Goal: Information Seeking & Learning: Understand process/instructions

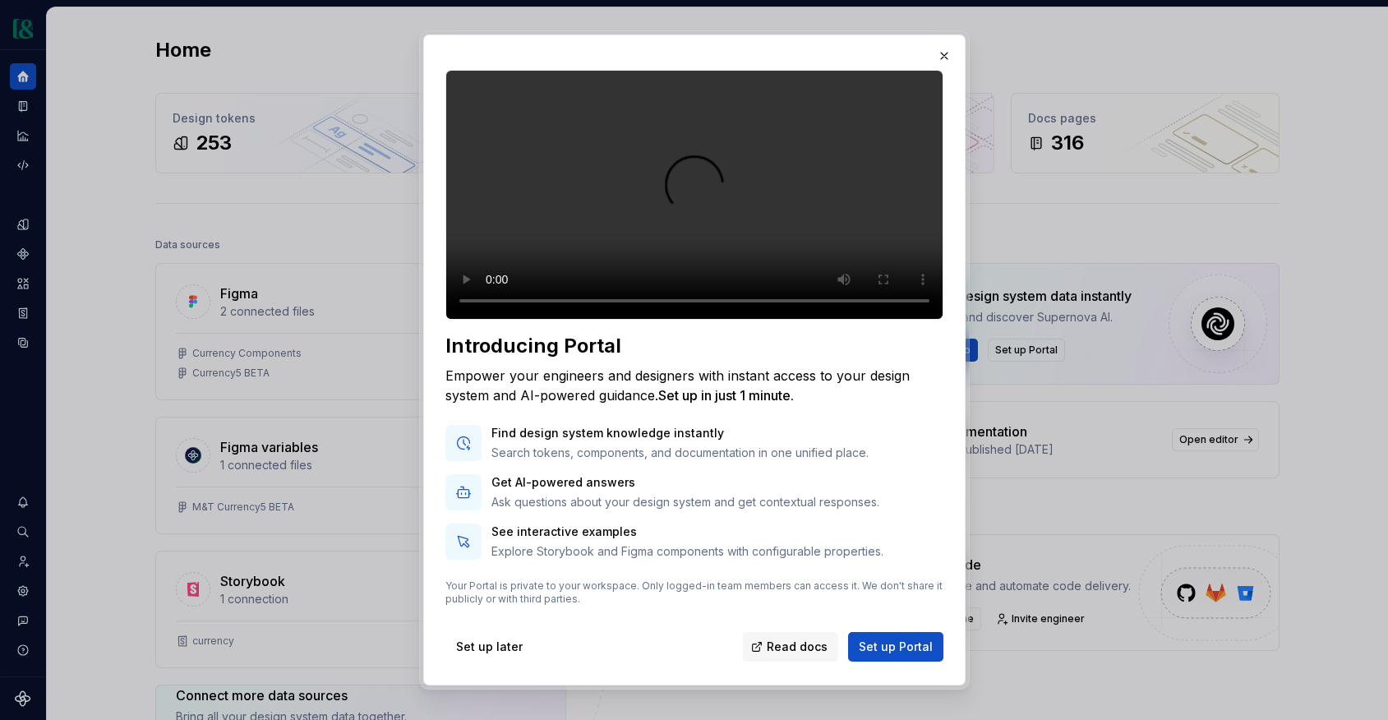
scroll to position [29, 0]
click at [495, 649] on span "Set up later" at bounding box center [489, 646] width 67 height 16
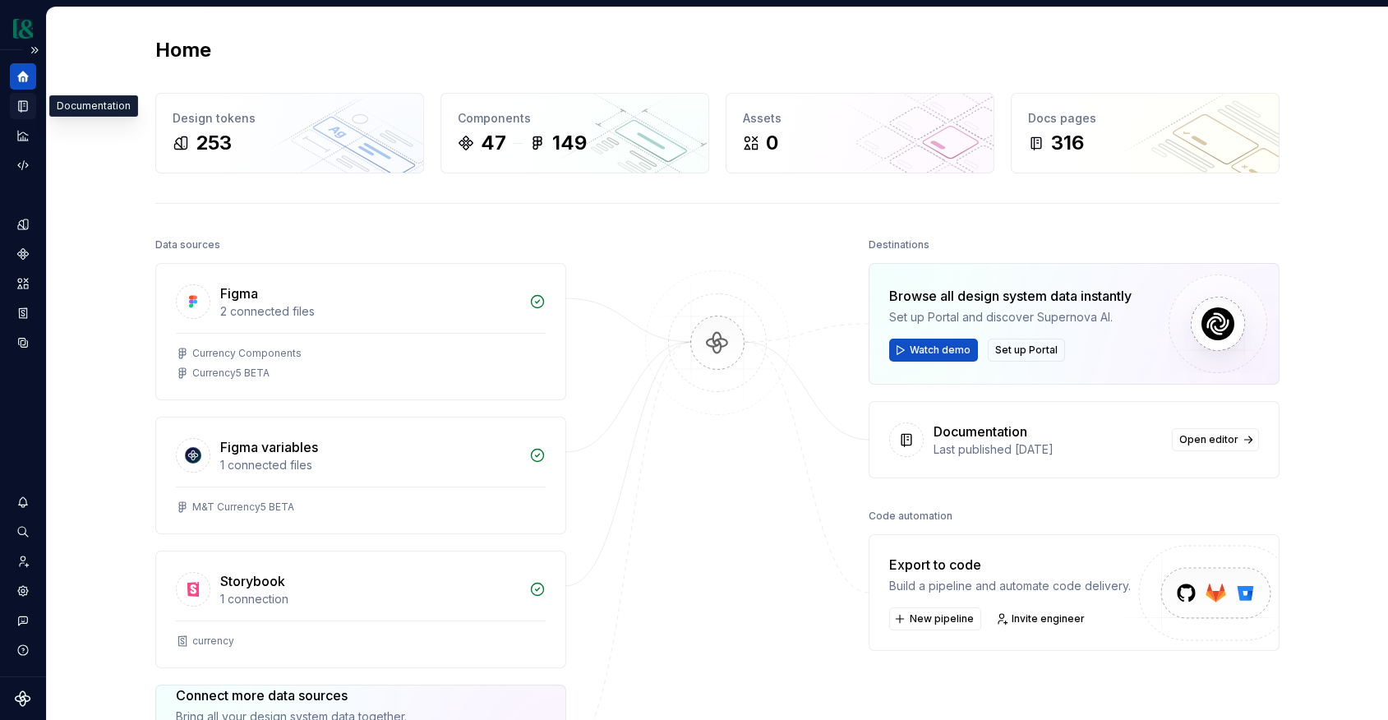
click at [23, 105] on icon "Documentation" at bounding box center [24, 106] width 7 height 9
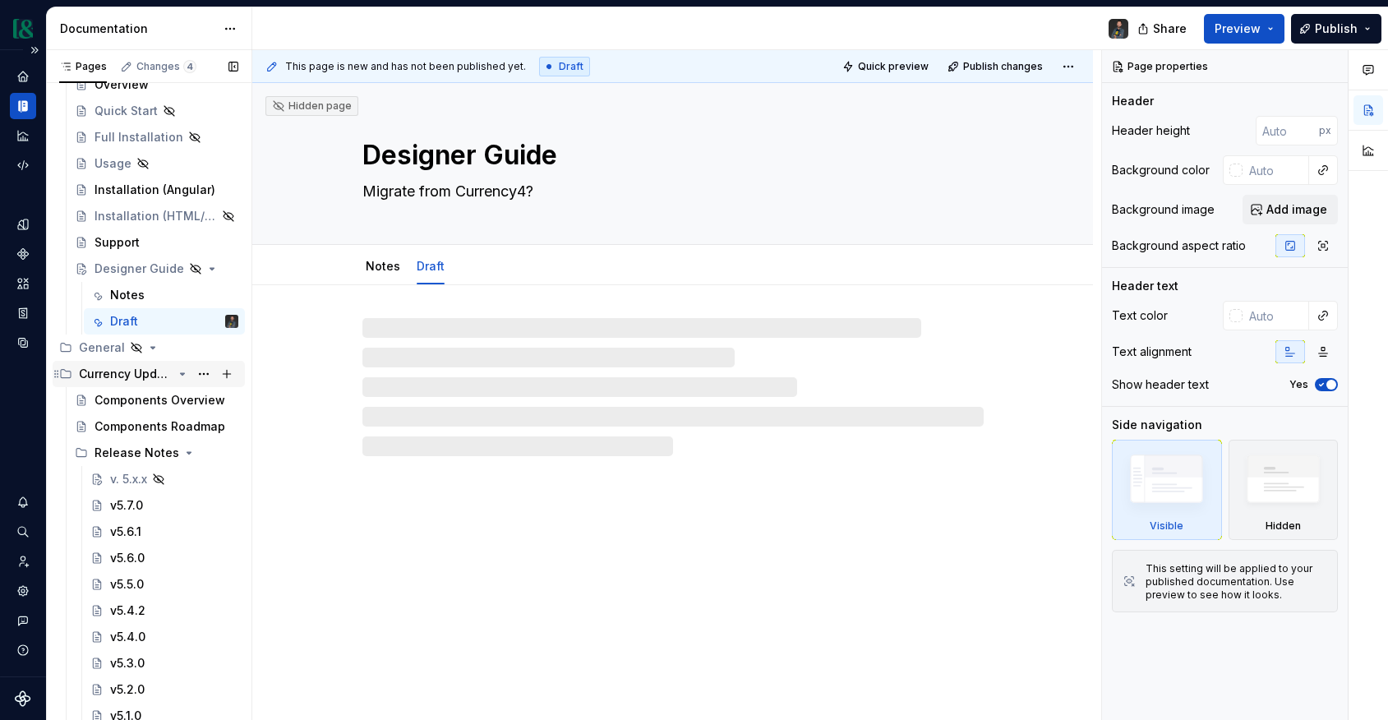
scroll to position [81, 0]
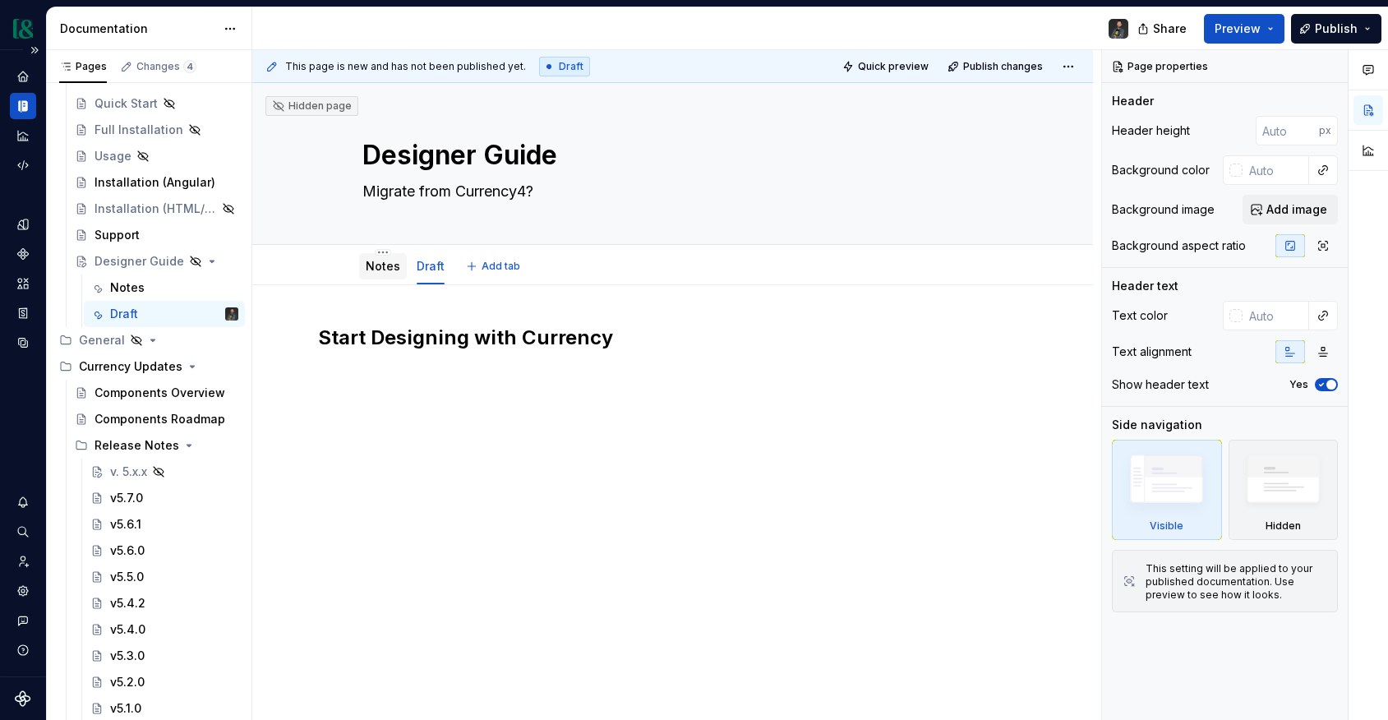
click at [380, 261] on link "Notes" at bounding box center [383, 266] width 35 height 14
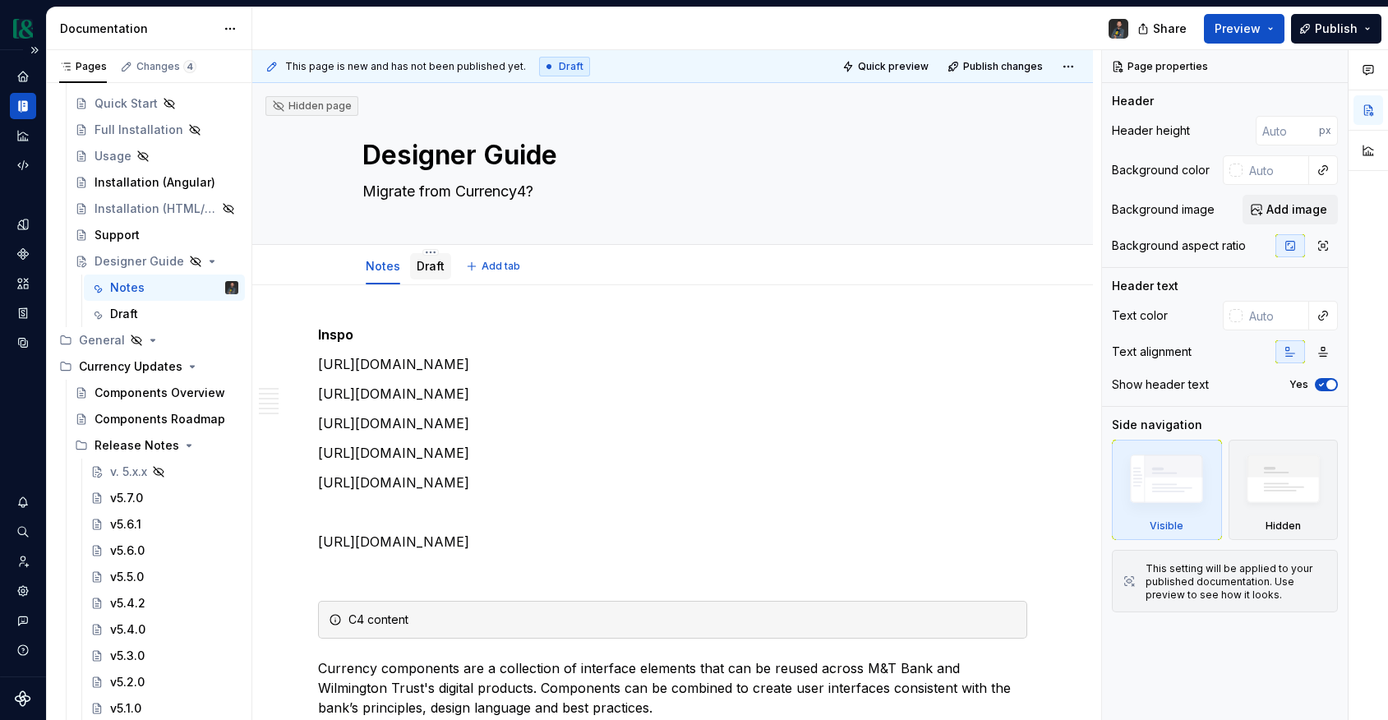
click at [442, 266] on link "Draft" at bounding box center [431, 266] width 28 height 14
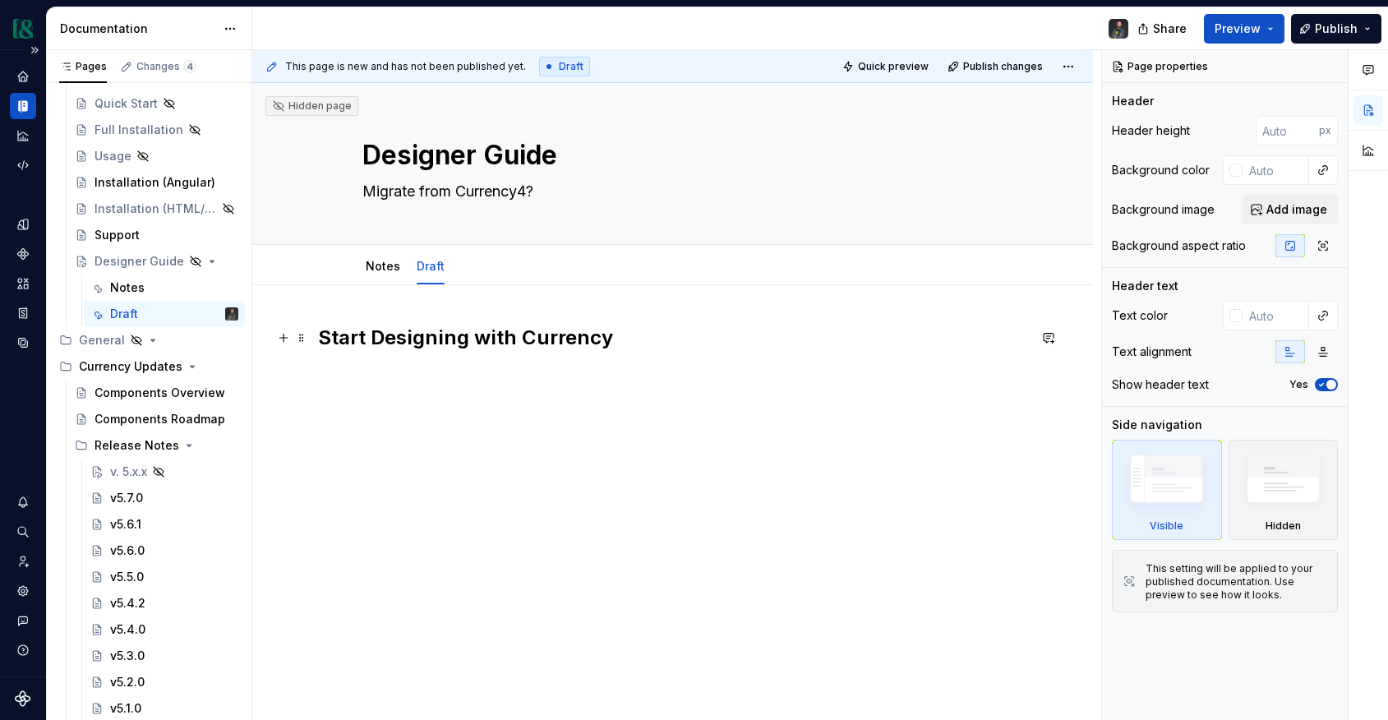
type textarea "*"
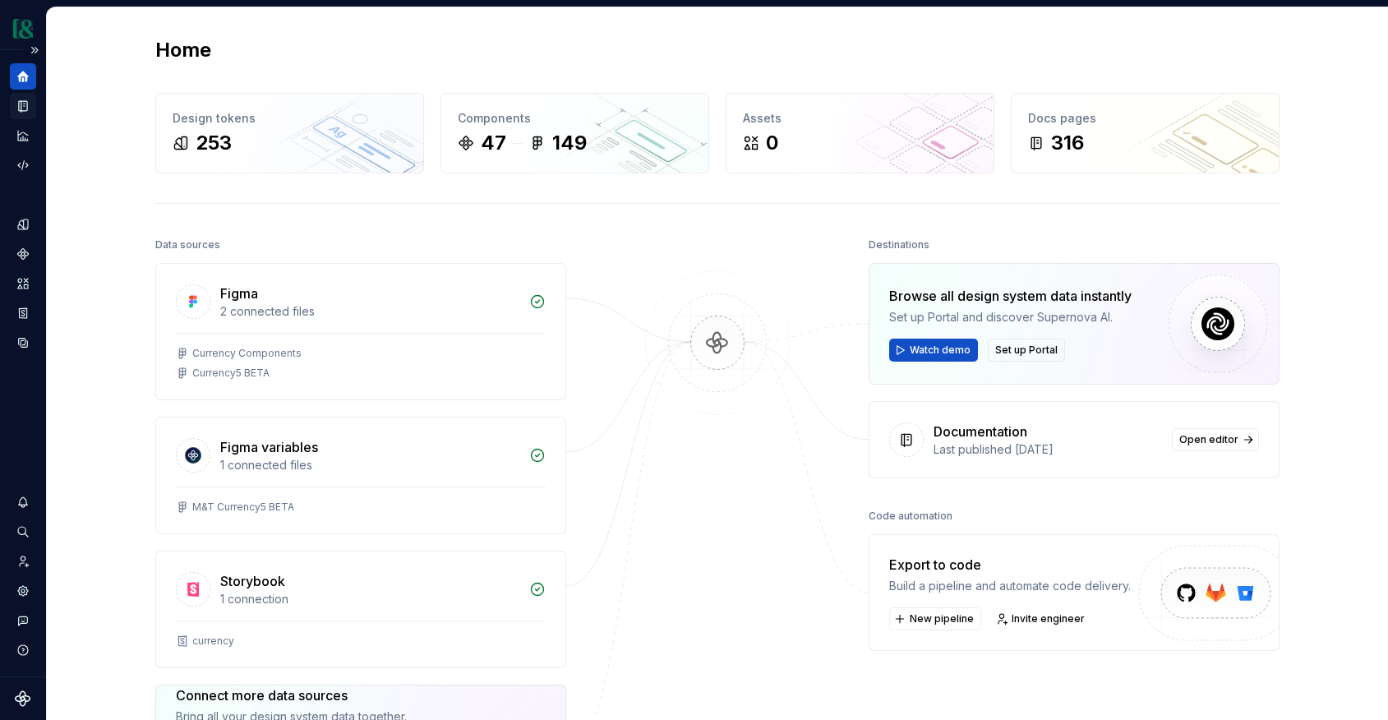
click at [21, 101] on icon "Documentation" at bounding box center [23, 106] width 8 height 11
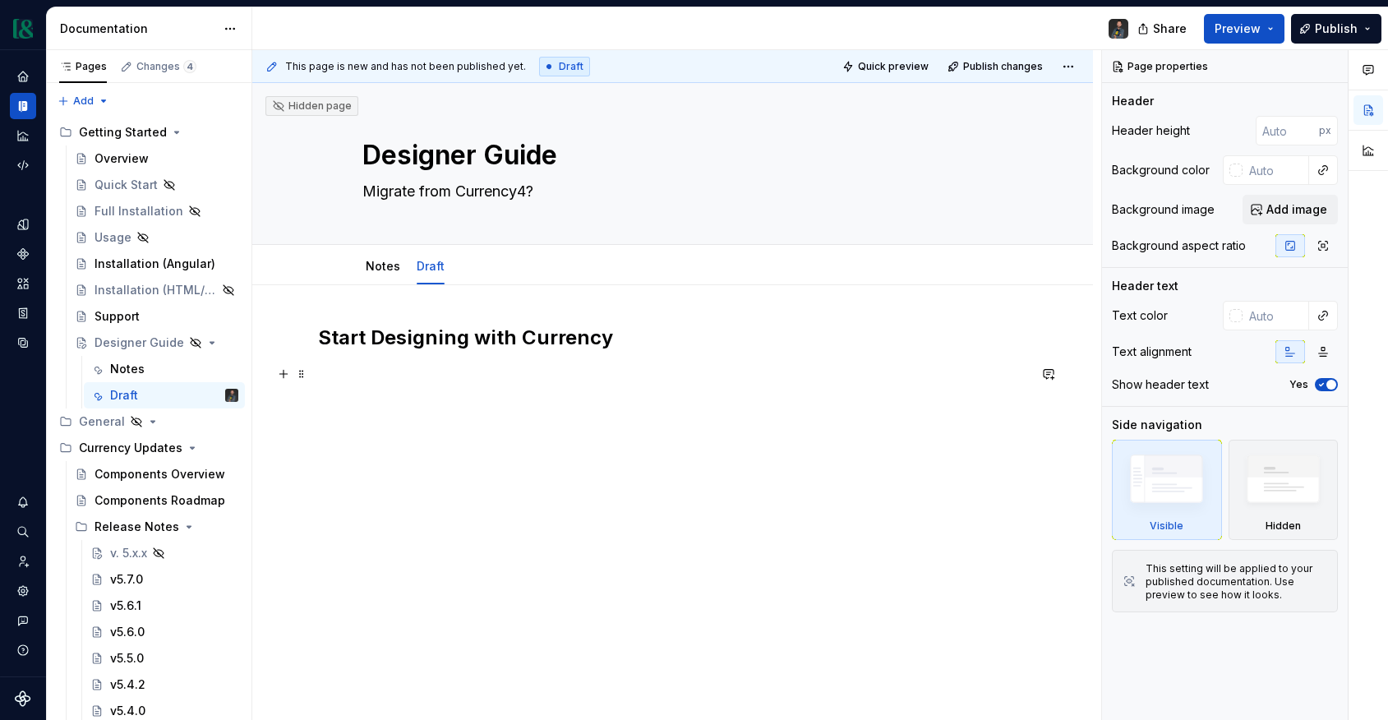
type textarea "*"
click at [421, 374] on p at bounding box center [672, 374] width 709 height 20
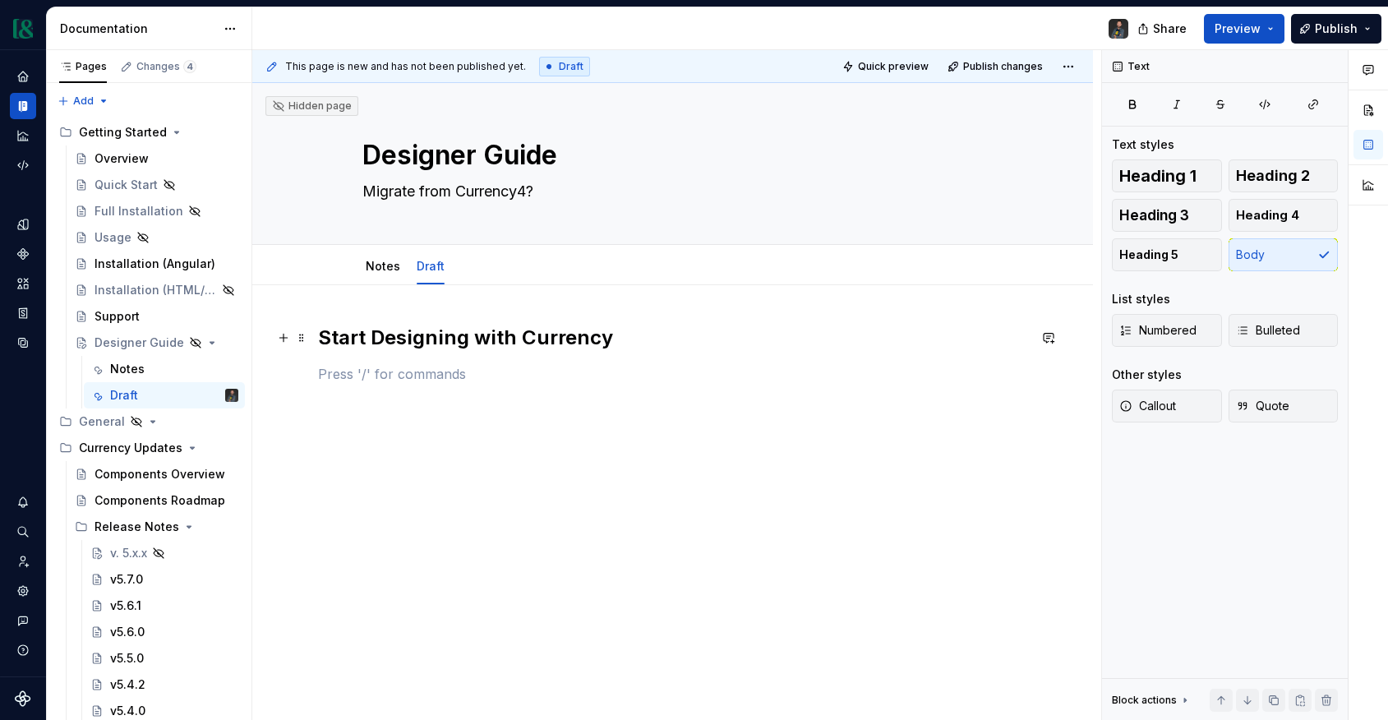
click at [480, 337] on h2 "Start Designing with Currency" at bounding box center [672, 338] width 709 height 26
click at [382, 375] on p at bounding box center [672, 374] width 709 height 20
click at [426, 340] on h2 "Start Designing with Currency" at bounding box center [672, 338] width 709 height 26
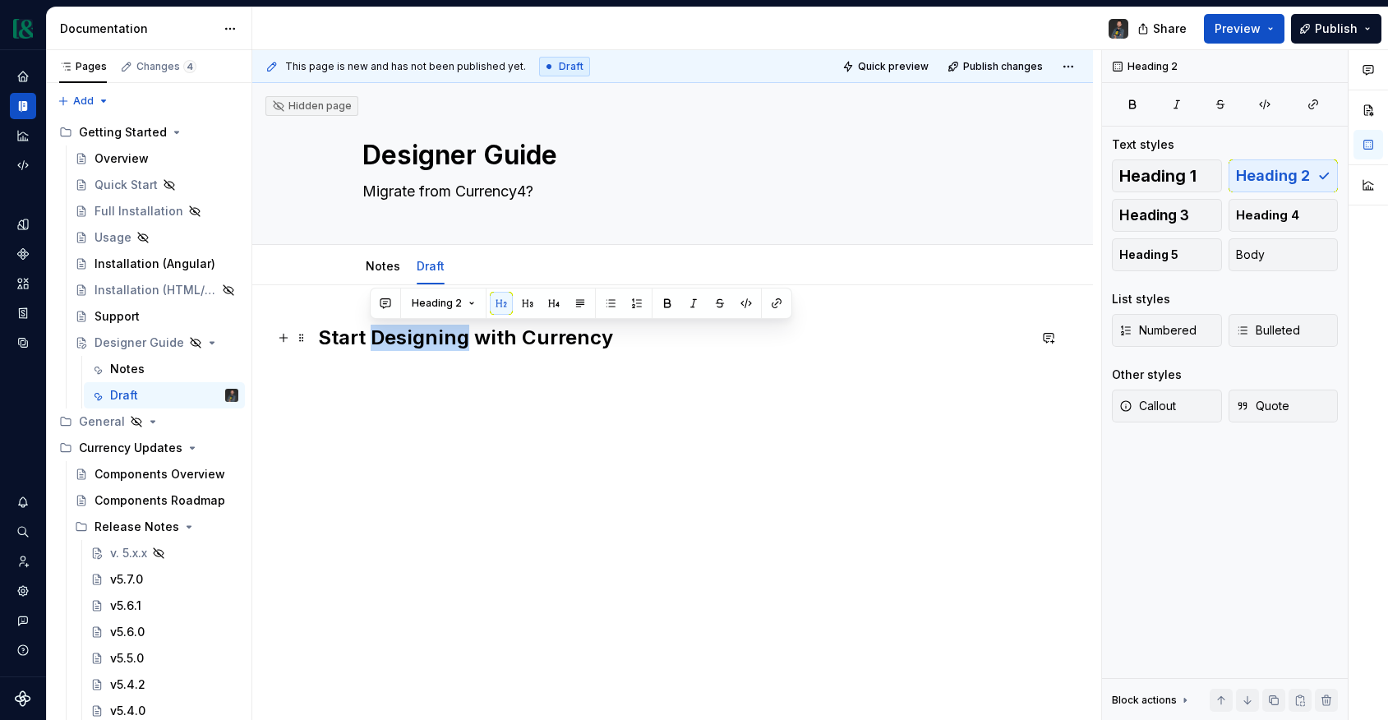
click at [426, 340] on h2 "Start Designing with Currency" at bounding box center [672, 338] width 709 height 26
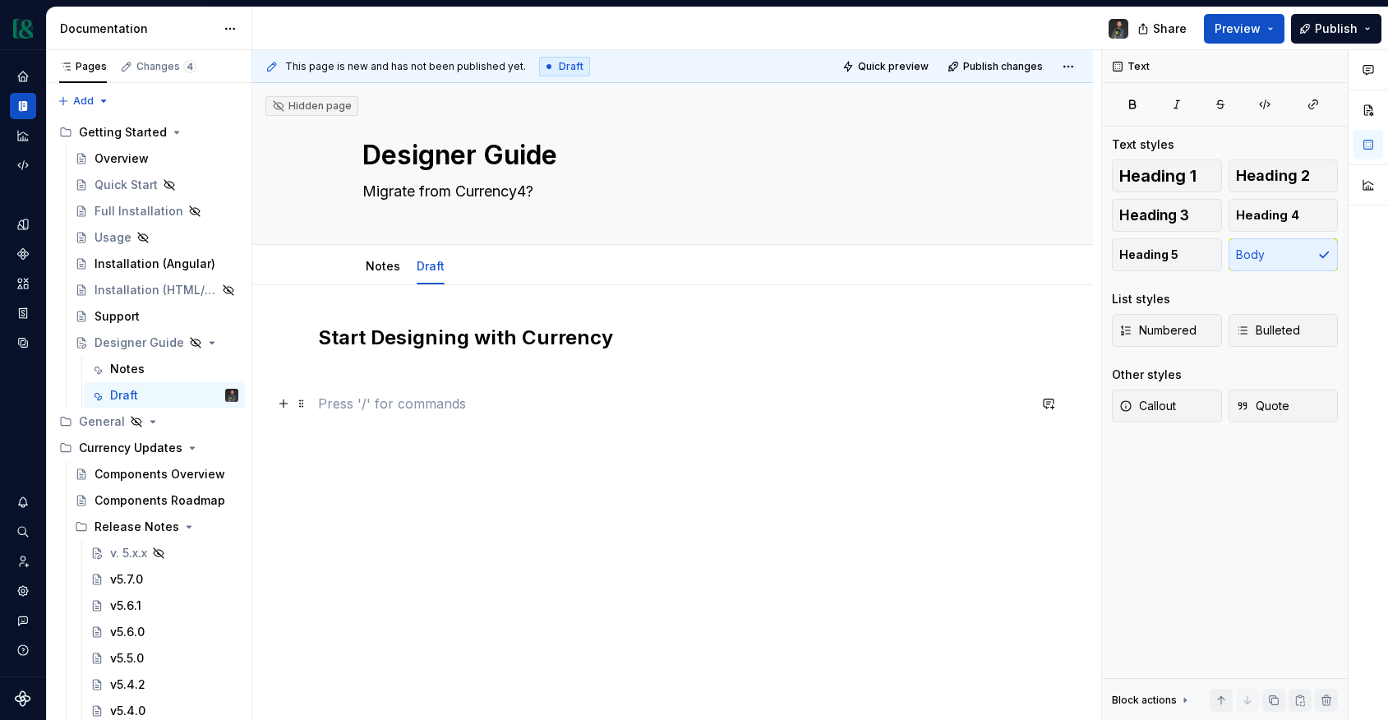
click at [417, 397] on p at bounding box center [672, 404] width 709 height 20
click at [372, 374] on p at bounding box center [672, 374] width 709 height 20
click at [388, 264] on link "Notes" at bounding box center [383, 266] width 35 height 14
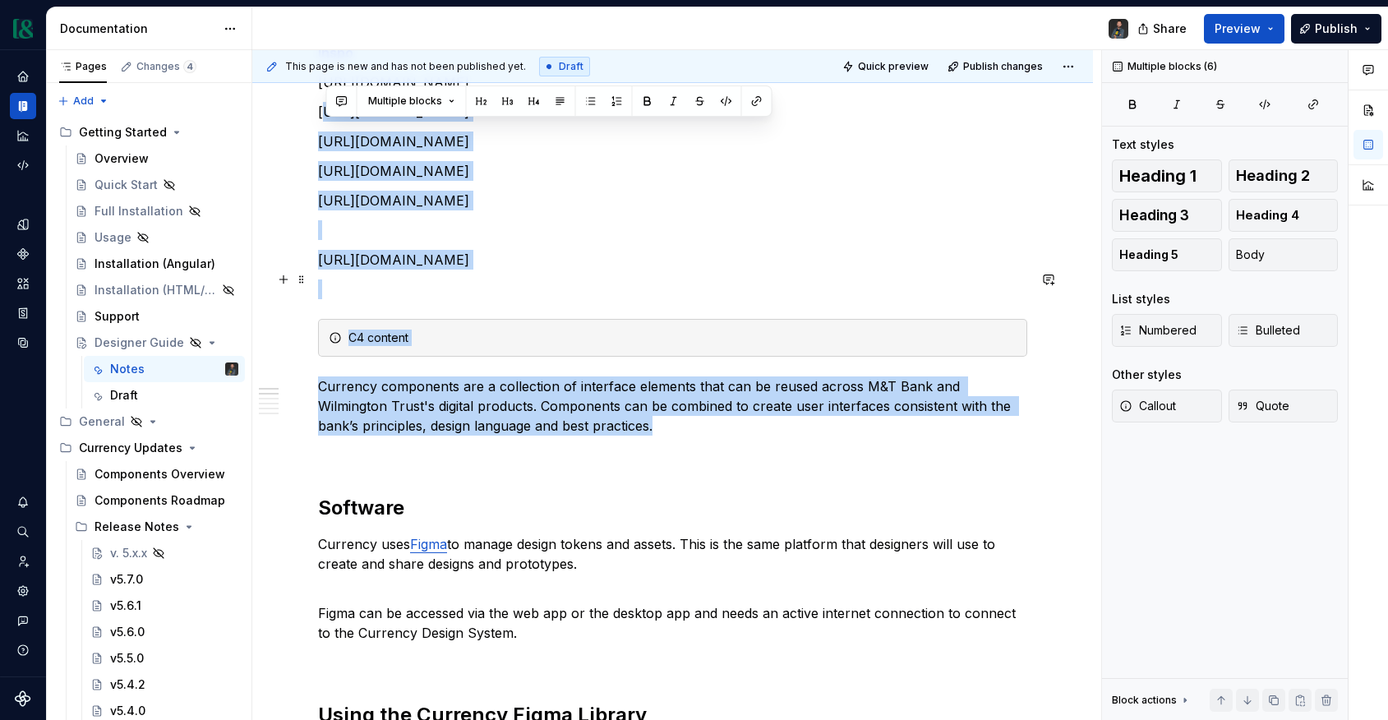
scroll to position [256, 0]
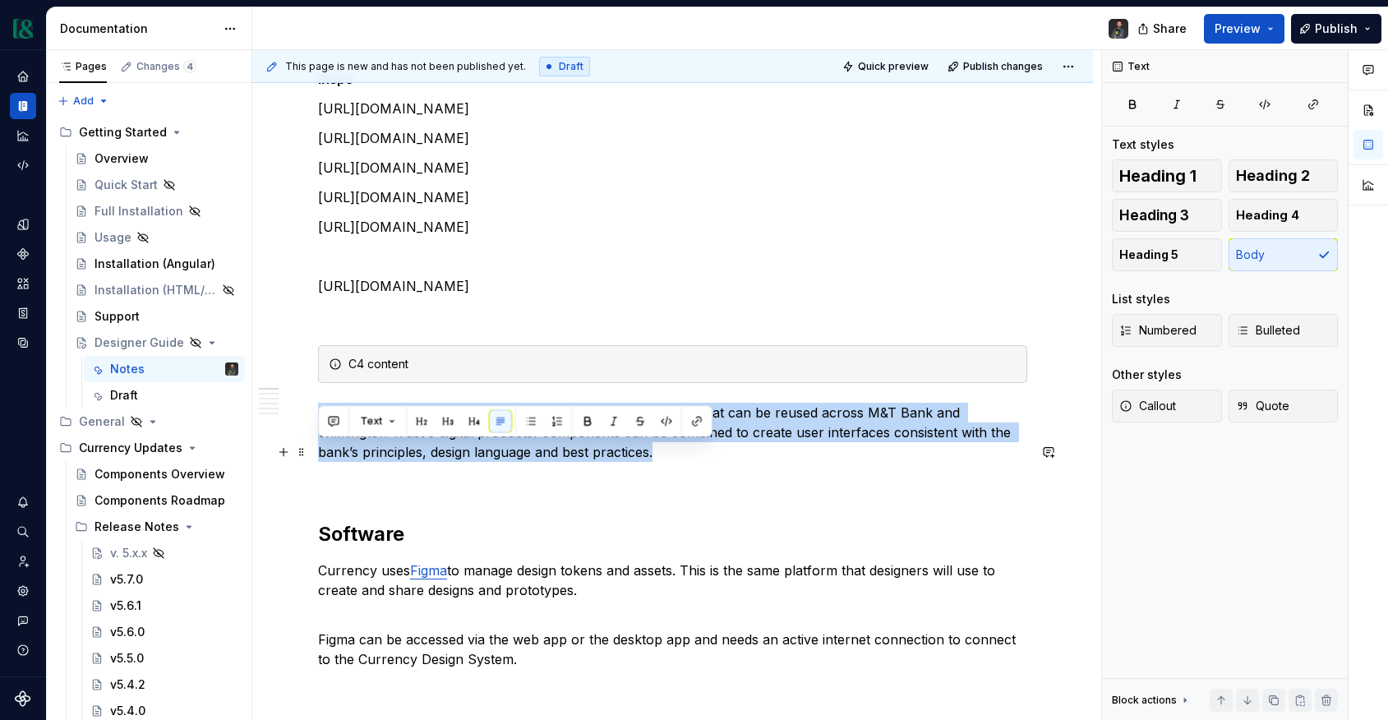
drag, startPoint x: 618, startPoint y: 175, endPoint x: 321, endPoint y: 454, distance: 406.9
click at [321, 454] on p "Currency components are a collection of interface elements that can be reused a…" at bounding box center [672, 432] width 709 height 59
copy p "Currency components are a collection of interface elements that can be reused a…"
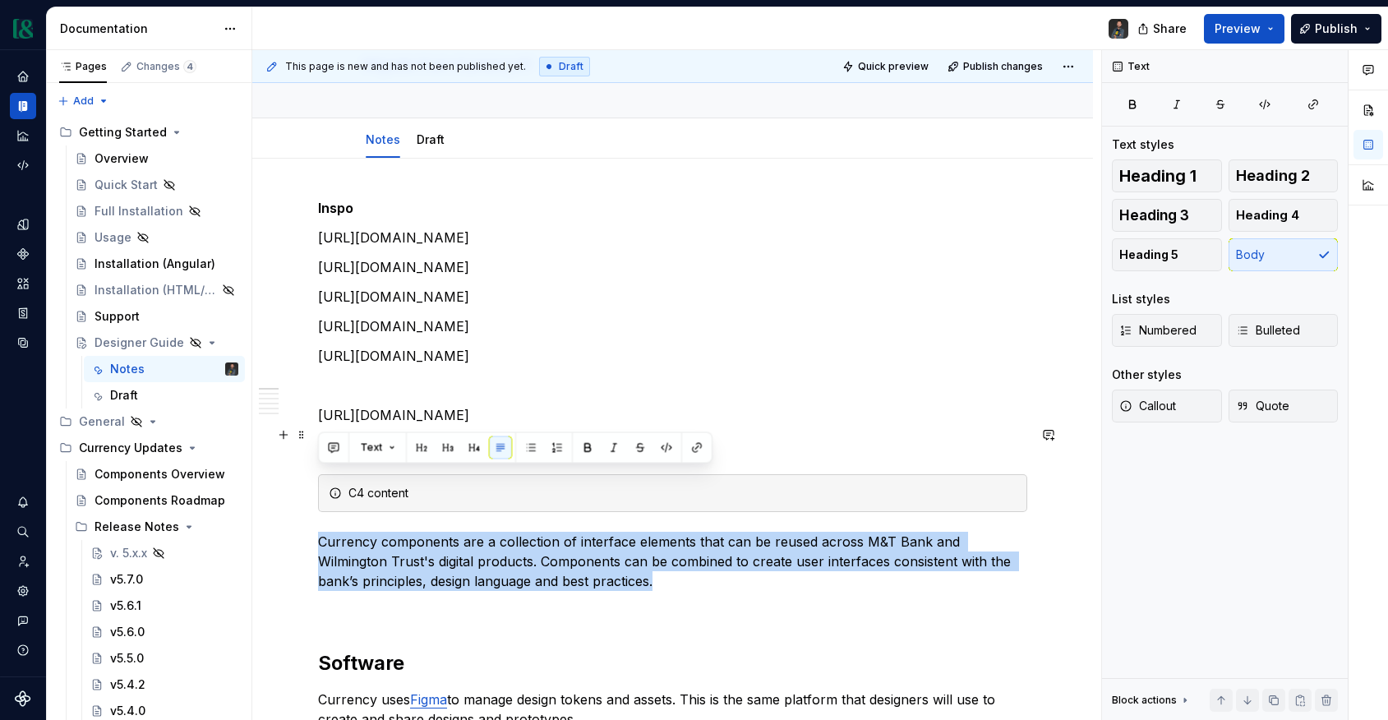
scroll to position [0, 0]
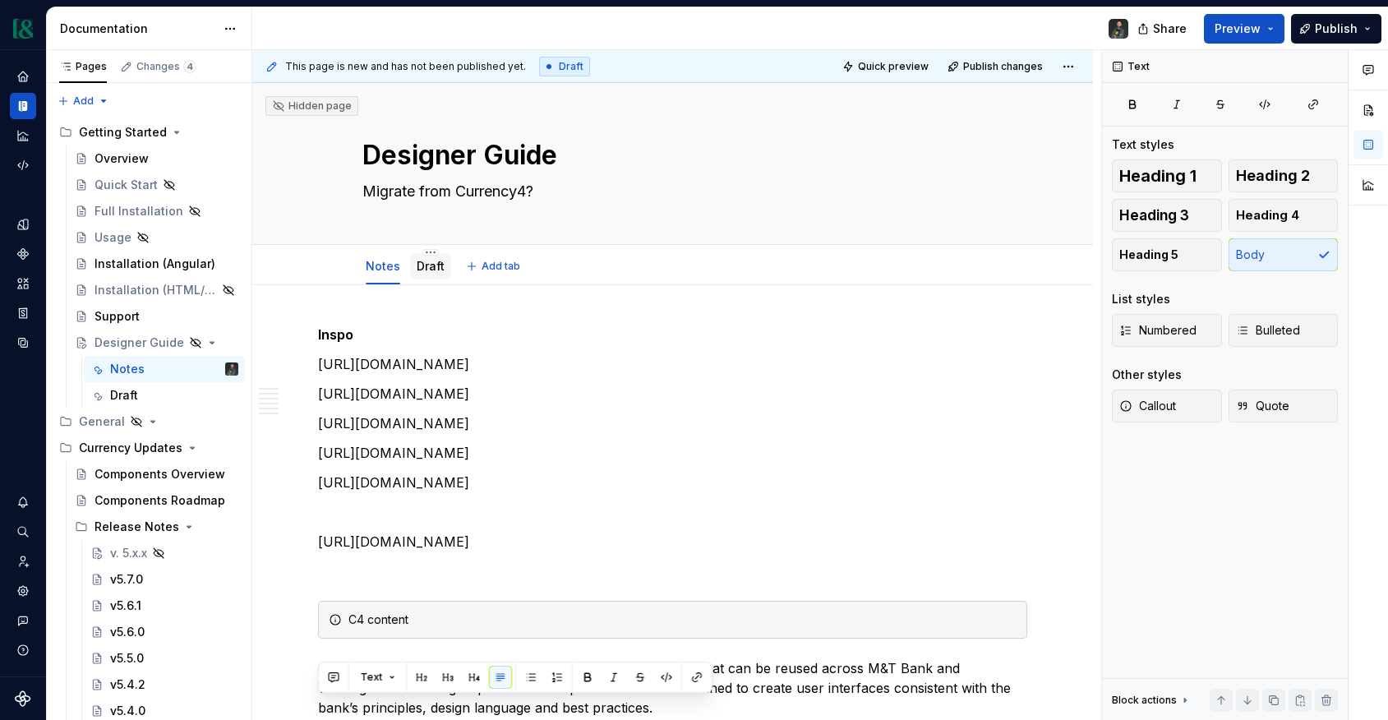
click at [439, 256] on div "Draft" at bounding box center [431, 266] width 28 height 20
click at [440, 259] on link "Draft" at bounding box center [431, 266] width 28 height 14
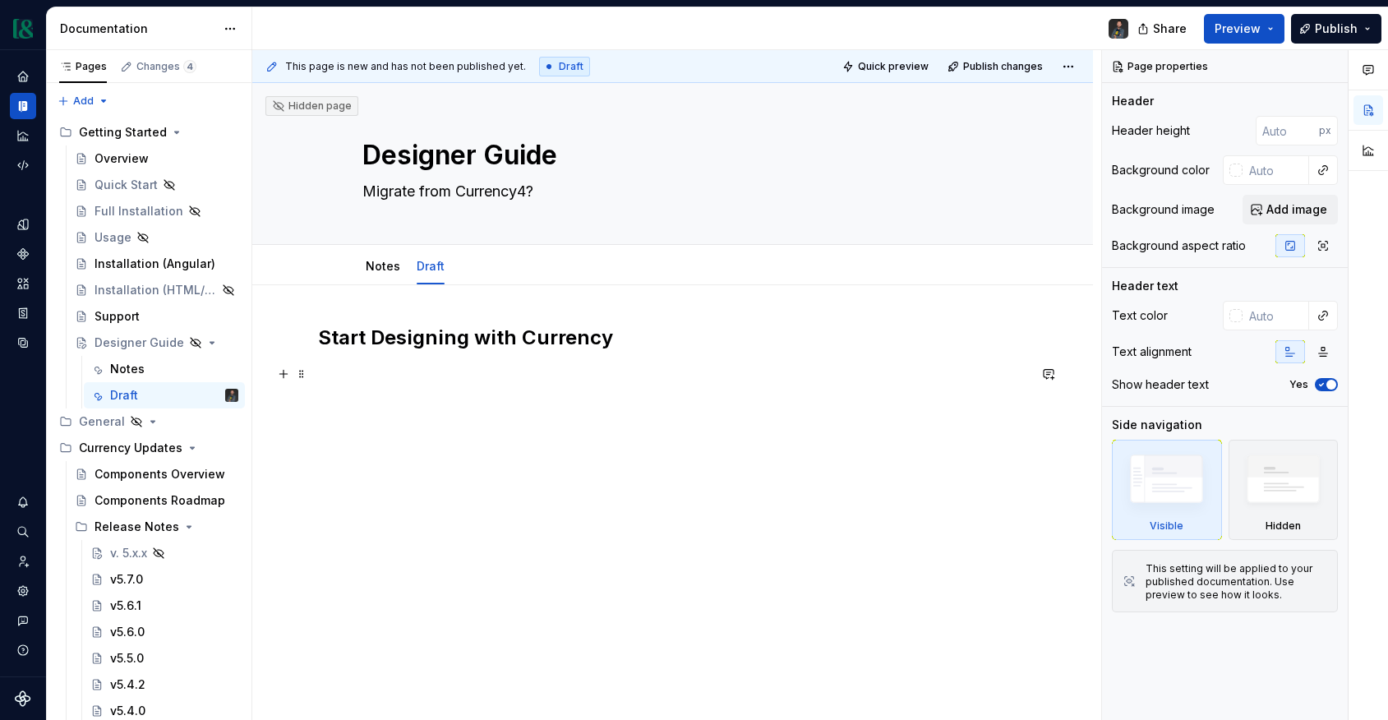
click at [349, 380] on p at bounding box center [672, 374] width 709 height 20
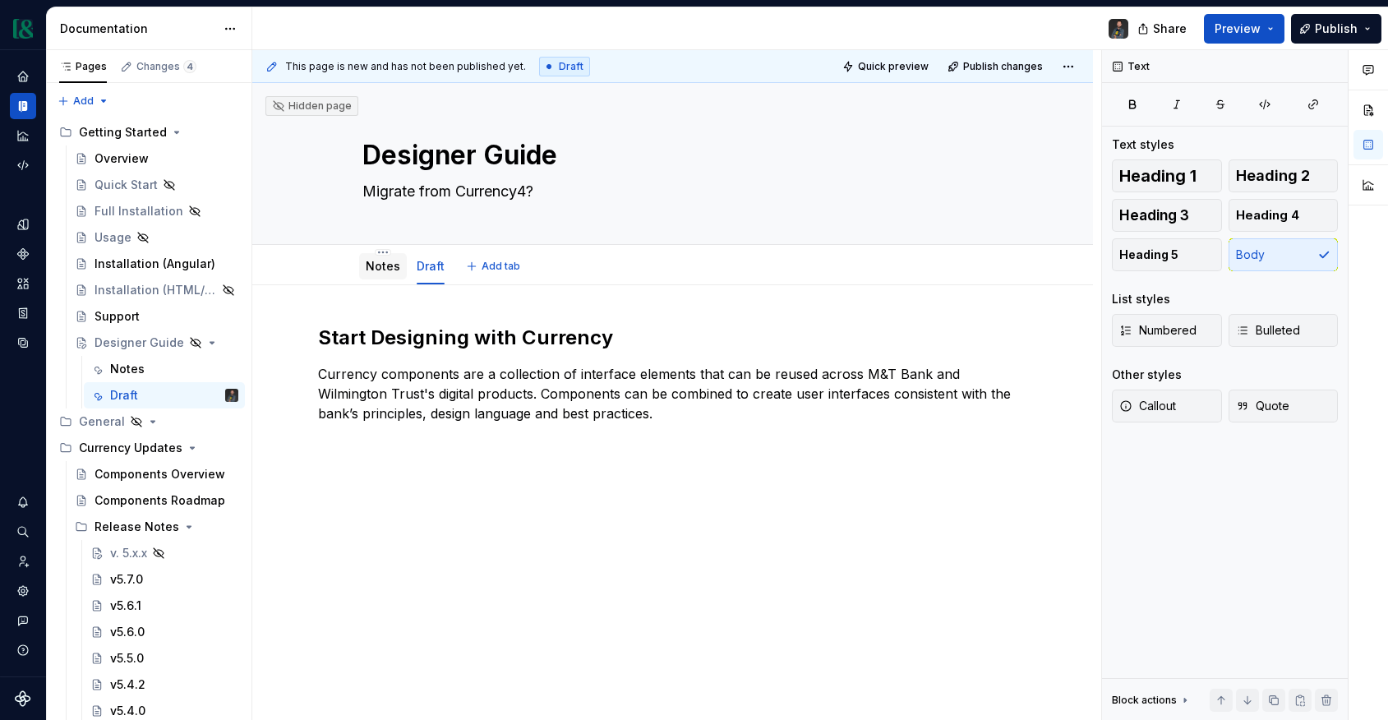
click at [383, 269] on link "Notes" at bounding box center [383, 266] width 35 height 14
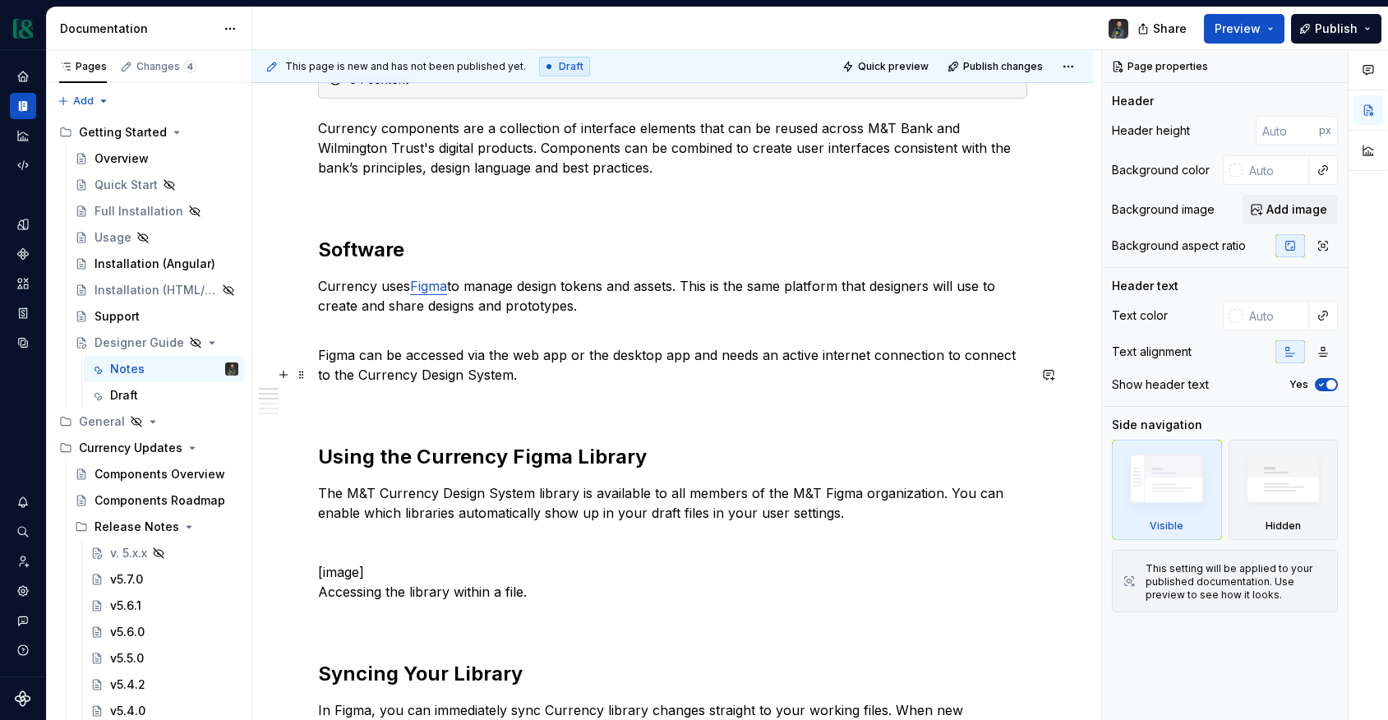
scroll to position [546, 0]
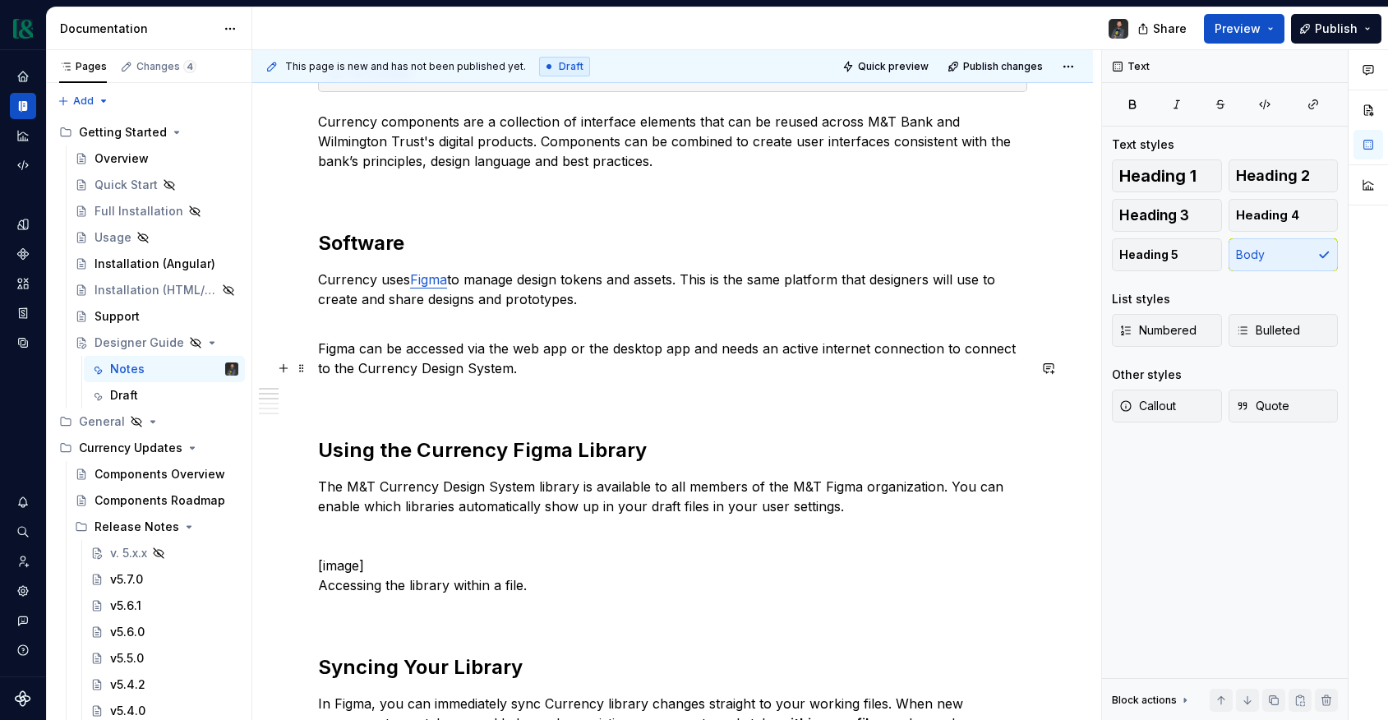
click at [507, 378] on p "Figma can be accessed via the web app or the desktop app and needs an active in…" at bounding box center [672, 348] width 709 height 59
drag, startPoint x: 504, startPoint y: 405, endPoint x: 423, endPoint y: 421, distance: 83.0
click at [430, 426] on div "Inspo [URL][DOMAIN_NAME] [URL][DOMAIN_NAME] [URL][DOMAIN_NAME] [URL][DOMAIN_NAM…" at bounding box center [672, 648] width 709 height 1740
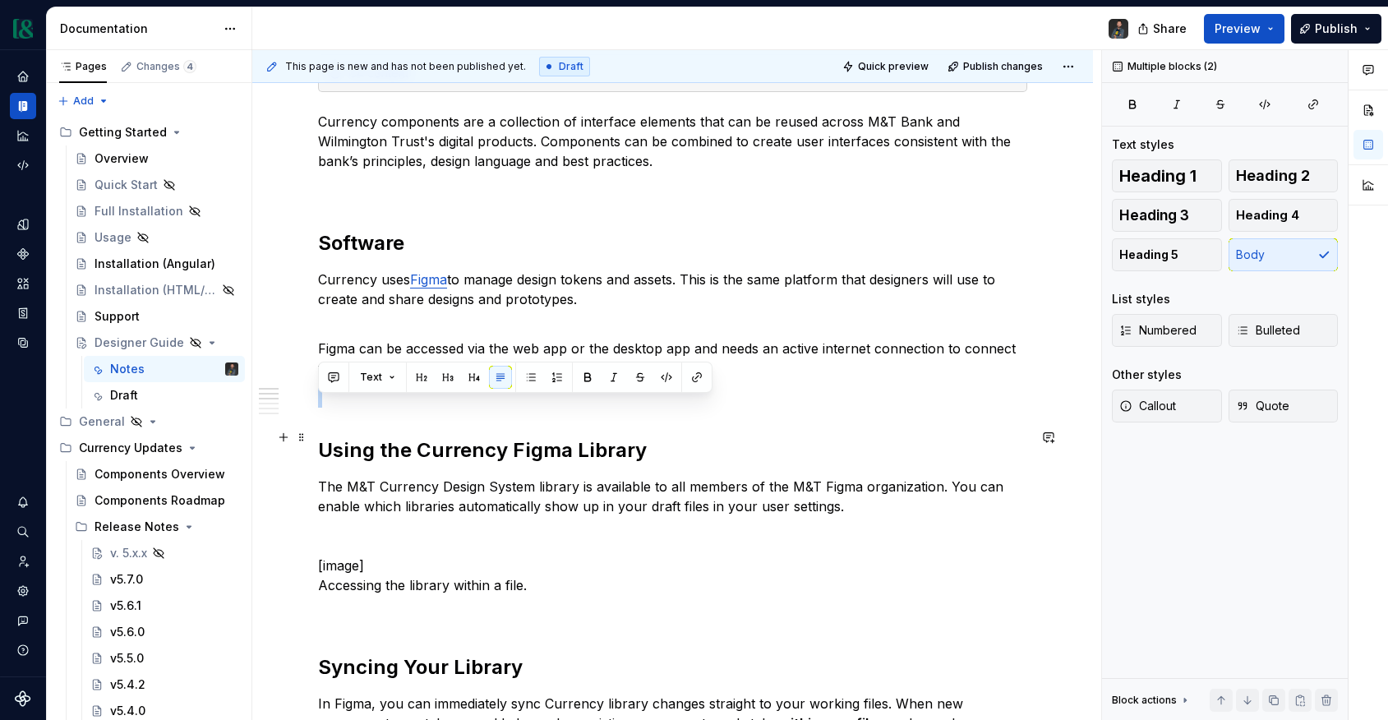
click at [501, 408] on p at bounding box center [672, 398] width 709 height 20
click at [501, 378] on p "Figma can be accessed via the web app or the desktop app and needs an active in…" at bounding box center [672, 348] width 709 height 59
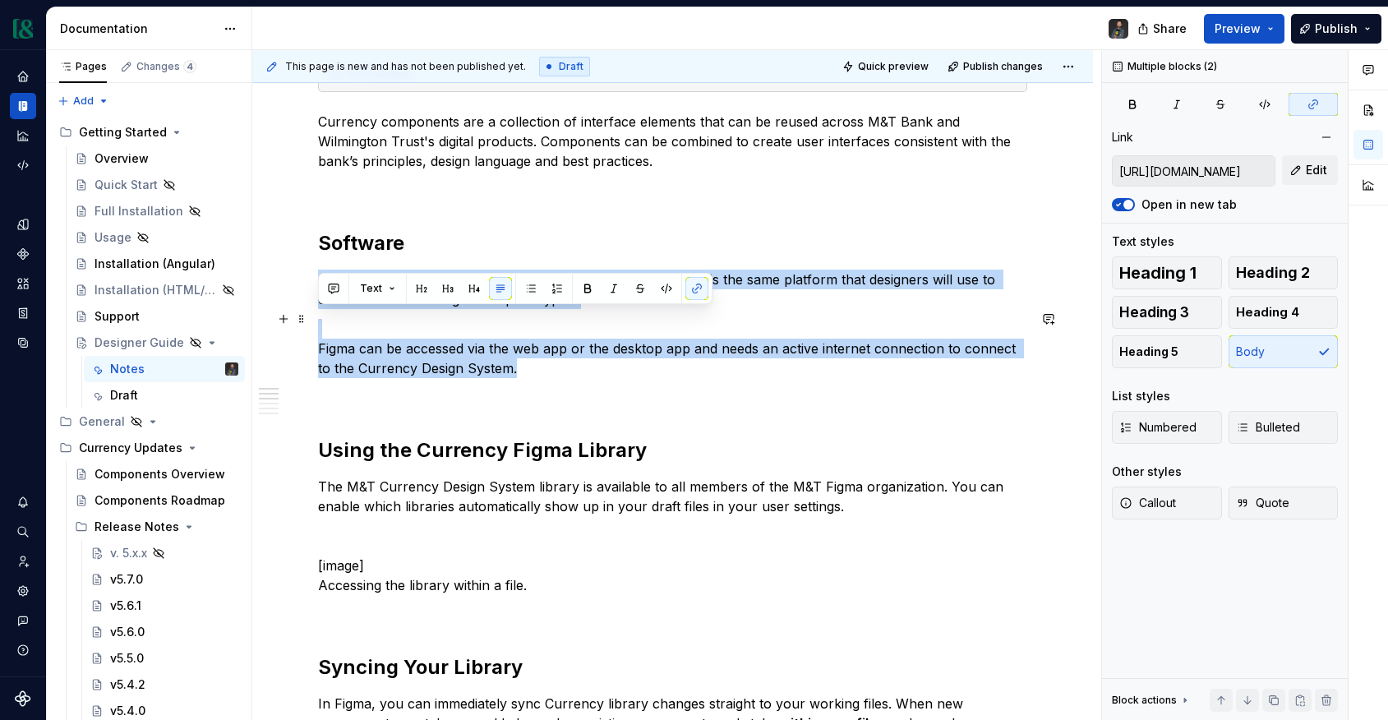
drag, startPoint x: 502, startPoint y: 404, endPoint x: 320, endPoint y: 320, distance: 200.7
click at [320, 320] on div "Inspo [URL][DOMAIN_NAME] [URL][DOMAIN_NAME] [URL][DOMAIN_NAME] [URL][DOMAIN_NAM…" at bounding box center [672, 648] width 709 height 1740
copy div "Currency uses Figma to manage design tokens and assets. This is the same platfo…"
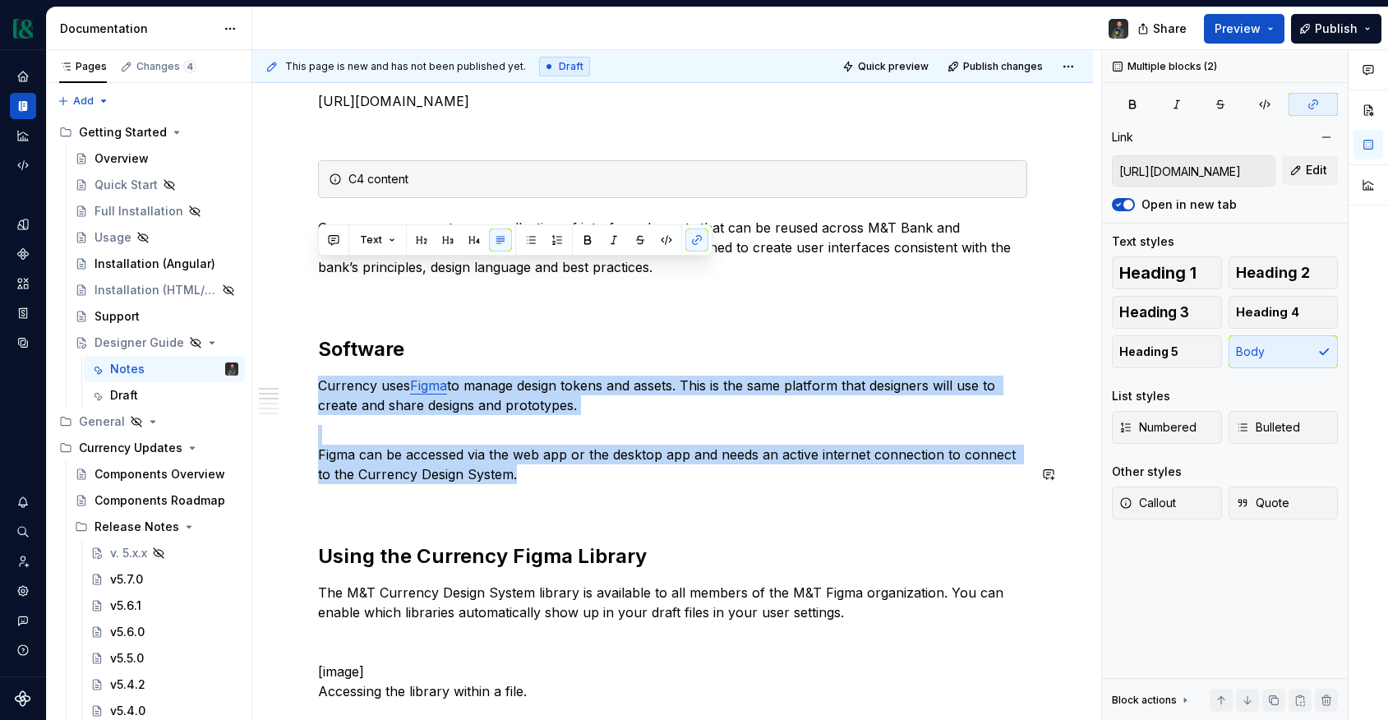
scroll to position [0, 0]
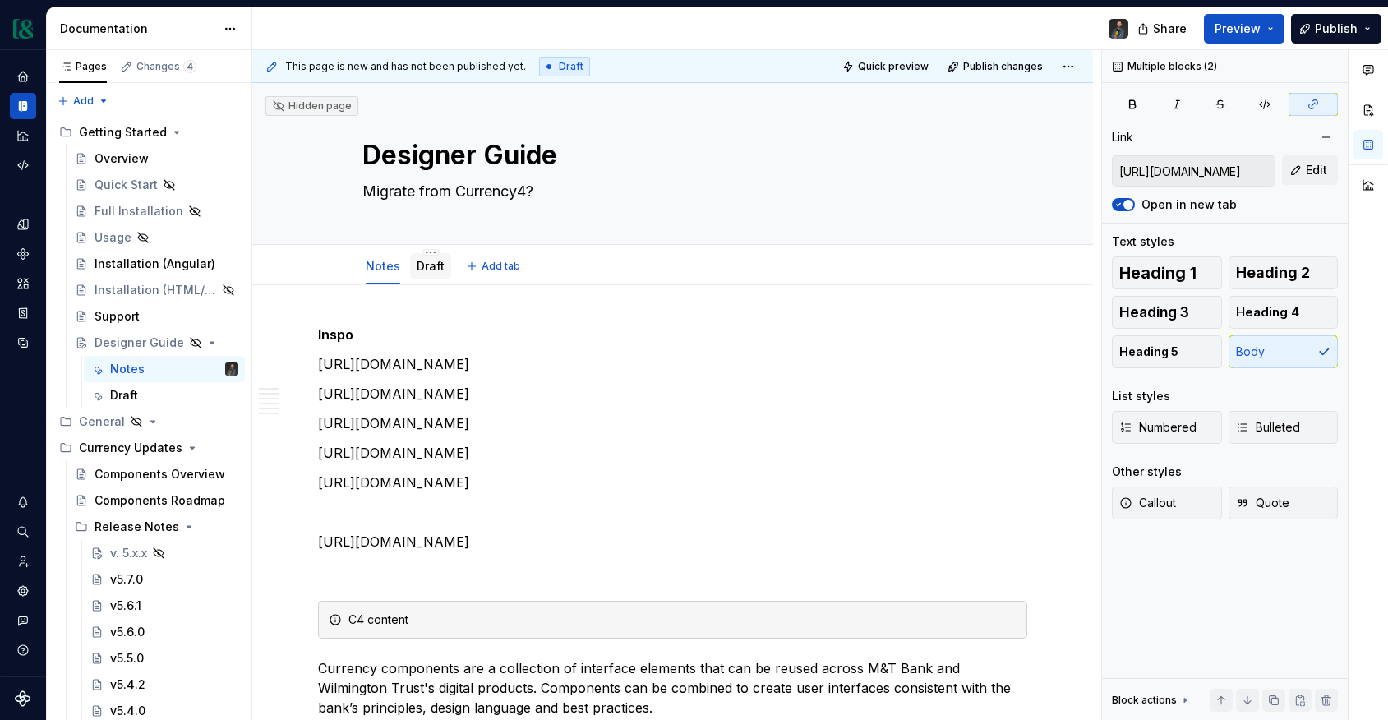
click at [440, 266] on link "Draft" at bounding box center [431, 266] width 28 height 14
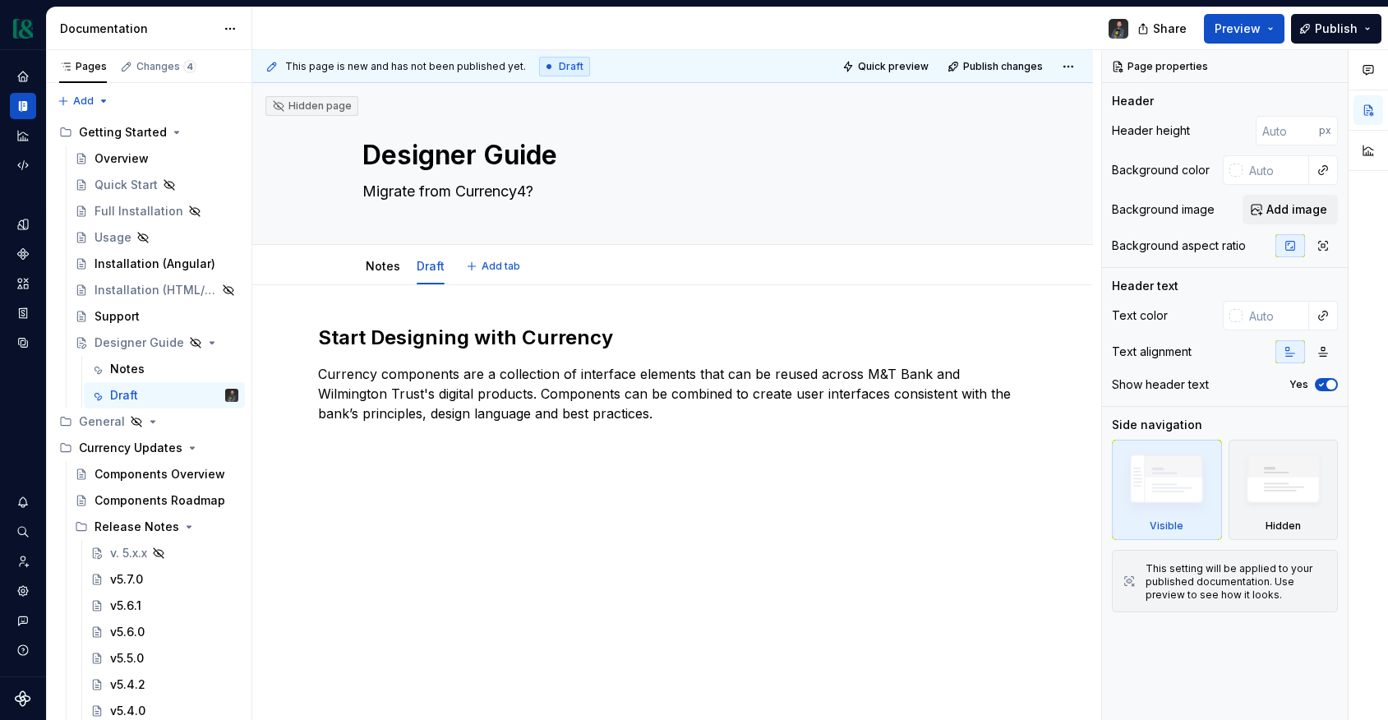
type textarea "*"
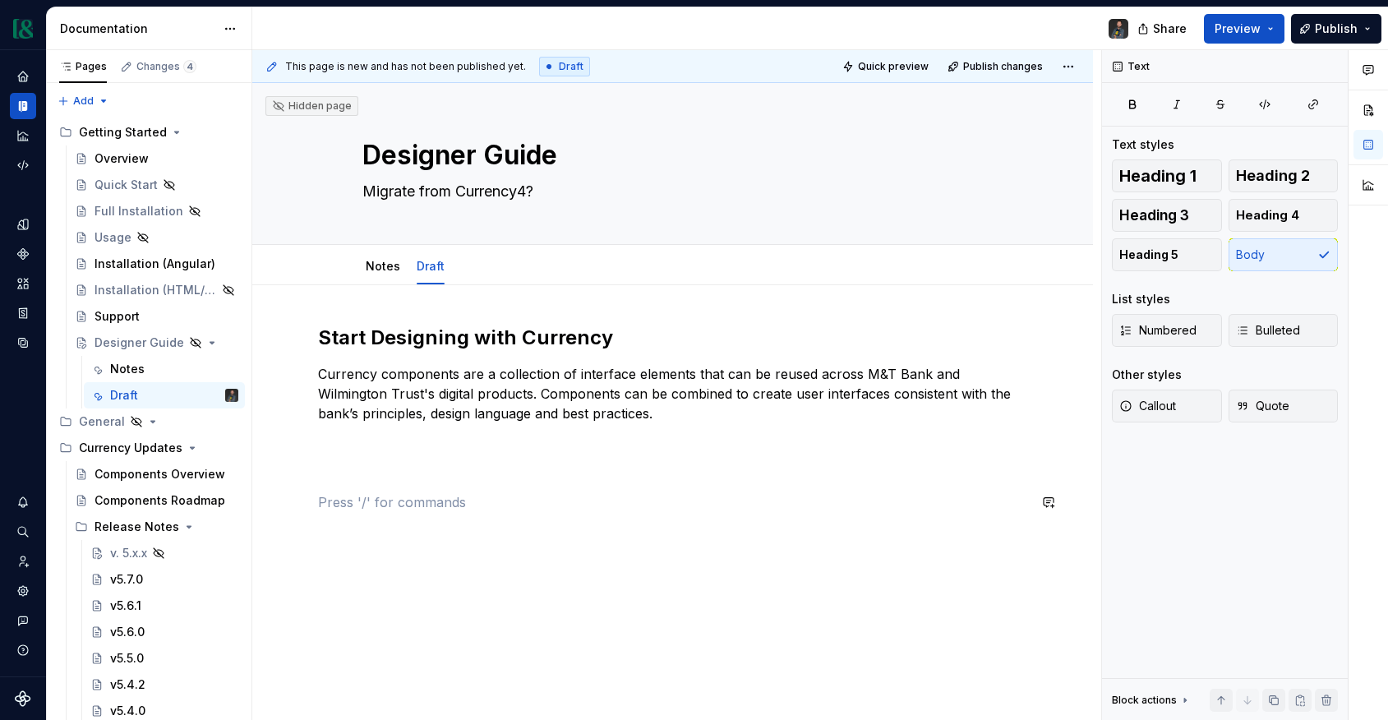
click at [431, 483] on div "Start Designing with Currency Currency components are a collection of interface…" at bounding box center [672, 418] width 709 height 187
click at [385, 450] on p at bounding box center [672, 443] width 709 height 20
click at [353, 465] on p at bounding box center [672, 473] width 709 height 20
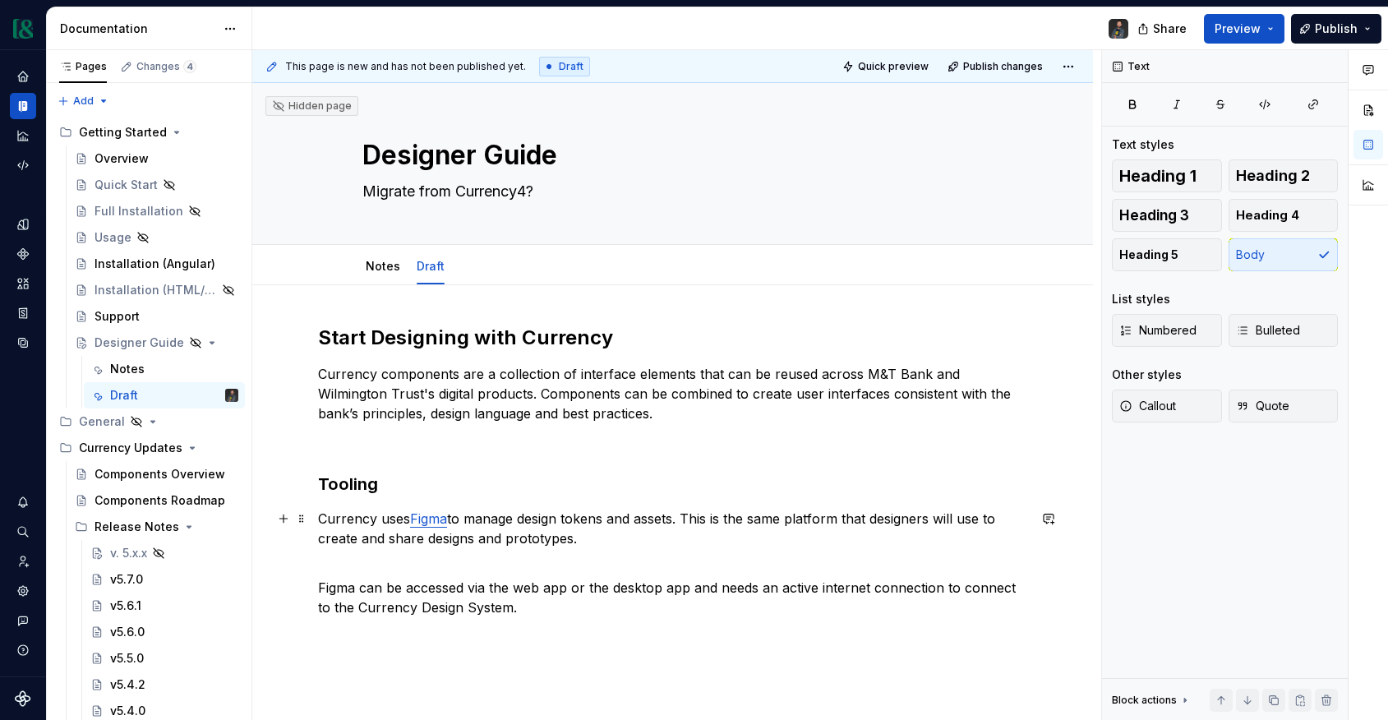
click at [430, 520] on link "Figma" at bounding box center [428, 518] width 37 height 16
click at [558, 552] on div "Start Designing with Currency Currency components are a collection of interface…" at bounding box center [672, 486] width 709 height 322
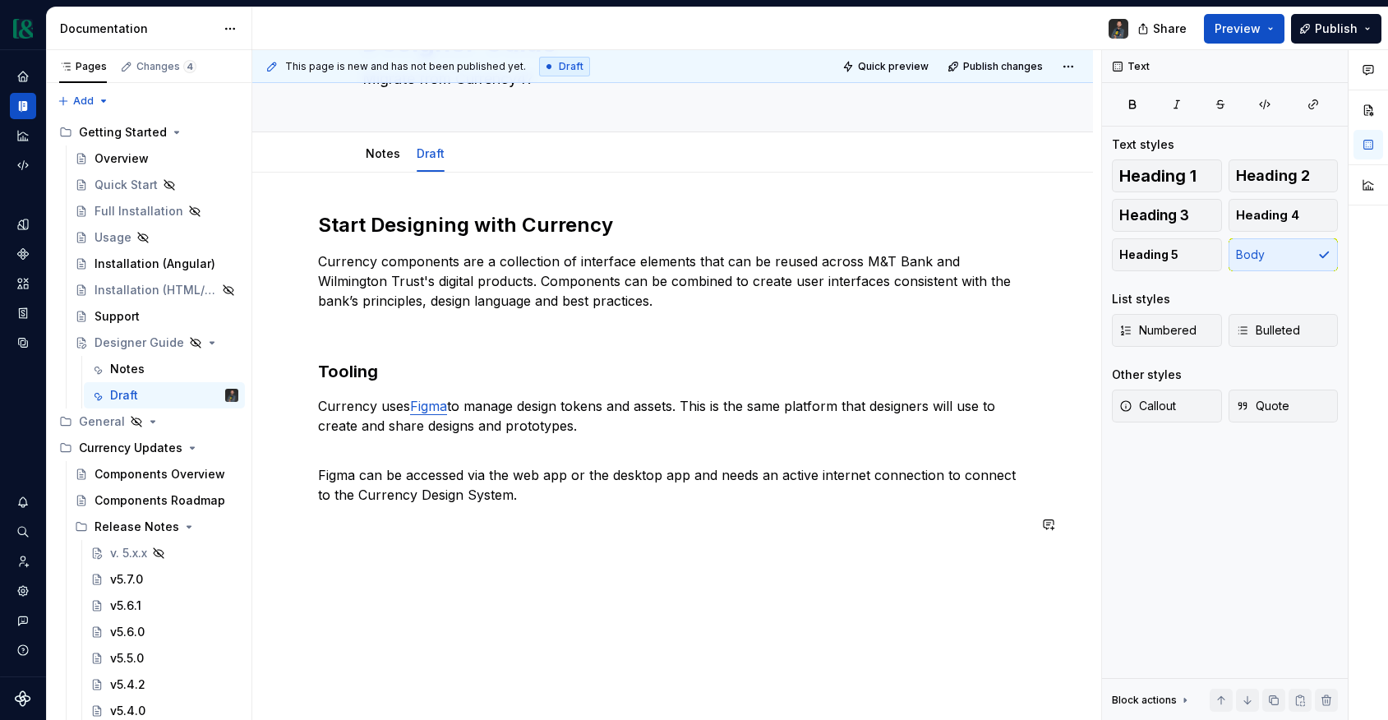
scroll to position [117, 0]
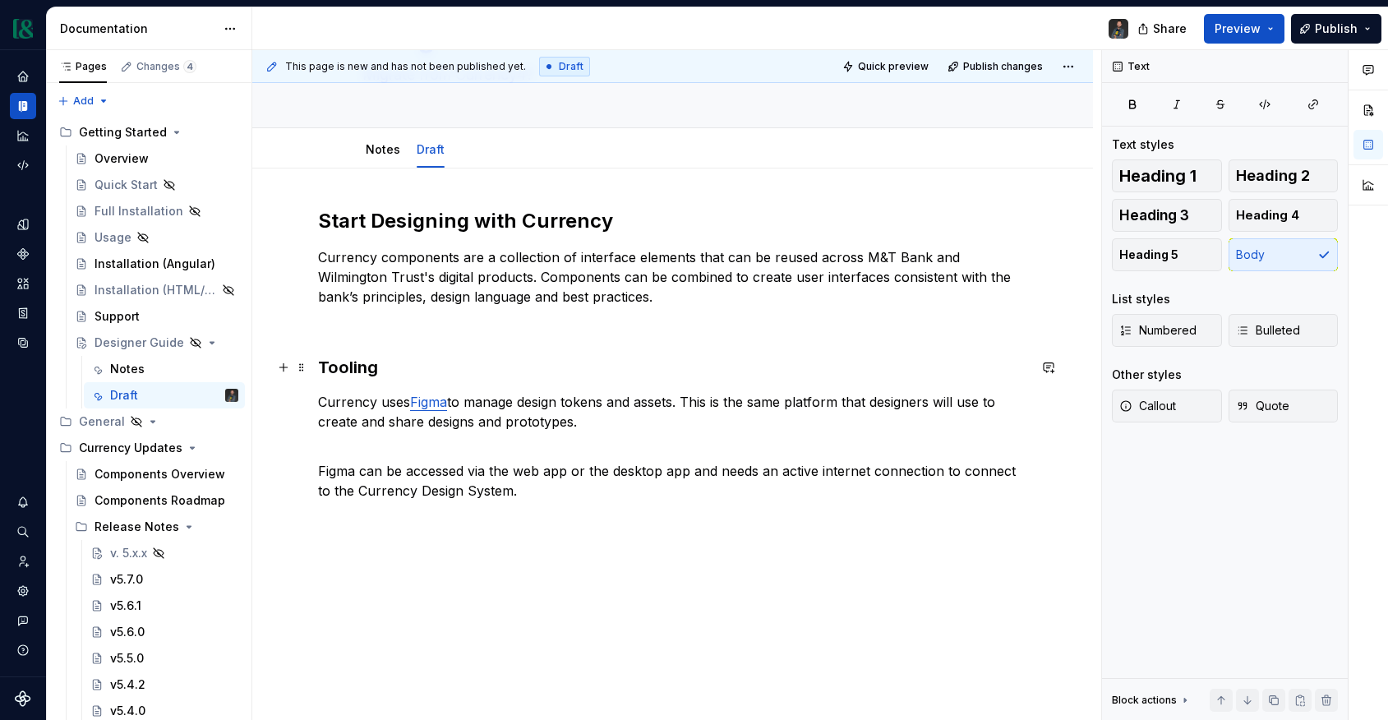
click at [343, 372] on h3 "Tooling" at bounding box center [672, 367] width 709 height 23
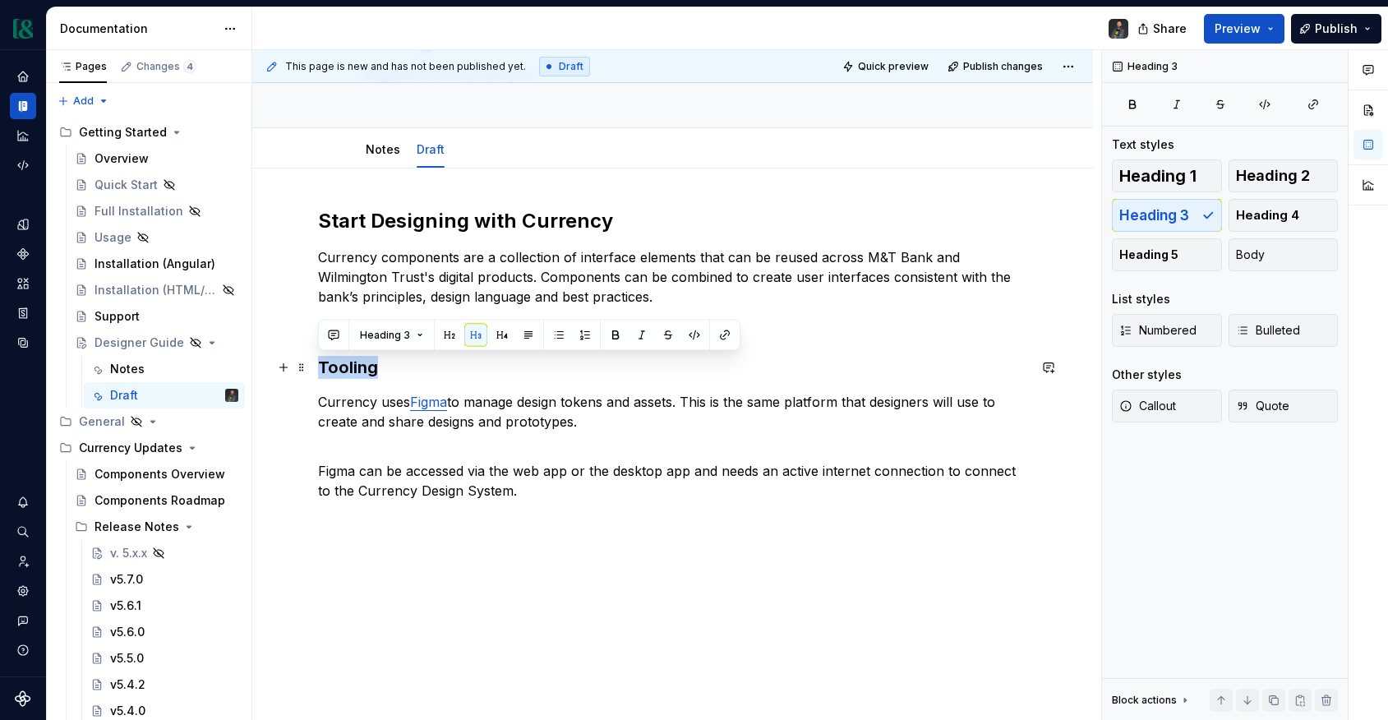
click at [343, 372] on h3 "Tooling" at bounding box center [672, 367] width 709 height 23
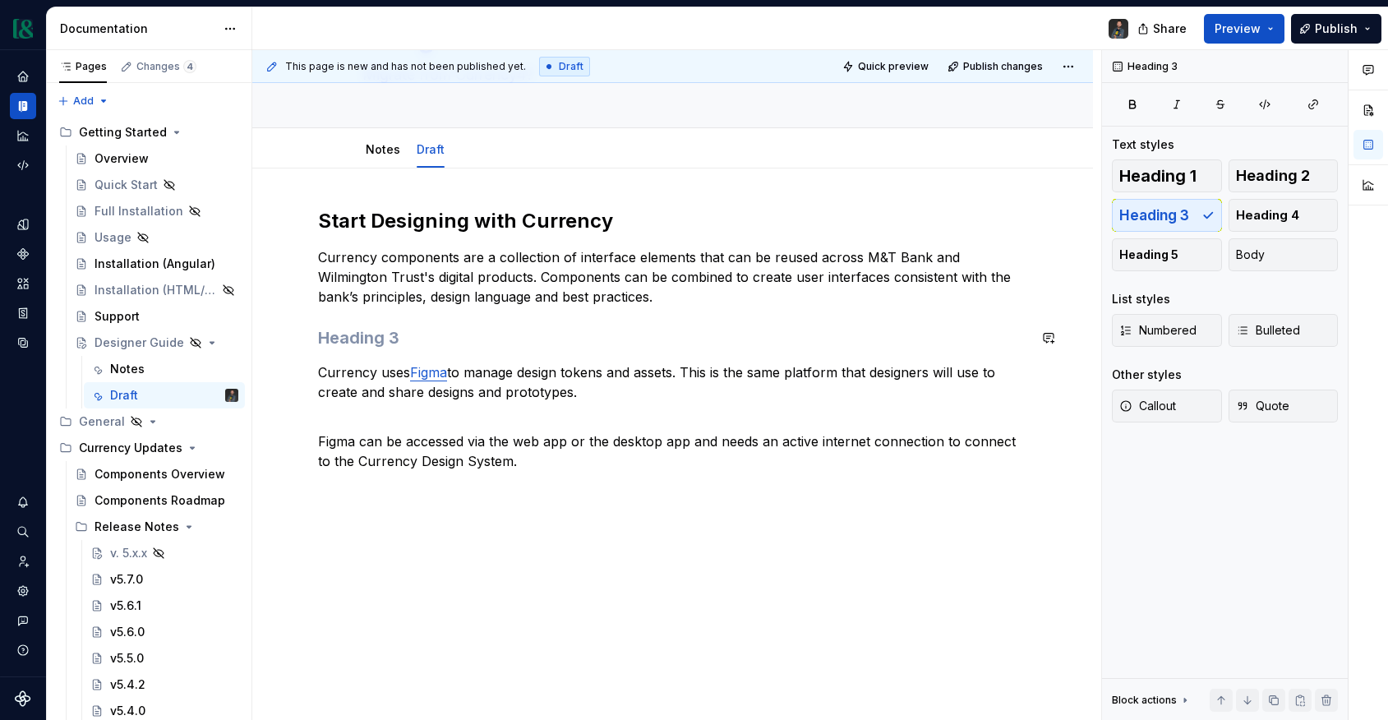
scroll to position [86, 0]
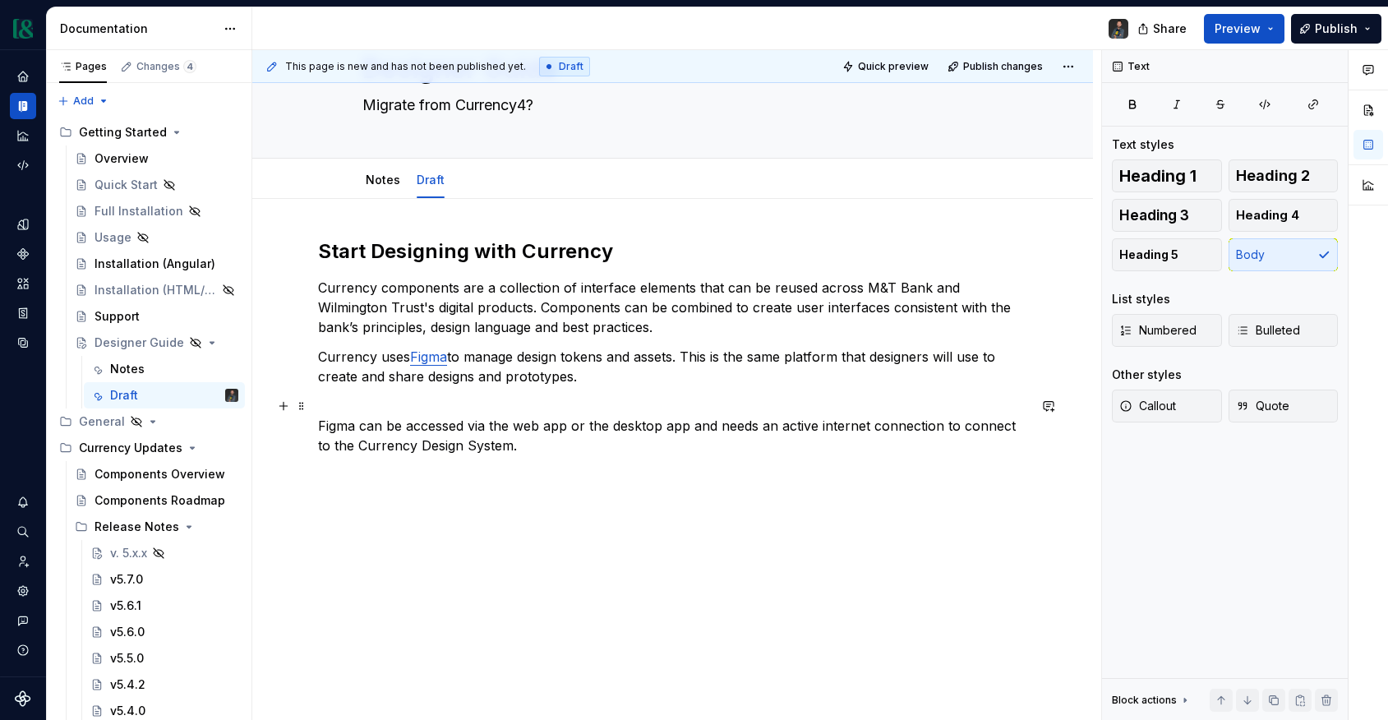
click at [461, 403] on p "Figma can be accessed via the web app or the desktop app and needs an active in…" at bounding box center [672, 425] width 709 height 59
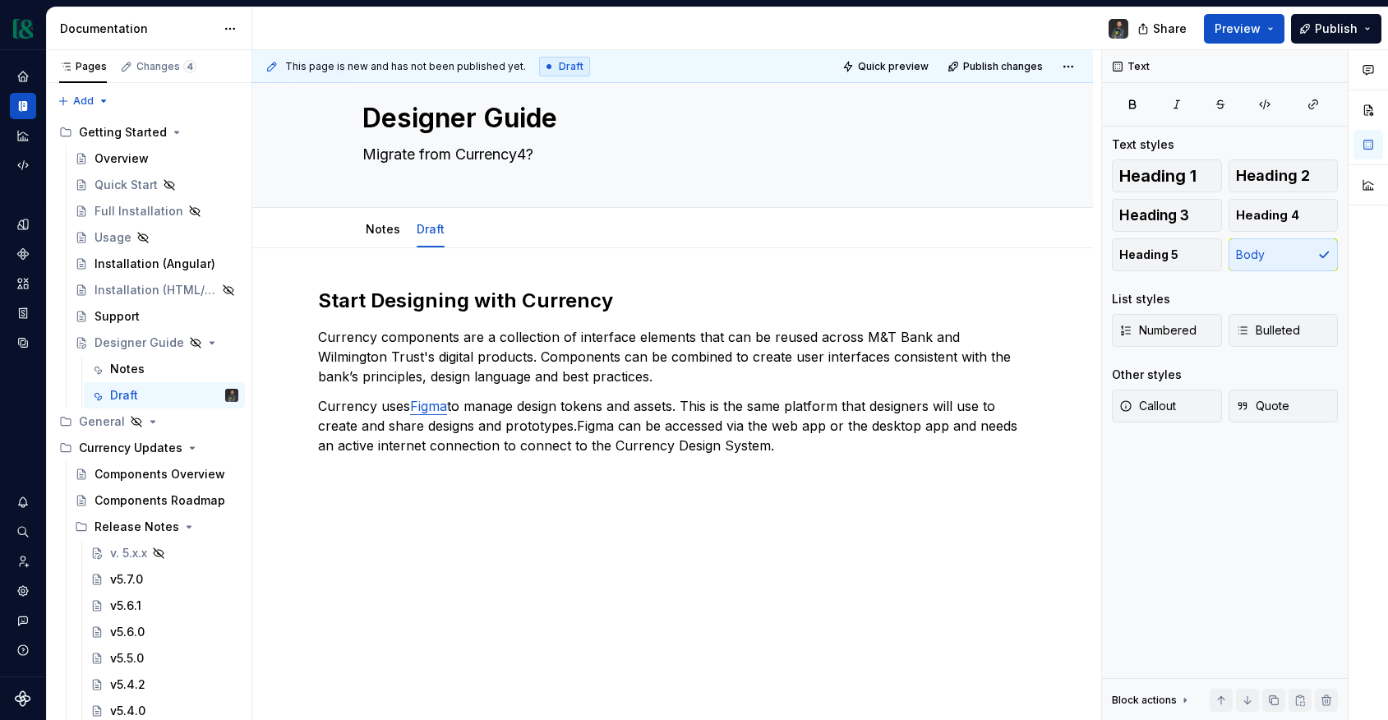
scroll to position [37, 0]
click at [790, 449] on p "Currency uses Figma to manage design tokens and assets. This is the same platfo…" at bounding box center [672, 425] width 709 height 59
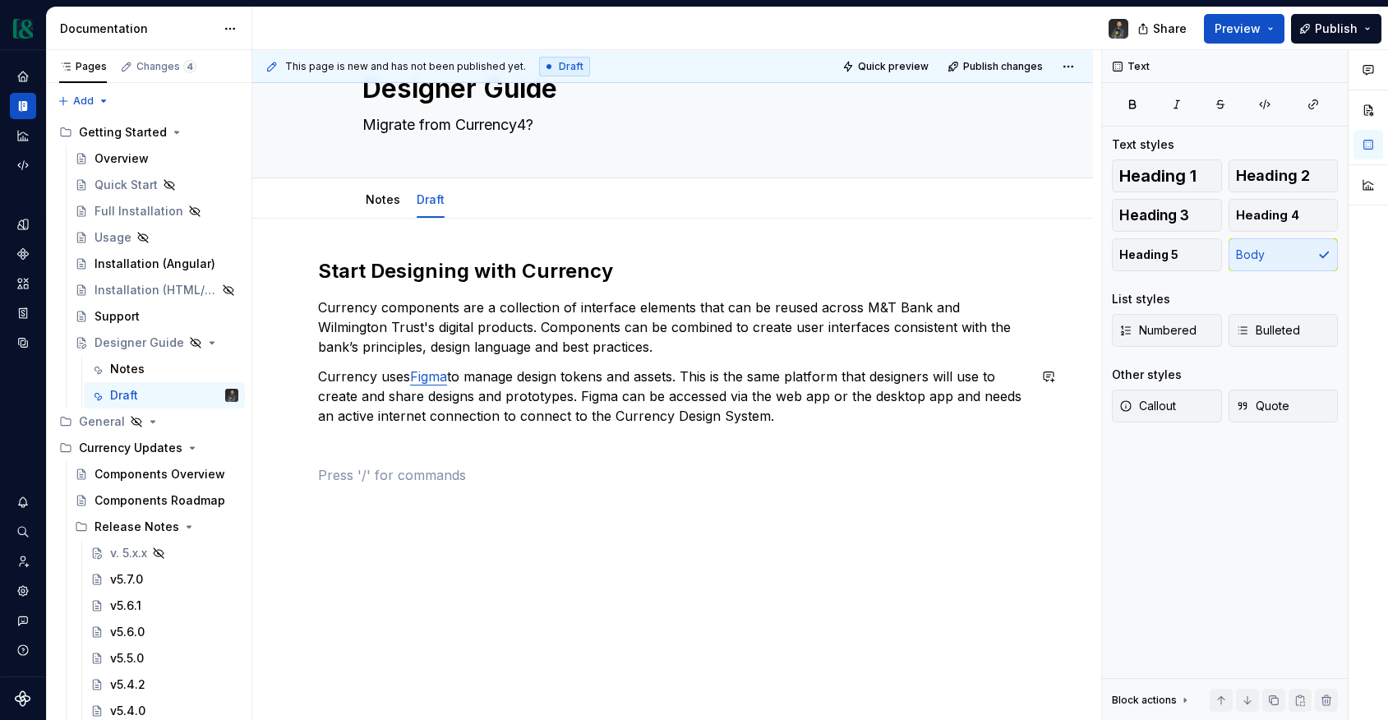
scroll to position [96, 0]
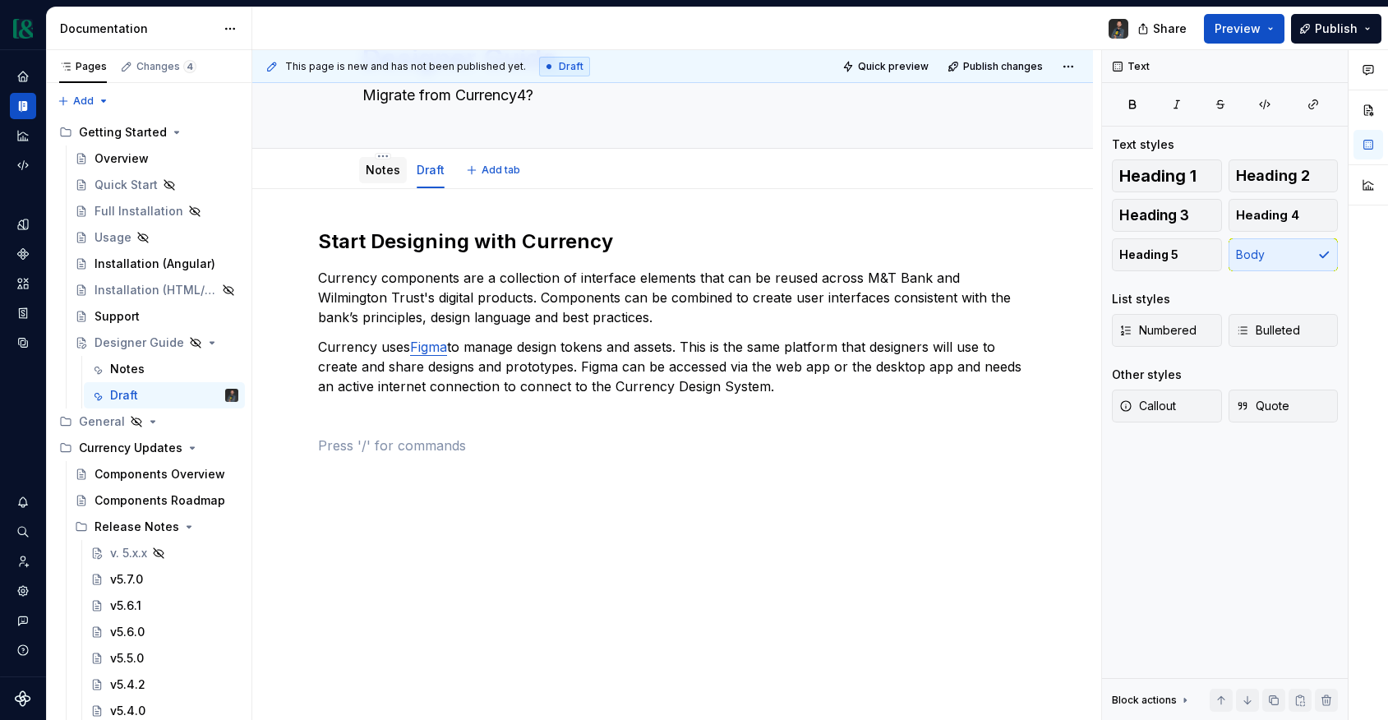
click at [391, 168] on link "Notes" at bounding box center [383, 170] width 35 height 14
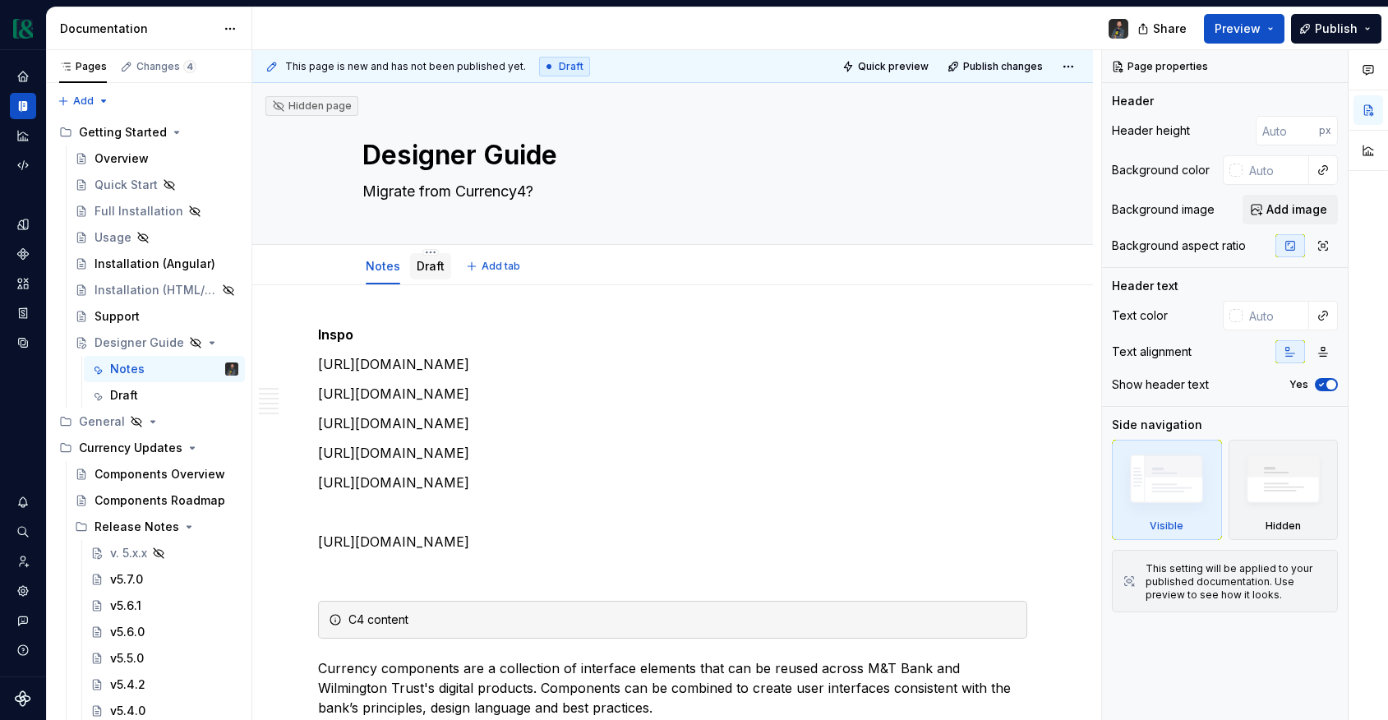
click at [431, 269] on link "Draft" at bounding box center [431, 266] width 28 height 14
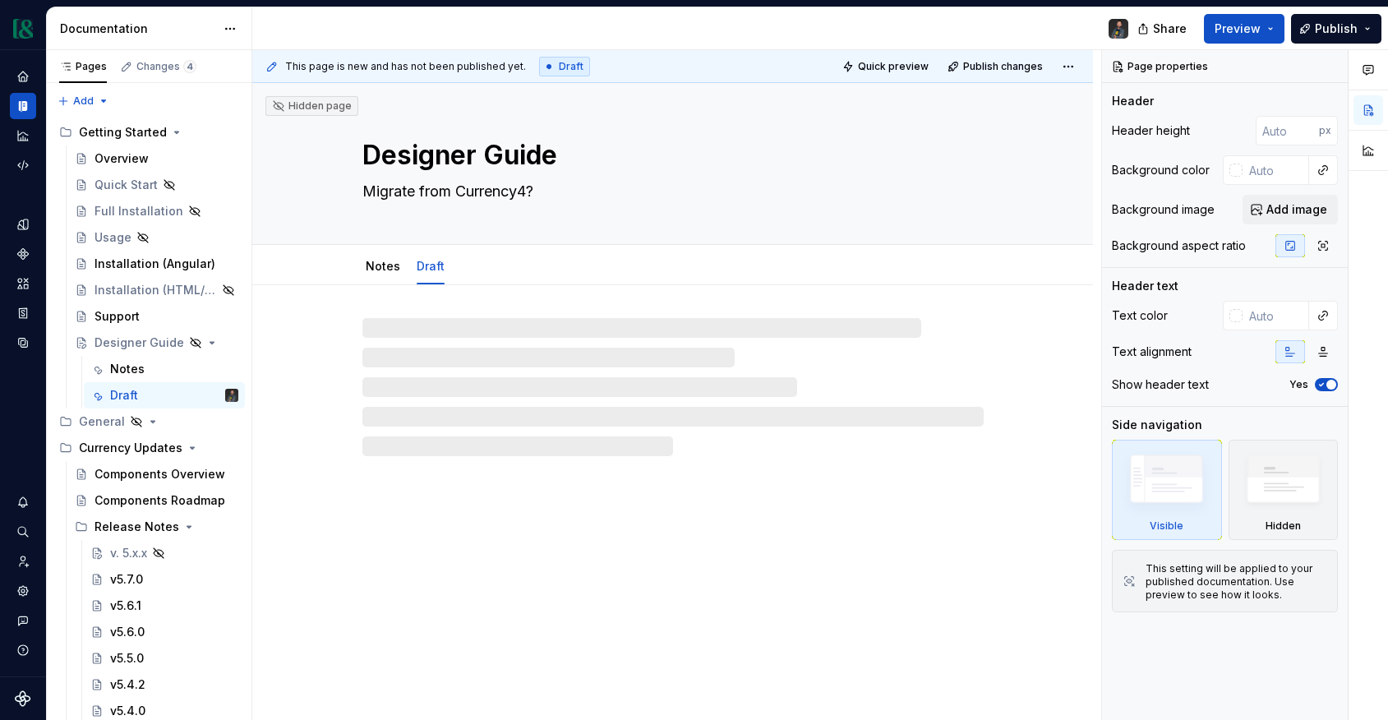
type textarea "*"
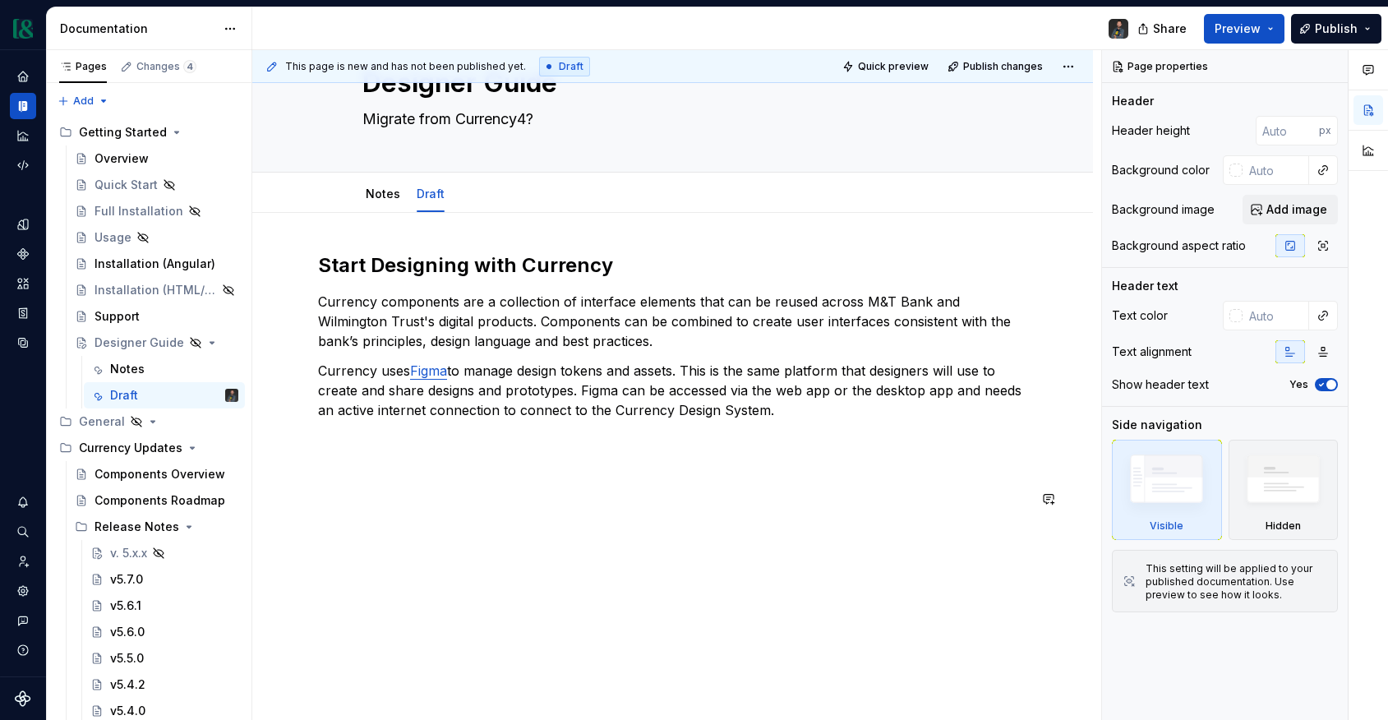
scroll to position [83, 0]
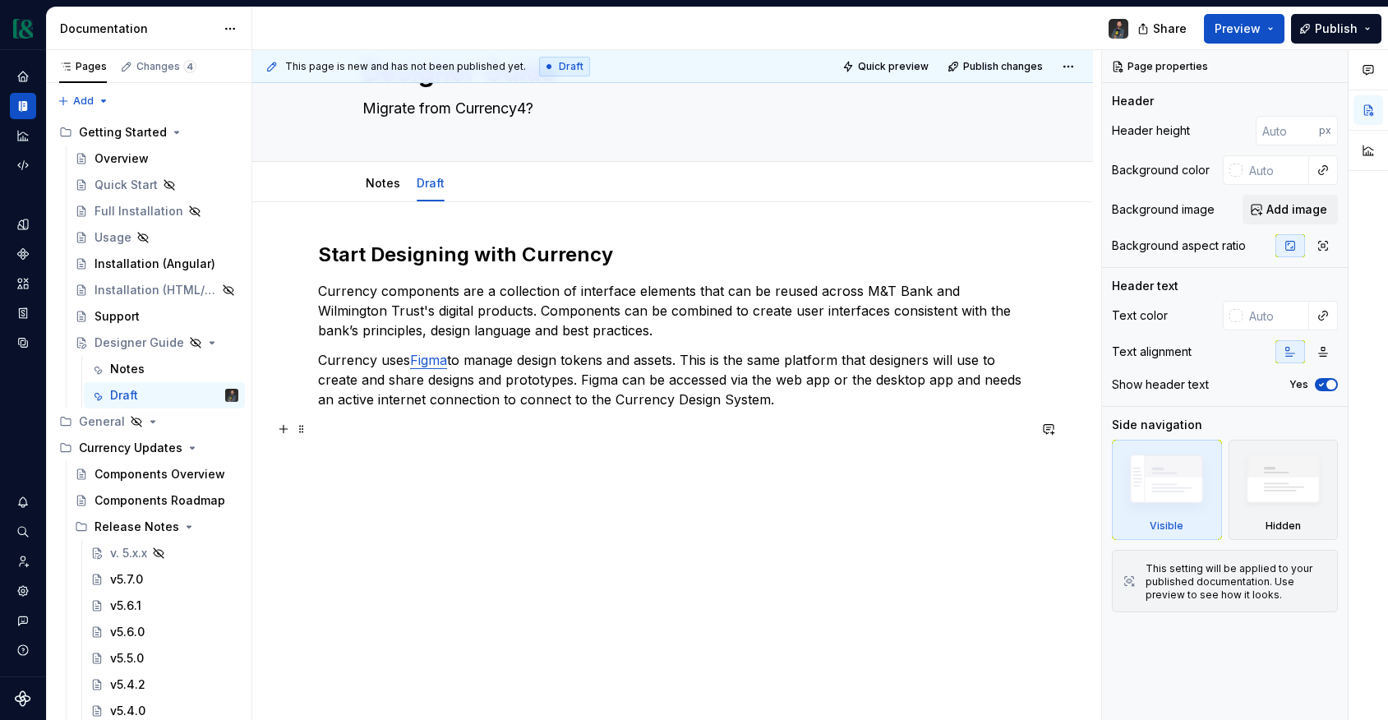
click at [391, 438] on p at bounding box center [672, 429] width 709 height 20
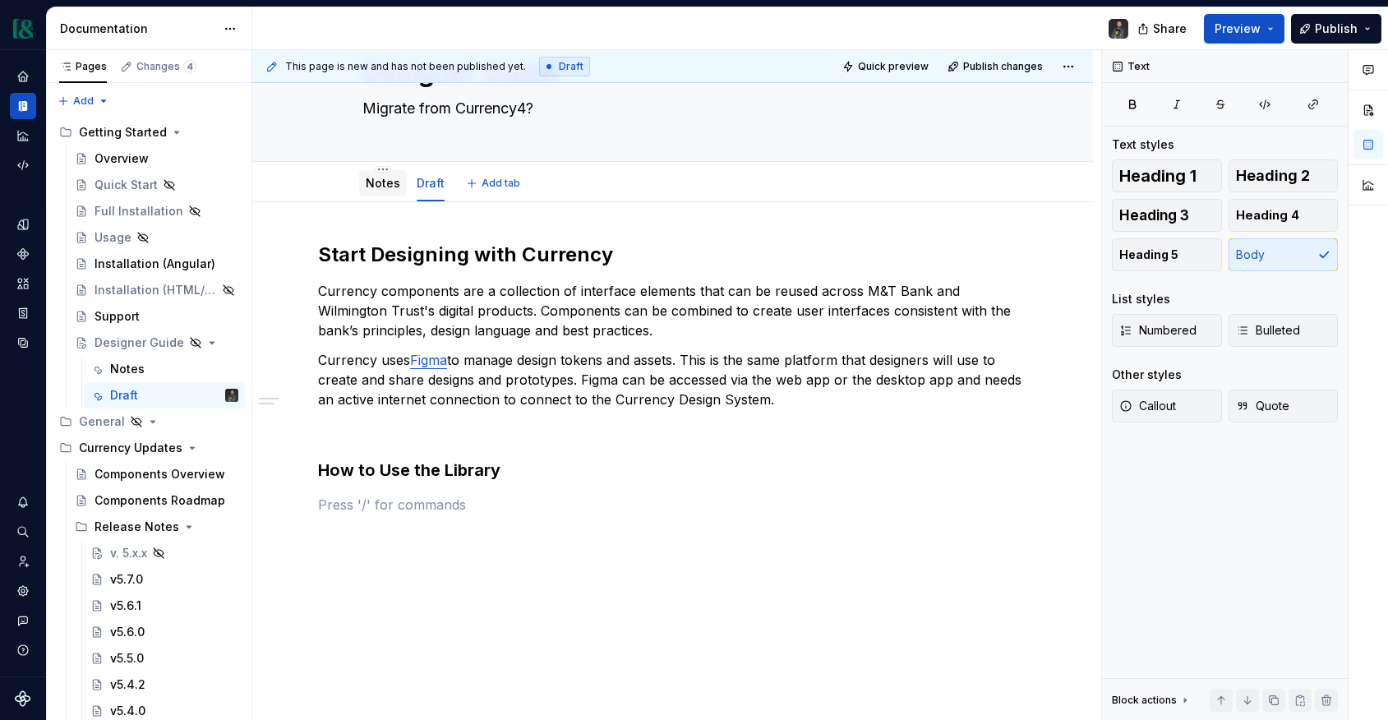
click at [390, 192] on div "Notes" at bounding box center [383, 183] width 35 height 20
click at [372, 191] on div "Notes" at bounding box center [383, 183] width 35 height 16
click at [380, 189] on link "Notes" at bounding box center [383, 183] width 35 height 14
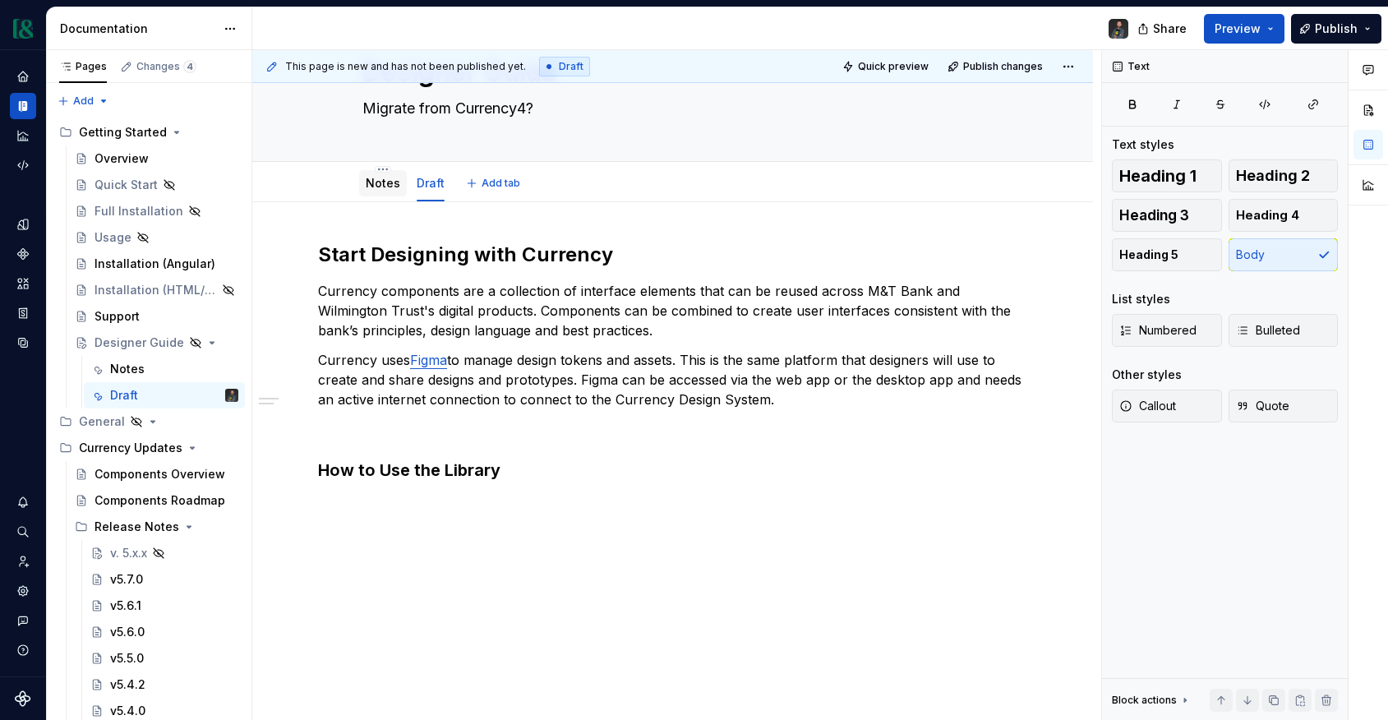
click at [380, 189] on link "Notes" at bounding box center [383, 183] width 35 height 14
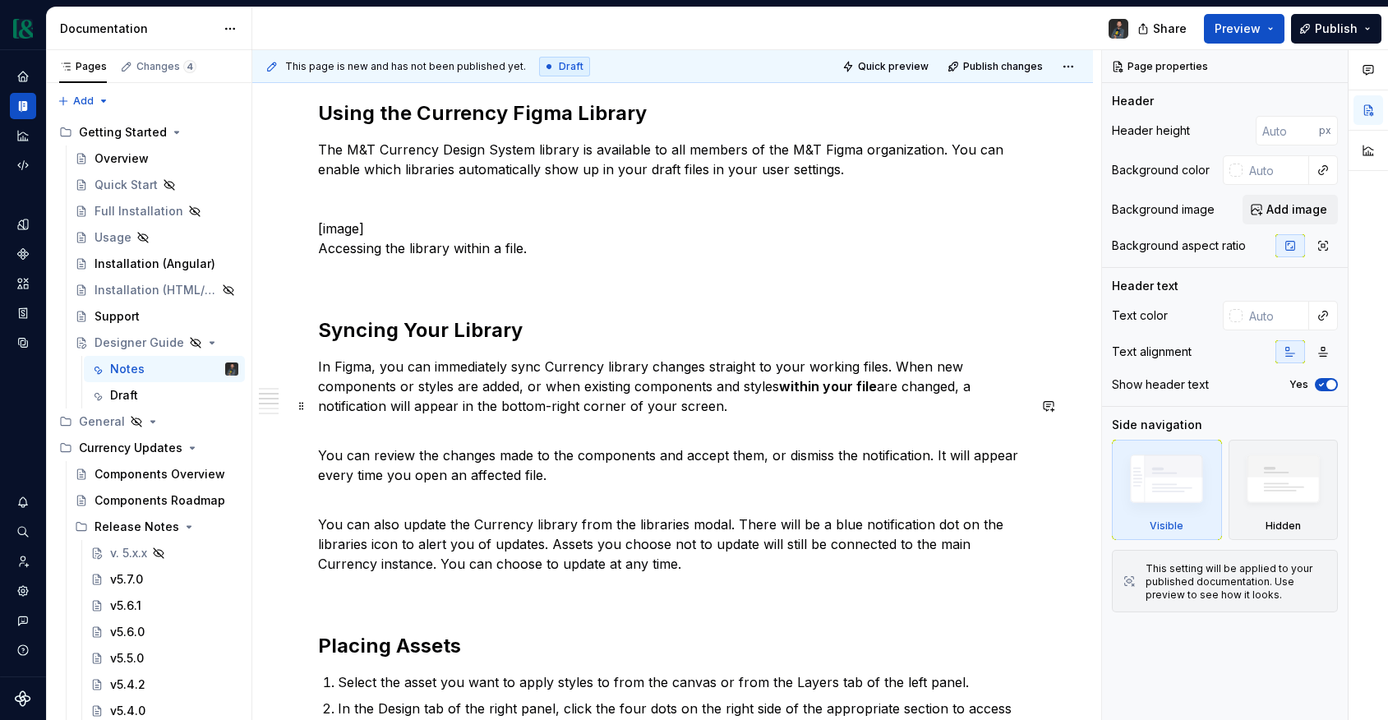
scroll to position [891, 0]
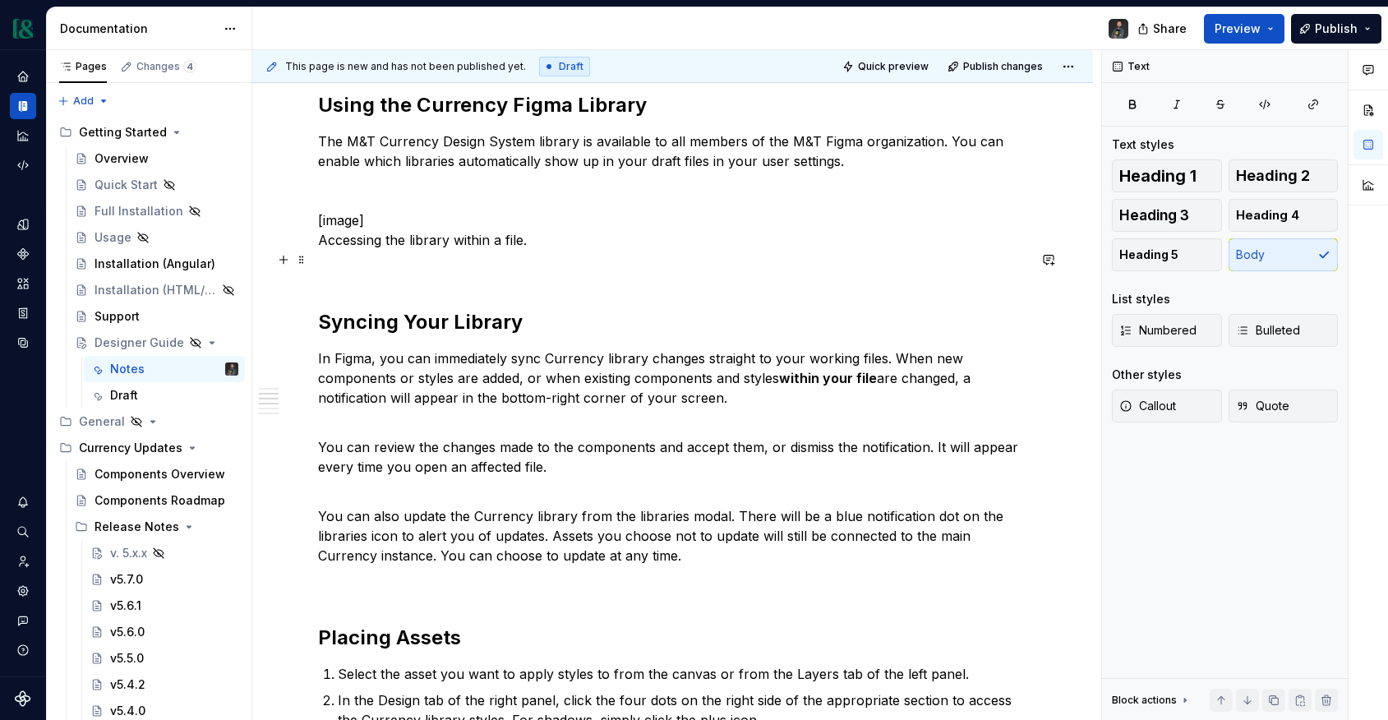
click at [546, 250] on p "[image] Accessing the library within a file." at bounding box center [672, 229] width 709 height 39
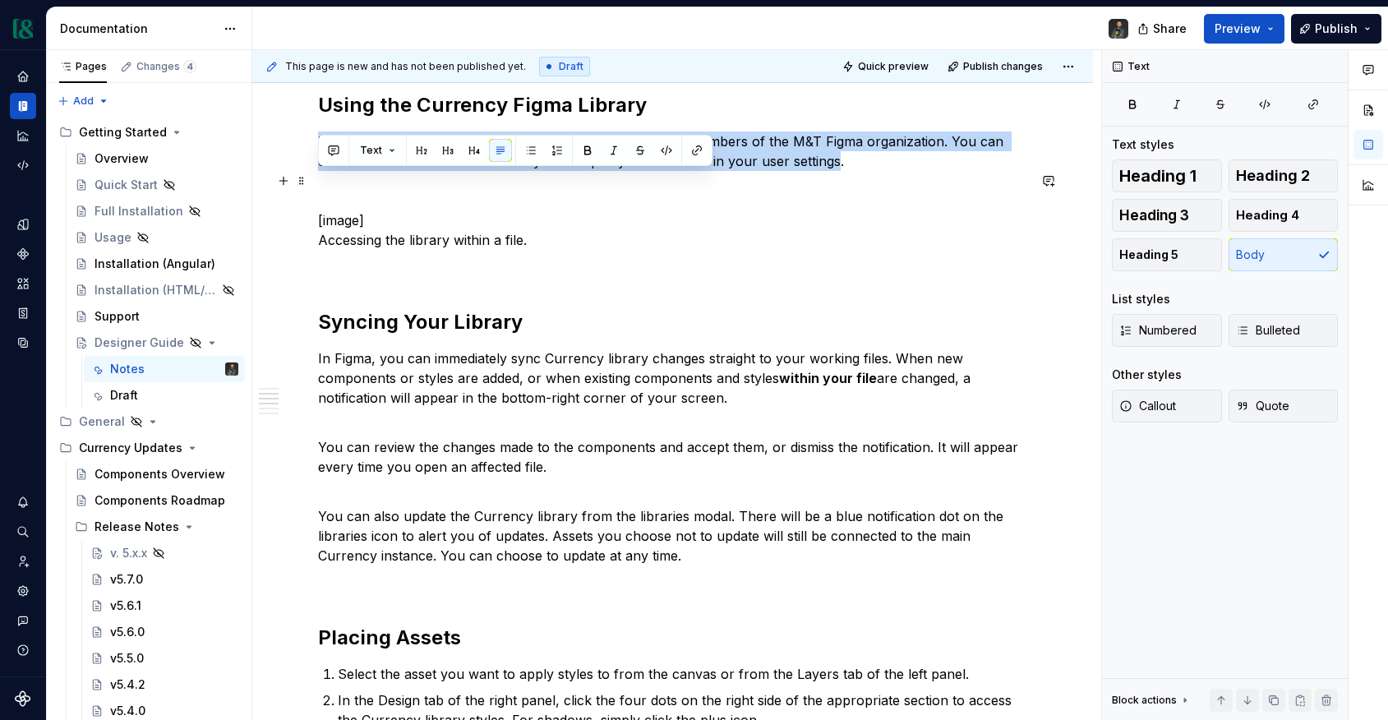
drag, startPoint x: 836, startPoint y: 199, endPoint x: 320, endPoint y: 188, distance: 516.1
click at [320, 171] on p "The M&T Currency Design System library is available to all members of the M&T F…" at bounding box center [672, 150] width 709 height 39
copy p "The M&T Currency Design System library is available to all members of the M&T F…"
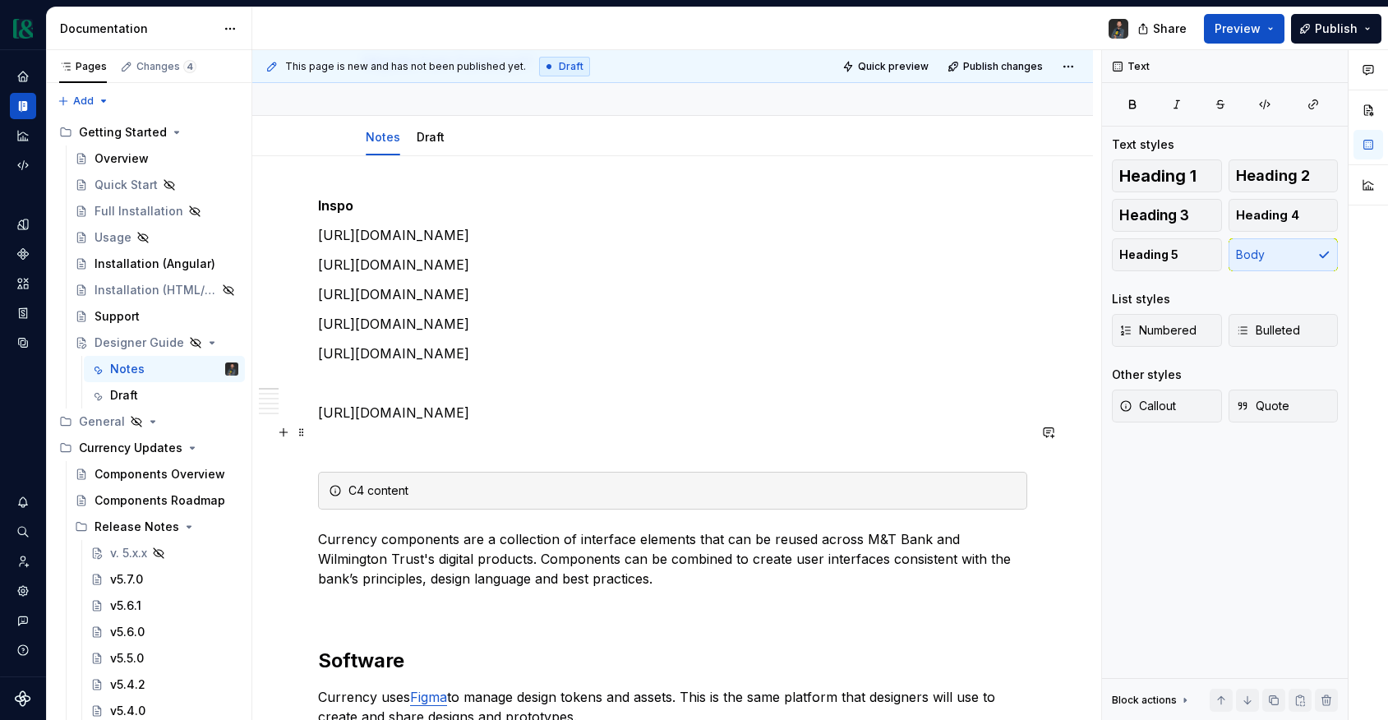
scroll to position [115, 0]
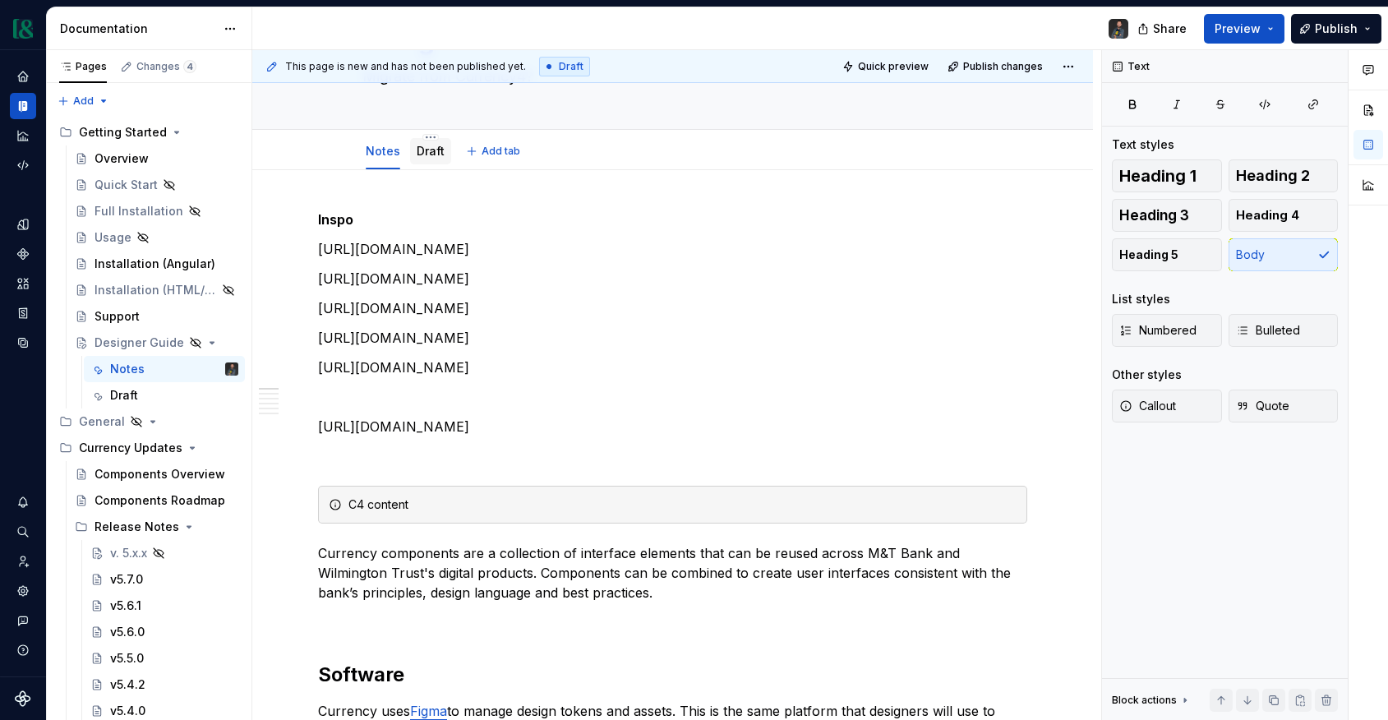
click at [437, 150] on link "Draft" at bounding box center [431, 151] width 28 height 14
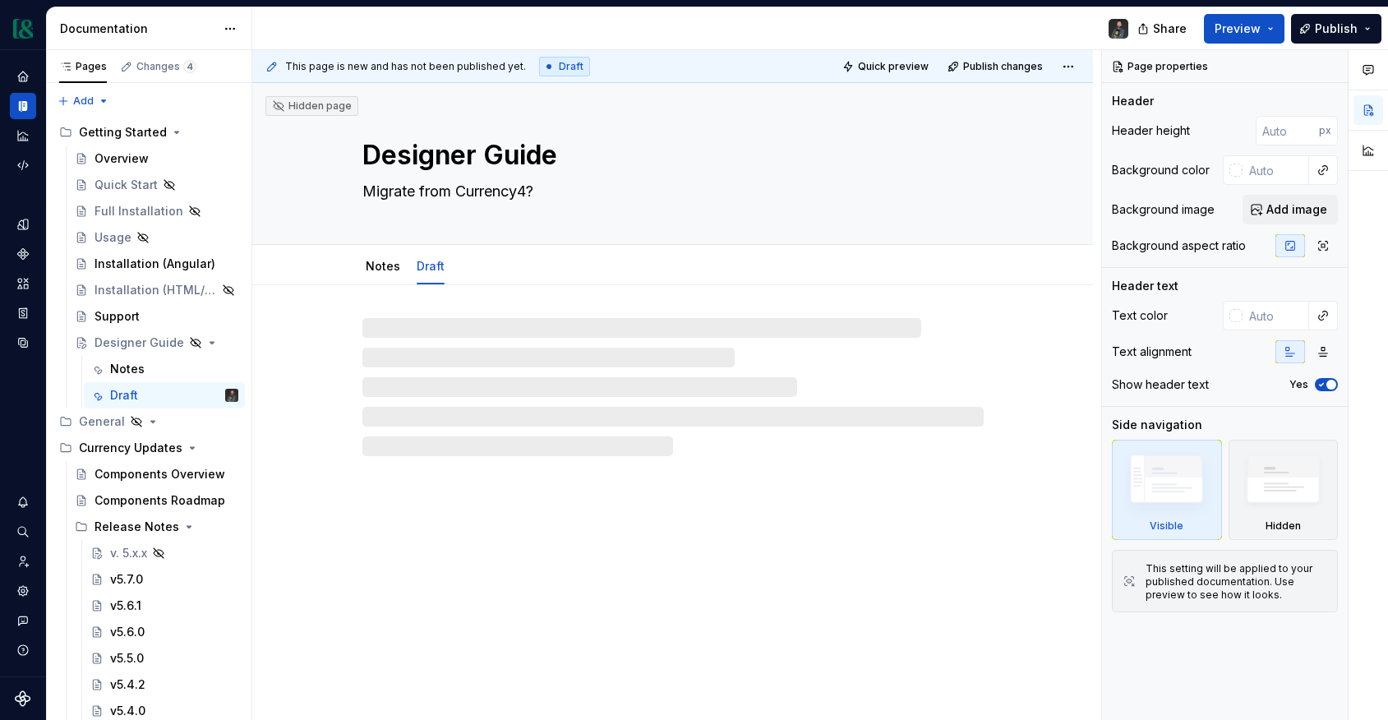
type textarea "*"
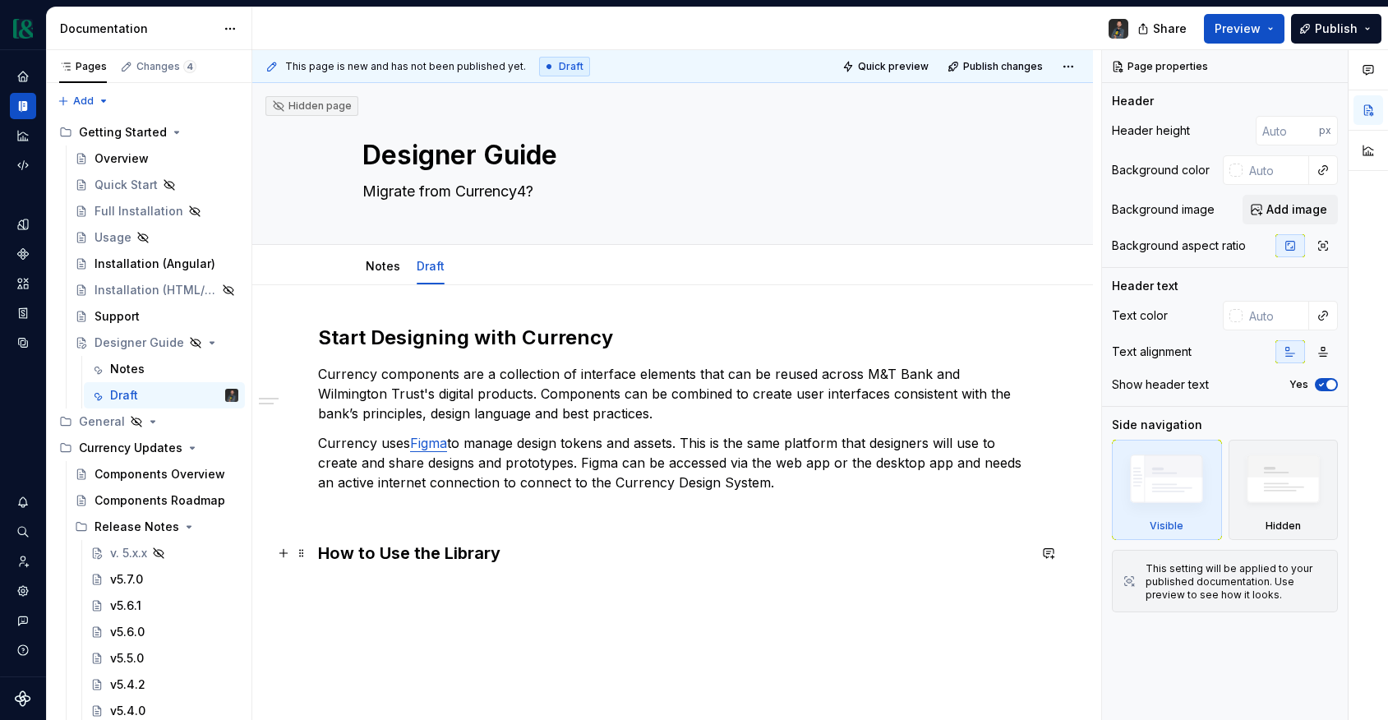
click at [398, 550] on h3 "How to Use the Library" at bounding box center [672, 552] width 709 height 23
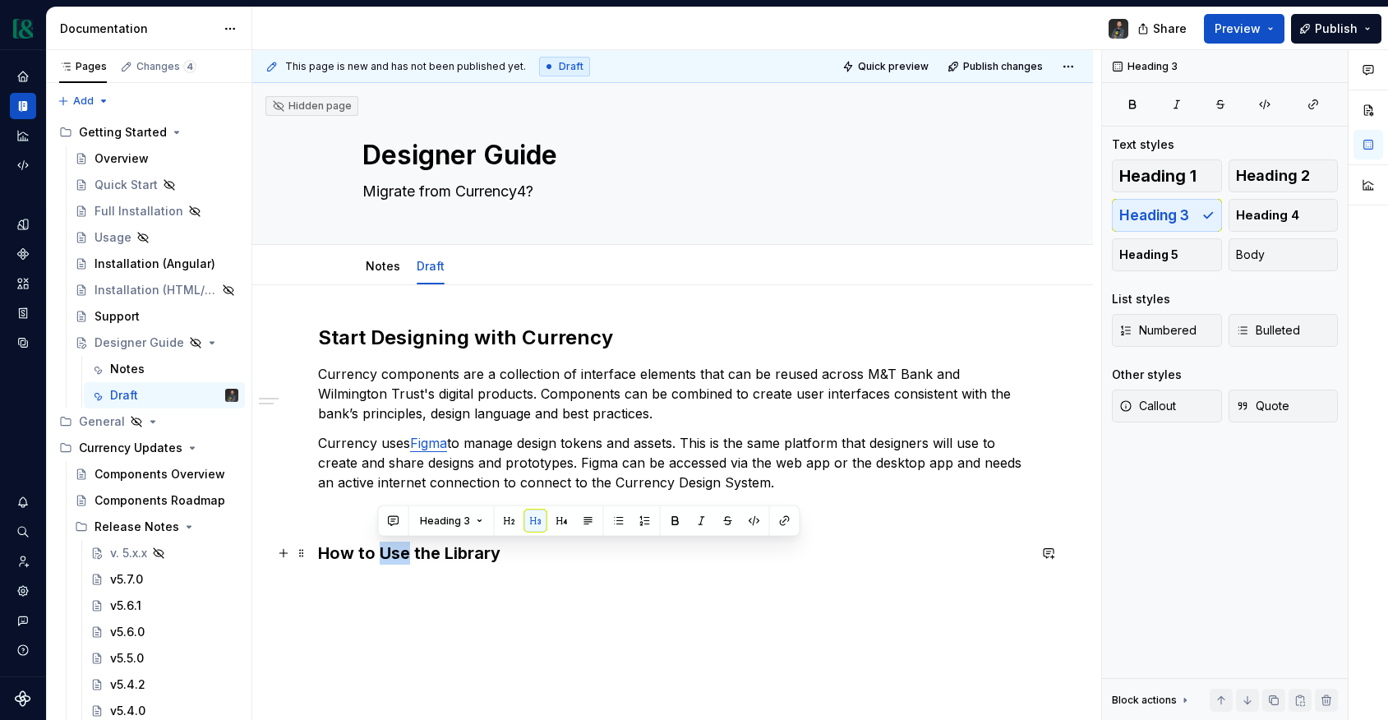
click at [398, 550] on h3 "How to Use the Library" at bounding box center [672, 552] width 709 height 23
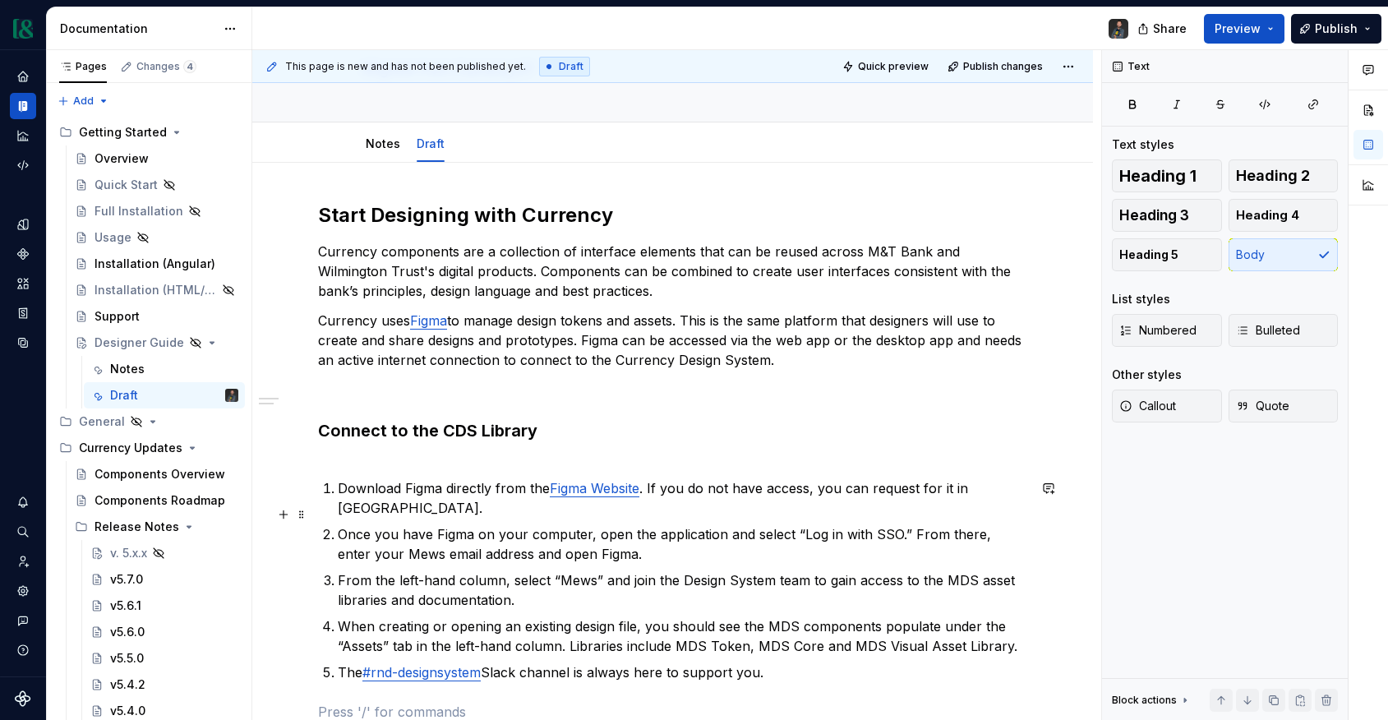
scroll to position [154, 0]
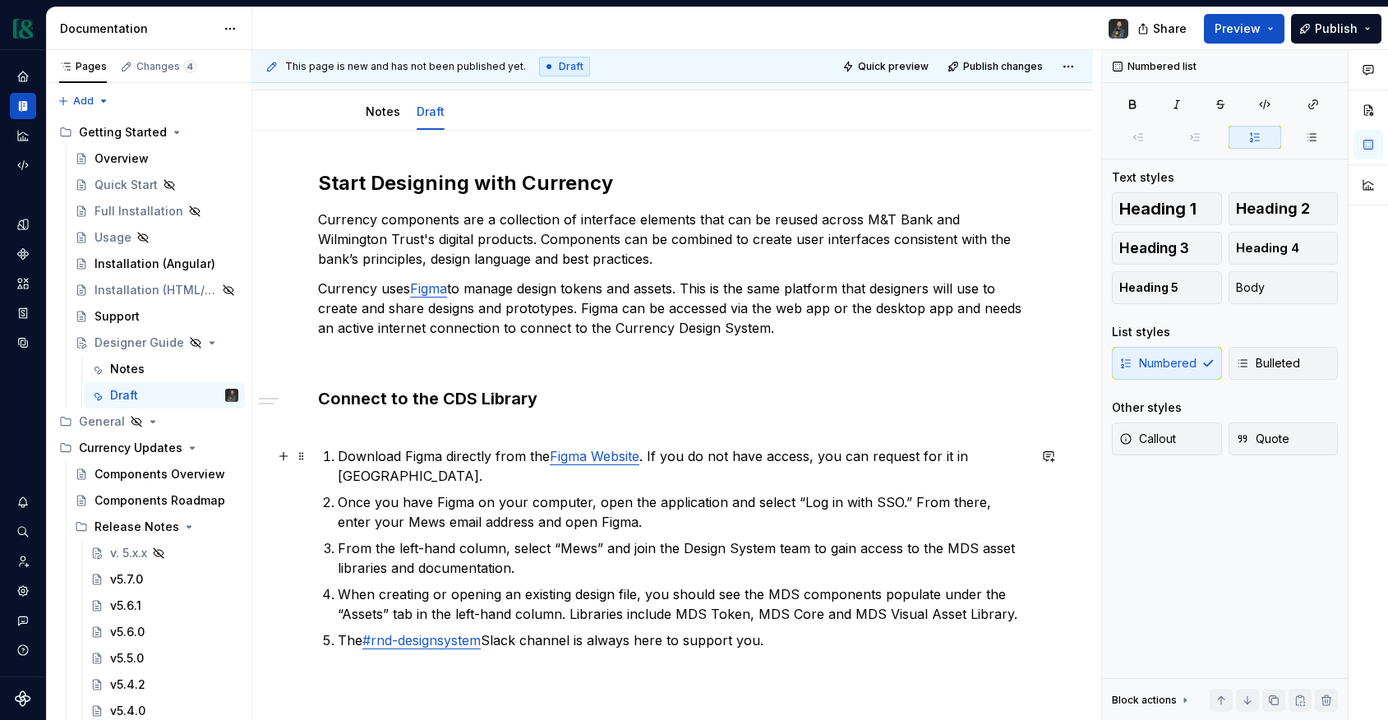
click at [361, 454] on p "Download Figma directly from the Figma Website . If you do not have access, you…" at bounding box center [682, 465] width 689 height 39
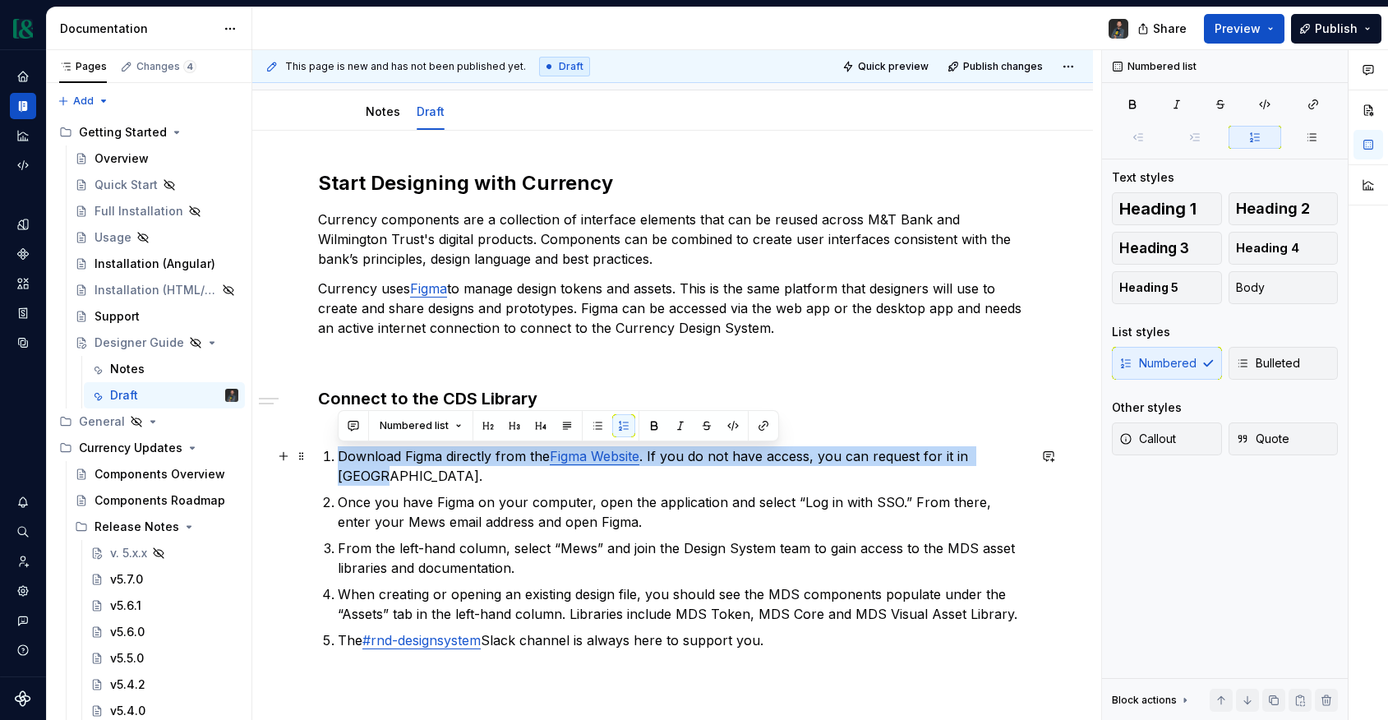
click at [361, 454] on p "Download Figma directly from the Figma Website . If you do not have access, you…" at bounding box center [682, 465] width 689 height 39
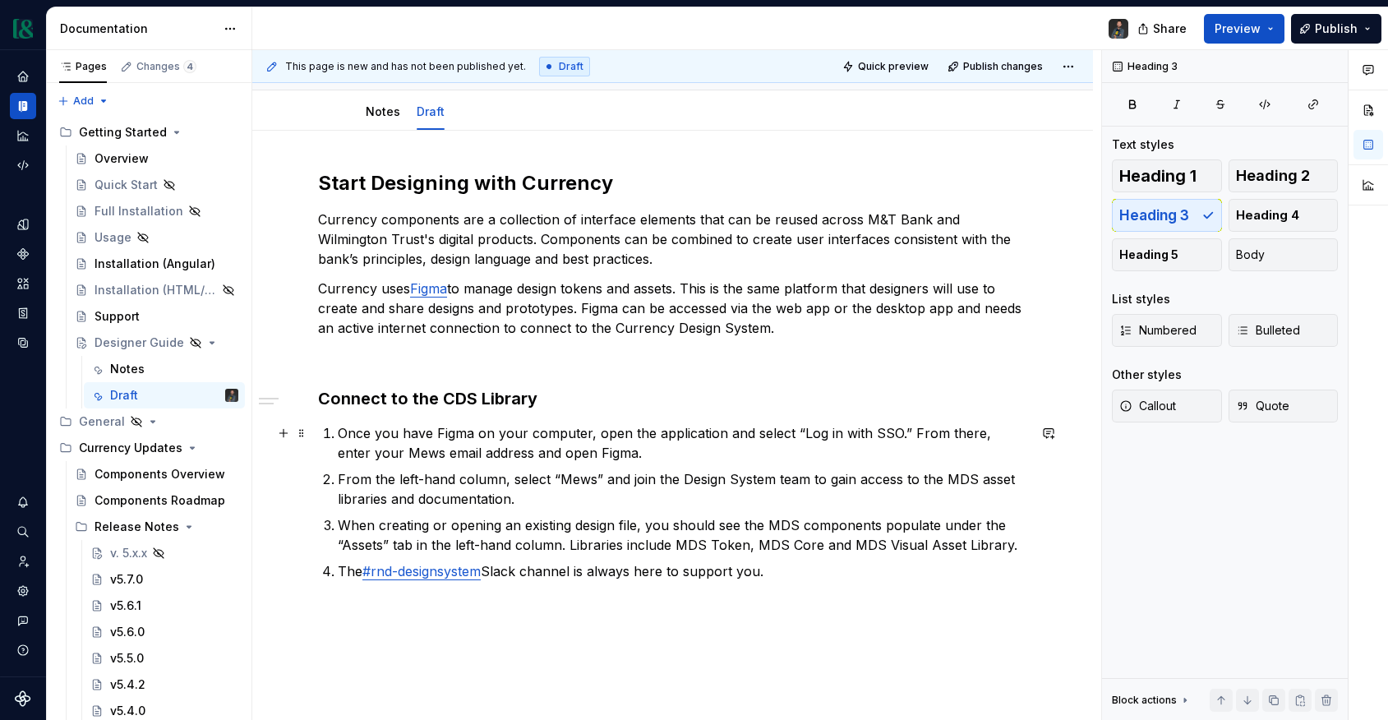
click at [746, 440] on p "Once you have Figma on your computer, open the application and select “Log in w…" at bounding box center [682, 442] width 689 height 39
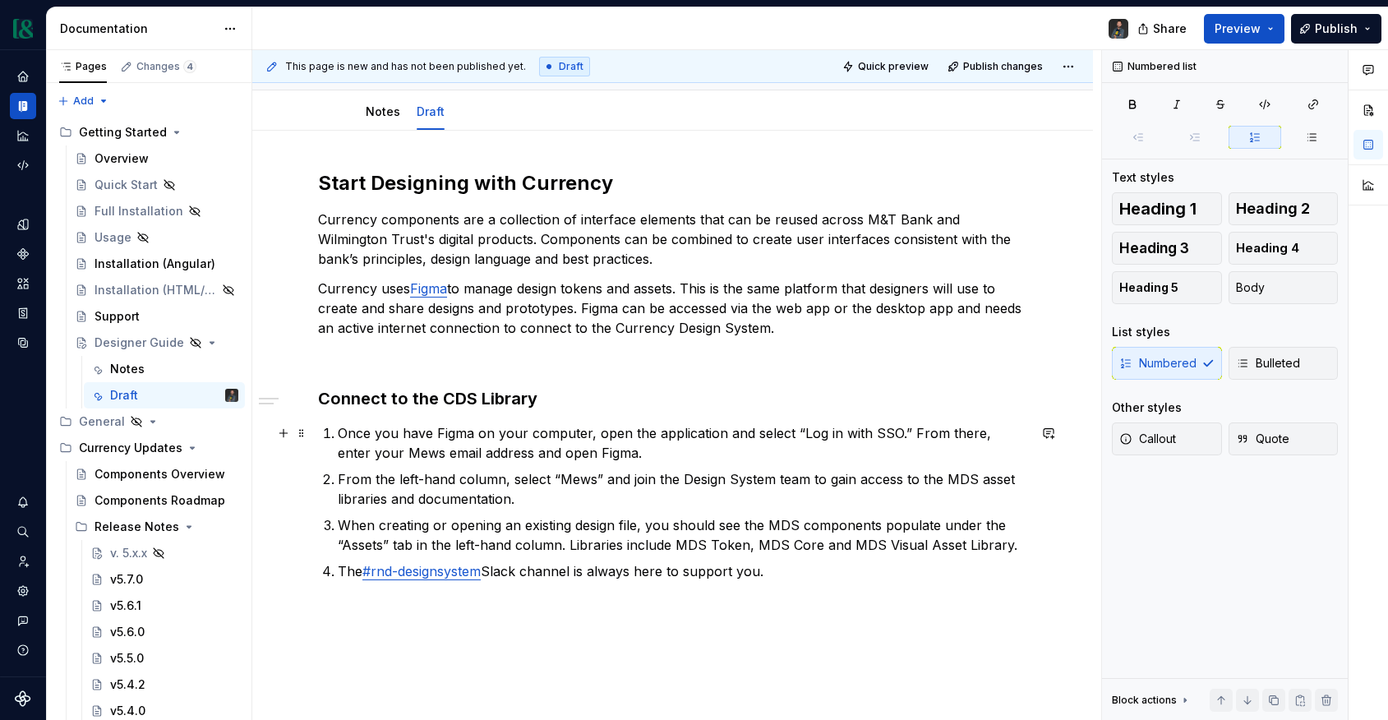
click at [651, 455] on p "Once you have Figma on your computer, open the application and select “Log in w…" at bounding box center [682, 442] width 689 height 39
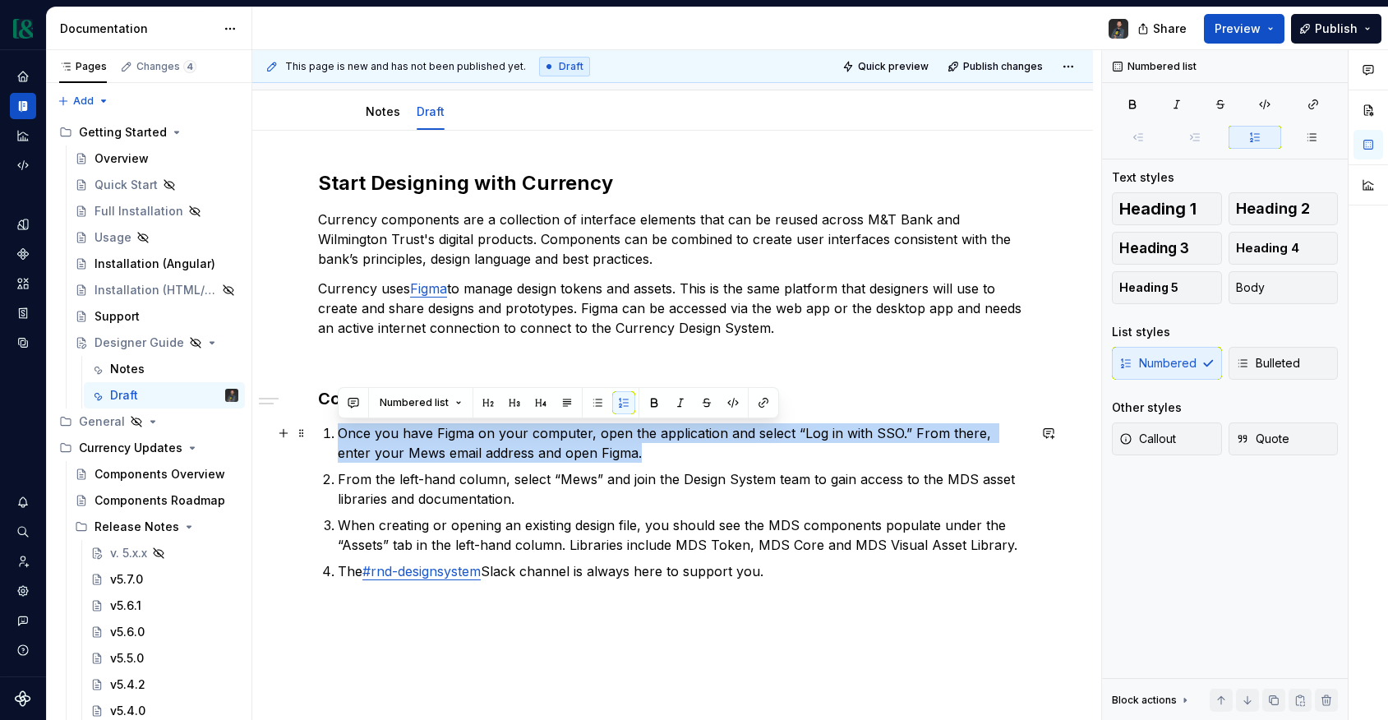
drag, startPoint x: 618, startPoint y: 457, endPoint x: 330, endPoint y: 422, distance: 289.6
click at [330, 422] on div "Start Designing with Currency Currency components are a collection of interface…" at bounding box center [672, 424] width 709 height 509
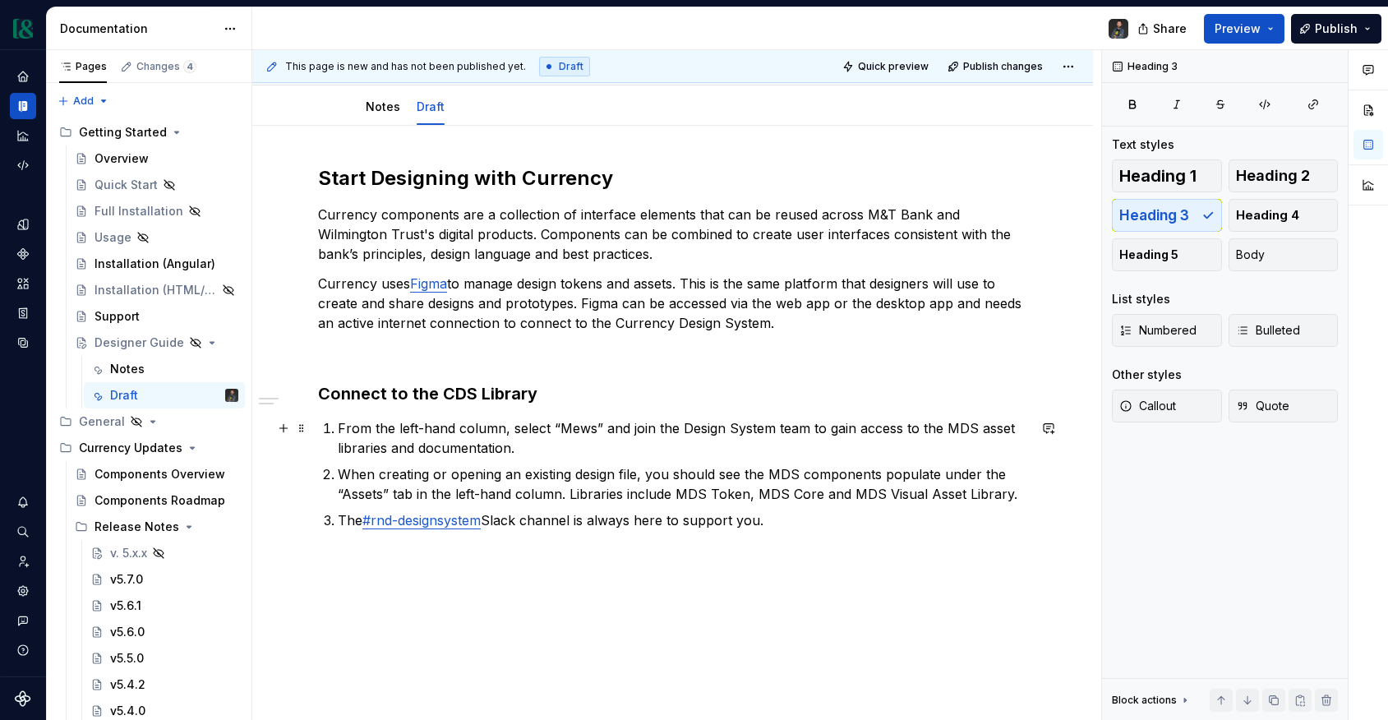
scroll to position [162, 0]
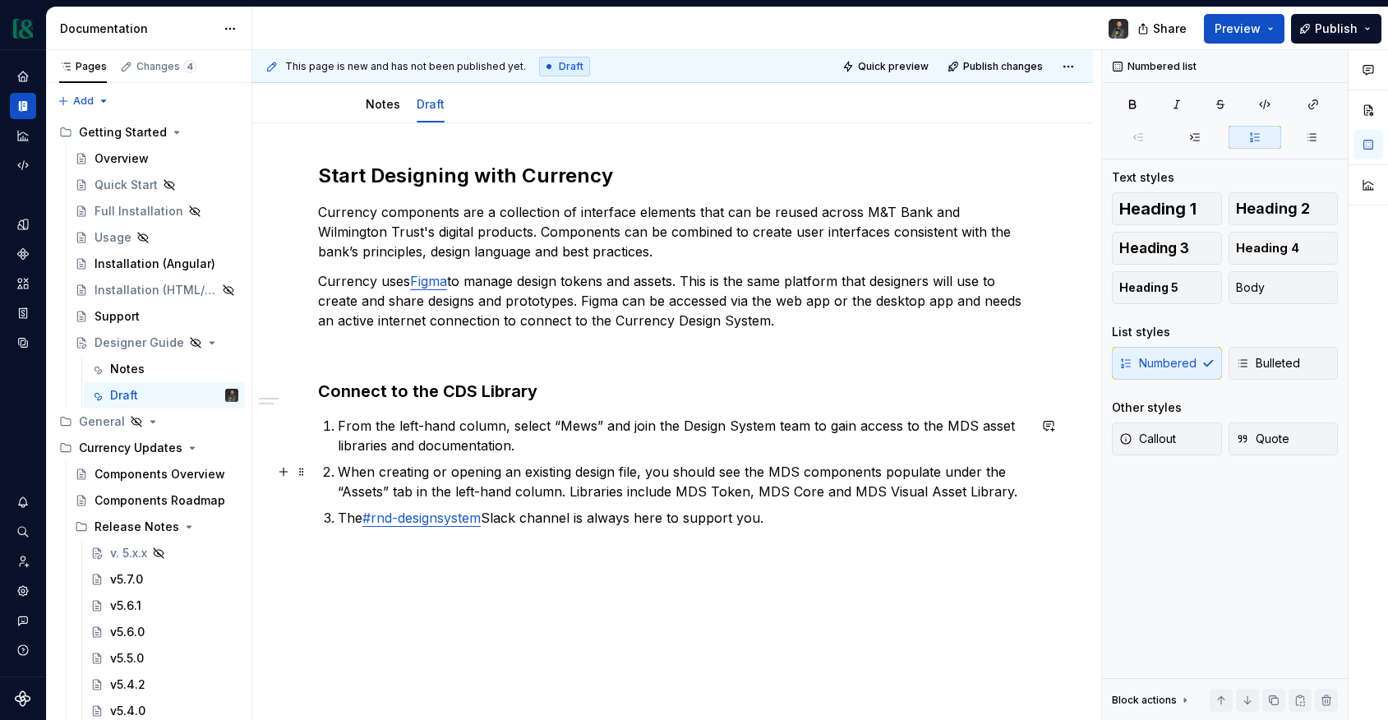
click at [482, 490] on p "When creating or opening an existing design file, you should see the MDS compon…" at bounding box center [682, 481] width 689 height 39
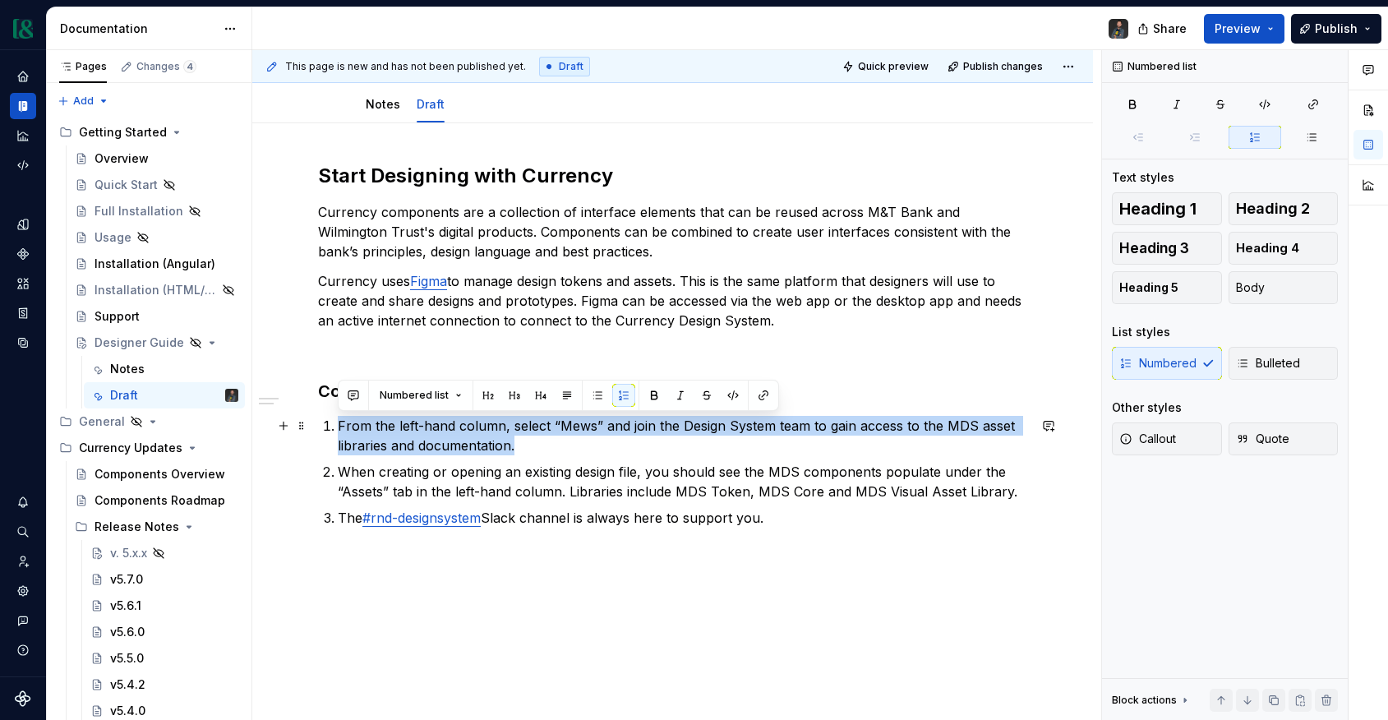
drag, startPoint x: 520, startPoint y: 444, endPoint x: 336, endPoint y: 430, distance: 184.6
click at [338, 430] on li "From the left-hand column, select “Mews” and join the Design System team to gai…" at bounding box center [682, 435] width 689 height 39
click at [722, 449] on p "From the left-hand column, select “Mews” and join the Design System team to gai…" at bounding box center [682, 435] width 689 height 39
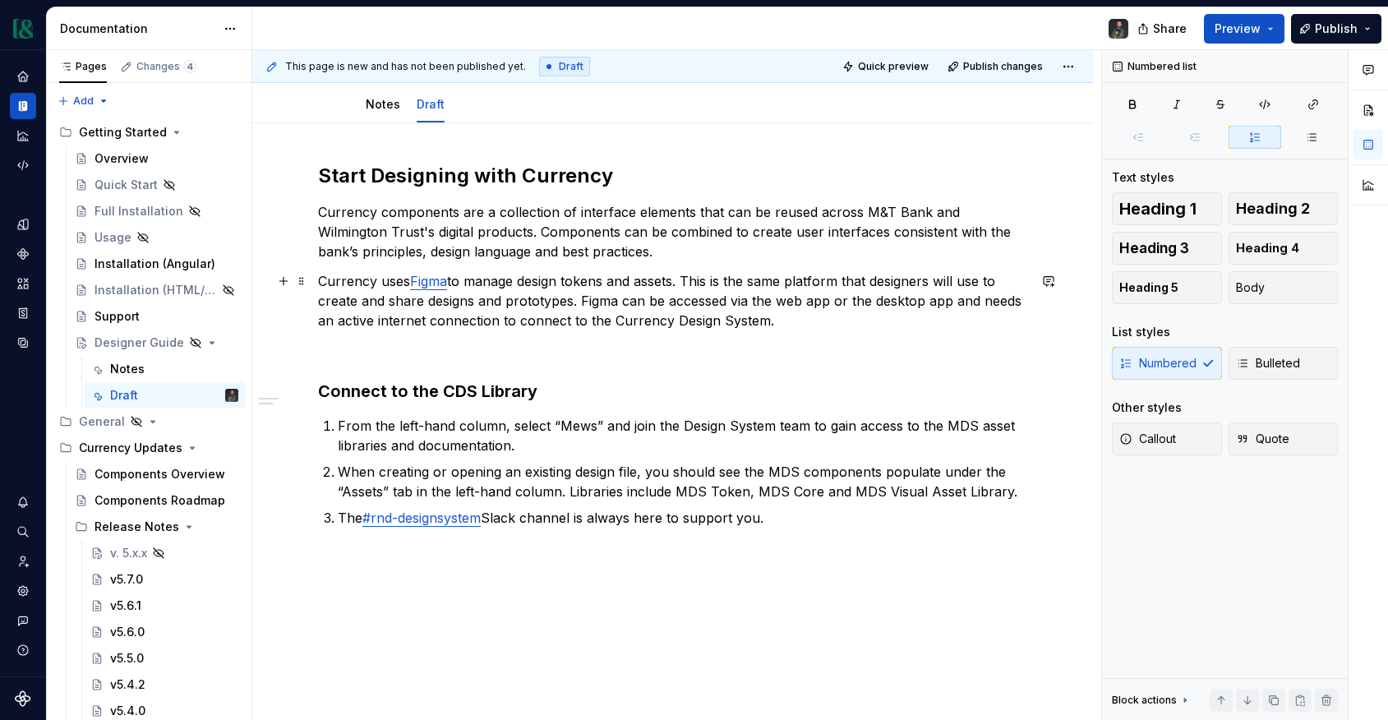
scroll to position [280, 0]
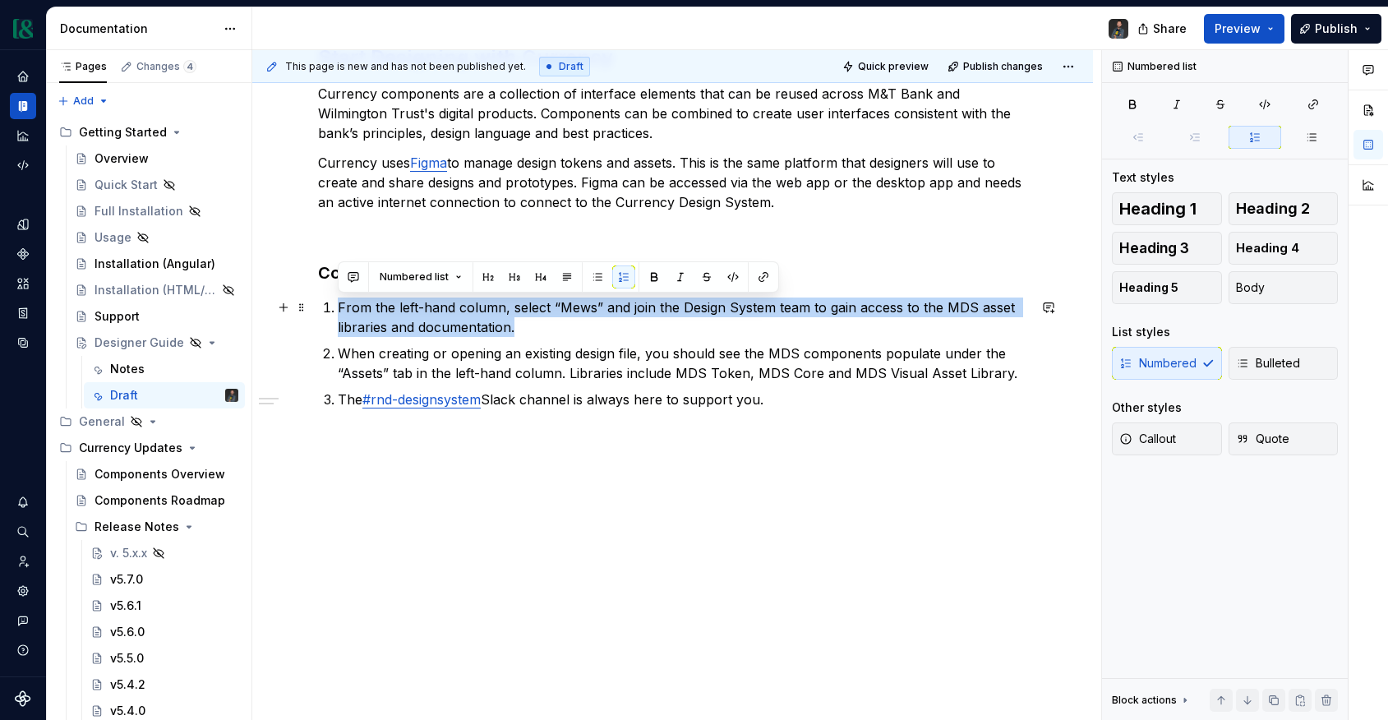
drag, startPoint x: 521, startPoint y: 321, endPoint x: 336, endPoint y: 311, distance: 185.2
click at [338, 311] on li "From the left-hand column, select “Mews” and join the Design System team to gai…" at bounding box center [682, 316] width 689 height 39
click at [514, 307] on p "From the left-hand column, select “Mews” and join the Design System team to gai…" at bounding box center [682, 316] width 689 height 39
drag, startPoint x: 518, startPoint y: 326, endPoint x: 336, endPoint y: 309, distance: 182.4
click at [338, 309] on li "From the left-hand column, select “Mews” and join the Design System team to gai…" at bounding box center [682, 316] width 689 height 39
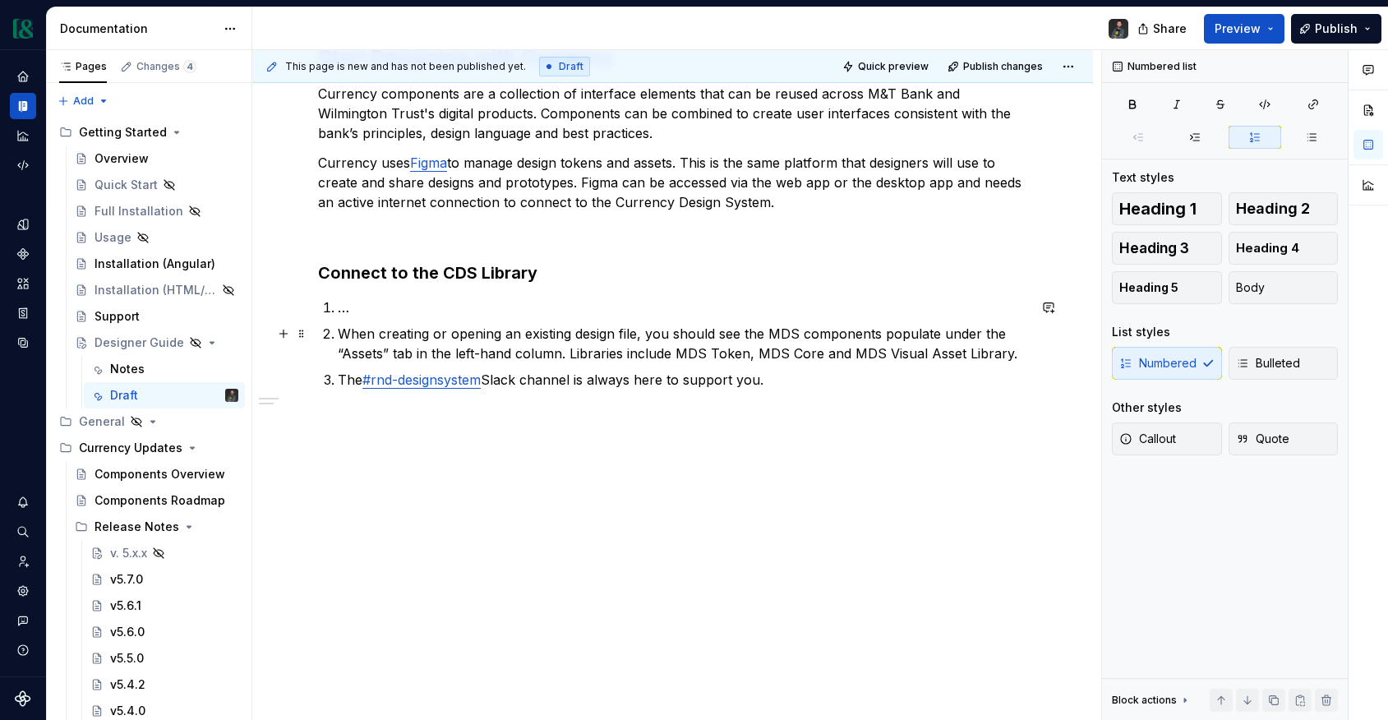
click at [795, 333] on p "When creating or opening an existing design file, you should see the MDS compon…" at bounding box center [682, 343] width 689 height 39
click at [955, 338] on p "When creating or opening an existing design file, you should see the CDS compon…" at bounding box center [682, 343] width 689 height 39
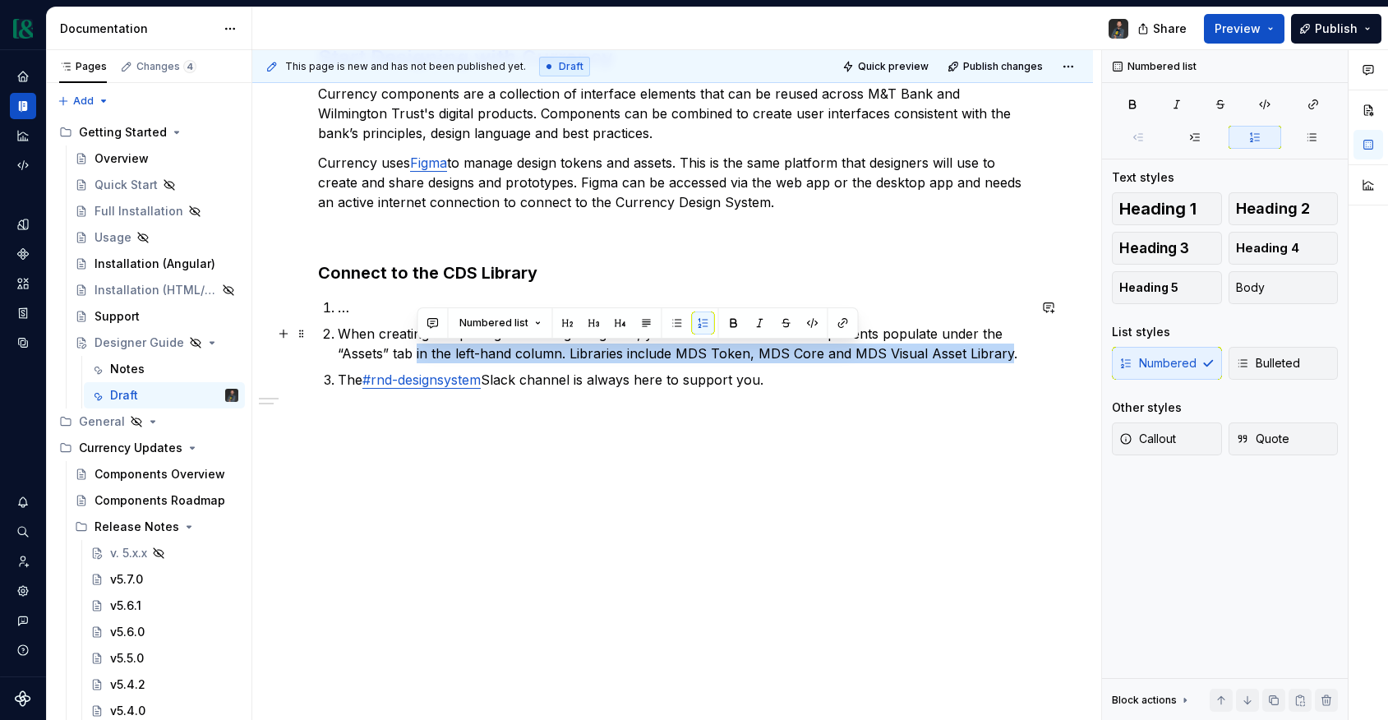
drag, startPoint x: 1002, startPoint y: 350, endPoint x: 417, endPoint y: 352, distance: 585.8
click at [417, 352] on p "When creating or opening an existing design file, you should see the CDS compon…" at bounding box center [682, 343] width 689 height 39
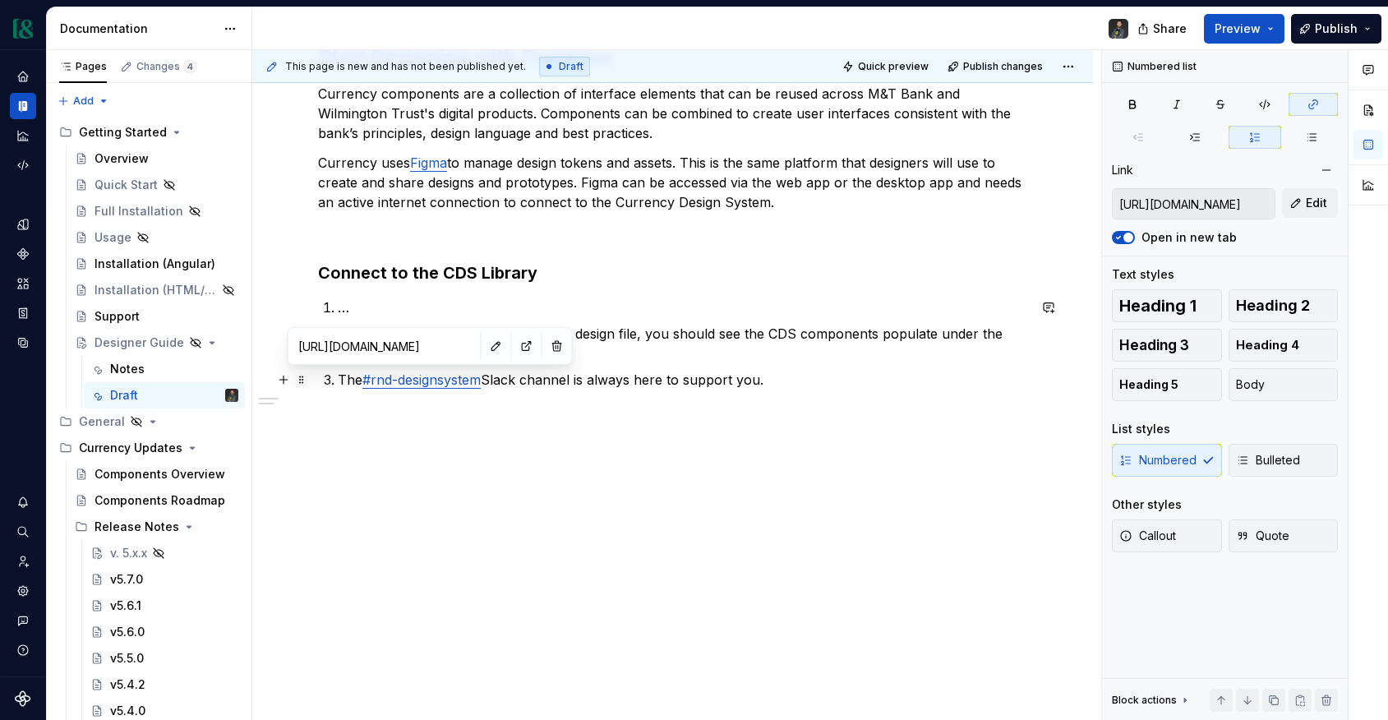
click at [707, 384] on p "The #rnd-designsystem Slack channel is always here to support you." at bounding box center [682, 380] width 689 height 20
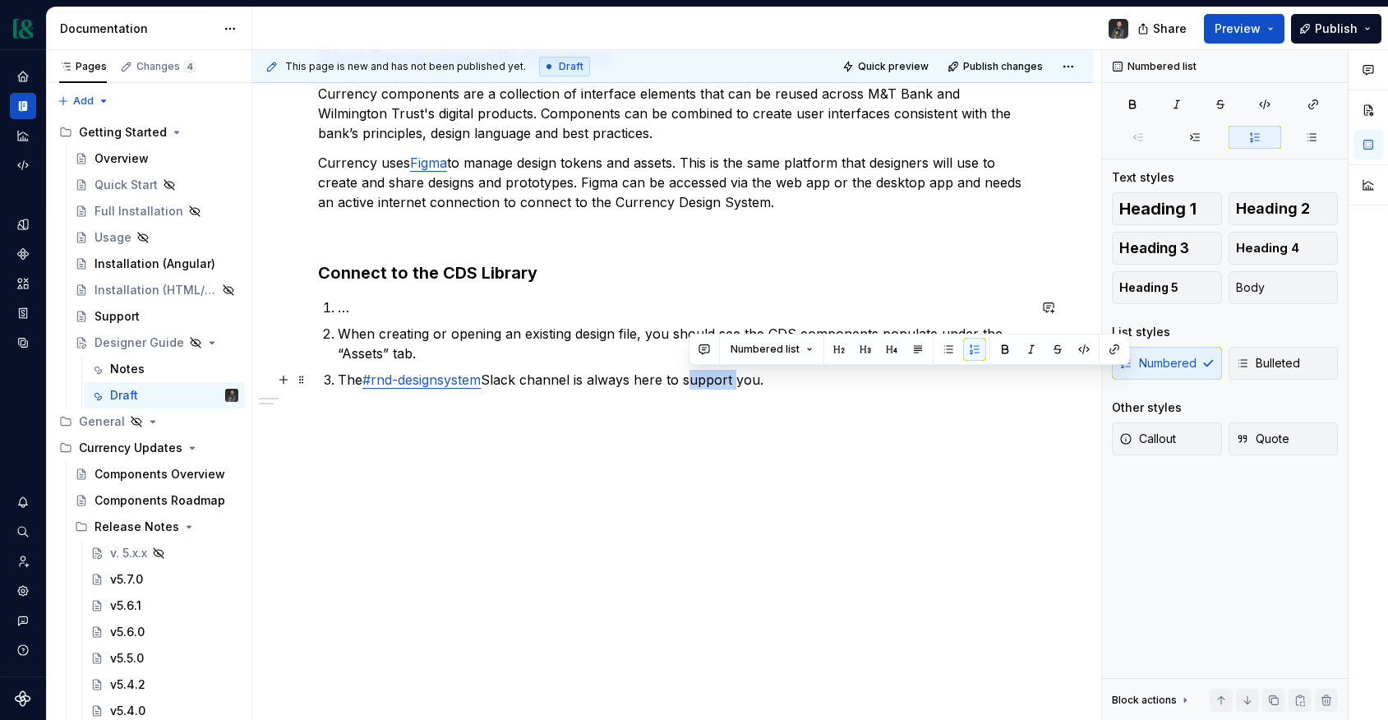
click at [707, 384] on p "The #rnd-designsystem Slack channel is always here to support you." at bounding box center [682, 380] width 689 height 20
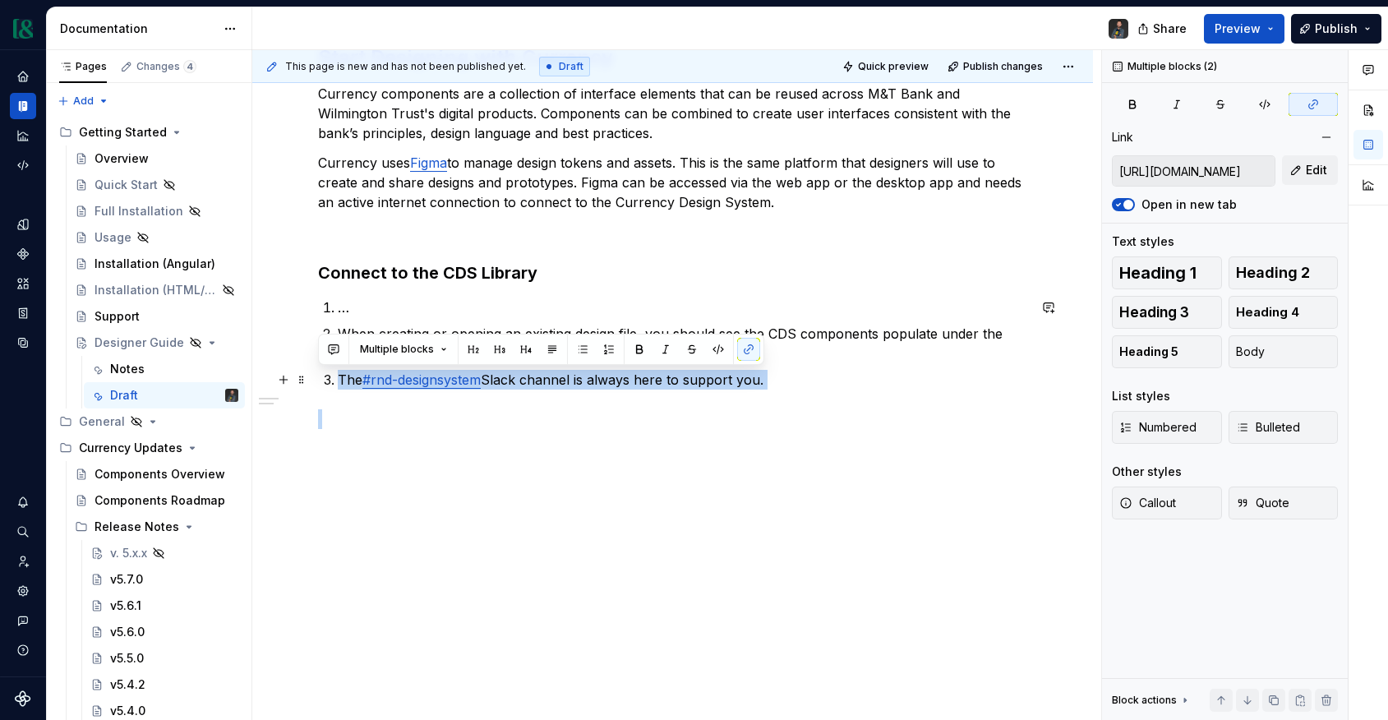
click at [707, 384] on p "The #rnd-designsystem Slack channel is always here to support you." at bounding box center [682, 380] width 689 height 20
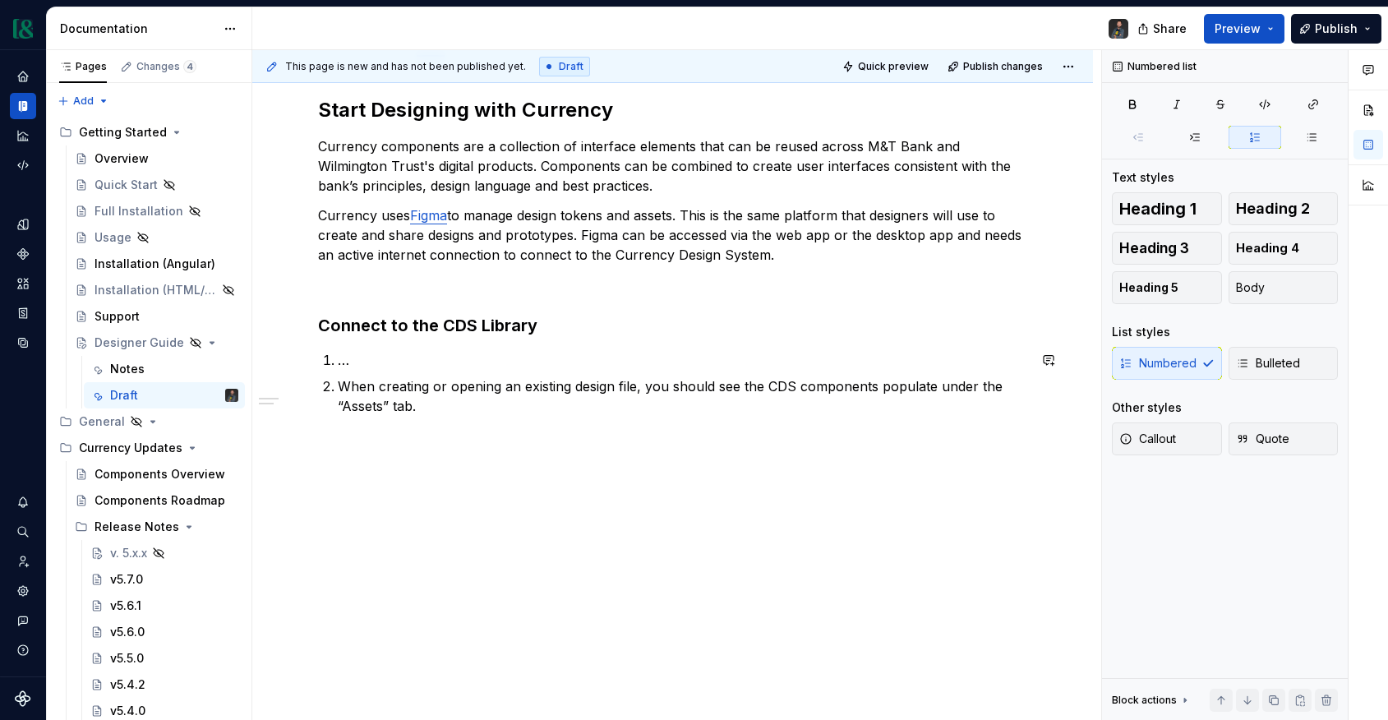
scroll to position [228, 0]
click at [535, 318] on h3 "Connect to the CDS Library" at bounding box center [672, 325] width 709 height 23
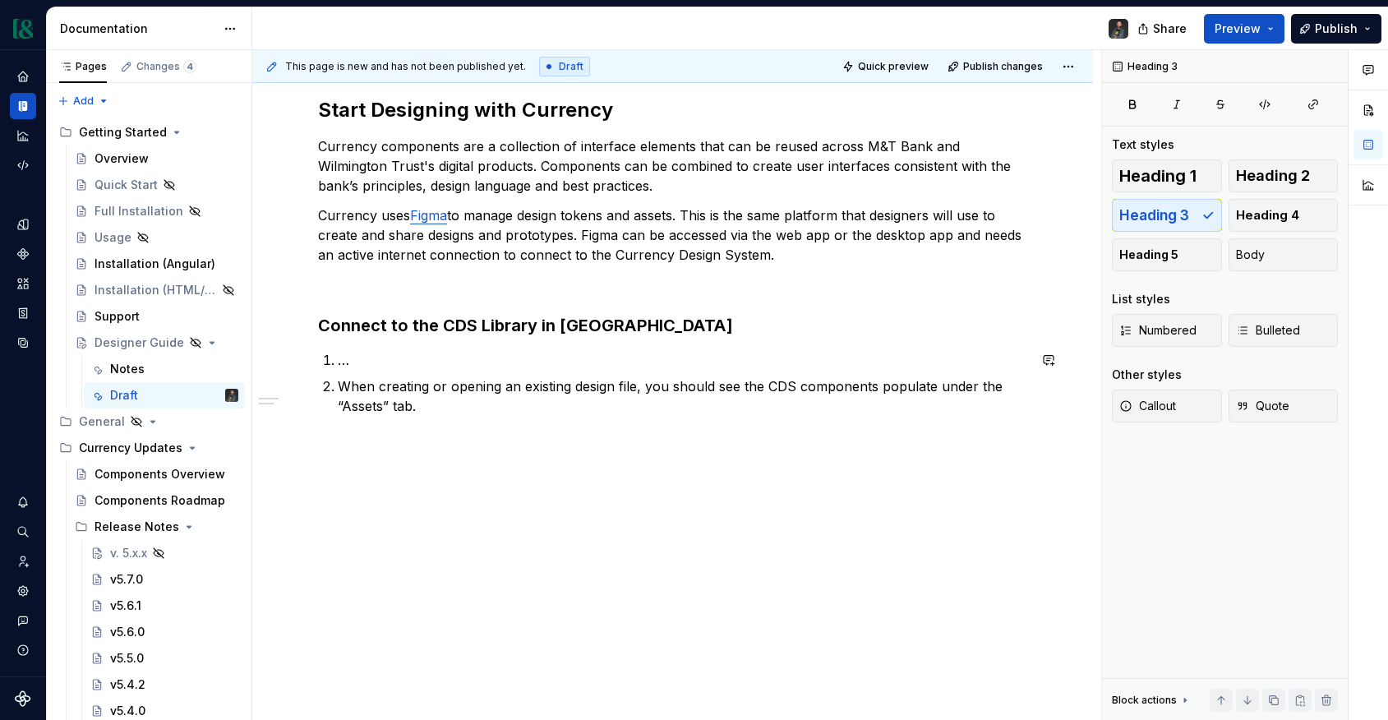
click at [387, 348] on div "Start Designing with Currency Currency components are a collection of interface…" at bounding box center [672, 291] width 709 height 388
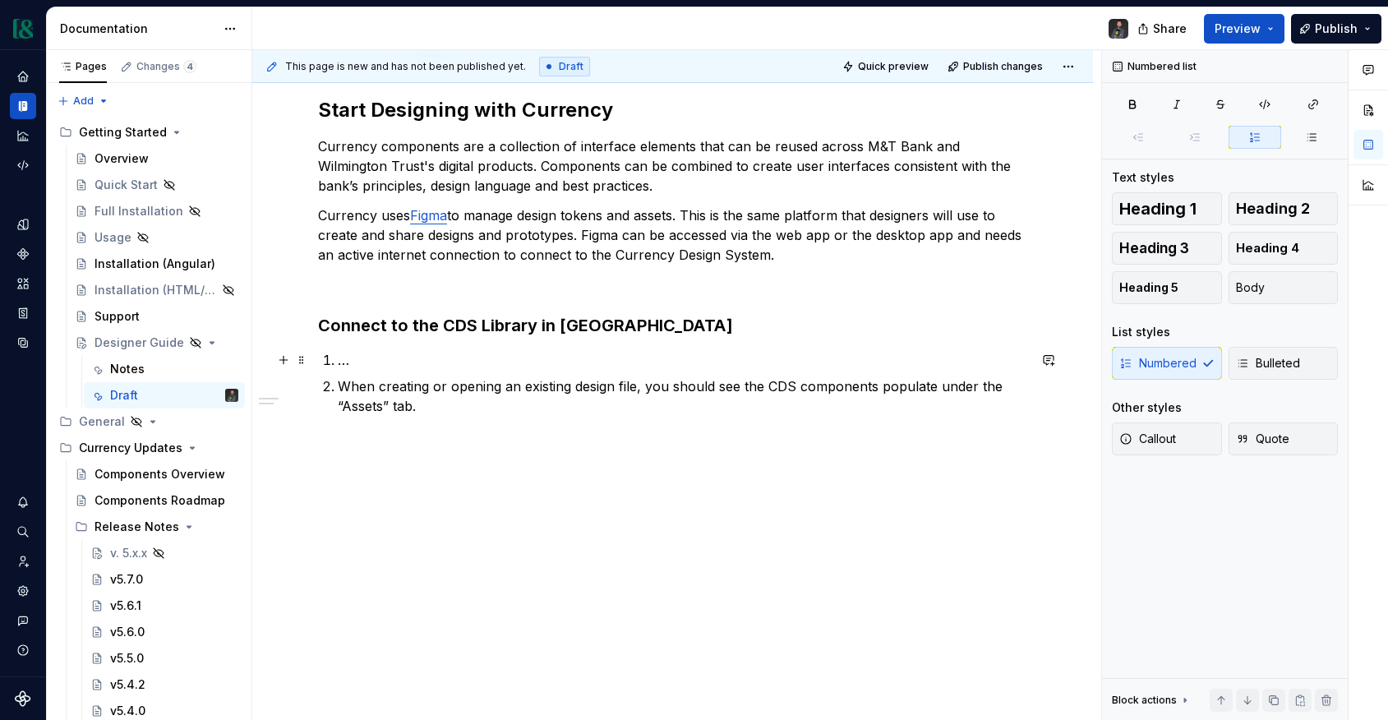
click at [362, 365] on p "…" at bounding box center [682, 360] width 689 height 20
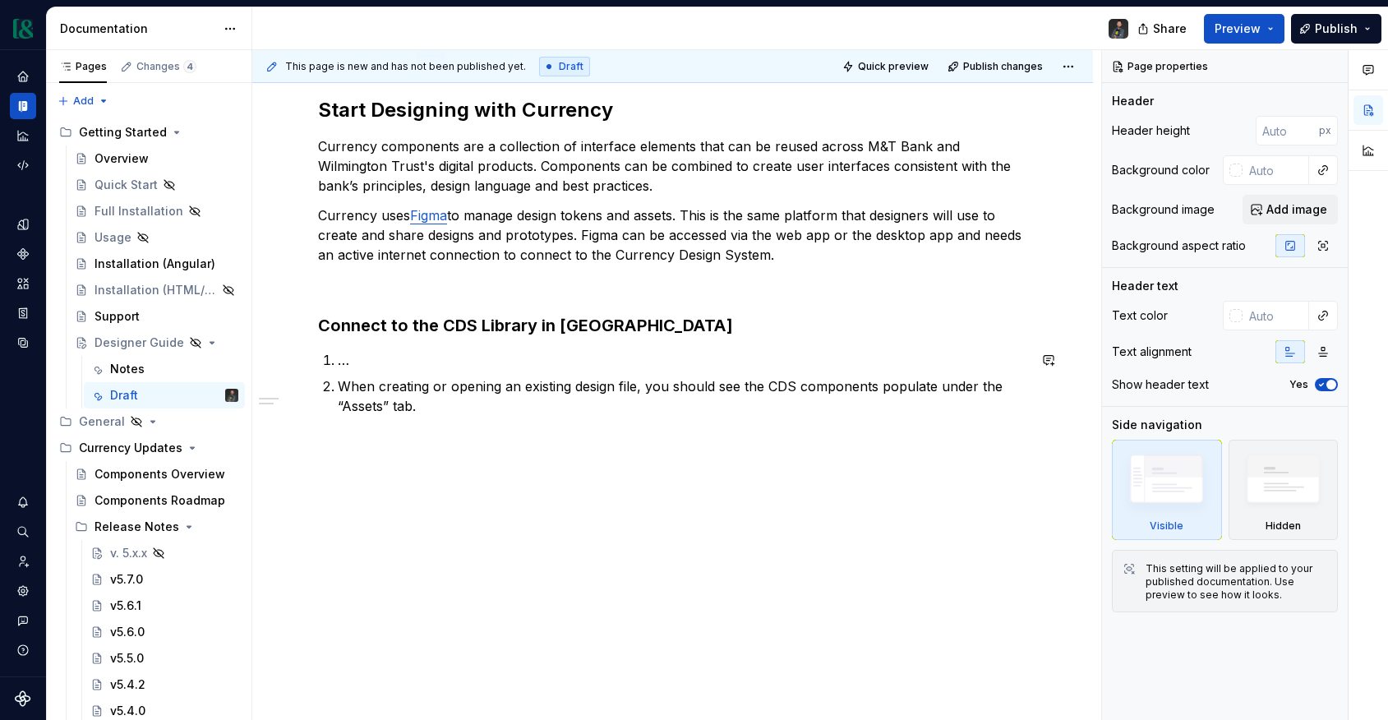
type textarea "*"
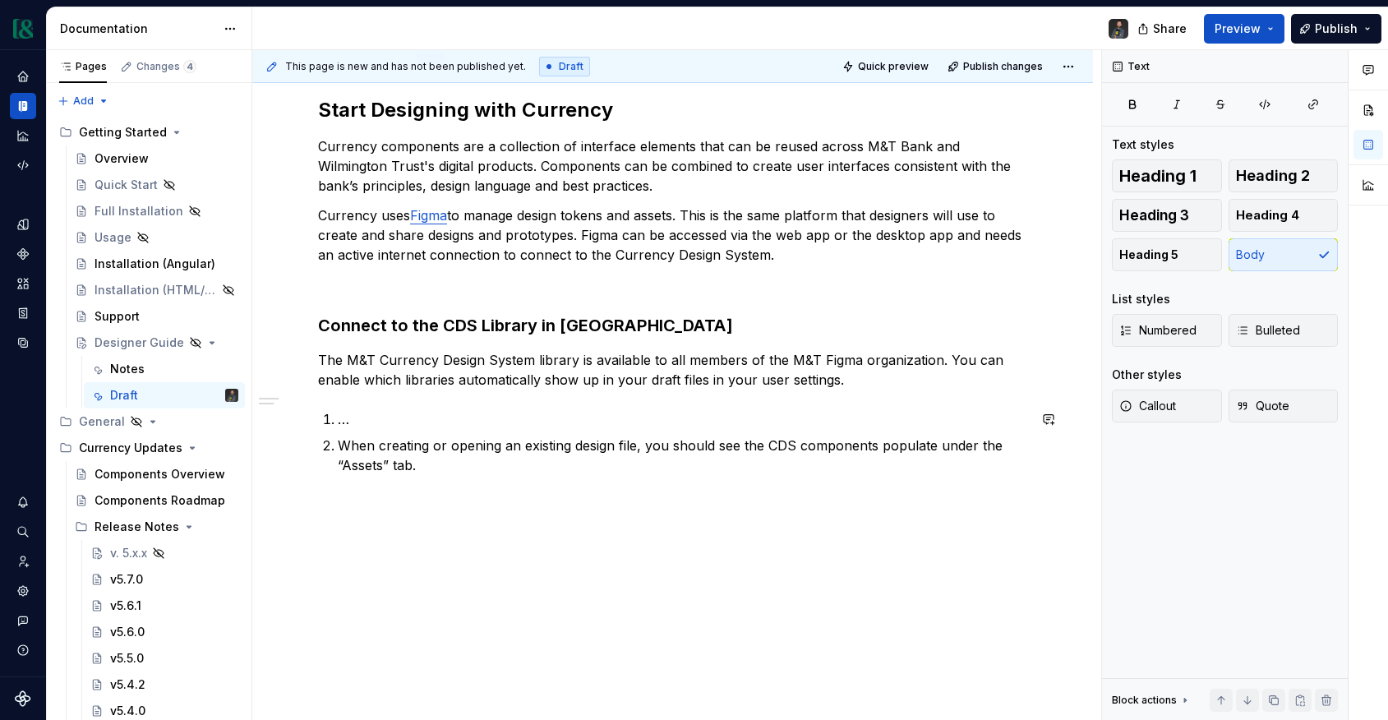
scroll to position [280, 0]
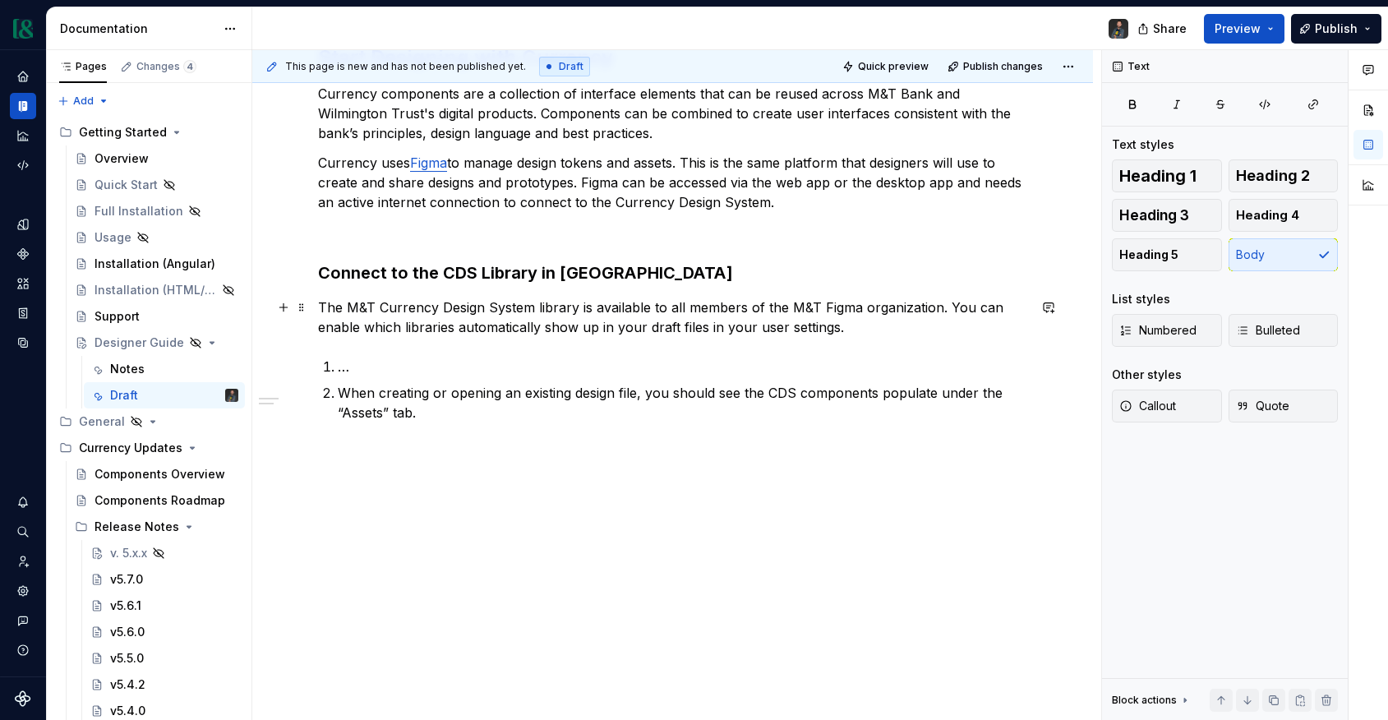
click at [315, 311] on div "Start Designing with Currency Currency components are a collection of interface…" at bounding box center [672, 366] width 840 height 722
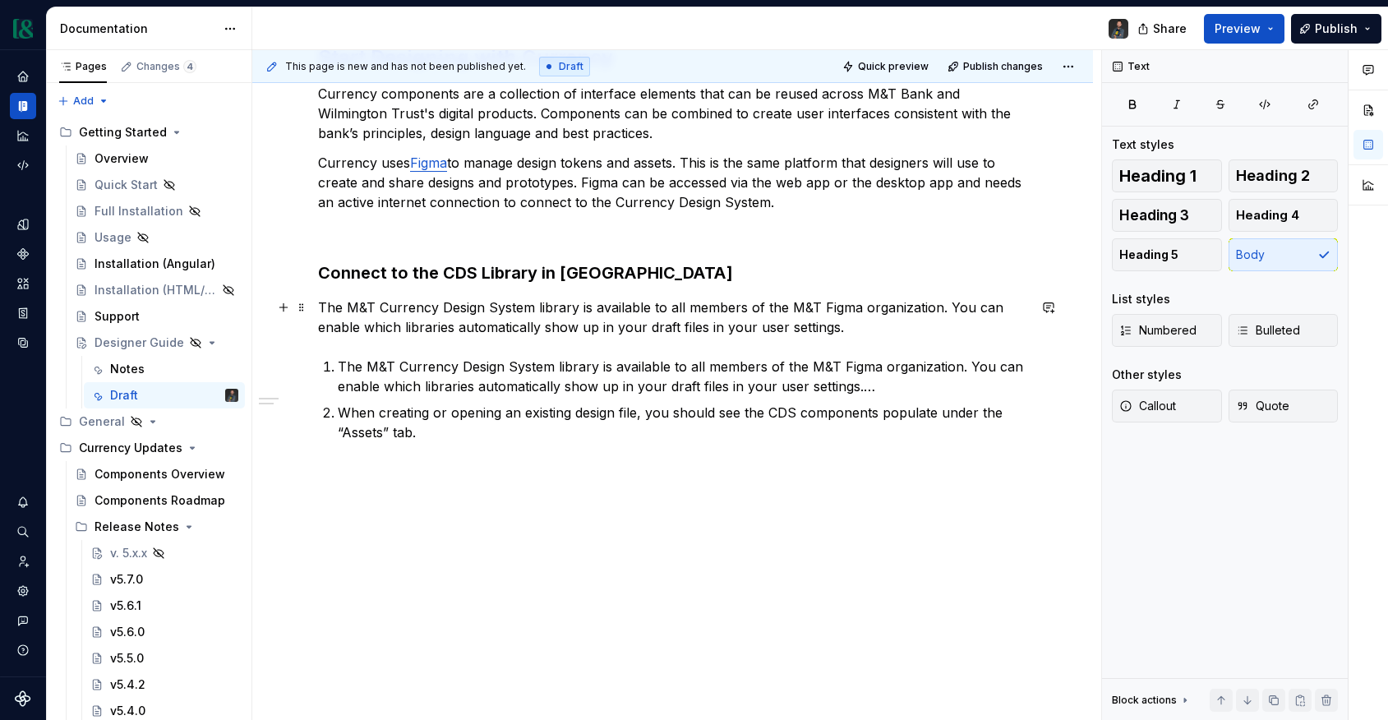
click at [367, 322] on p "The M&T Currency Design System library is available to all members of the M&T F…" at bounding box center [672, 316] width 709 height 39
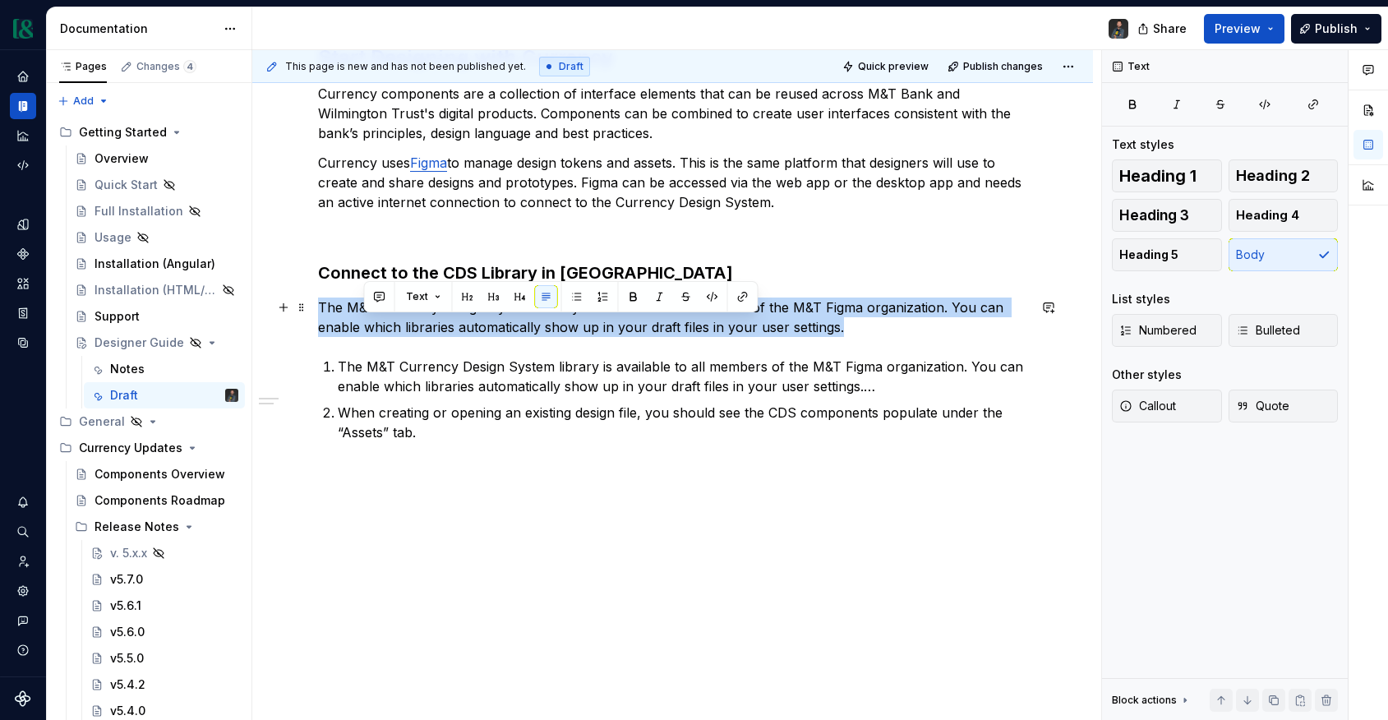
click at [367, 322] on p "The M&T Currency Design System library is available to all members of the M&T F…" at bounding box center [672, 316] width 709 height 39
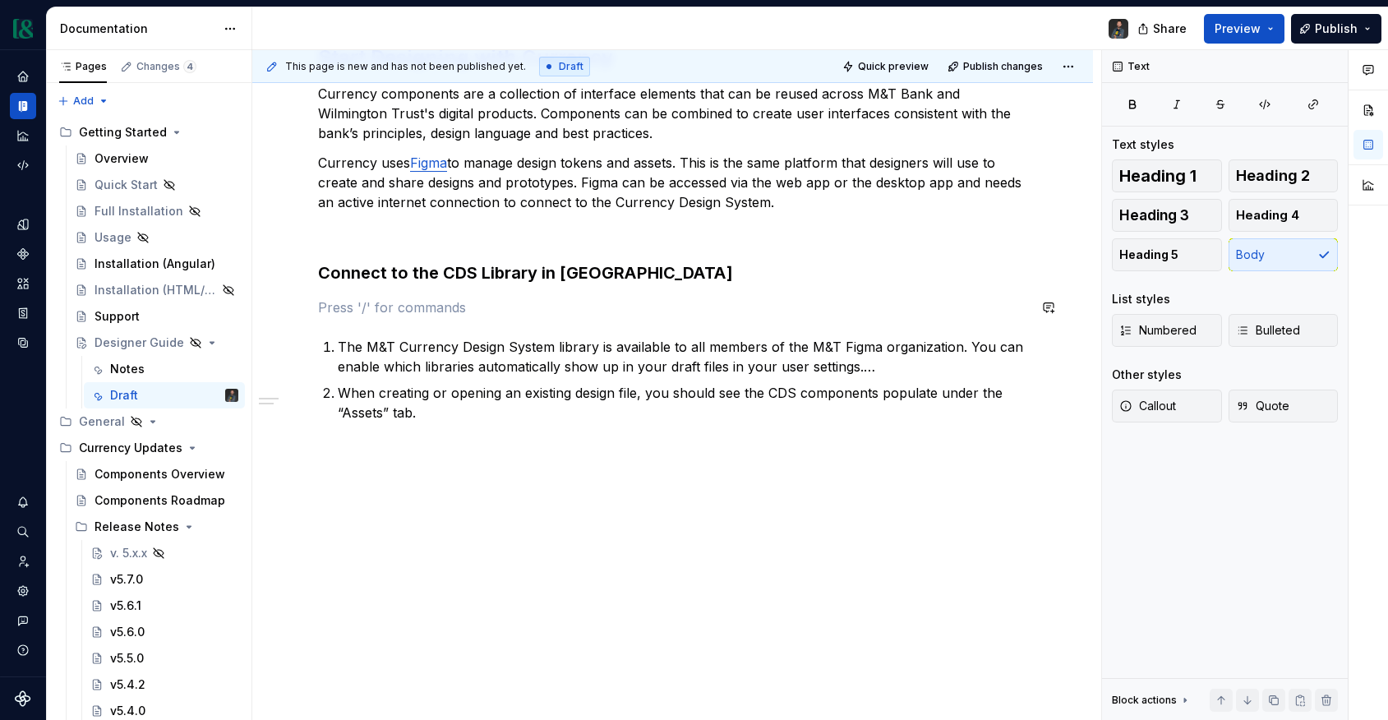
scroll to position [247, 0]
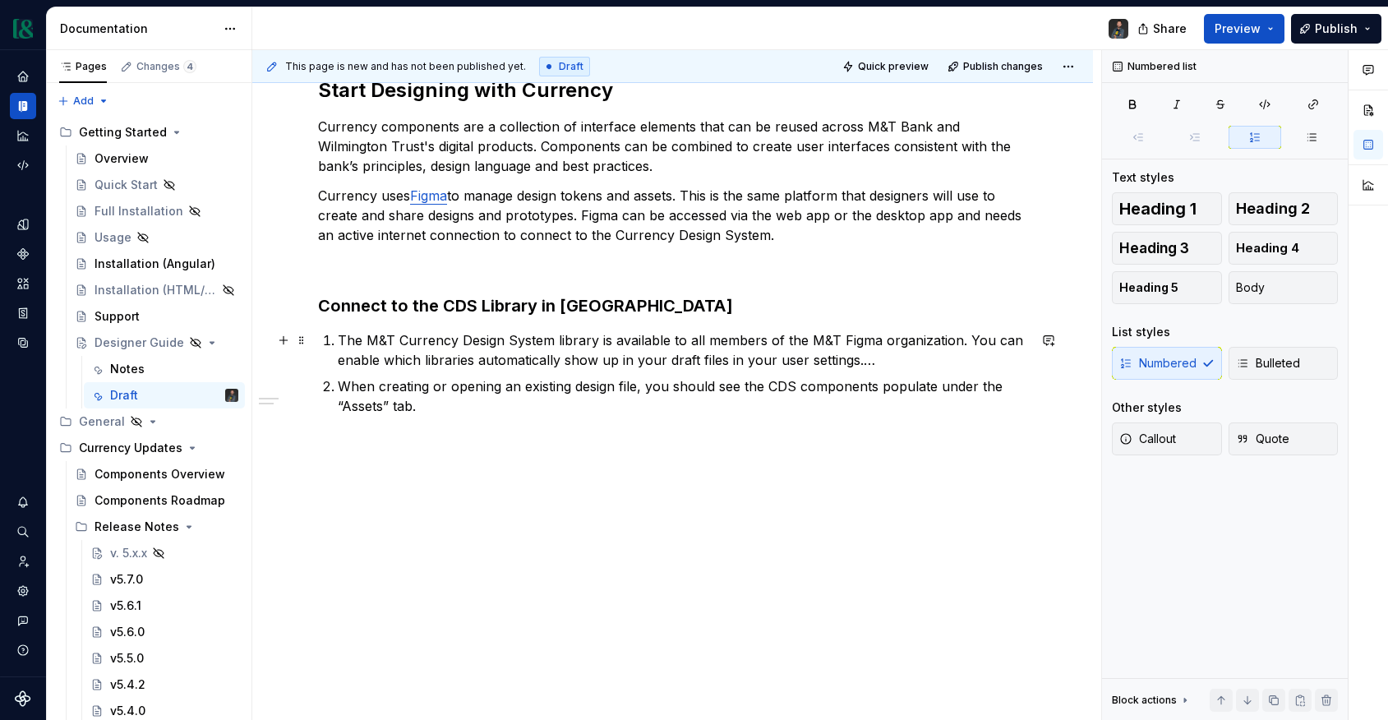
click at [343, 340] on p "The M&T Currency Design System library is available to all members of the M&T F…" at bounding box center [682, 349] width 689 height 39
click at [482, 306] on h3 "Connect to the CDS Library in [GEOGRAPHIC_DATA]" at bounding box center [672, 305] width 709 height 23
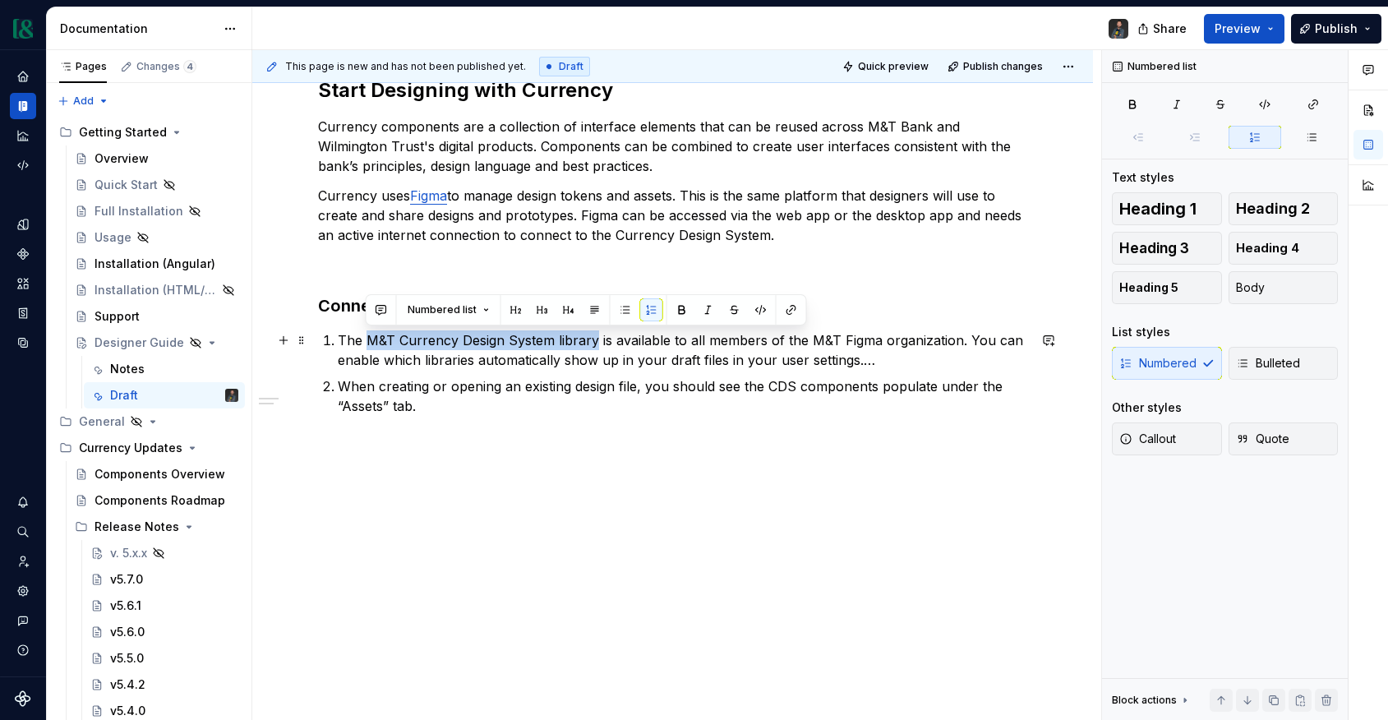
drag, startPoint x: 366, startPoint y: 336, endPoint x: 594, endPoint y: 343, distance: 227.7
click at [594, 343] on p "The M&T Currency Design System library is available to all members of the M&T F…" at bounding box center [682, 349] width 689 height 39
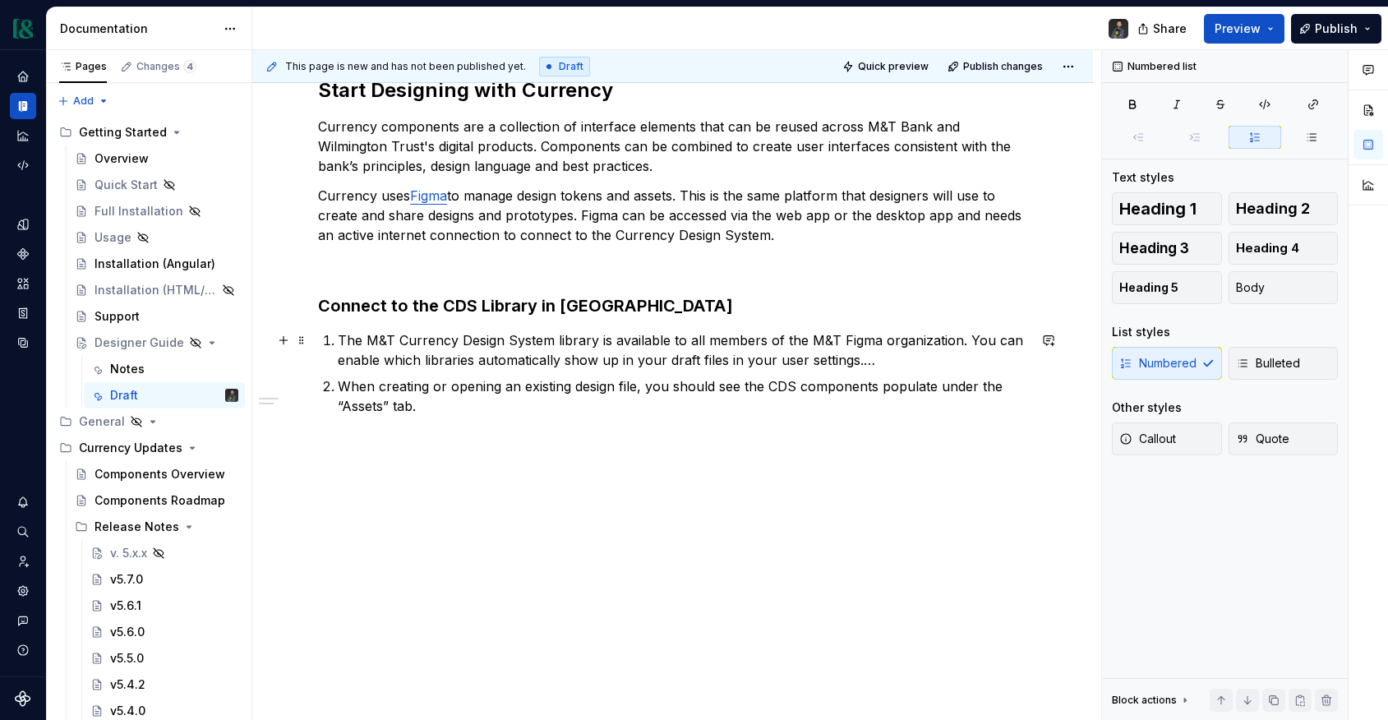
click at [531, 356] on p "The M&T Currency Design System library is available to all members of the M&T F…" at bounding box center [682, 349] width 689 height 39
click at [399, 336] on p "The M&T Currency Design System library is available to all members of the M&T F…" at bounding box center [682, 349] width 689 height 39
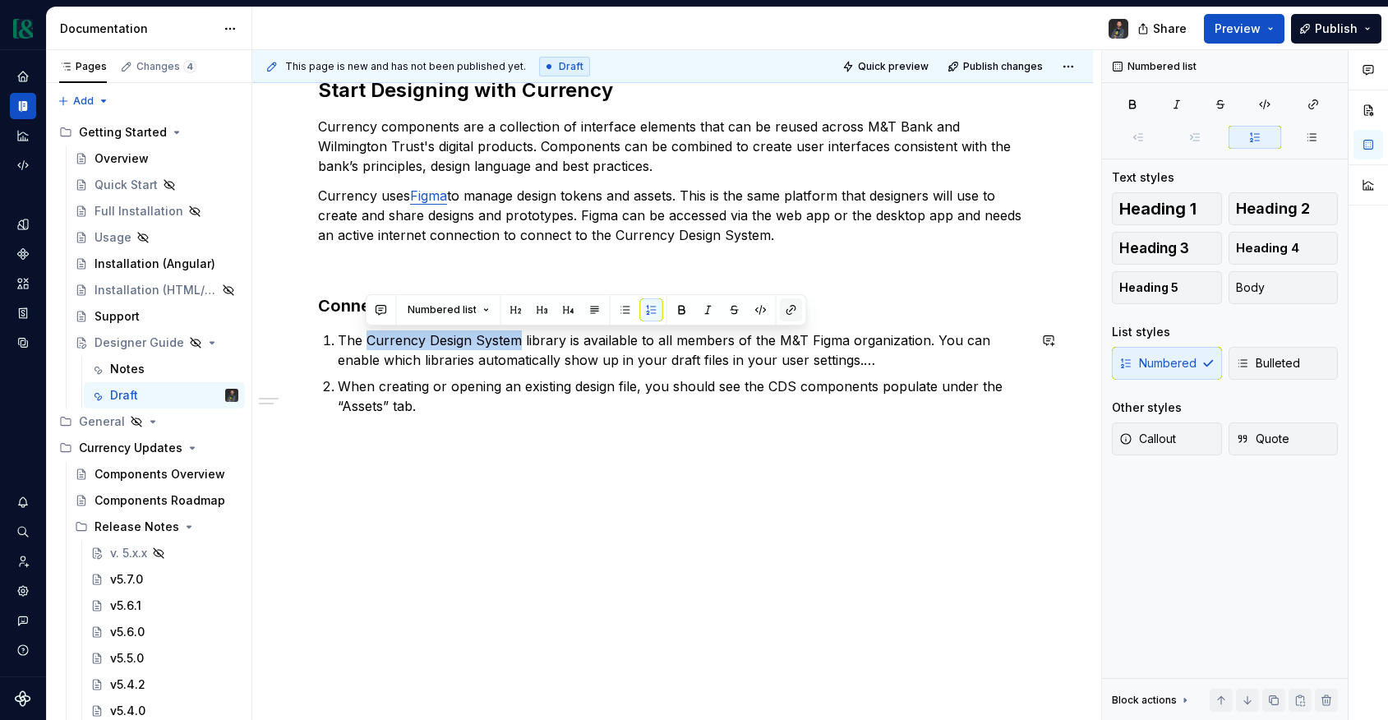
click at [788, 318] on button "button" at bounding box center [791, 309] width 23 height 23
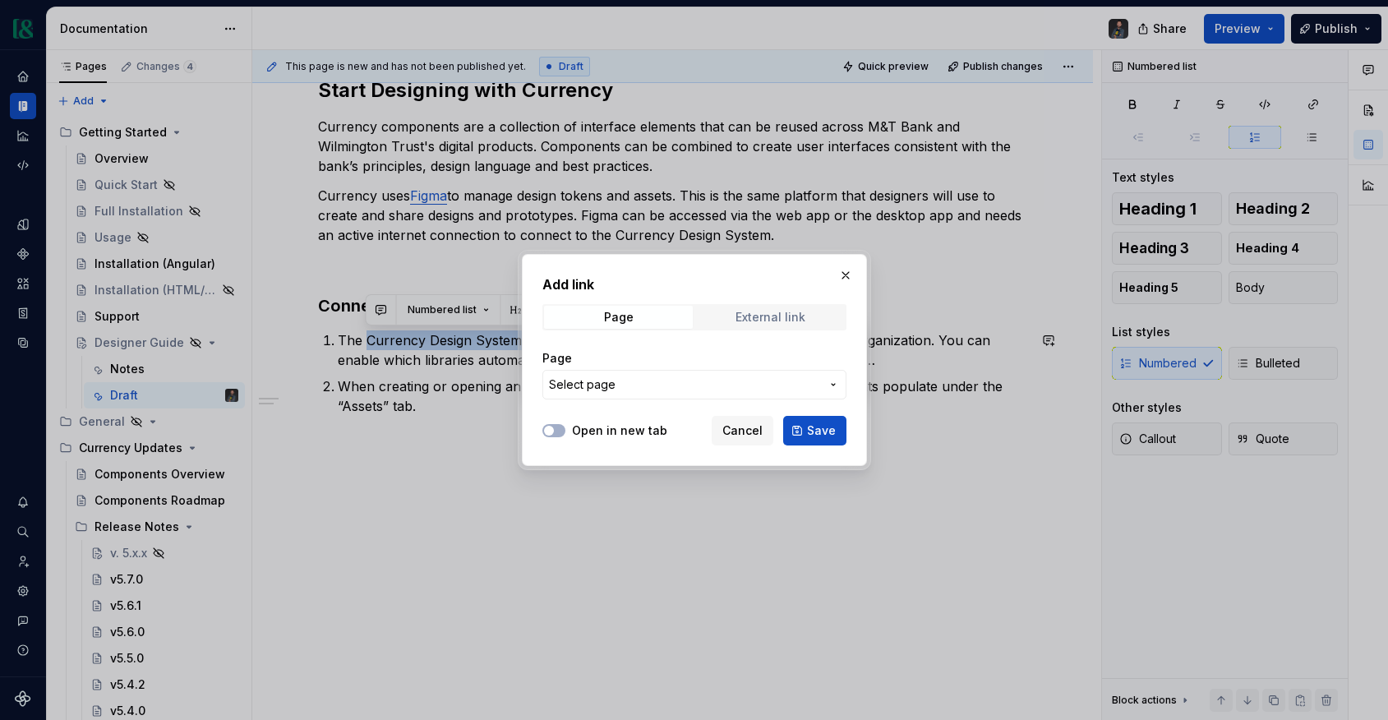
click at [792, 317] on div "External link" at bounding box center [770, 317] width 70 height 13
click at [656, 388] on input "URL" at bounding box center [694, 385] width 304 height 30
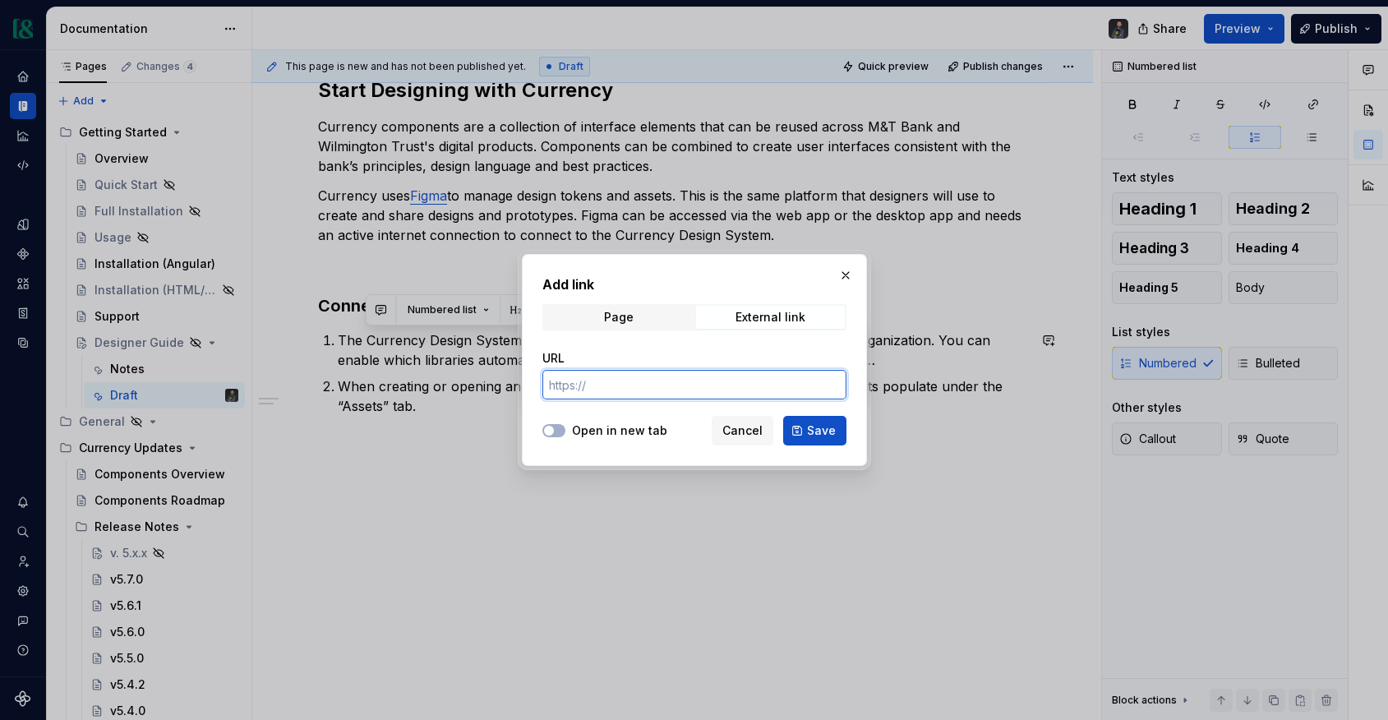
paste input "[URL][DOMAIN_NAME]"
type input "[URL][DOMAIN_NAME]"
click at [565, 430] on div "Open in new tab" at bounding box center [604, 430] width 125 height 16
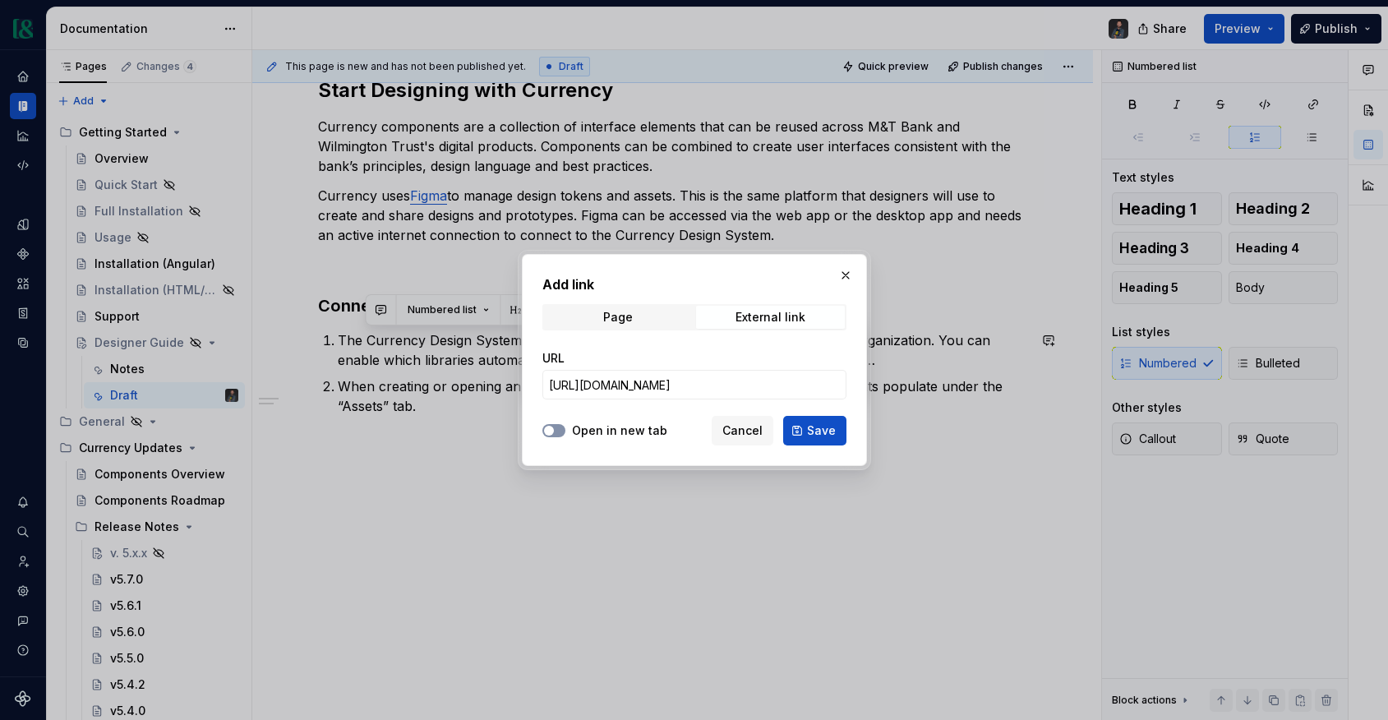
click at [555, 428] on button "Open in new tab" at bounding box center [553, 430] width 23 height 13
click at [804, 435] on button "Save" at bounding box center [814, 431] width 63 height 30
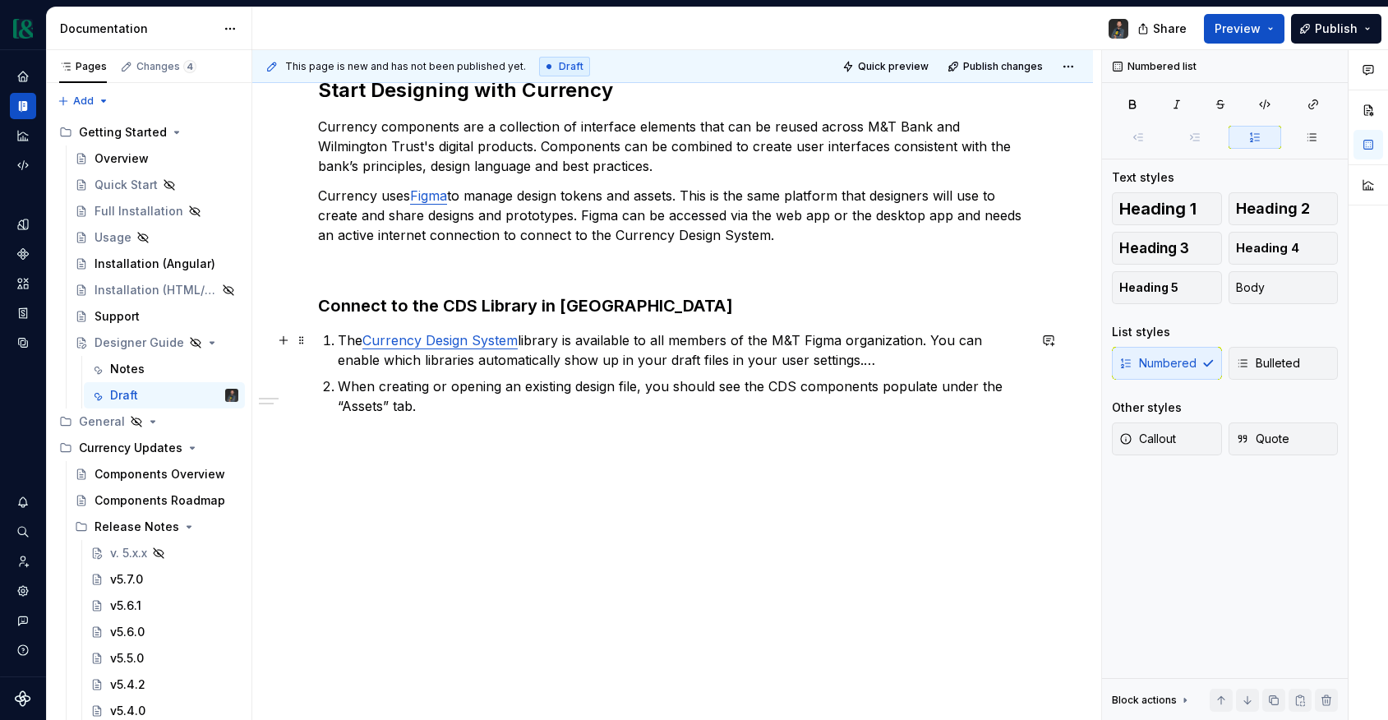
click at [598, 354] on p "The Currency Design System library is available to all members of the M&T Figma…" at bounding box center [682, 349] width 689 height 39
click at [845, 357] on p "The Currency Design System library is available to all members of the M&T Figma…" at bounding box center [682, 349] width 689 height 39
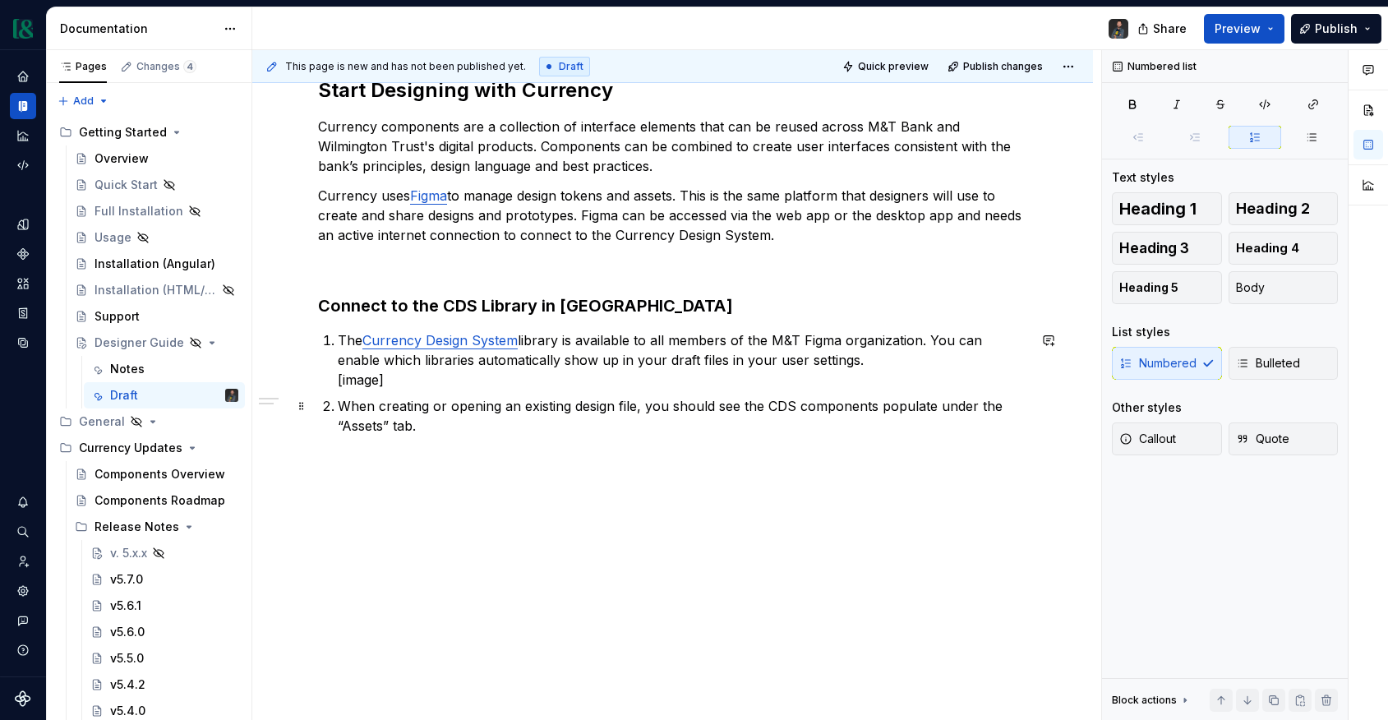
click at [427, 429] on p "When creating or opening an existing design file, you should see the CDS compon…" at bounding box center [682, 415] width 689 height 39
click at [437, 423] on p "When creating or opening an existing design file, you should see the CDS compon…" at bounding box center [682, 415] width 689 height 39
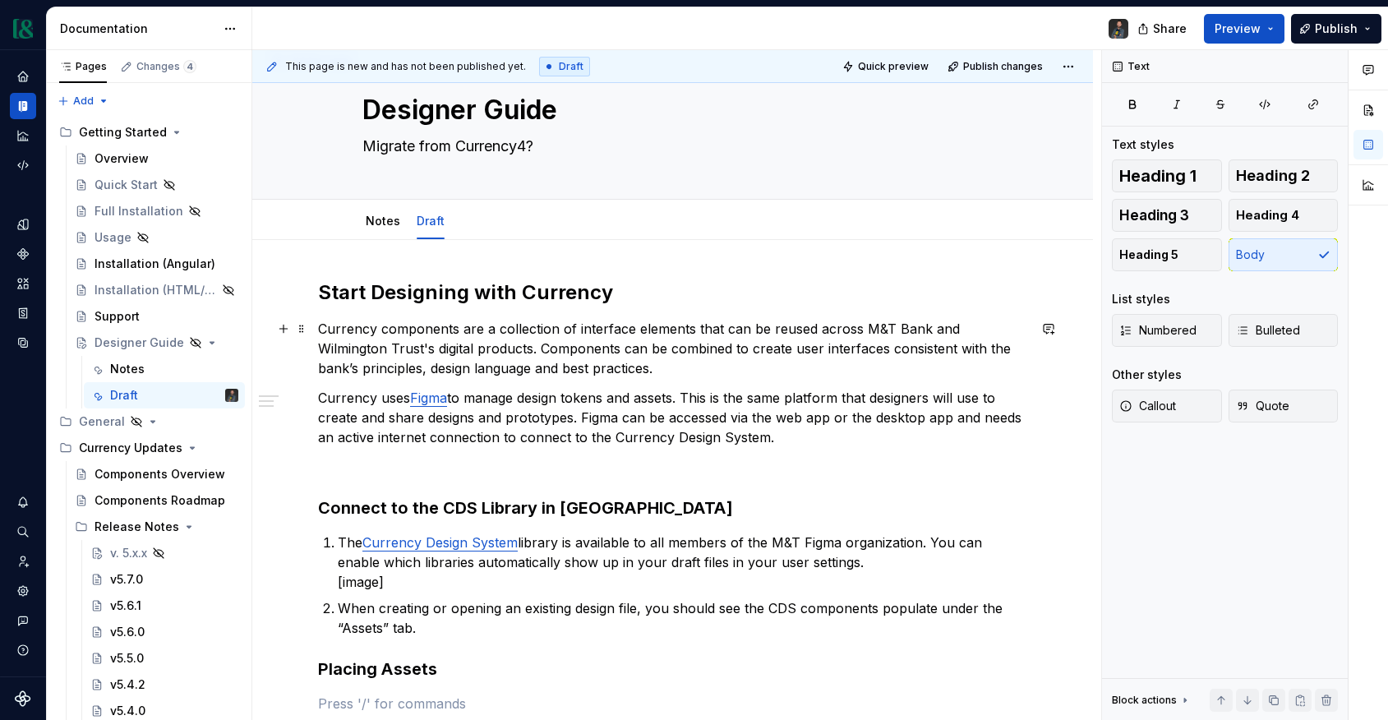
scroll to position [21, 0]
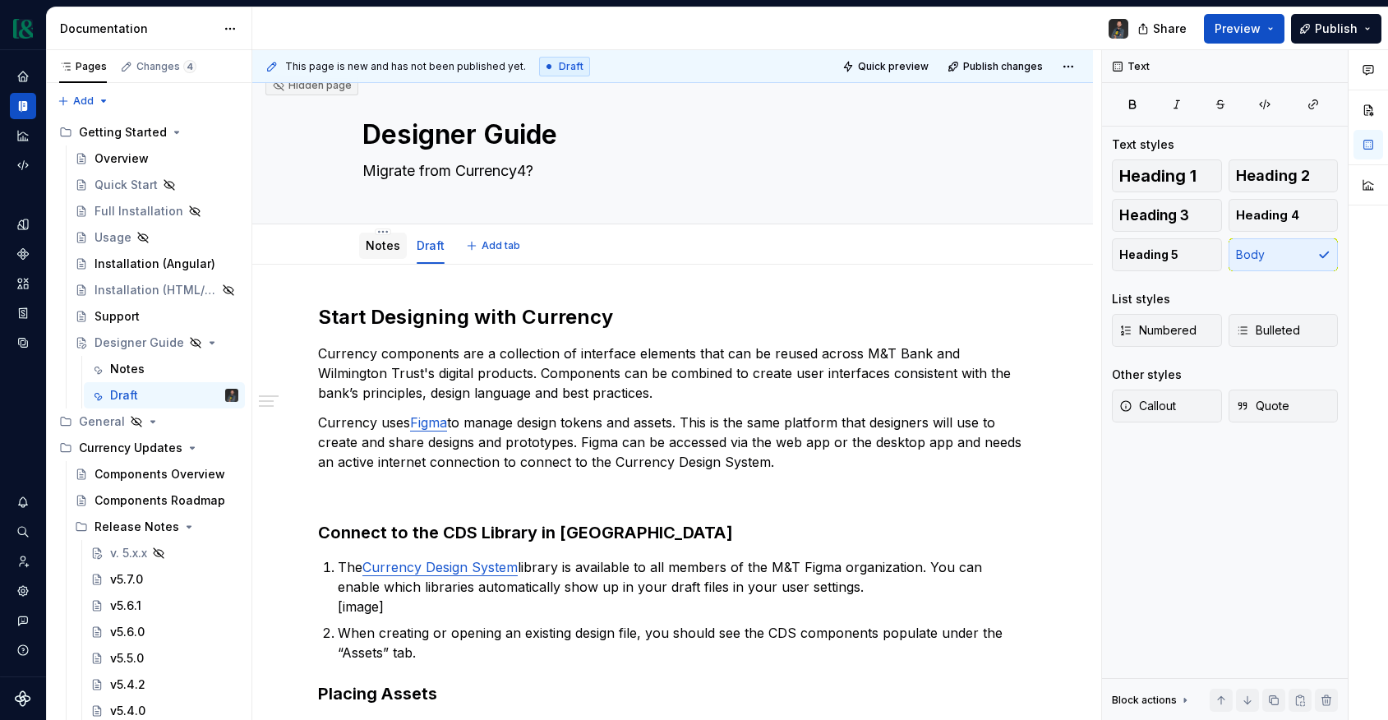
click at [387, 245] on link "Notes" at bounding box center [383, 245] width 35 height 14
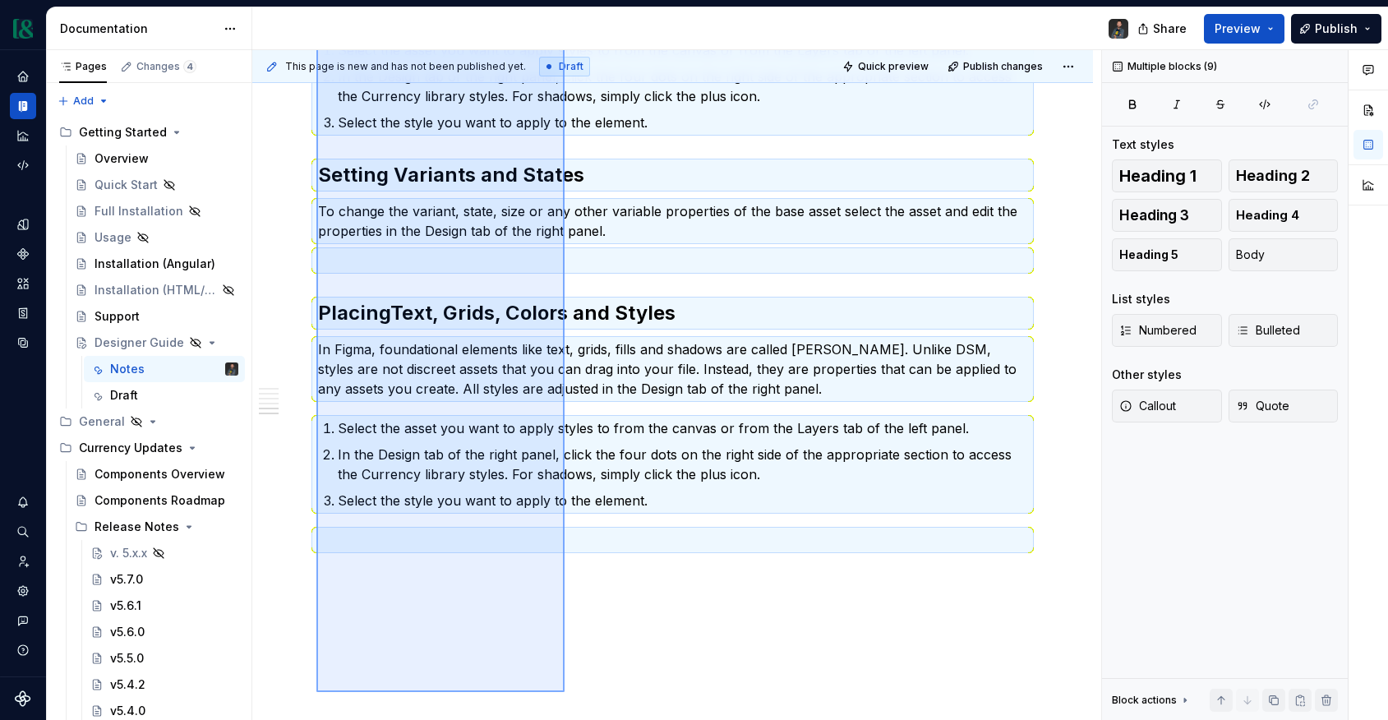
scroll to position [1617, 0]
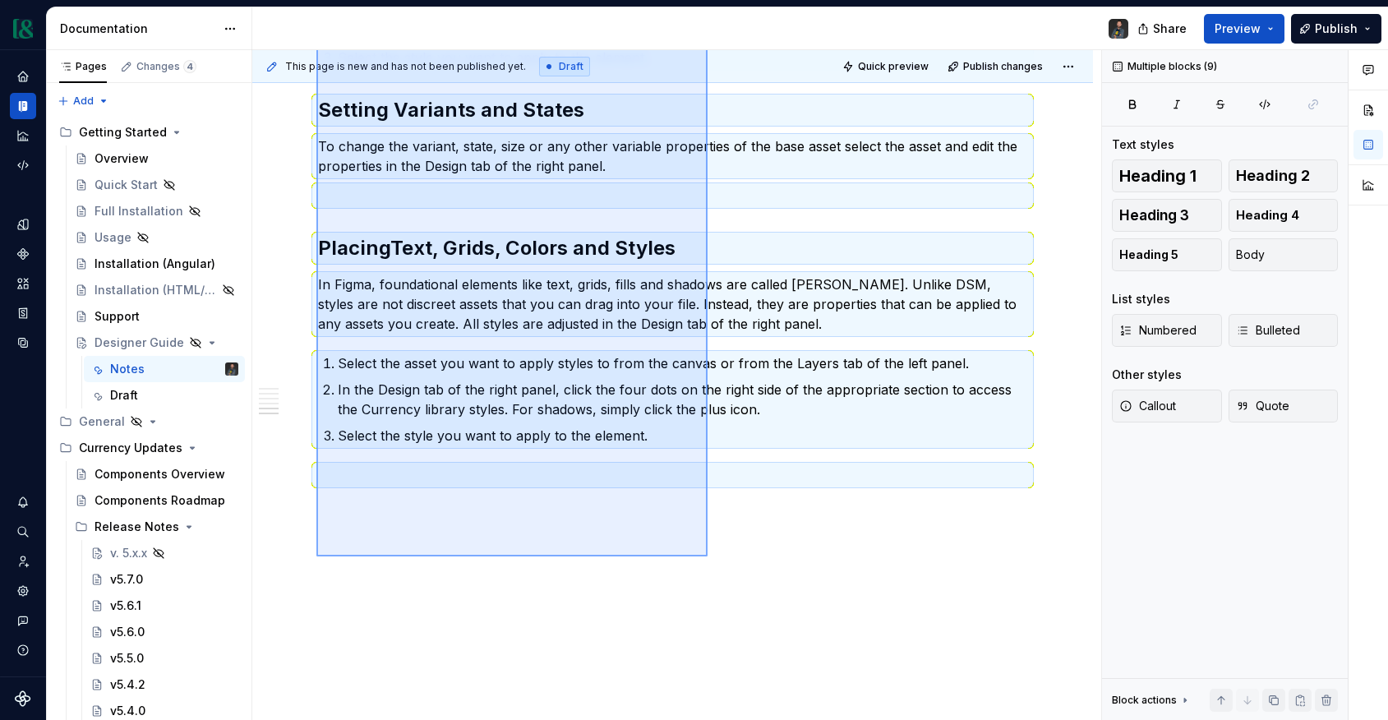
drag, startPoint x: 316, startPoint y: 166, endPoint x: 709, endPoint y: 553, distance: 551.3
click at [709, 553] on div "This page is new and has not been published yet. Draft Quick preview Publish ch…" at bounding box center [676, 385] width 849 height 670
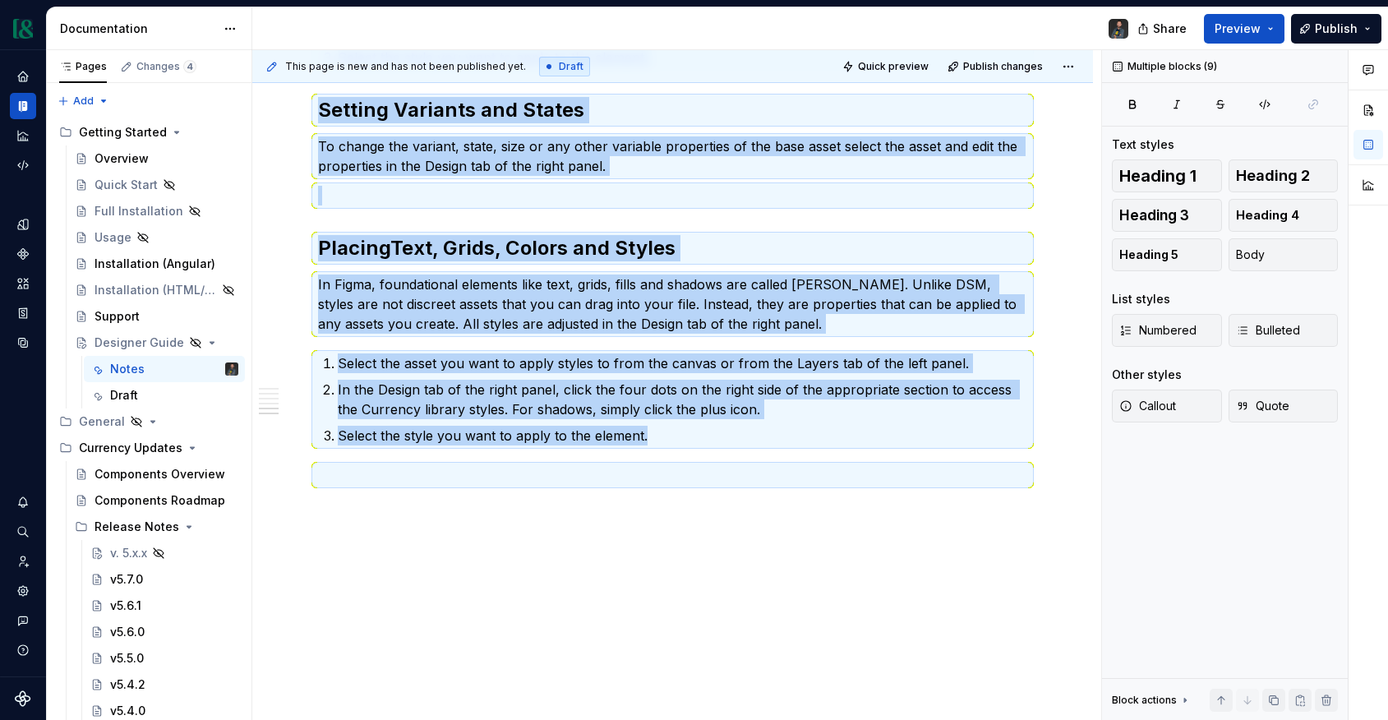
copy div "Placing Assets Select the asset you want to apply styles to from the canvas or …"
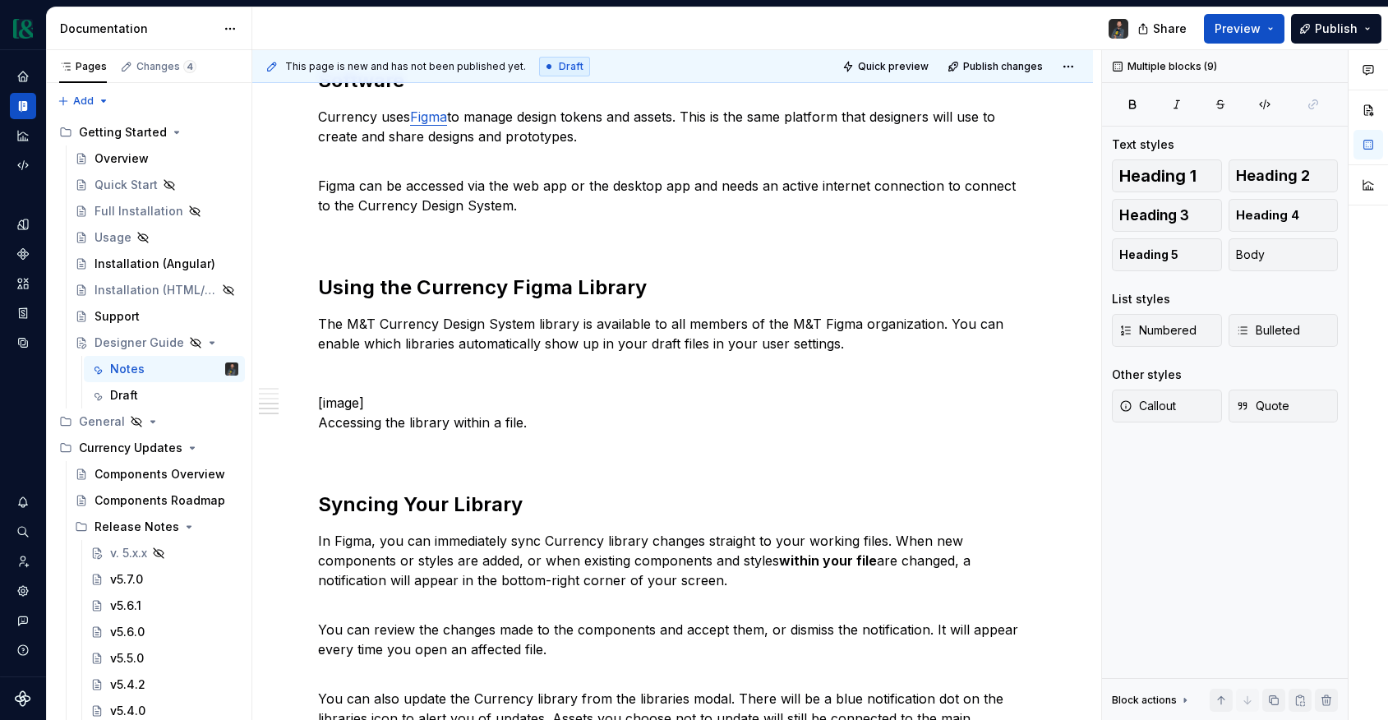
scroll to position [0, 0]
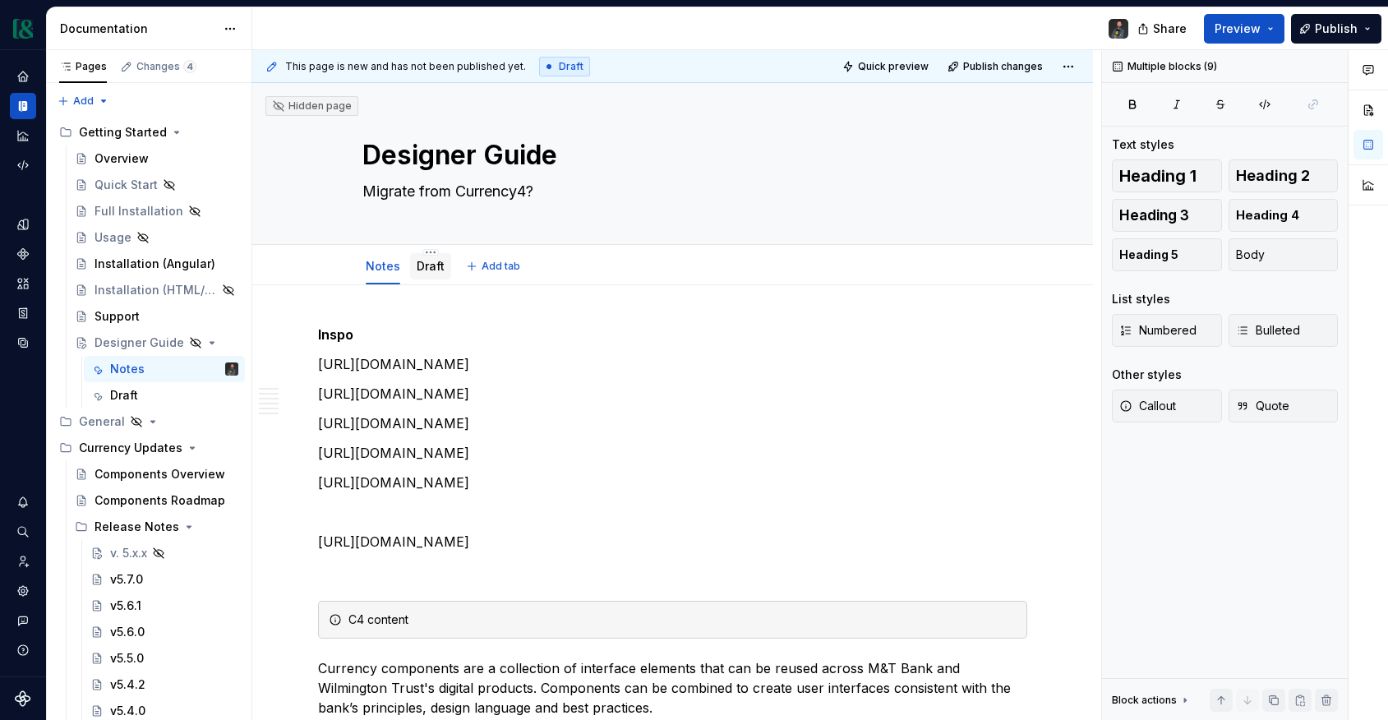
click at [427, 265] on link "Draft" at bounding box center [431, 266] width 28 height 14
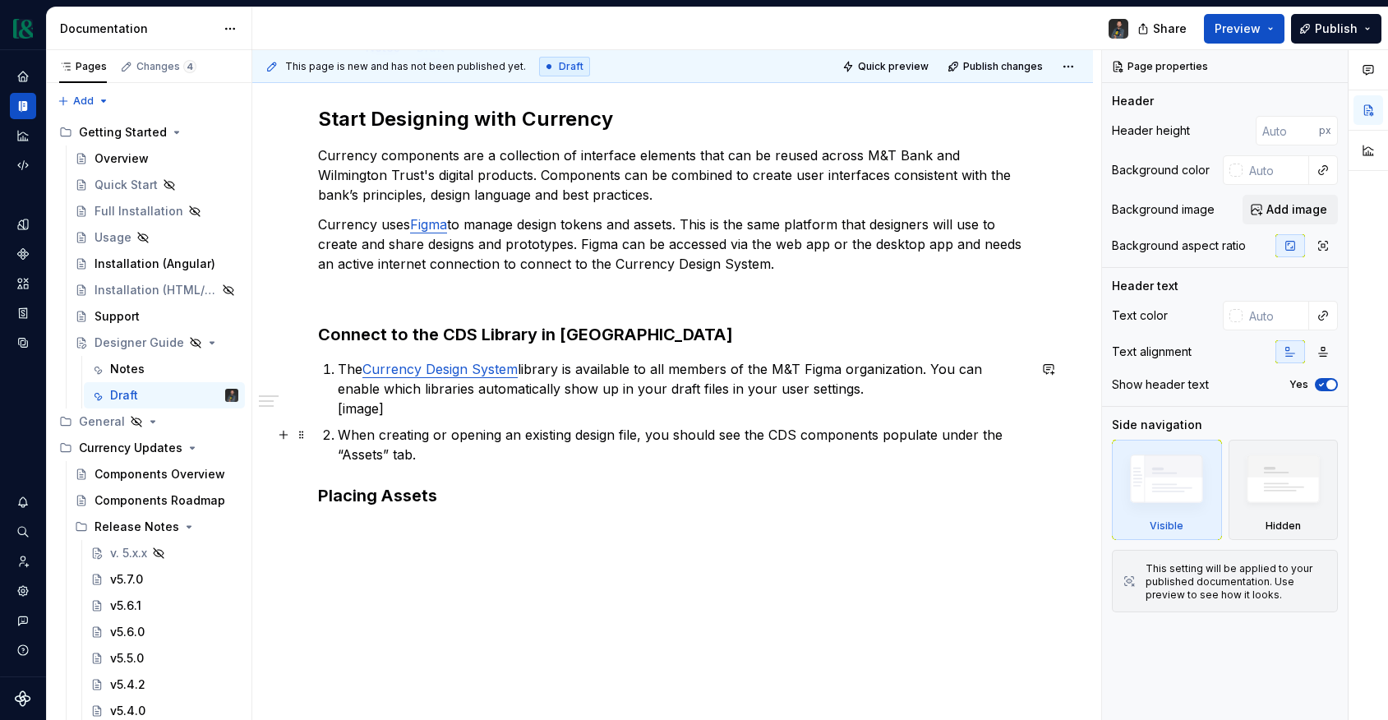
scroll to position [333, 0]
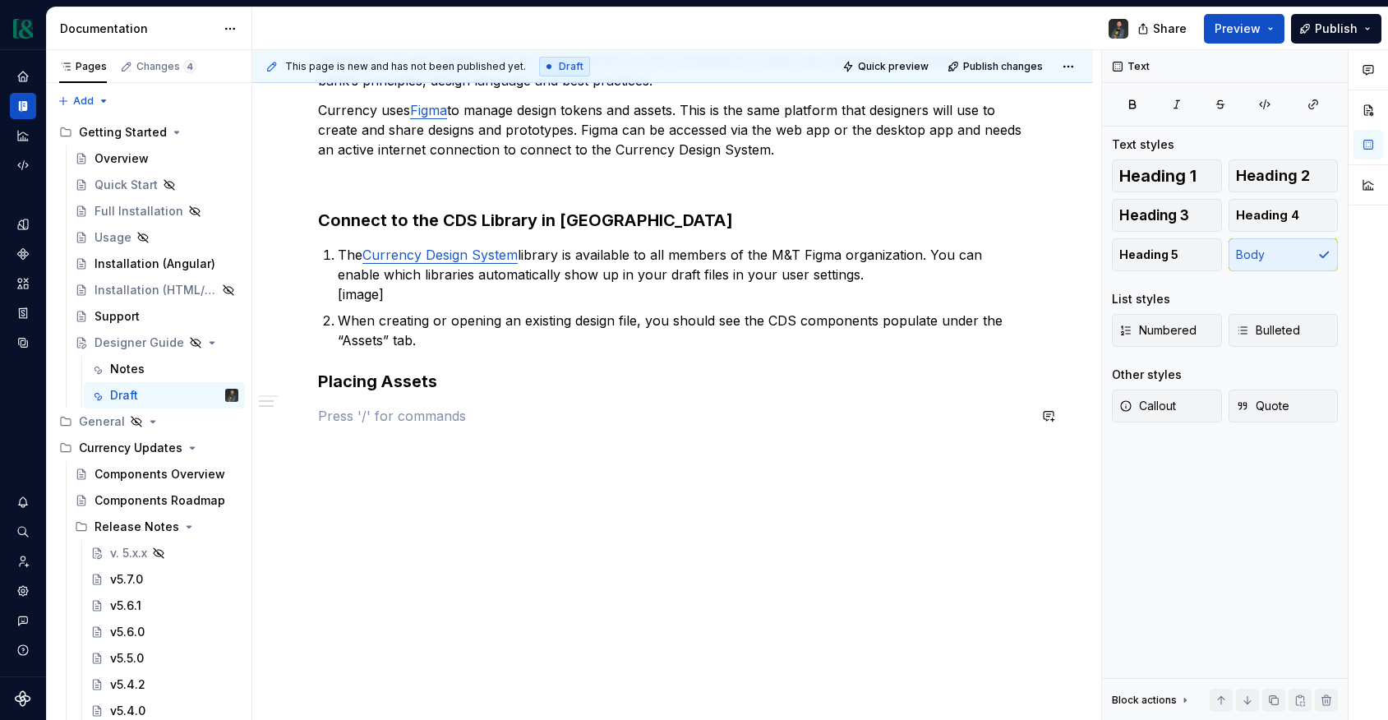
click at [334, 406] on p at bounding box center [672, 416] width 709 height 20
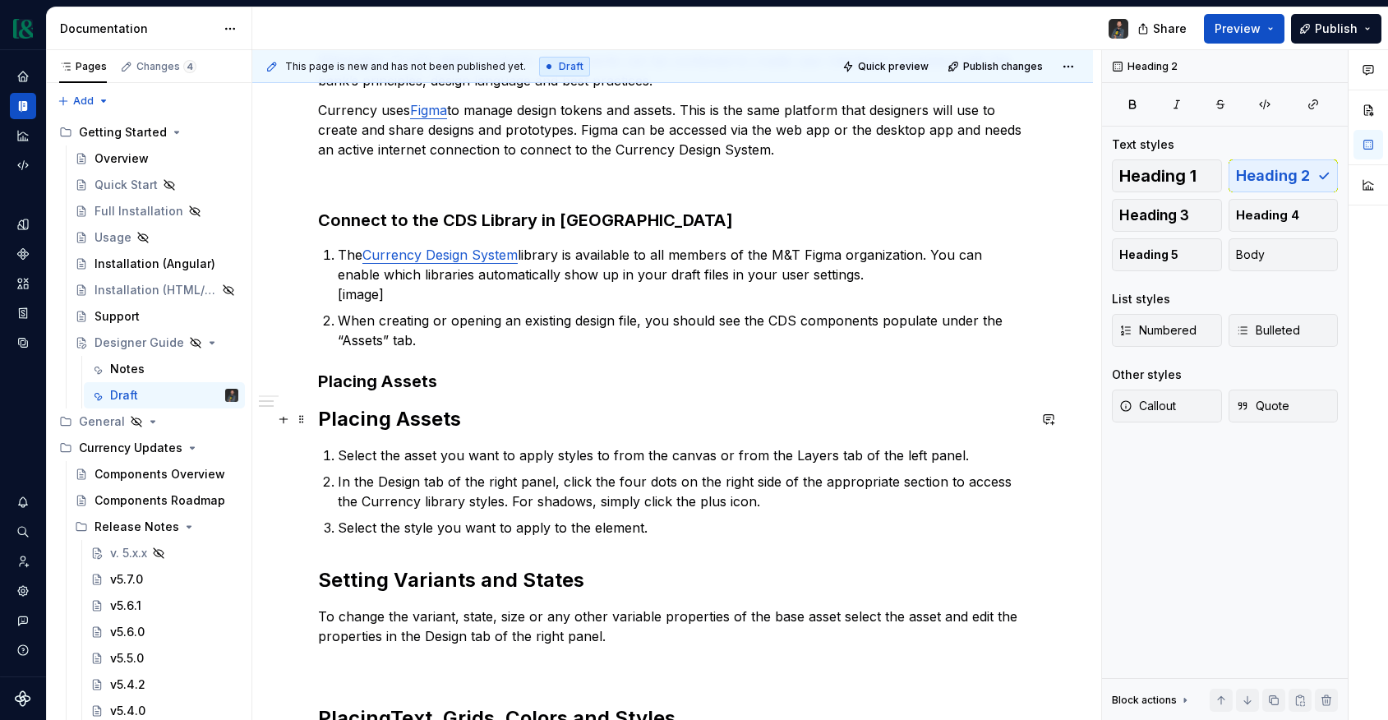
click at [374, 420] on h2 "Placing Assets" at bounding box center [672, 419] width 709 height 26
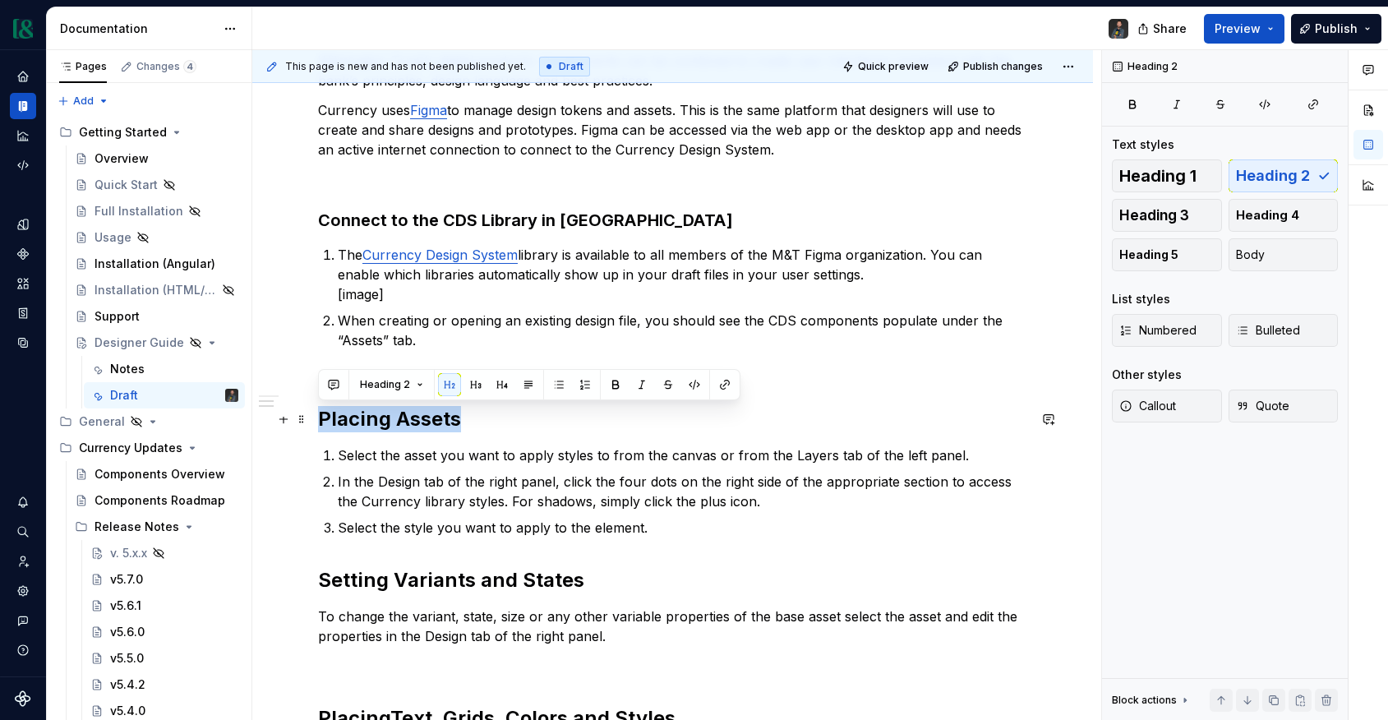
click at [374, 420] on h2 "Placing Assets" at bounding box center [672, 419] width 709 height 26
click at [474, 379] on button "button" at bounding box center [475, 384] width 23 height 23
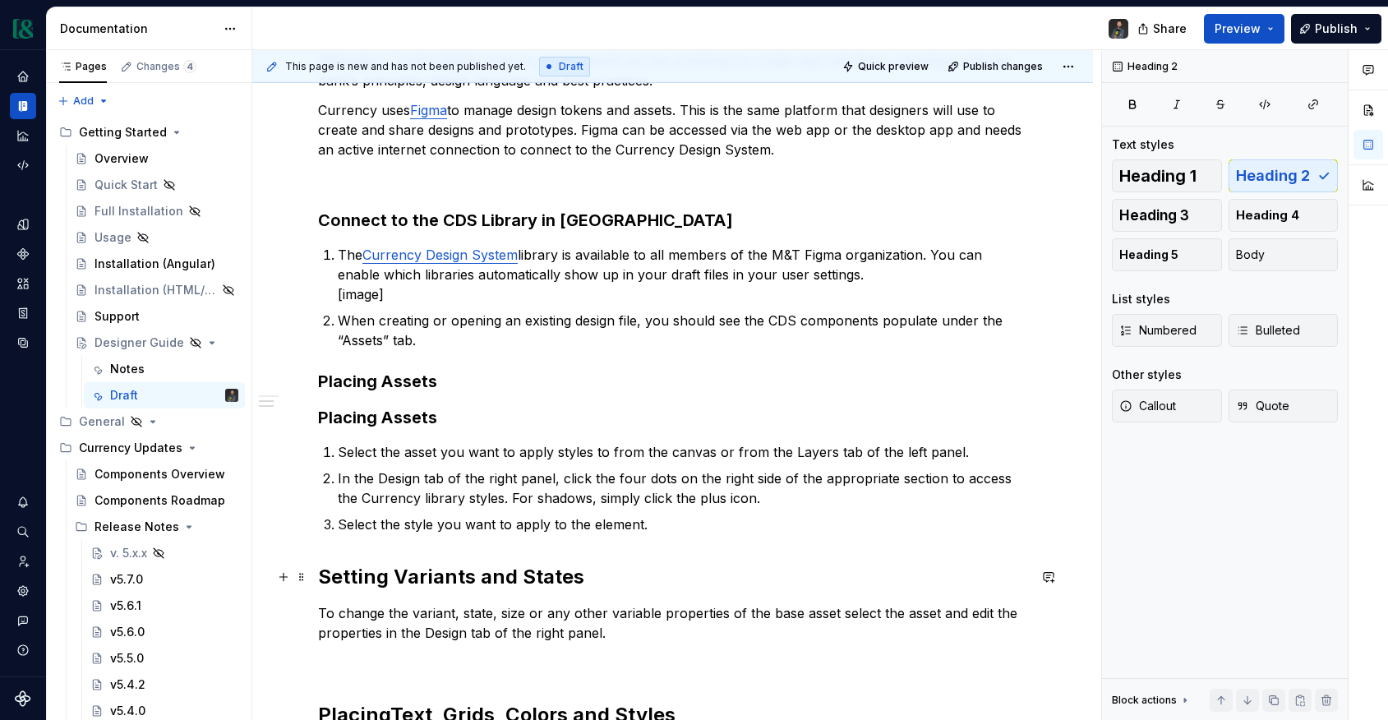
click at [401, 573] on h2 "Setting Variants and States" at bounding box center [672, 577] width 709 height 26
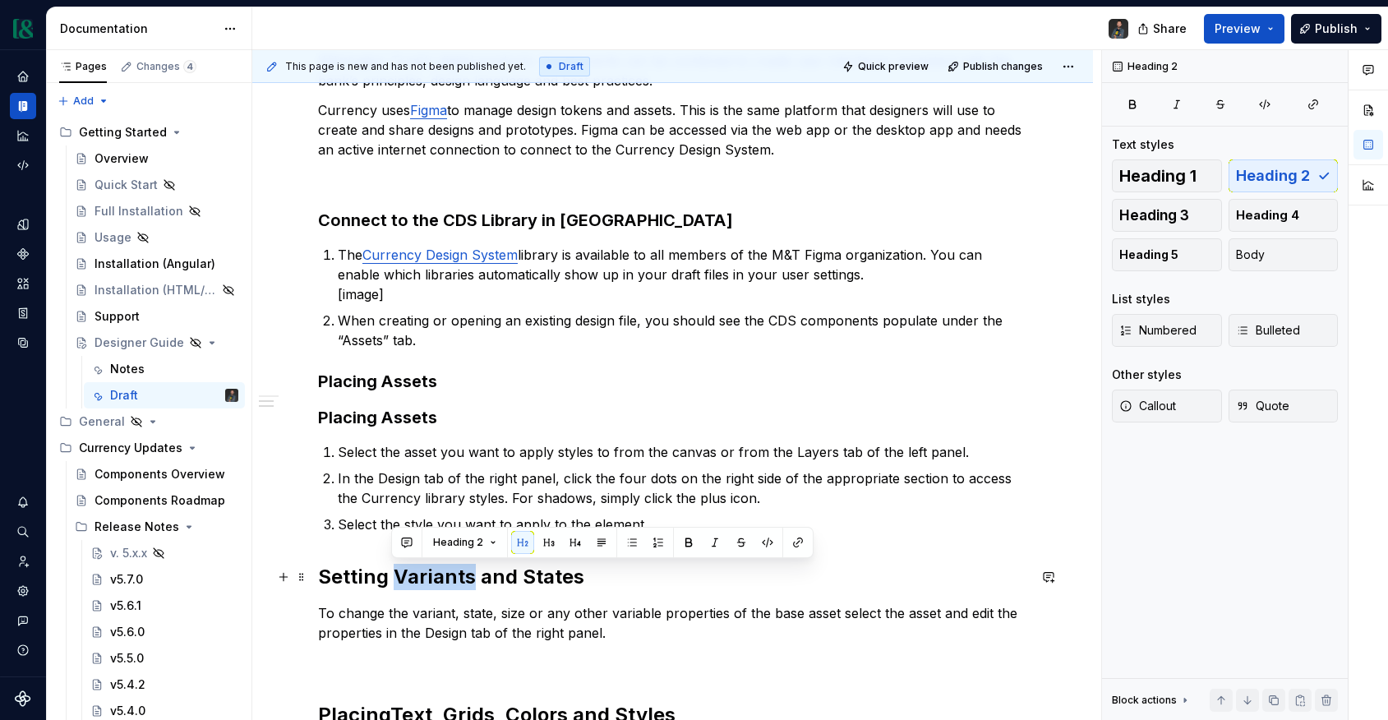
click at [401, 573] on h2 "Setting Variants and States" at bounding box center [672, 577] width 709 height 26
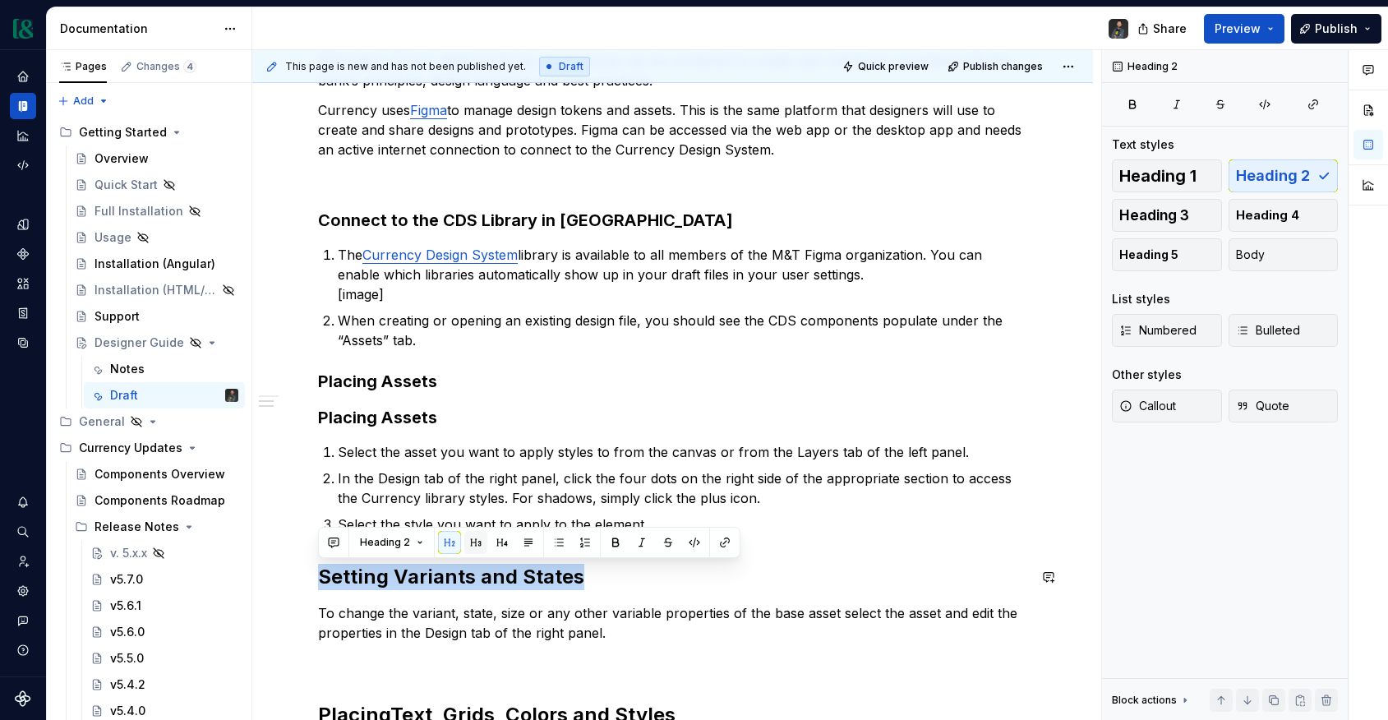
click at [471, 540] on button "button" at bounding box center [475, 542] width 23 height 23
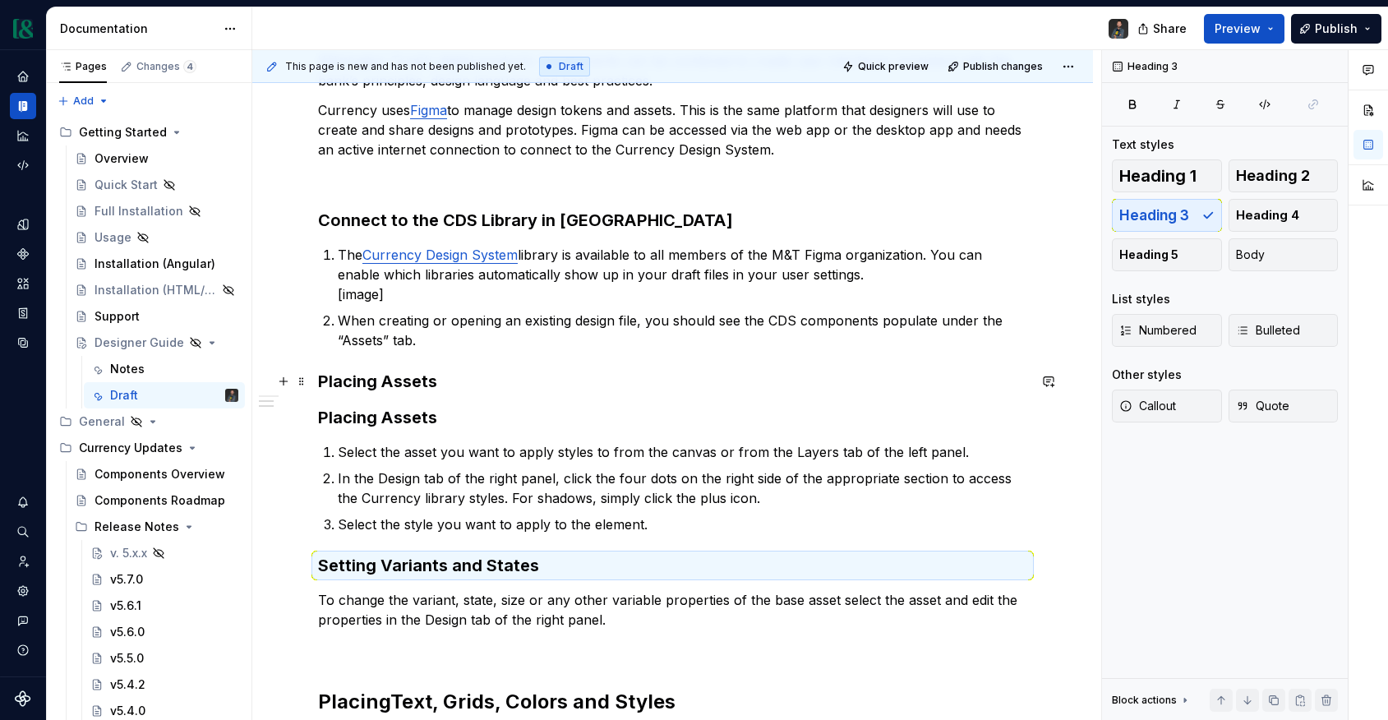
click at [398, 380] on h3 "Placing Assets" at bounding box center [672, 381] width 709 height 23
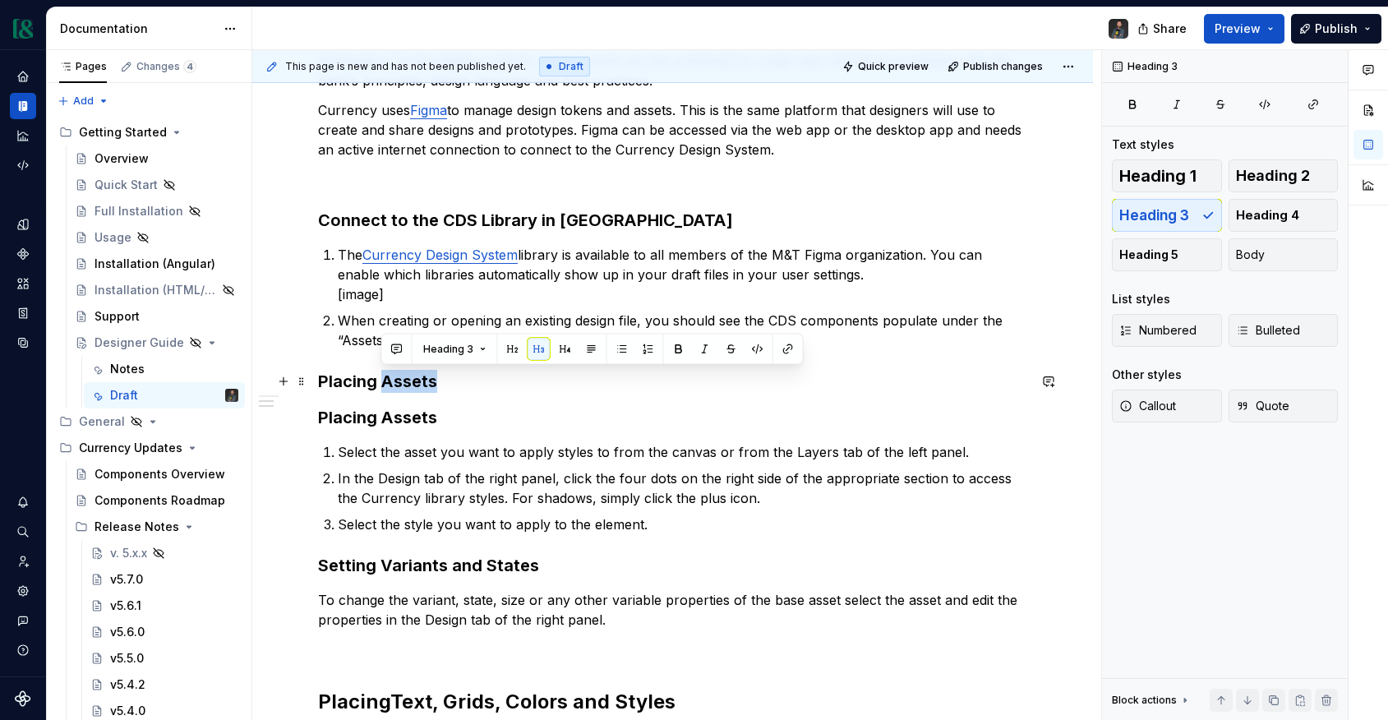
click at [398, 380] on h3 "Placing Assets" at bounding box center [672, 381] width 709 height 23
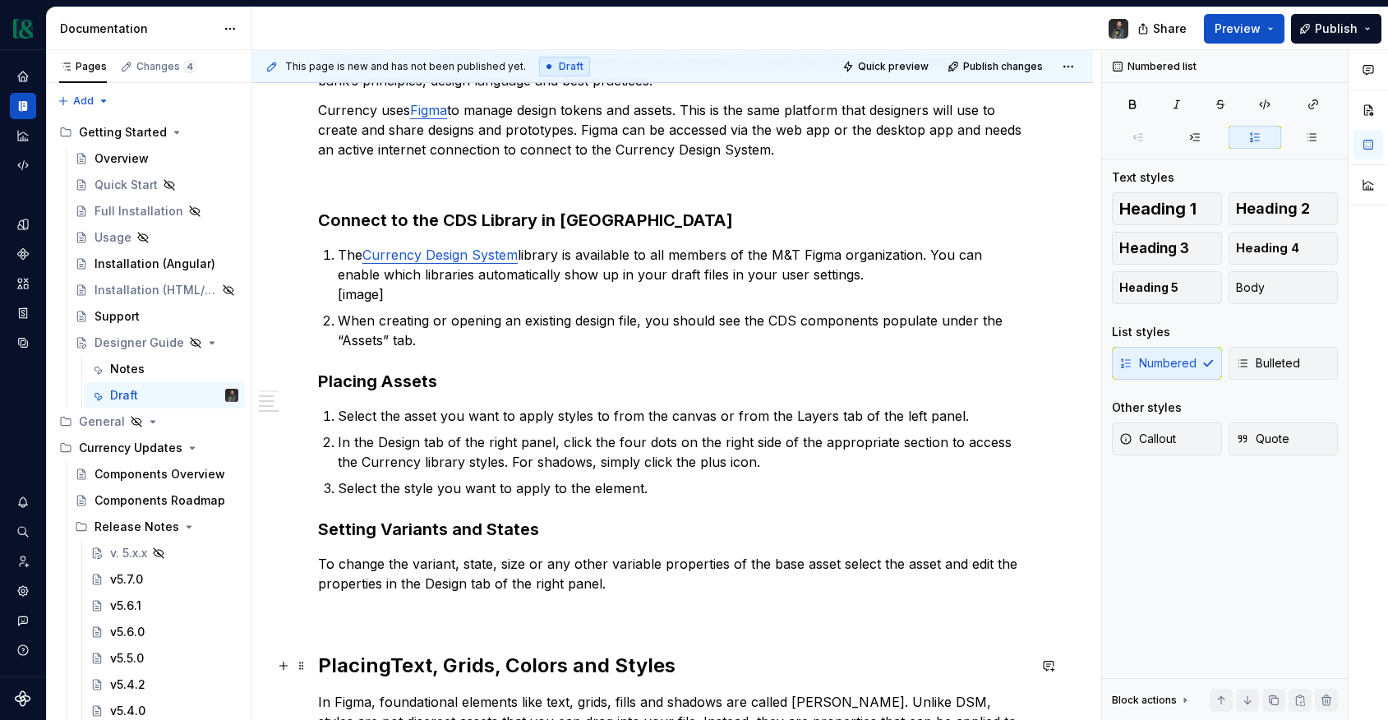
scroll to position [408, 0]
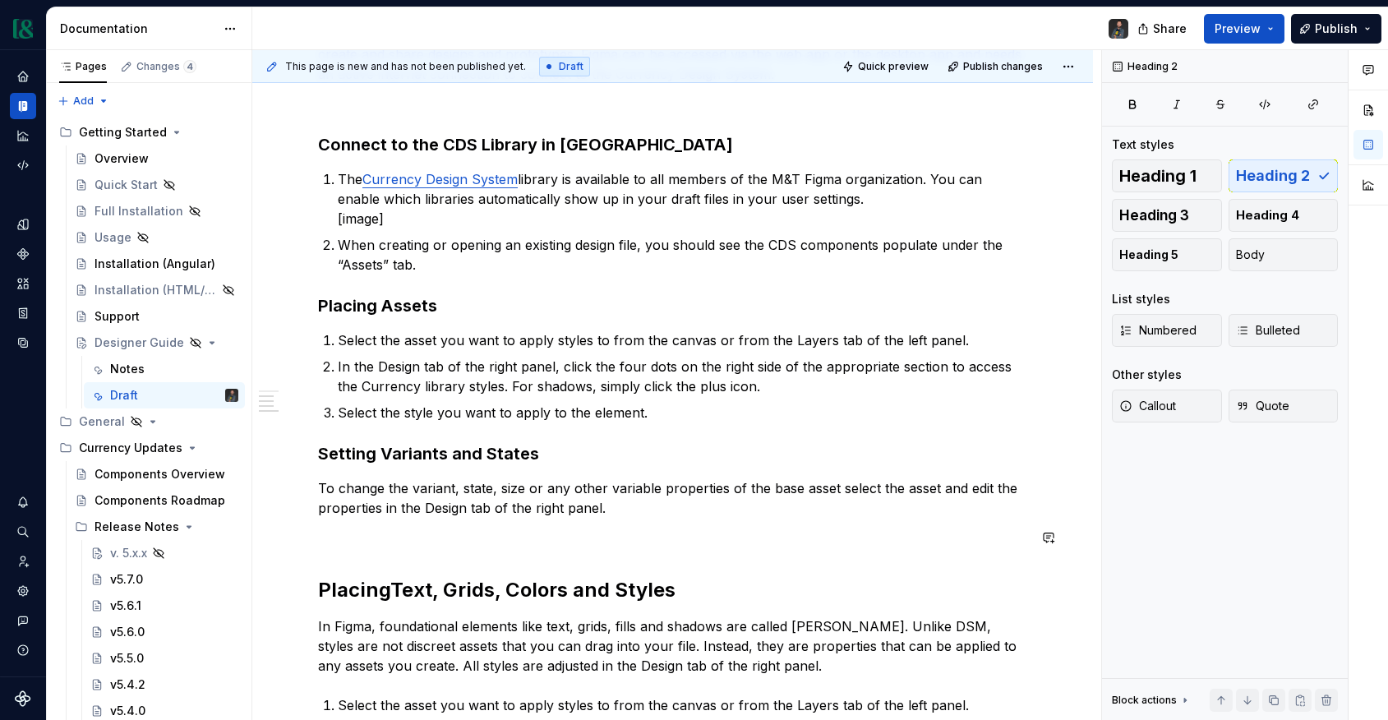
click at [344, 555] on div "Start Designing with Currency Currency components are a collection of interface…" at bounding box center [672, 400] width 709 height 969
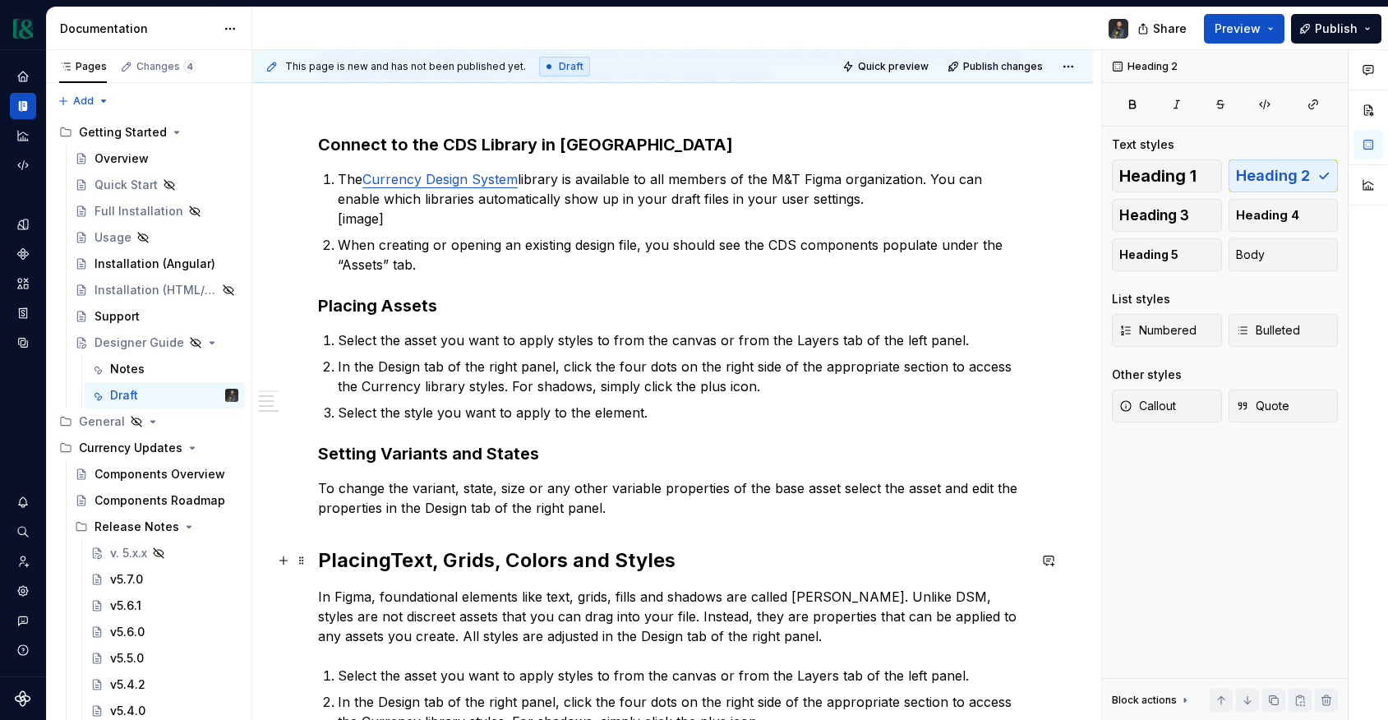
click at [442, 549] on strong "Text, Grids, Colors and Styles" at bounding box center [532, 560] width 285 height 24
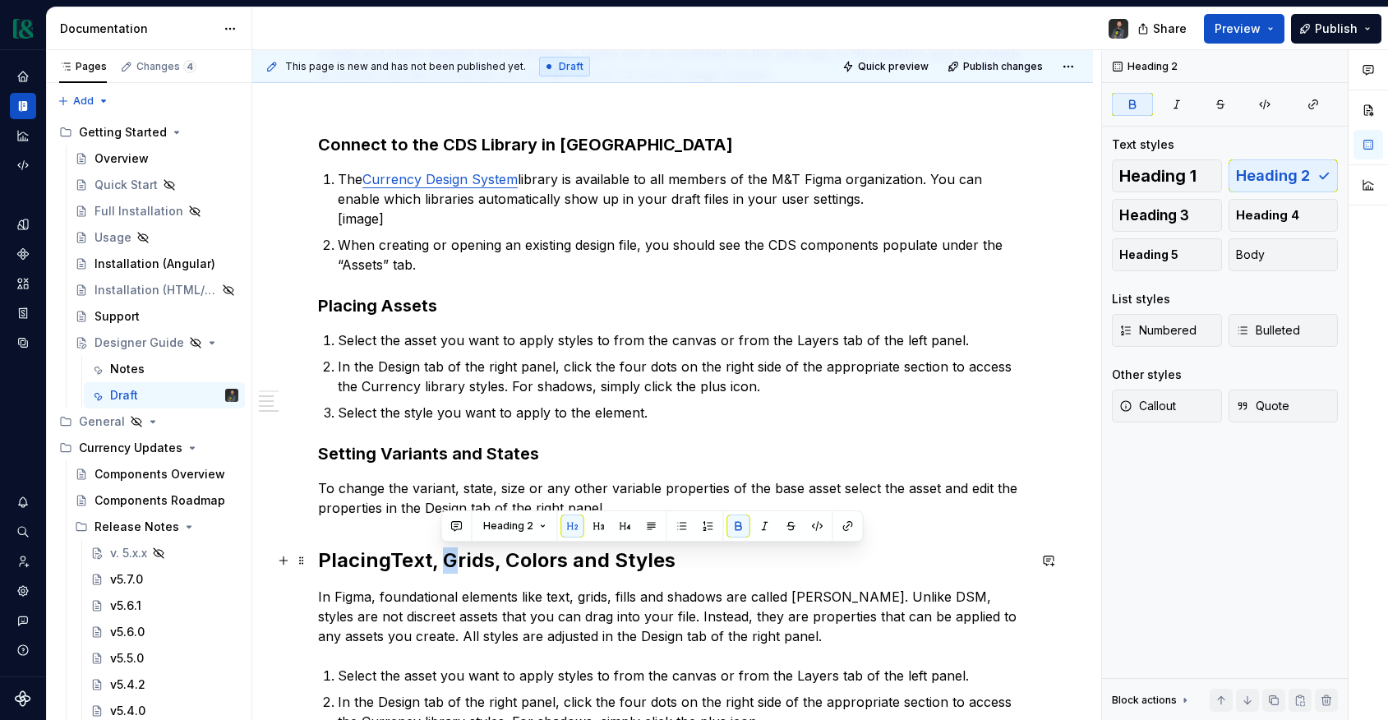
click at [442, 549] on strong "Text, Grids, Colors and Styles" at bounding box center [532, 560] width 285 height 24
click at [468, 532] on button "button" at bounding box center [475, 525] width 23 height 23
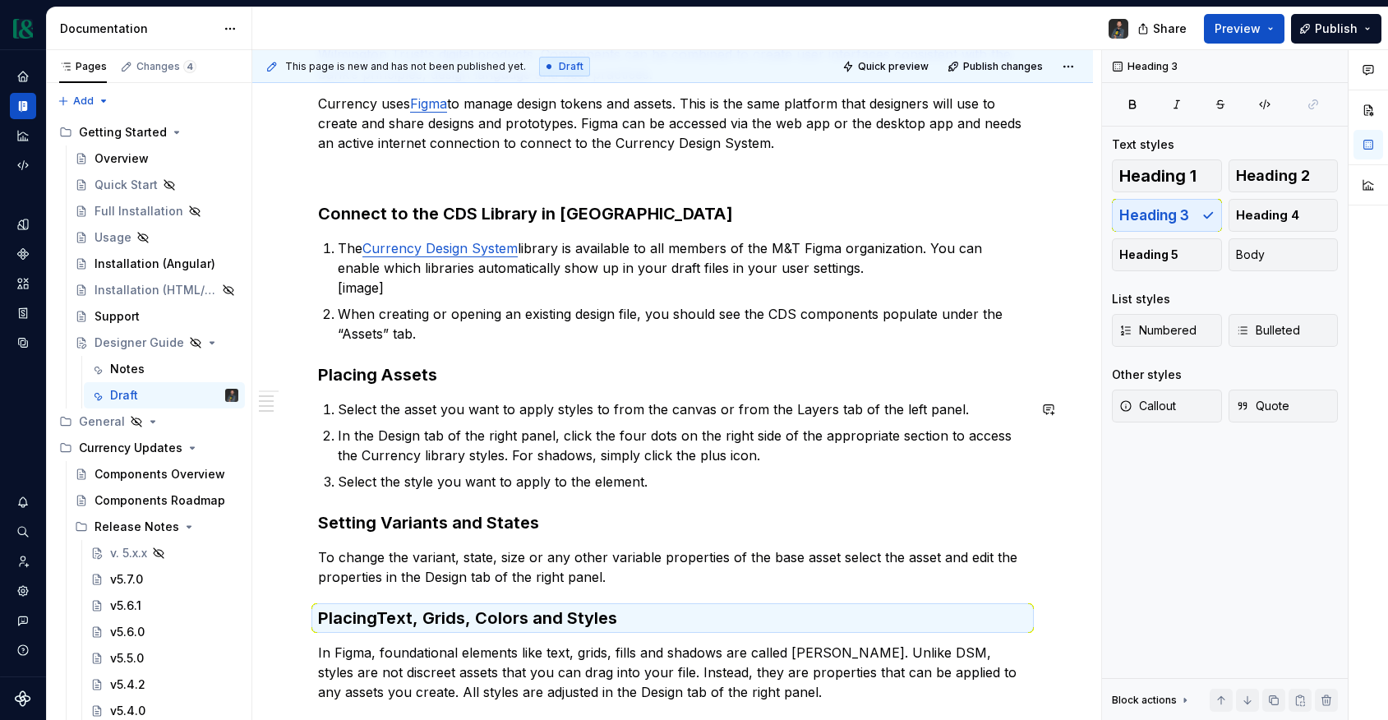
scroll to position [343, 0]
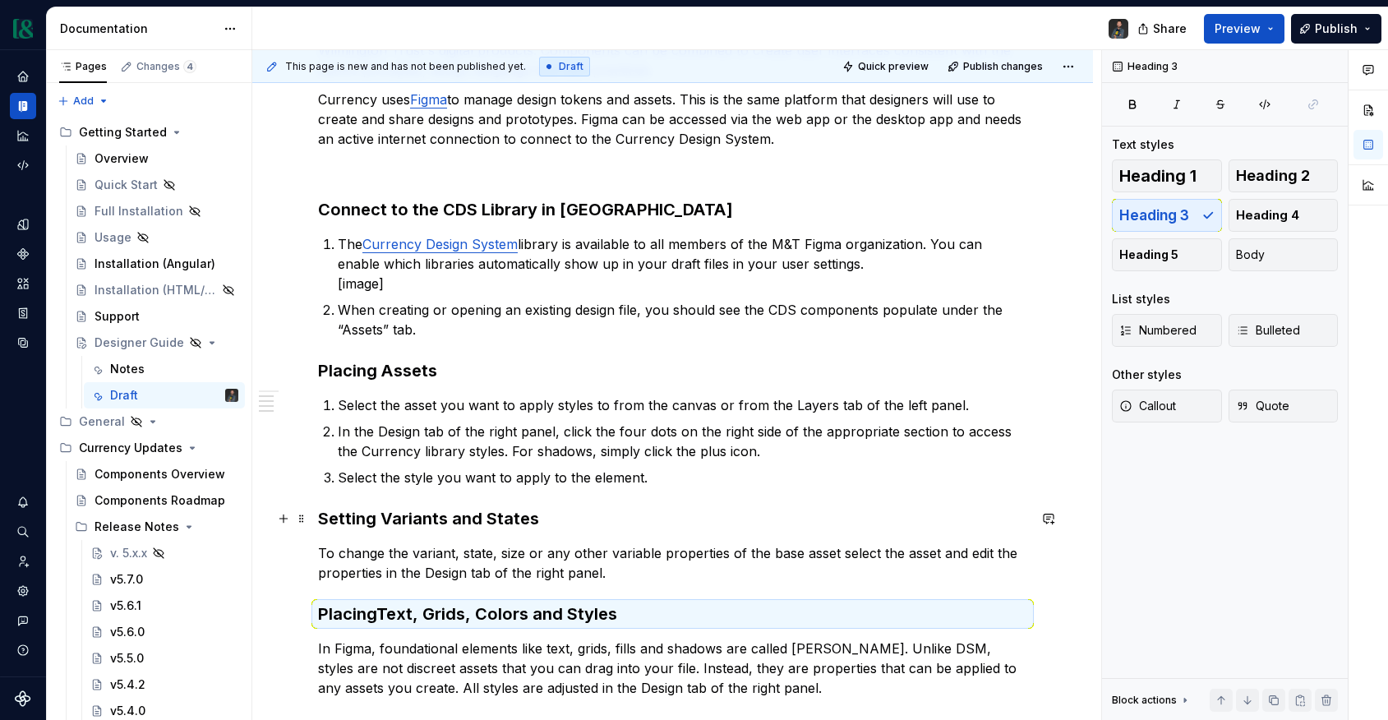
click at [313, 518] on div "Start Designing with Currency Currency components are a collection of interface…" at bounding box center [672, 543] width 840 height 1202
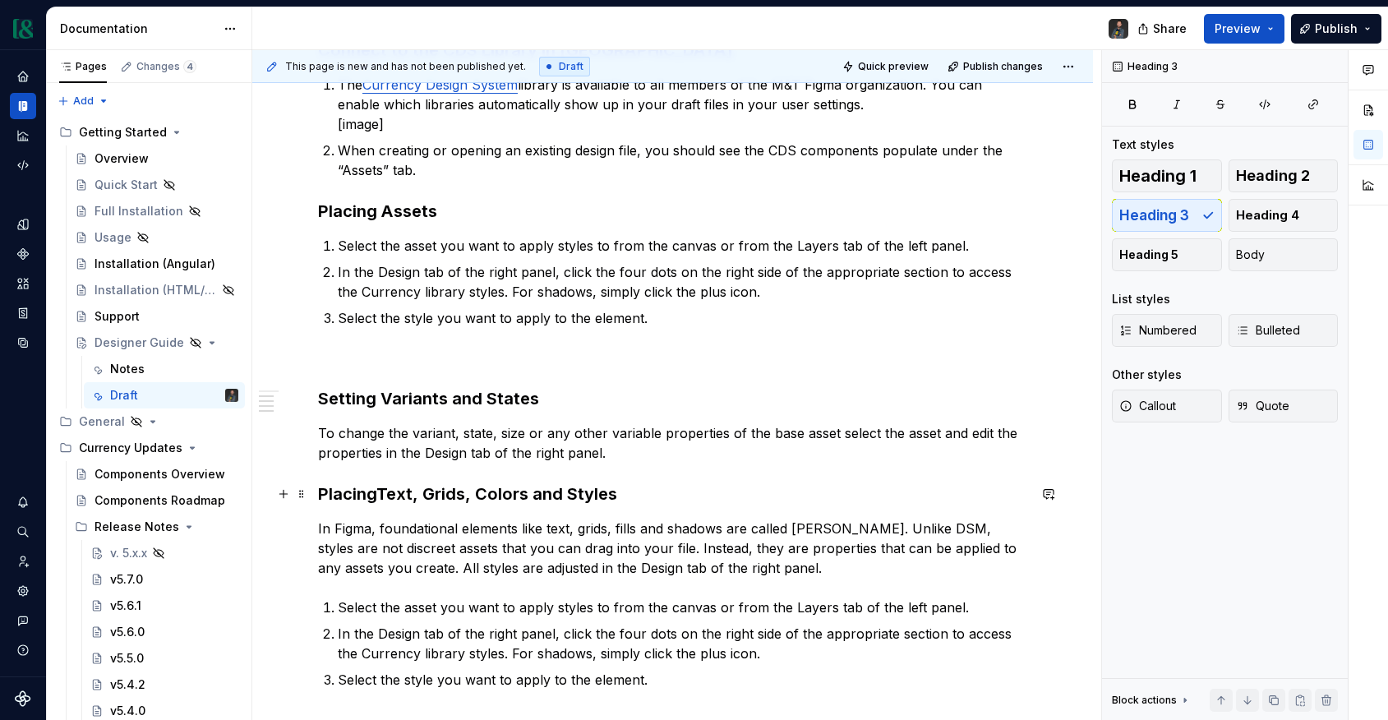
scroll to position [513, 0]
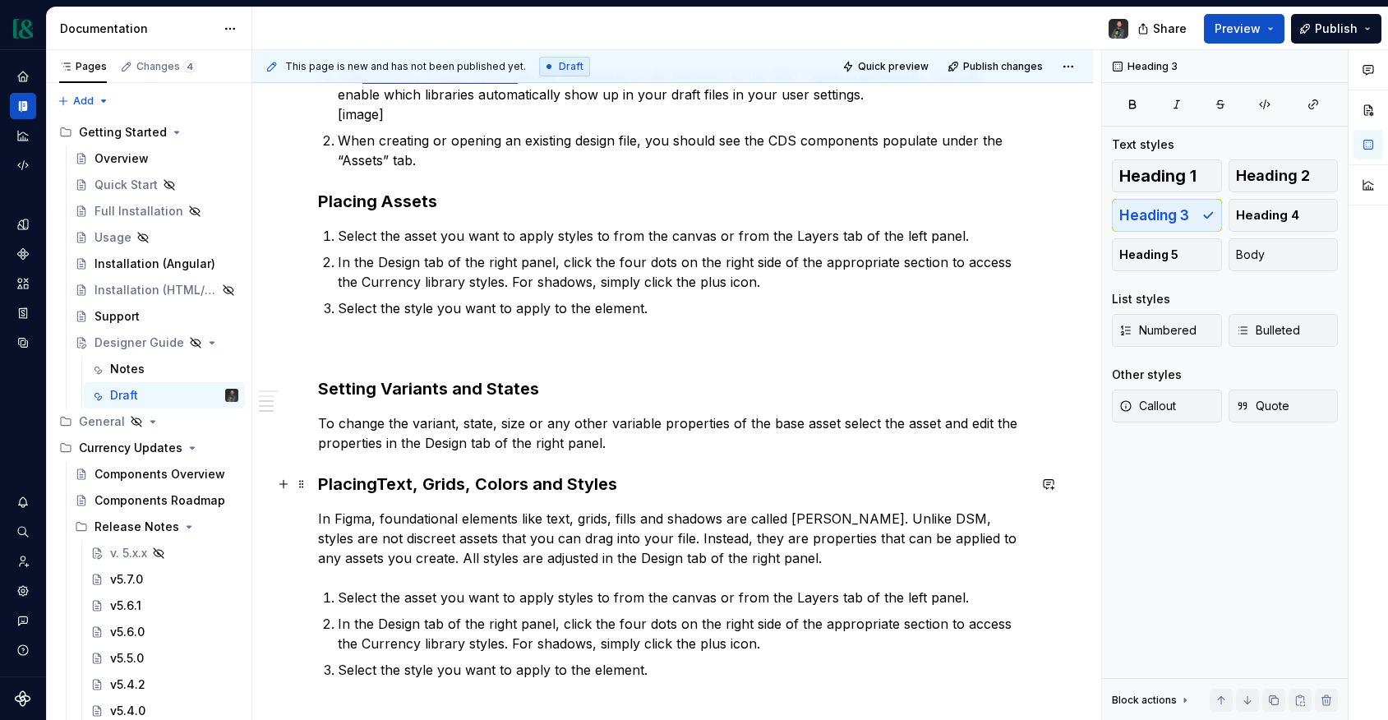
click at [315, 480] on div "Start Designing with Currency Currency components are a collection of interface…" at bounding box center [672, 392] width 840 height 1241
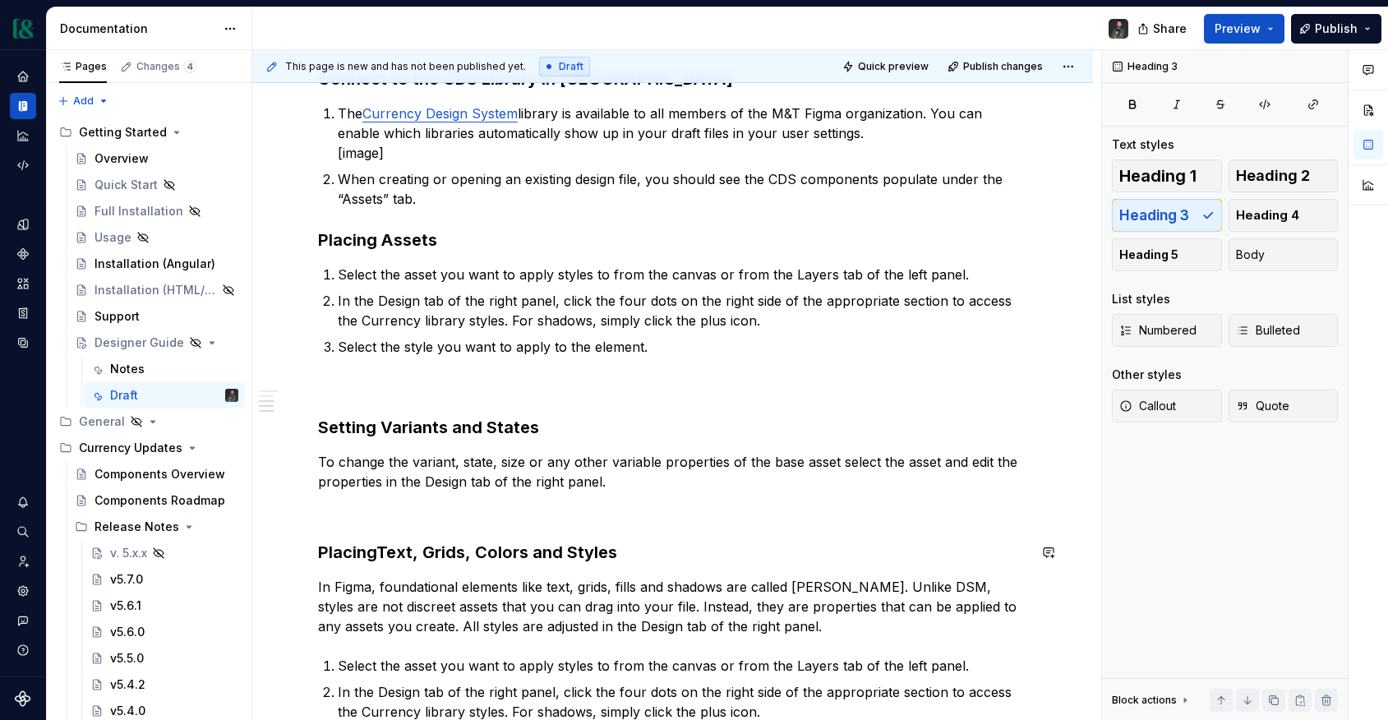
scroll to position [433, 0]
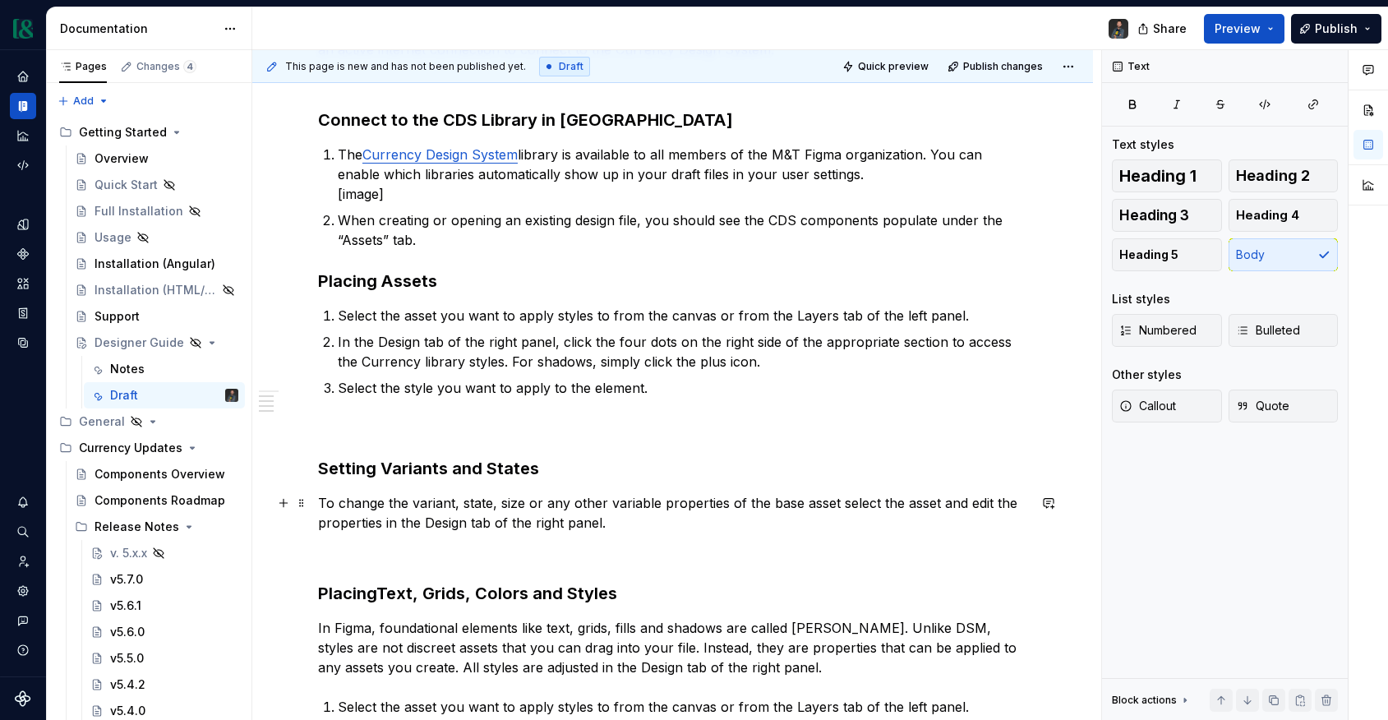
click at [601, 523] on p "To change the variant, state, size or any other variable properties of the base…" at bounding box center [672, 512] width 709 height 39
type textarea "*"
click at [356, 445] on div "Start Designing with Currency Currency components are a collection of interface…" at bounding box center [672, 390] width 709 height 996
click at [343, 417] on p at bounding box center [672, 427] width 709 height 20
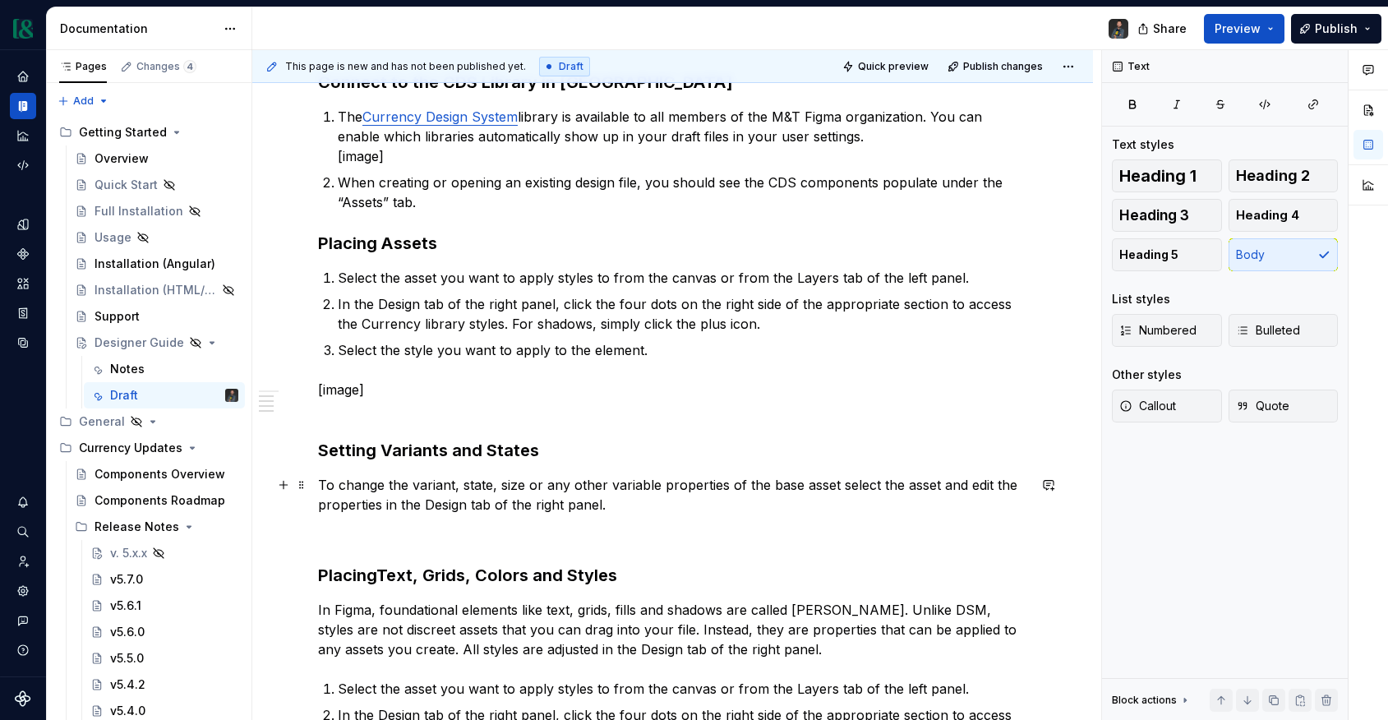
scroll to position [496, 0]
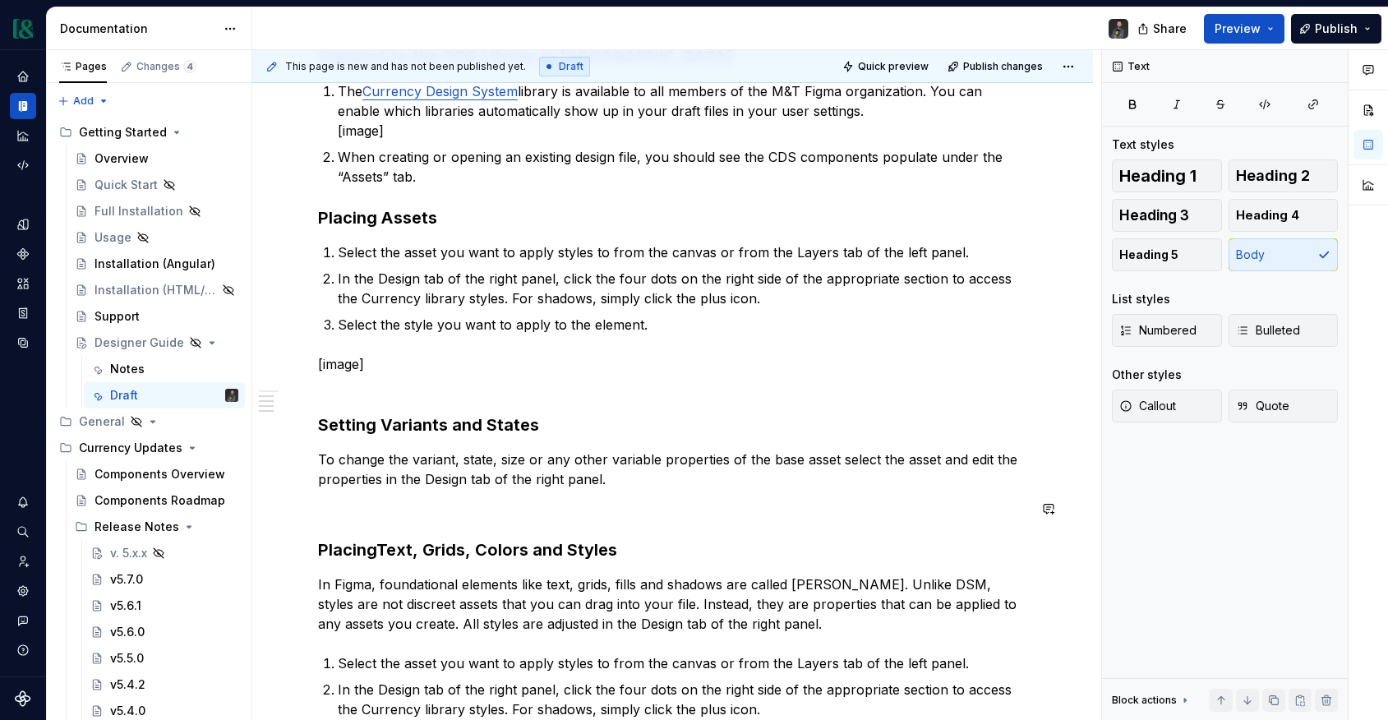
click at [375, 523] on div "Start Designing with Currency Currency components are a collection of interface…" at bounding box center [672, 335] width 709 height 1015
click at [337, 513] on p at bounding box center [672, 509] width 709 height 20
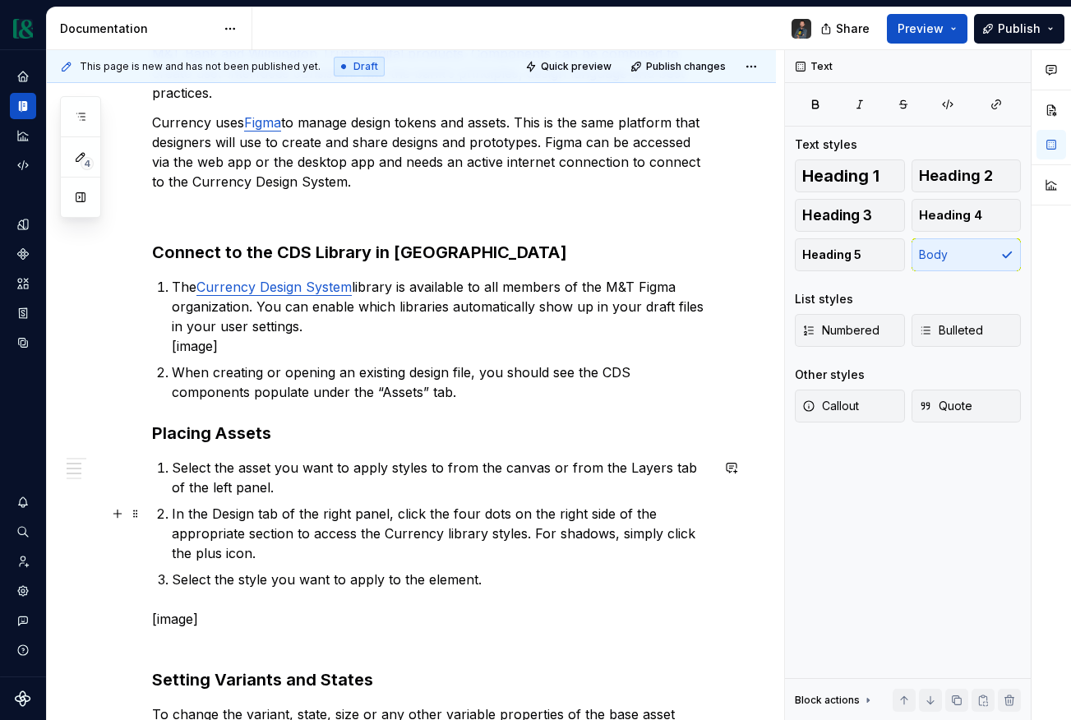
scroll to position [352, 0]
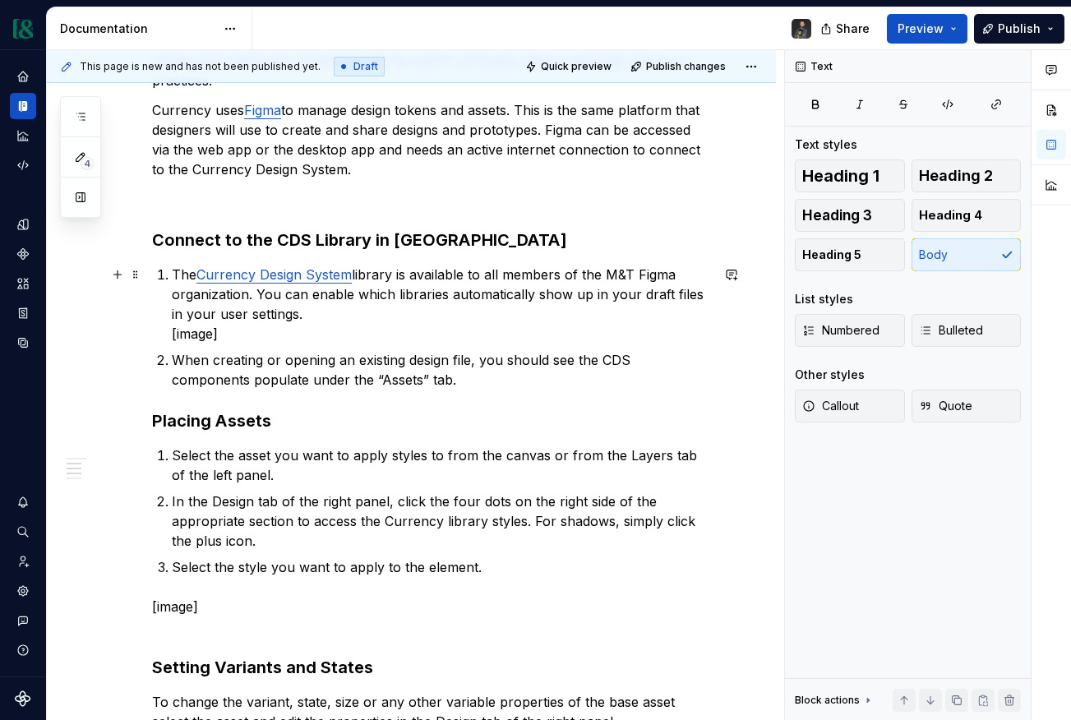
click at [310, 313] on p "The Currency Design System library is available to all members of the M&T Figma…" at bounding box center [441, 304] width 538 height 79
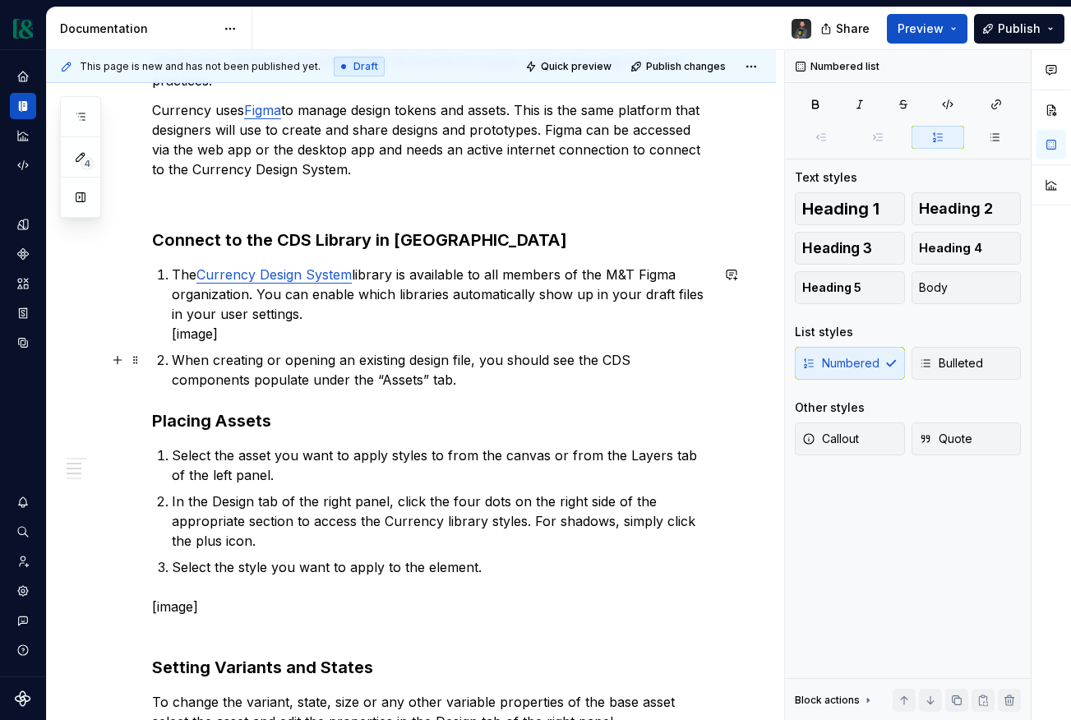
scroll to position [385, 0]
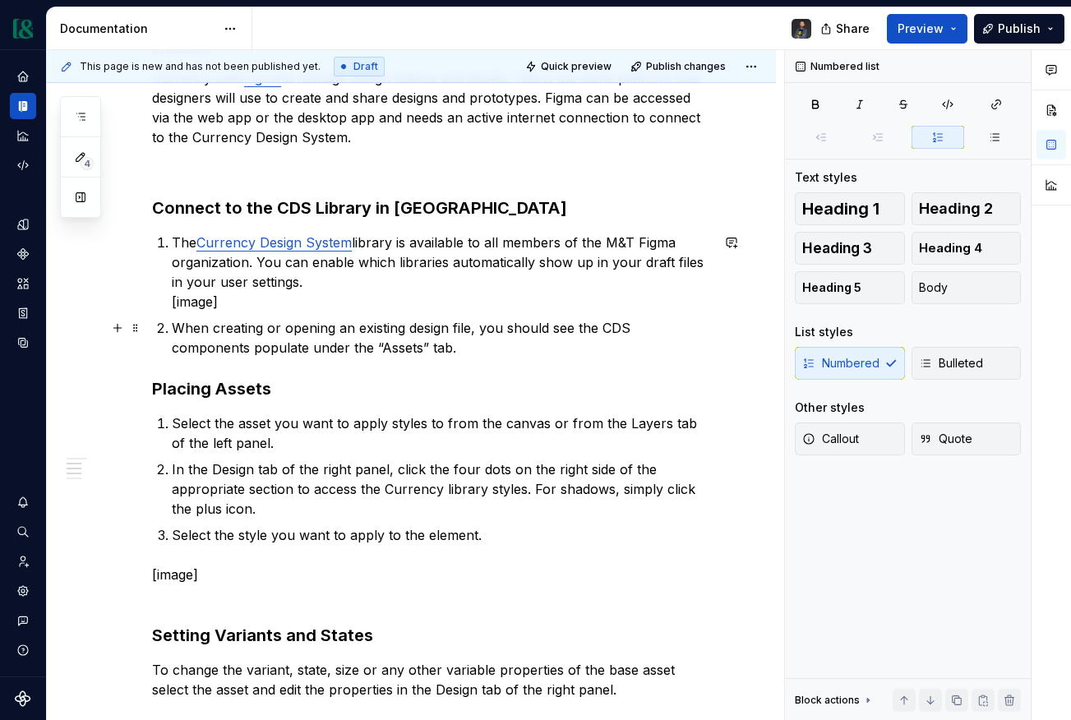
click at [367, 351] on p "When creating or opening an existing design file, you should see the CDS compon…" at bounding box center [441, 337] width 538 height 39
click at [475, 348] on p "When creating or opening an existing design file, you should see the CDS compon…" at bounding box center [441, 337] width 538 height 39
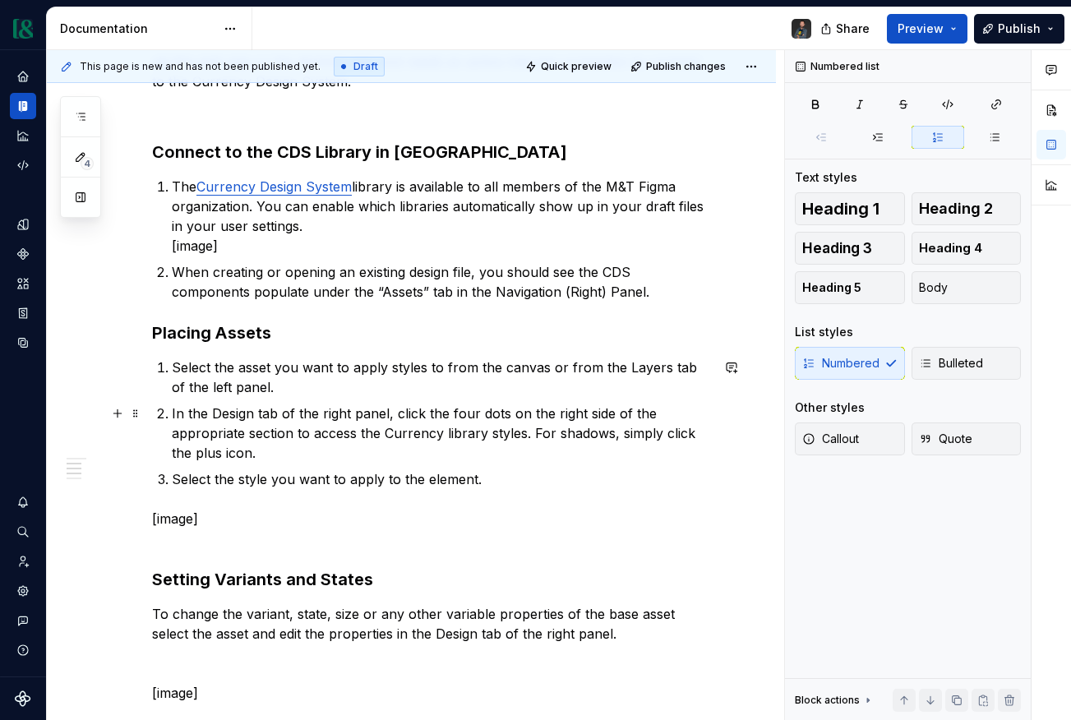
scroll to position [446, 0]
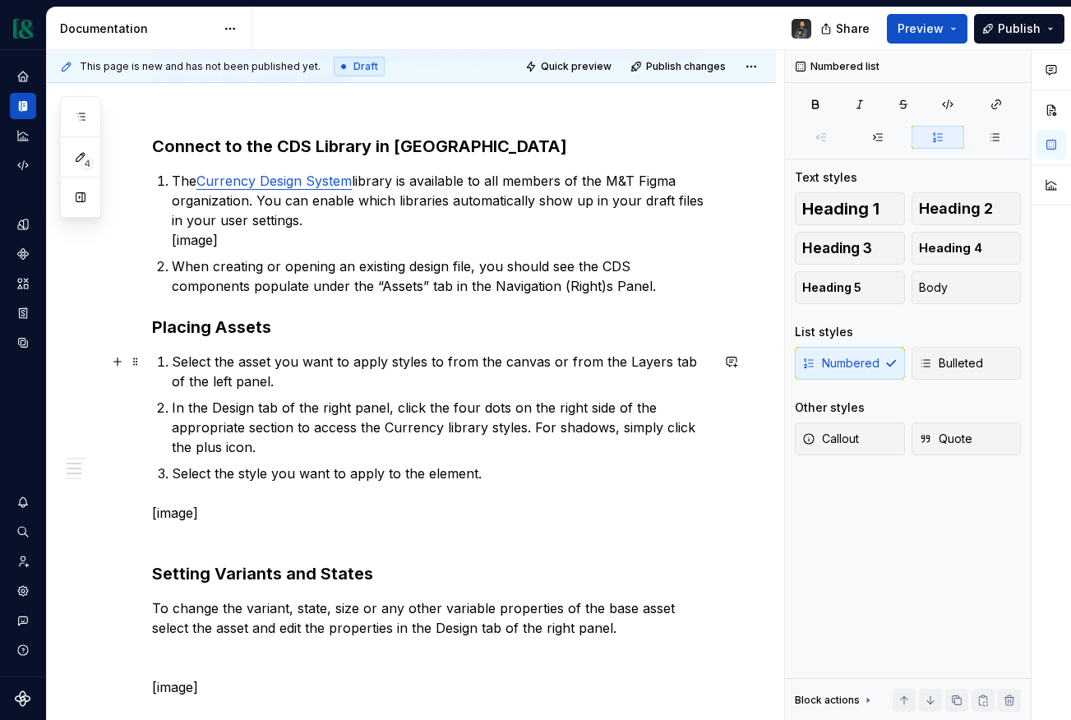
click at [191, 385] on p "Select the asset you want to apply styles to from the canvas or from the Layers…" at bounding box center [441, 371] width 538 height 39
click at [517, 286] on p "When creating or opening an existing design file, you should see the CDS compon…" at bounding box center [441, 275] width 538 height 39
click at [528, 287] on p "When creating or opening an existing design file, you should see the CDS compon…" at bounding box center [441, 275] width 538 height 39
click at [168, 381] on div "Start Designing with Currency Currency components are a collection of interface…" at bounding box center [431, 494] width 558 height 1232
click at [315, 408] on p "In the Design tab of the right panel, click the four dots on the right side of …" at bounding box center [441, 427] width 538 height 59
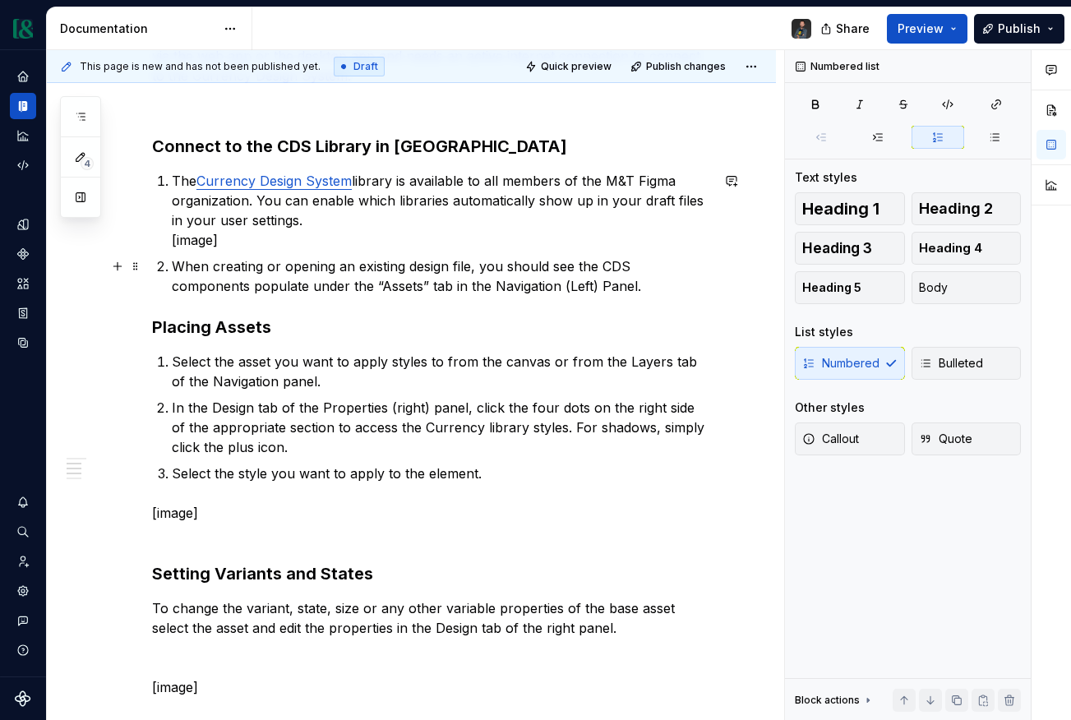
click at [490, 288] on p "When creating or opening an existing design file, you should see the CDS compon…" at bounding box center [441, 275] width 538 height 39
click at [607, 428] on p "In the Design tab of the Properties (right) panel, click the four dots on the r…" at bounding box center [441, 427] width 538 height 59
click at [492, 478] on p "Select the style you want to apply to the element." at bounding box center [441, 473] width 538 height 20
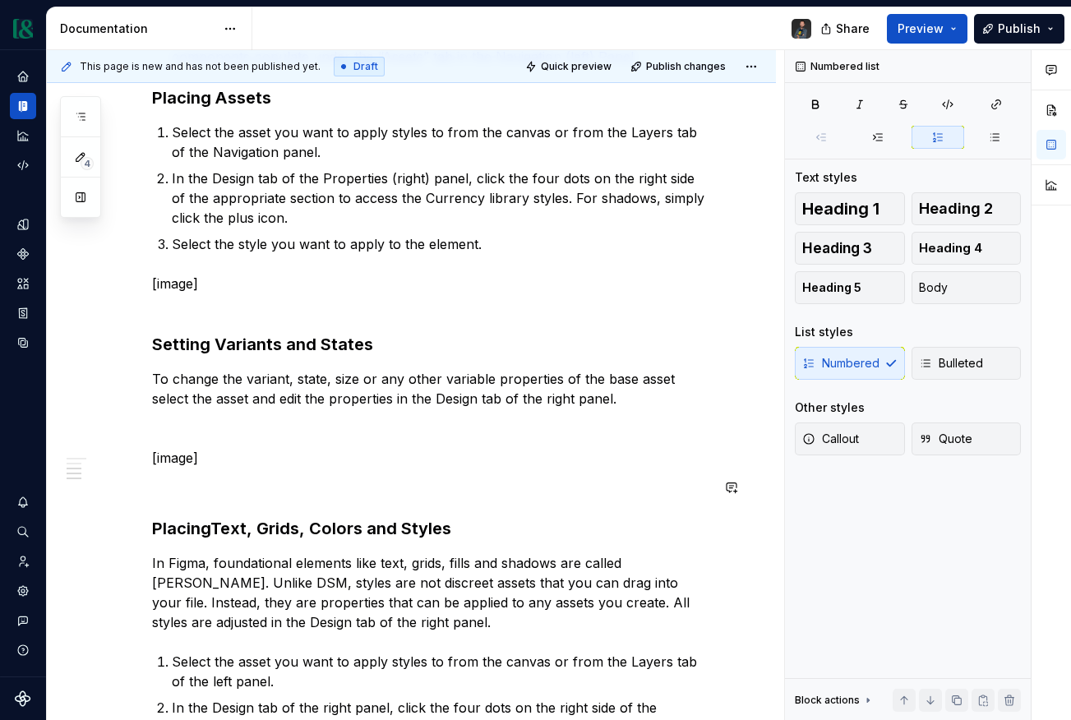
scroll to position [676, 0]
click at [527, 389] on p "To change the variant, state, size or any other variable properties of the base…" at bounding box center [431, 387] width 558 height 39
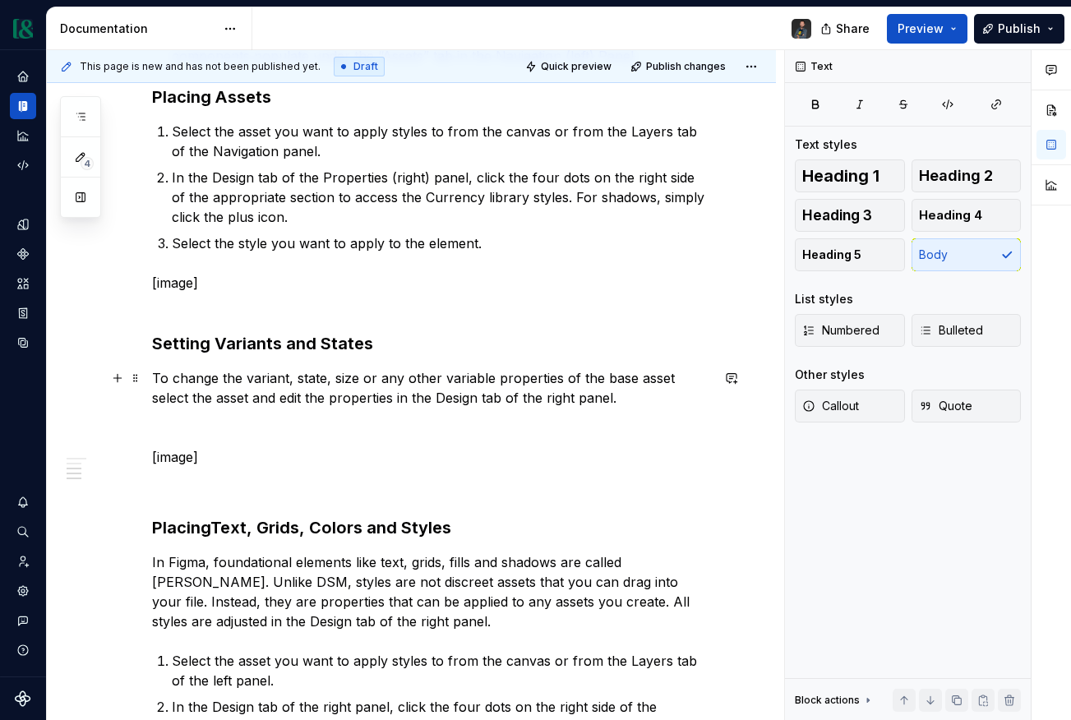
click at [507, 398] on p "To change the variant, state, size or any other variable properties of the base…" at bounding box center [431, 387] width 558 height 39
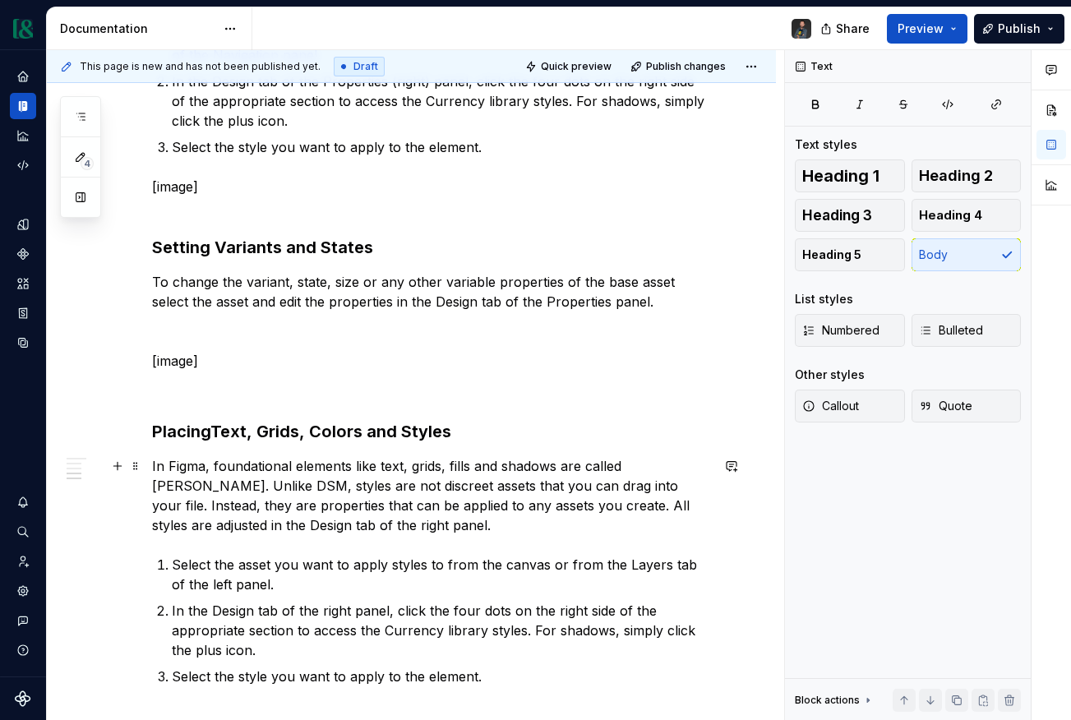
scroll to position [785, 0]
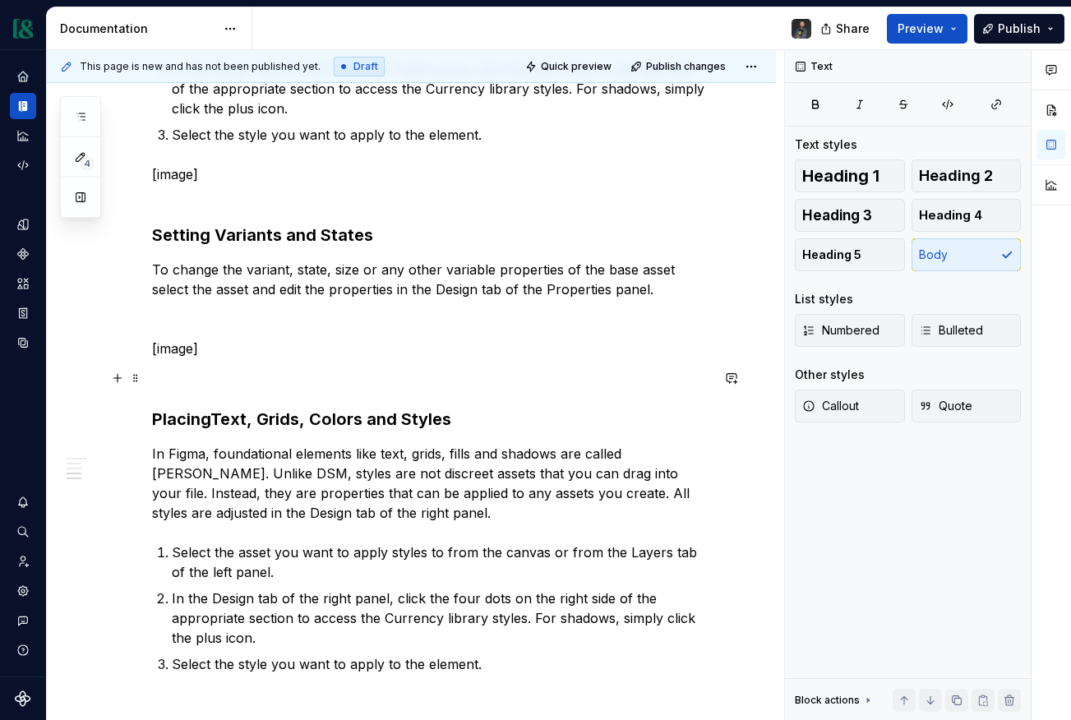
click at [230, 379] on p at bounding box center [431, 378] width 558 height 20
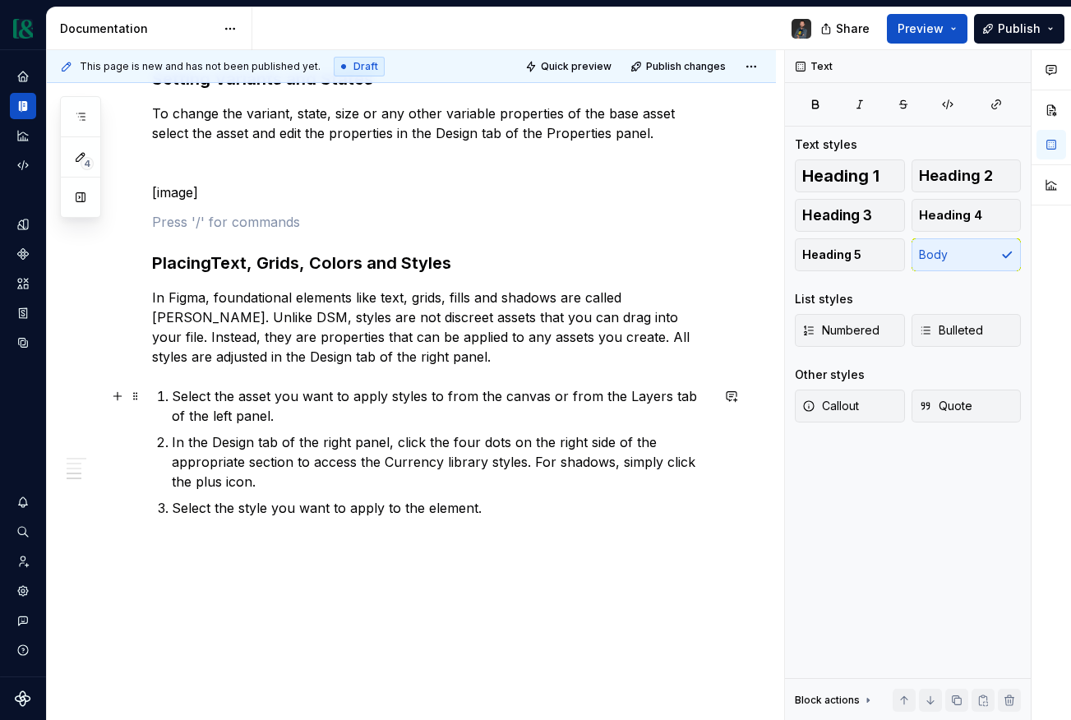
scroll to position [942, 0]
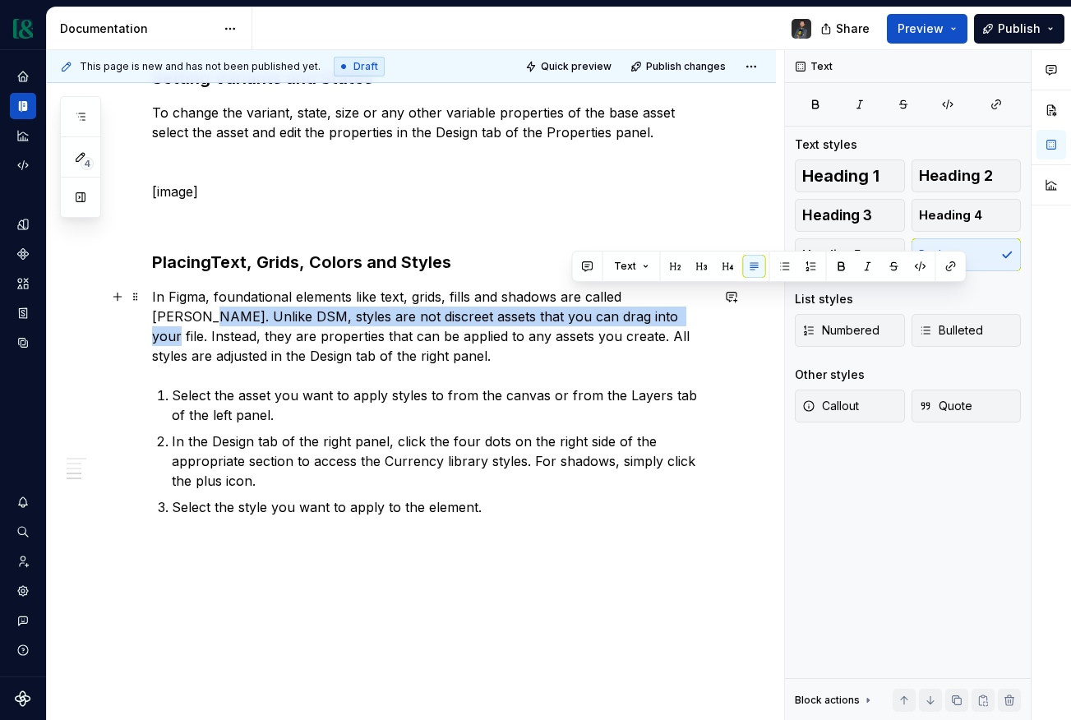
drag, startPoint x: 668, startPoint y: 296, endPoint x: 572, endPoint y: 325, distance: 100.3
click at [572, 325] on p "In Figma, foundational elements like text, grids, fills and shadows are called …" at bounding box center [431, 326] width 558 height 79
click at [689, 303] on p "In Figma, foundational elements like text, grids, fills and shadows are called …" at bounding box center [431, 326] width 558 height 79
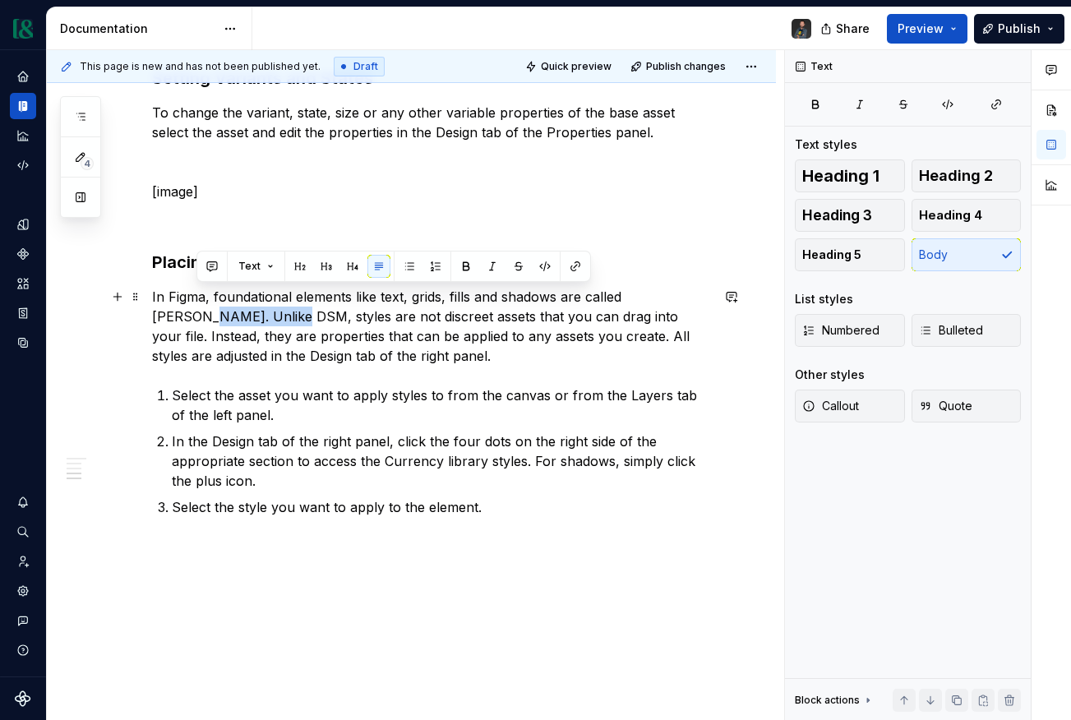
drag, startPoint x: 669, startPoint y: 294, endPoint x: 196, endPoint y: 318, distance: 473.8
click at [196, 318] on p "In Figma, foundational elements like text, grids, fills and shadows are called …" at bounding box center [431, 326] width 558 height 79
click at [670, 304] on p "In Figma, foundational elements like text, grids, fills and shadows are called …" at bounding box center [431, 326] width 558 height 79
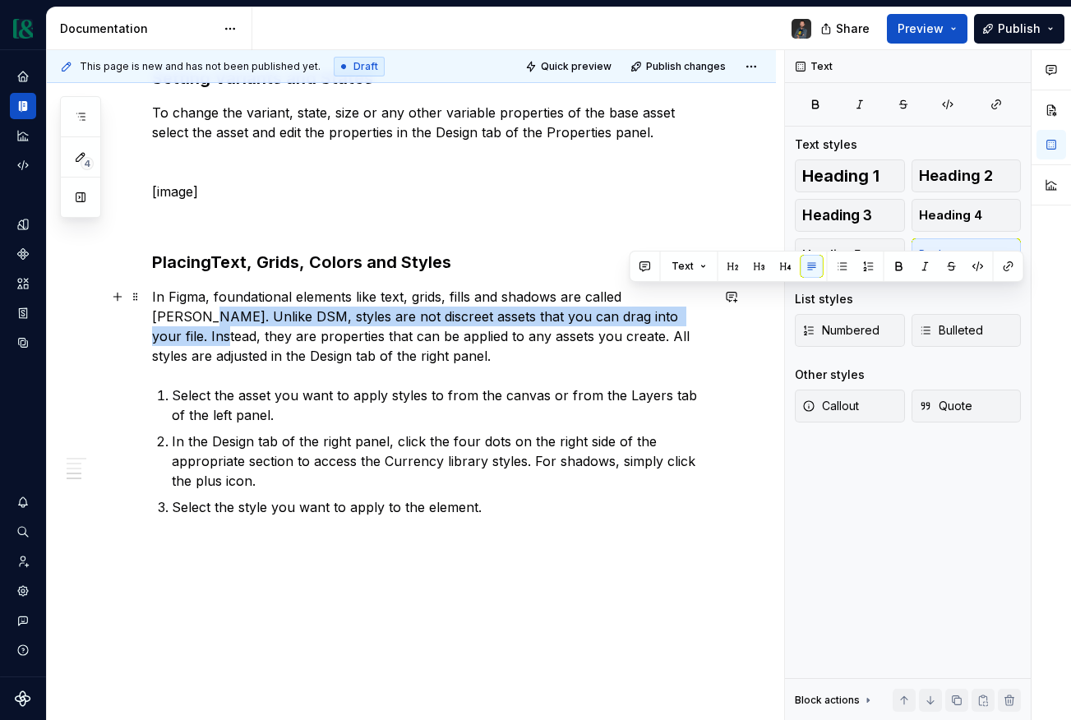
drag, startPoint x: 669, startPoint y: 293, endPoint x: 627, endPoint y: 325, distance: 52.3
click at [627, 324] on p "In Figma, foundational elements like text, grids, fills and shadows are called …" at bounding box center [431, 326] width 558 height 79
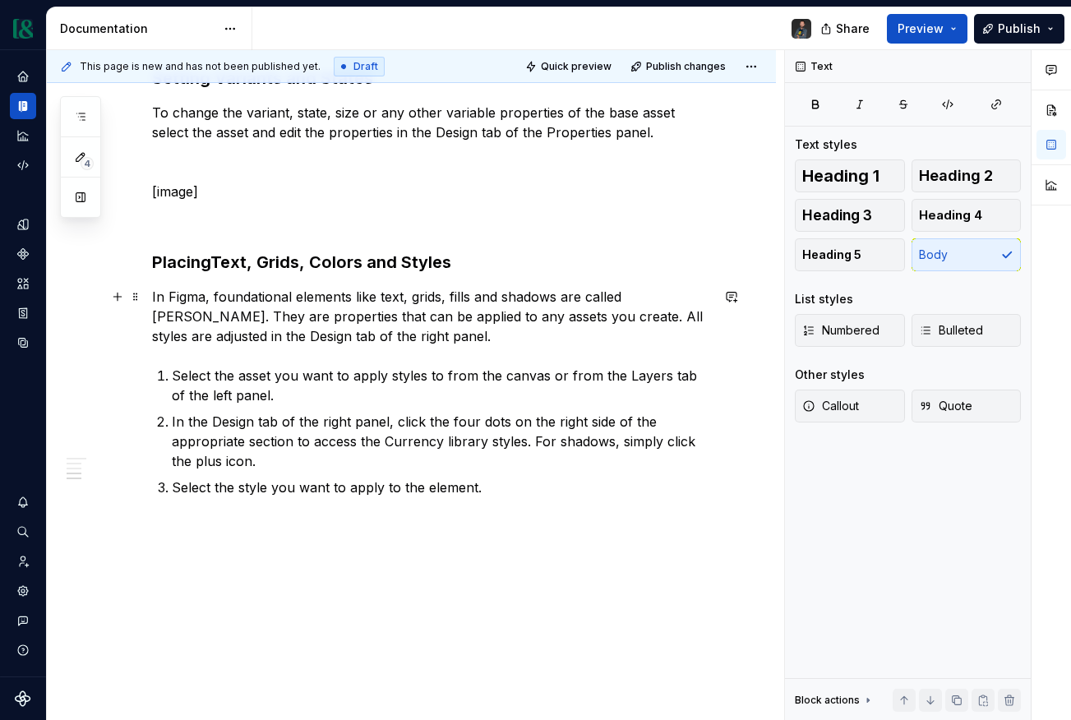
click at [608, 316] on p "In Figma, foundational elements like text, grids, fills and shadows are called …" at bounding box center [431, 316] width 558 height 59
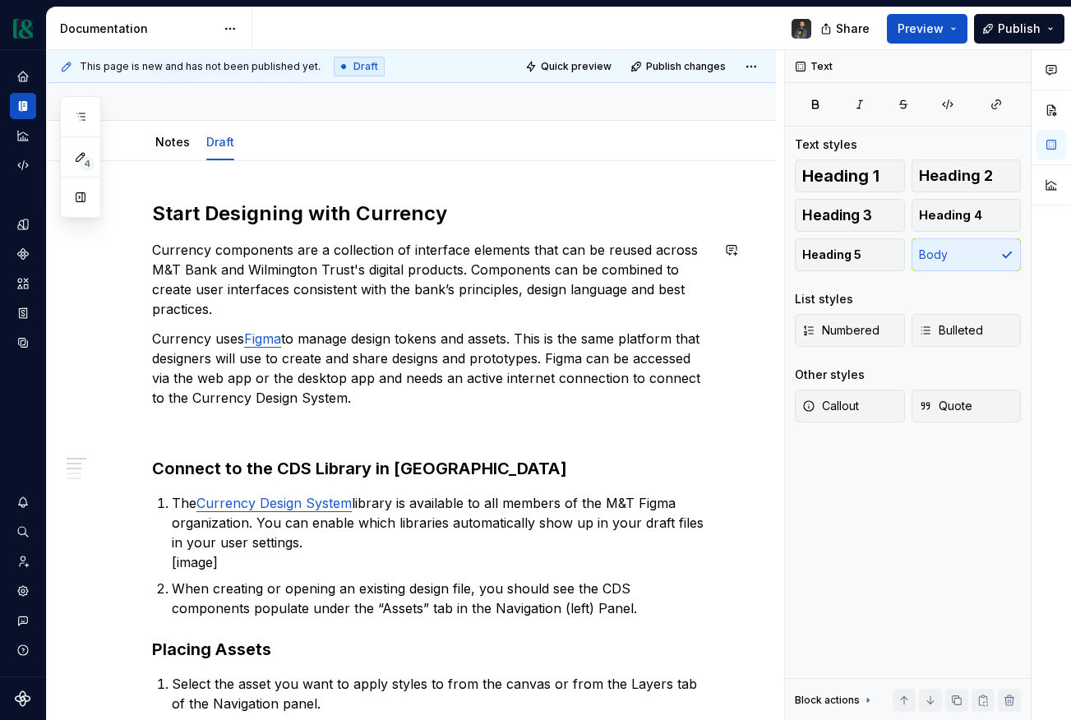
scroll to position [104, 0]
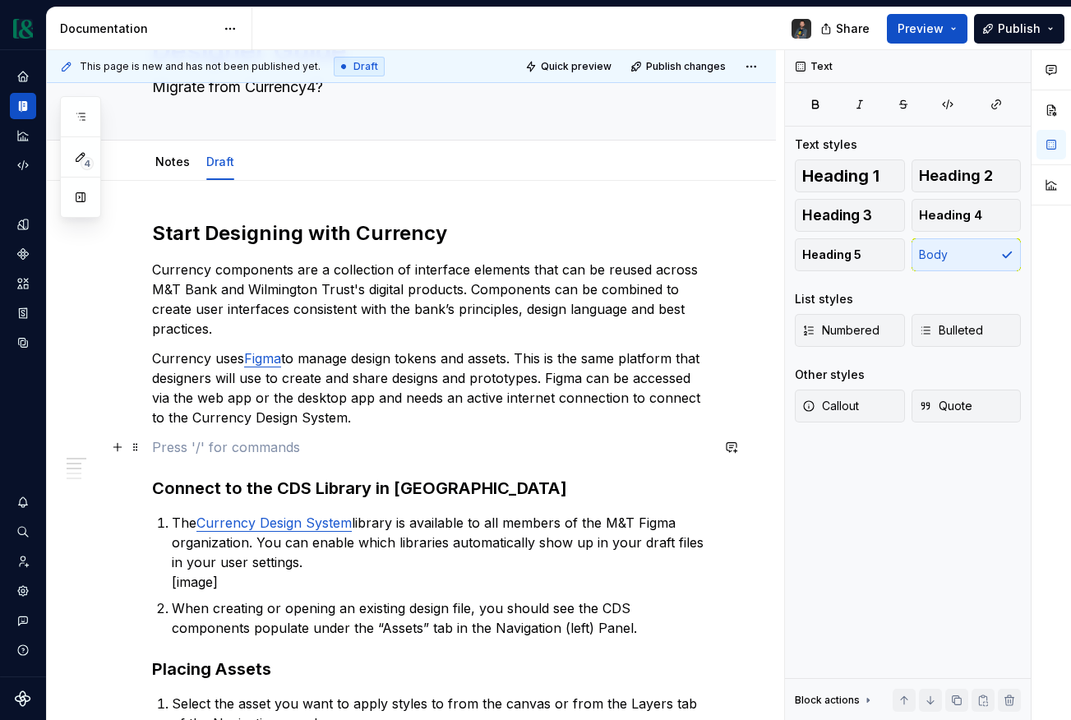
click at [286, 442] on p at bounding box center [431, 447] width 558 height 20
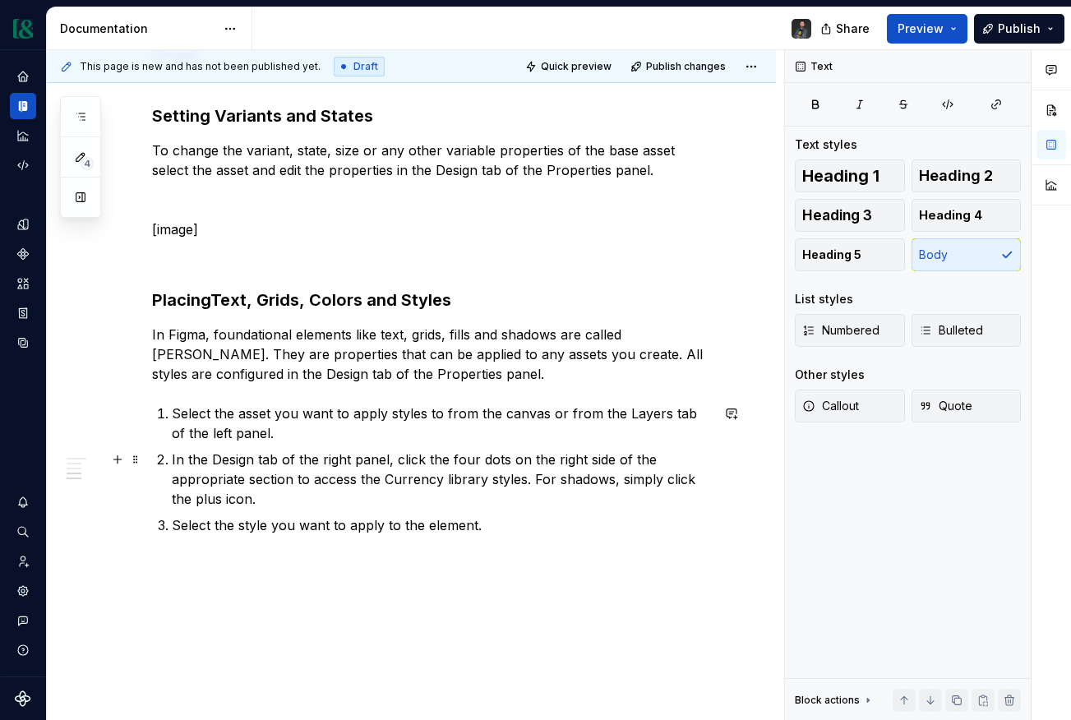
scroll to position [875, 0]
click at [150, 268] on div "Start Designing with Currency Currency components are a collection of interface…" at bounding box center [411, 139] width 729 height 1458
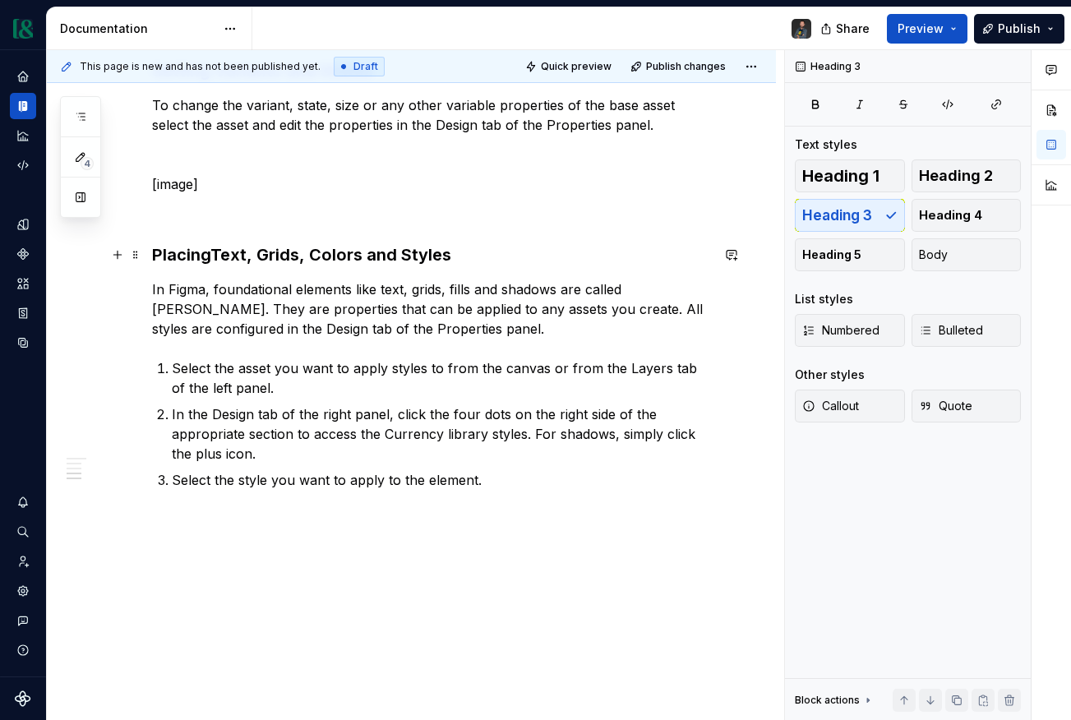
scroll to position [920, 0]
click at [535, 477] on p "Select the style you want to apply to the element." at bounding box center [441, 479] width 538 height 20
click at [671, 286] on p "In Figma, foundational elements like text, grids, fills and shadows are called …" at bounding box center [431, 308] width 558 height 59
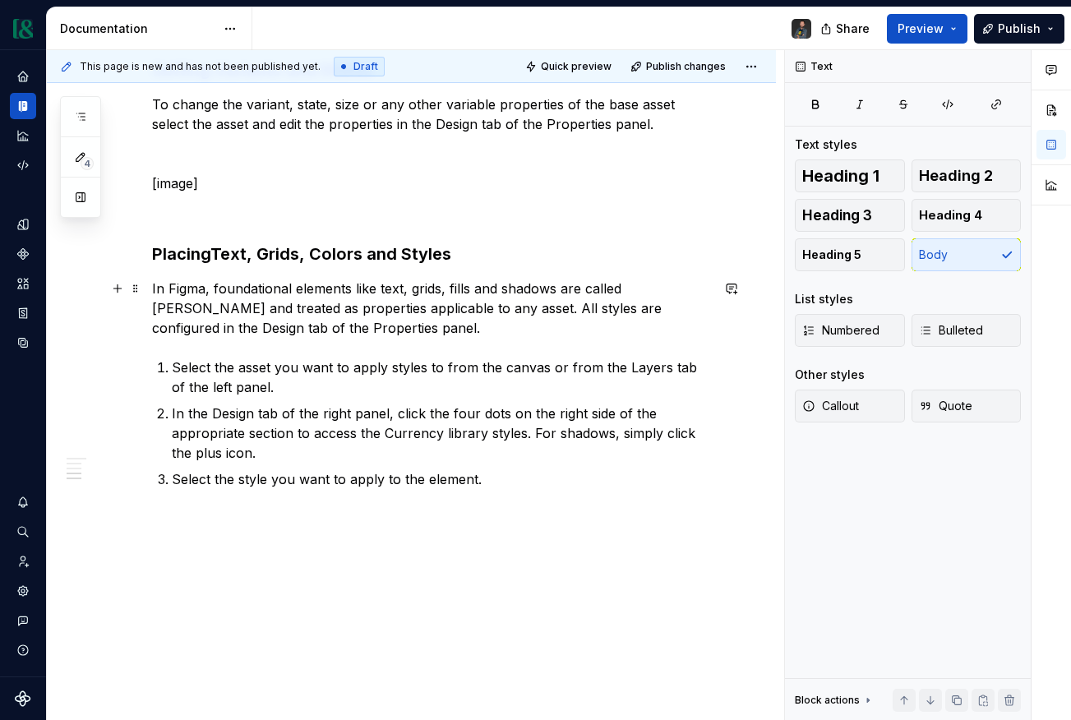
drag, startPoint x: 154, startPoint y: 306, endPoint x: 285, endPoint y: 312, distance: 131.6
click at [286, 312] on p "In Figma, foundational elements like text, grids, fills and shadows are called …" at bounding box center [431, 308] width 558 height 59
click at [288, 312] on p "In Figma, foundational elements like text, grids, fills and shadows are called …" at bounding box center [431, 308] width 558 height 59
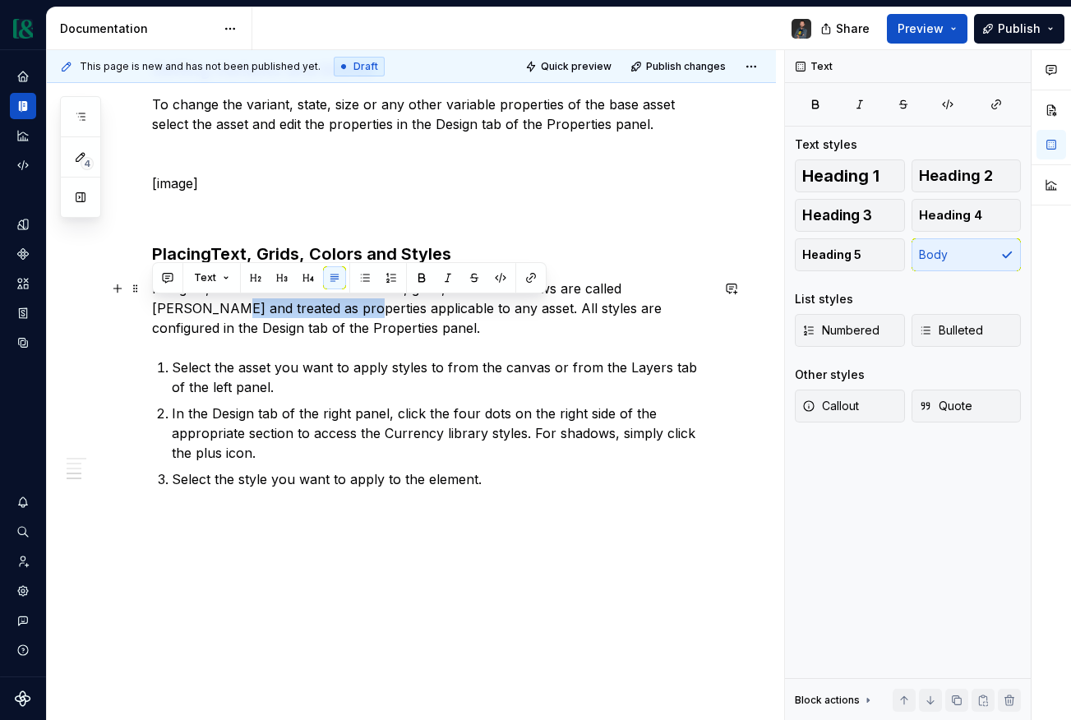
drag, startPoint x: 279, startPoint y: 310, endPoint x: 150, endPoint y: 306, distance: 128.2
click at [150, 306] on div "Start Designing with Currency Currency components are a collection of interface…" at bounding box center [411, 94] width 729 height 1458
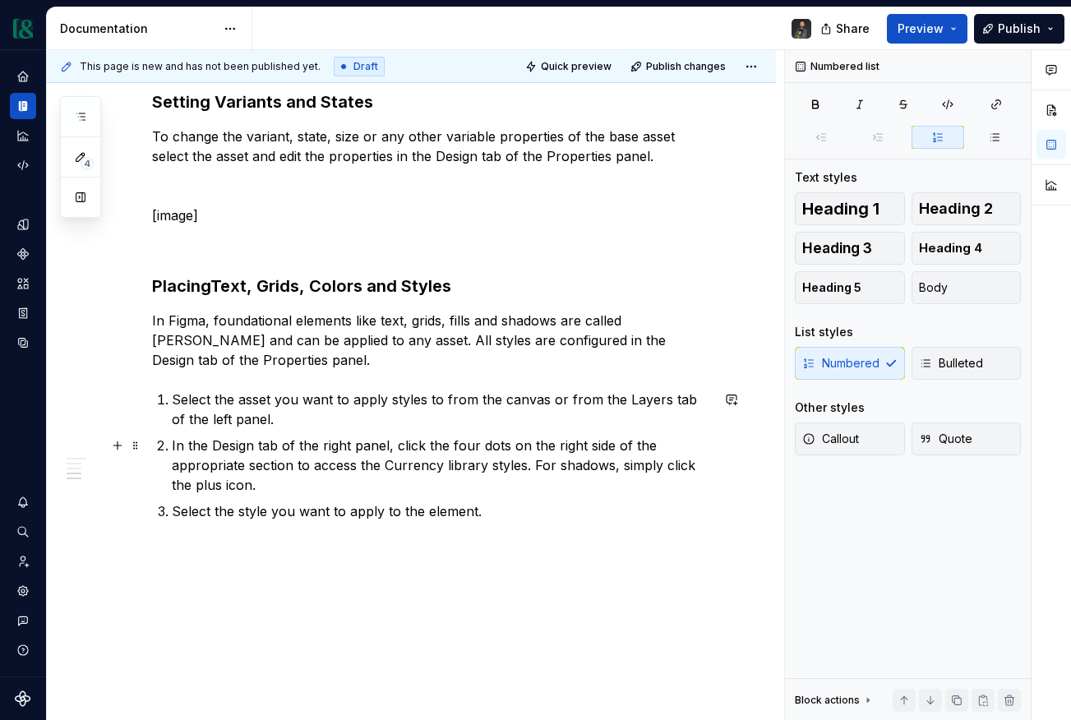
scroll to position [893, 0]
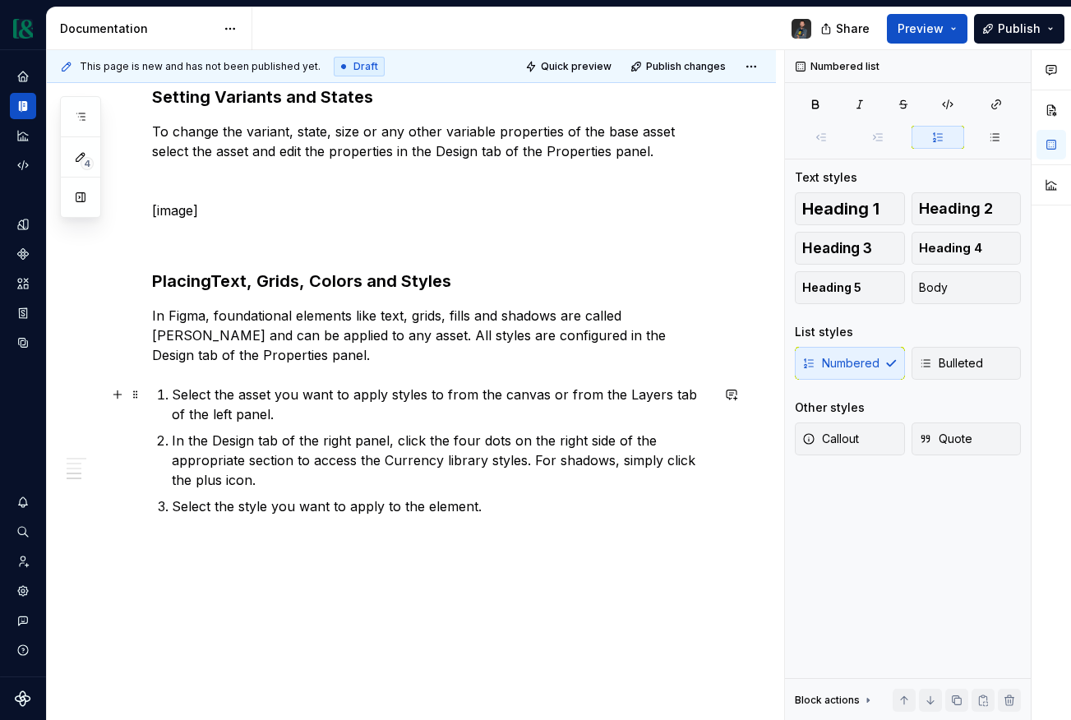
click at [214, 391] on p "Select the asset you want to apply styles to from the canvas or from the Layers…" at bounding box center [441, 404] width 538 height 39
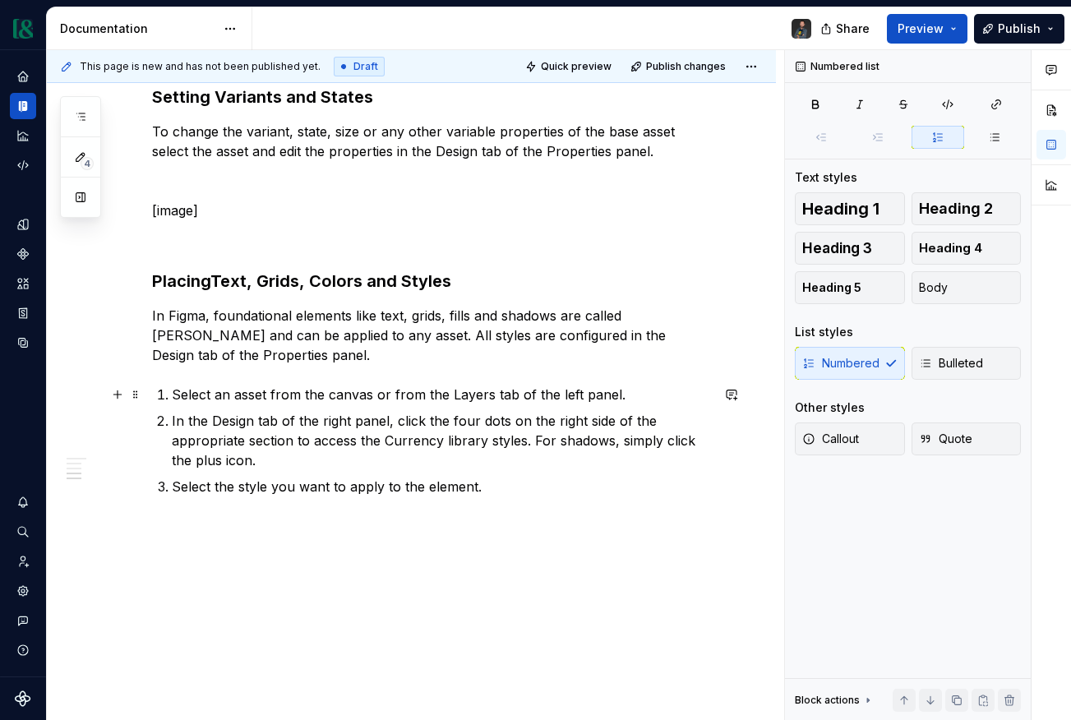
click at [421, 397] on p "Select an asset from the canvas or from the Layers tab of the left panel." at bounding box center [441, 395] width 538 height 20
click at [297, 389] on p "Select an asset from the canvas or the Layers tab of the left panel." at bounding box center [441, 395] width 538 height 20
click at [638, 400] on p "Select an asset from either the canvas or the Layers tab of the left panel." at bounding box center [441, 395] width 538 height 20
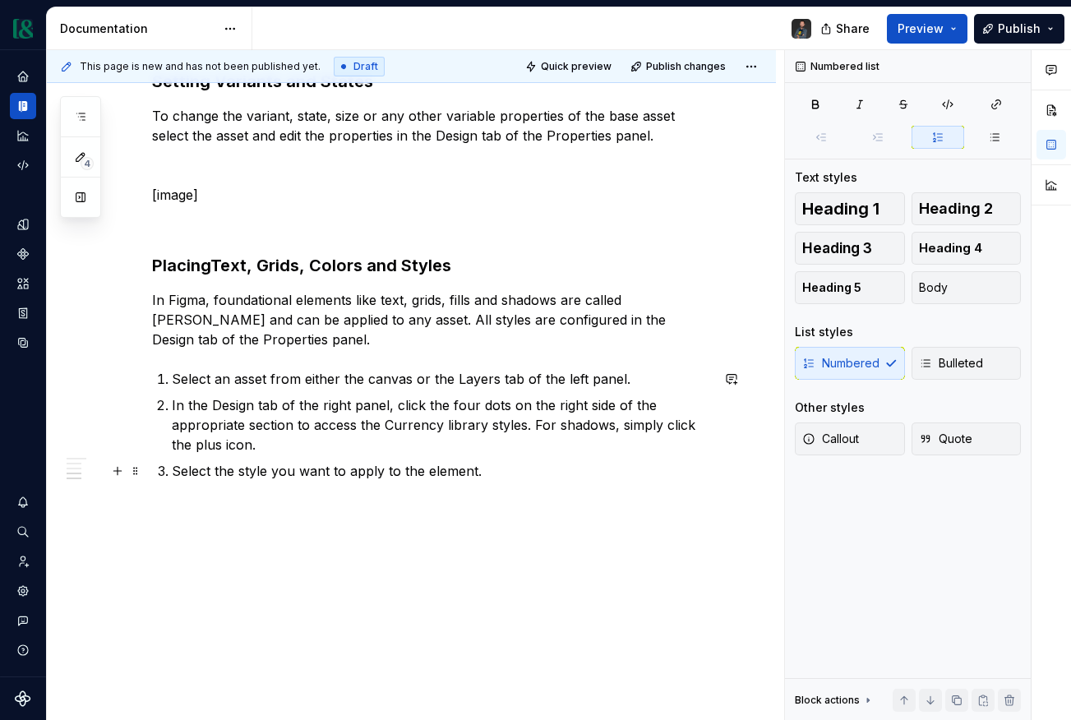
scroll to position [909, 0]
click at [320, 398] on p "In the Design tab of the right panel, click the four dots on the right side of …" at bounding box center [441, 423] width 538 height 59
click at [624, 427] on p "In the Design tab of the Properties panel, click the four dots on the right sid…" at bounding box center [441, 423] width 538 height 59
click at [494, 469] on p "Select the style you want to apply to the element." at bounding box center [441, 470] width 538 height 20
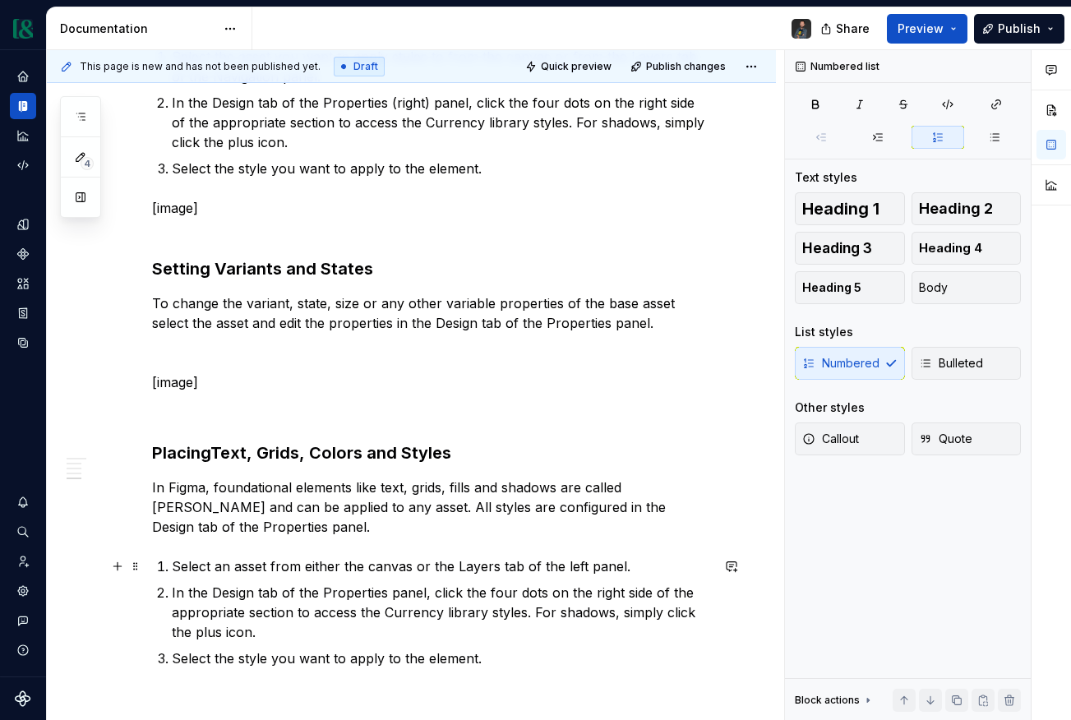
scroll to position [1003, 0]
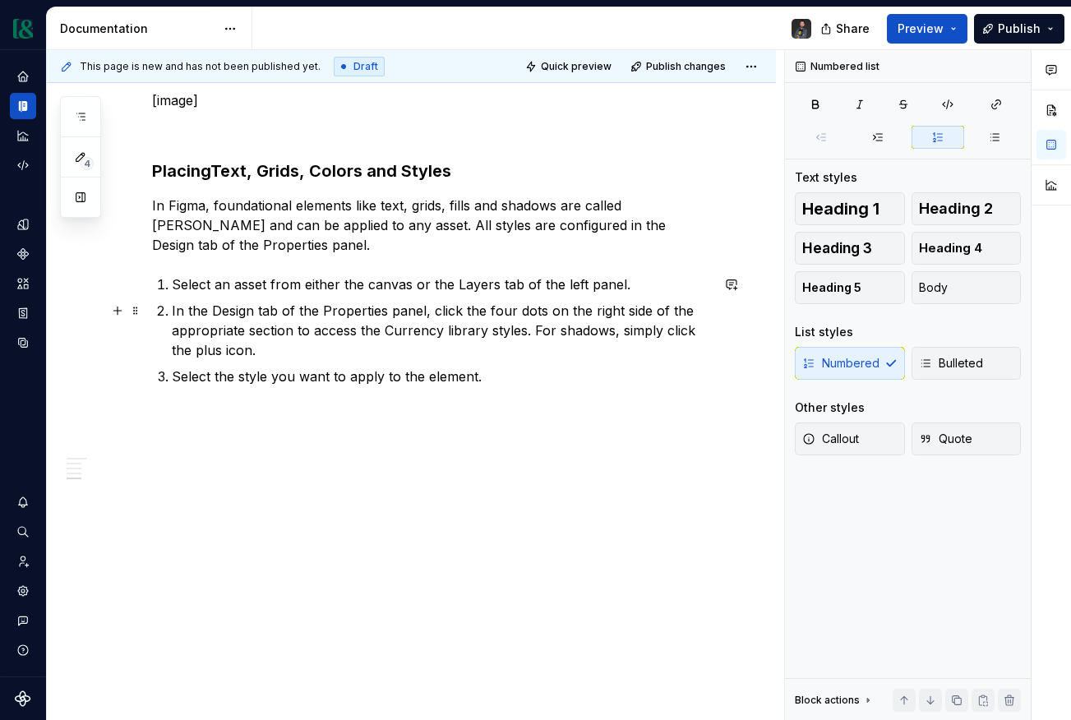
click at [619, 334] on p "In the Design tab of the Properties panel, click the four dots on the right sid…" at bounding box center [441, 330] width 538 height 59
click at [332, 504] on div "Start Designing with Currency Currency components are a collection of interface…" at bounding box center [411, 1] width 729 height 1439
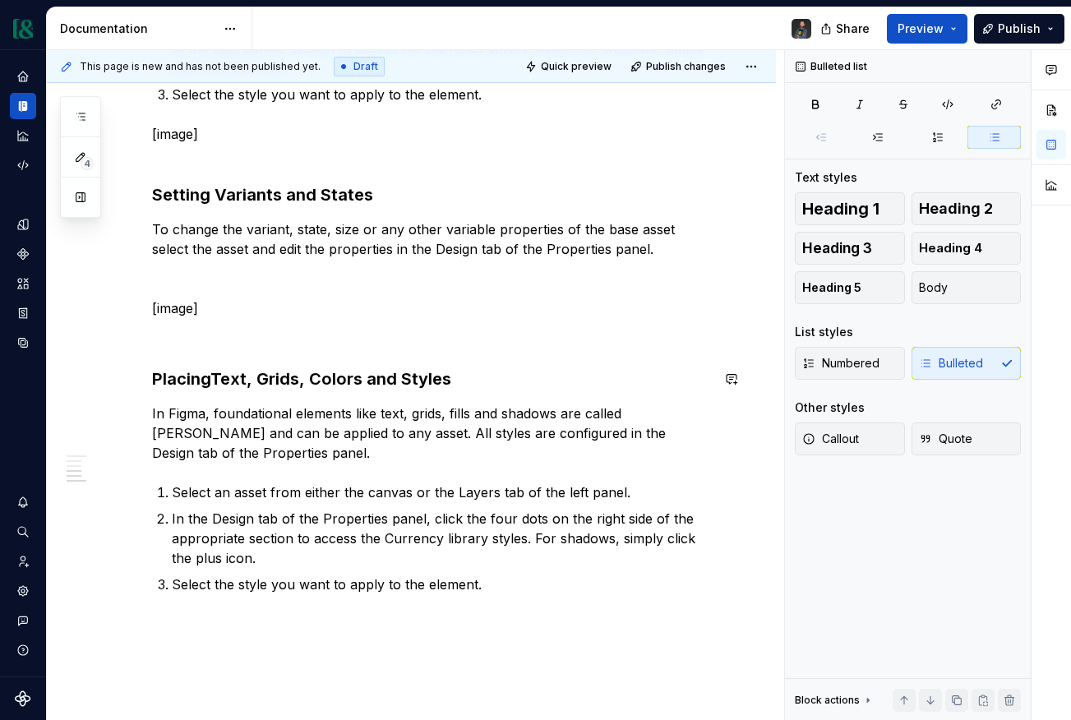
scroll to position [781, 0]
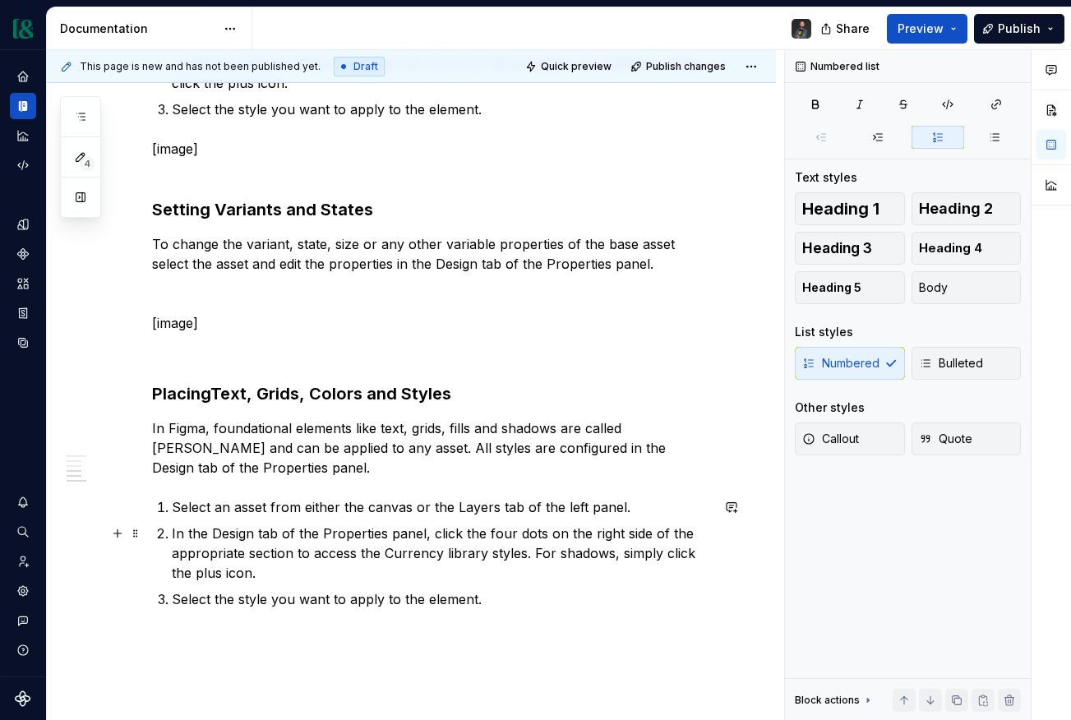
click at [471, 539] on p "In the Design tab of the Properties panel, click the four dots on the right sid…" at bounding box center [441, 552] width 538 height 59
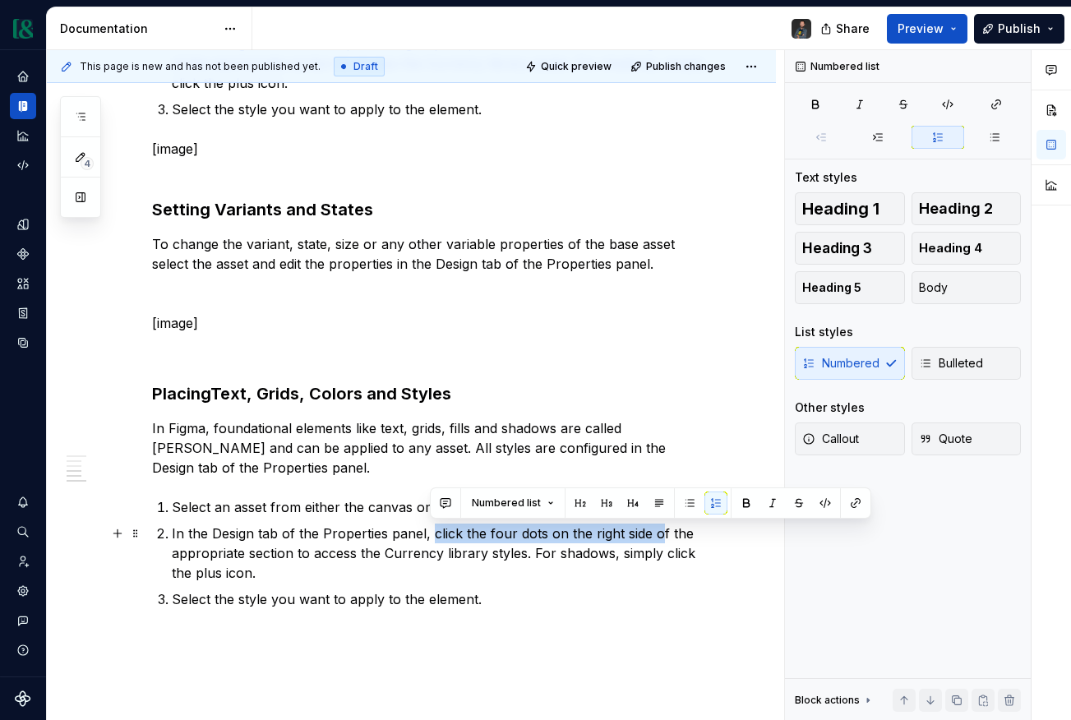
drag, startPoint x: 431, startPoint y: 535, endPoint x: 656, endPoint y: 530, distance: 226.0
click at [656, 530] on p "In the Design tab of the Properties panel, click the four dots on the right sid…" at bounding box center [441, 552] width 538 height 59
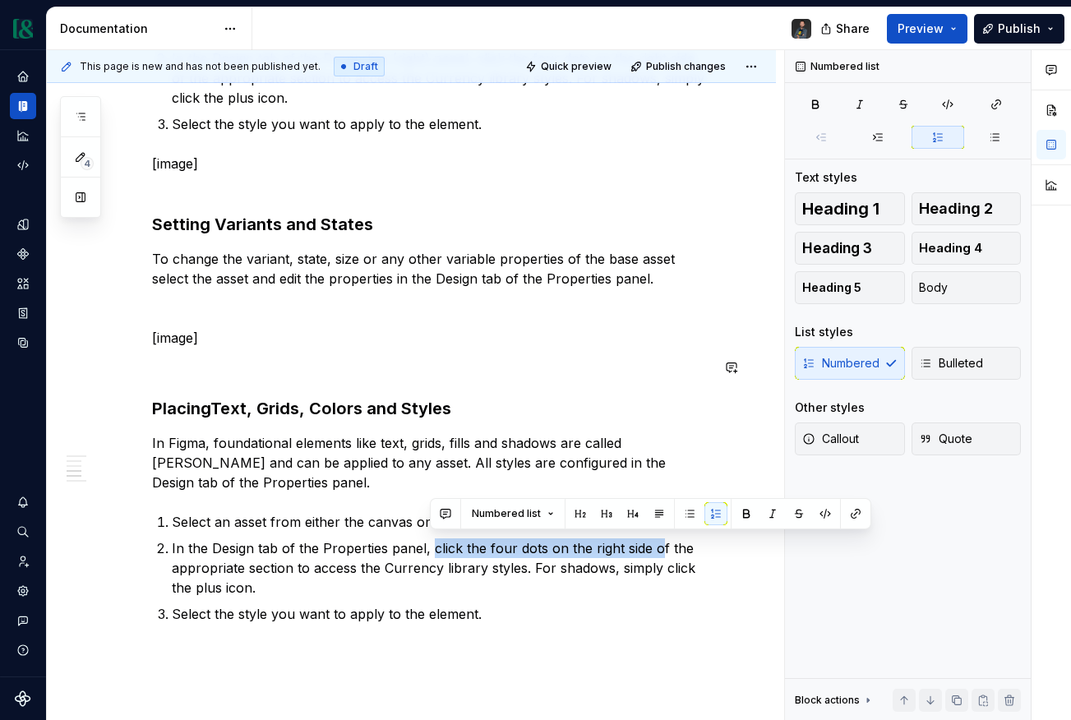
scroll to position [770, 0]
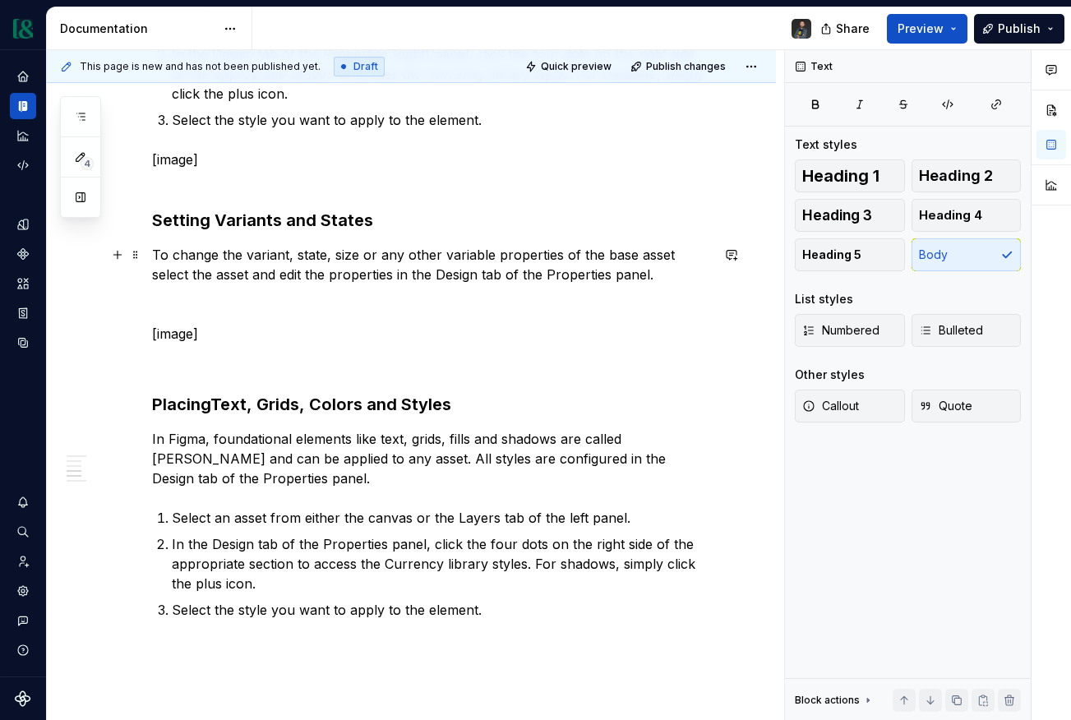
click at [667, 254] on p "To change the variant, state, size or any other variable properties of the base…" at bounding box center [431, 264] width 558 height 39
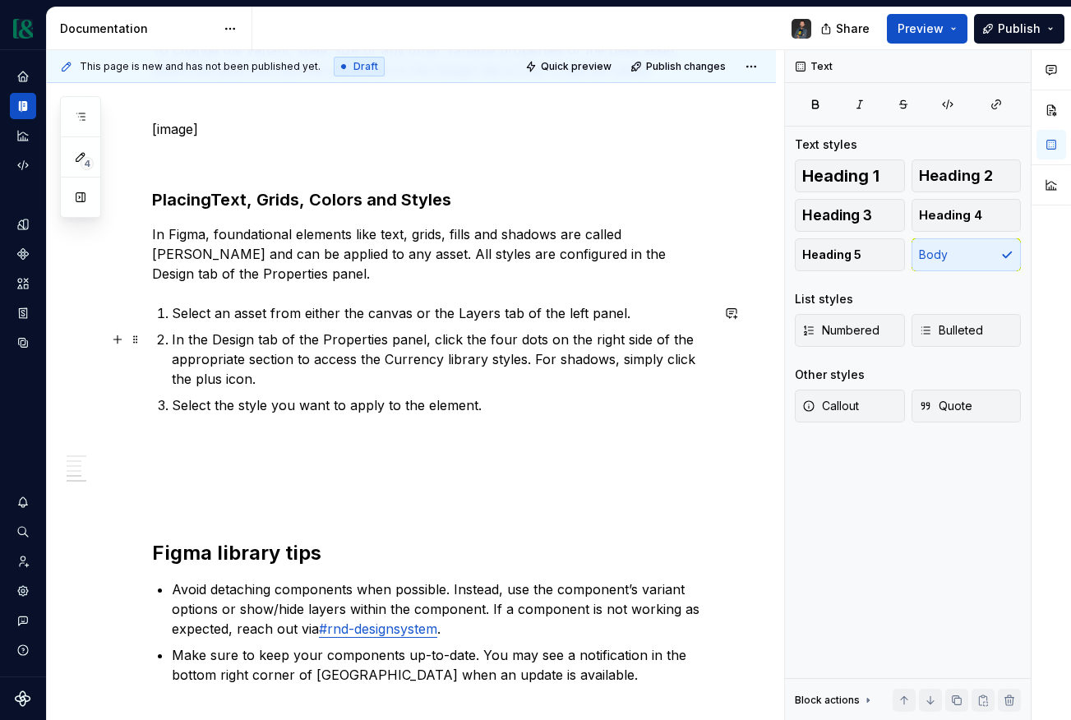
scroll to position [978, 0]
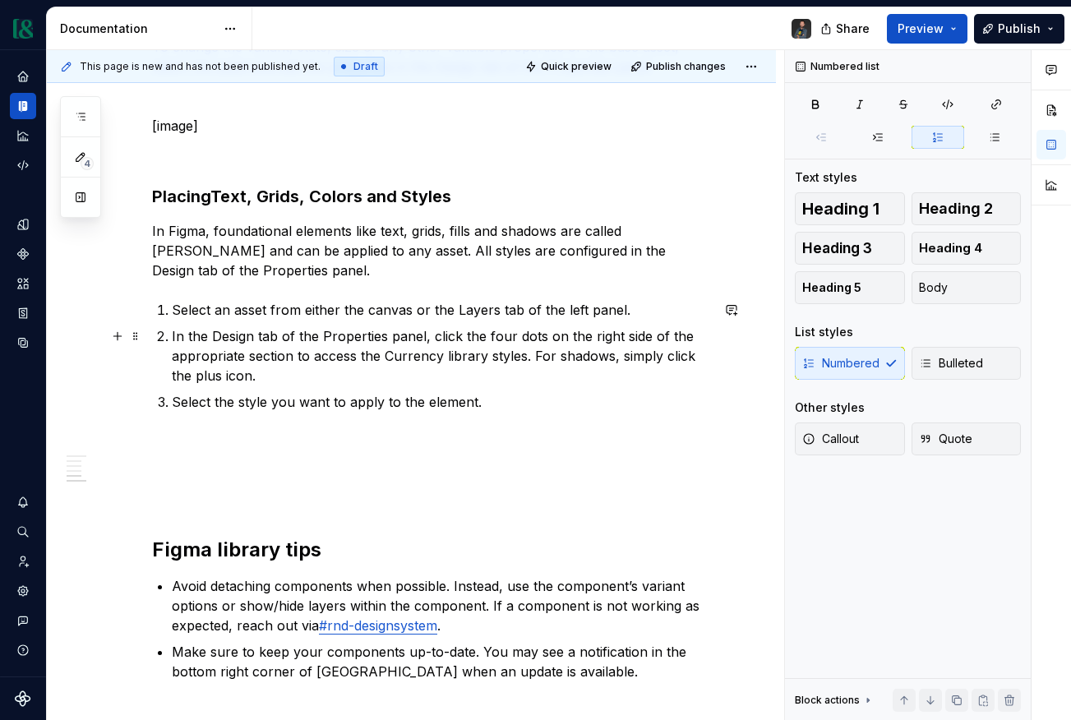
click at [449, 349] on p "In the Design tab of the Properties panel, click the four dots on the right sid…" at bounding box center [441, 355] width 538 height 59
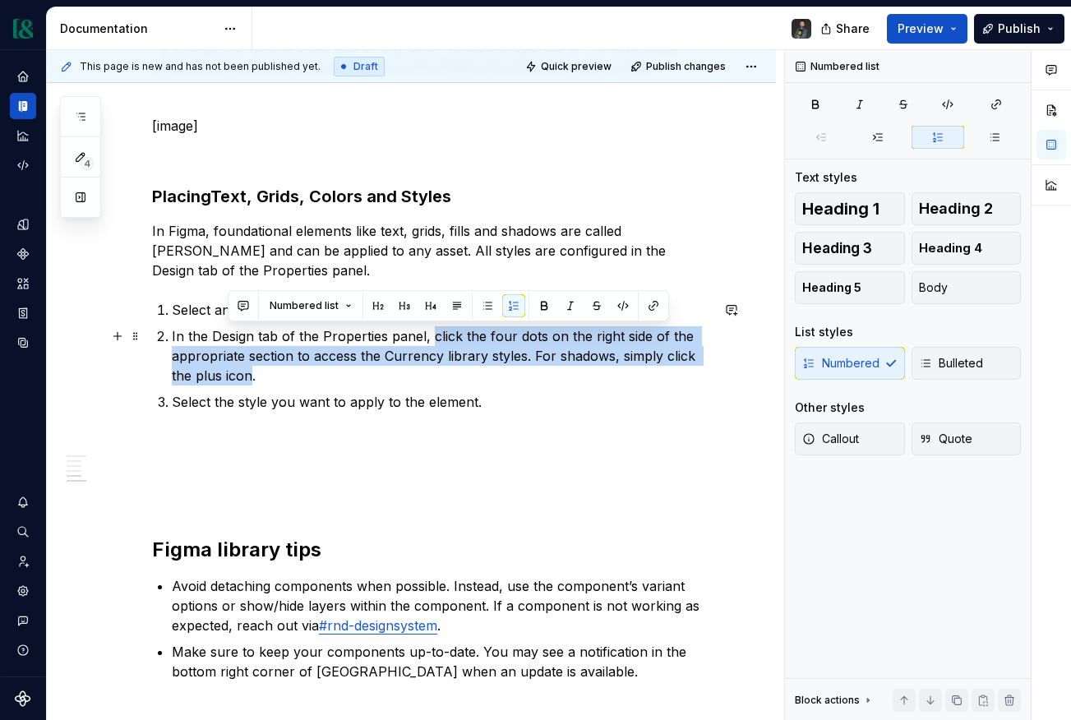
drag, startPoint x: 431, startPoint y: 335, endPoint x: 227, endPoint y: 369, distance: 207.3
click at [227, 369] on p "In the Design tab of the Properties panel, click the four dots on the right sid…" at bounding box center [441, 355] width 538 height 59
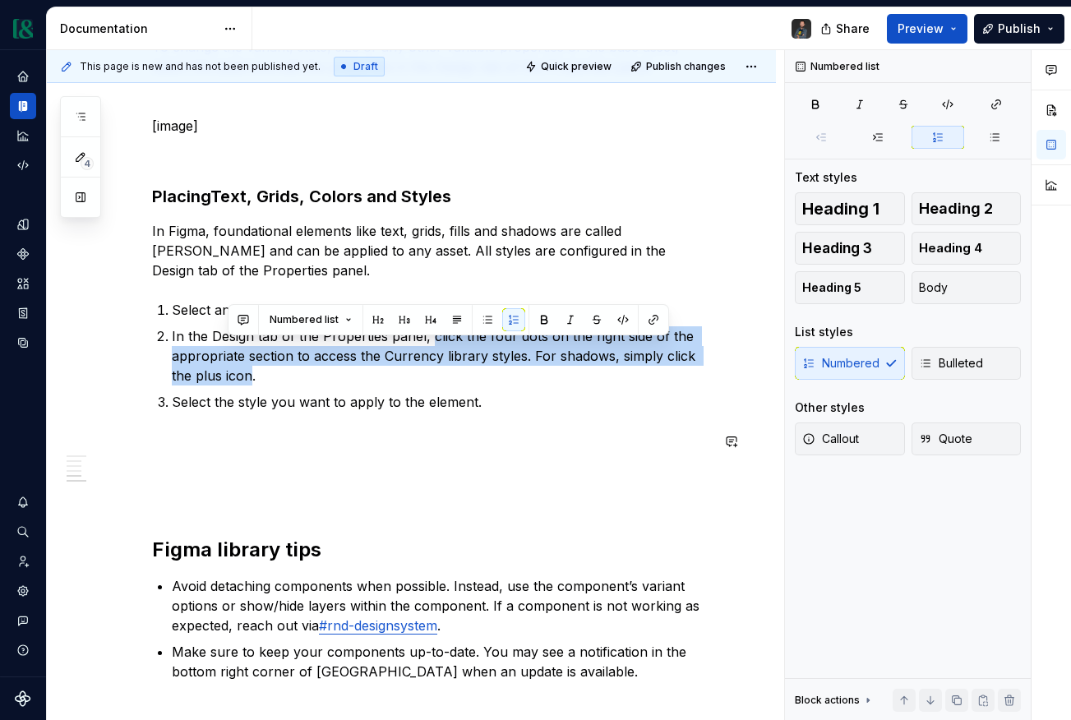
scroll to position [939, 0]
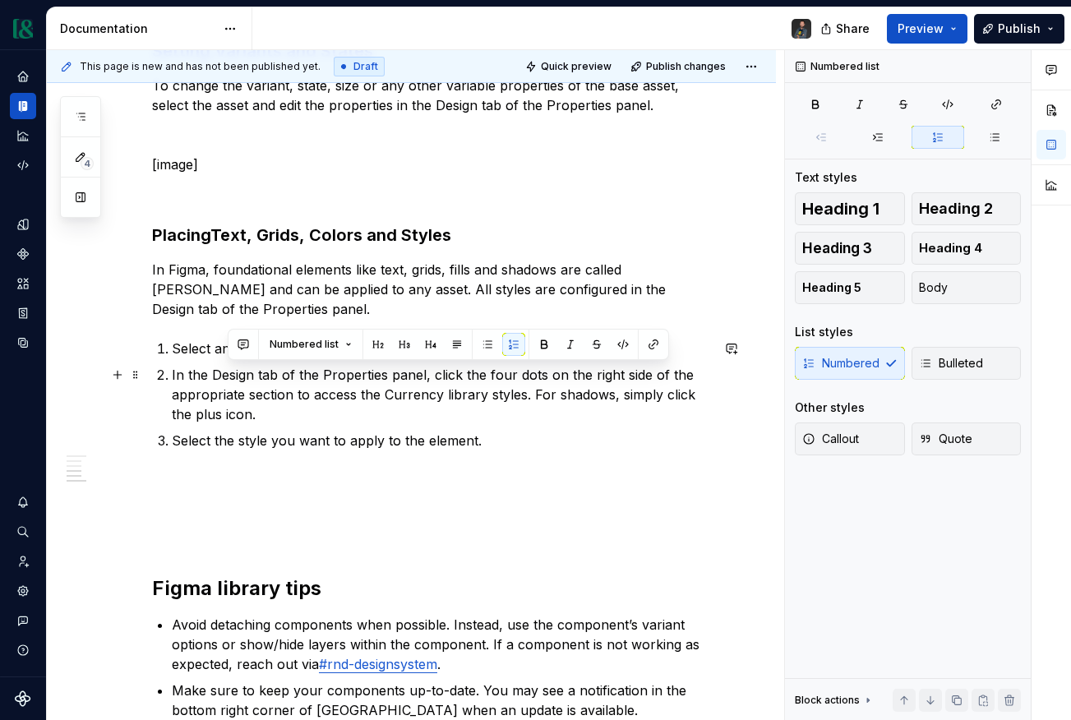
click at [451, 410] on p "In the Design tab of the Properties panel, click the four dots on the right sid…" at bounding box center [441, 394] width 538 height 59
click at [440, 386] on p "In the Design tab of the Properties panel, click the four dots on the right sid…" at bounding box center [441, 394] width 538 height 59
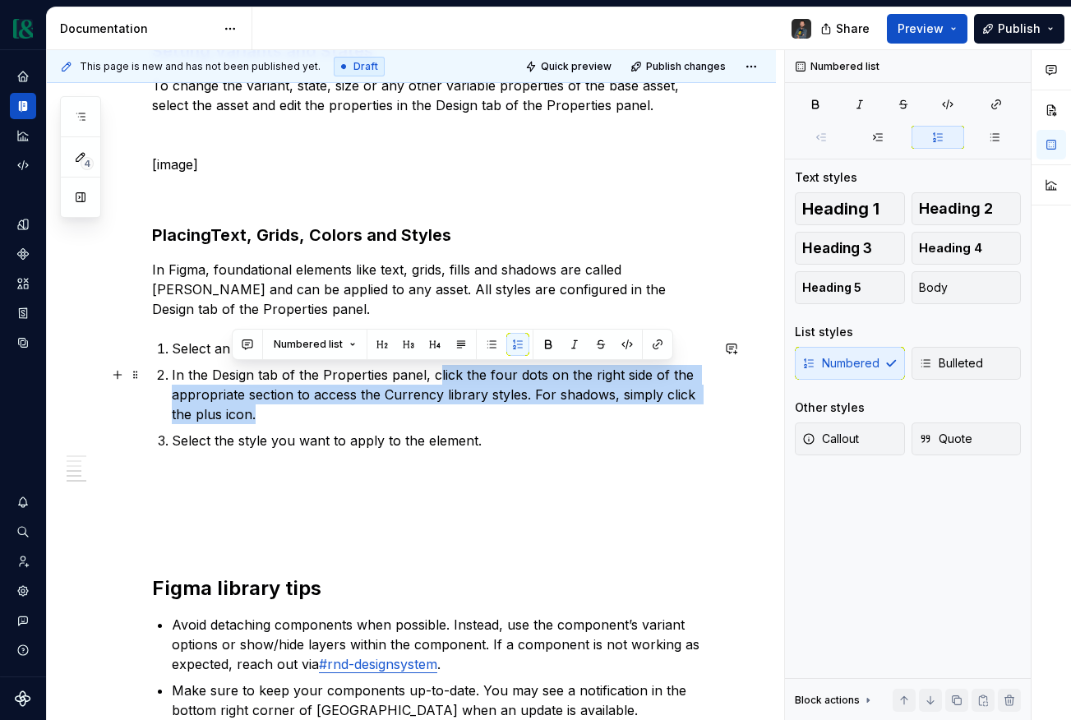
drag, startPoint x: 433, startPoint y: 374, endPoint x: 466, endPoint y: 410, distance: 48.9
click at [466, 410] on p "In the Design tab of the Properties panel, click the four dots on the right sid…" at bounding box center [441, 394] width 538 height 59
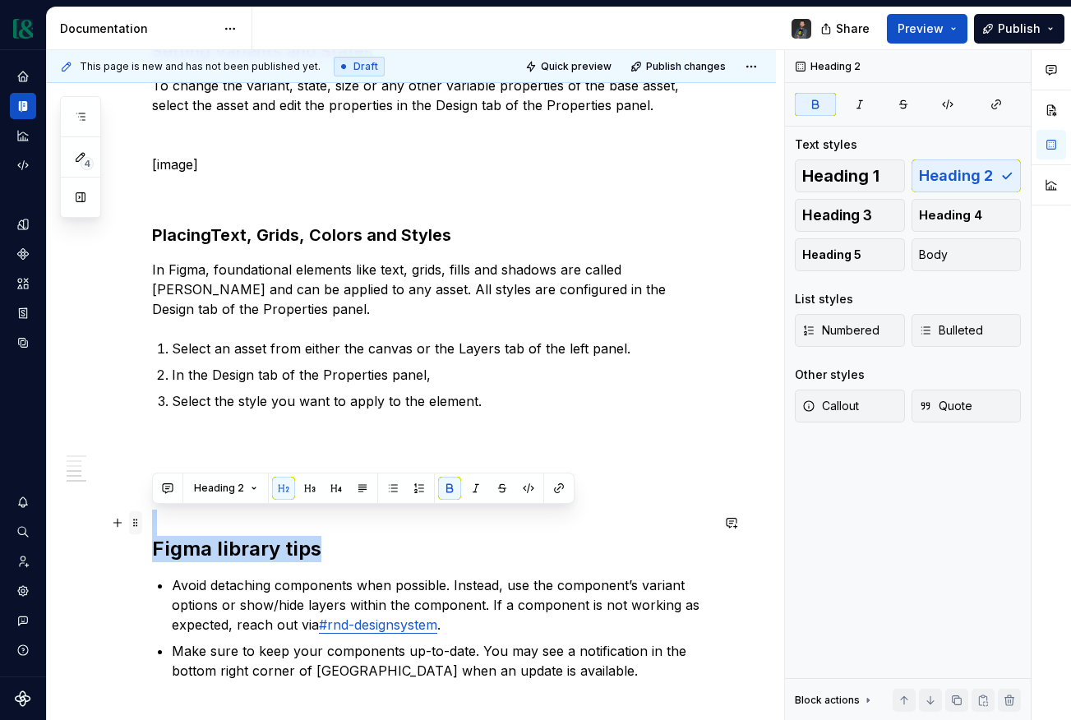
drag, startPoint x: 306, startPoint y: 516, endPoint x: 131, endPoint y: 521, distance: 175.9
click at [152, 521] on div "Start Designing with Currency Currency components are a collection of interface…" at bounding box center [431, 42] width 558 height 1315
click at [420, 385] on ol "Select an asset from either the canvas or the Layers tab of the left panel. In …" at bounding box center [441, 374] width 538 height 72
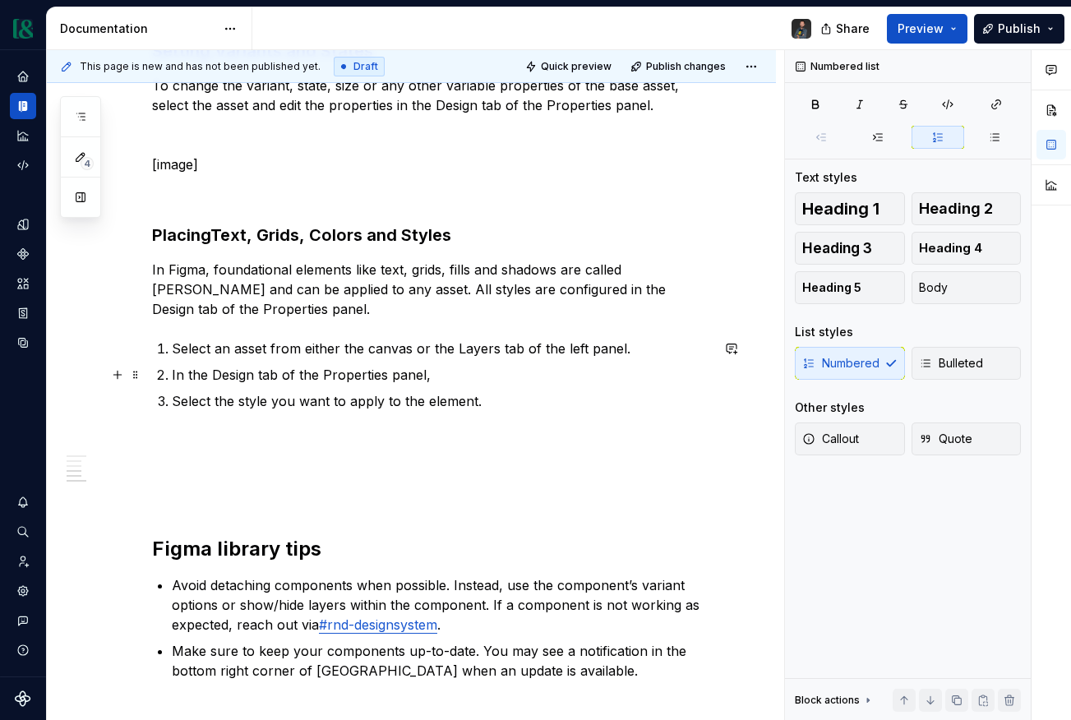
click at [435, 374] on p "In the Design tab of the Properties panel," at bounding box center [441, 375] width 538 height 20
click at [167, 510] on h2 "Figma library tips" at bounding box center [431, 535] width 558 height 53
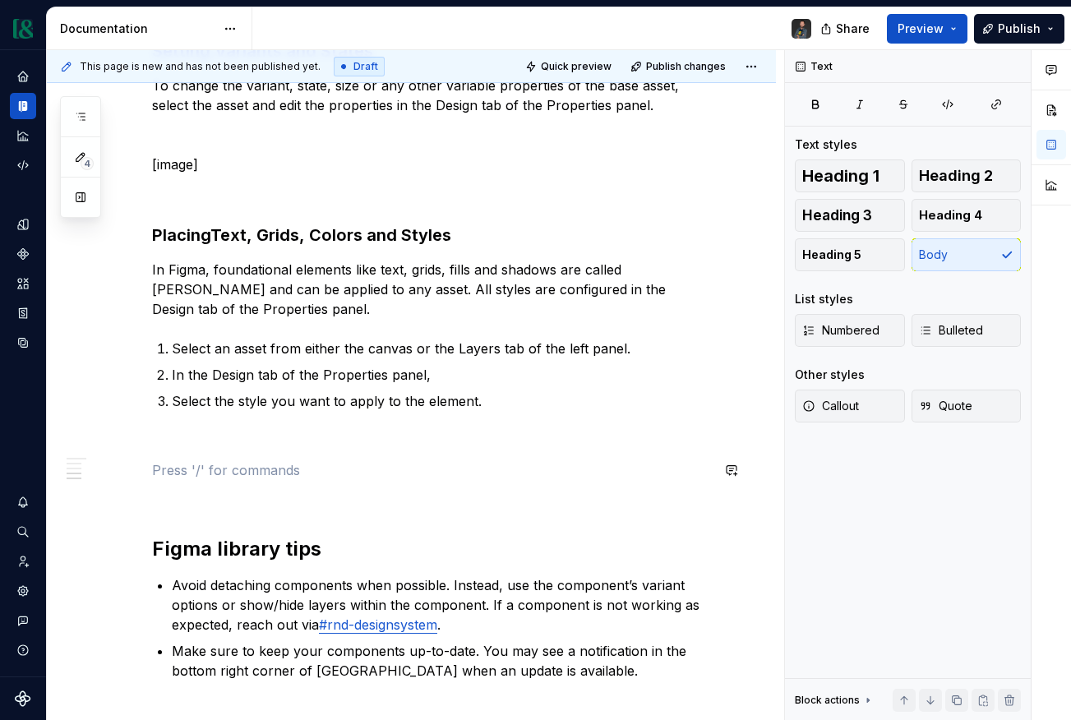
click at [177, 451] on div "Start Designing with Currency Currency components are a collection of interface…" at bounding box center [431, 32] width 558 height 1295
click at [181, 441] on p at bounding box center [431, 441] width 558 height 20
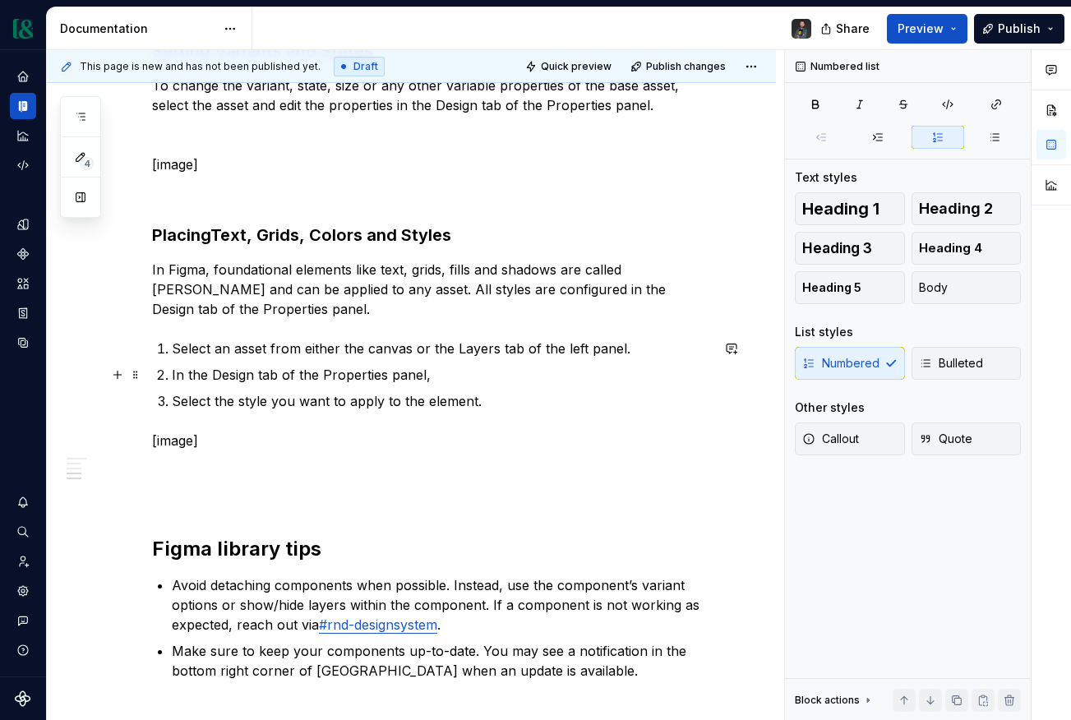
click at [425, 380] on p "In the Design tab of the Properties panel," at bounding box center [441, 375] width 538 height 20
drag, startPoint x: 428, startPoint y: 379, endPoint x: 173, endPoint y: 371, distance: 254.8
click at [173, 371] on p "In the Design tab of the Properties panel," at bounding box center [441, 375] width 538 height 20
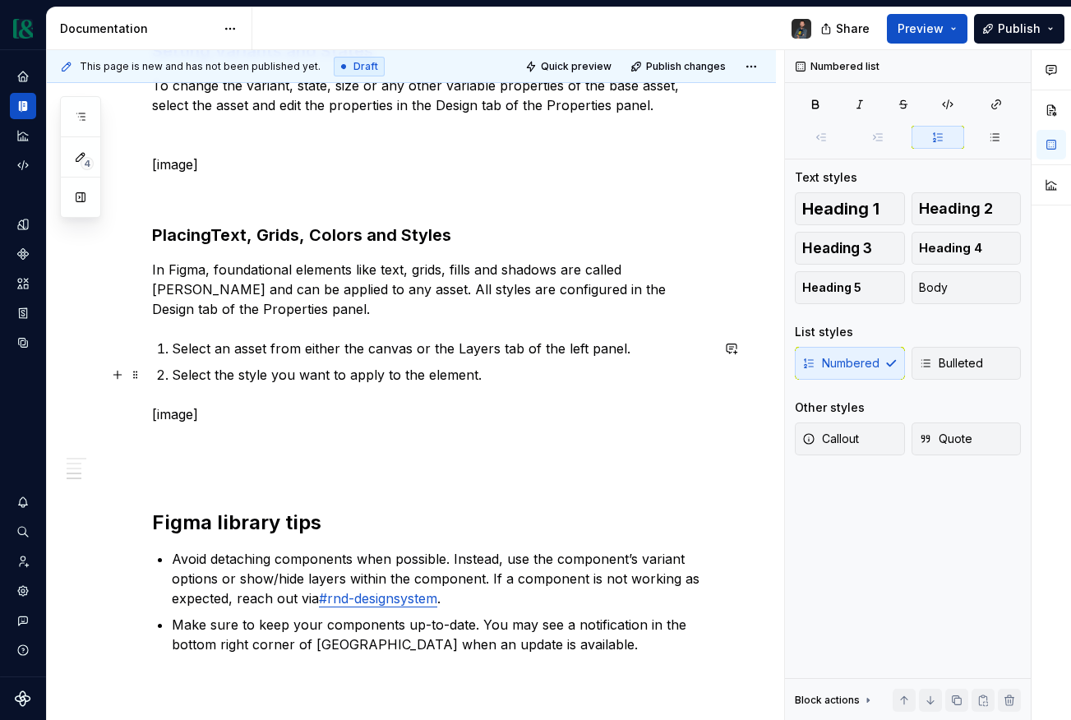
click at [172, 374] on li "Select the style you want to apply to the element." at bounding box center [441, 375] width 538 height 20
click at [583, 351] on p "Select an asset from either the canvas or the Layers tab of the left panel." at bounding box center [441, 348] width 538 height 20
click at [172, 371] on li "In the Select the style you want to apply to the element." at bounding box center [441, 375] width 538 height 20
click at [203, 376] on p "In the Select the style you want to apply to the element." at bounding box center [441, 375] width 538 height 20
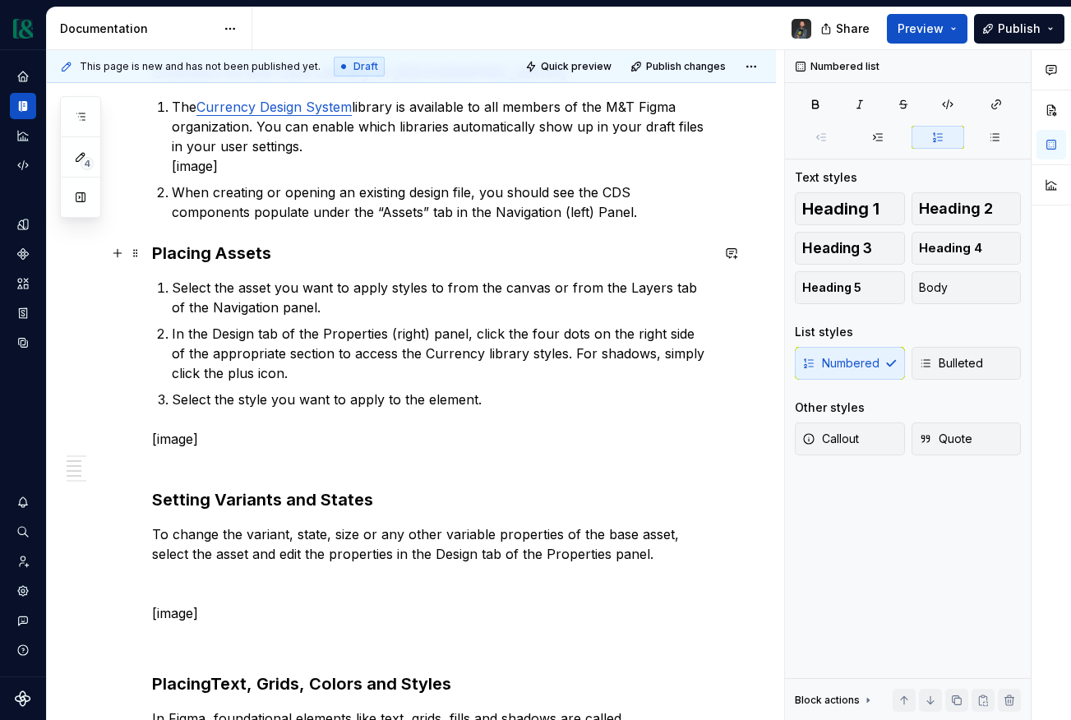
scroll to position [445, 0]
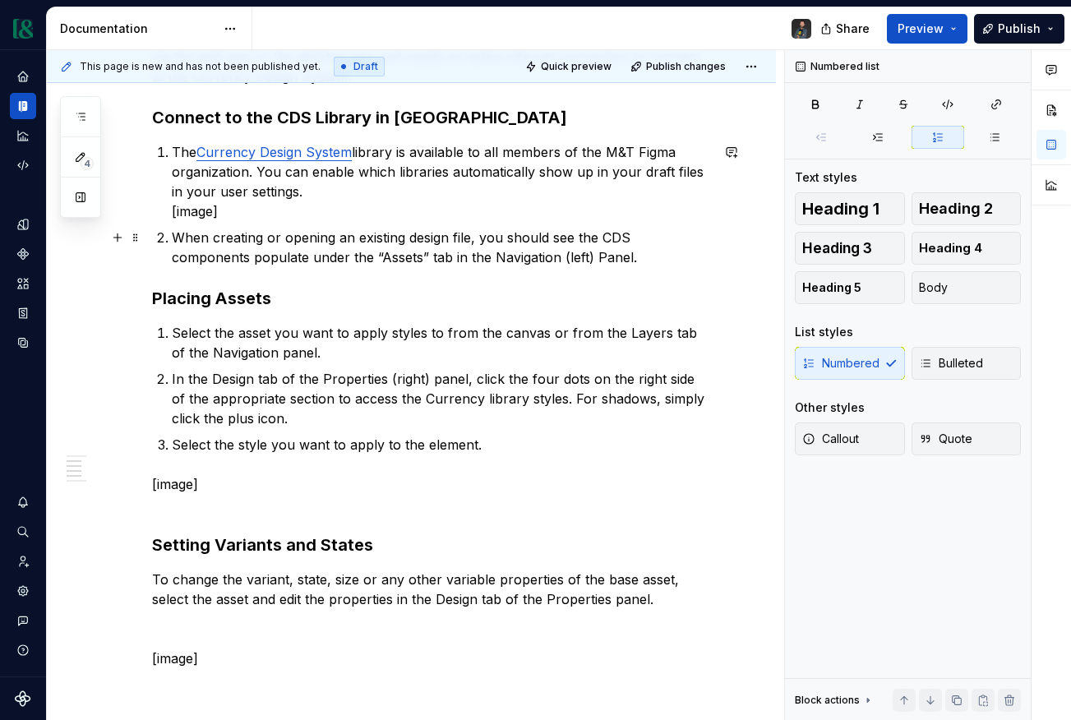
click at [296, 256] on p "When creating or opening an existing design file, you should see the CDS compon…" at bounding box center [441, 247] width 538 height 39
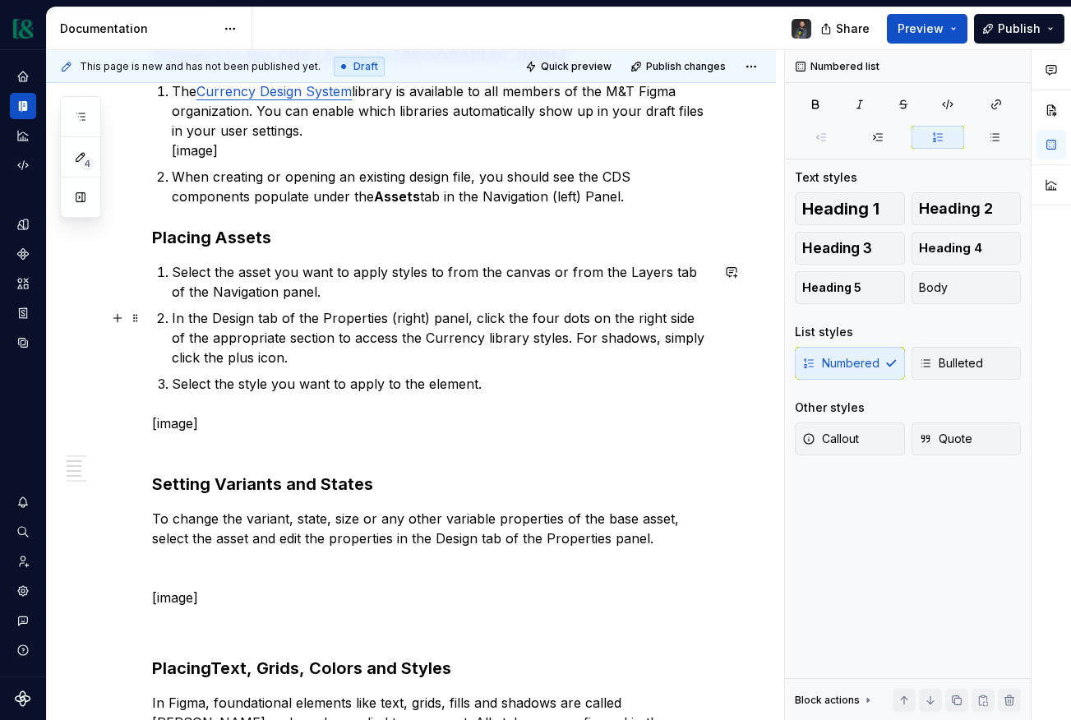
scroll to position [507, 0]
click at [621, 272] on p "Select the asset you want to apply styles to from the canvas or from the Layers…" at bounding box center [441, 280] width 538 height 39
click at [212, 322] on p "In the Design tab of the Properties (right) panel, click the four dots on the r…" at bounding box center [441, 336] width 538 height 59
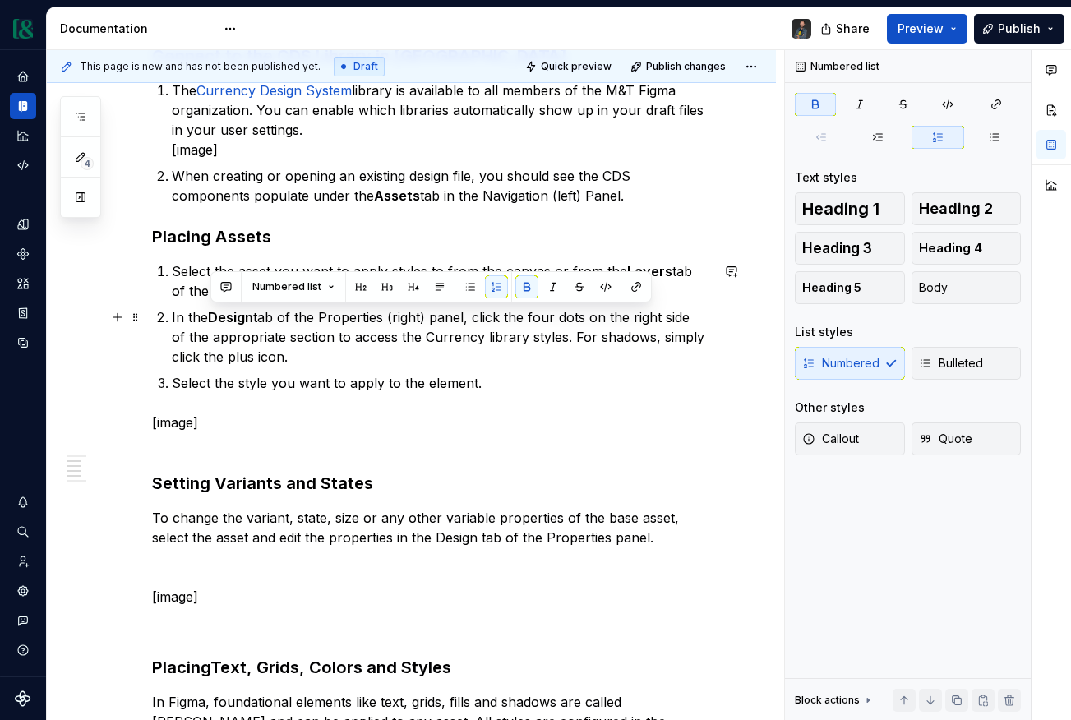
click at [578, 343] on p "In the Design tab of the Properties (right) panel, click the four dots on the r…" at bounding box center [441, 336] width 538 height 59
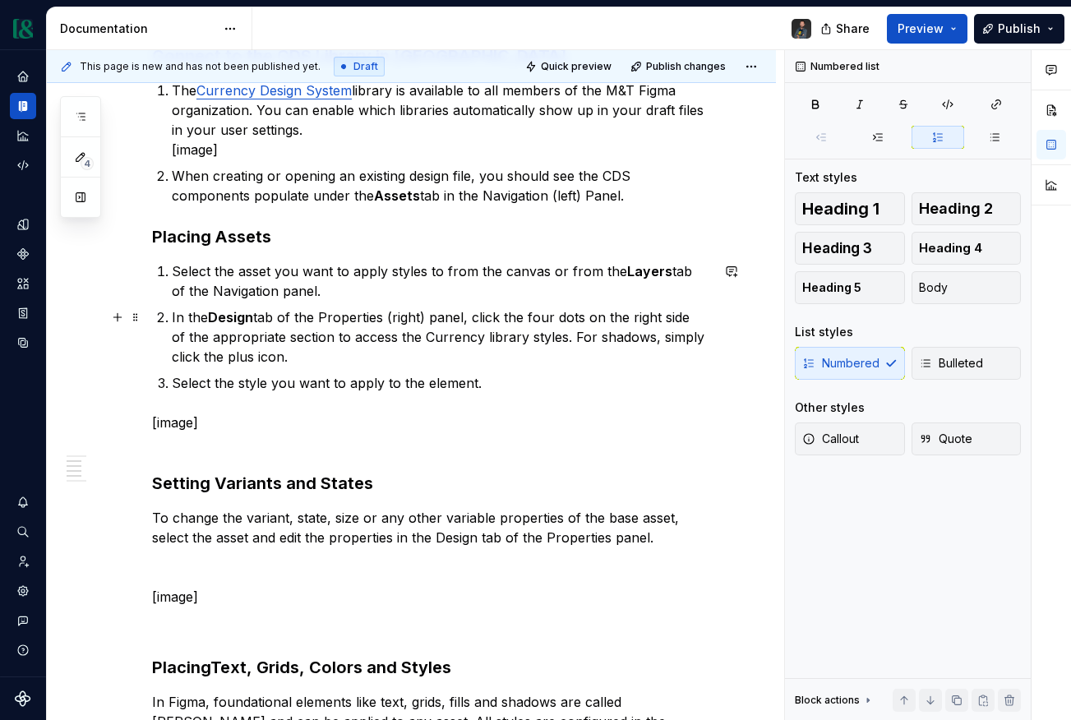
click at [480, 318] on p "In the Design tab of the Properties (right) panel, click the four dots on the r…" at bounding box center [441, 336] width 538 height 59
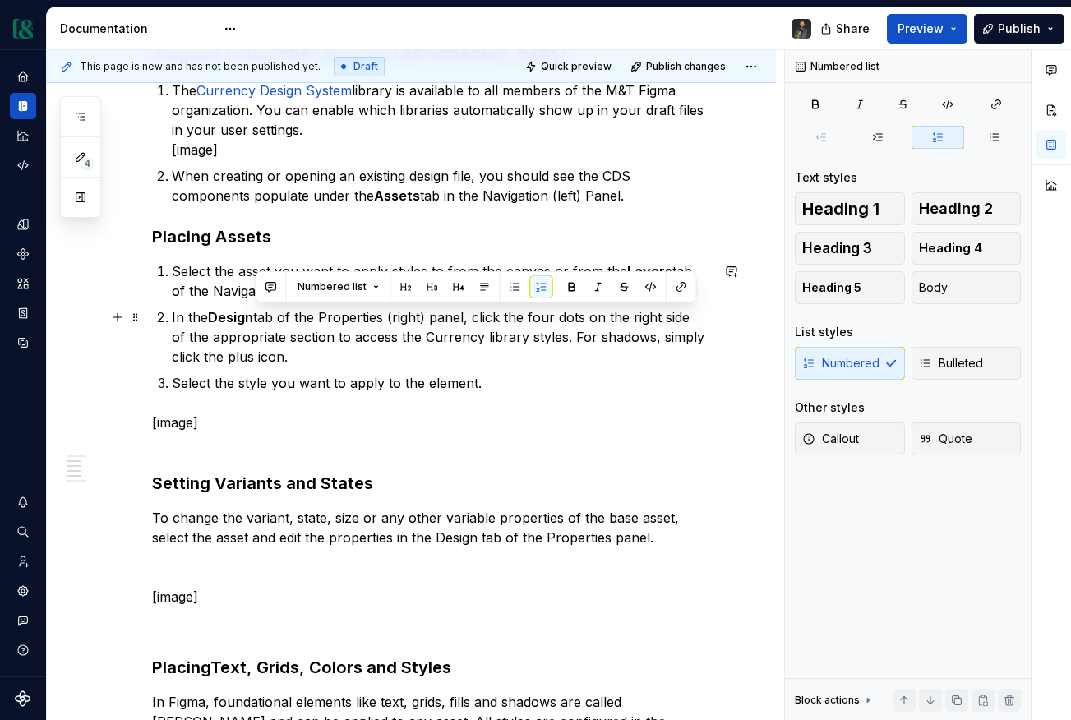
drag, startPoint x: 472, startPoint y: 318, endPoint x: 483, endPoint y: 357, distance: 40.9
click at [483, 357] on p "In the Design tab of the Properties (right) panel, click the four dots on the r…" at bounding box center [441, 336] width 538 height 59
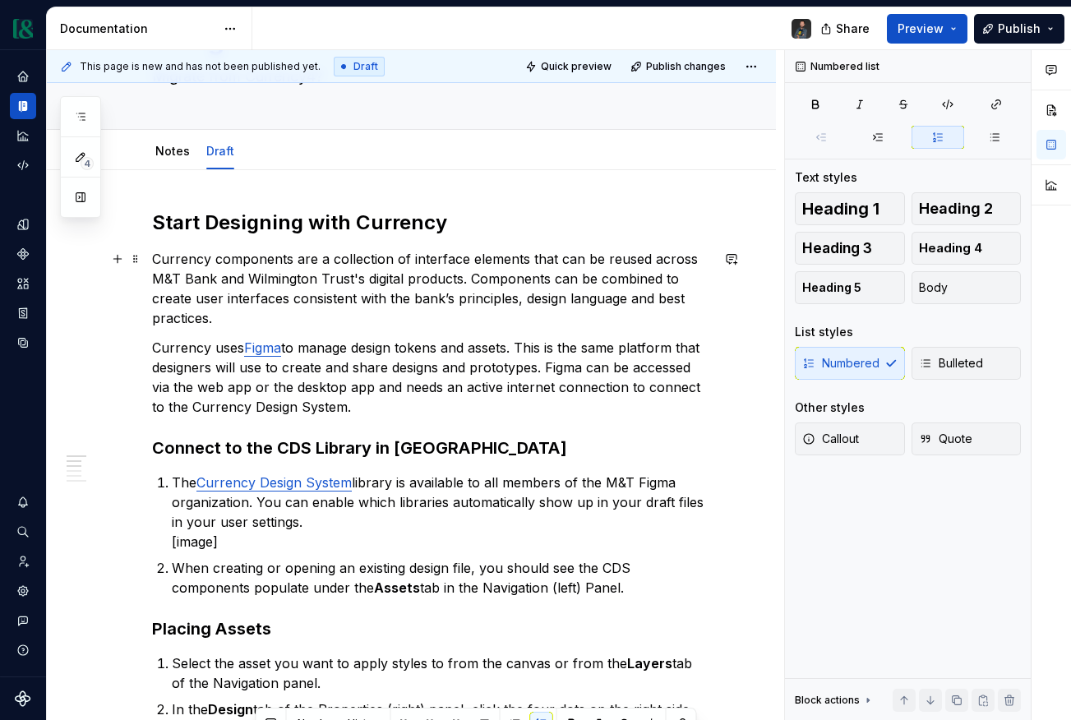
scroll to position [0, 0]
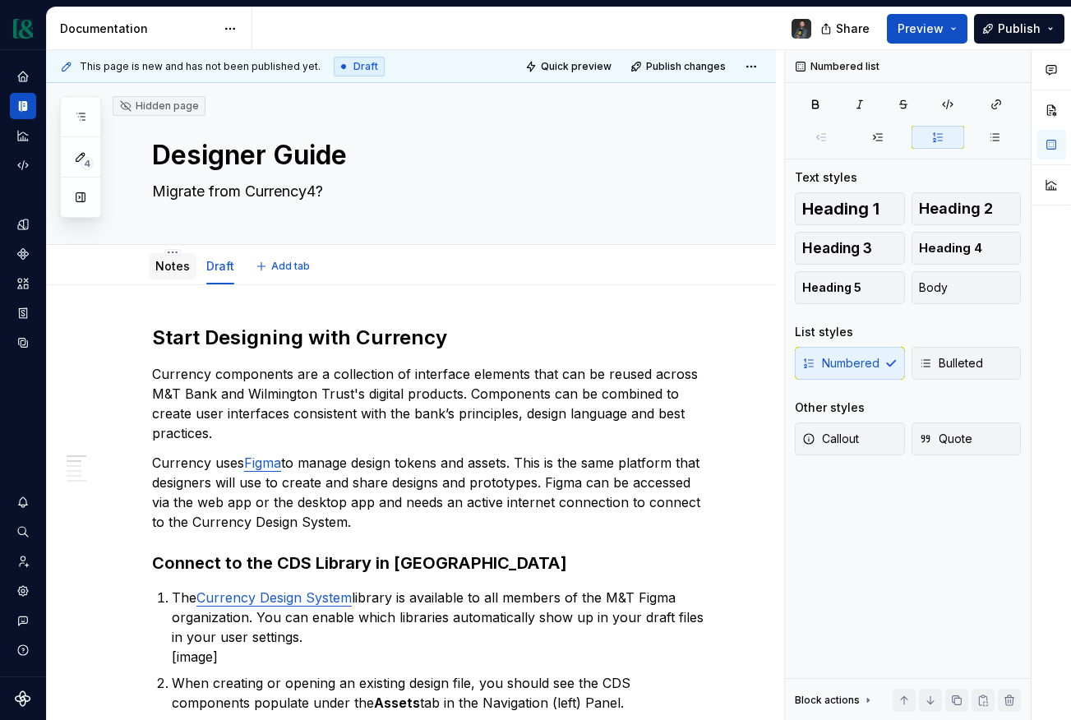
click at [174, 269] on link "Notes" at bounding box center [172, 266] width 35 height 14
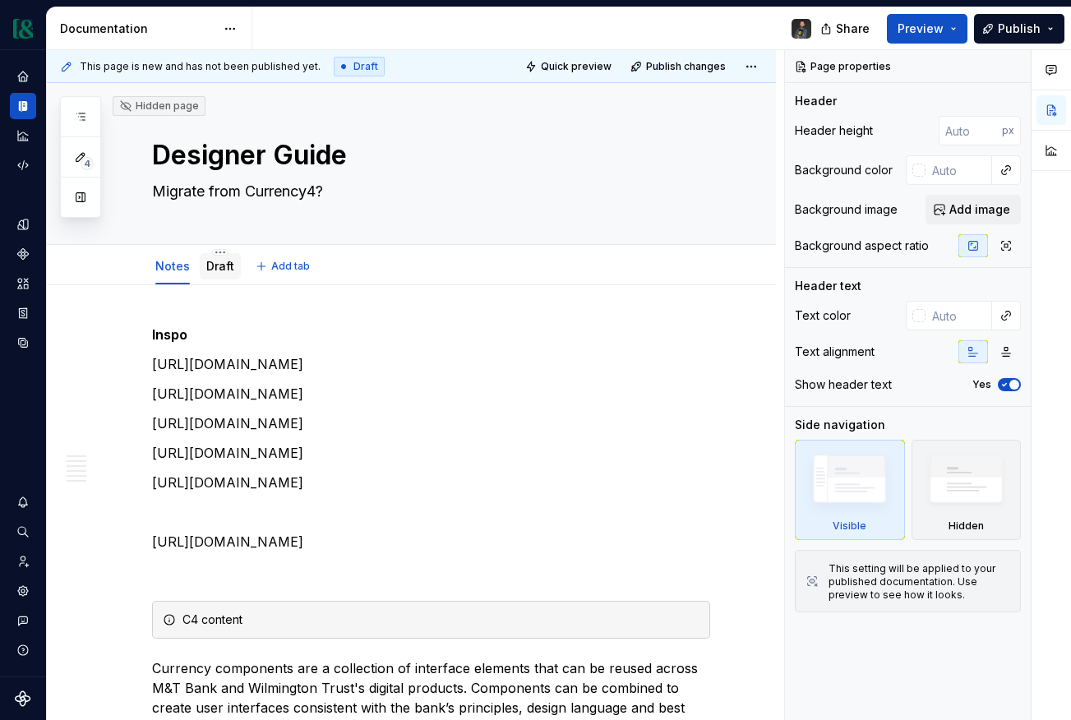
click at [223, 281] on div at bounding box center [220, 282] width 41 height 2
click at [223, 270] on link "Draft" at bounding box center [220, 266] width 28 height 14
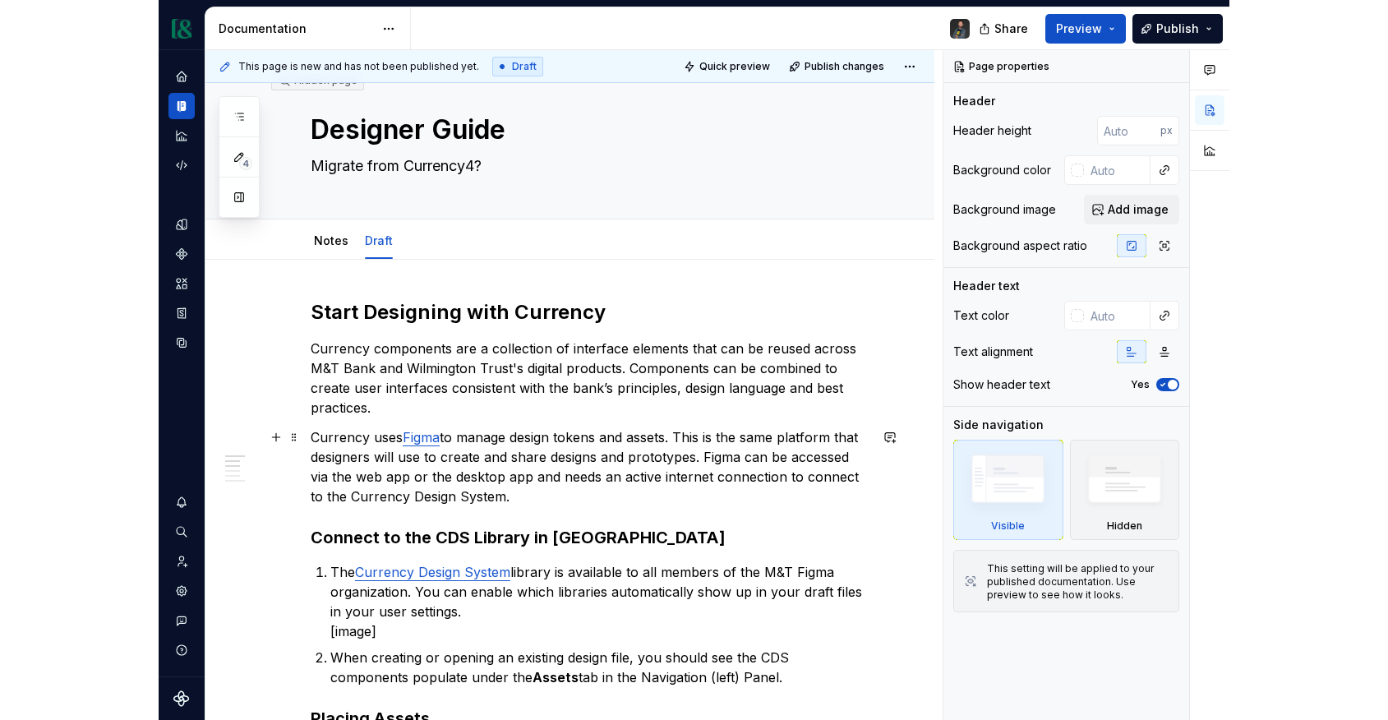
scroll to position [38, 0]
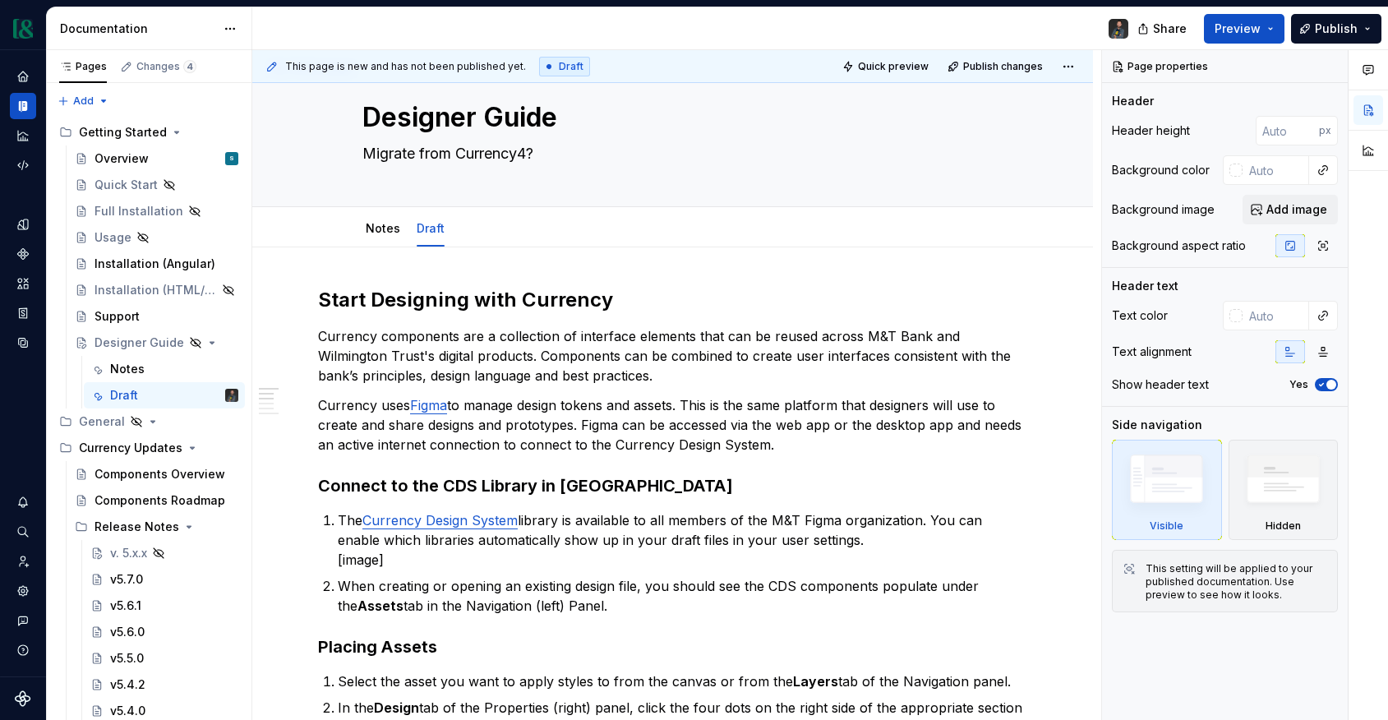
type textarea "*"
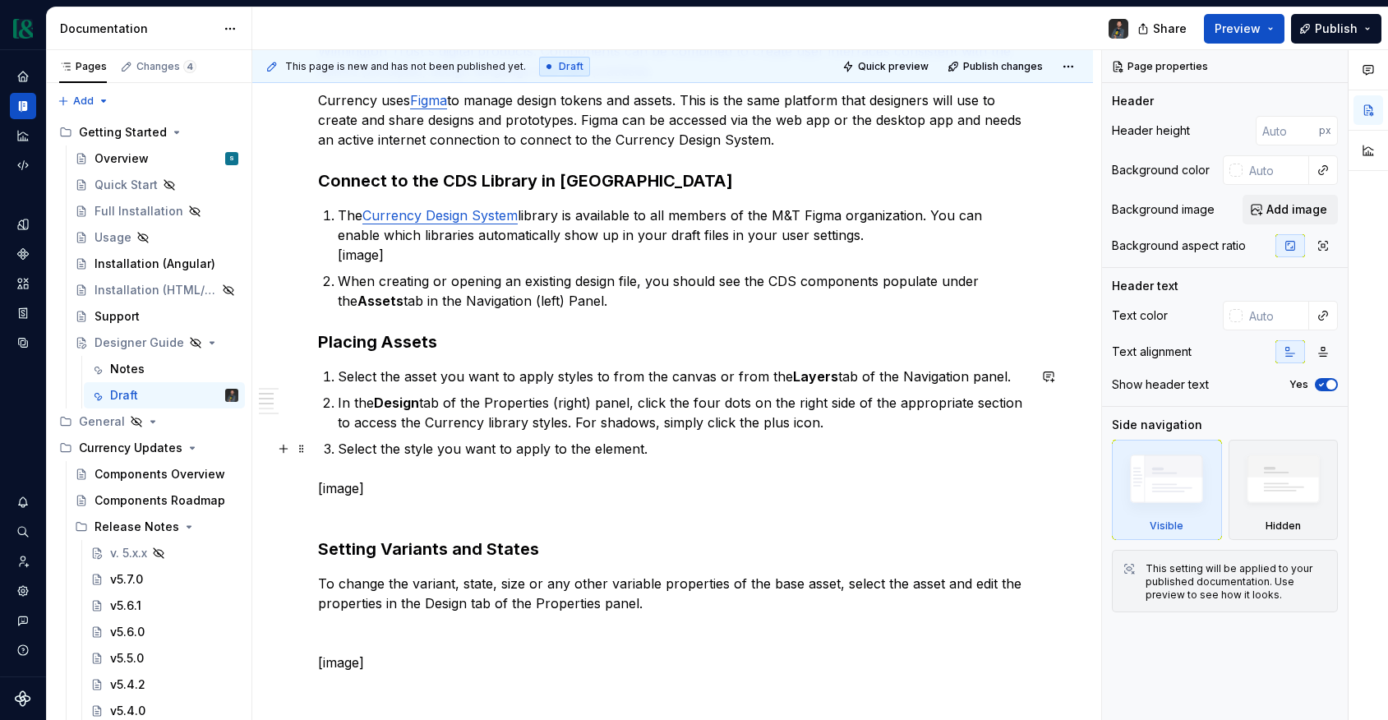
scroll to position [345, 0]
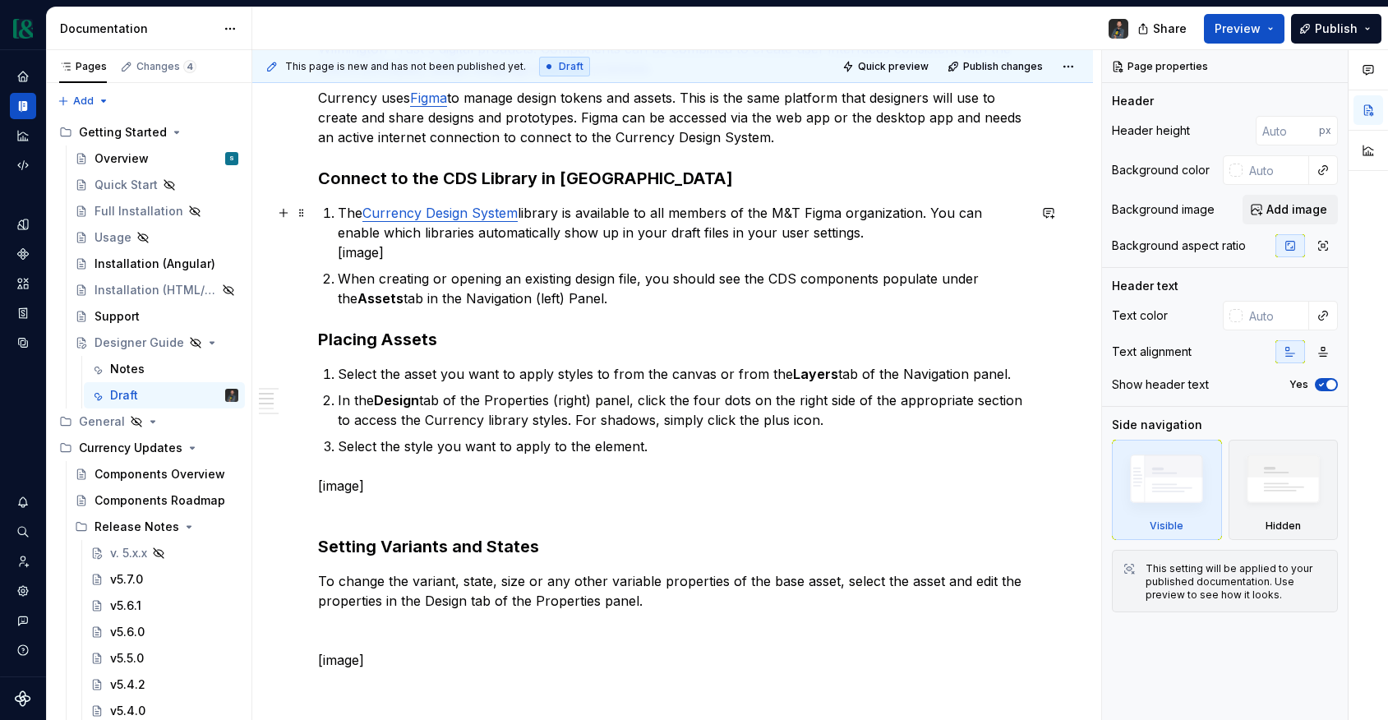
click at [869, 233] on p "The Currency Design System library is available to all members of the M&T Figma…" at bounding box center [682, 232] width 689 height 59
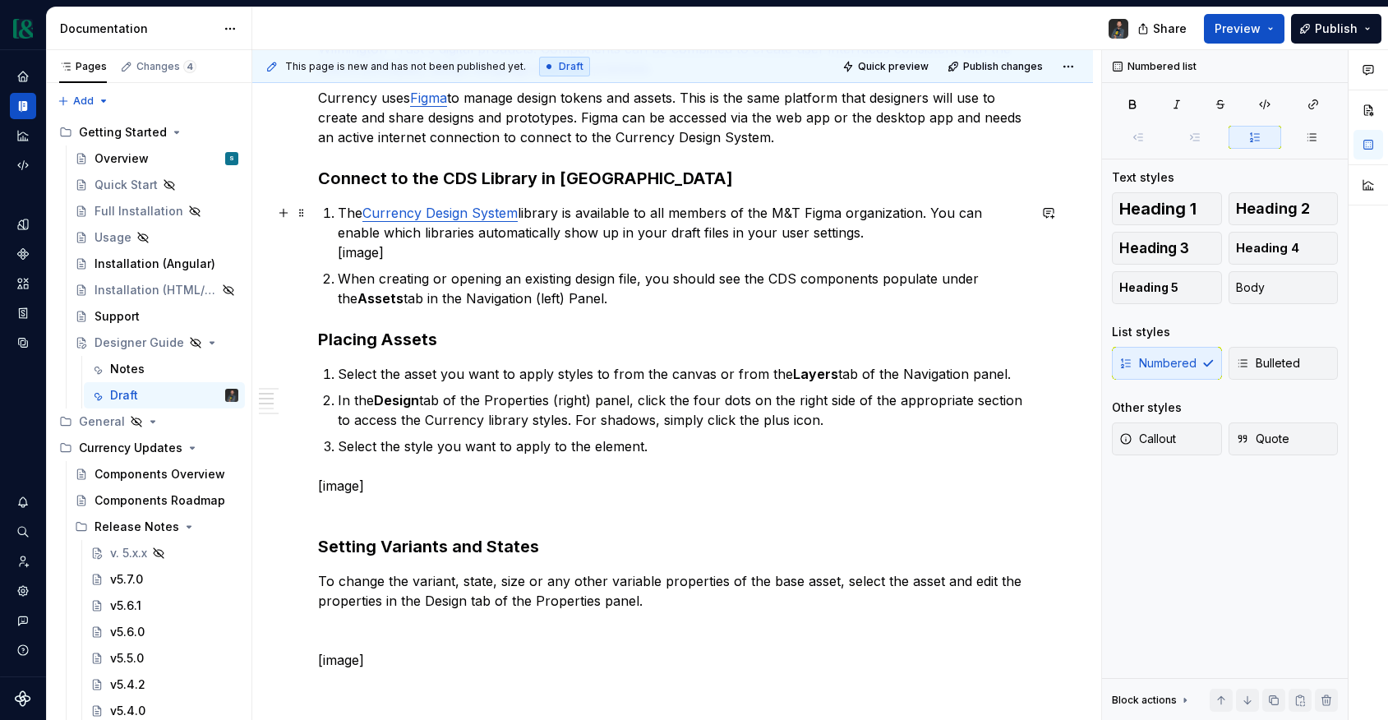
click at [405, 256] on p "The Currency Design System library is available to all members of the M&T Figma…" at bounding box center [682, 232] width 689 height 59
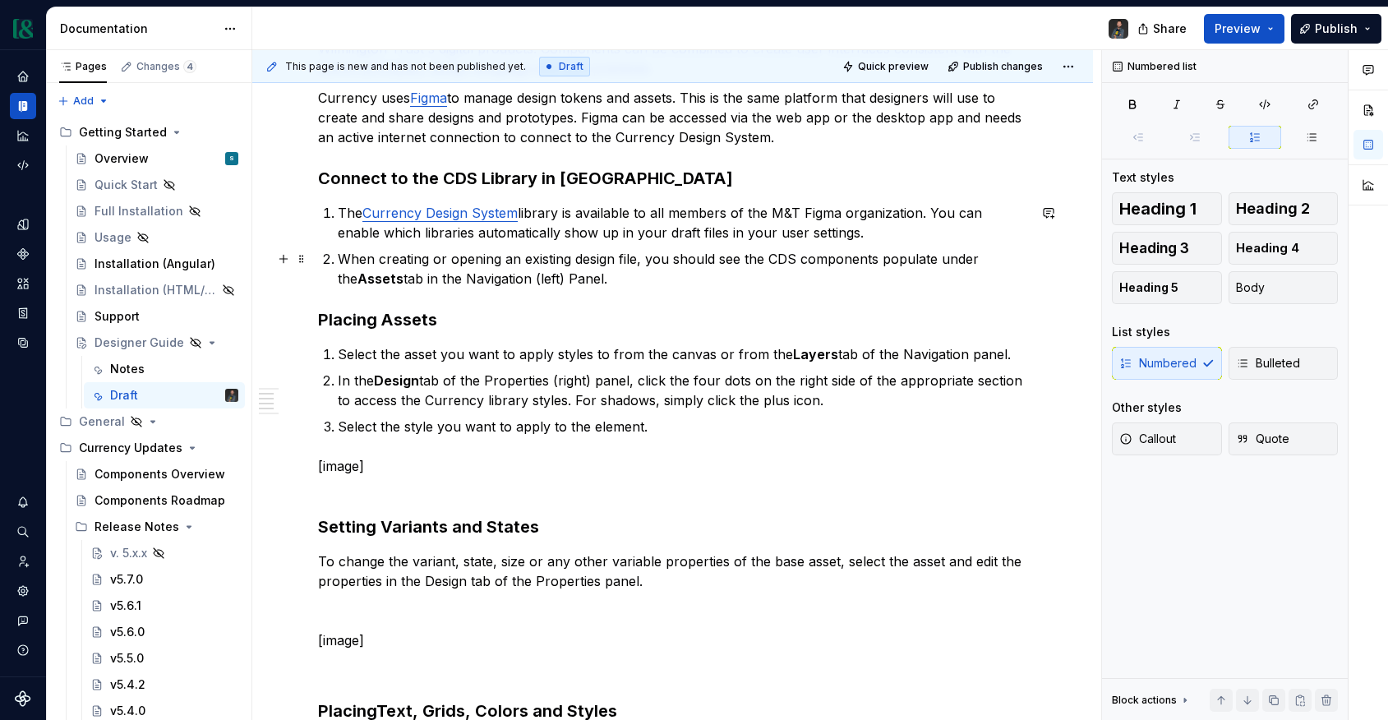
click at [707, 285] on p "When creating or opening an existing design file, you should see the CDS compon…" at bounding box center [682, 268] width 689 height 39
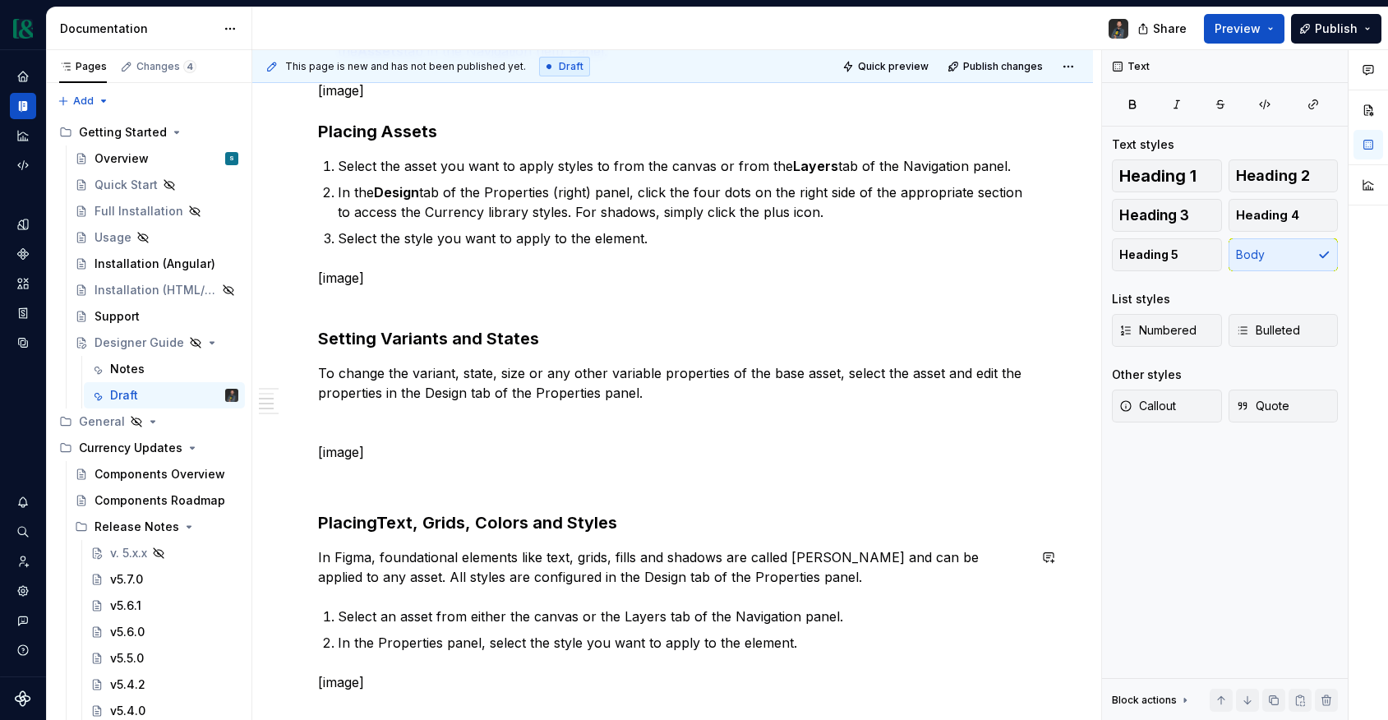
scroll to position [568, 0]
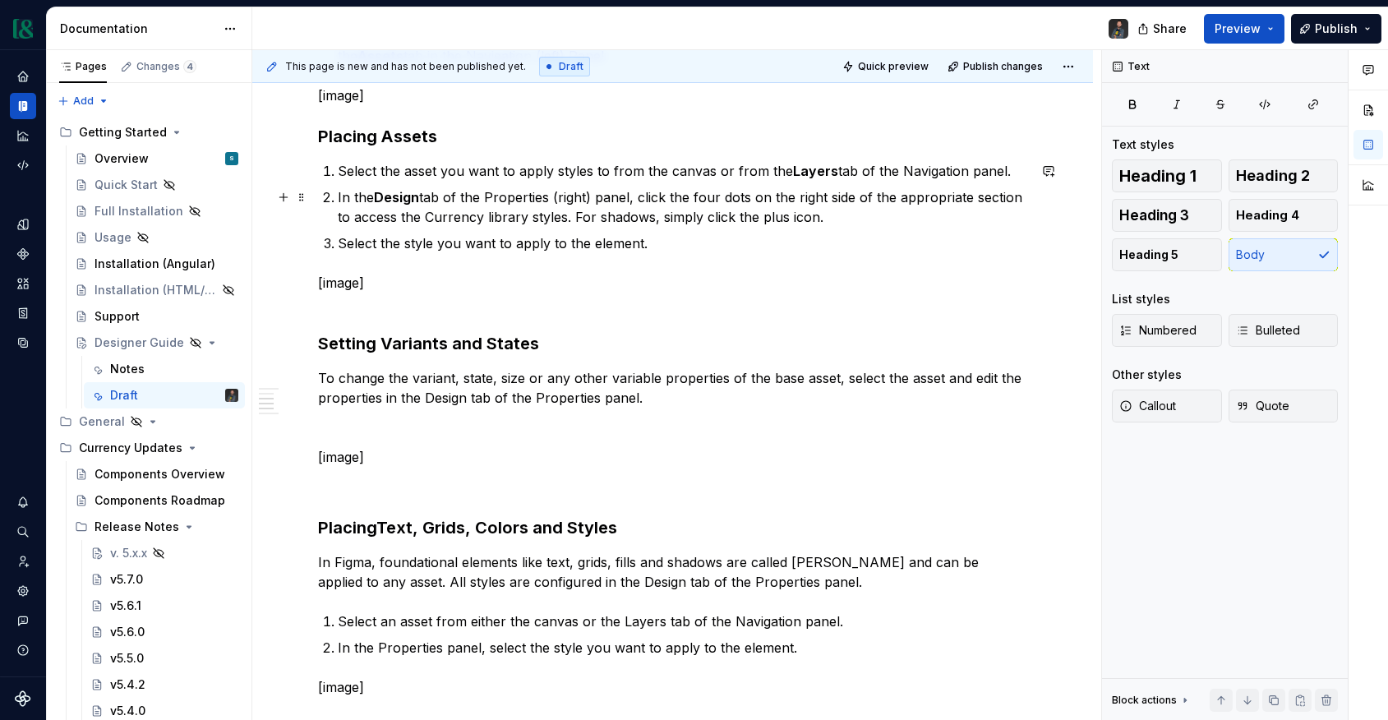
click at [652, 194] on p "In the Design tab of the Properties (right) panel, click the four dots on the r…" at bounding box center [682, 206] width 689 height 39
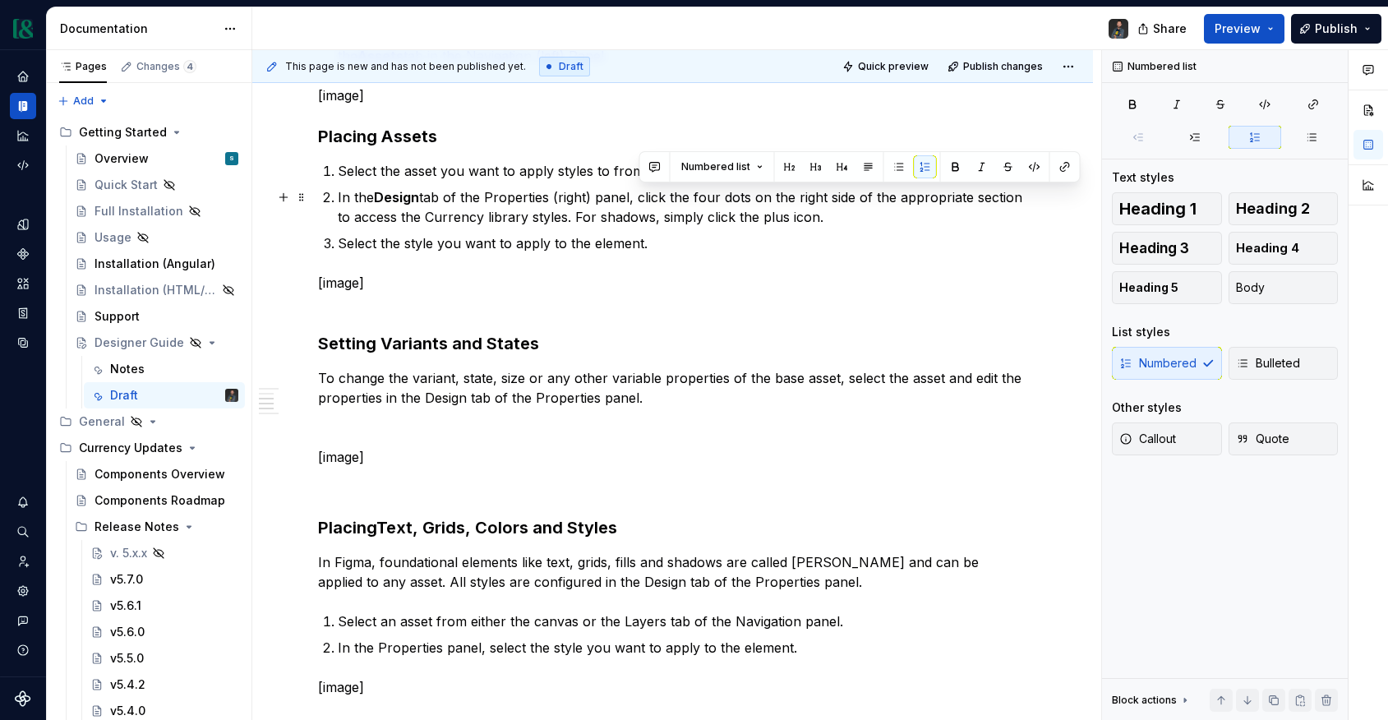
drag, startPoint x: 637, startPoint y: 197, endPoint x: 820, endPoint y: 218, distance: 184.4
click at [820, 218] on p "In the Design tab of the Properties (right) panel, click the four dots on the r…" at bounding box center [682, 206] width 689 height 39
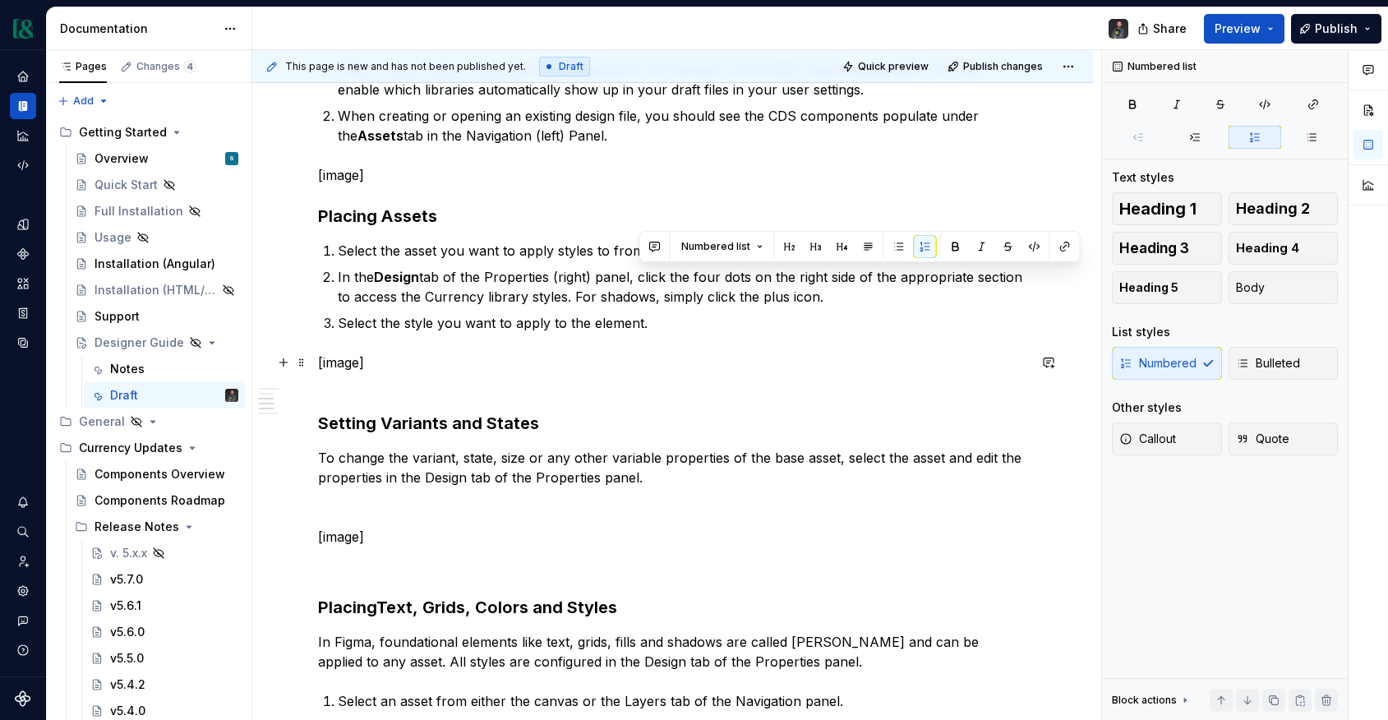
scroll to position [506, 0]
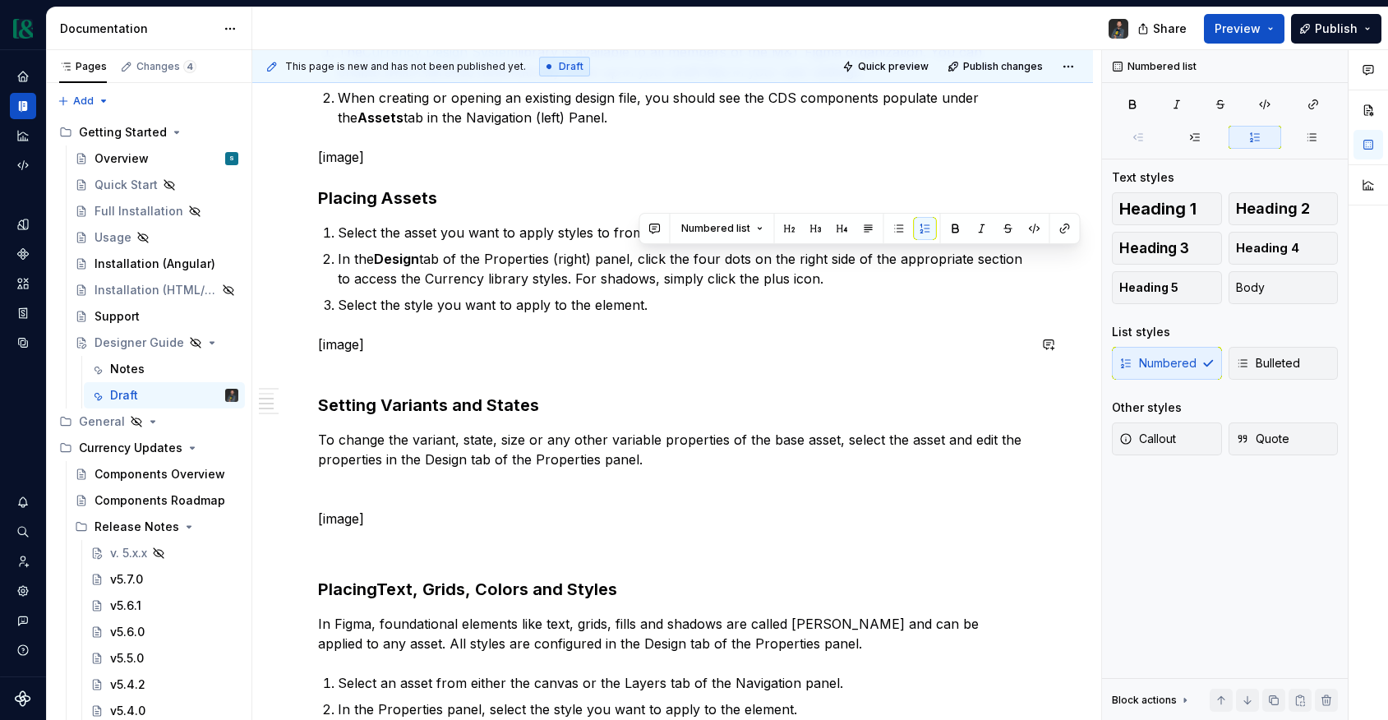
click at [707, 311] on p "Select the style you want to apply to the element." at bounding box center [682, 305] width 689 height 20
click at [826, 279] on p "In the Design tab of the Properties (right) panel, click the four dots on the r…" at bounding box center [682, 268] width 689 height 39
drag, startPoint x: 639, startPoint y: 257, endPoint x: 821, endPoint y: 274, distance: 182.4
click at [821, 274] on p "In the Design tab of the Properties (right) panel, click the four dots on the r…" at bounding box center [682, 268] width 689 height 39
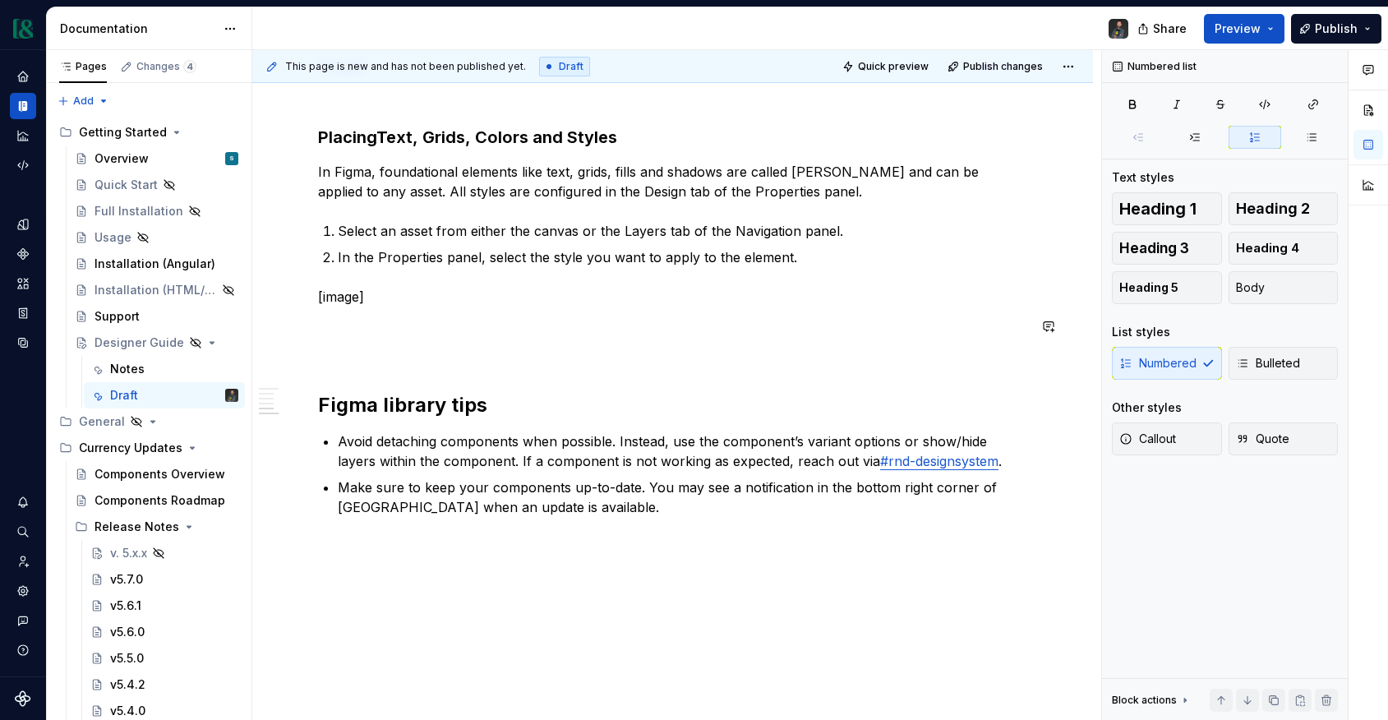
scroll to position [944, 0]
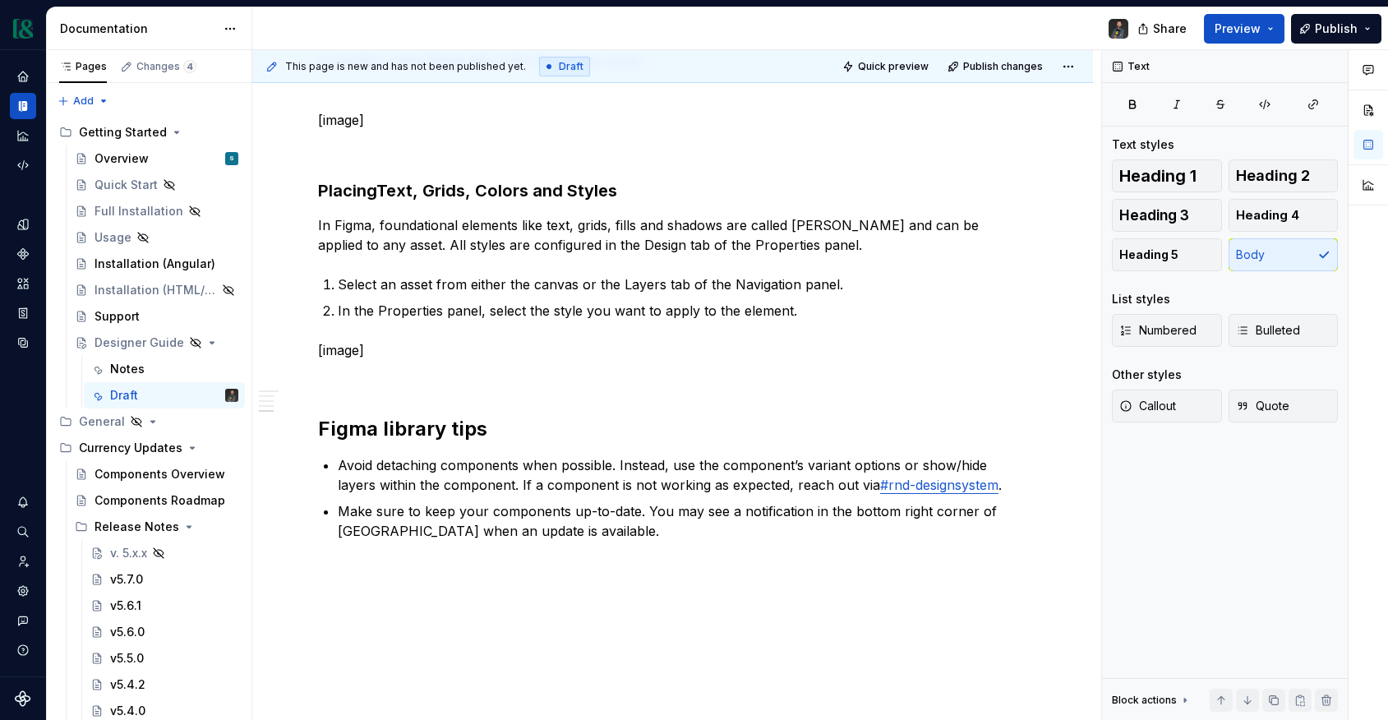
scroll to position [914, 0]
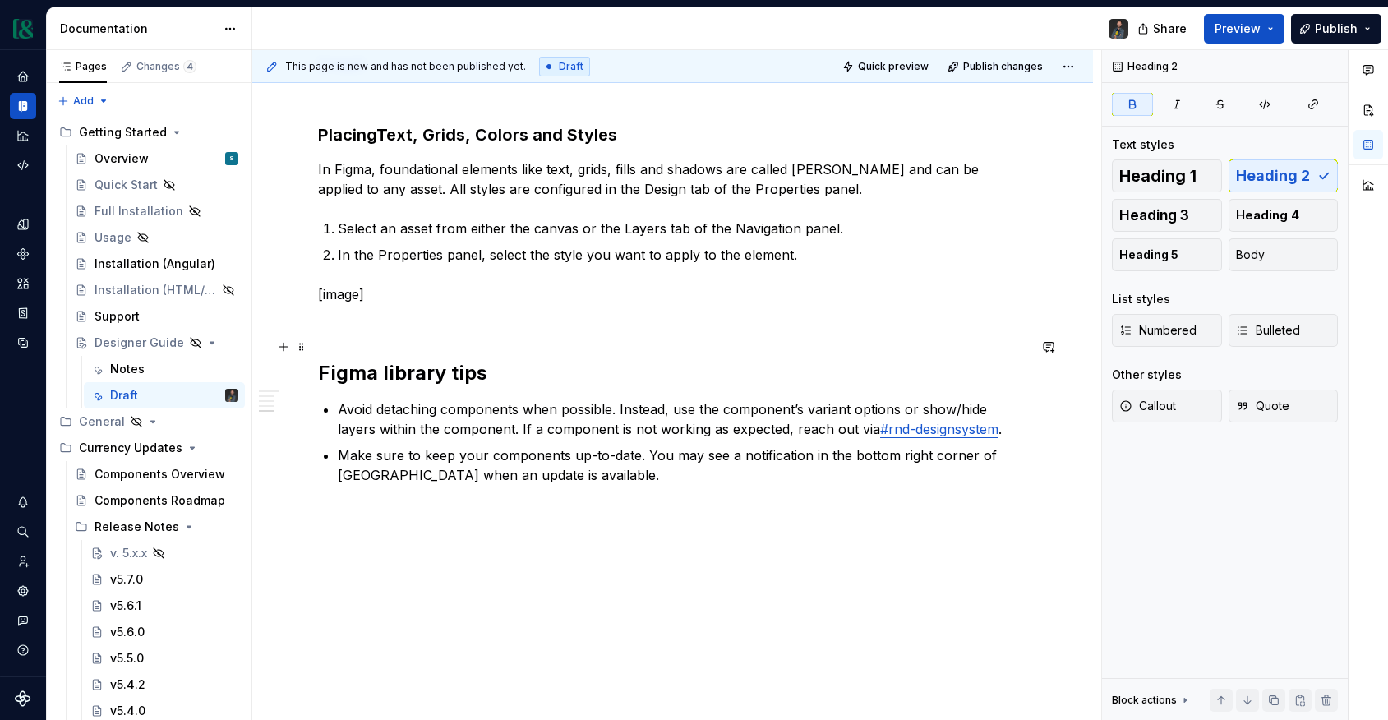
click at [346, 374] on strong "Figma library tips" at bounding box center [402, 373] width 169 height 24
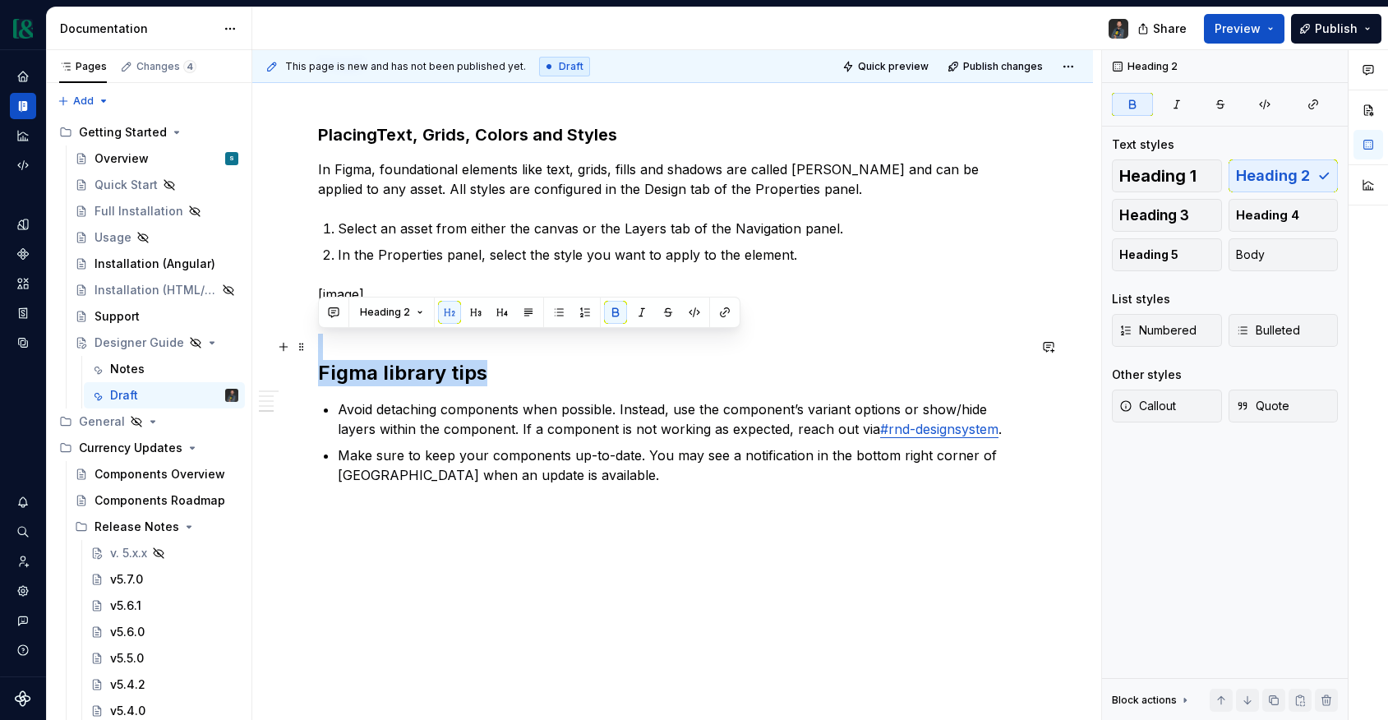
click at [346, 374] on strong "Figma library tips" at bounding box center [402, 373] width 169 height 24
click at [473, 315] on button "button" at bounding box center [475, 312] width 23 height 23
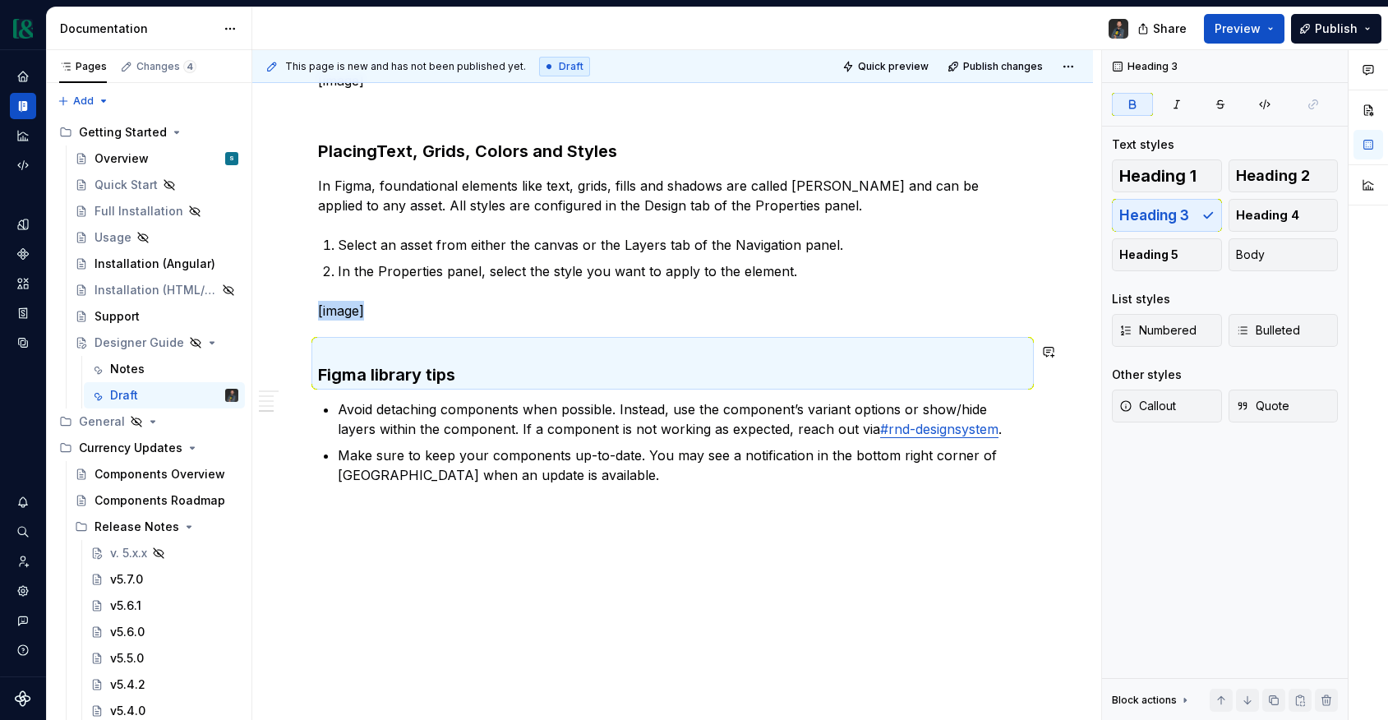
scroll to position [898, 0]
click at [464, 431] on p "Avoid detaching components when possible. Instead, use the component’s variant …" at bounding box center [682, 418] width 689 height 39
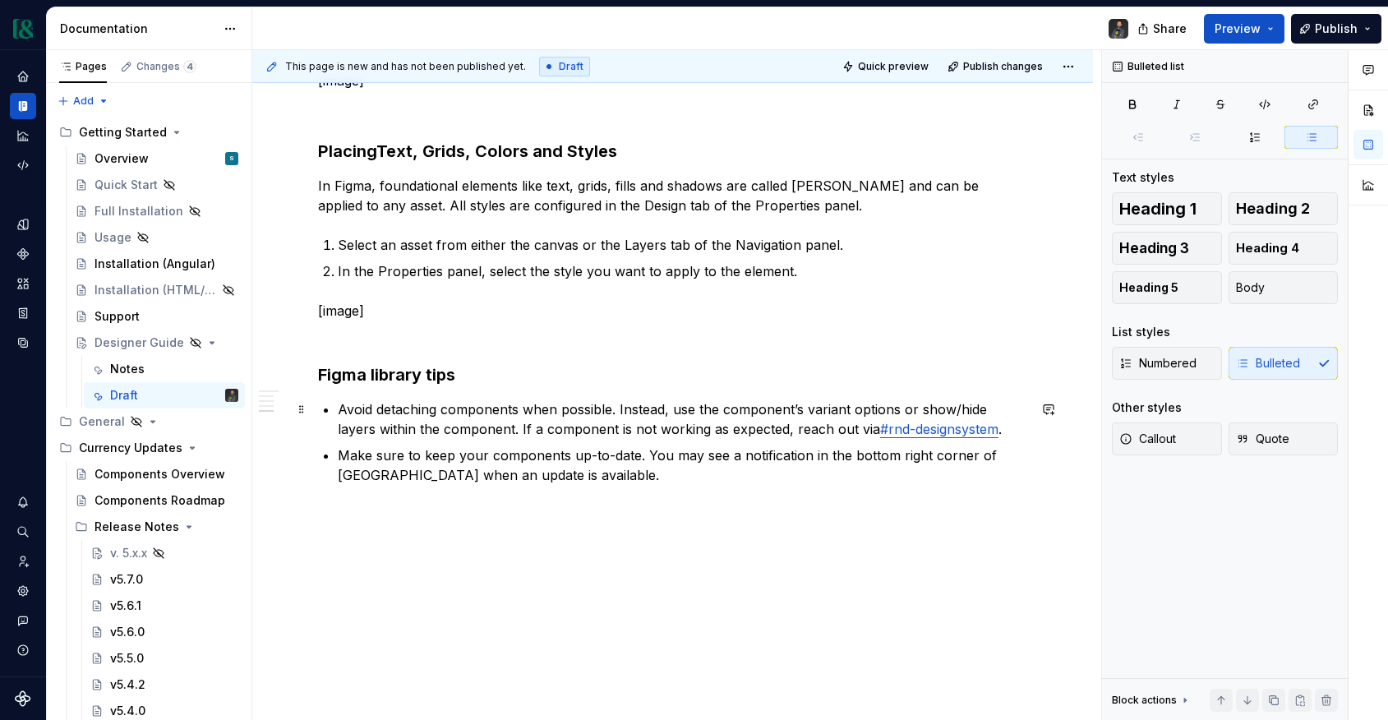
click at [998, 431] on p "Avoid detaching components when possible. Instead, use the component’s variant …" at bounding box center [682, 418] width 689 height 39
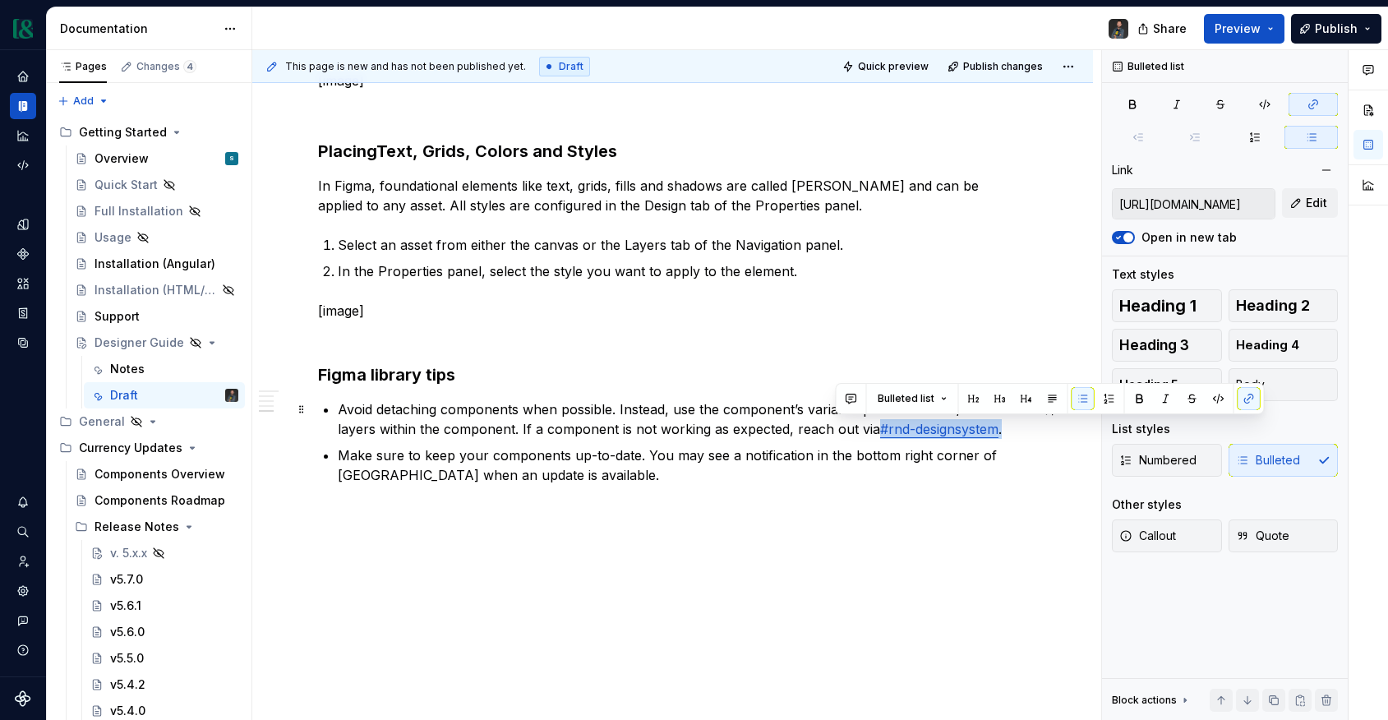
drag, startPoint x: 976, startPoint y: 430, endPoint x: 838, endPoint y: 432, distance: 138.0
click at [838, 432] on p "Avoid detaching components when possible. Instead, use the component’s variant …" at bounding box center [682, 418] width 689 height 39
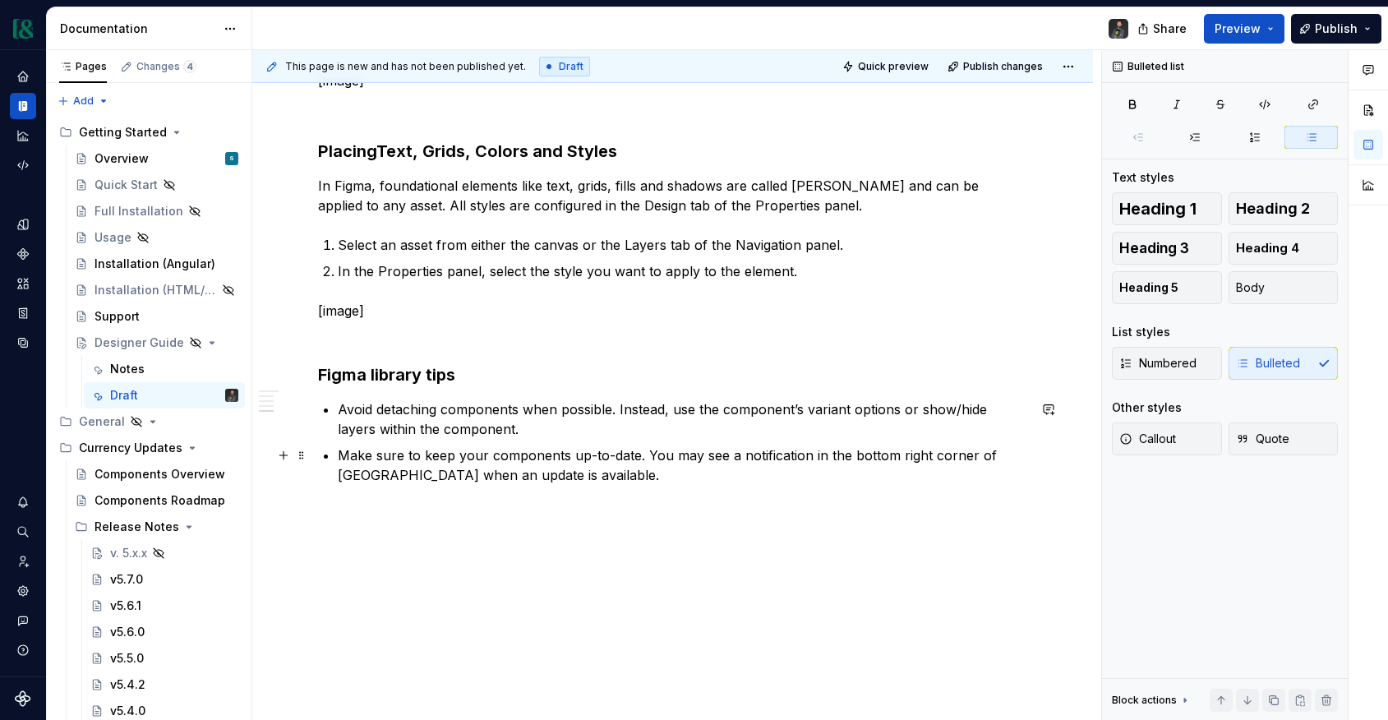
click at [740, 455] on p "Make sure to keep your components up-to-date. You may see a notification in the…" at bounding box center [682, 464] width 689 height 39
click at [968, 455] on p "Make sure to keep your components up-to-date. You may see a notifications in Fi…" at bounding box center [682, 464] width 689 height 39
click at [407, 481] on p "Make sure to keep your components up-to-date. You may see a notifications in Fi…" at bounding box center [682, 464] width 689 height 39
click at [484, 437] on p "Avoid detaching components when possible. Instead, use the component’s variant …" at bounding box center [682, 418] width 689 height 39
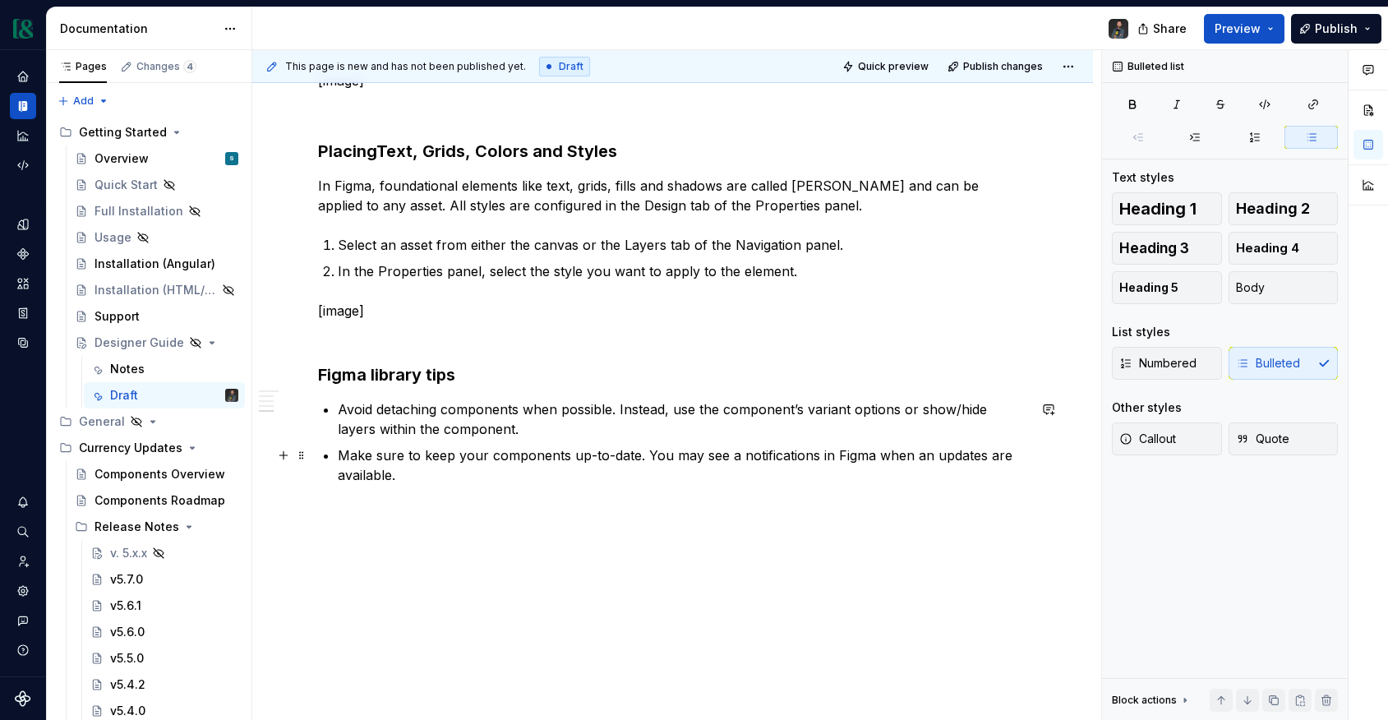
click at [421, 482] on p "Make sure to keep your components up-to-date. You may see a notifications in Fi…" at bounding box center [682, 464] width 689 height 39
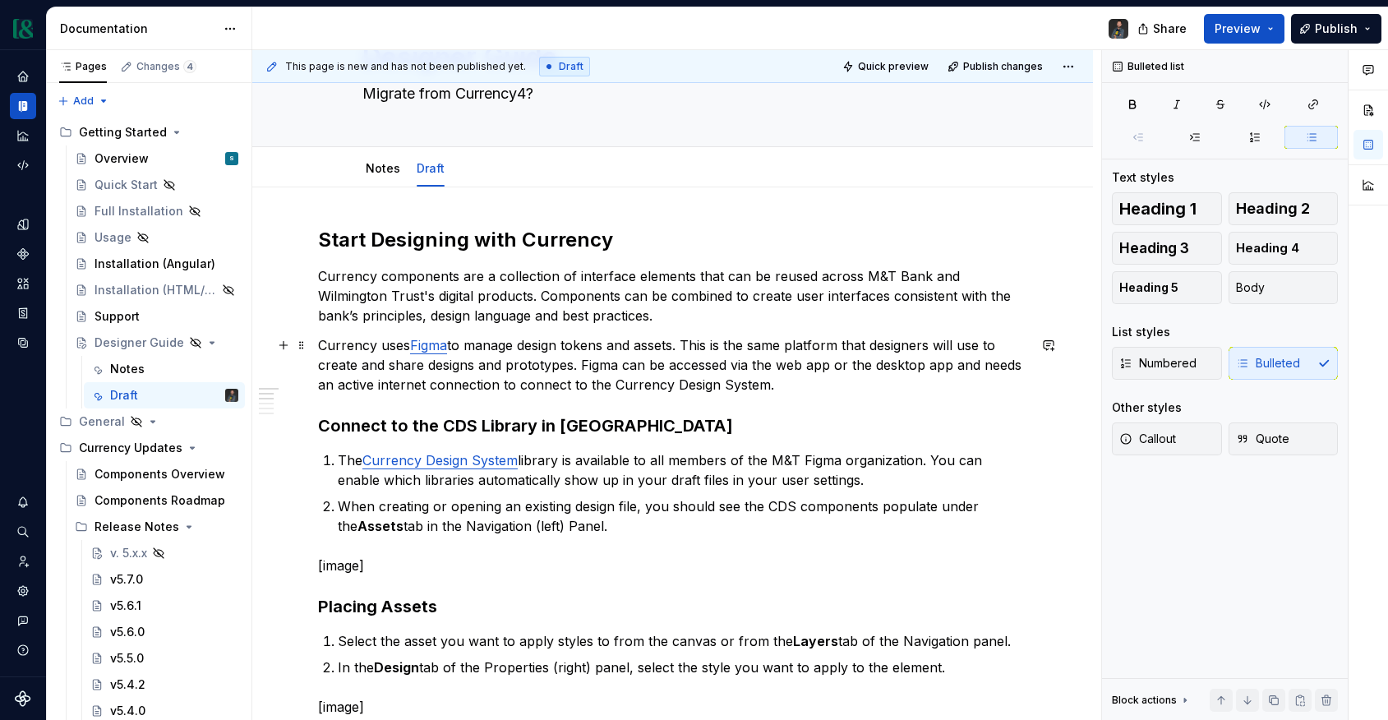
scroll to position [0, 0]
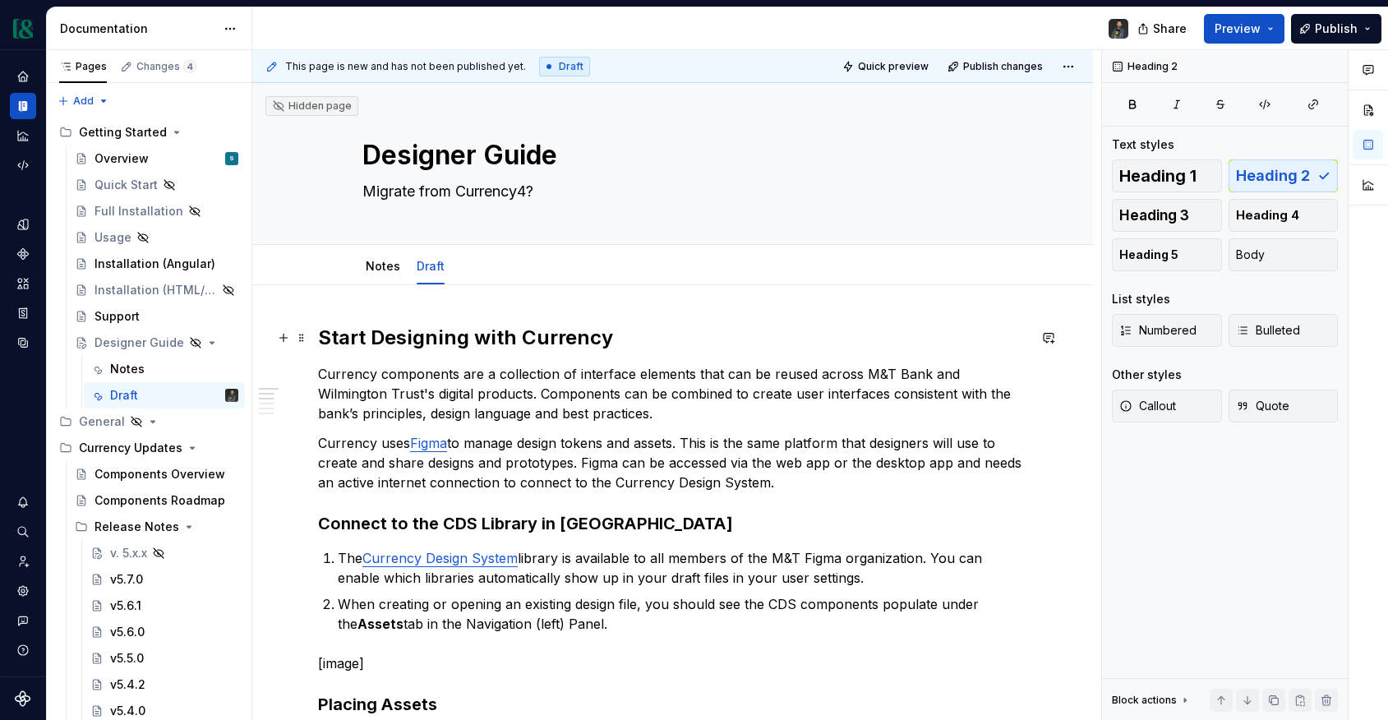
click at [524, 337] on h2 "Start Designing with Currency" at bounding box center [672, 338] width 709 height 26
click at [514, 334] on h2 "Start Designing with Currency" at bounding box center [672, 338] width 709 height 26
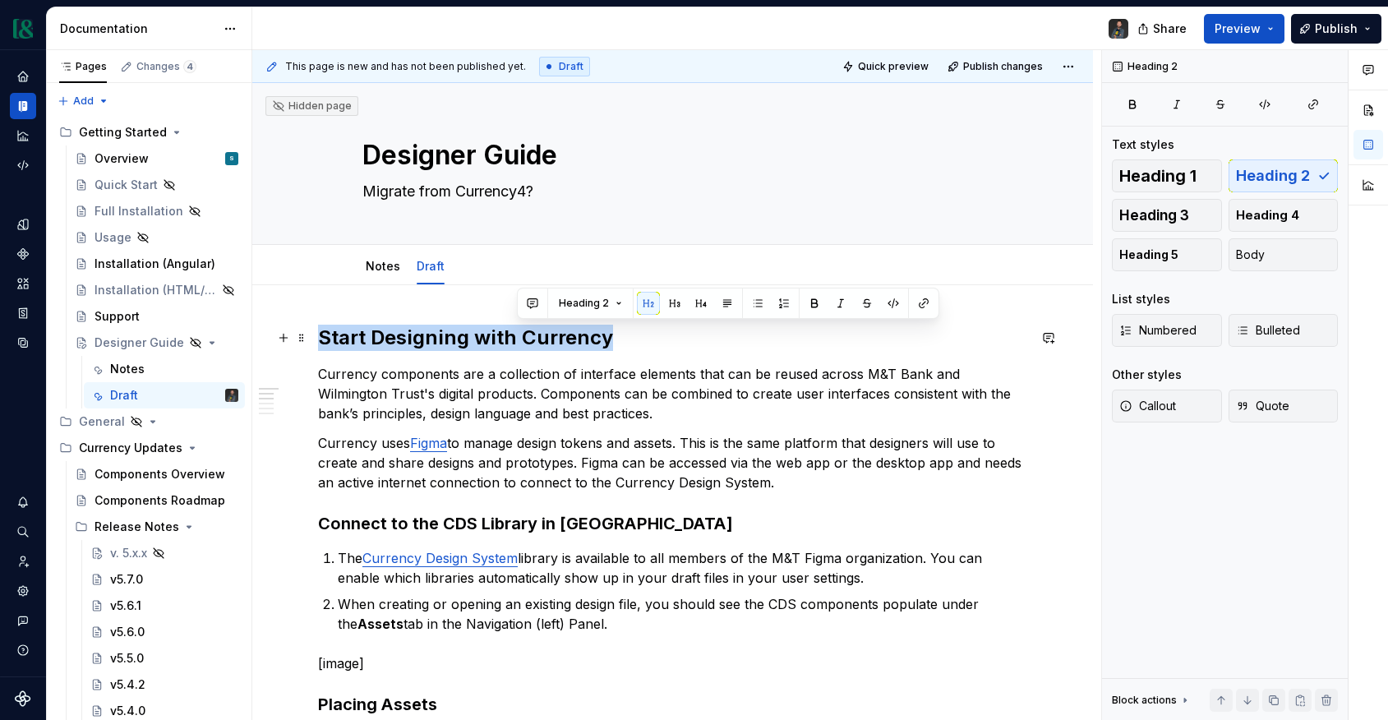
click at [514, 334] on h2 "Start Designing with Currency" at bounding box center [672, 338] width 709 height 26
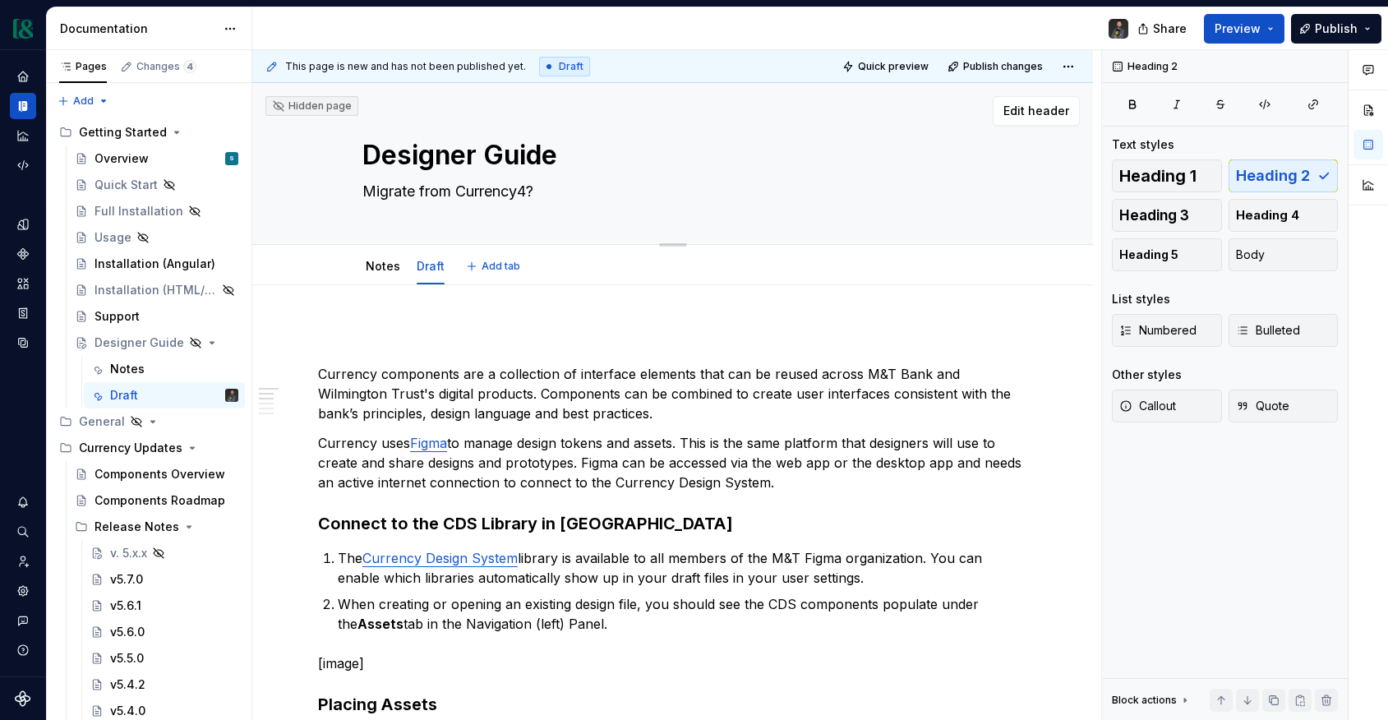
click at [447, 156] on textarea "Designer Guide" at bounding box center [669, 155] width 621 height 39
paste textarea "Start Designing with Currency"
type textarea "*"
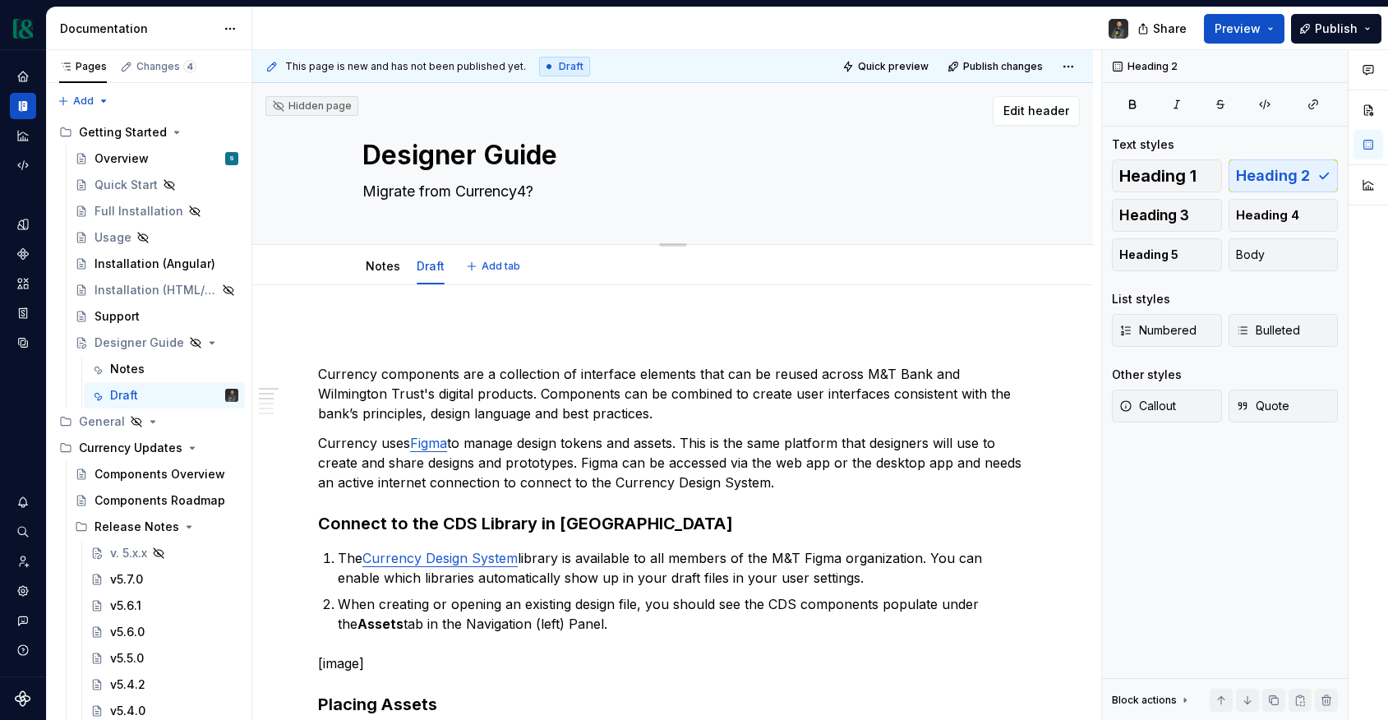
type textarea "Start Designing with Currency"
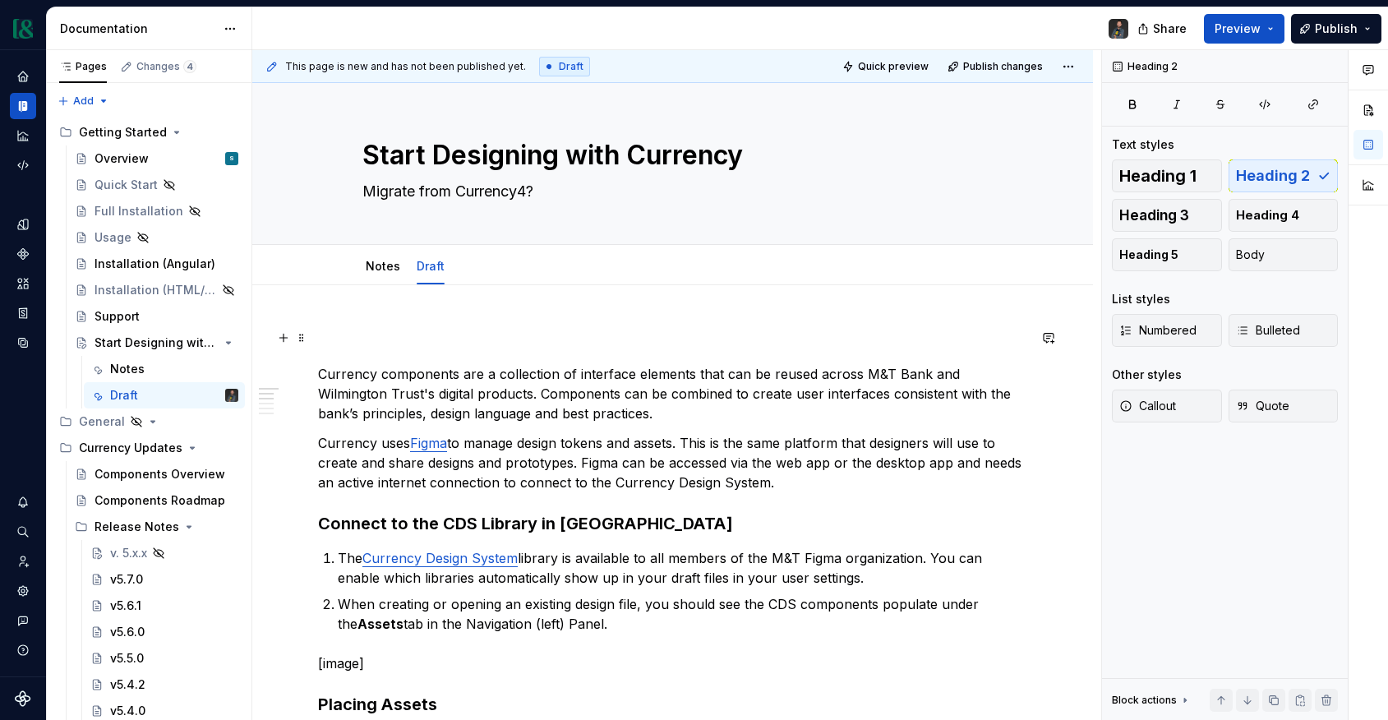
scroll to position [22, 0]
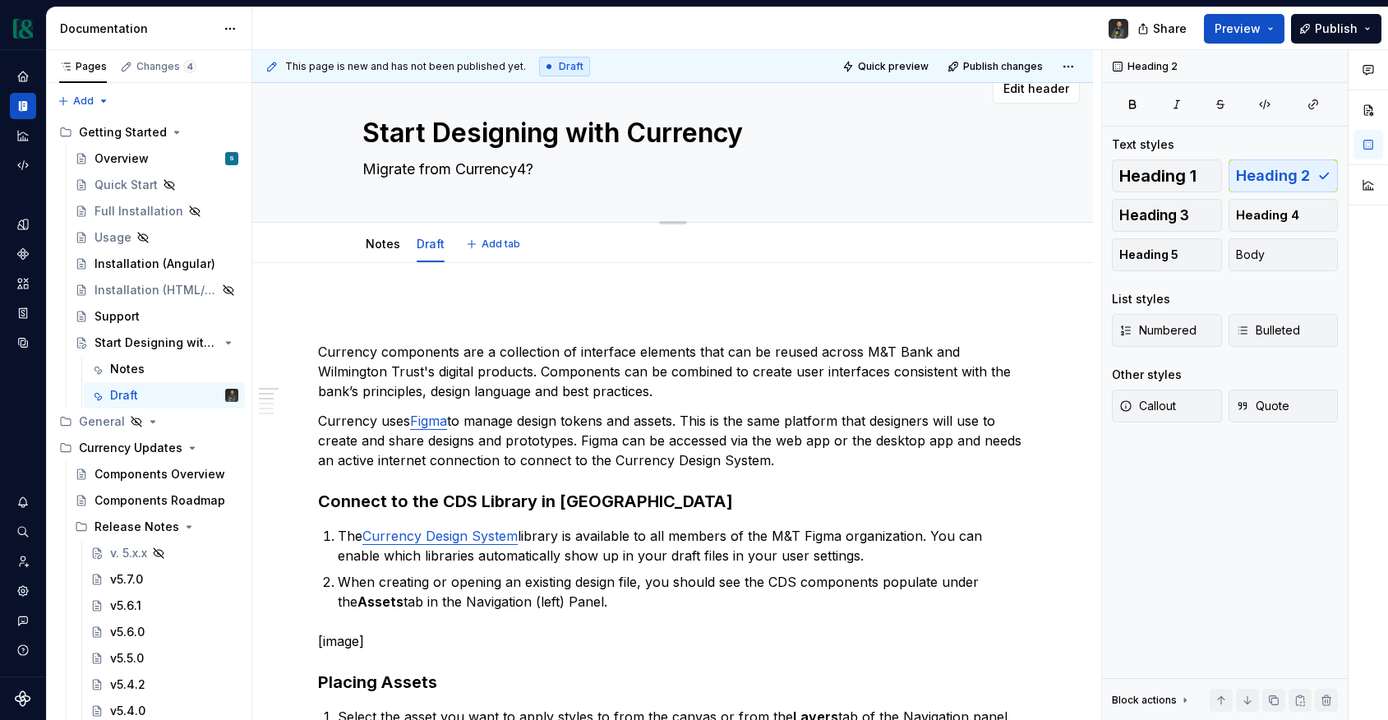
type textarea "*"
type textarea "Start Designing with Currency"
click at [491, 173] on textarea "Migrate from Currency4?" at bounding box center [669, 169] width 621 height 26
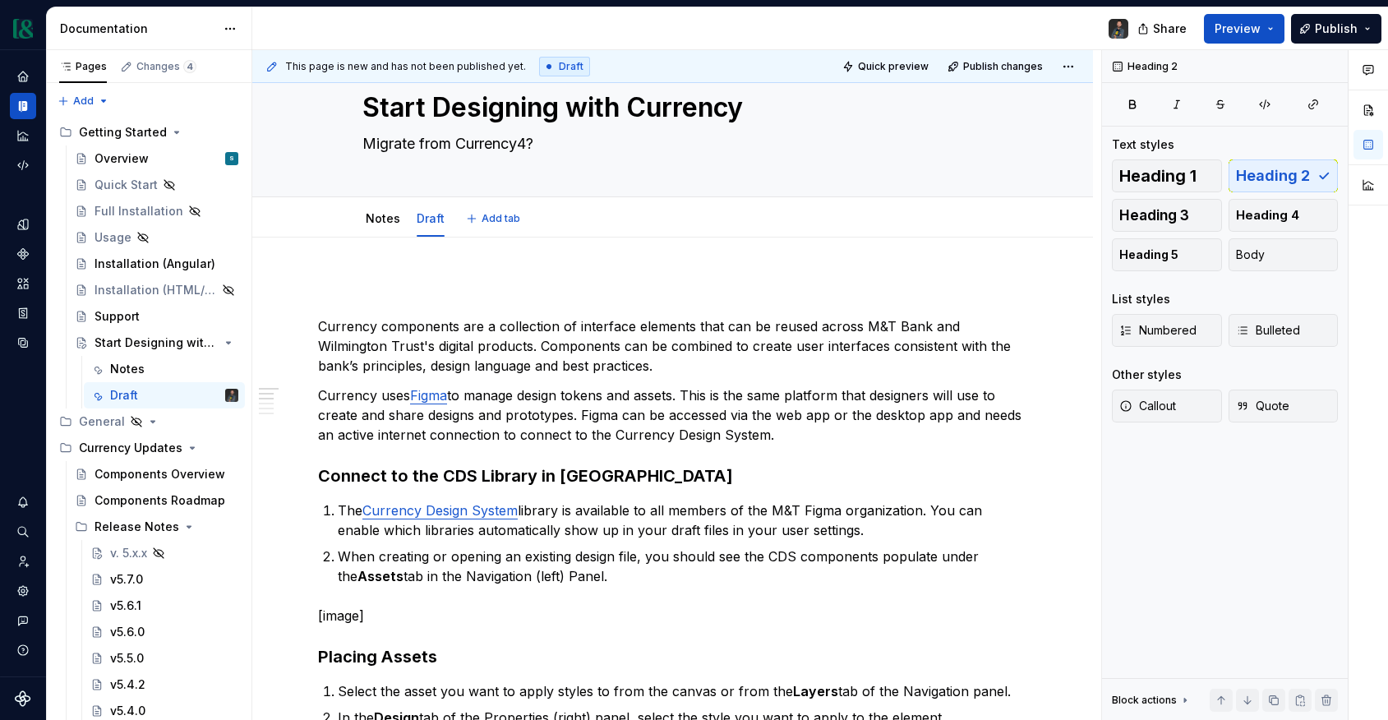
scroll to position [0, 0]
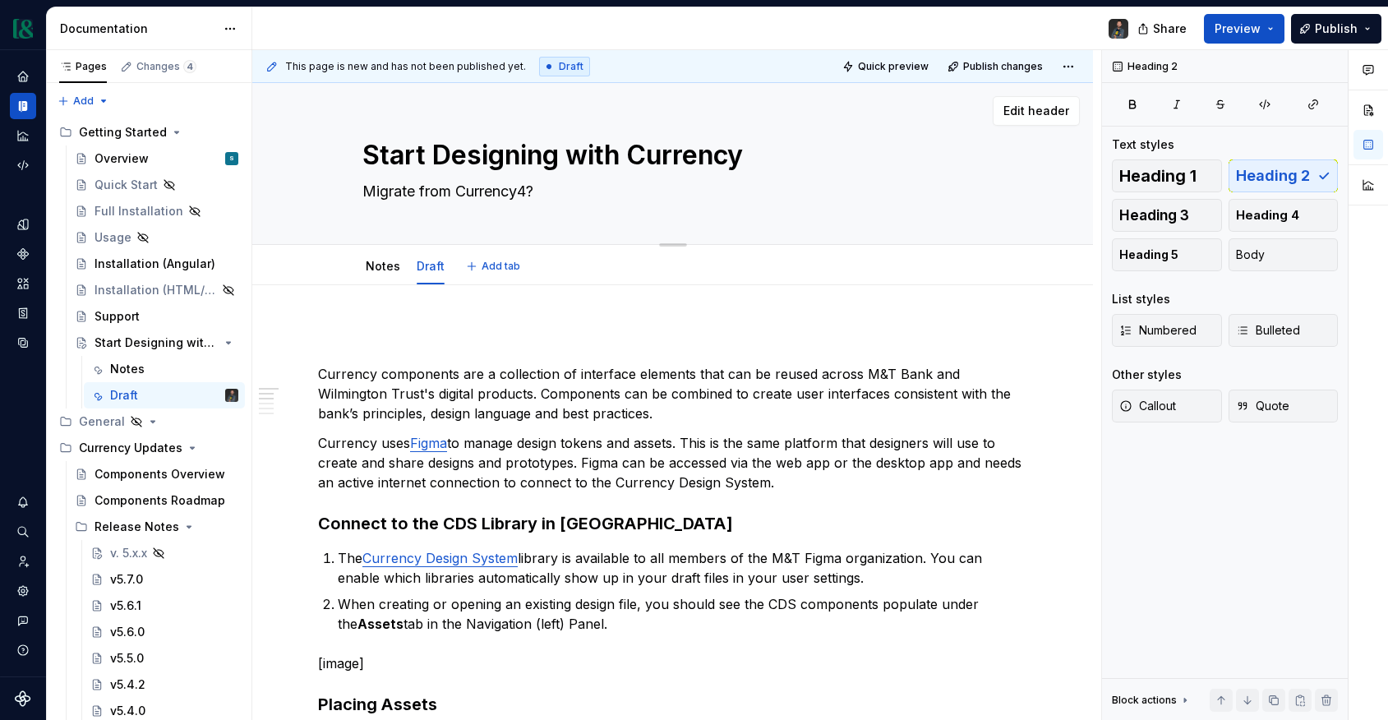
type textarea "*"
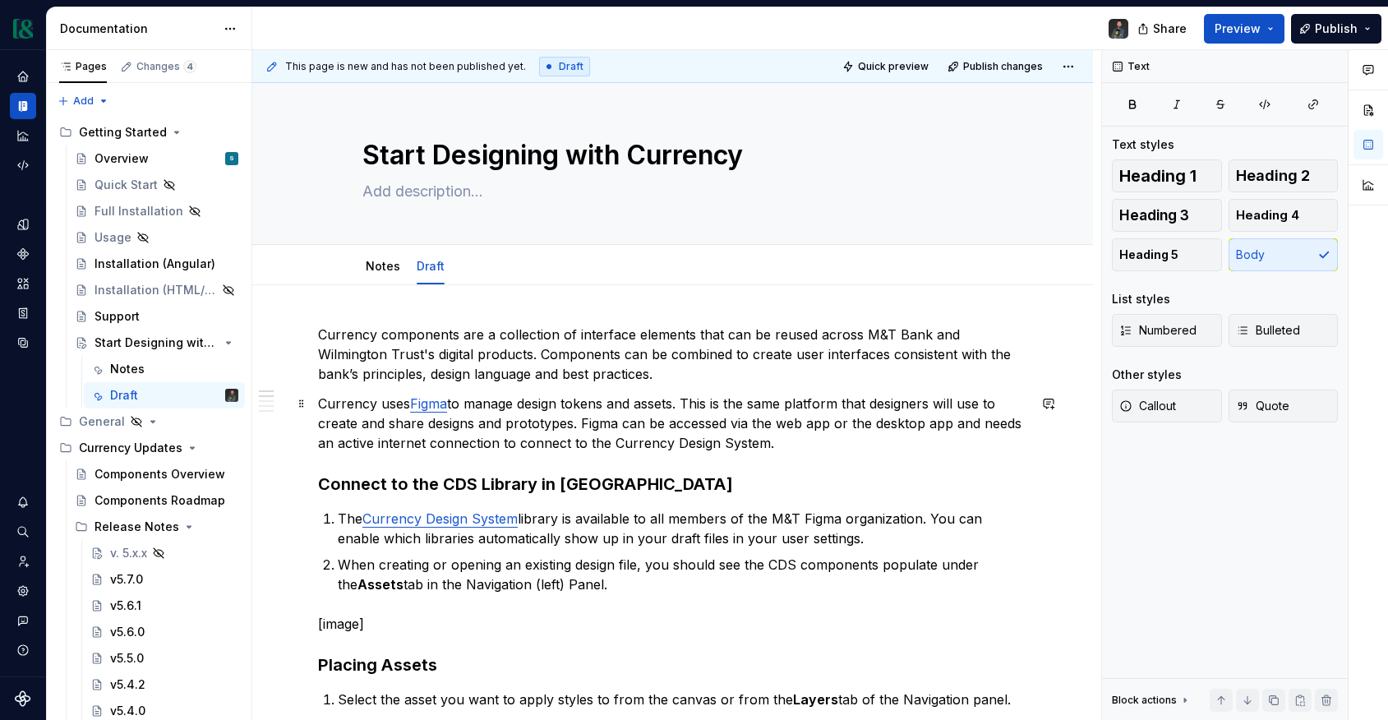
click at [718, 398] on p "Currency uses Figma to manage design tokens and assets. This is the same platfo…" at bounding box center [672, 423] width 709 height 59
click at [389, 262] on link "Notes" at bounding box center [383, 266] width 35 height 14
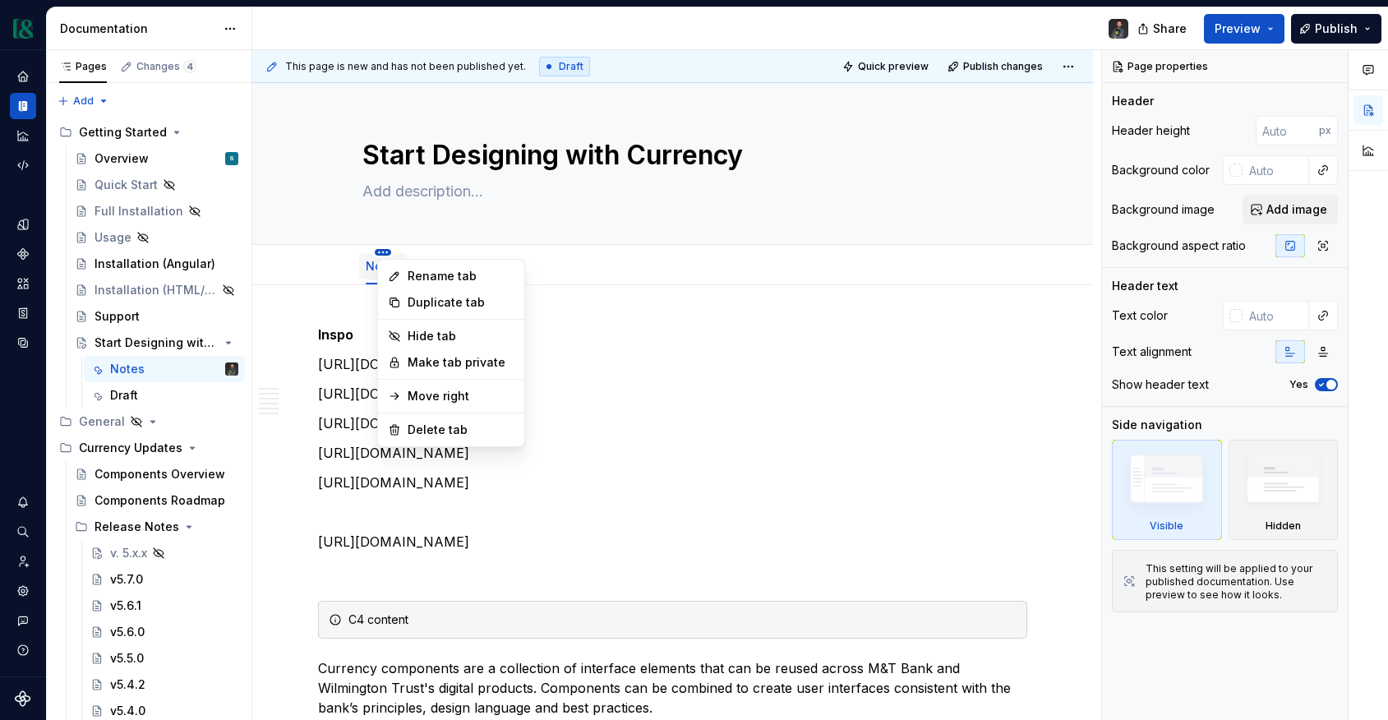
click at [386, 251] on html "Currency Dataset M&T Documentation Share Preview Publish Pages Changes 4 Add Ac…" at bounding box center [694, 360] width 1388 height 720
click at [420, 333] on div "Hide tab" at bounding box center [461, 336] width 107 height 16
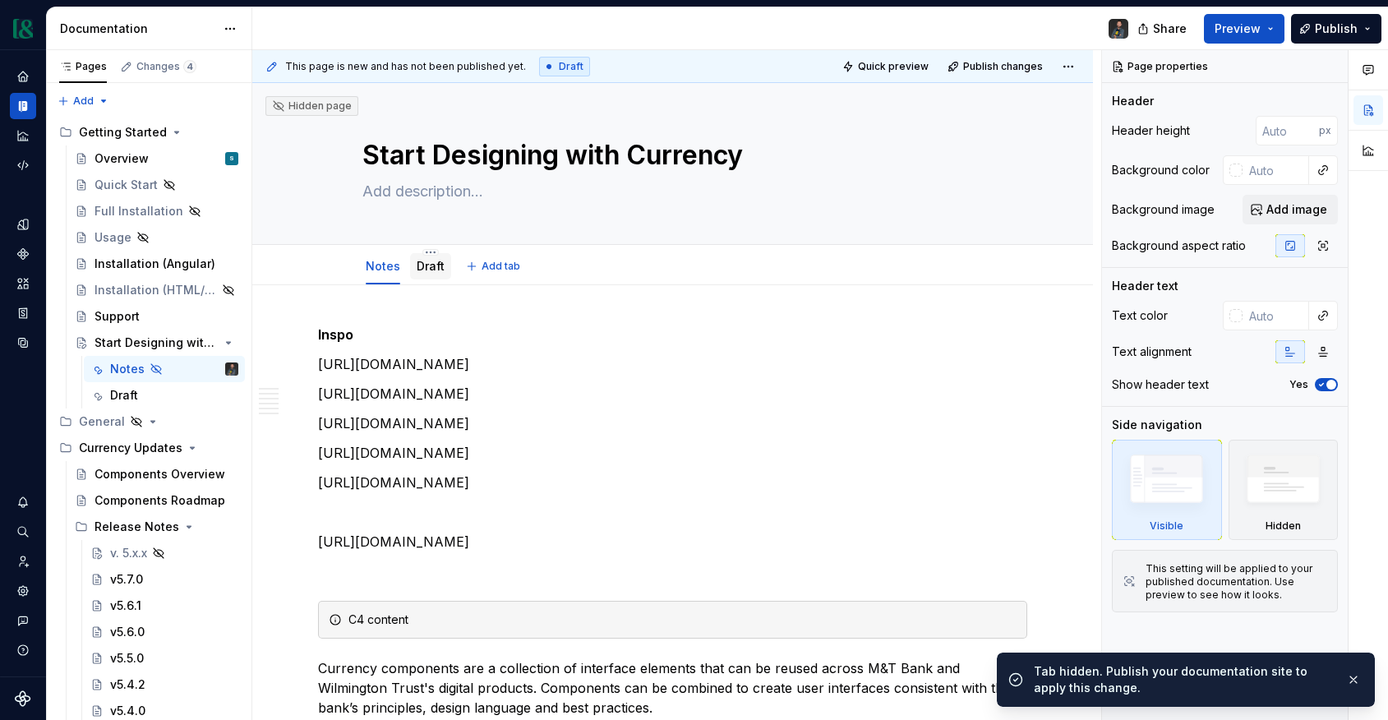
click at [427, 272] on link "Draft" at bounding box center [431, 266] width 28 height 14
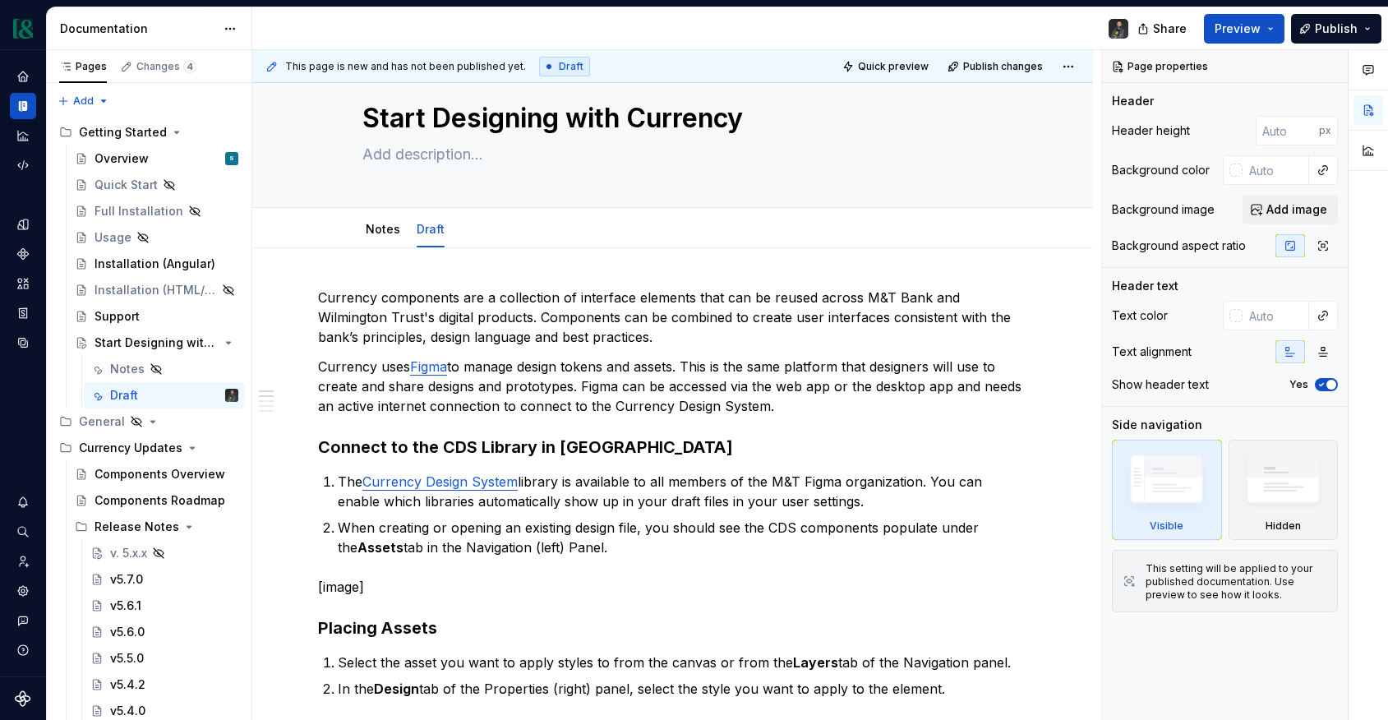
type textarea "*"
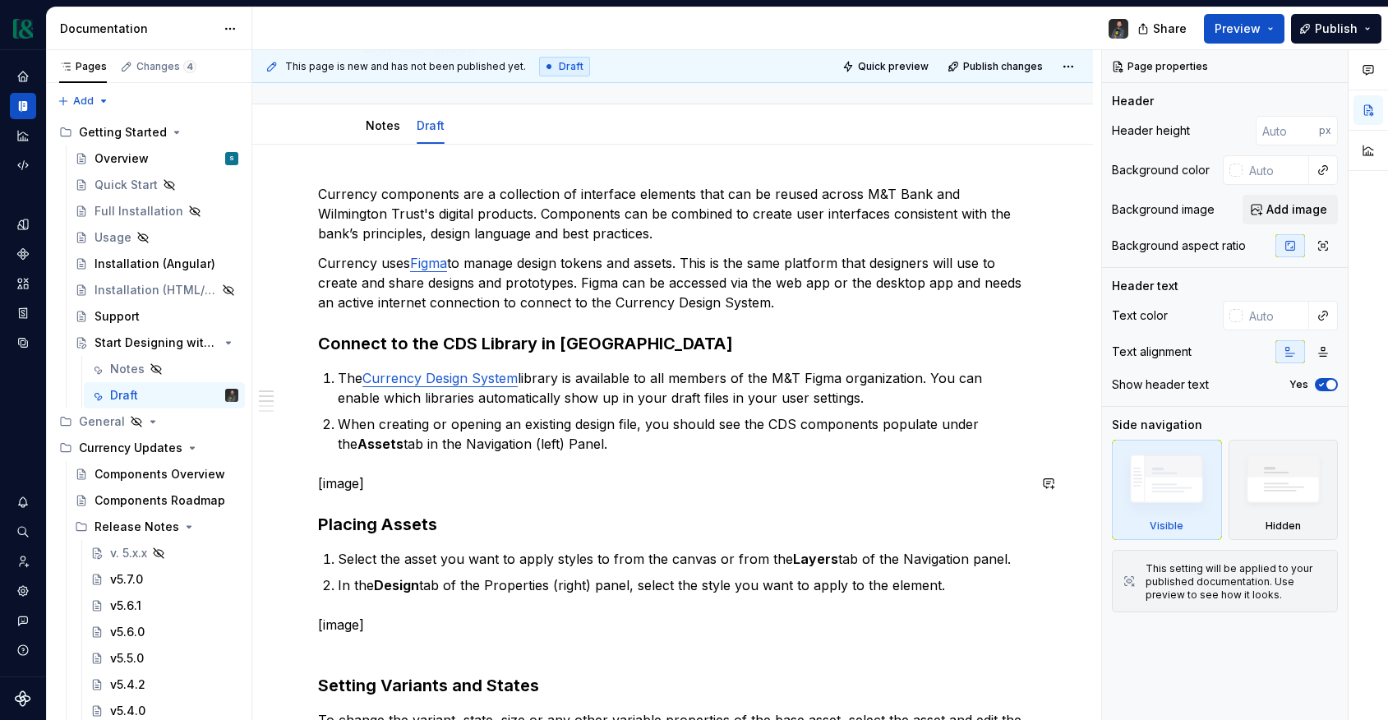
scroll to position [151, 0]
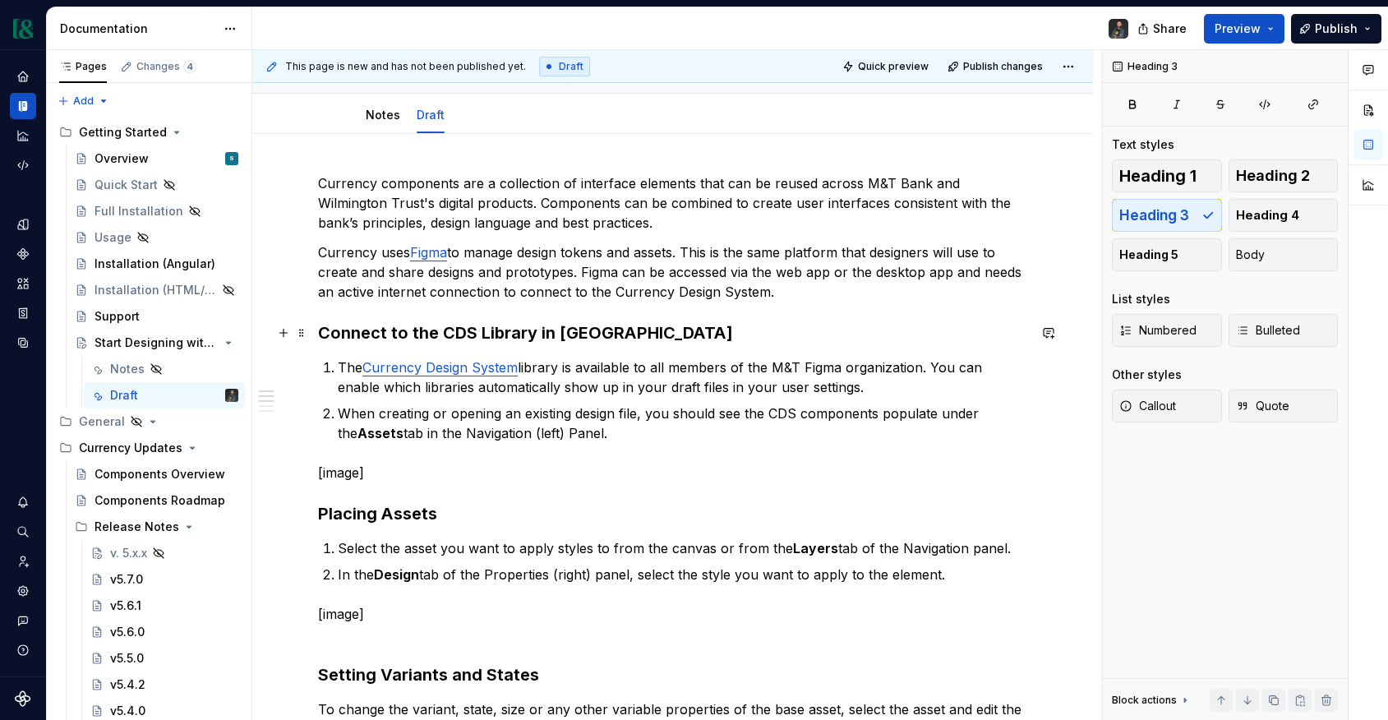
click at [535, 338] on h3 "Connect to the CDS Library in [GEOGRAPHIC_DATA]" at bounding box center [672, 332] width 709 height 23
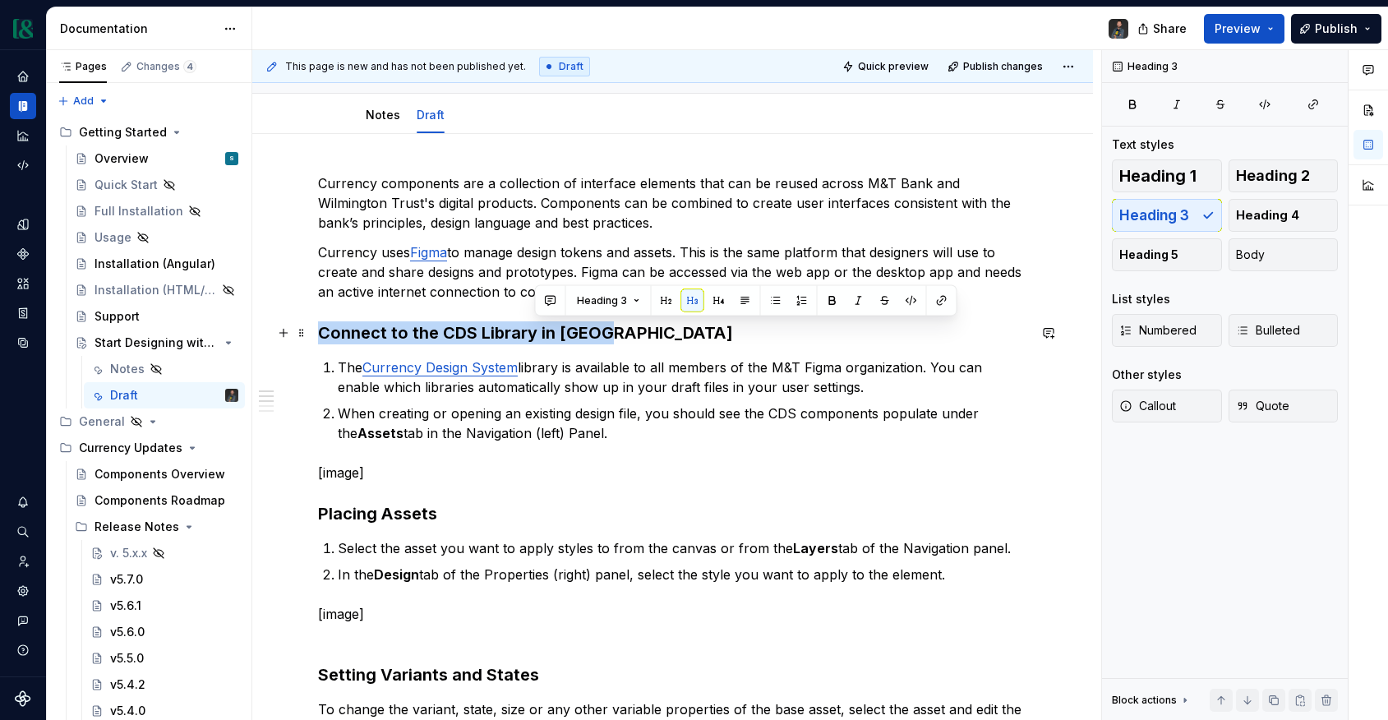
click at [535, 338] on h3 "Connect to the CDS Library in [GEOGRAPHIC_DATA]" at bounding box center [672, 332] width 709 height 23
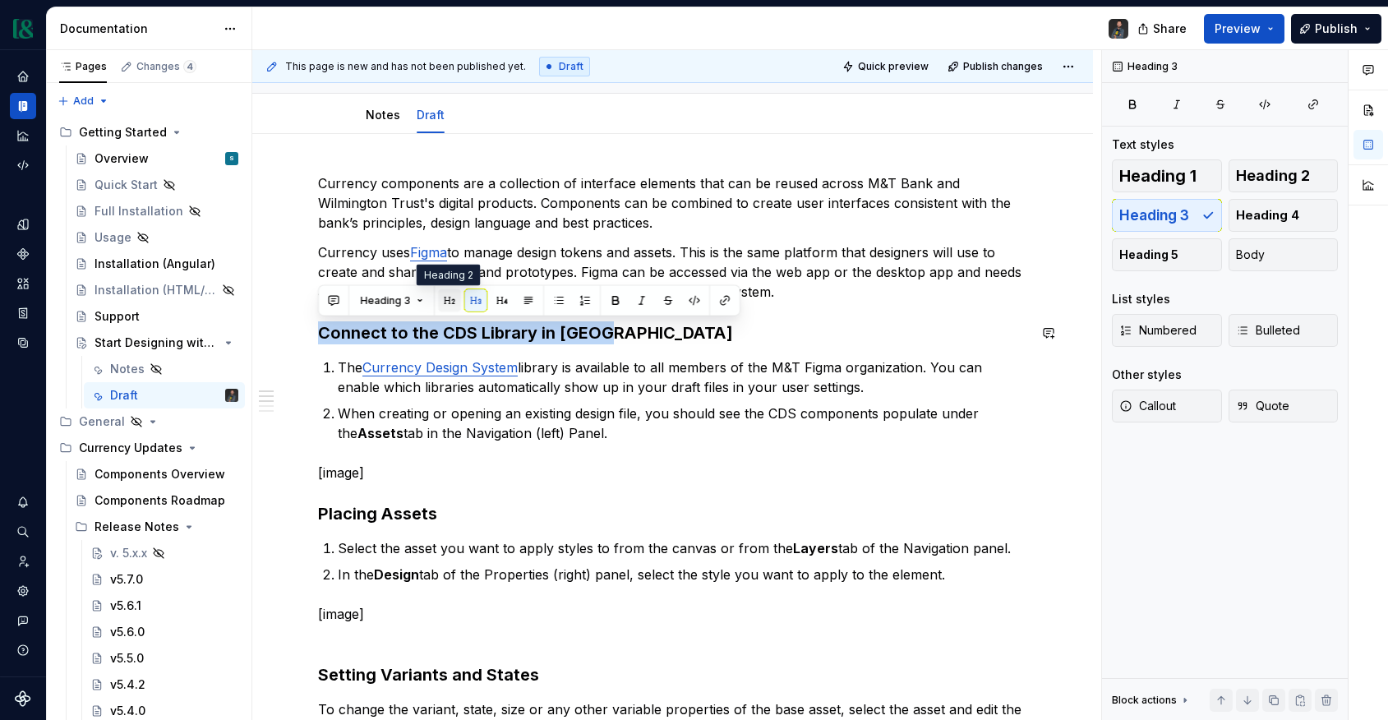
click at [445, 301] on button "button" at bounding box center [449, 300] width 23 height 23
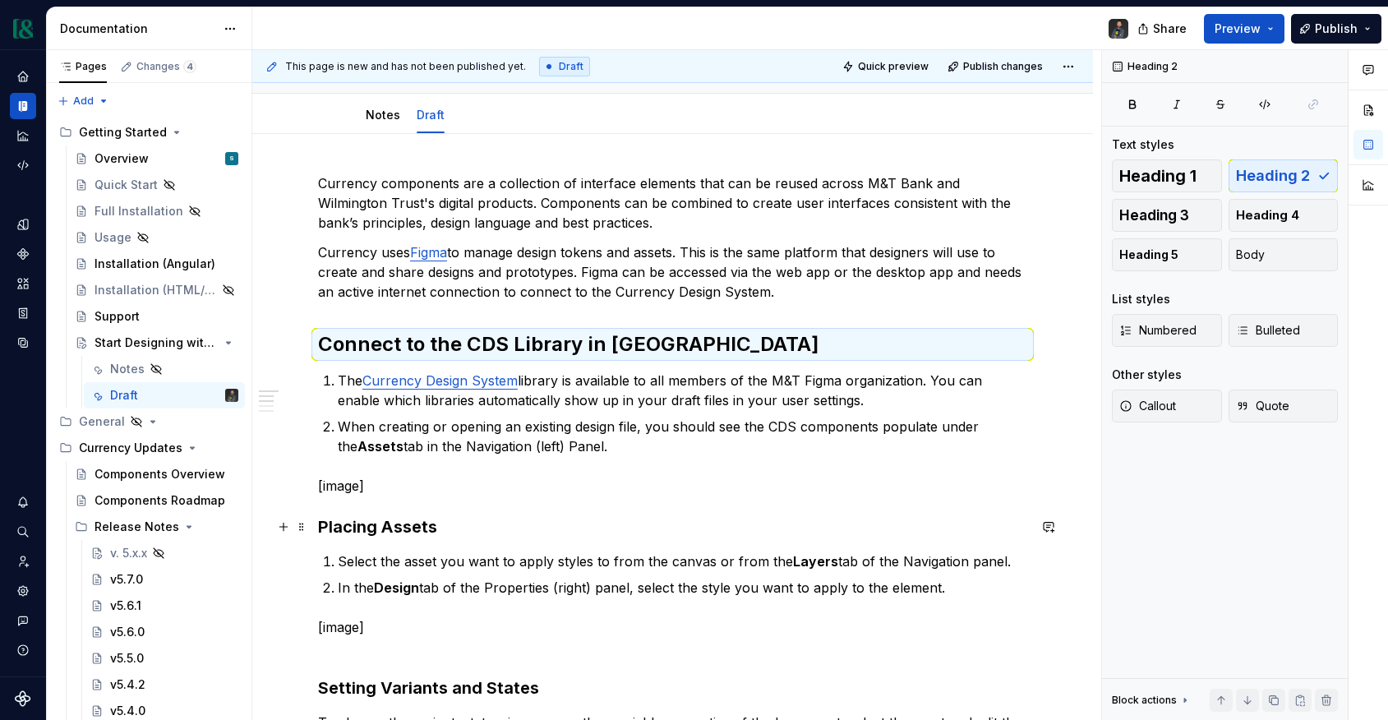
click at [379, 523] on h3 "Placing Assets" at bounding box center [672, 526] width 709 height 23
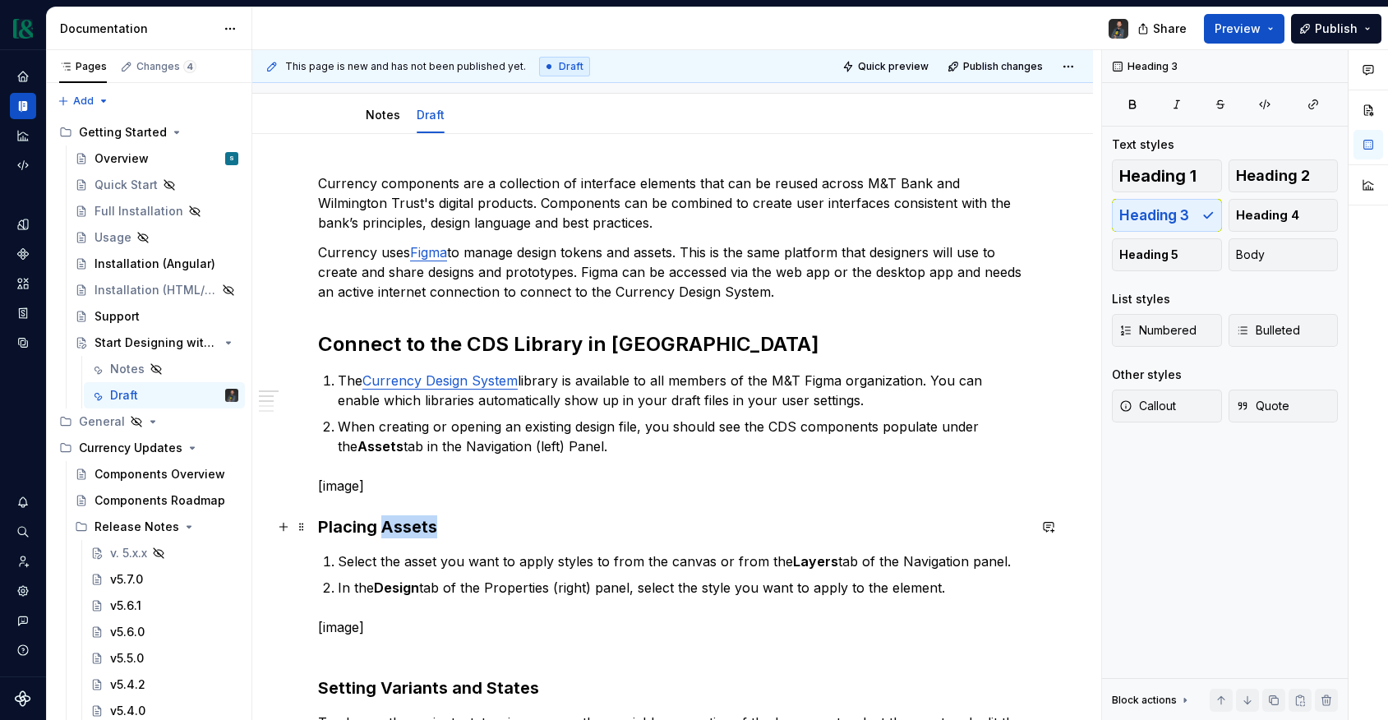
click at [379, 523] on h3 "Placing Assets" at bounding box center [672, 526] width 709 height 23
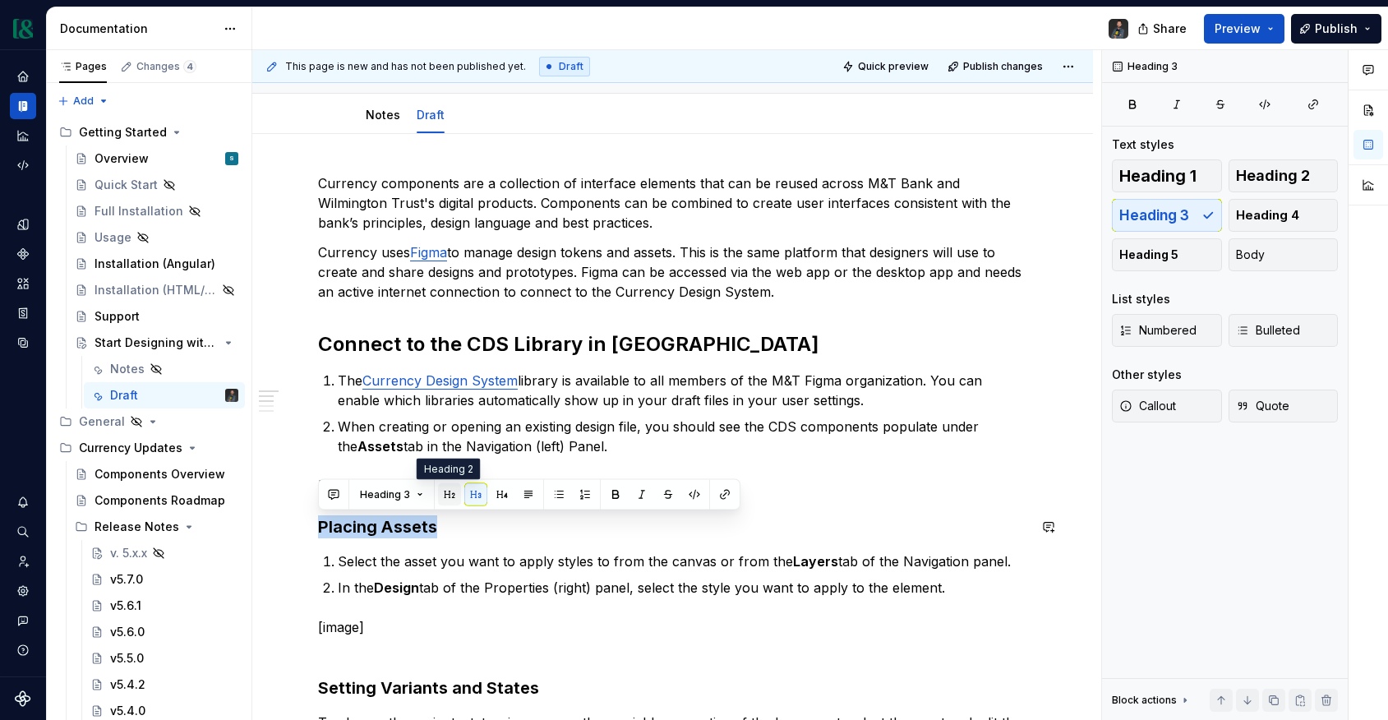
click at [443, 500] on button "button" at bounding box center [449, 494] width 23 height 23
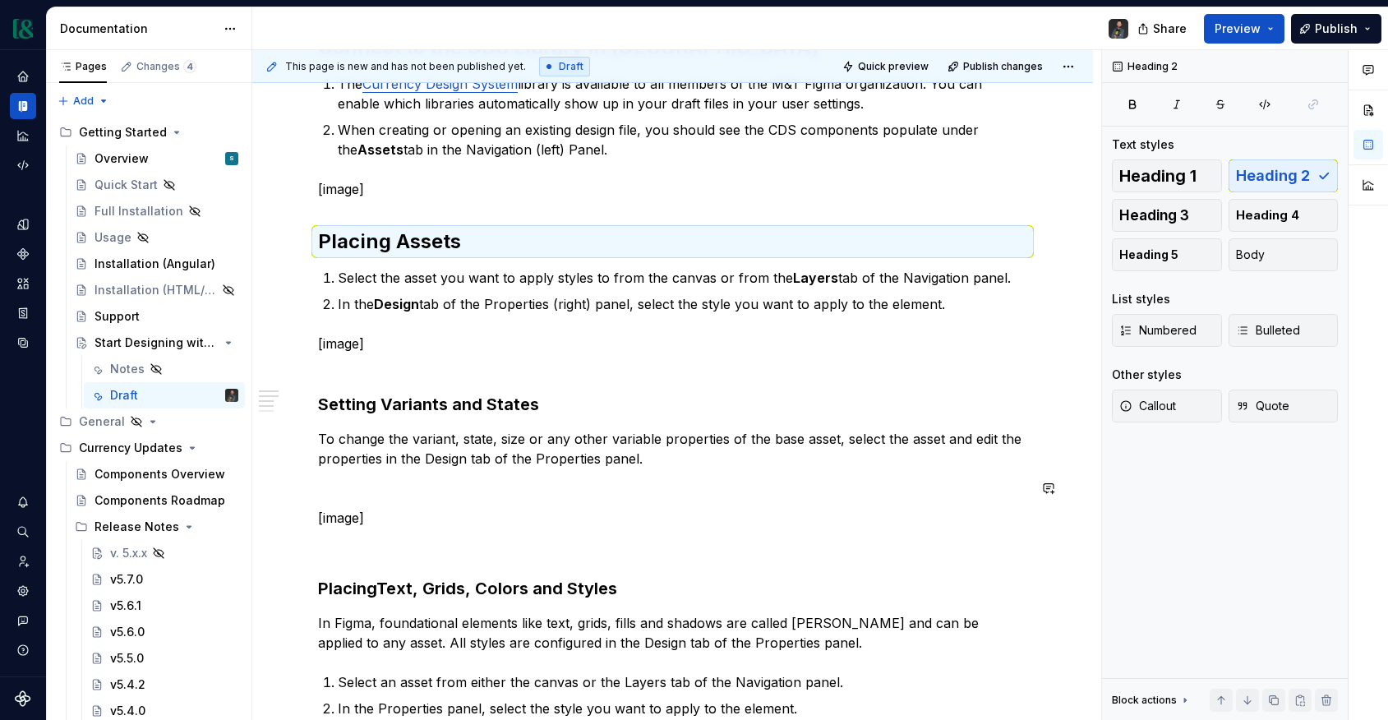
scroll to position [465, 0]
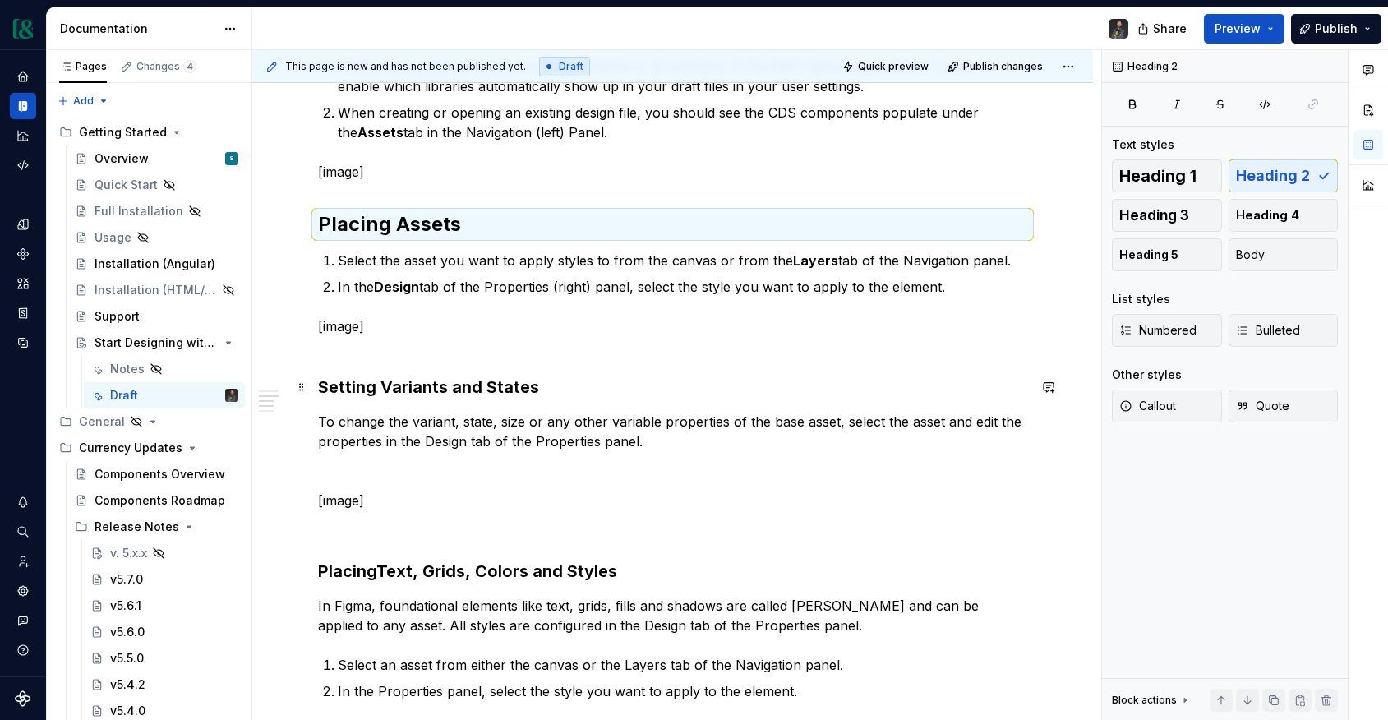
click at [409, 391] on h3 "Setting Variants and States" at bounding box center [672, 386] width 709 height 23
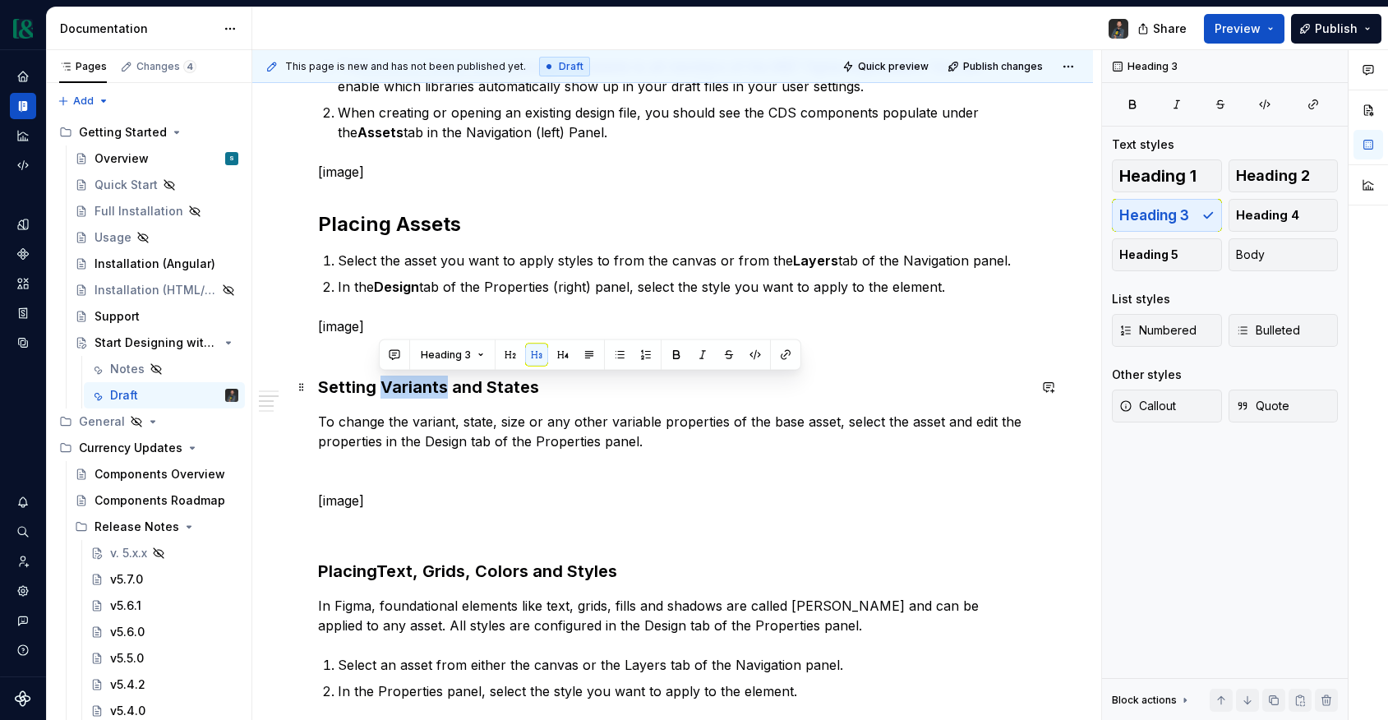
click at [409, 391] on h3 "Setting Variants and States" at bounding box center [672, 386] width 709 height 23
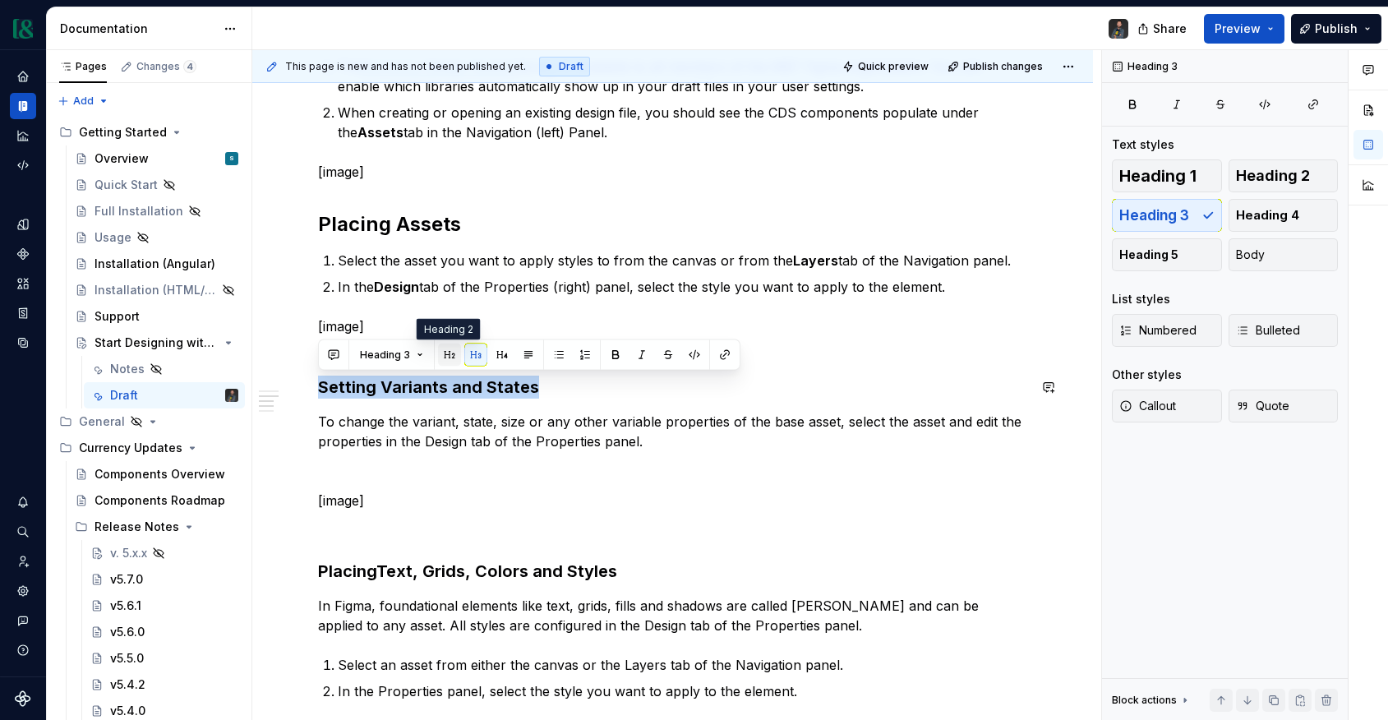
click at [449, 351] on button "button" at bounding box center [449, 354] width 23 height 23
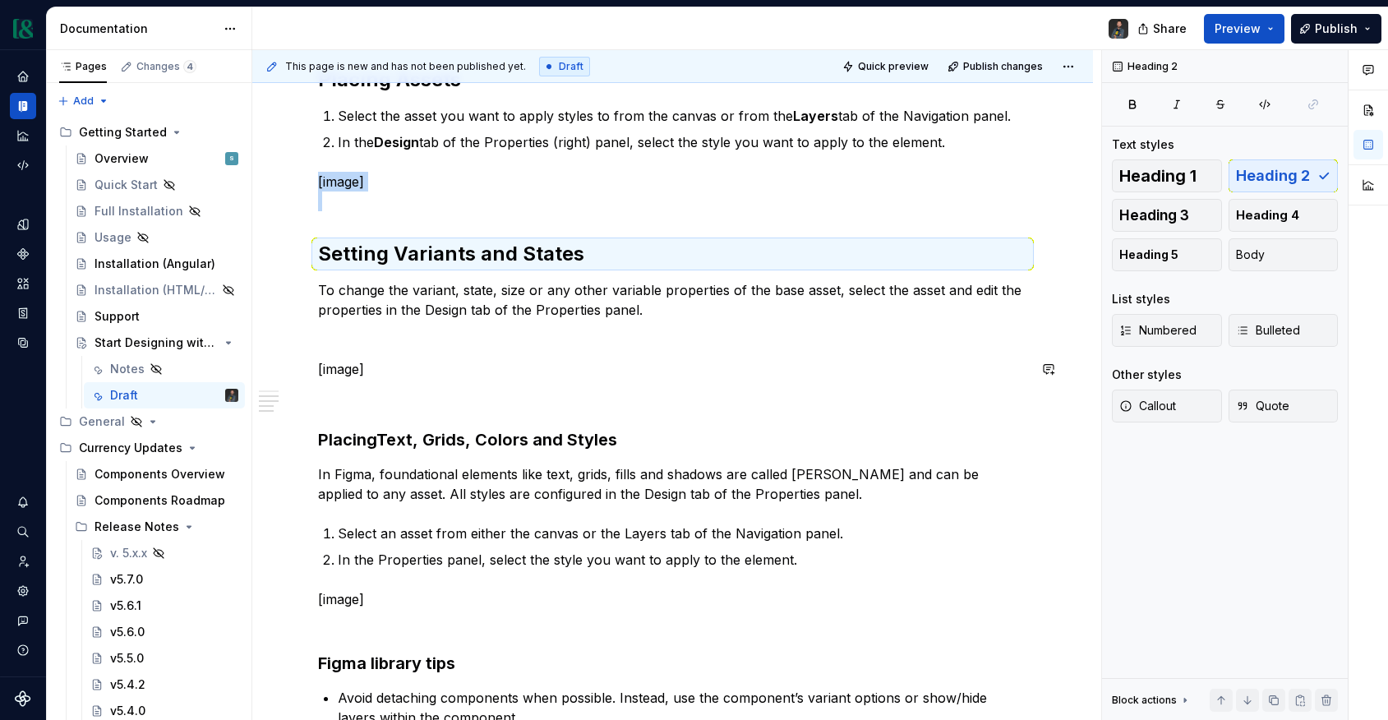
scroll to position [712, 0]
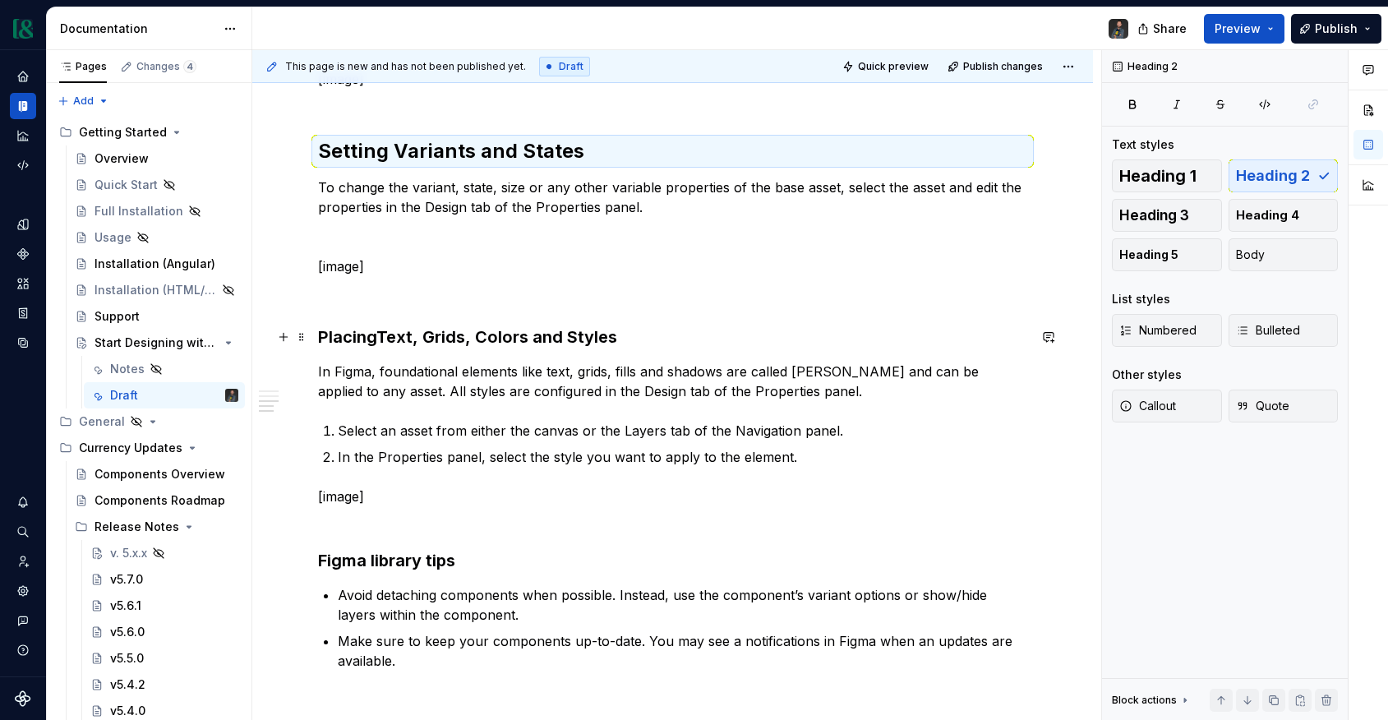
click at [444, 338] on strong "Text, Grids, Colors and Styles" at bounding box center [496, 337] width 241 height 20
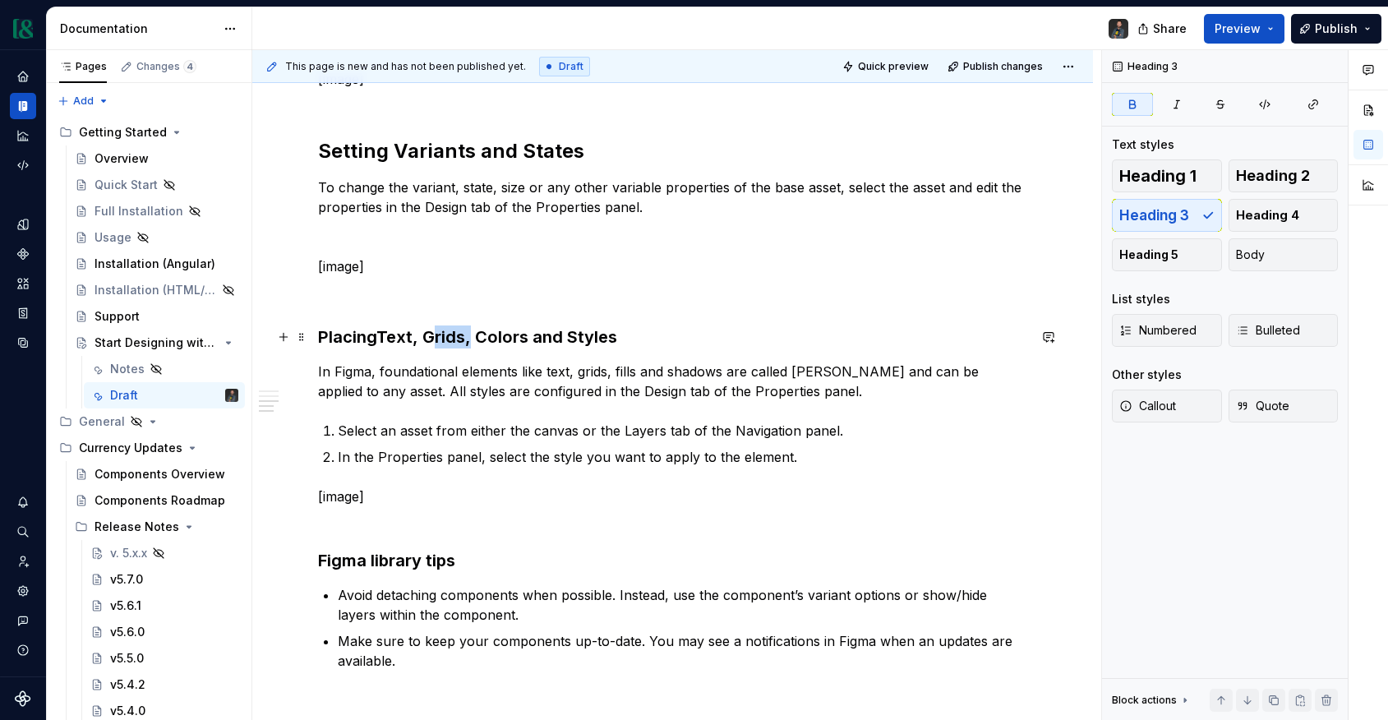
click at [444, 338] on strong "Text, Grids, Colors and Styles" at bounding box center [496, 337] width 241 height 20
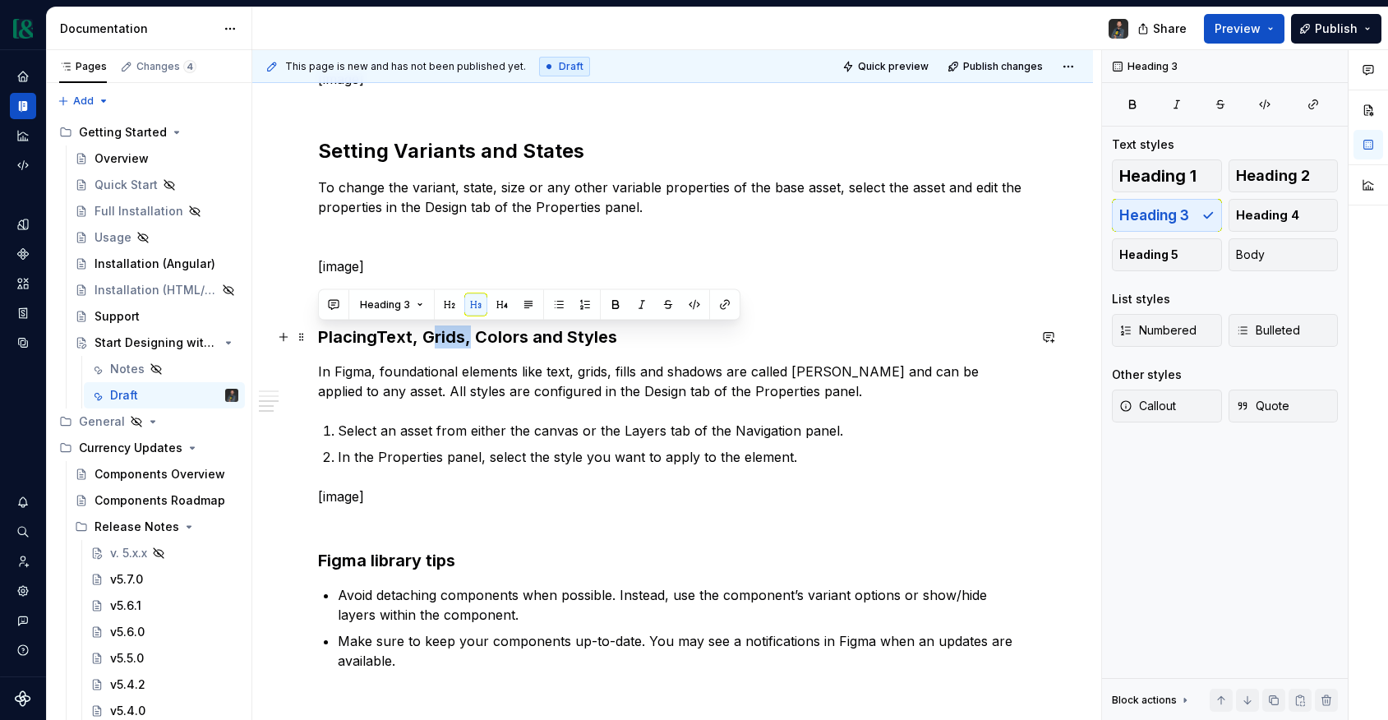
click at [444, 338] on strong "Text, Grids, Colors and Styles" at bounding box center [496, 337] width 241 height 20
click at [454, 303] on button "button" at bounding box center [449, 304] width 23 height 23
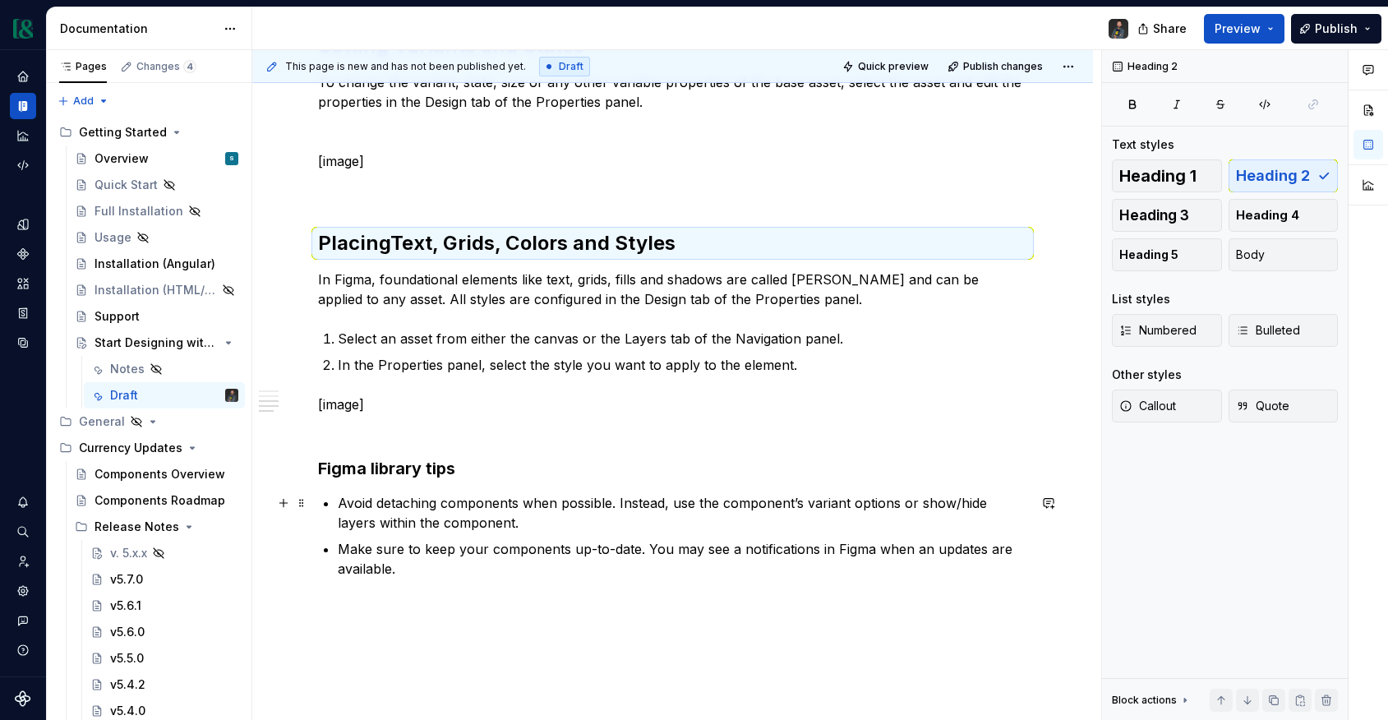
scroll to position [881, 0]
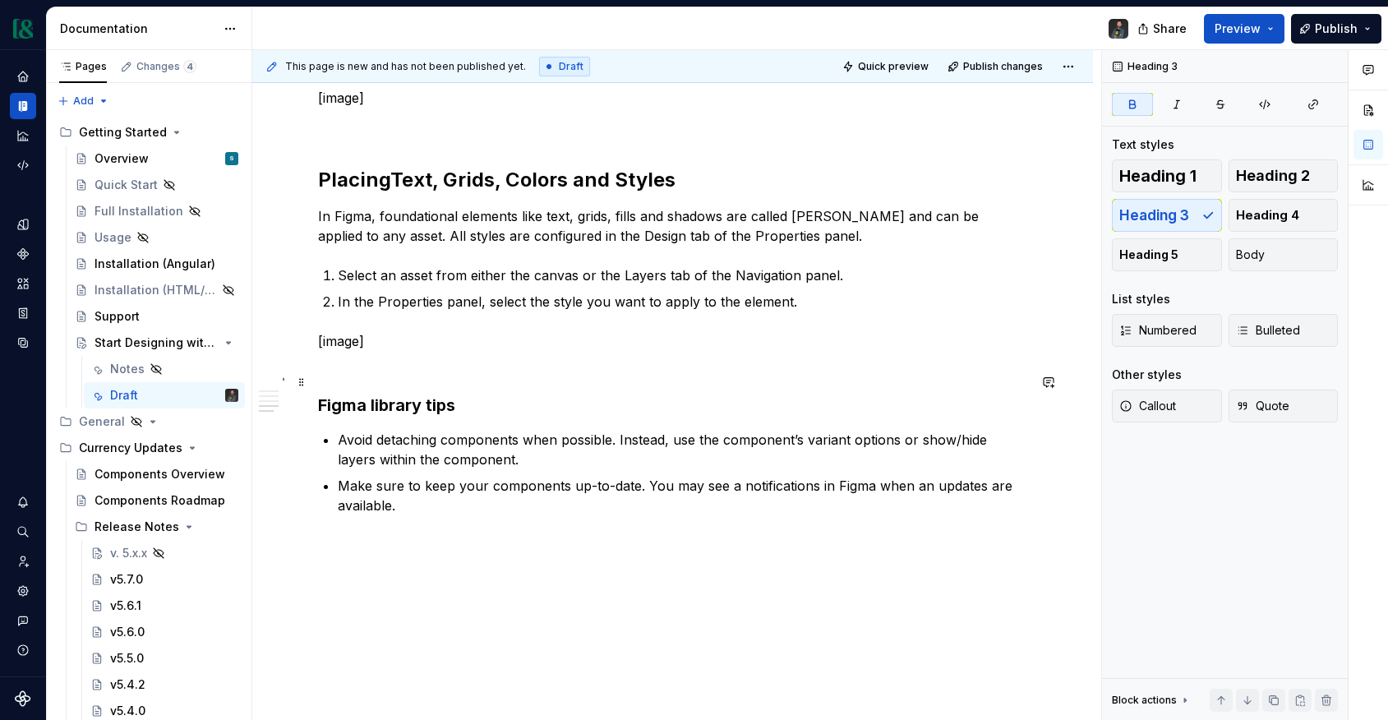
click at [386, 401] on strong "Figma library tips" at bounding box center [386, 405] width 137 height 20
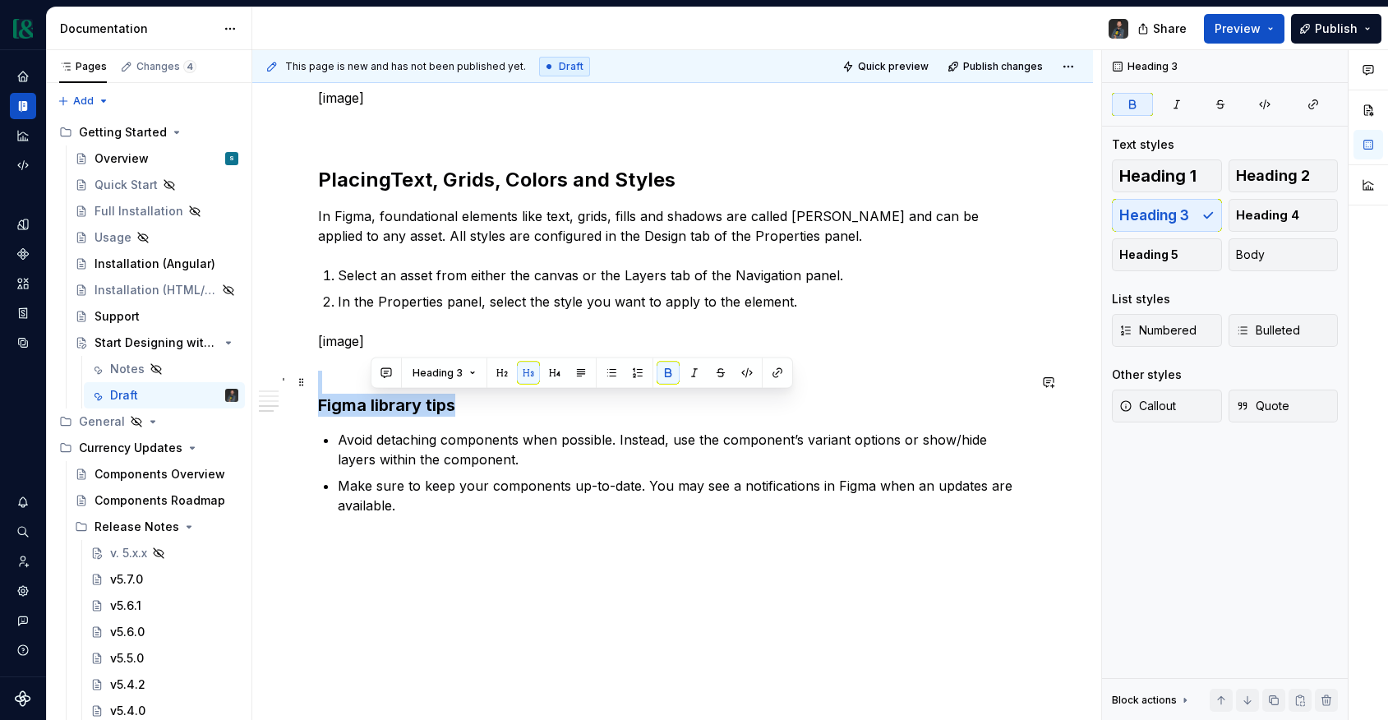
click at [386, 401] on strong "Figma library tips" at bounding box center [386, 405] width 137 height 20
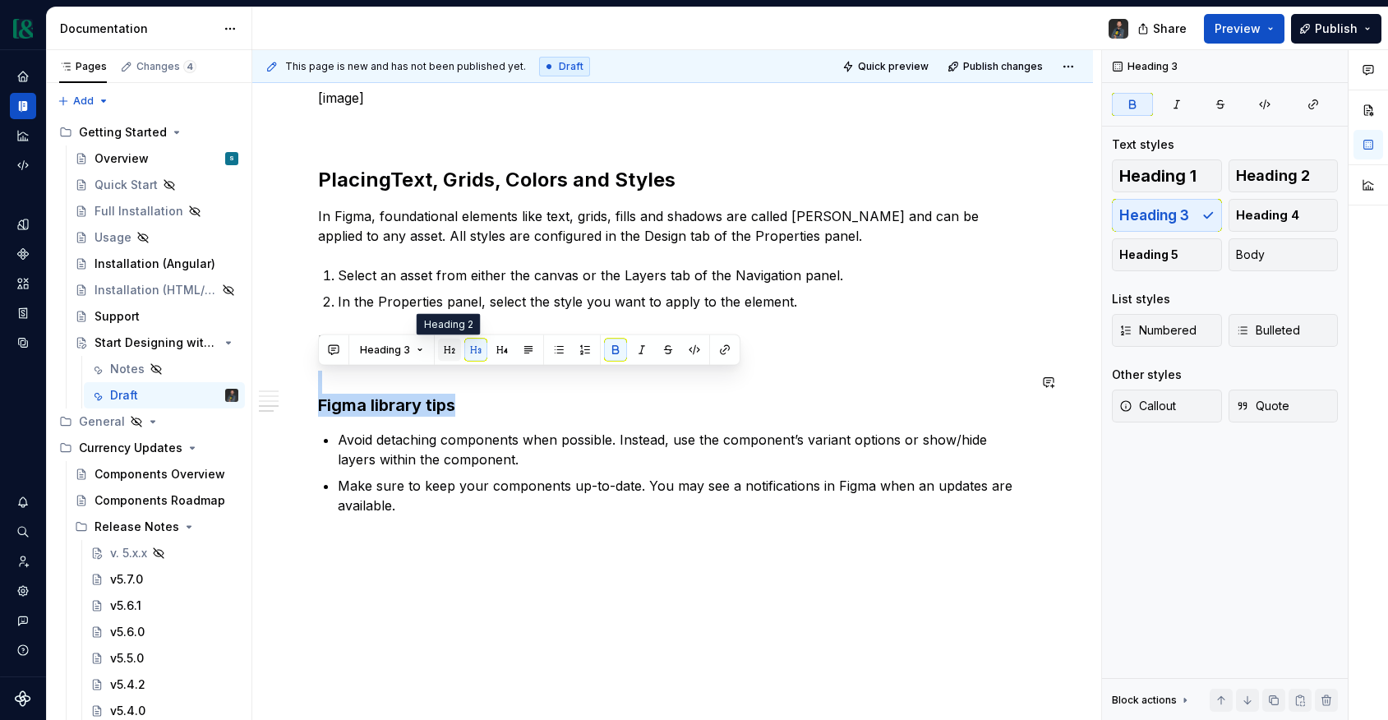
click at [448, 352] on button "button" at bounding box center [449, 349] width 23 height 23
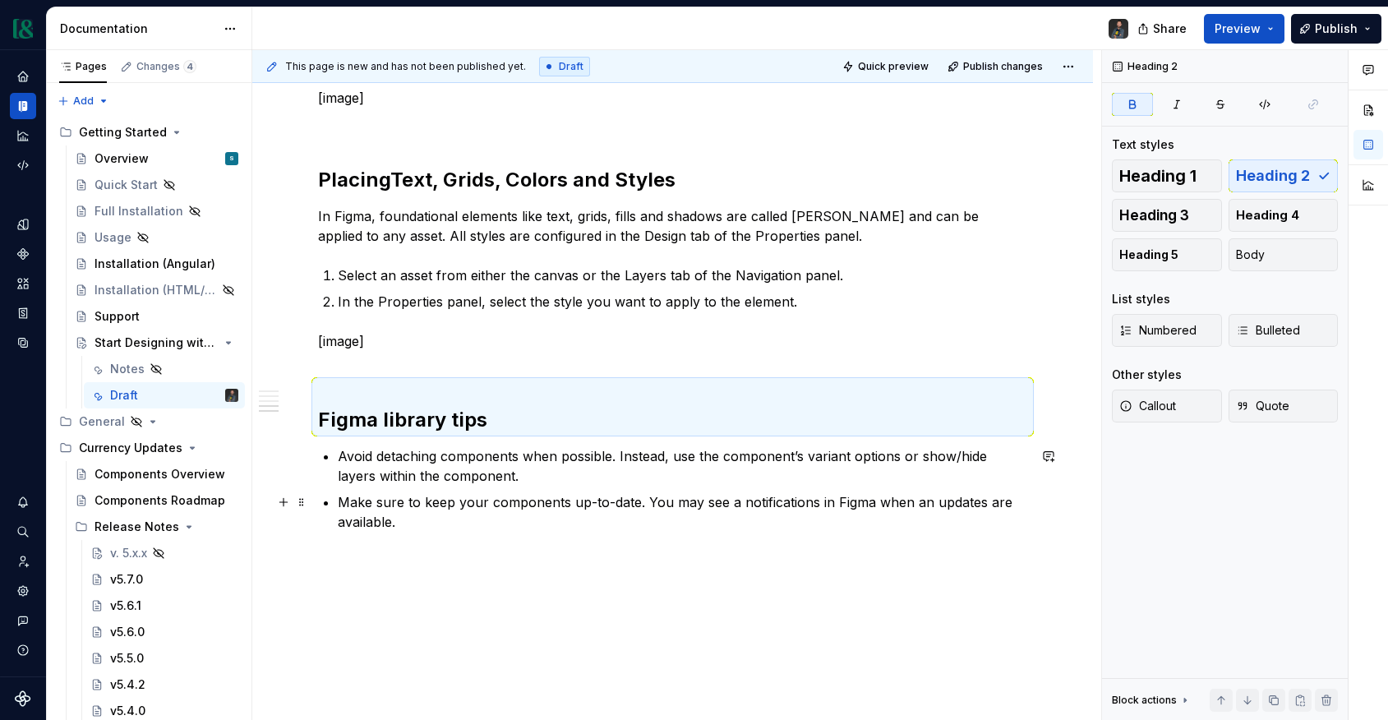
click at [424, 526] on p "Make sure to keep your components up-to-date. You may see a notifications in Fi…" at bounding box center [682, 511] width 689 height 39
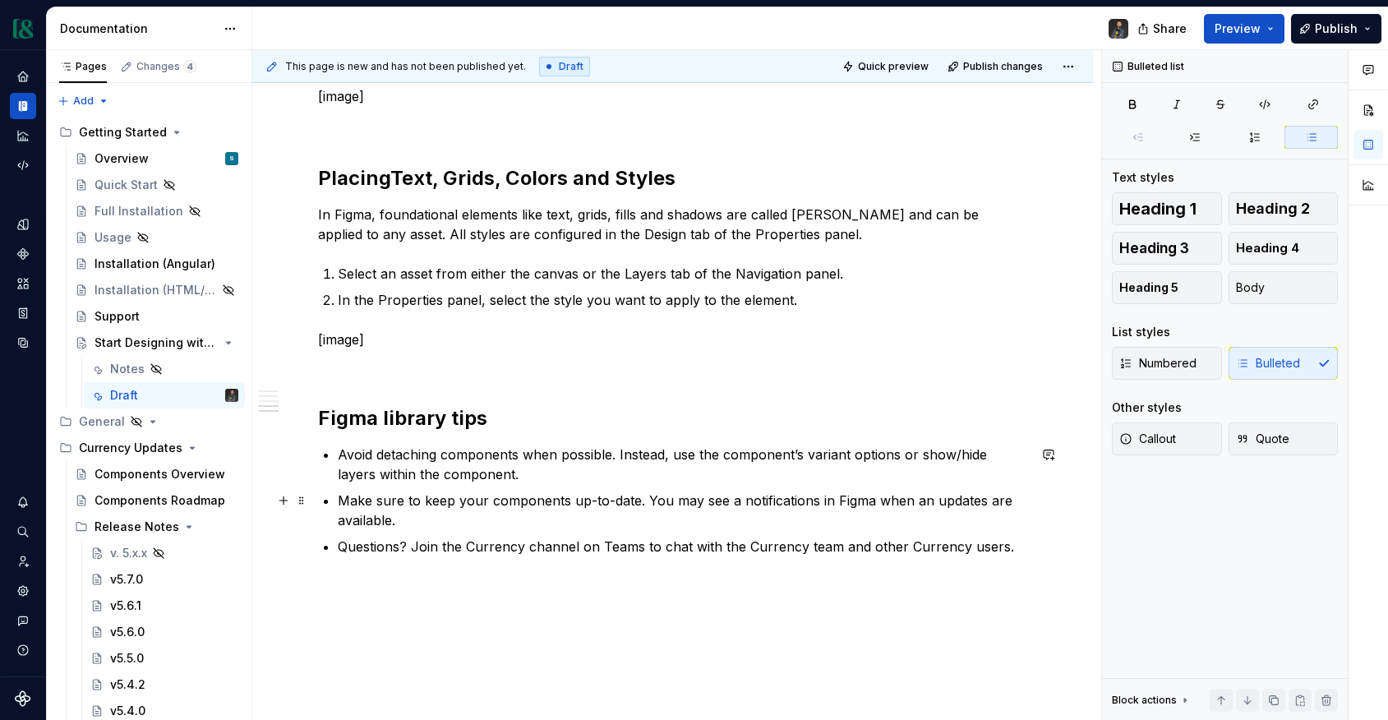
scroll to position [888, 0]
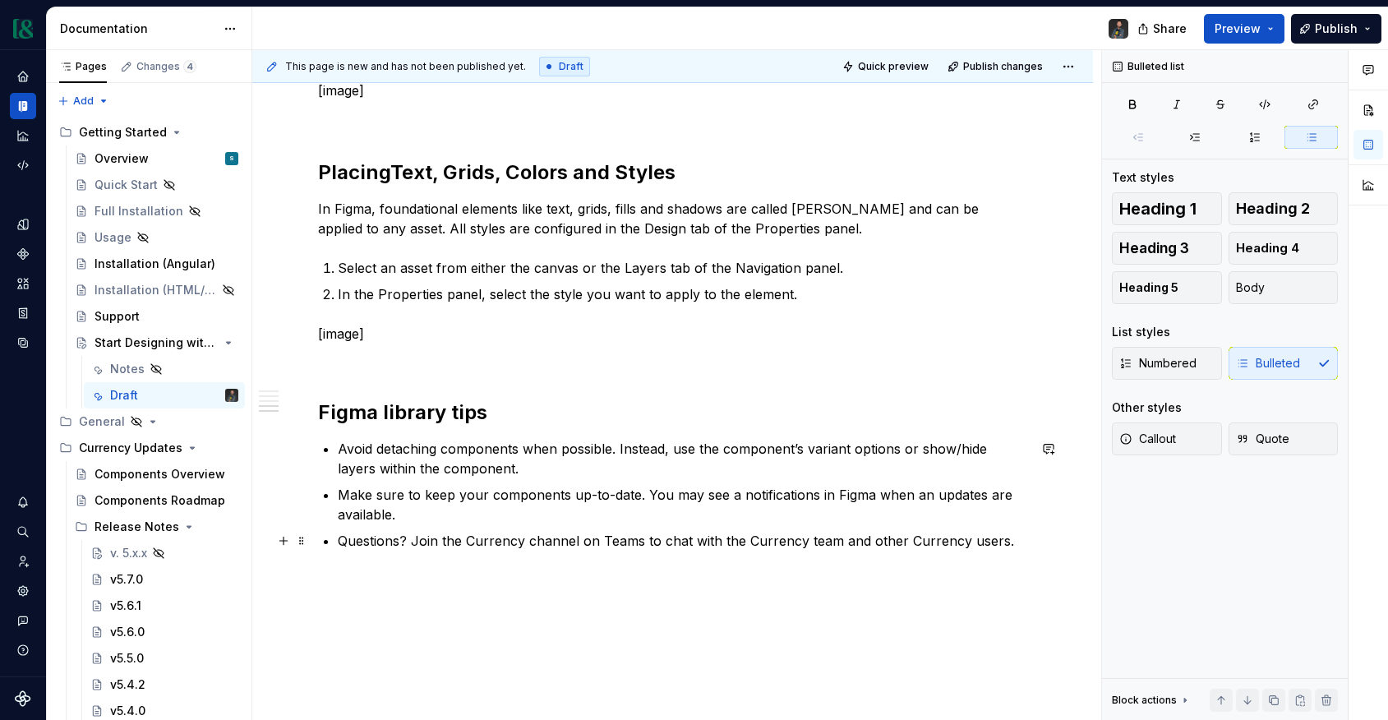
click at [411, 544] on p "Questions? Join the Currency channel on Teams to chat with the Currency team an…" at bounding box center [682, 541] width 689 height 20
click at [583, 541] on p "Join the Currency channel on Teams to chat with the Currency team and other Cur…" at bounding box center [682, 541] width 689 height 20
click at [610, 539] on p "Join the Currency channel on Teams to chat with the Currency team and other Cur…" at bounding box center [682, 541] width 689 height 20
click at [421, 523] on p "Make sure to keep your components up-to-date. You may see a notifications in Fi…" at bounding box center [682, 504] width 689 height 39
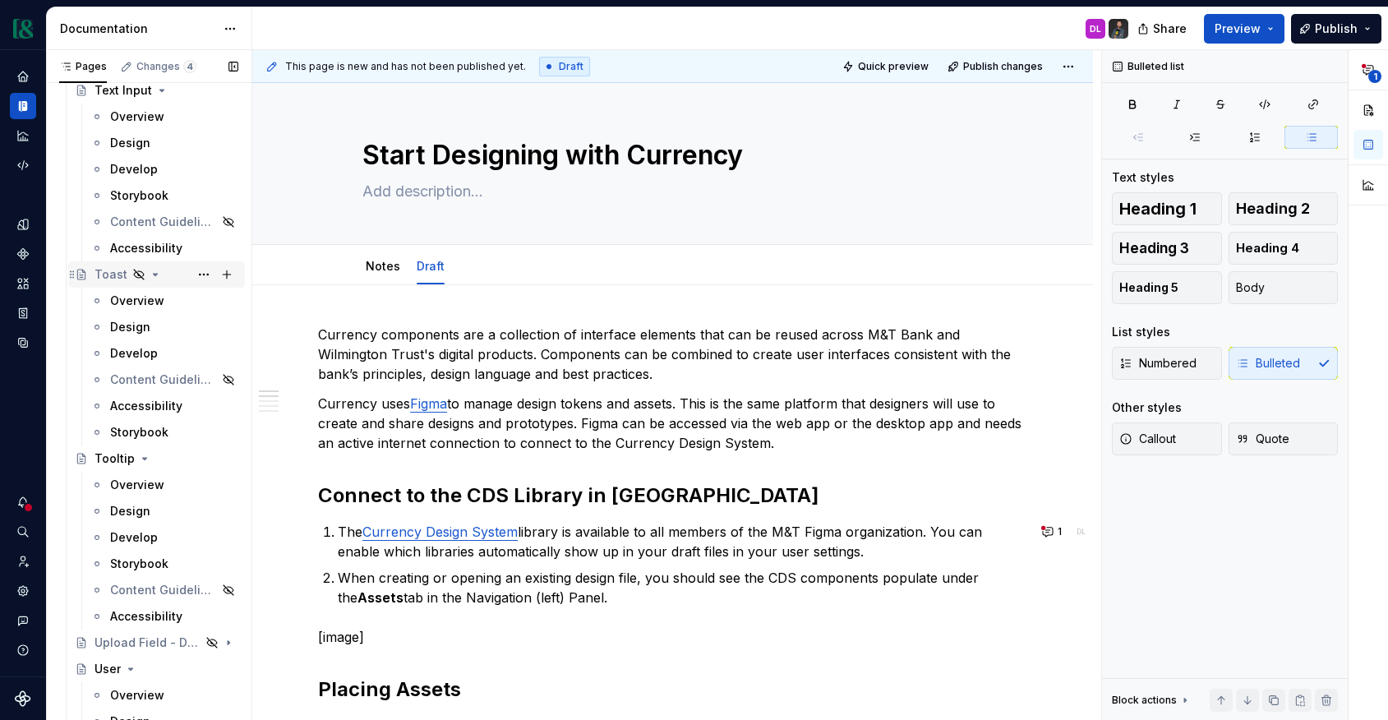
scroll to position [7467, 0]
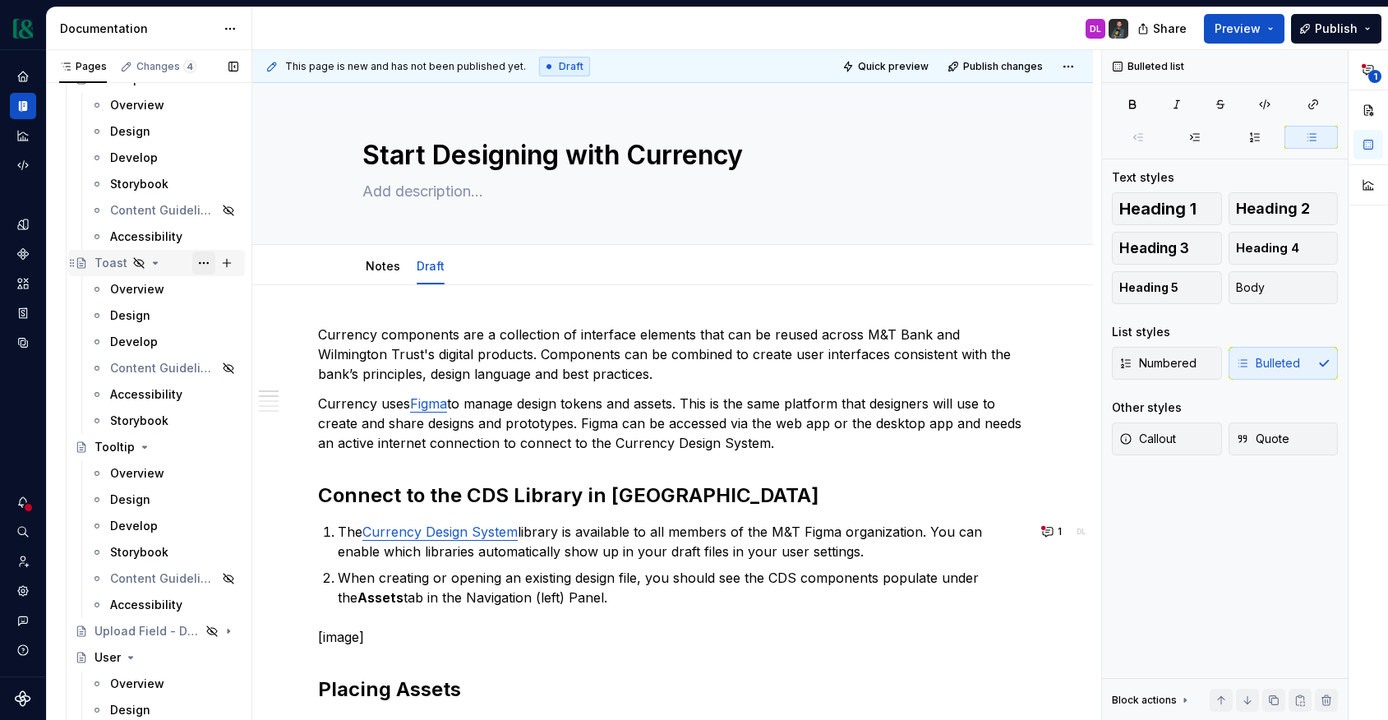
click at [208, 258] on button "Page tree" at bounding box center [203, 262] width 23 height 23
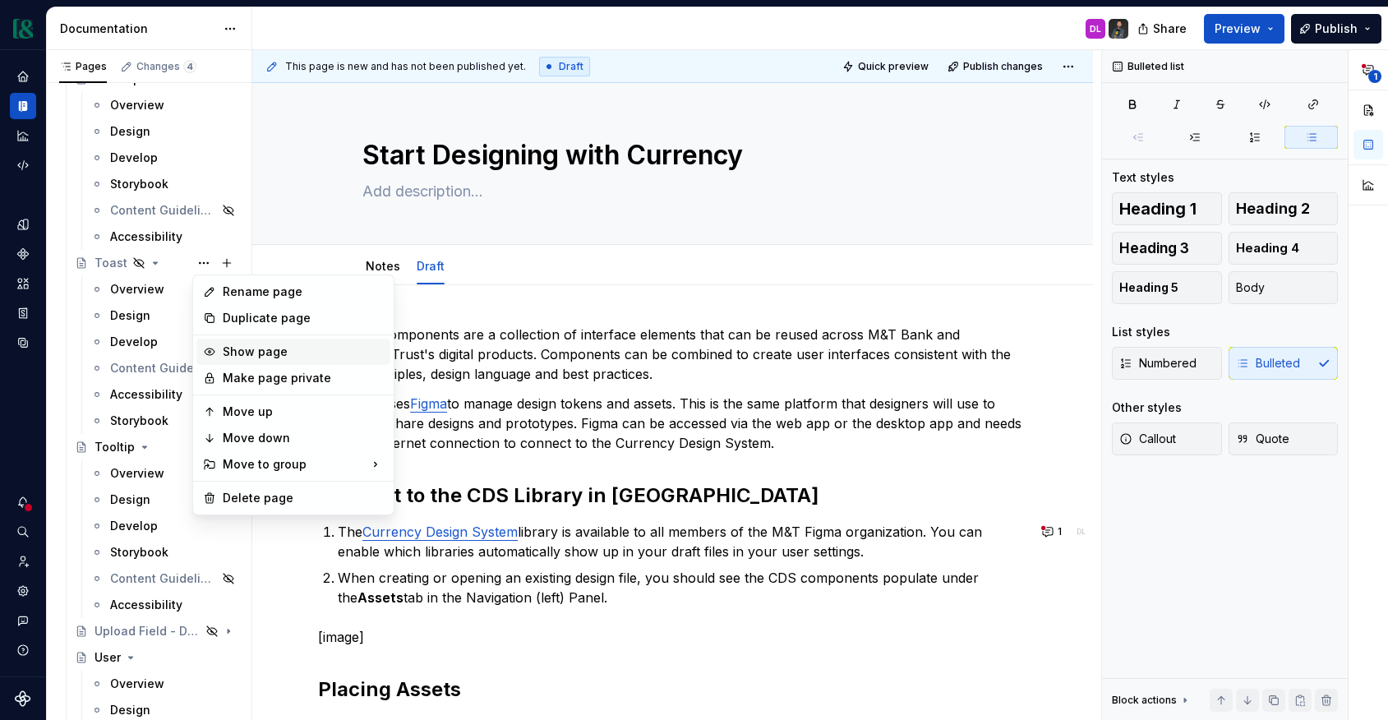
click at [242, 350] on div "Show page" at bounding box center [303, 351] width 161 height 16
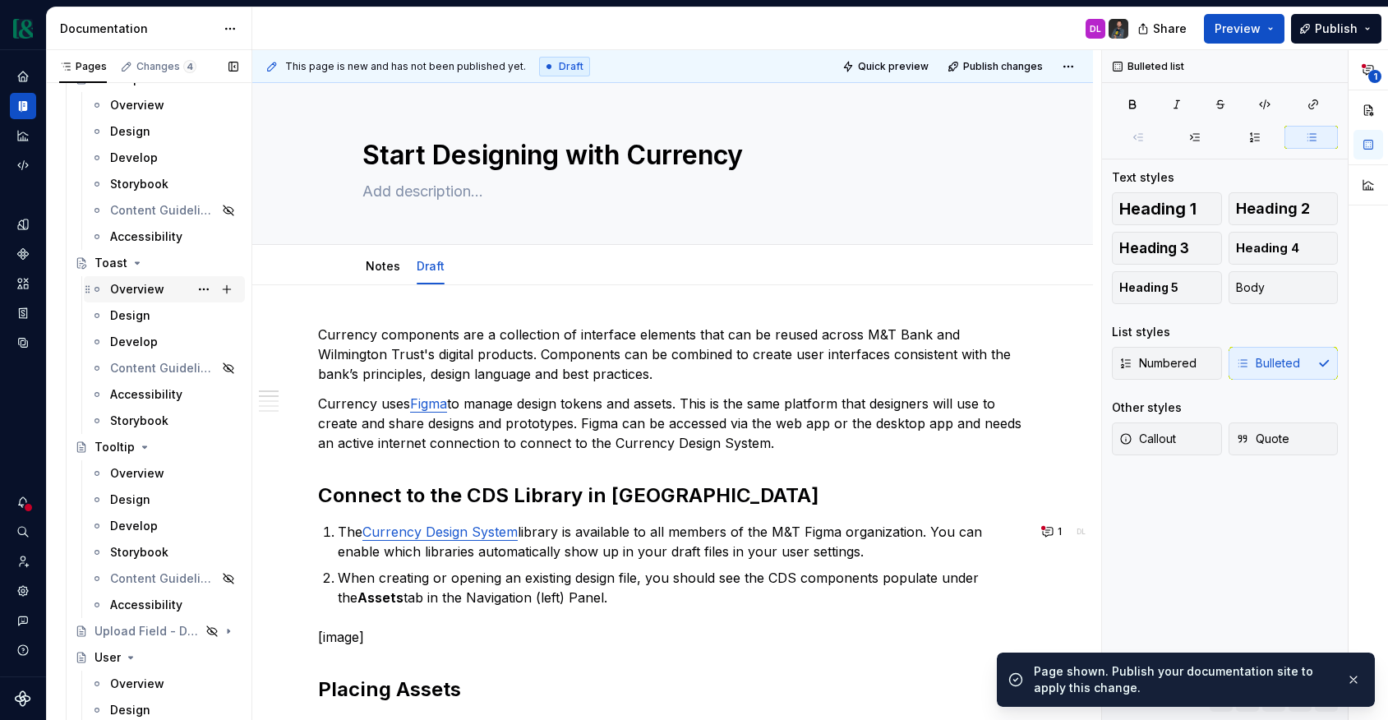
click at [125, 286] on div "Overview" at bounding box center [137, 289] width 54 height 16
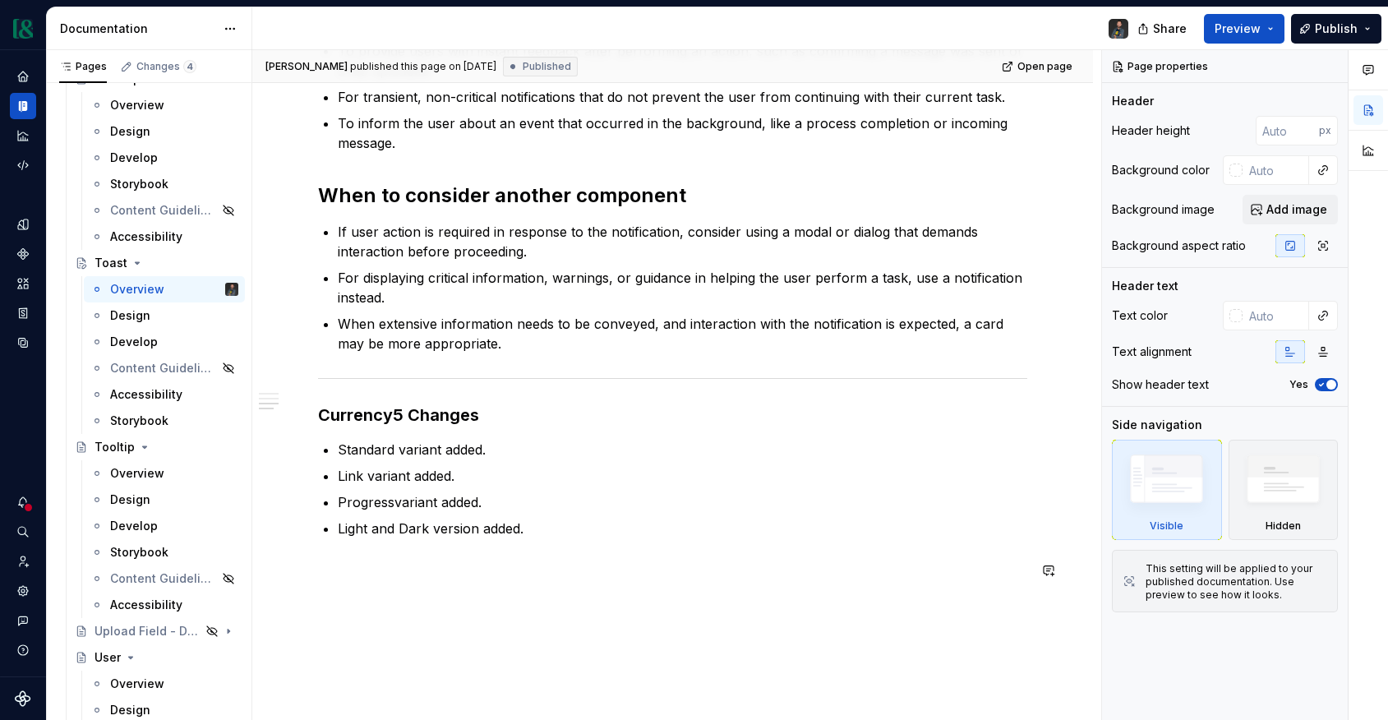
scroll to position [939, 0]
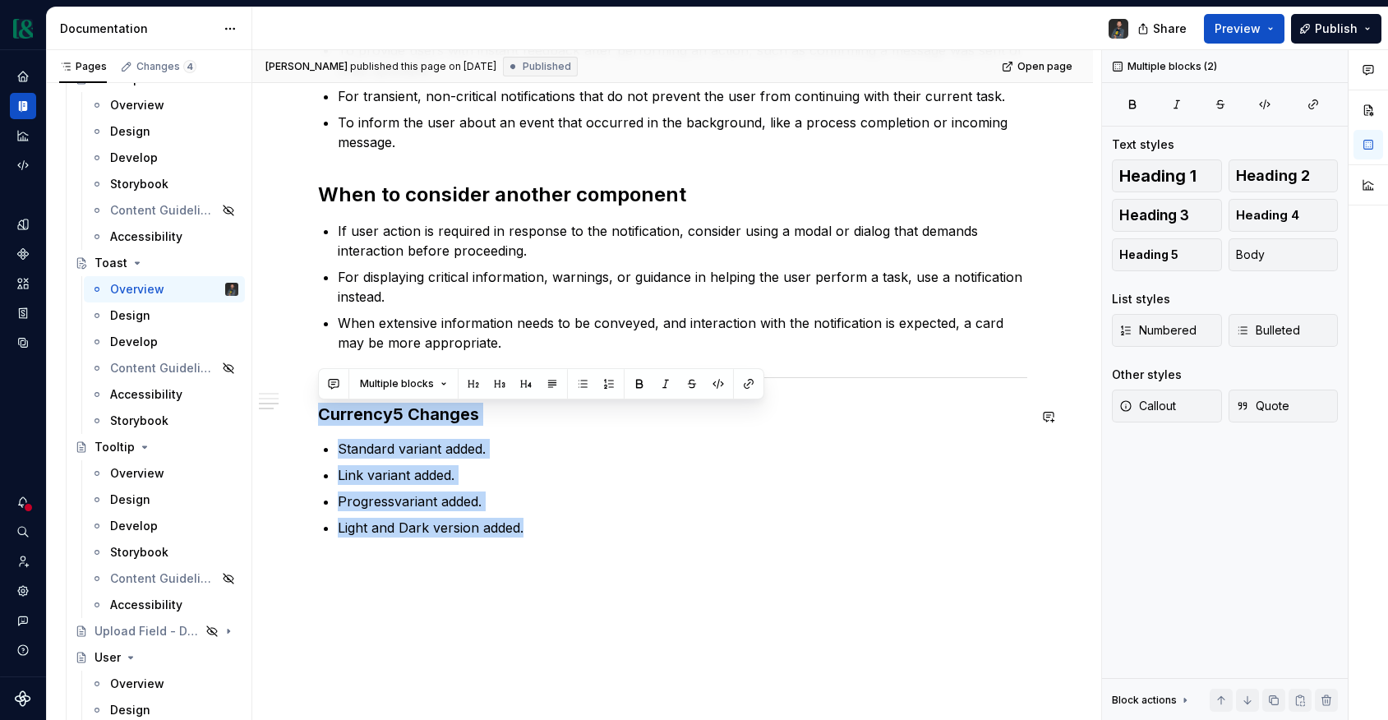
drag, startPoint x: 532, startPoint y: 532, endPoint x: 309, endPoint y: 397, distance: 260.7
click at [309, 397] on div "**********" at bounding box center [672, 108] width 840 height 1407
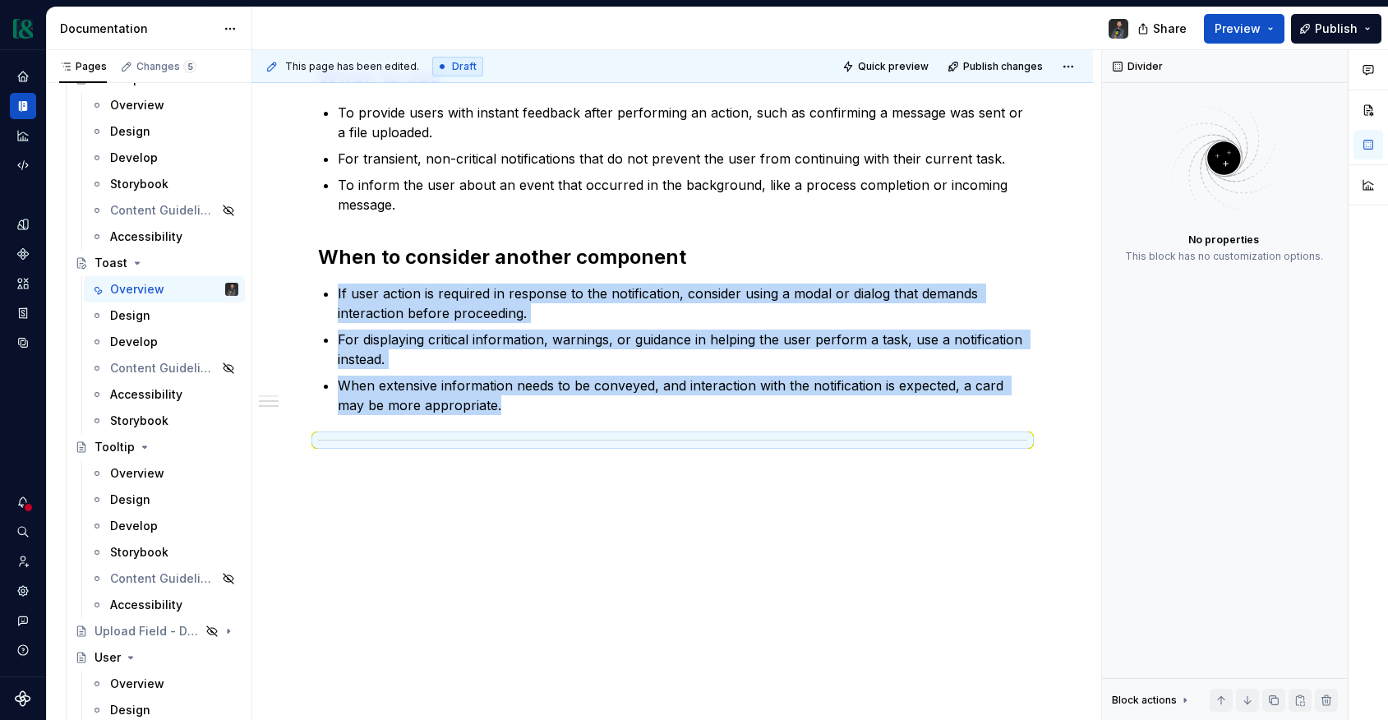
type textarea "*"
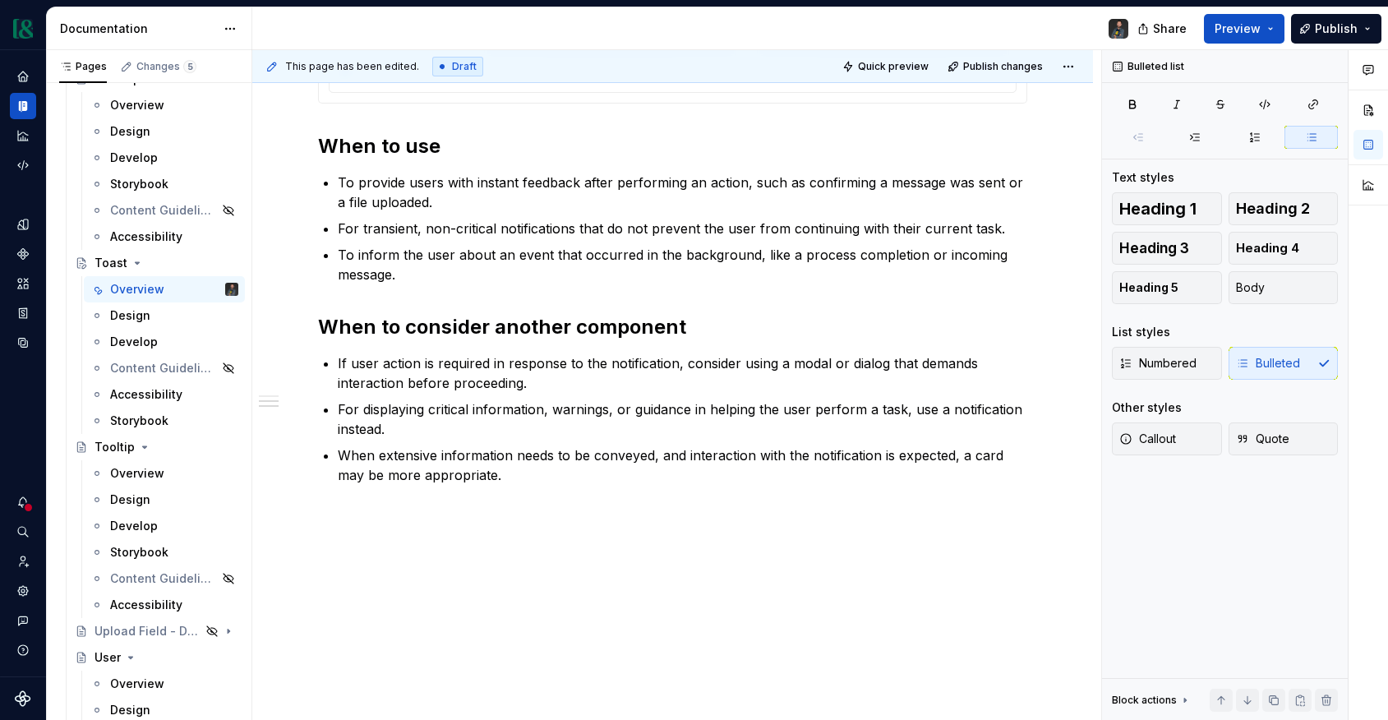
scroll to position [808, 0]
click at [977, 457] on p "When extensive information needs to be conveyed, and interaction with the notif…" at bounding box center [682, 464] width 689 height 39
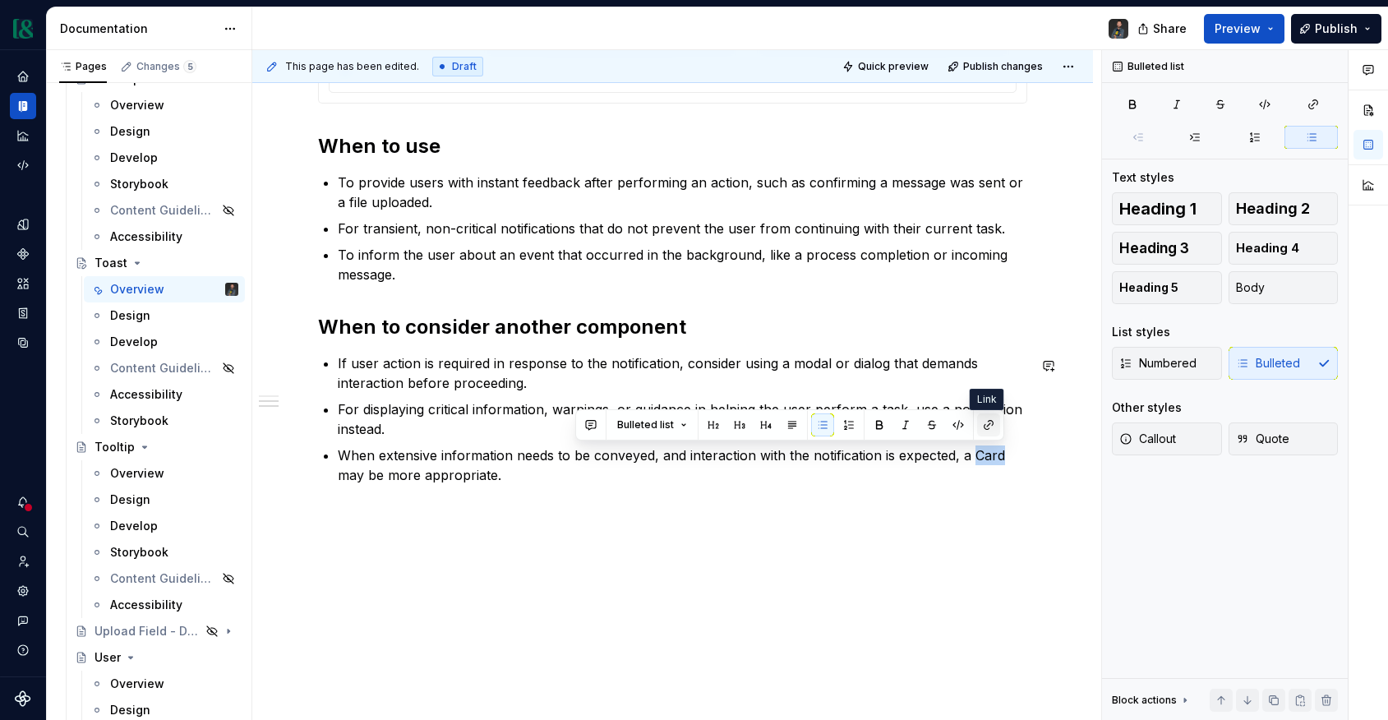
click at [991, 426] on button "button" at bounding box center [988, 424] width 23 height 23
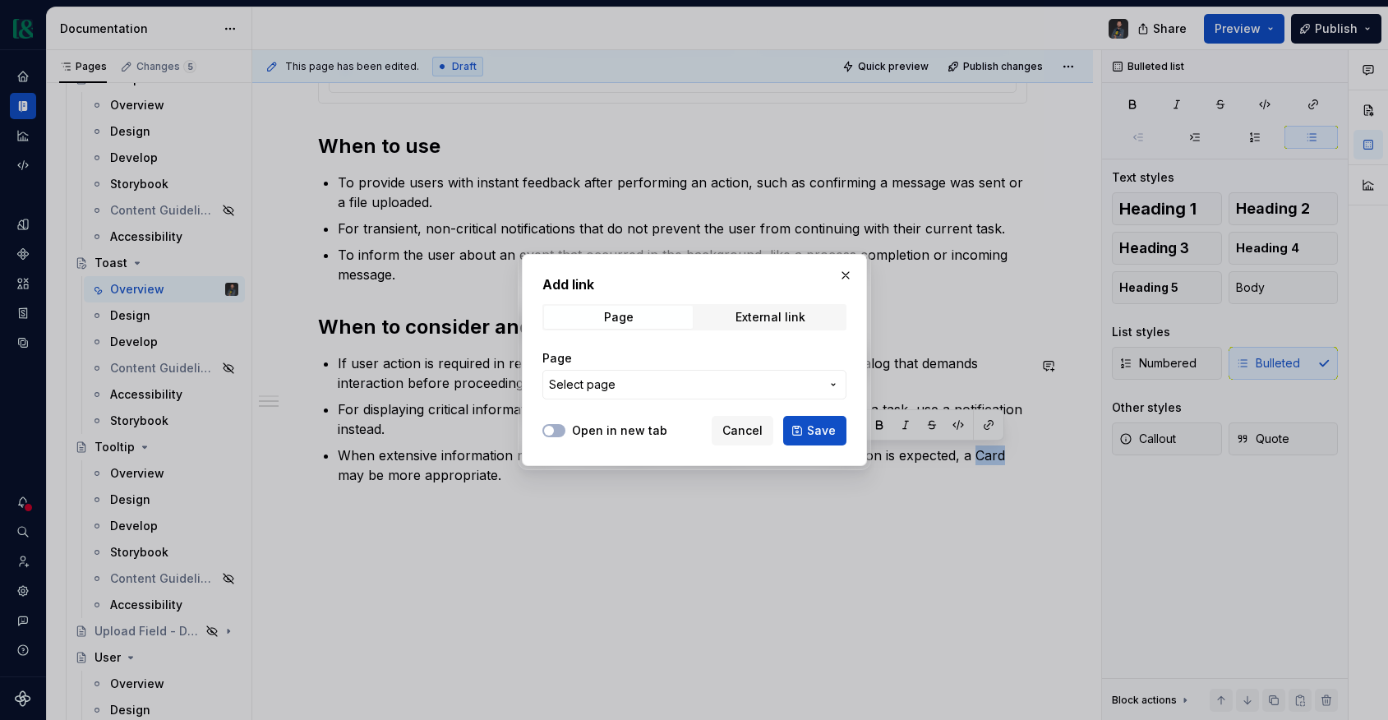
click at [667, 380] on span "Select page" at bounding box center [684, 384] width 271 height 16
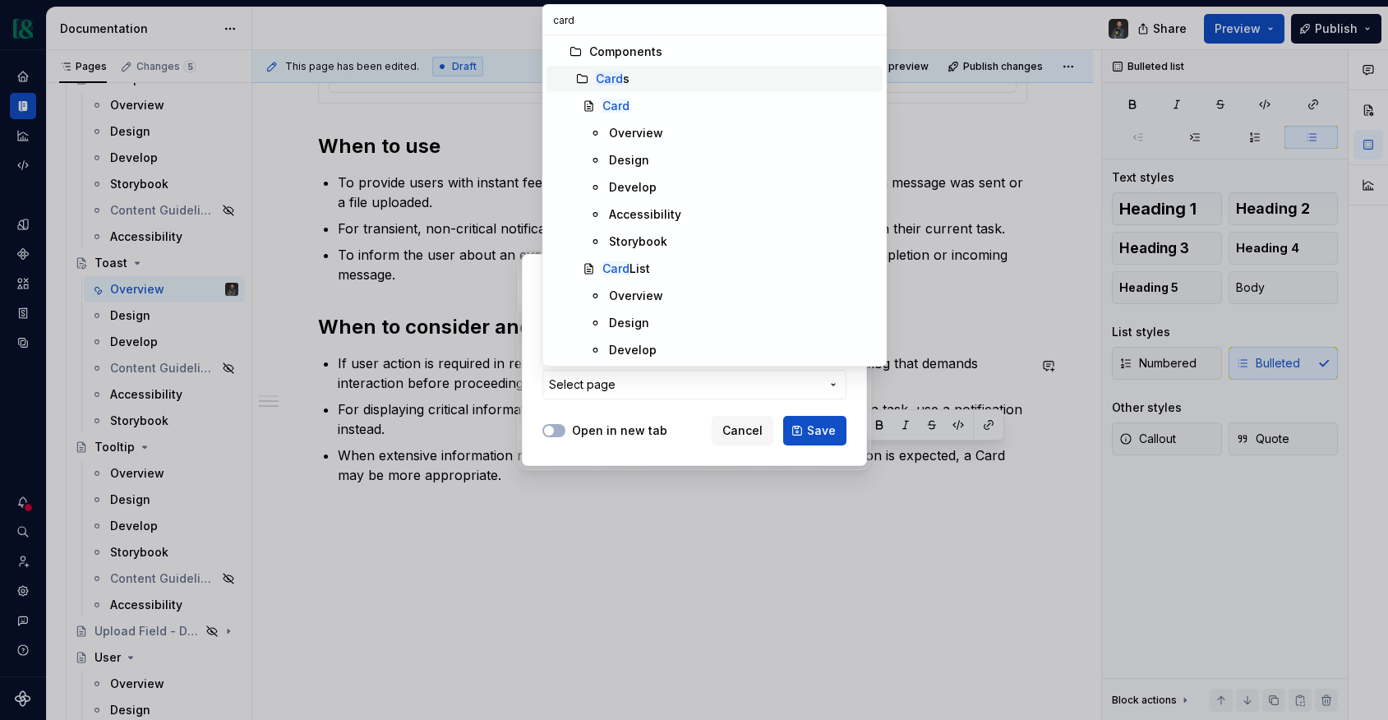
type input "card"
click at [634, 75] on div "Card s" at bounding box center [736, 79] width 281 height 16
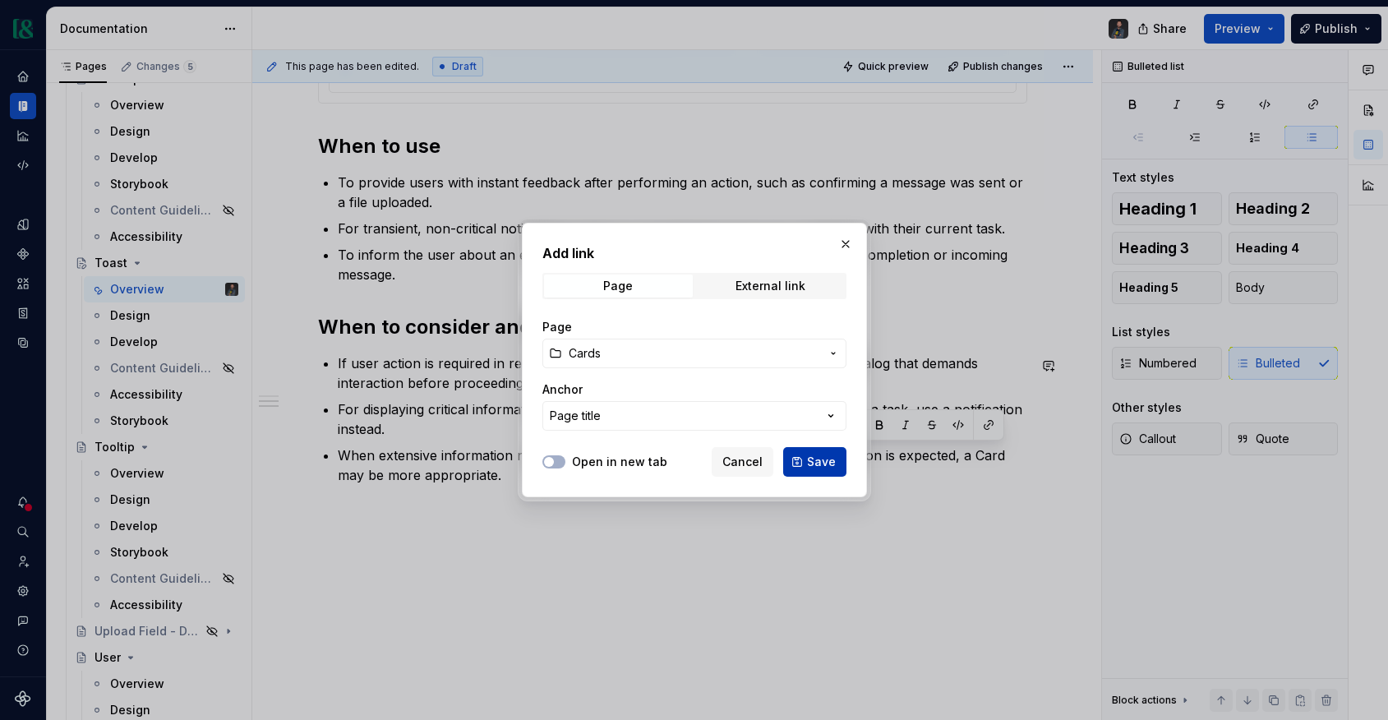
click at [825, 460] on span "Save" at bounding box center [821, 462] width 29 height 16
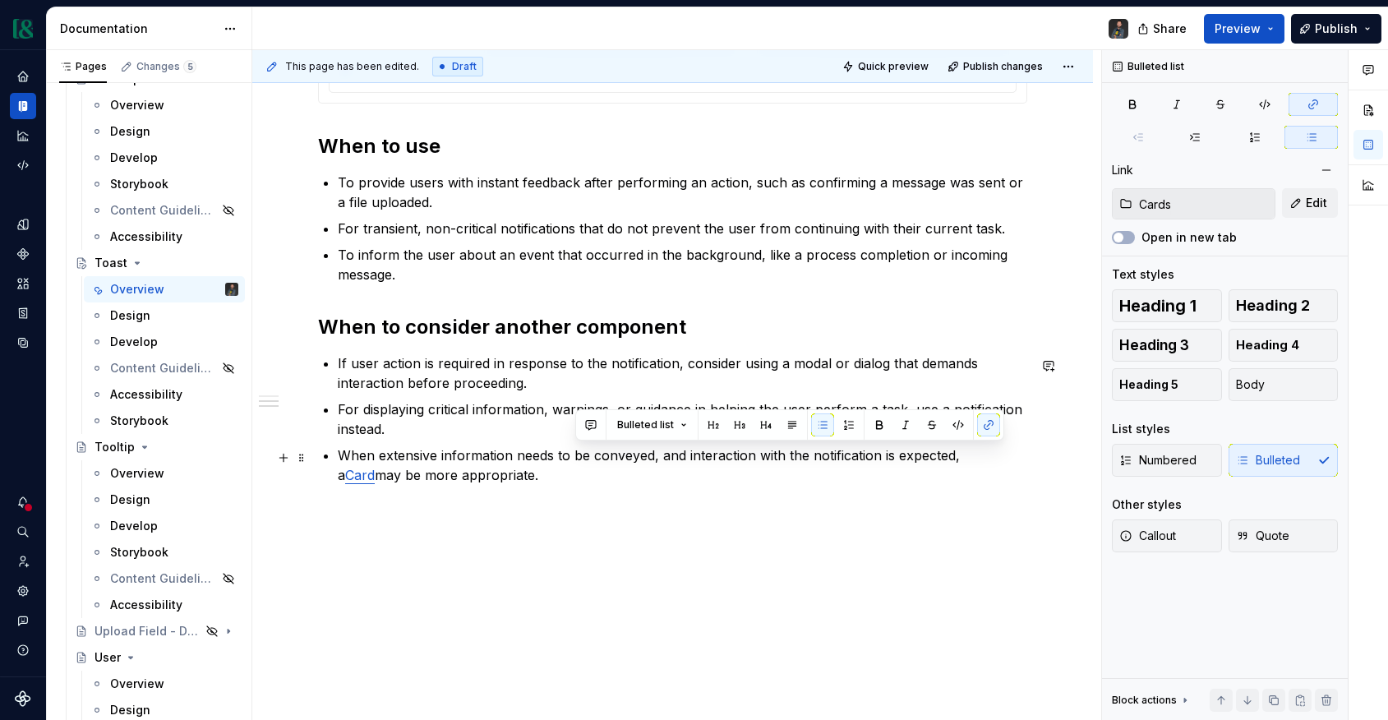
click at [500, 478] on p "When extensive information needs to be conveyed, and interaction with the notif…" at bounding box center [682, 464] width 689 height 39
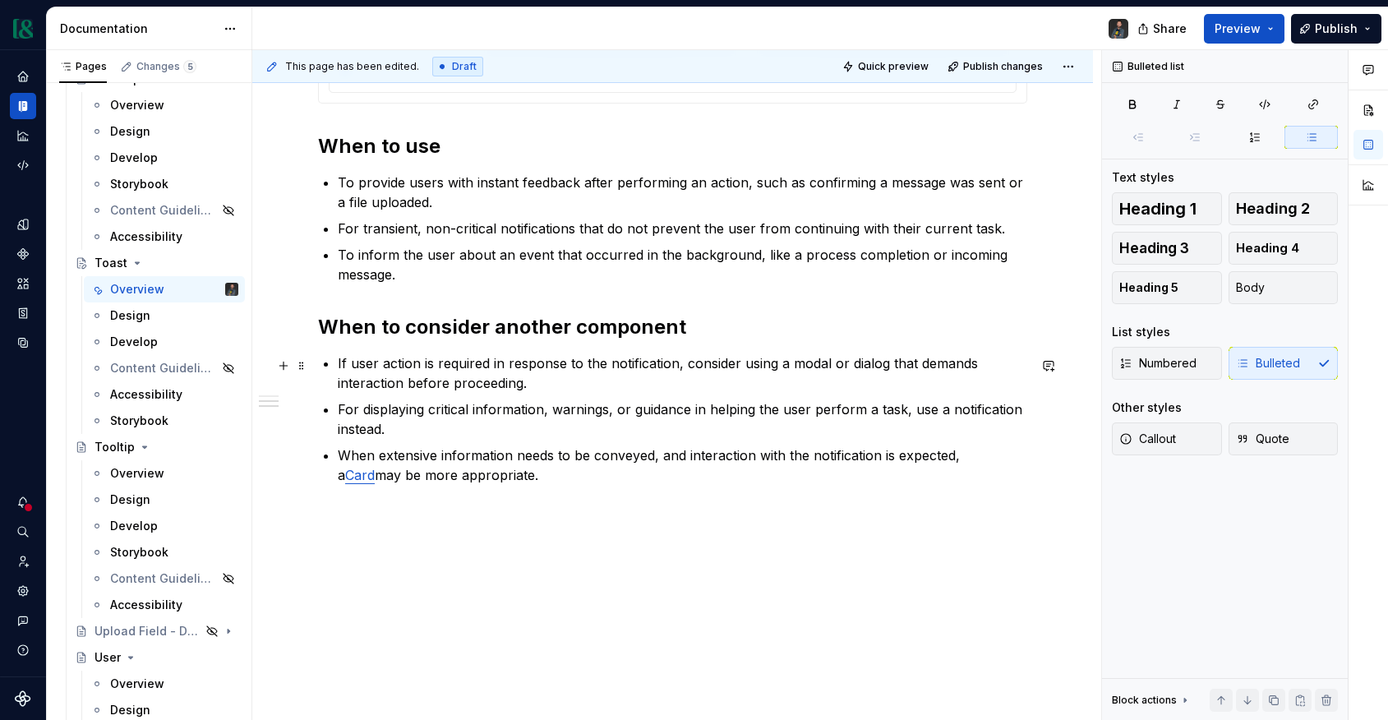
click at [801, 359] on p "If user action is required in response to the notification, consider using a mo…" at bounding box center [682, 372] width 689 height 39
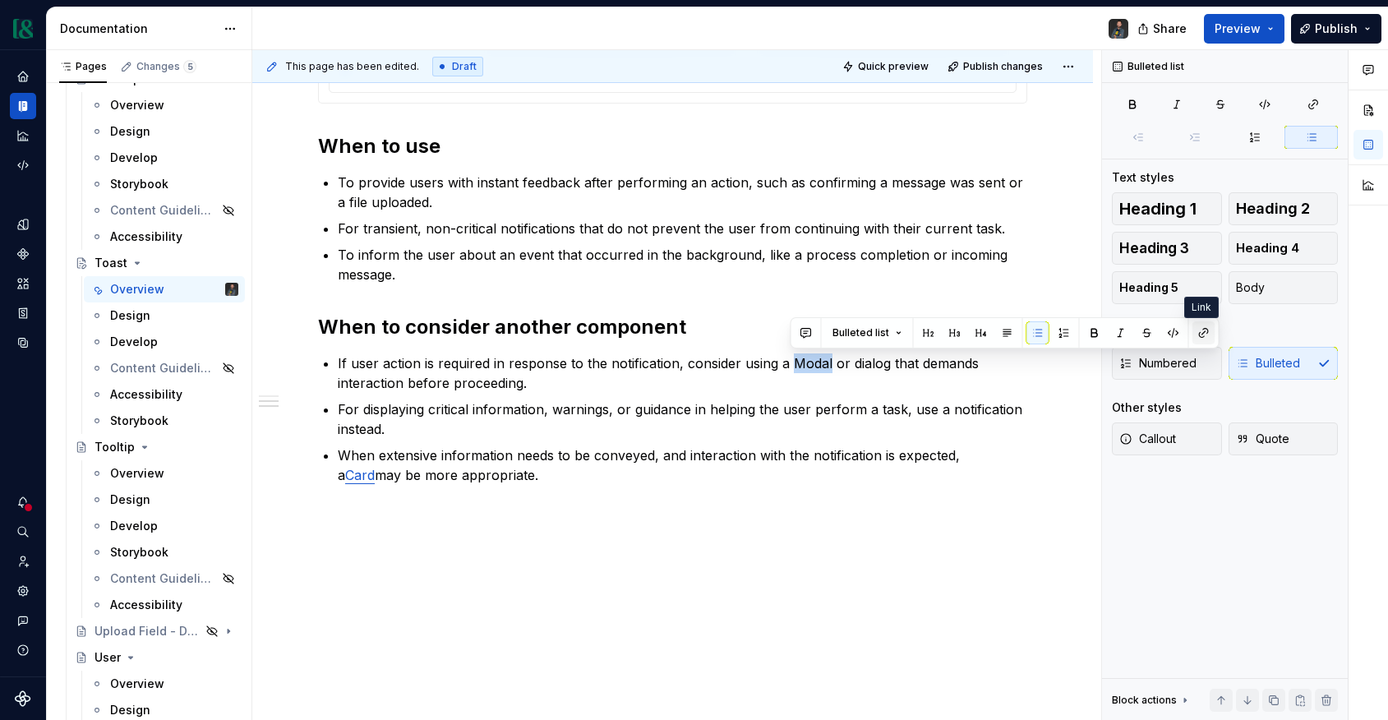
click at [1199, 336] on button "button" at bounding box center [1203, 332] width 23 height 23
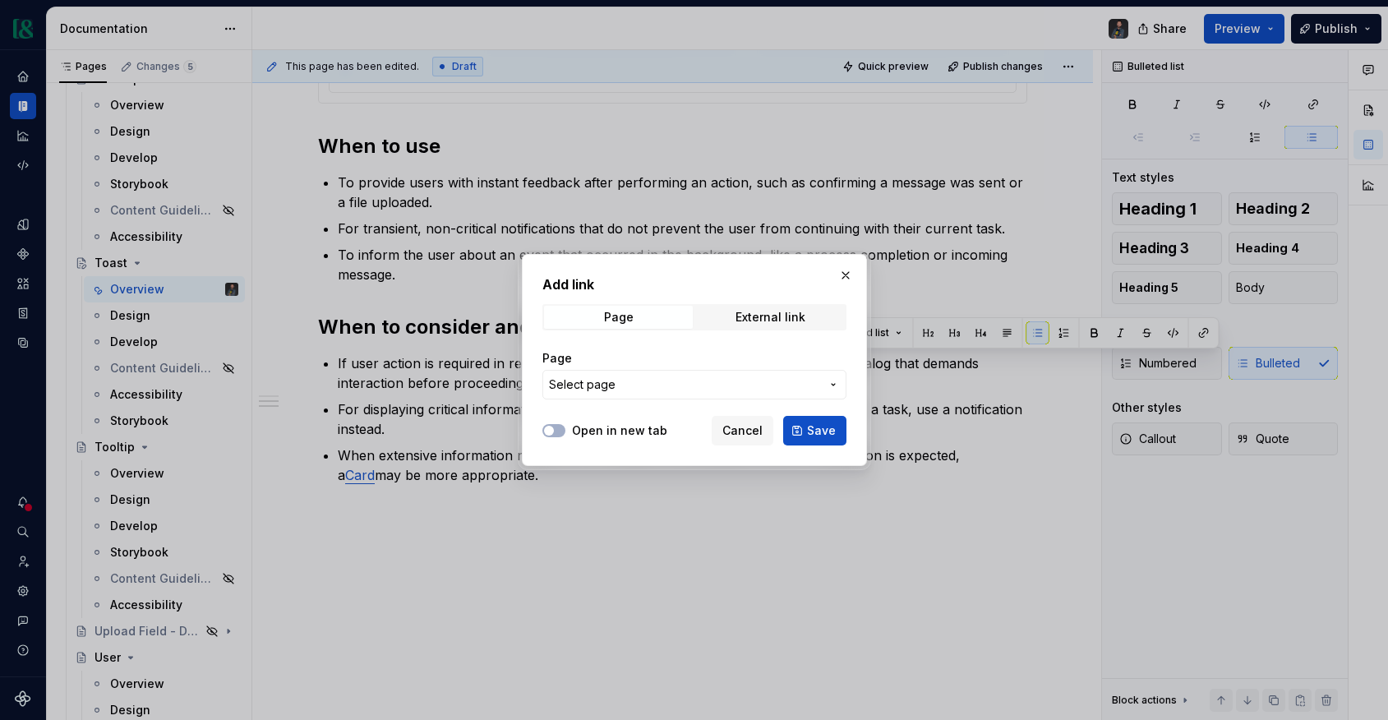
click at [822, 372] on button "Select page" at bounding box center [694, 385] width 304 height 30
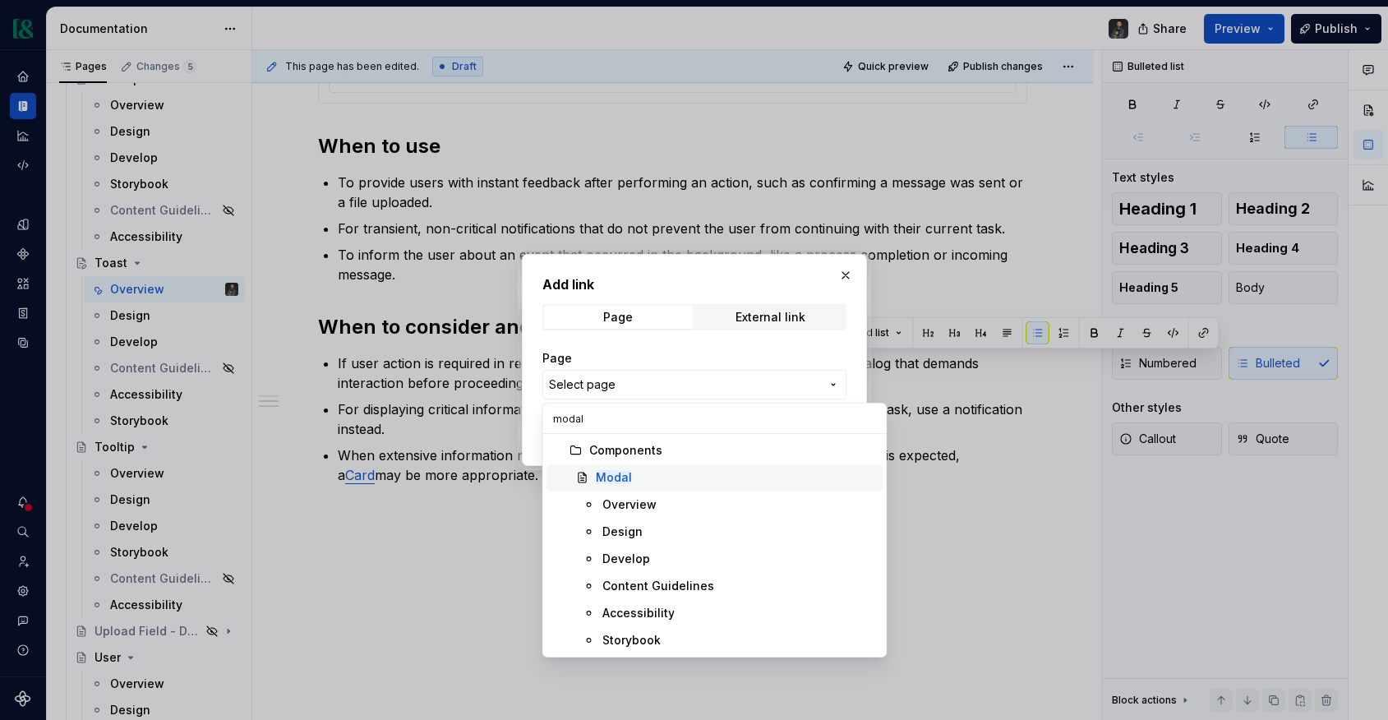
type input "modal"
click at [697, 472] on div "Modal" at bounding box center [736, 477] width 281 height 16
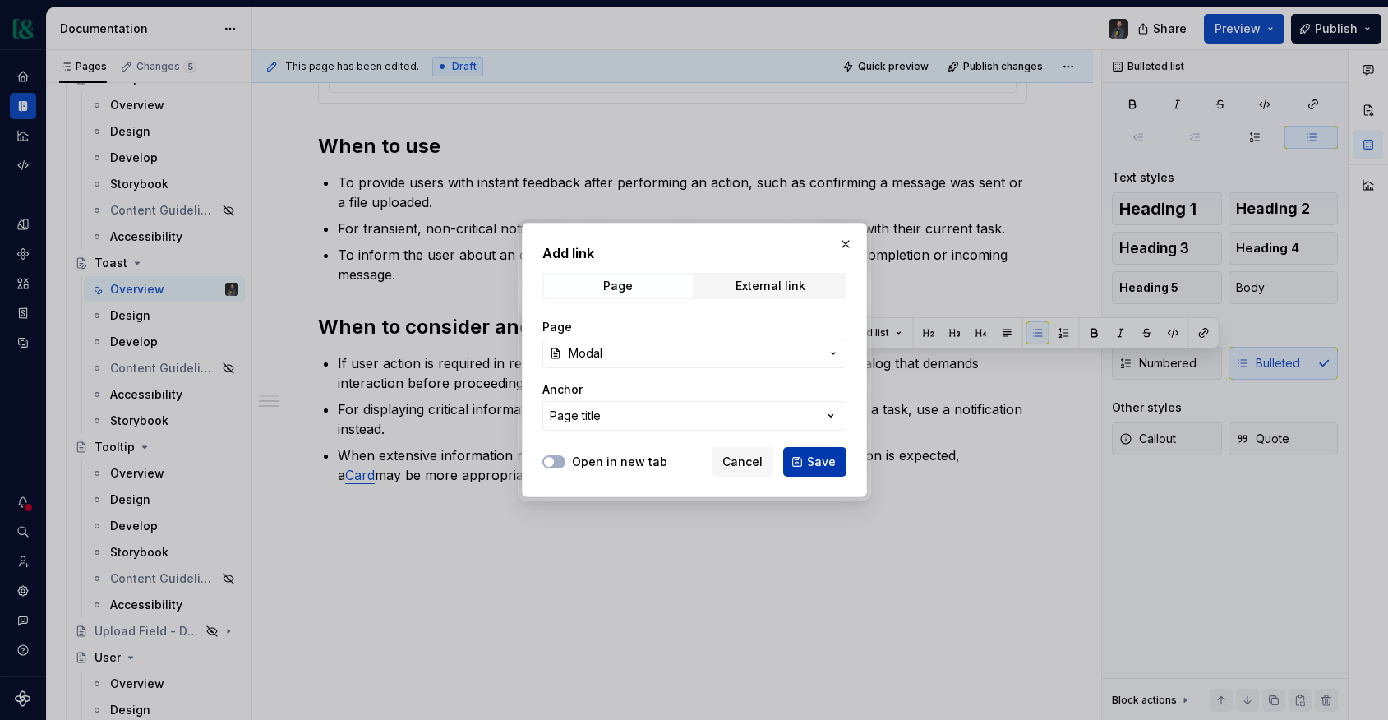
click at [814, 465] on span "Save" at bounding box center [821, 462] width 29 height 16
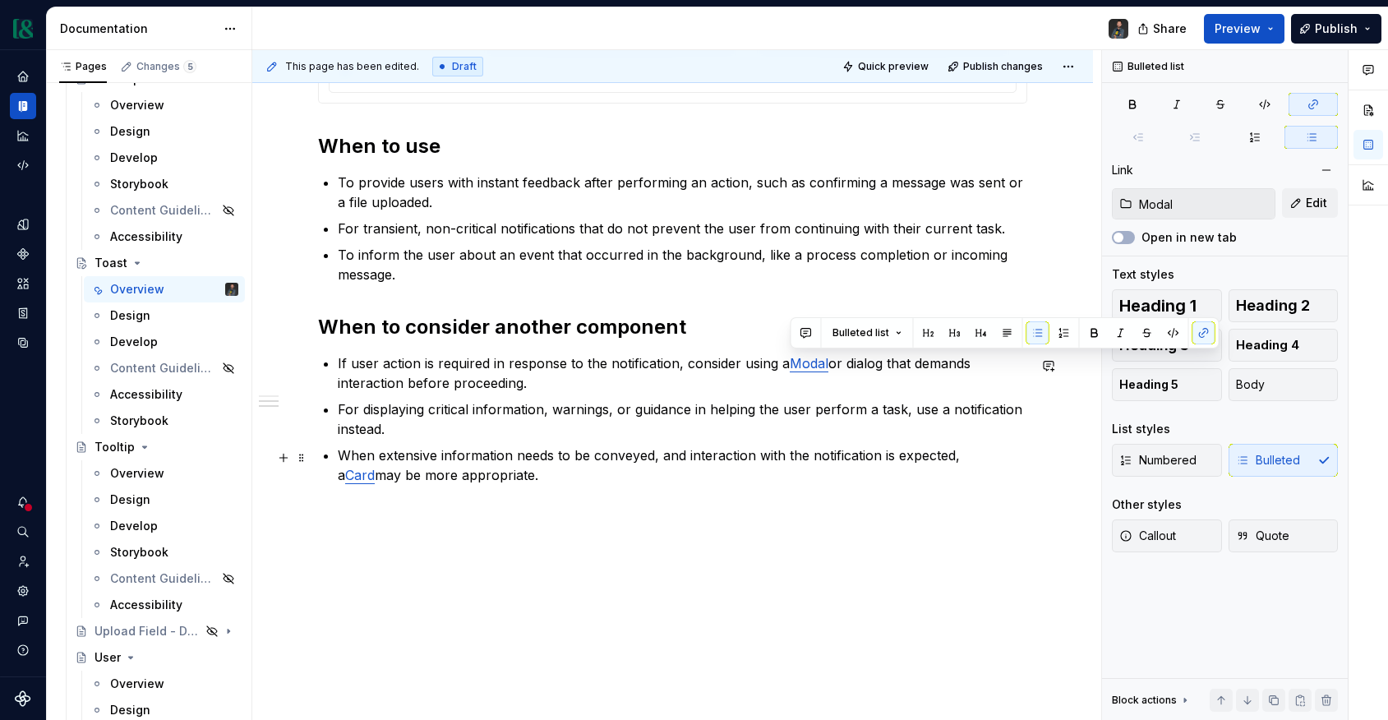
click at [542, 466] on p "When extensive information needs to be conveyed, and interaction with the notif…" at bounding box center [682, 464] width 689 height 39
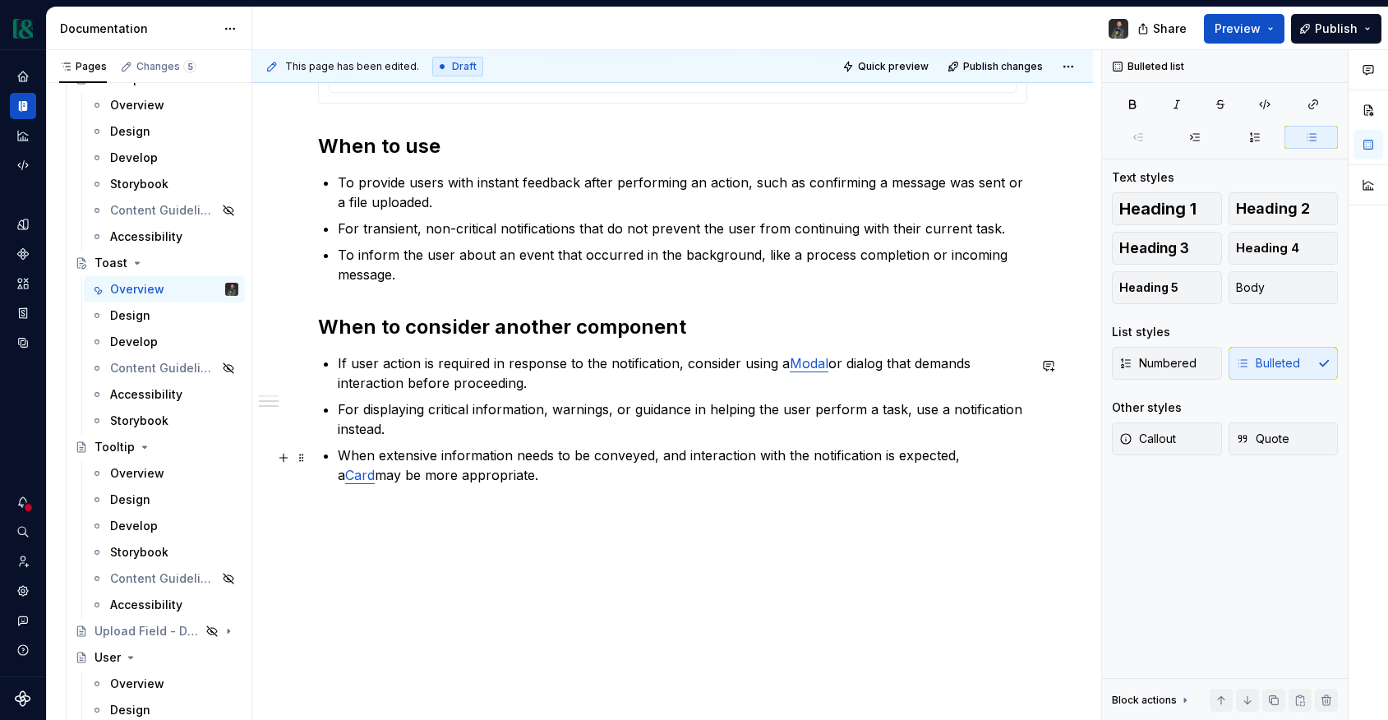
type textarea "*"
click at [954, 402] on p "For displaying critical information, warnings, or guidance in helping the user …" at bounding box center [682, 418] width 689 height 39
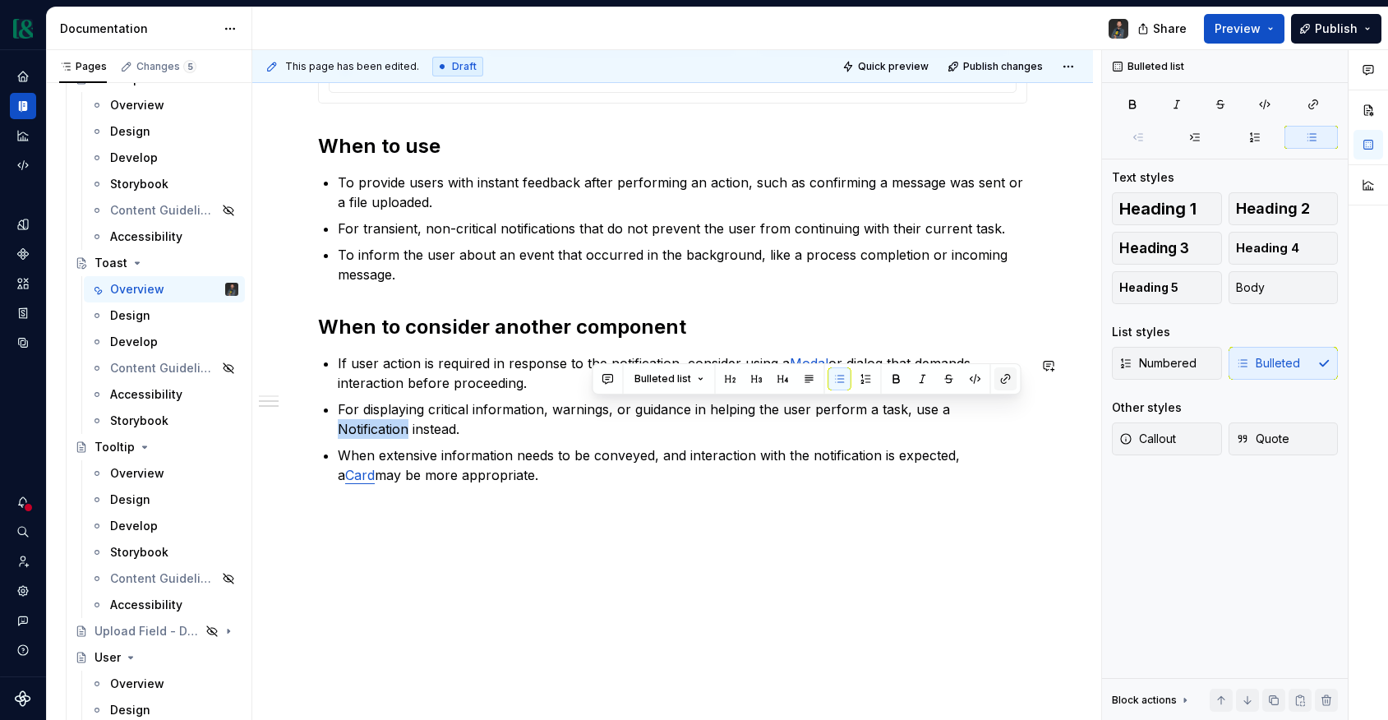
click at [1001, 380] on button "button" at bounding box center [1005, 378] width 23 height 23
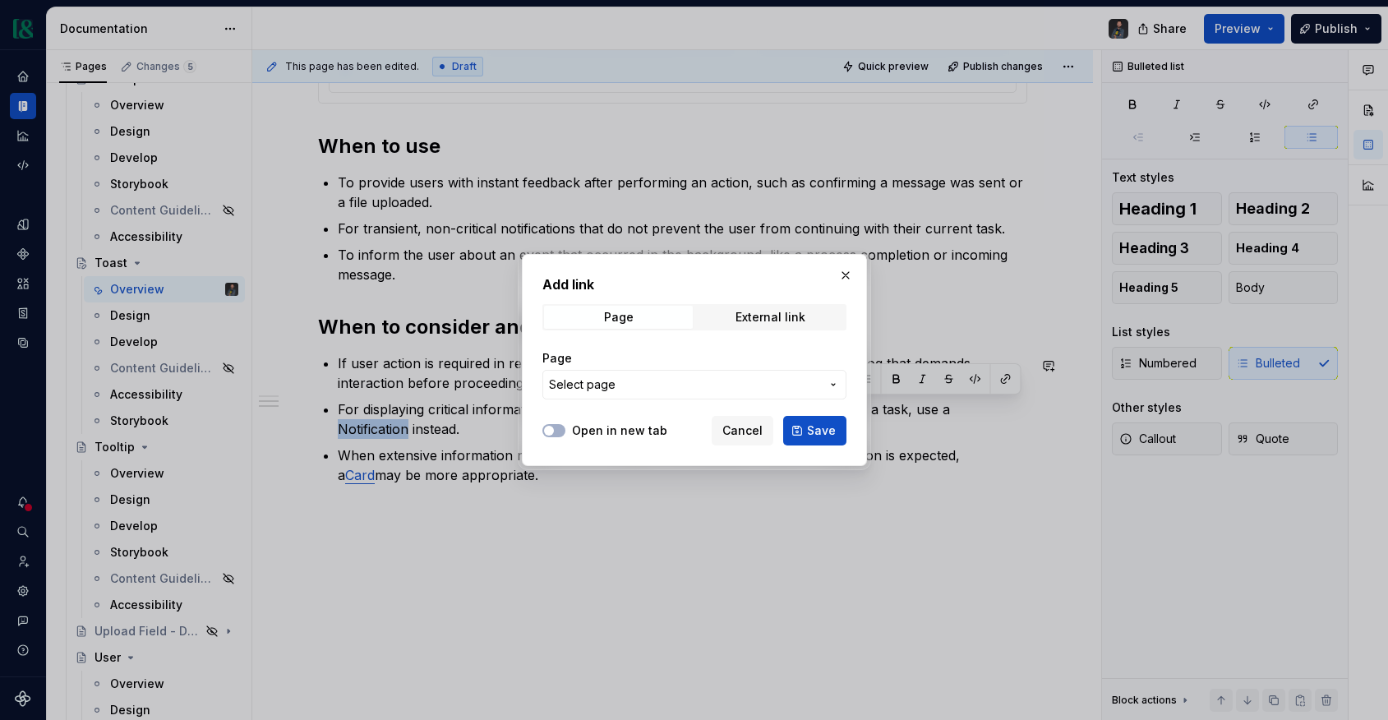
click at [723, 380] on span "Select page" at bounding box center [684, 384] width 271 height 16
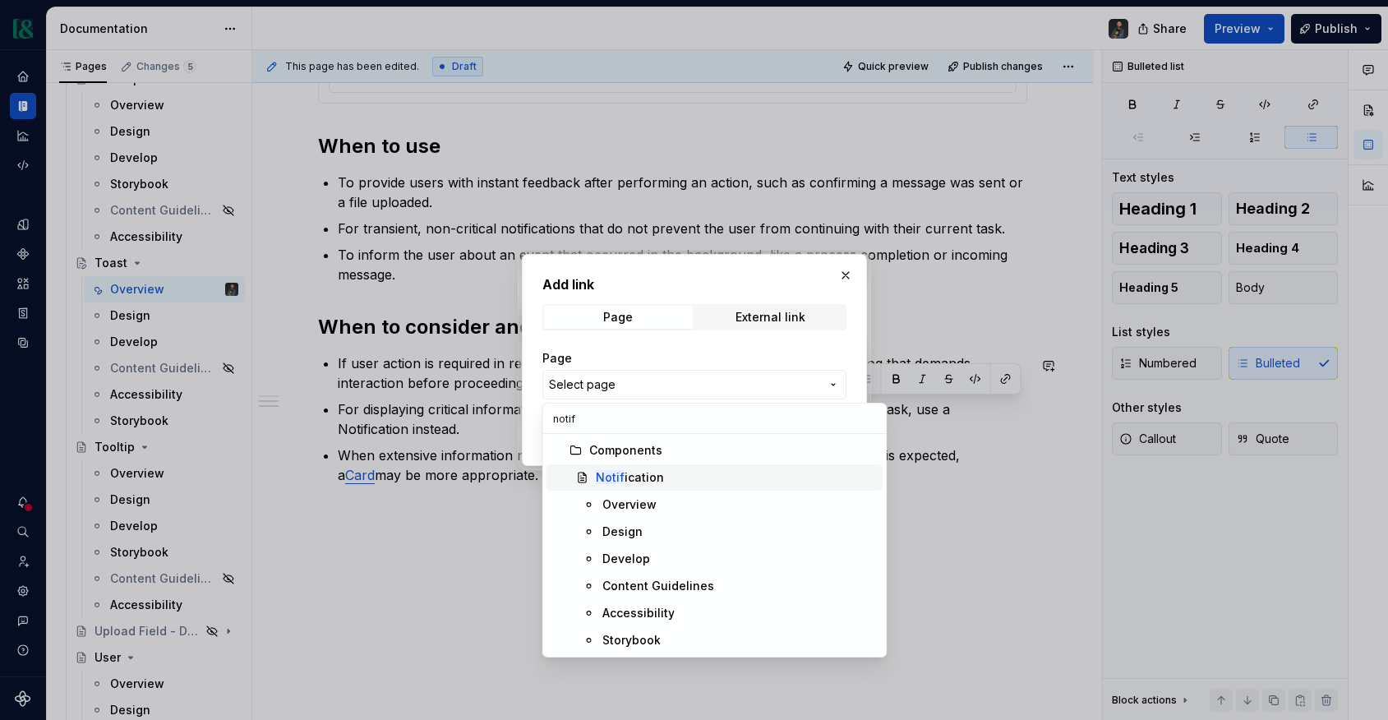
type input "notif"
click at [667, 470] on div "Notif ication" at bounding box center [736, 477] width 281 height 16
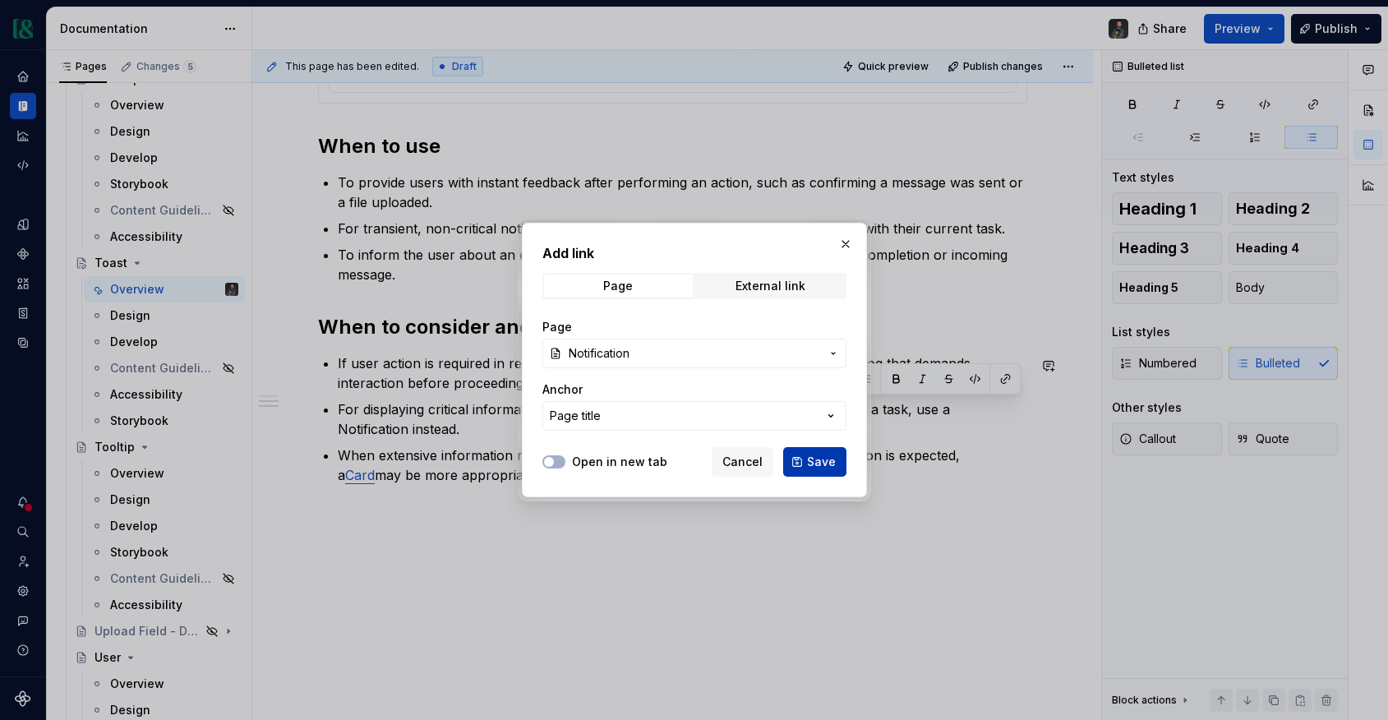
click at [813, 475] on button "Save" at bounding box center [814, 462] width 63 height 30
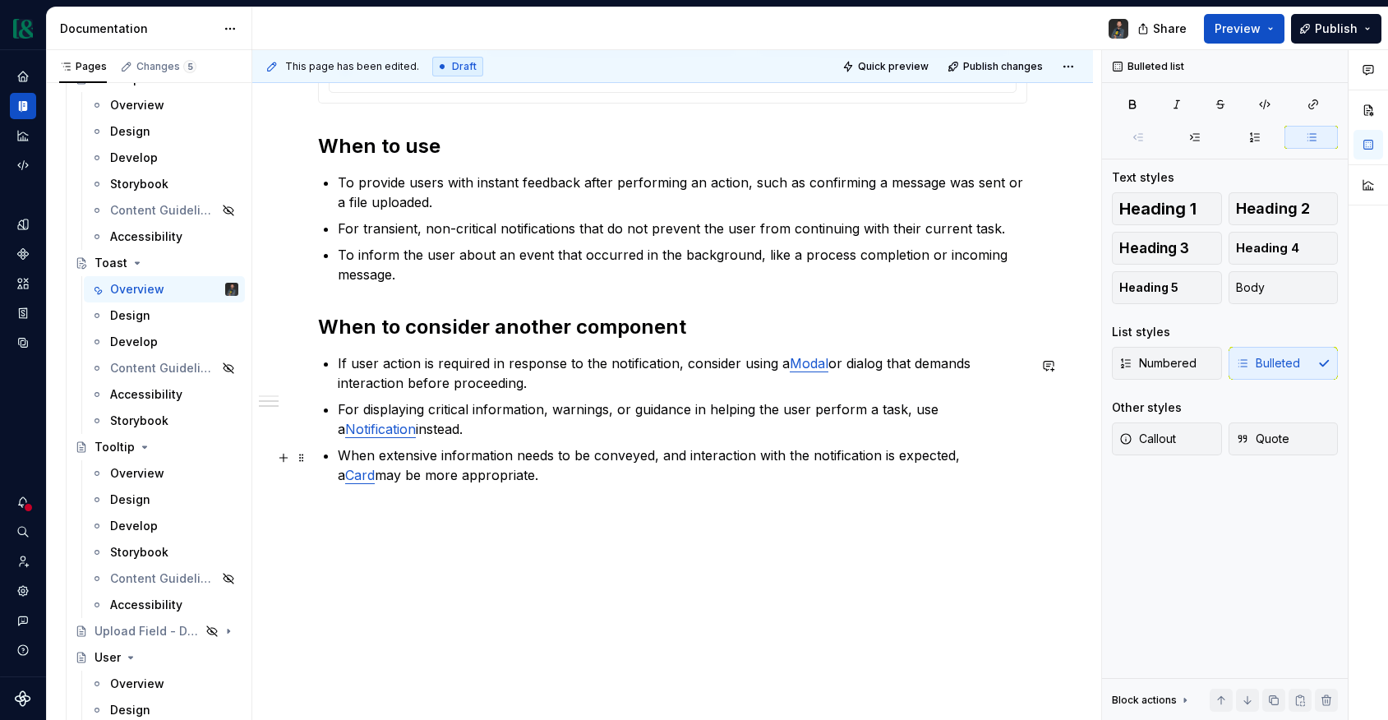
click at [605, 474] on p "When extensive information needs to be conveyed, and interaction with the notif…" at bounding box center [682, 464] width 689 height 39
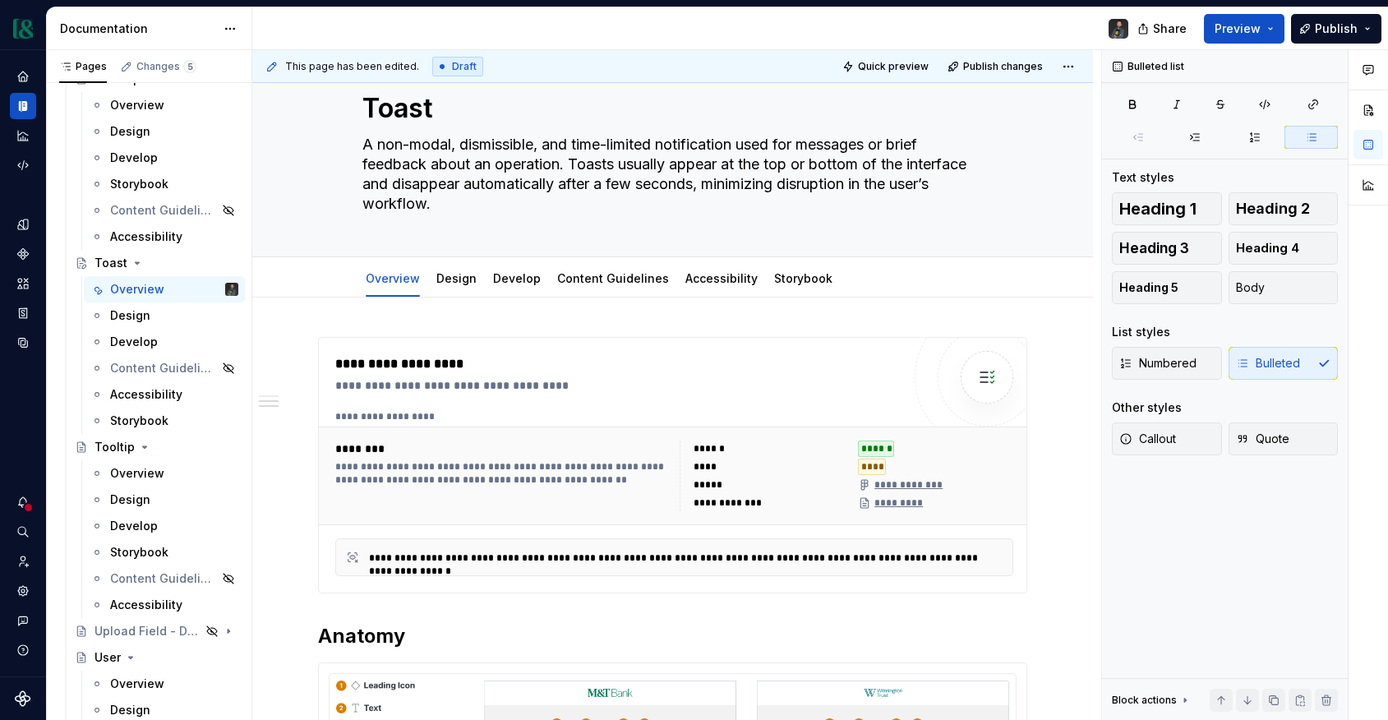
scroll to position [0, 0]
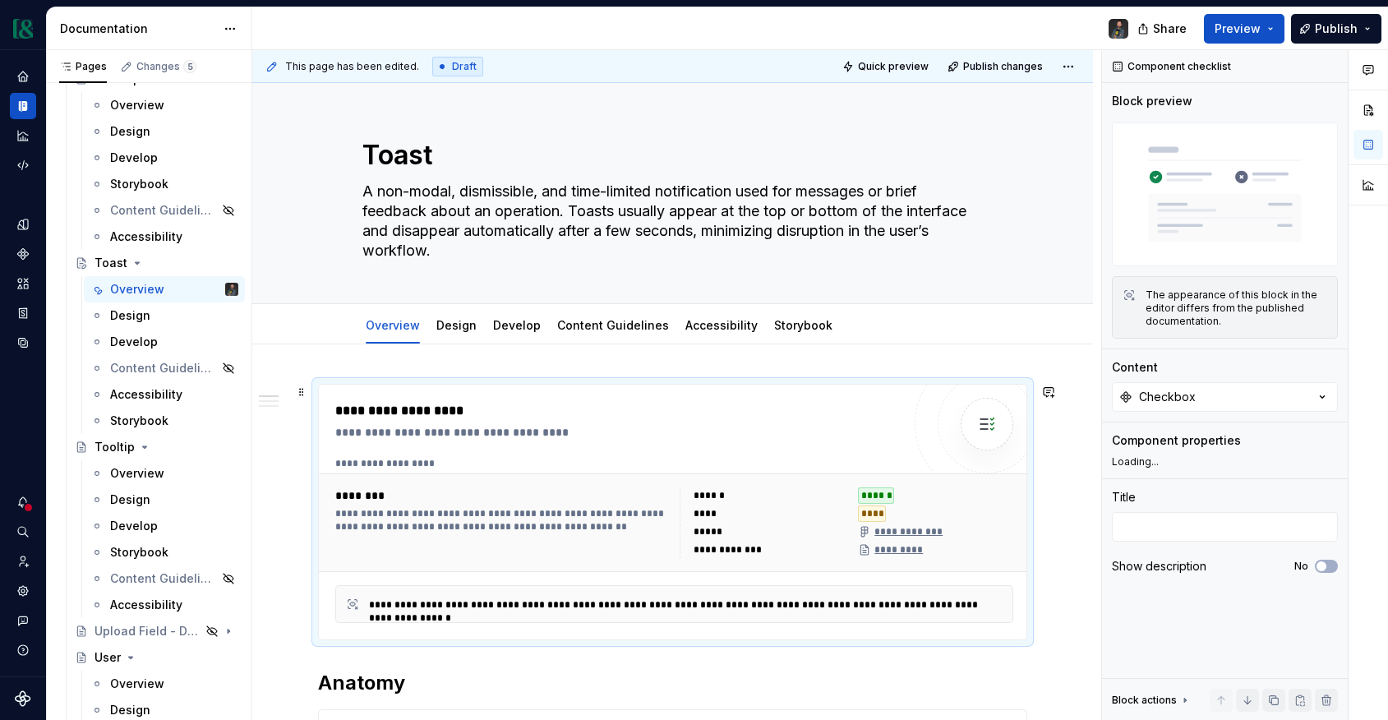
click at [467, 523] on div "**********" at bounding box center [504, 520] width 338 height 26
type textarea "*"
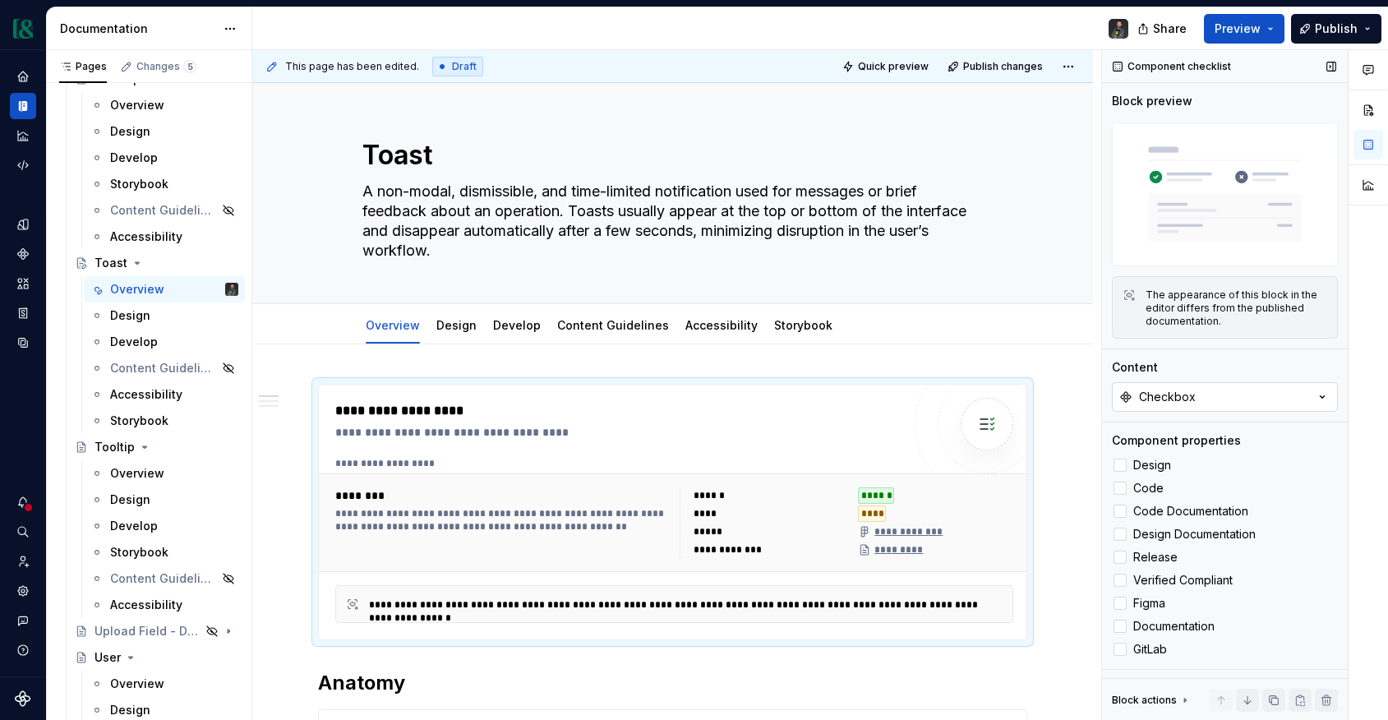
click at [1264, 394] on button "Checkbox" at bounding box center [1225, 397] width 226 height 30
type input "toas"
click at [1137, 482] on div "Toast" at bounding box center [1137, 486] width 33 height 16
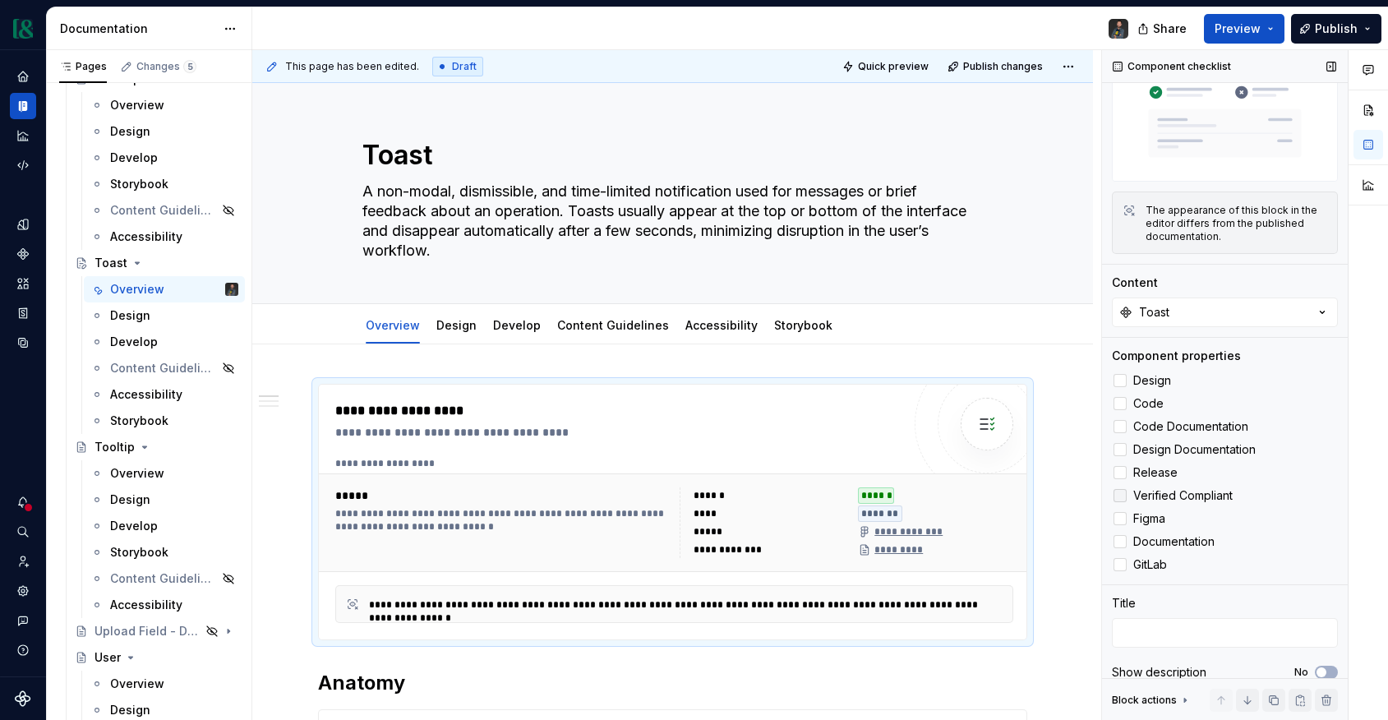
scroll to position [100, 0]
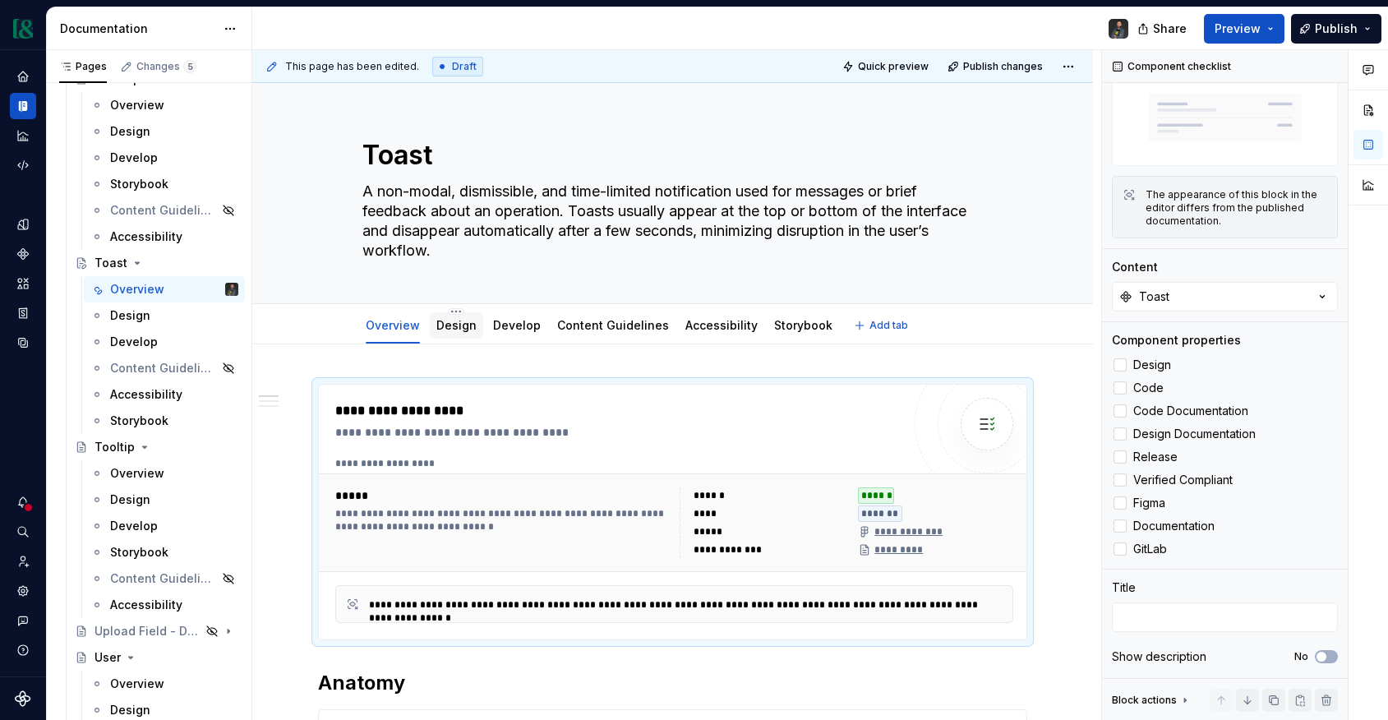
click at [468, 325] on link "Design" at bounding box center [456, 325] width 40 height 14
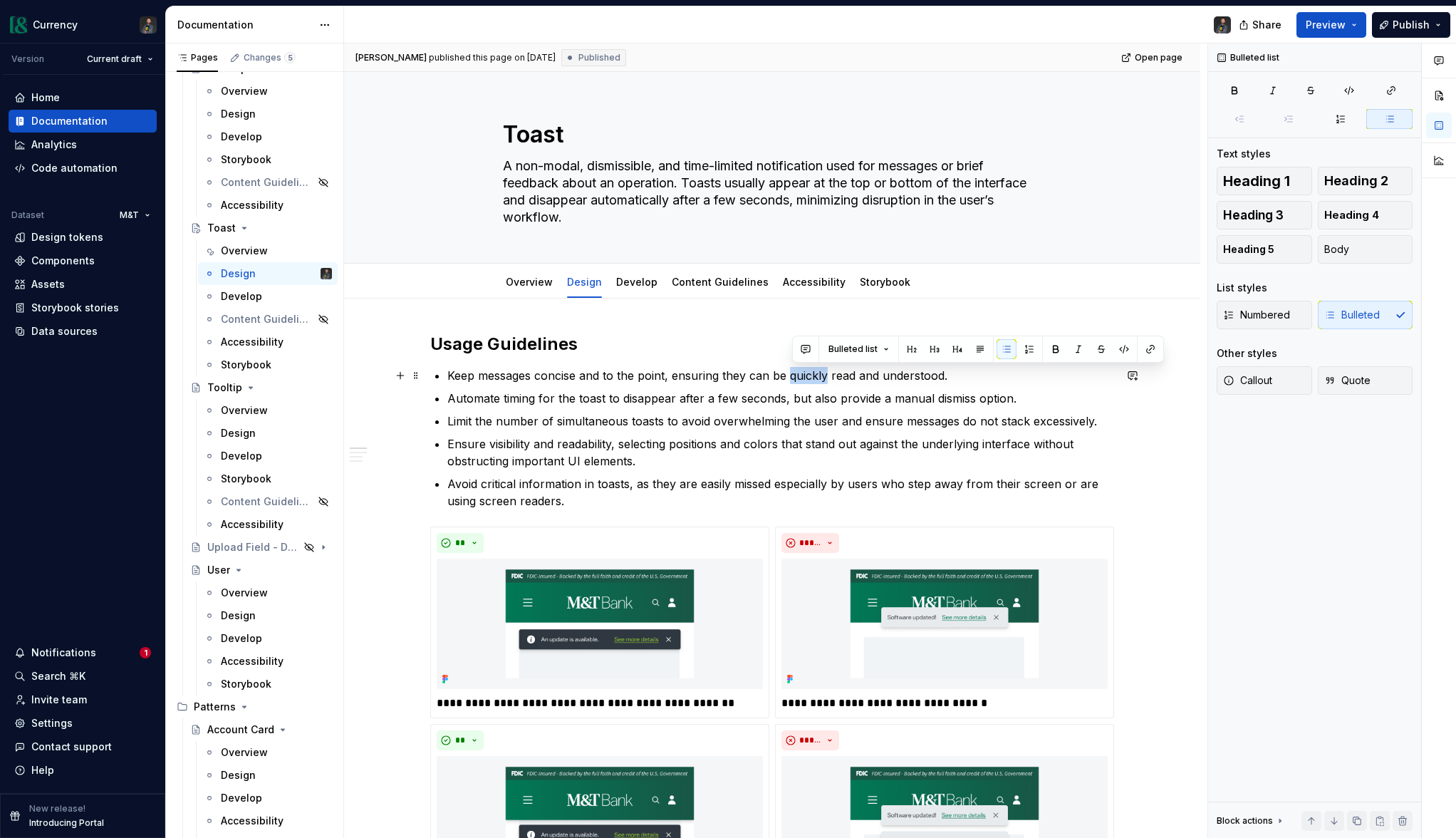
drag, startPoint x: 830, startPoint y: 374, endPoint x: 791, endPoint y: 377, distance: 39.1
click at [791, 377] on p "Keep messages concise and to the point, ensuring they can be quickly read and u…" at bounding box center [780, 376] width 667 height 17
type textarea "*"
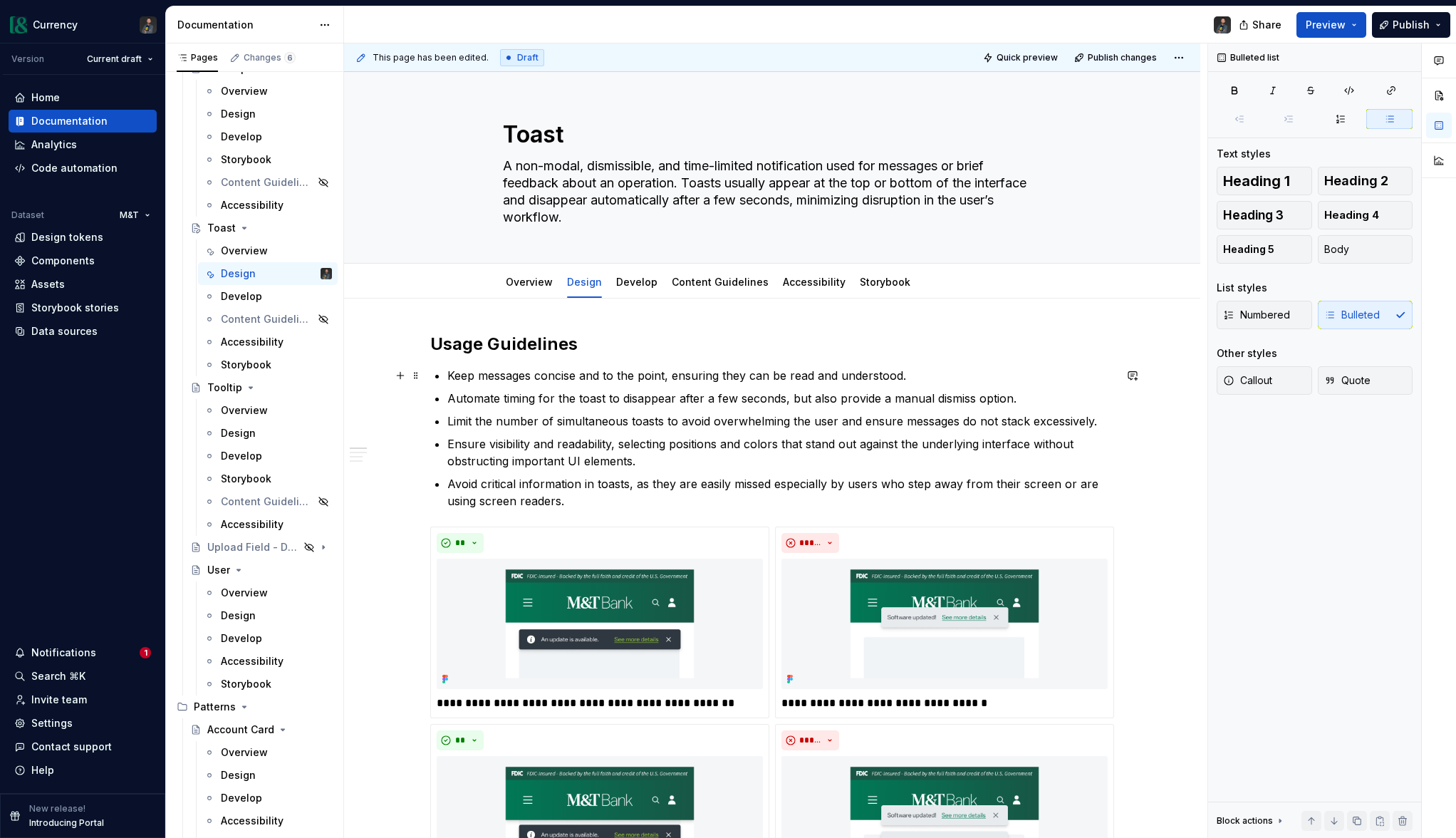
click at [905, 377] on p "Keep messages concise and to the point, ensuring they can be read and understoo…" at bounding box center [780, 376] width 667 height 17
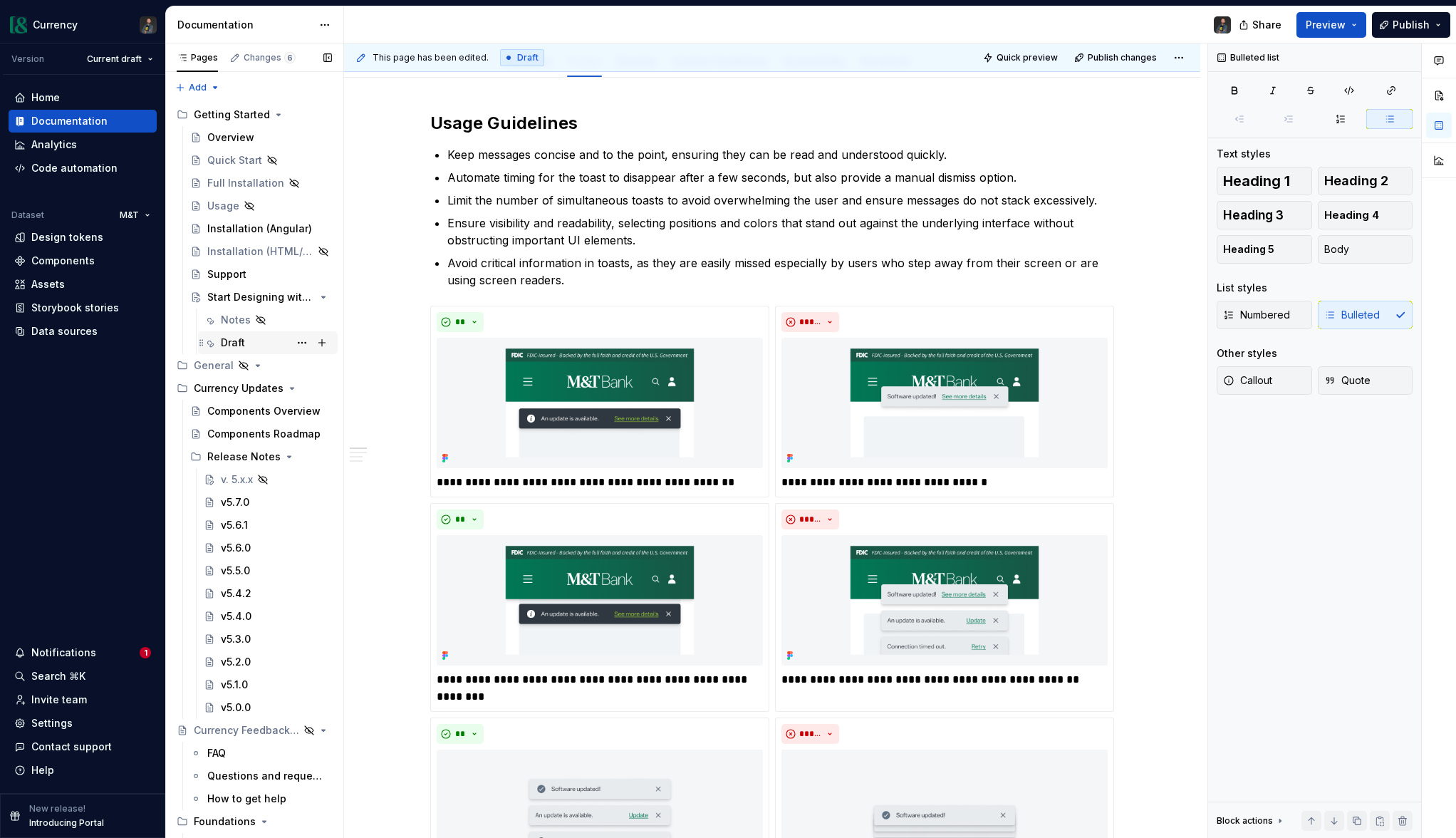
click at [244, 345] on div "Draft" at bounding box center [233, 343] width 24 height 14
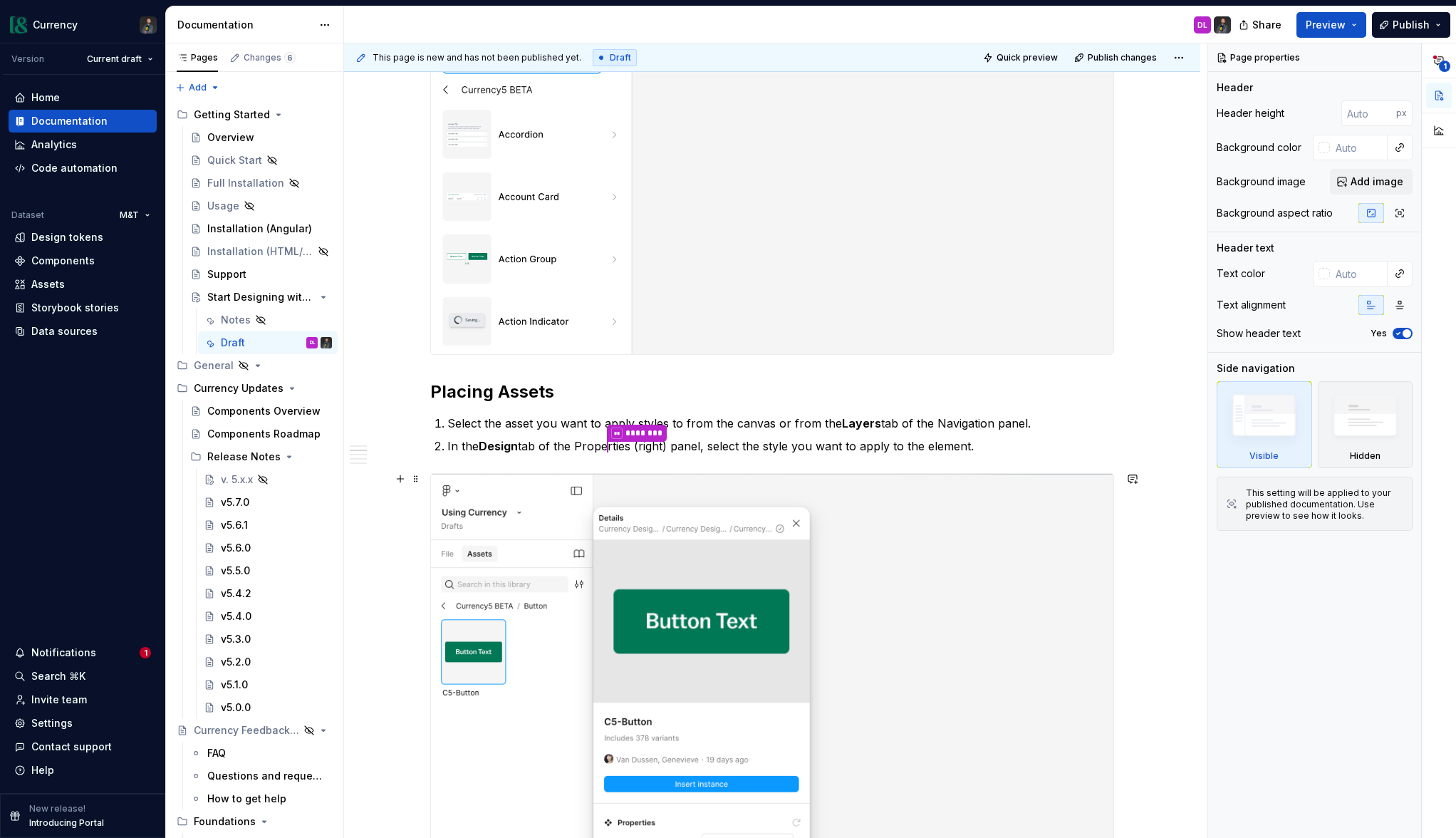
scroll to position [653, 0]
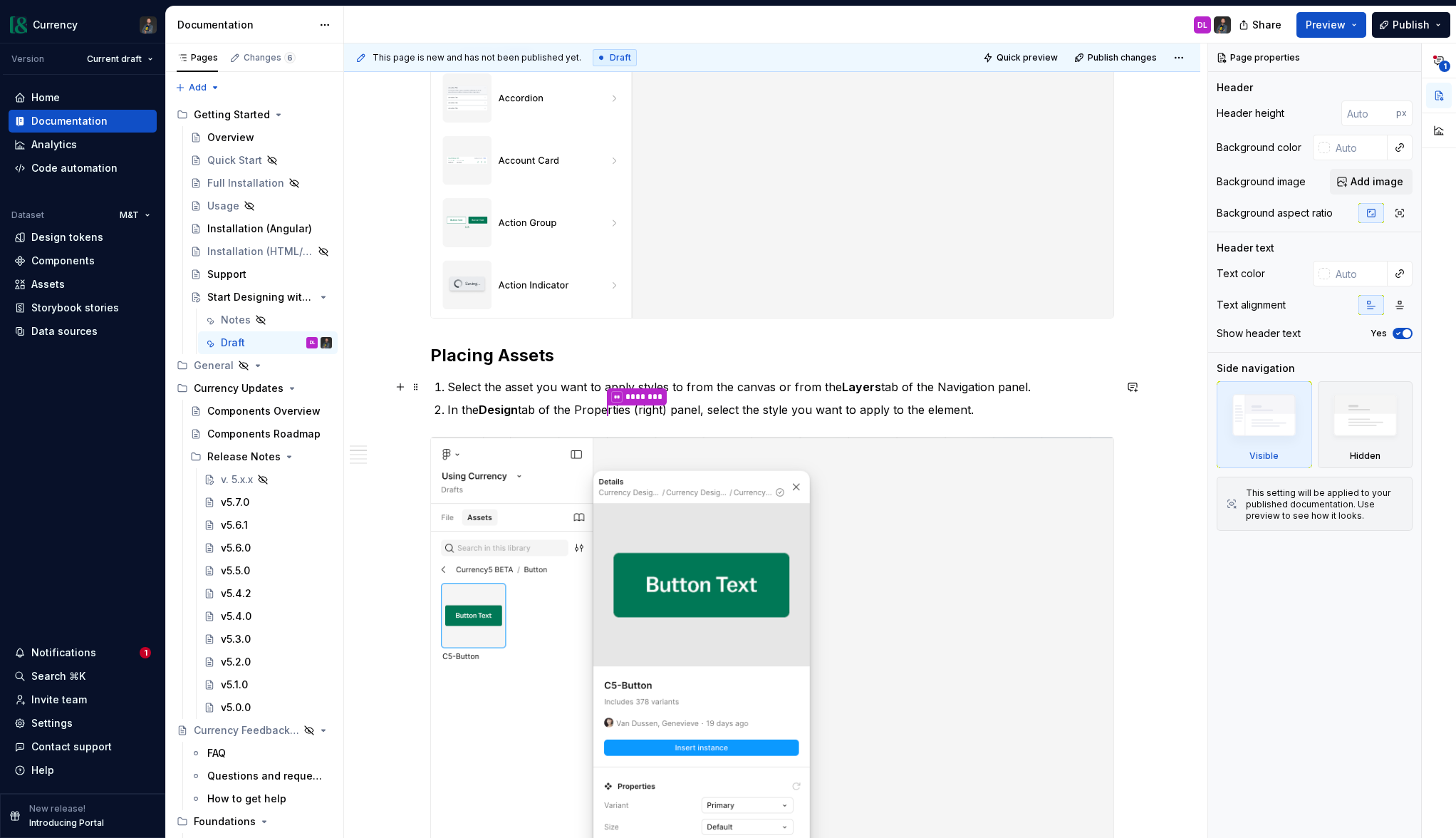
click at [1045, 380] on p "Select the asset you want to apply styles to from the canvas or from the Layers…" at bounding box center [780, 387] width 667 height 17
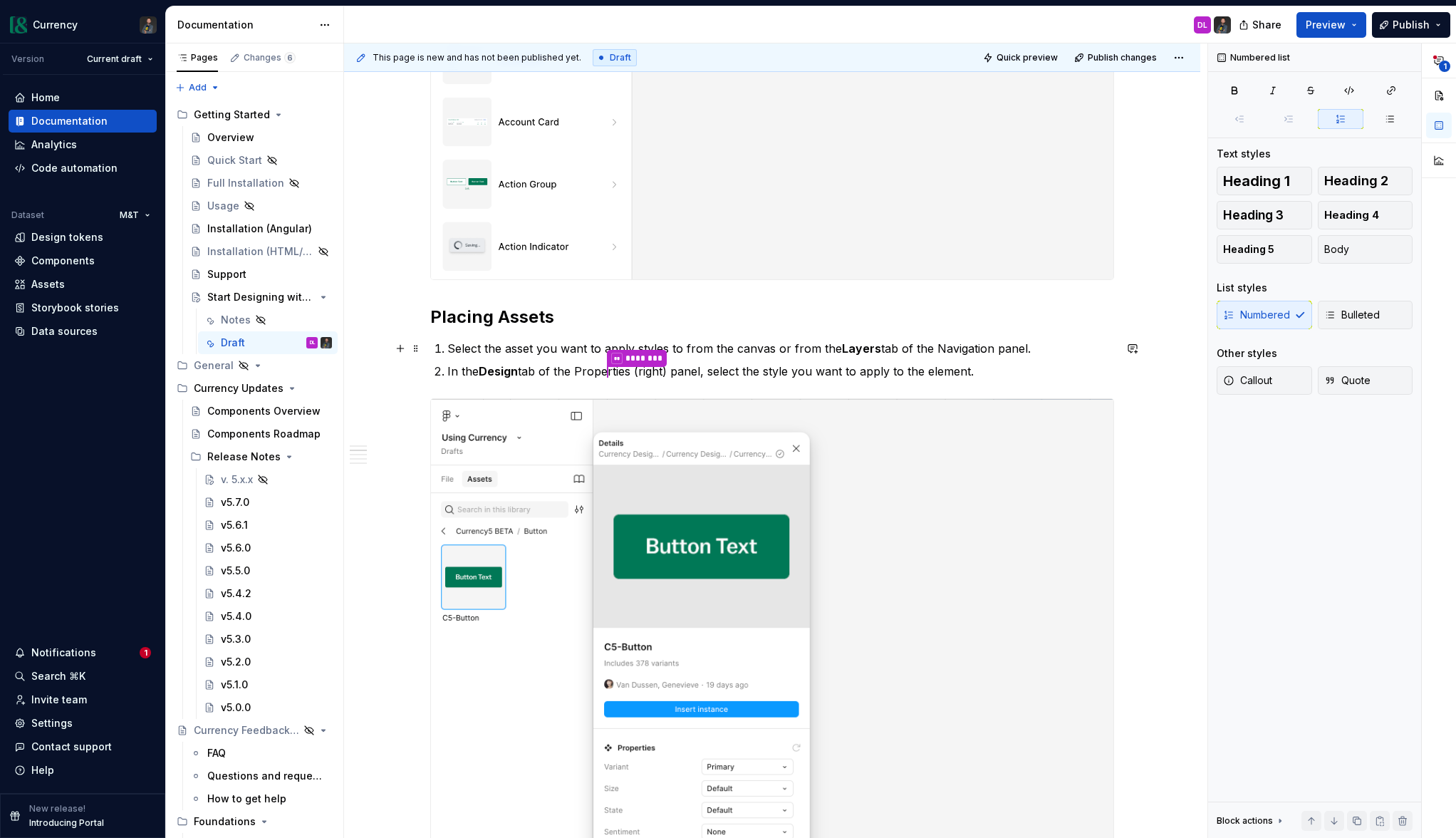
scroll to position [725, 0]
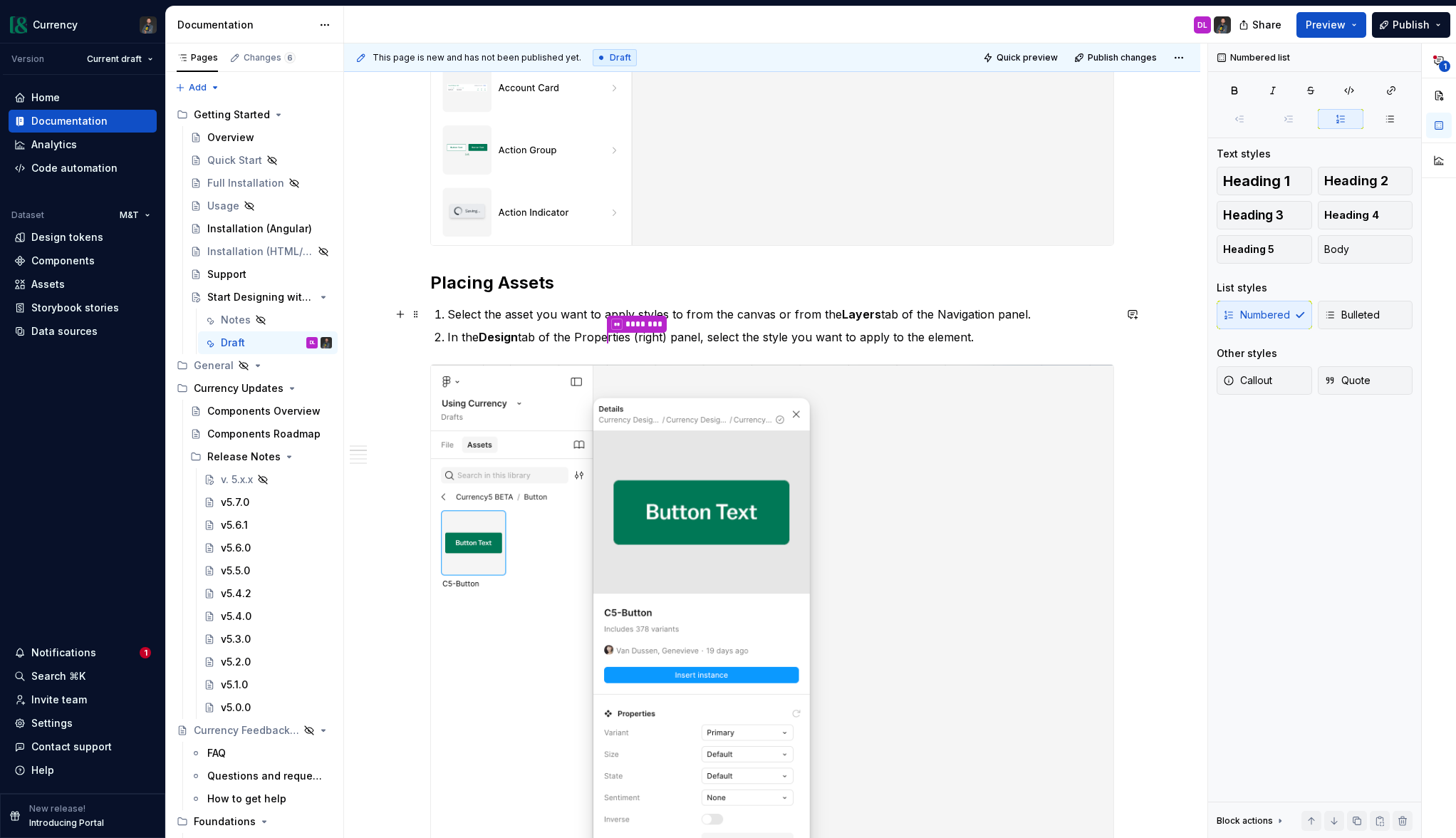
click at [778, 317] on p "Select the asset you want to apply styles to from the canvas or from the Layers…" at bounding box center [780, 314] width 667 height 17
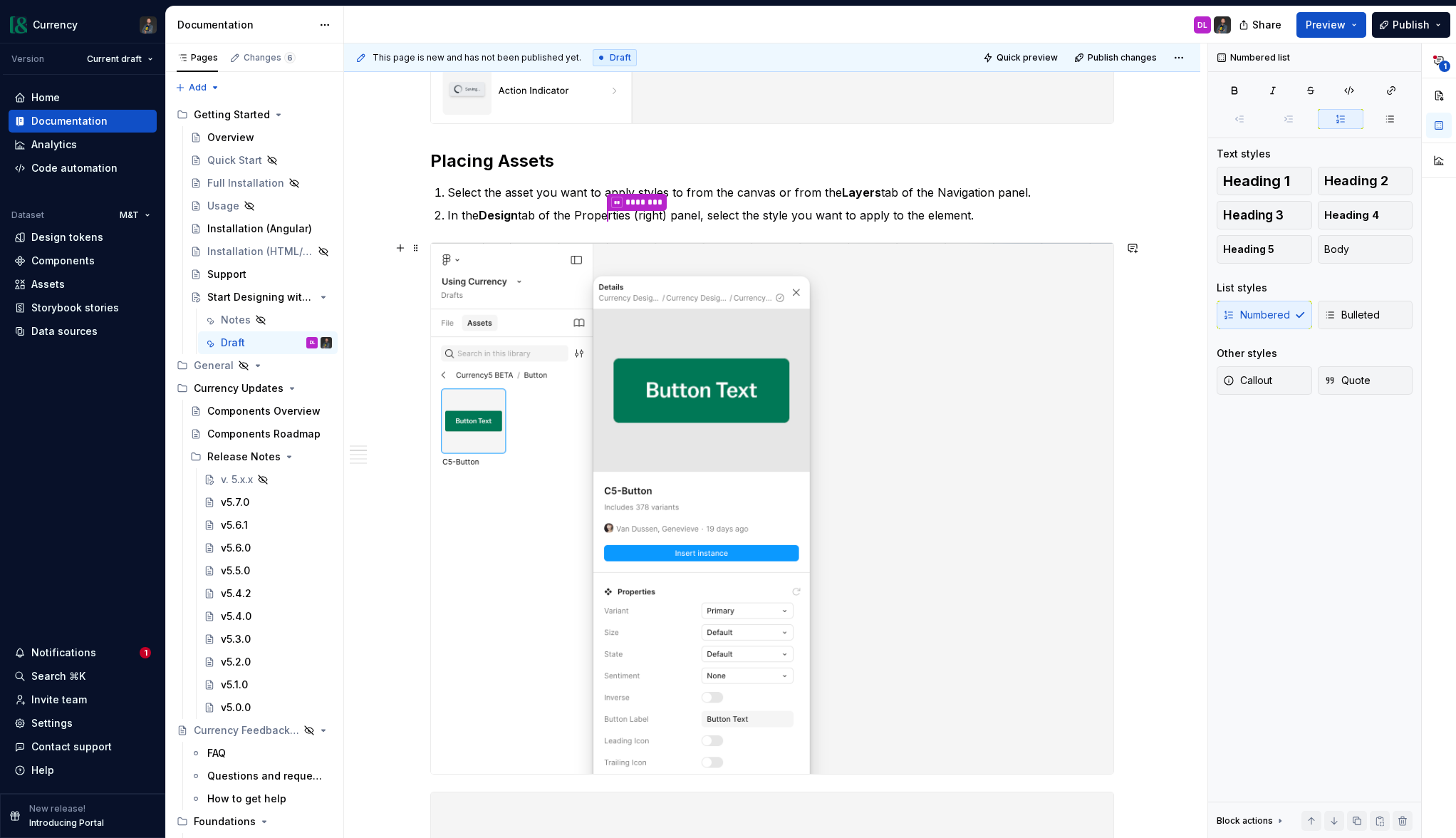
scroll to position [844, 0]
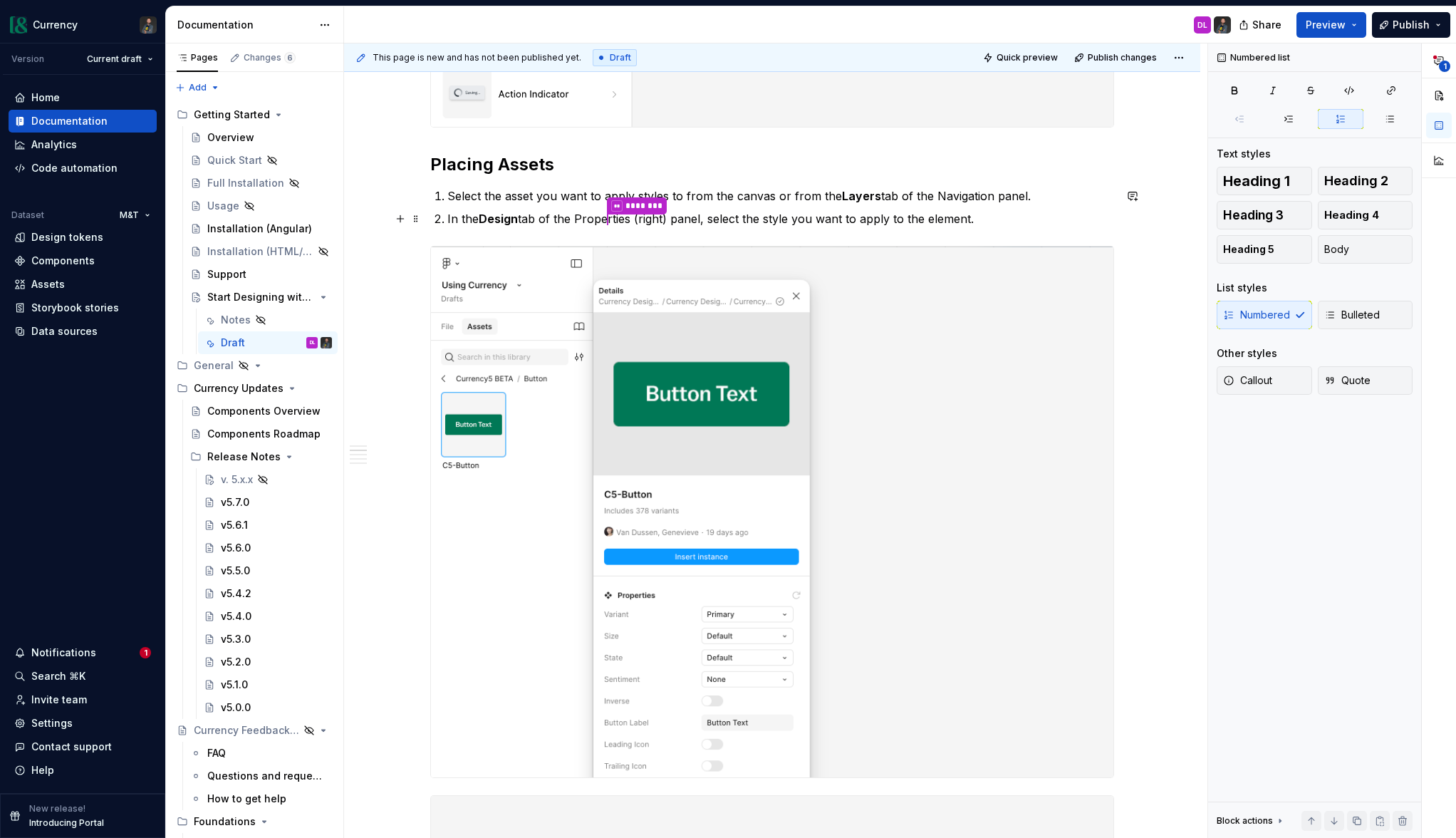
click at [532, 218] on p "In the Design tab of the Prope ** ******** rties (right) panel, select the styl…" at bounding box center [780, 219] width 667 height 18
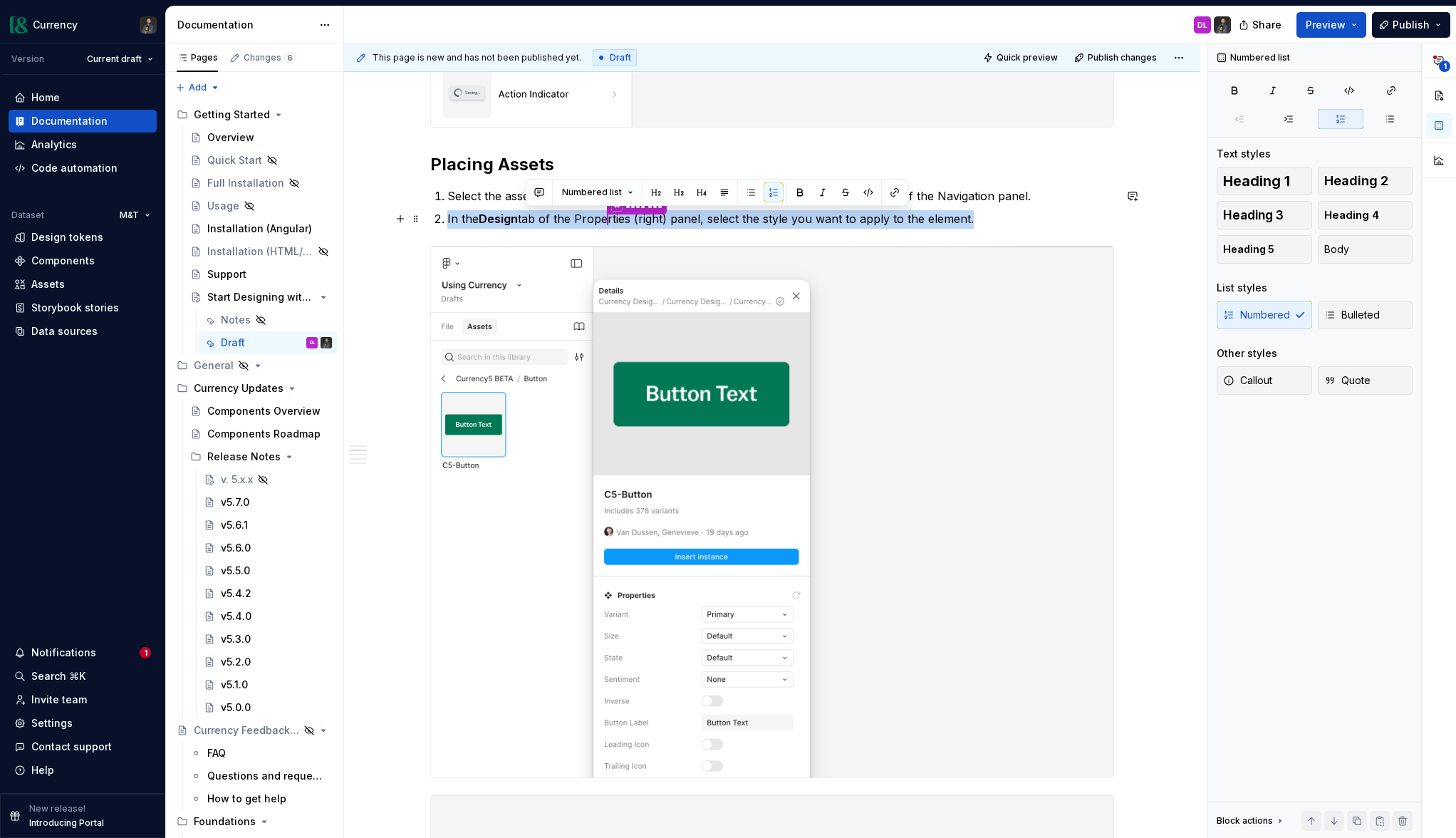
click at [532, 218] on p "In the Design tab of the Prope ** ******** rties (right) panel, select the styl…" at bounding box center [780, 219] width 667 height 18
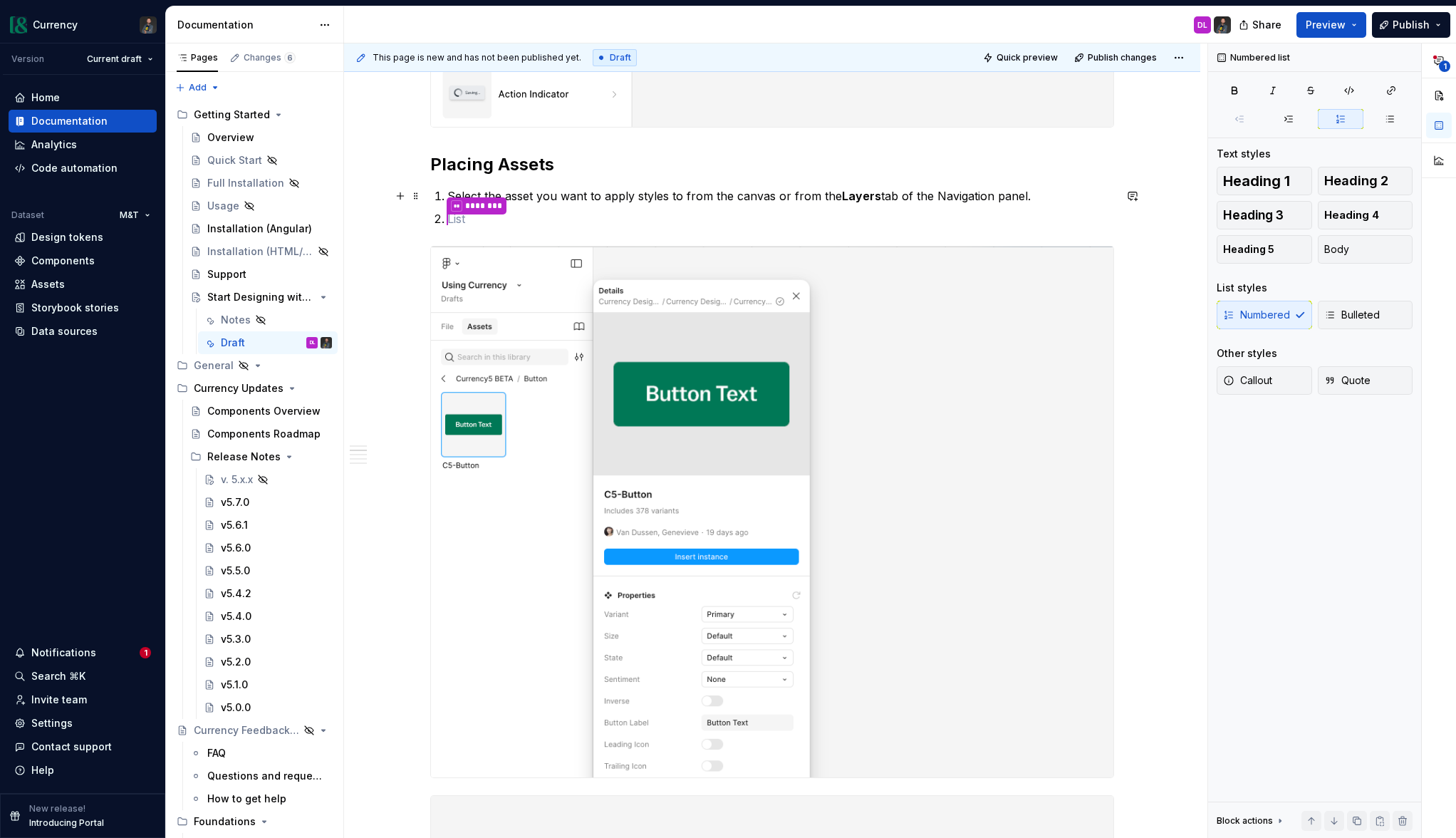
click at [725, 194] on p "Select the asset you want to apply styles to from the canvas or from the Layers…" at bounding box center [780, 196] width 667 height 17
click at [657, 218] on p "** ********" at bounding box center [780, 219] width 667 height 18
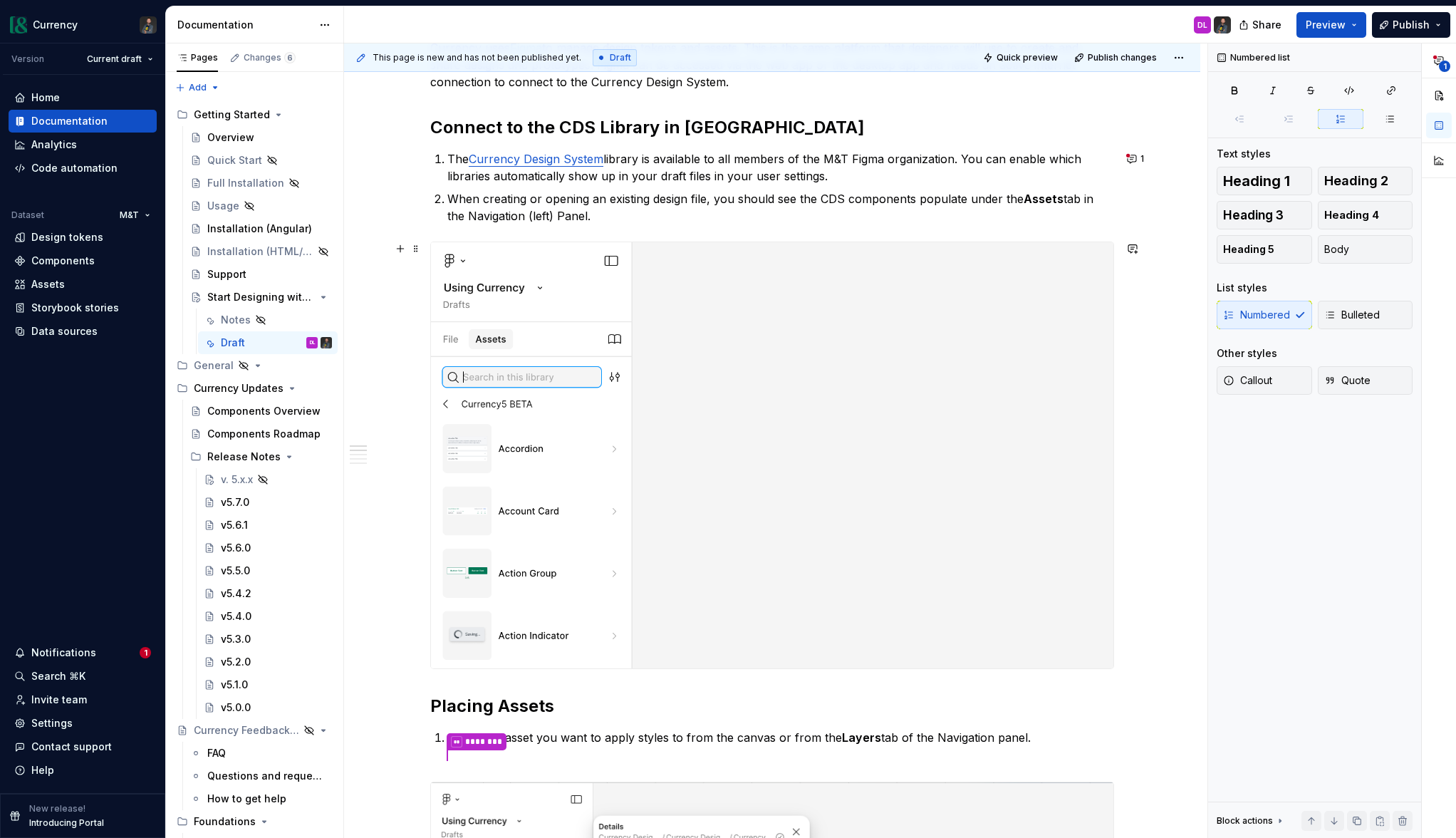
scroll to position [252, 0]
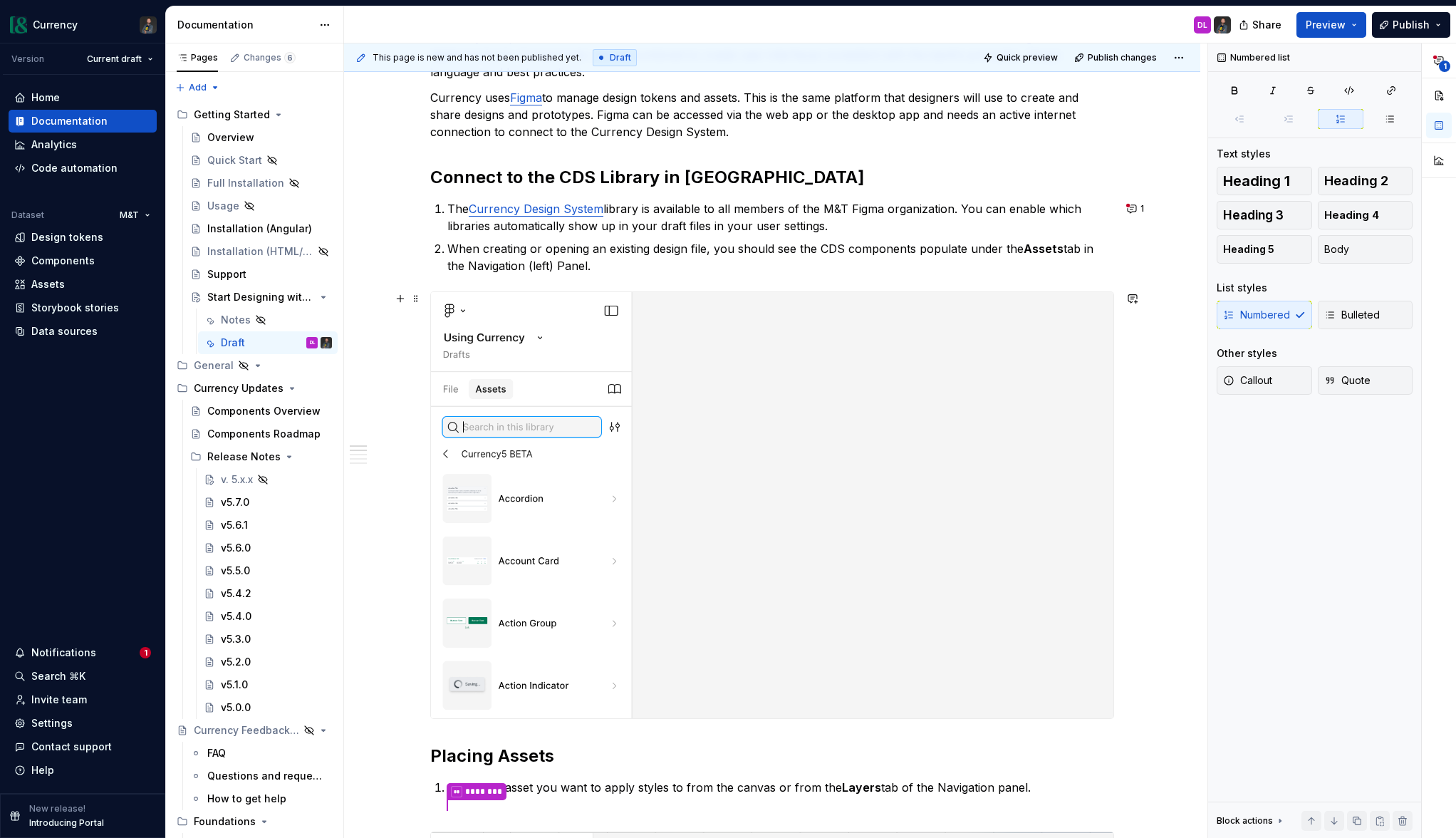
type textarea "*"
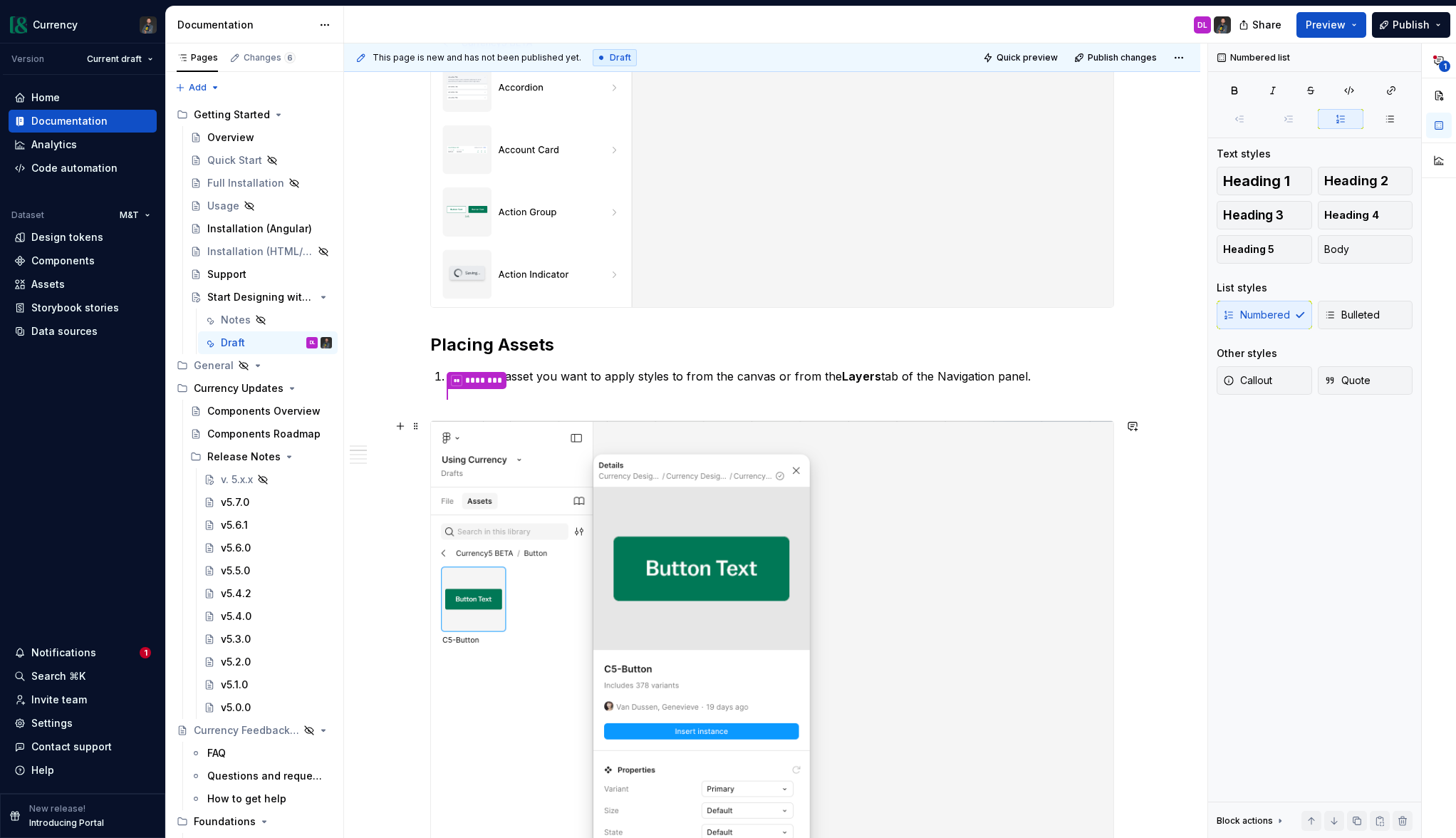
scroll to position [700, 0]
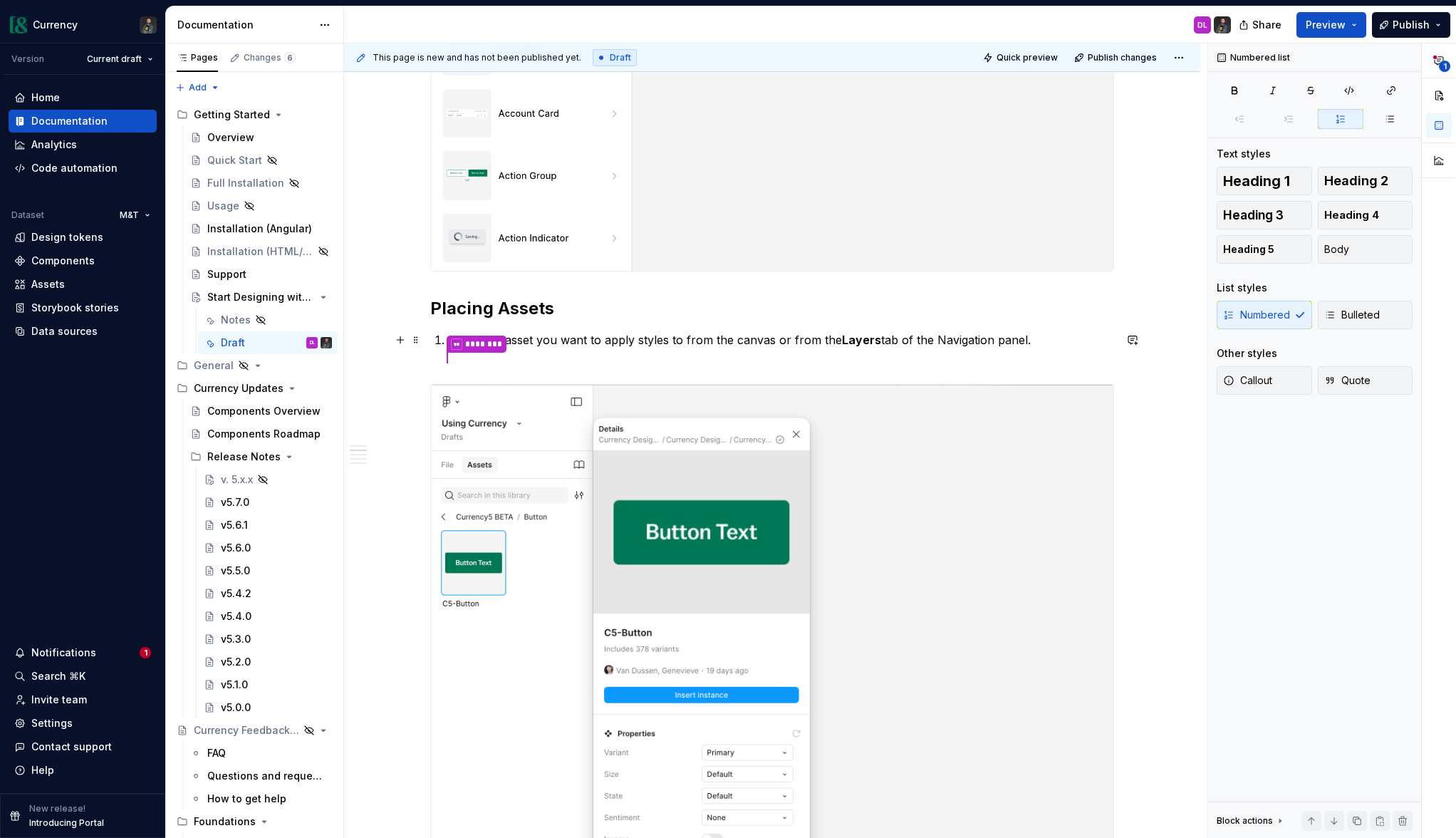
click at [450, 334] on p "Select the asset you want to apply styles to from the canvas or from the Layers…" at bounding box center [780, 340] width 667 height 17
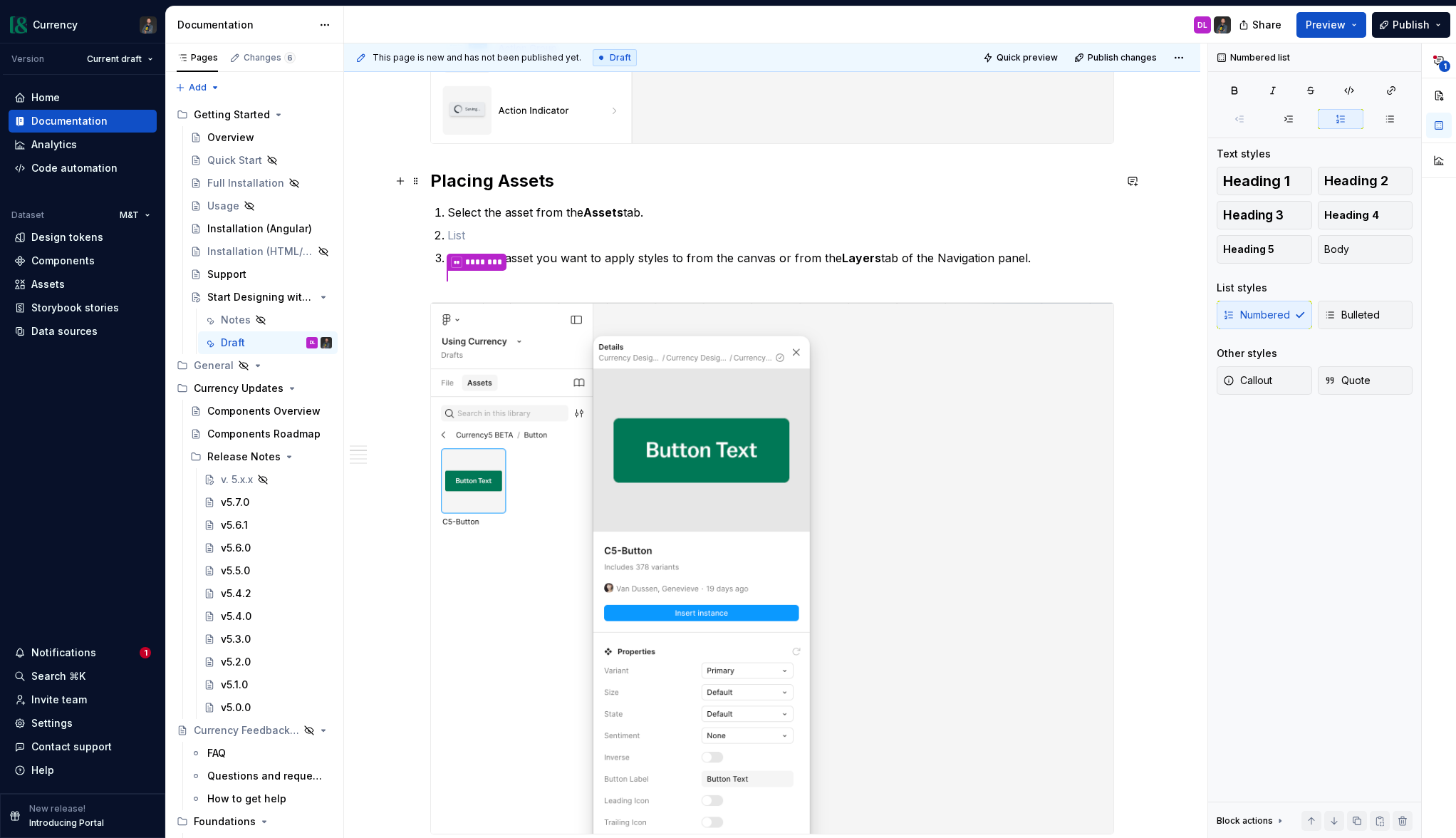
scroll to position [803, 0]
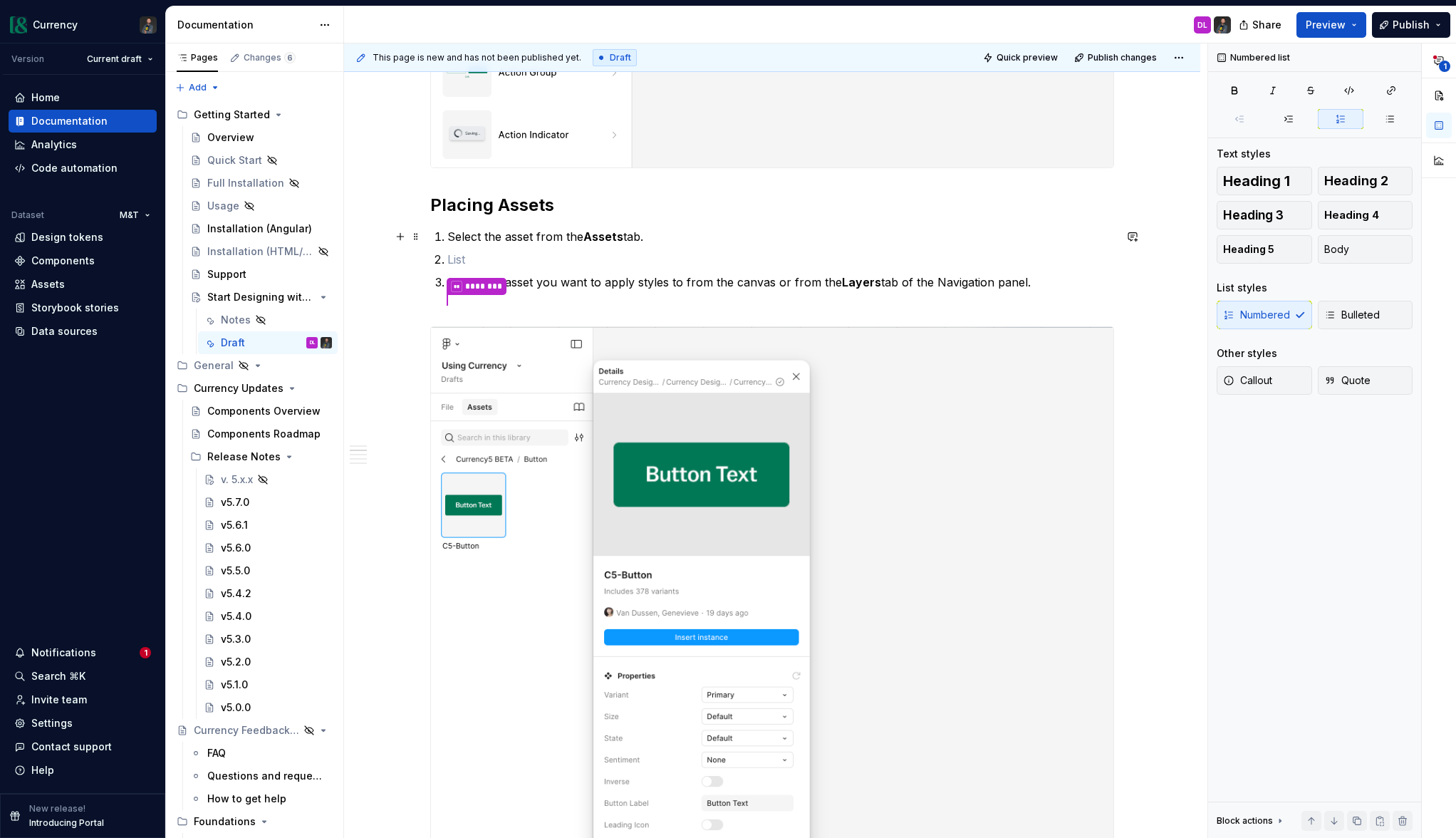
click at [501, 233] on p "Select the asset from the Assets tab." at bounding box center [780, 237] width 667 height 17
click at [476, 267] on p at bounding box center [780, 259] width 667 height 17
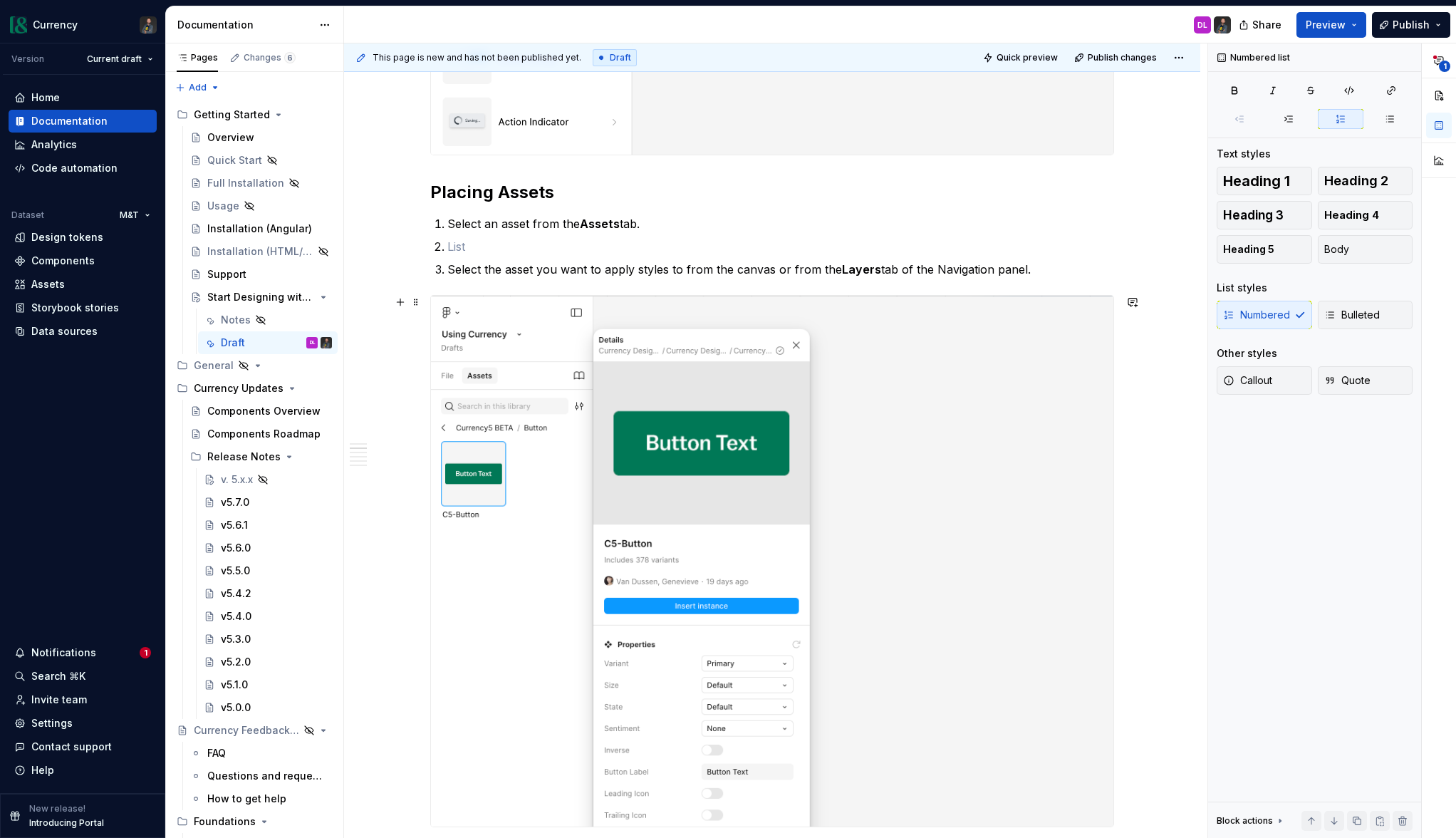
scroll to position [811, 0]
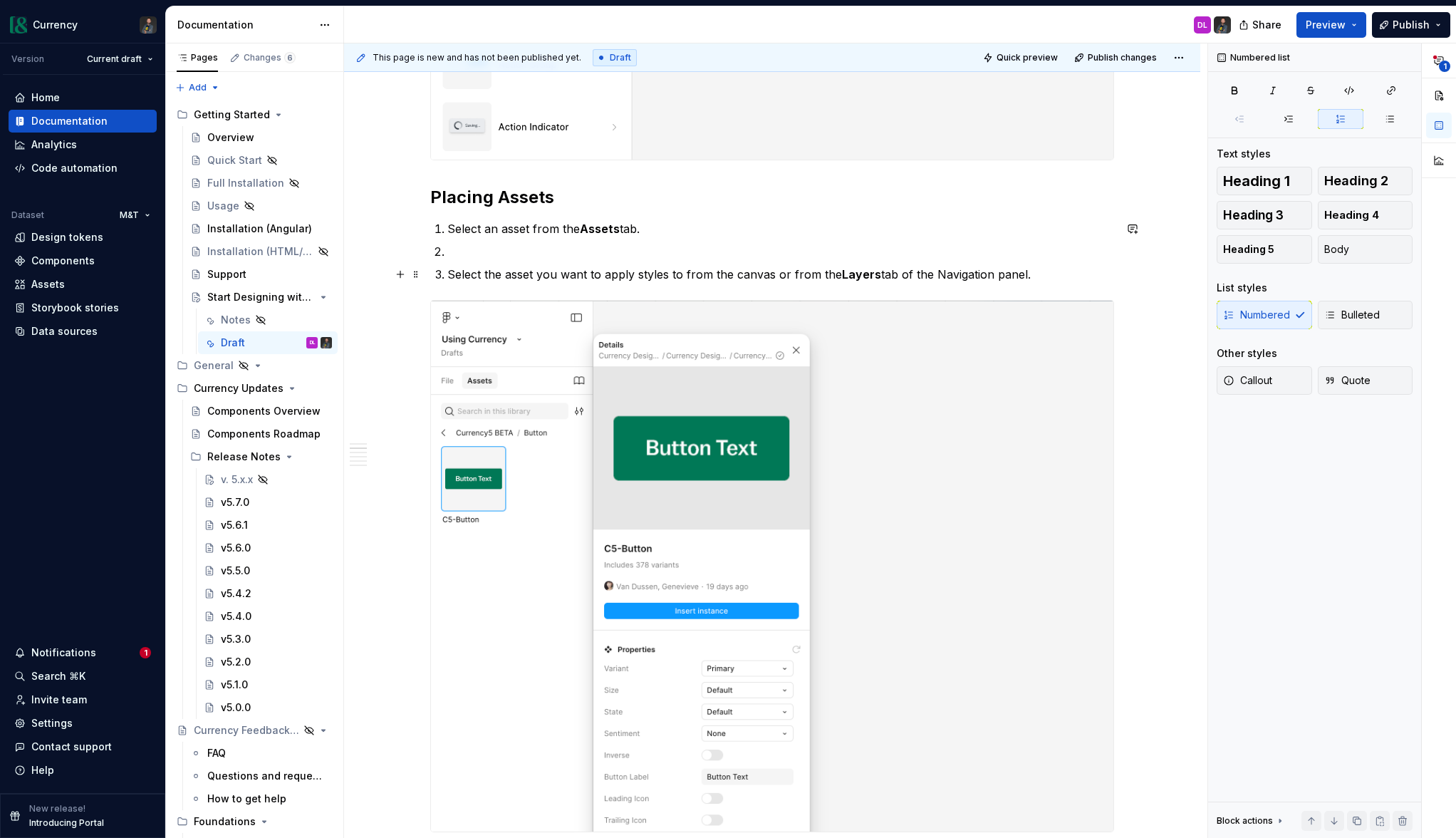
click at [777, 272] on p "Select the asset you want to apply styles to from the canvas or from the Layers…" at bounding box center [780, 274] width 667 height 17
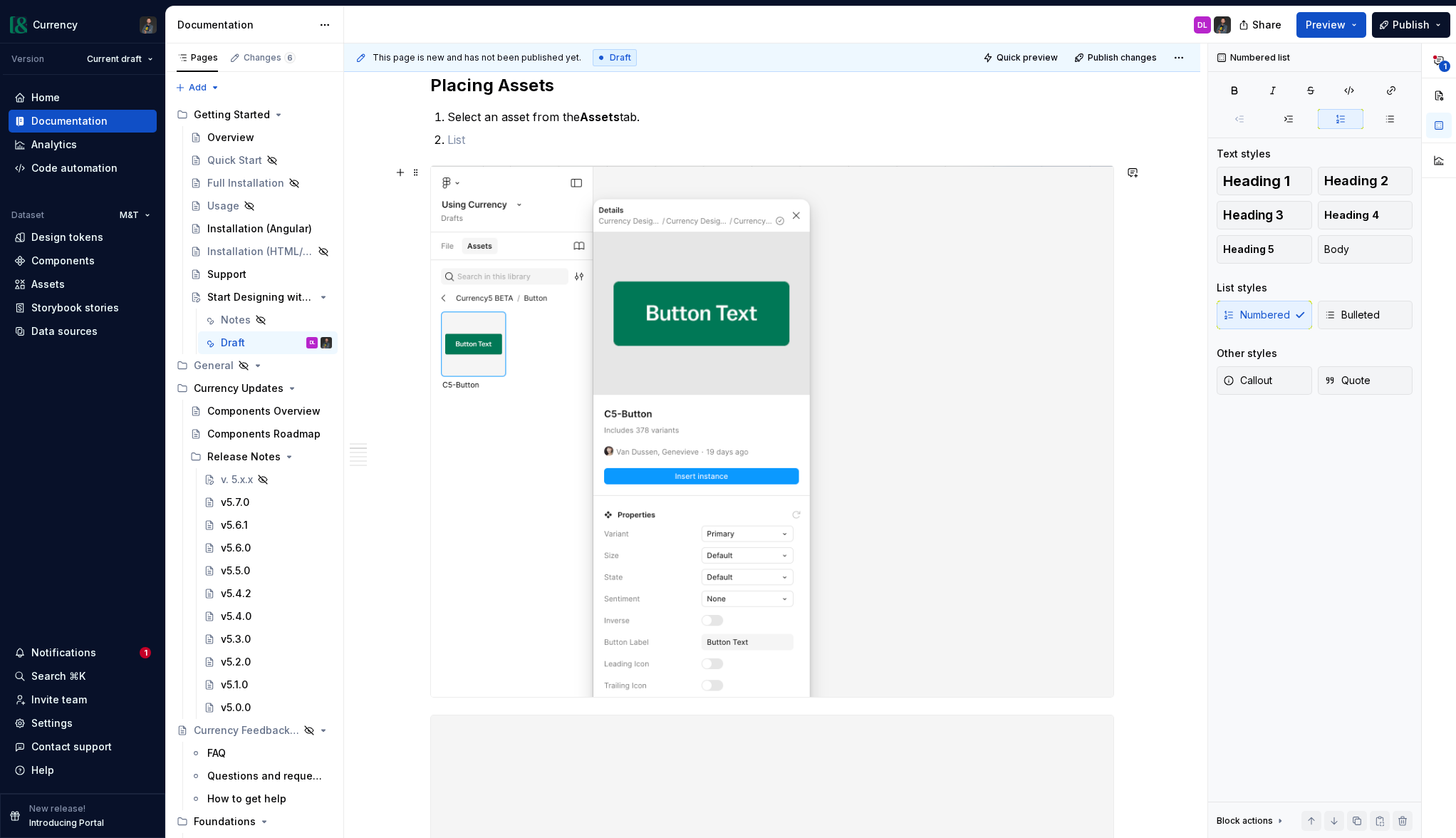
scroll to position [873, 0]
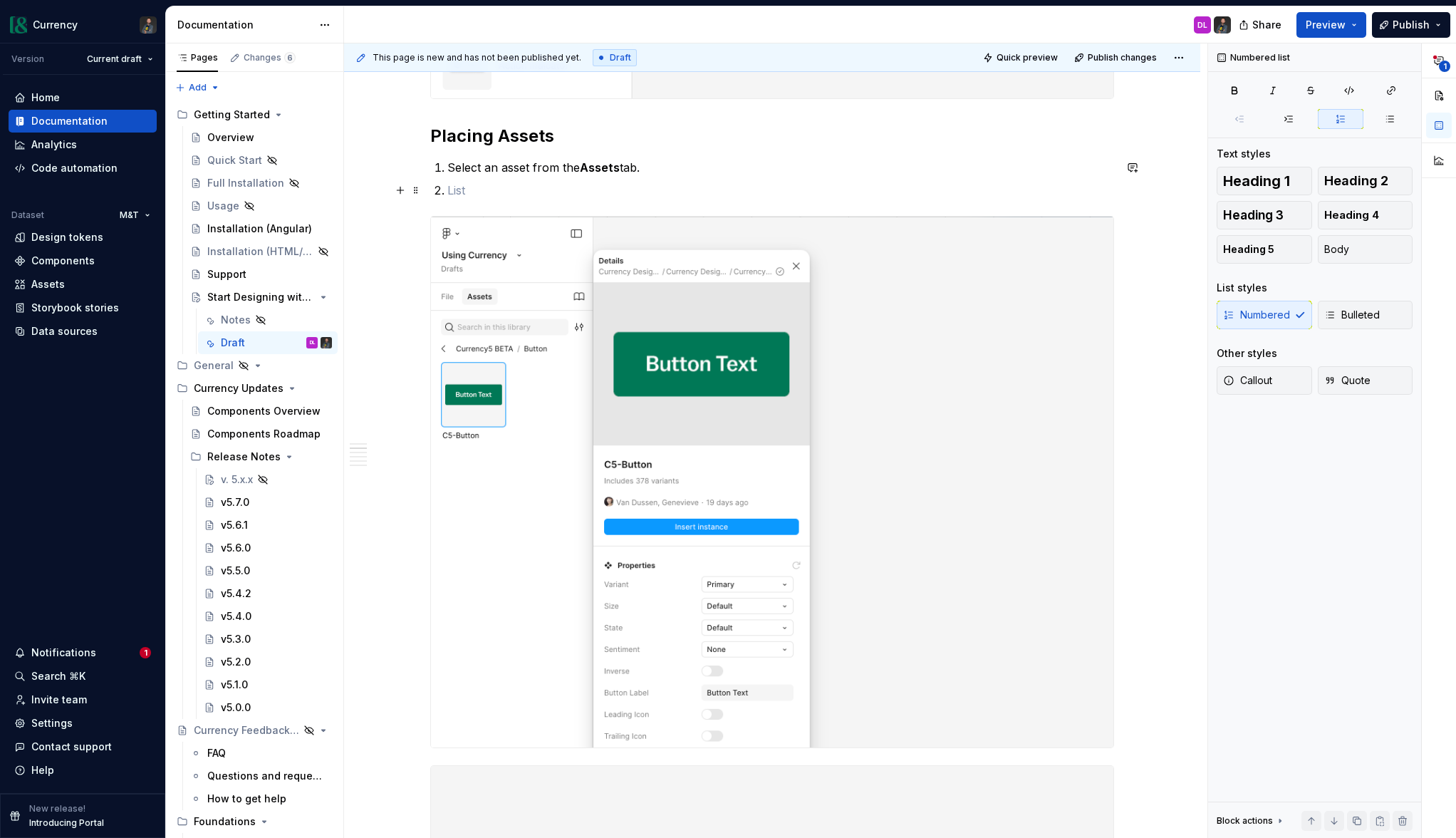
click at [506, 197] on p at bounding box center [780, 191] width 667 height 17
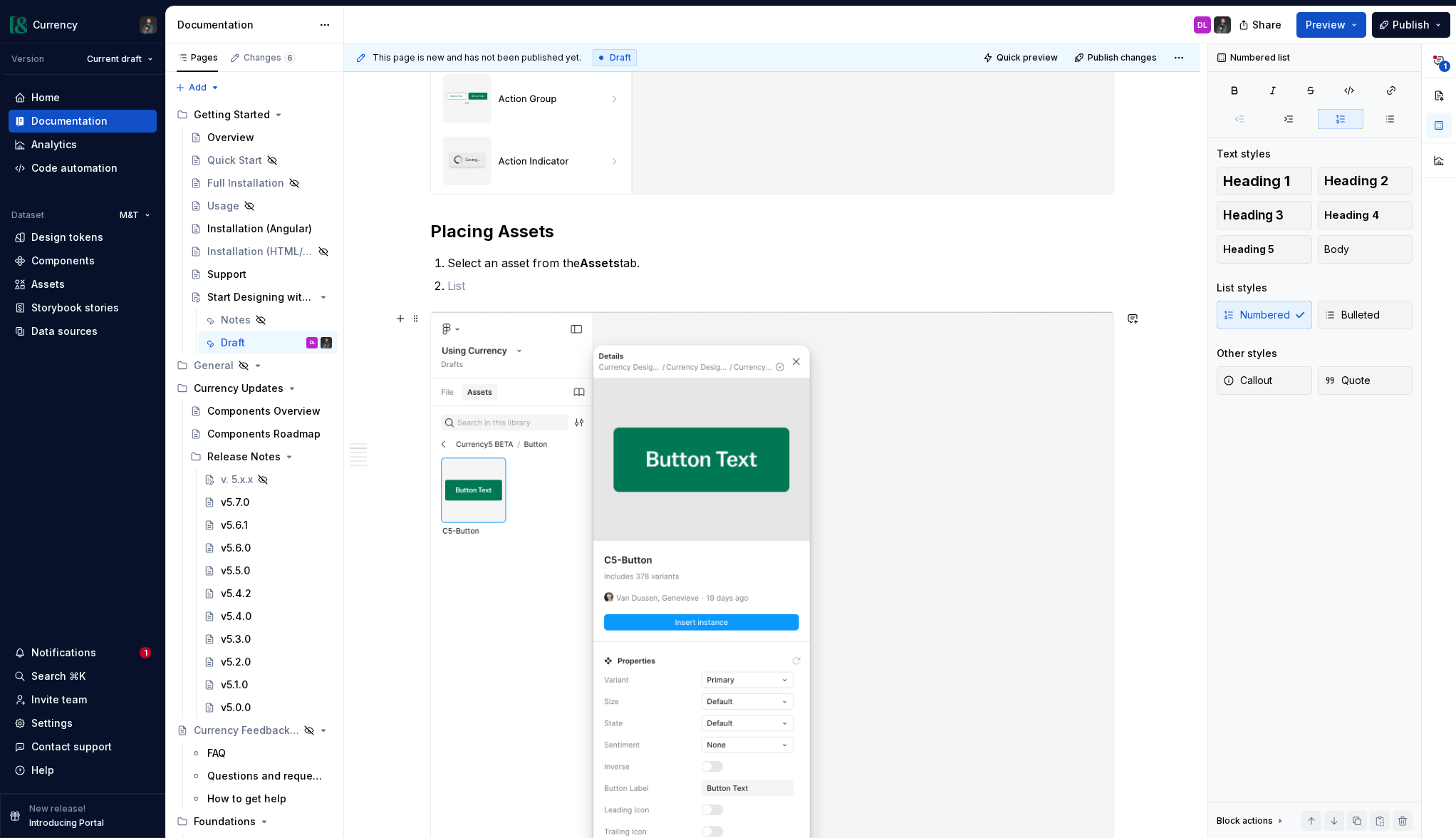
scroll to position [764, 0]
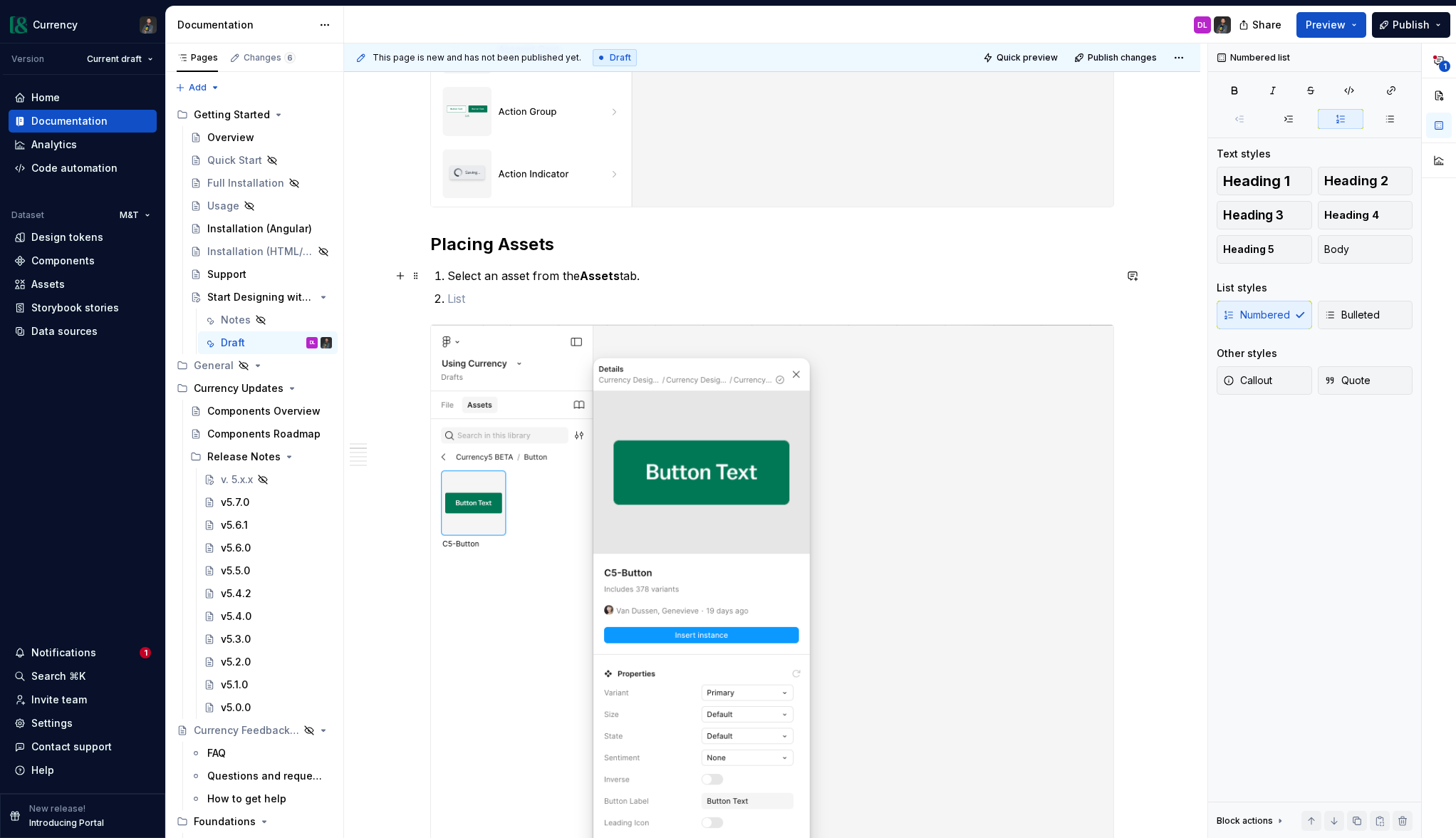
click at [641, 277] on p "Select an asset from the Assets tab." at bounding box center [780, 276] width 667 height 17
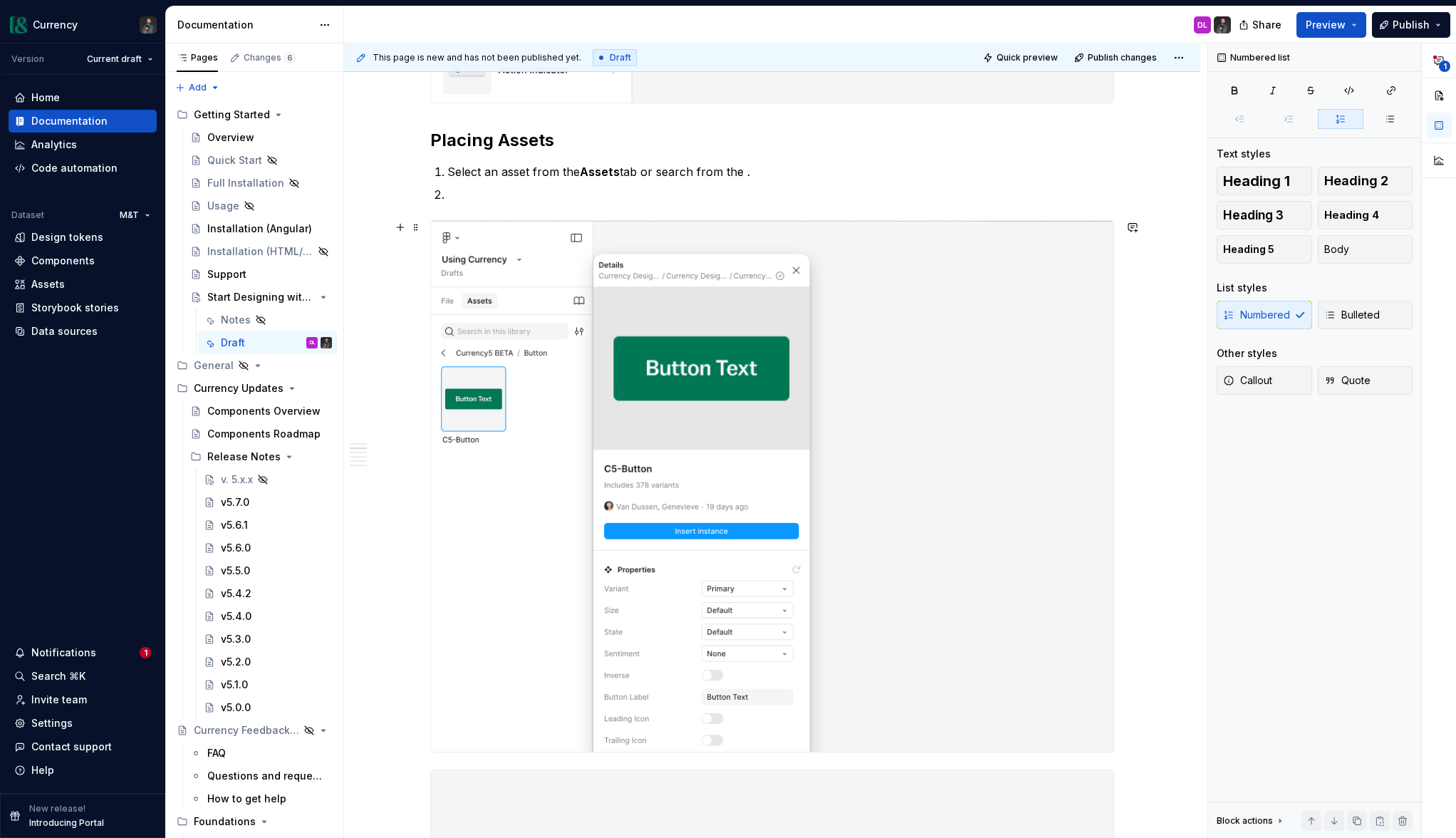
scroll to position [833, 0]
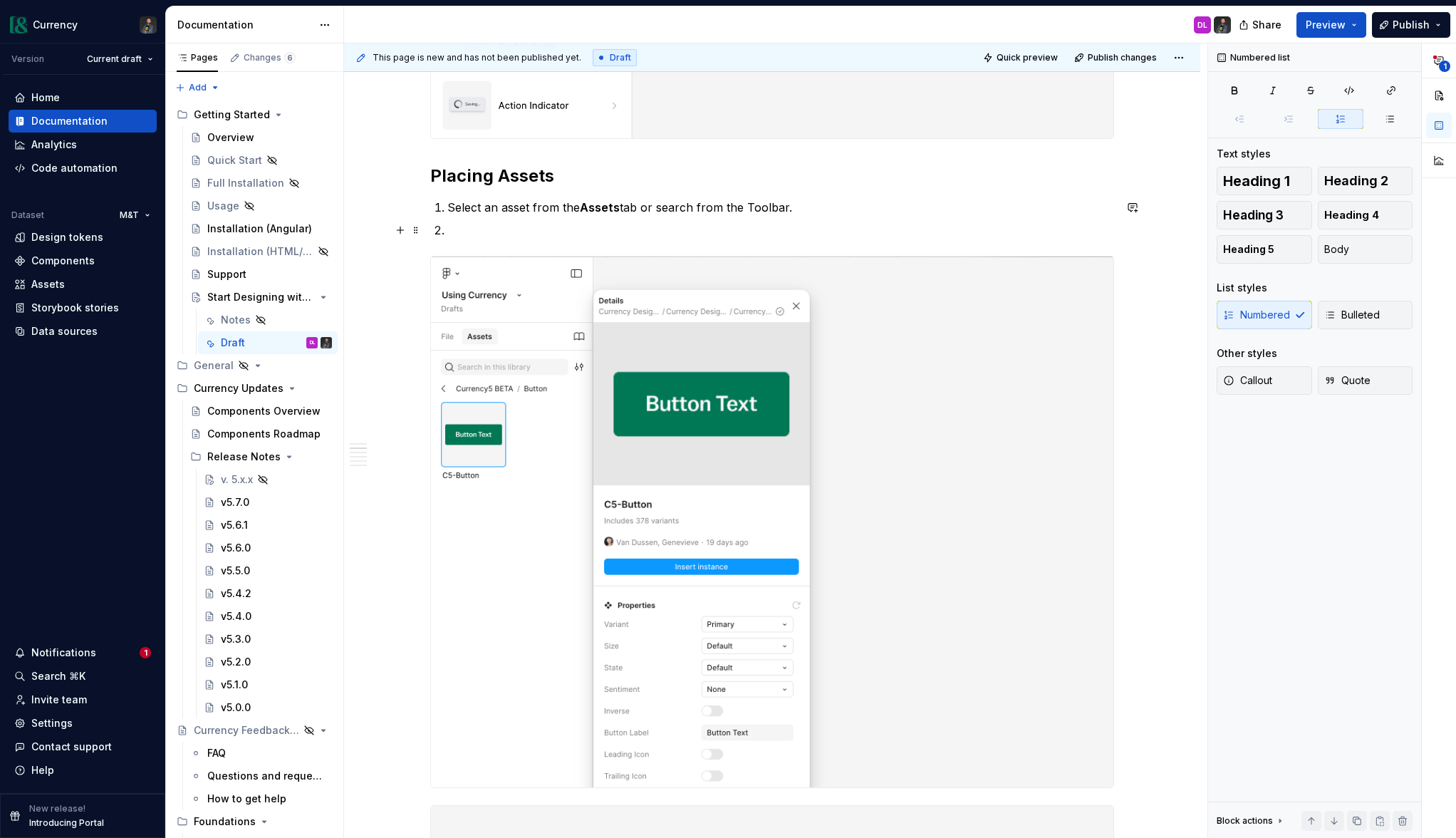
click at [458, 235] on p at bounding box center [780, 231] width 667 height 17
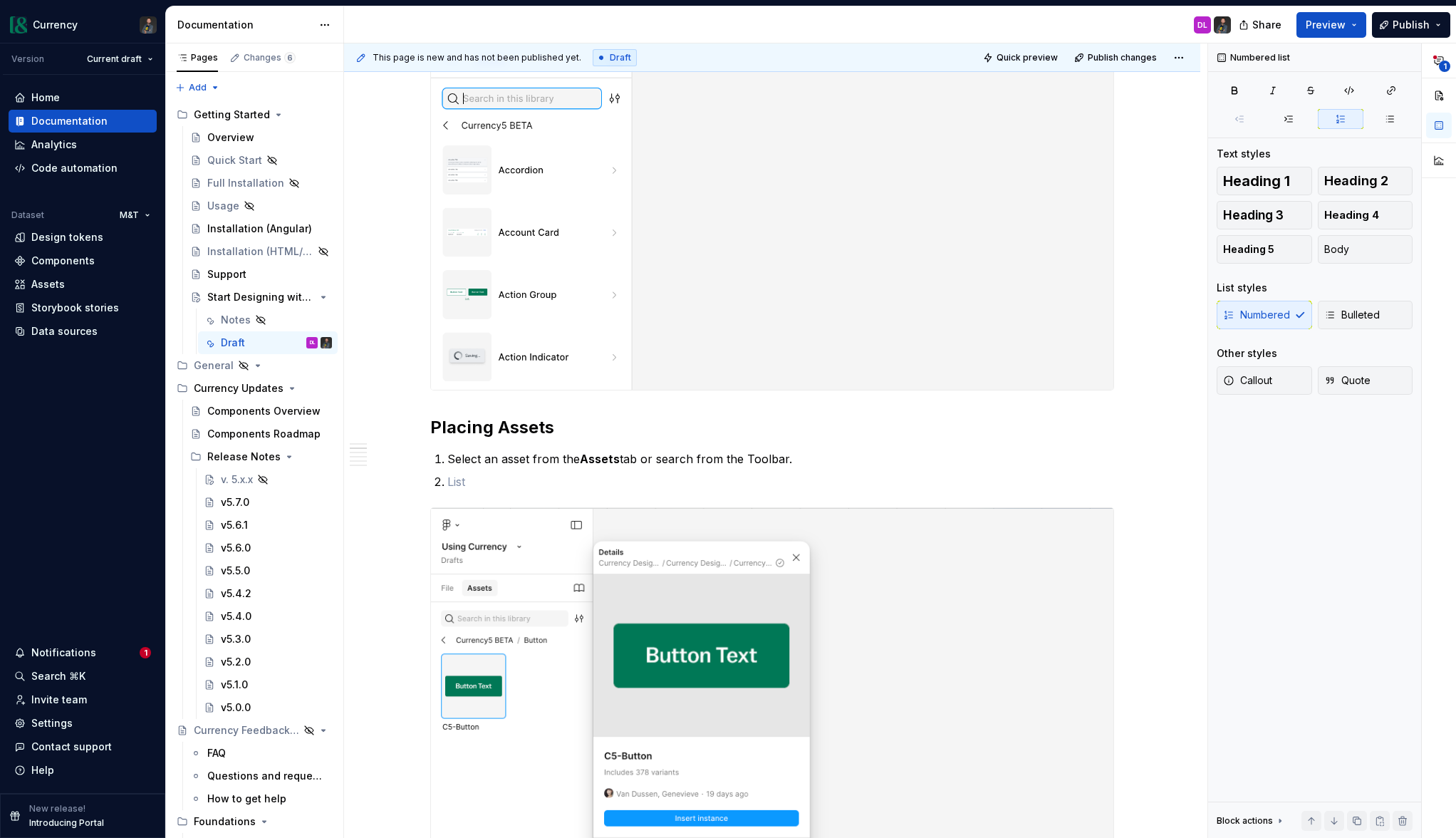
scroll to position [548, 0]
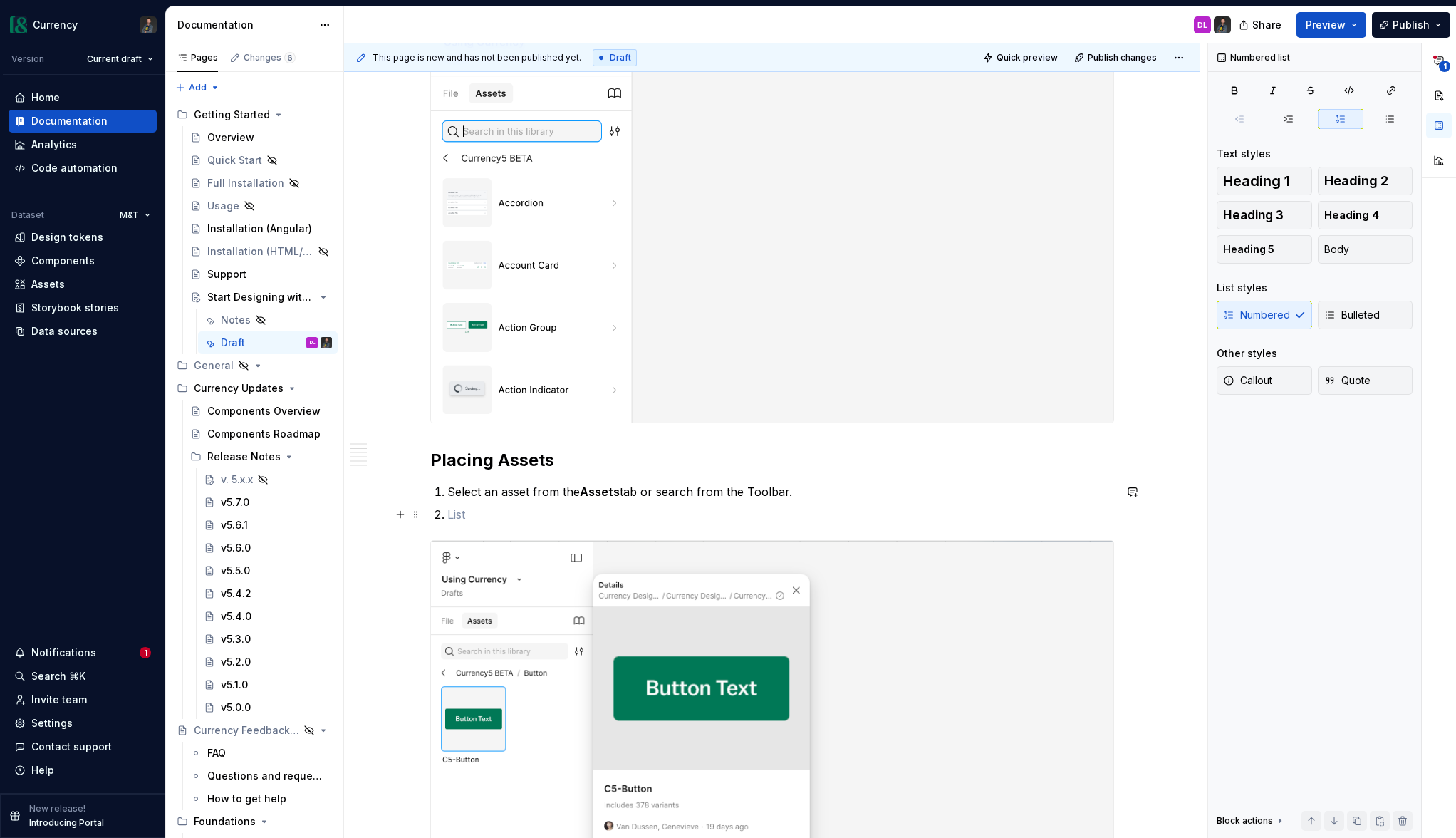
click at [464, 515] on p at bounding box center [780, 514] width 667 height 17
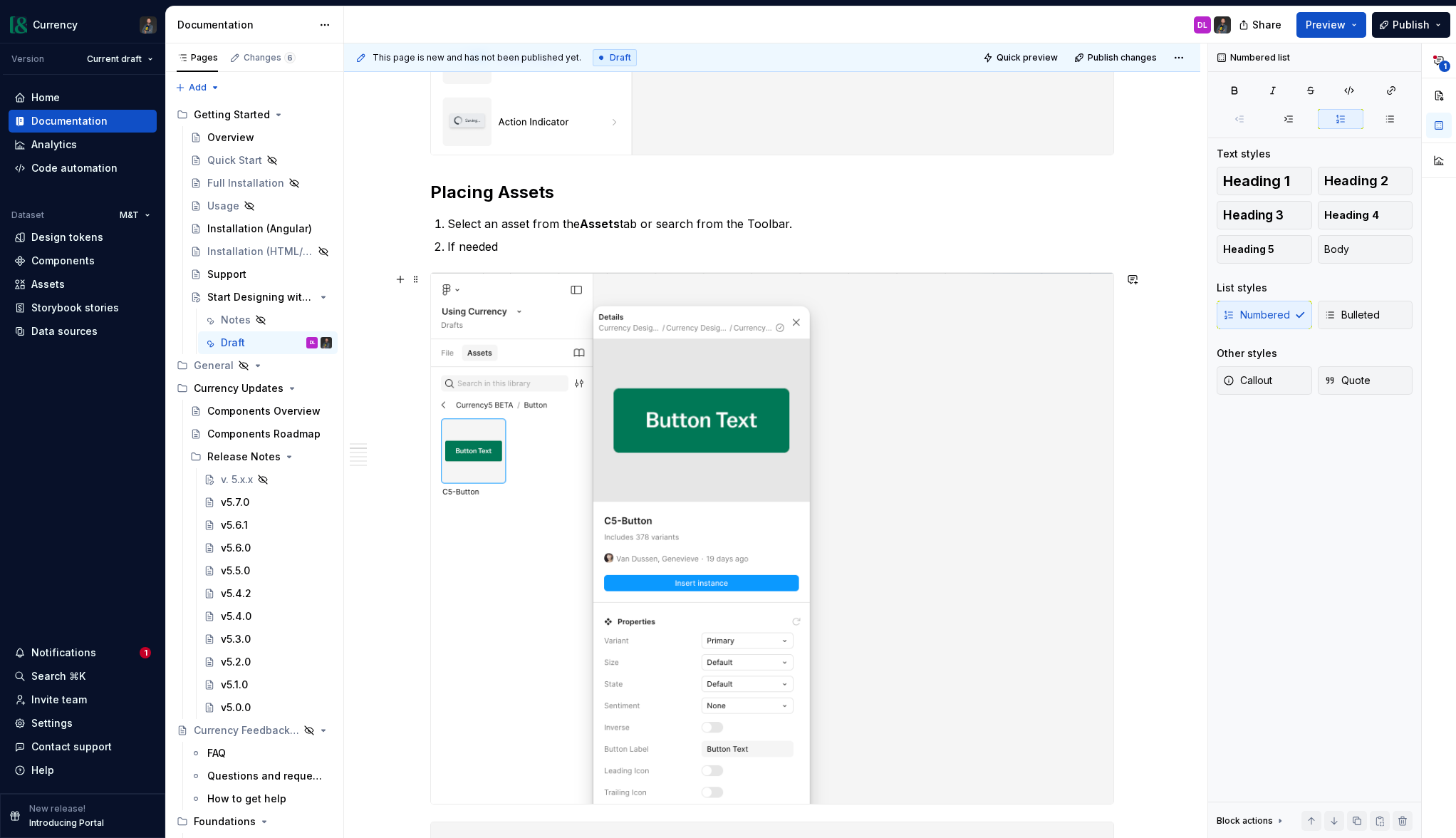
scroll to position [808, 0]
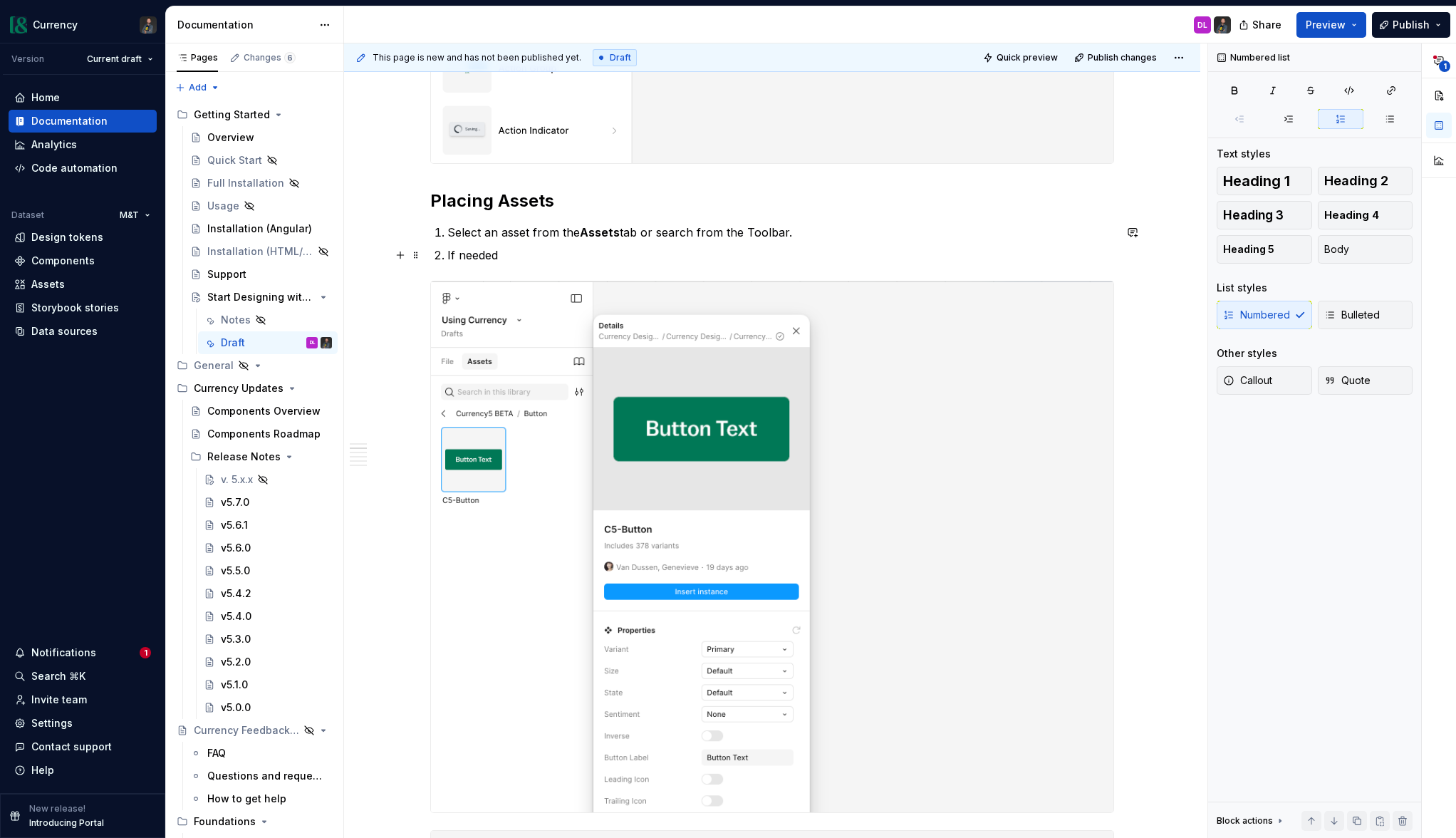
click at [508, 252] on p "If needed" at bounding box center [780, 255] width 667 height 17
type textarea "*"
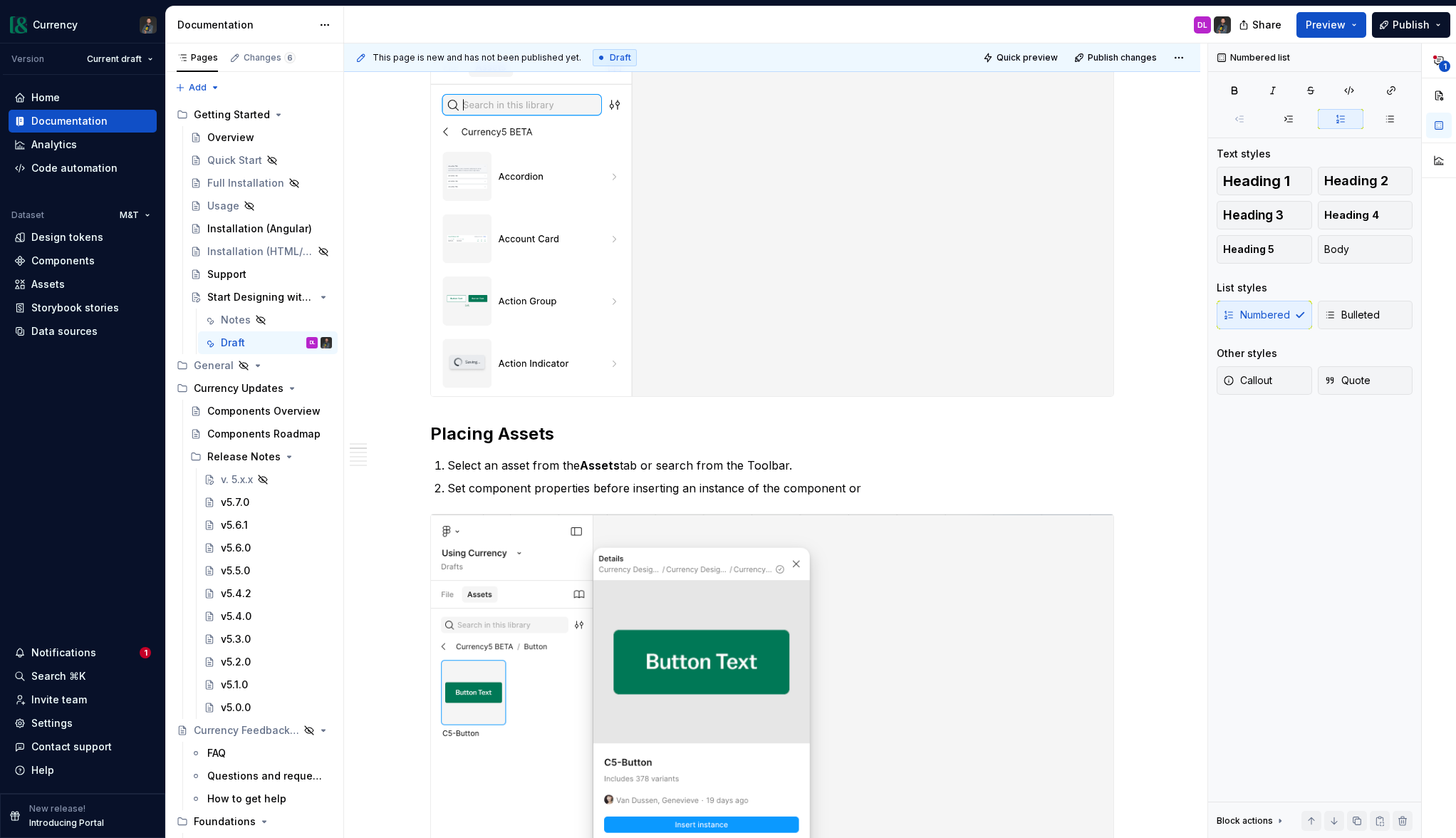
scroll to position [589, 0]
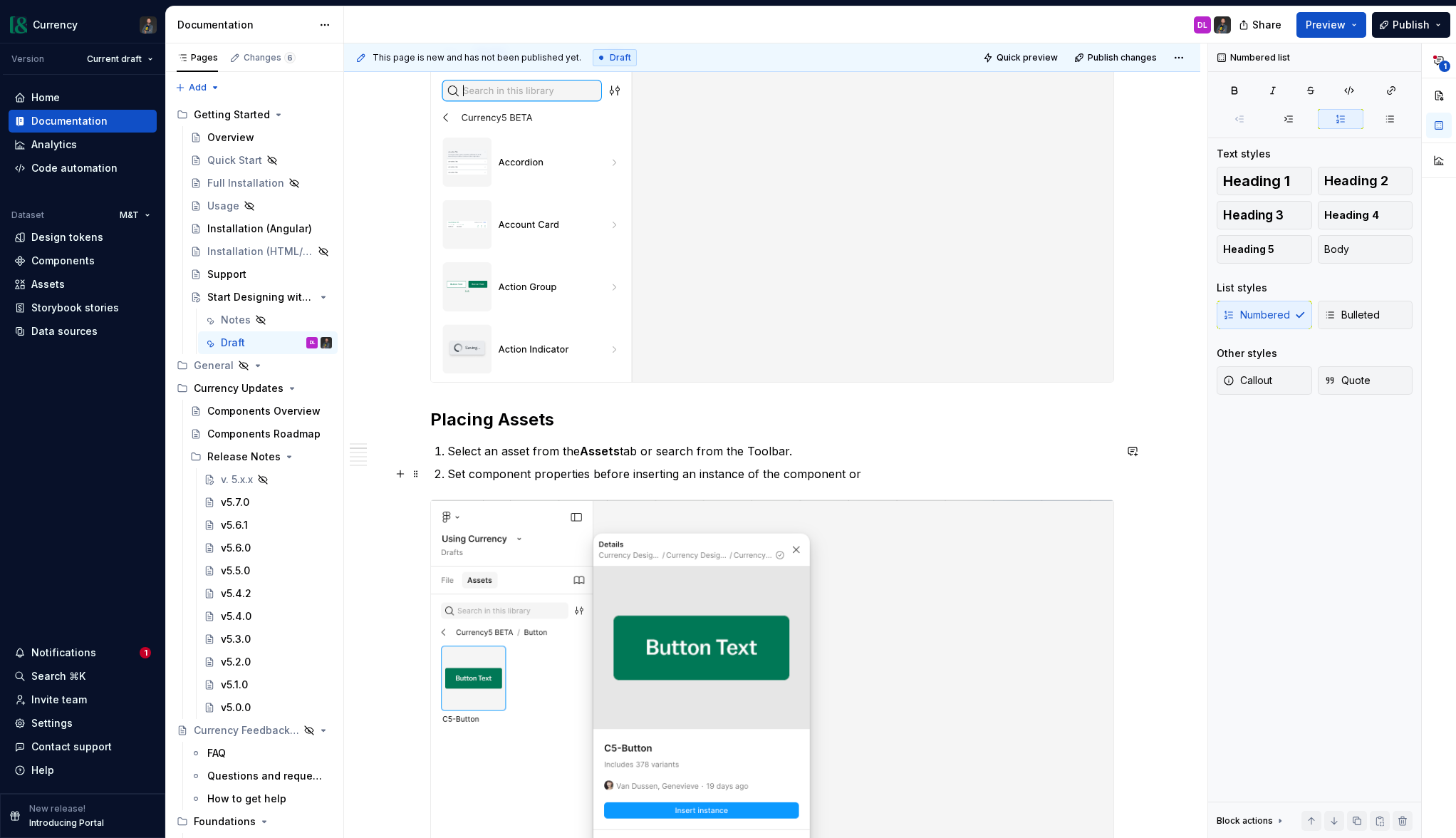
click at [546, 469] on p "Set component properties before inserting an instance of the component or" at bounding box center [780, 474] width 667 height 17
drag, startPoint x: 865, startPoint y: 477, endPoint x: 451, endPoint y: 474, distance: 414.0
click at [451, 474] on p "Set component properties before inserting an instance of the component or" at bounding box center [780, 474] width 667 height 17
drag, startPoint x: 451, startPoint y: 473, endPoint x: 530, endPoint y: 526, distance: 95.1
click at [486, 478] on p "Insert an instance of the component in your design file." at bounding box center [780, 474] width 667 height 17
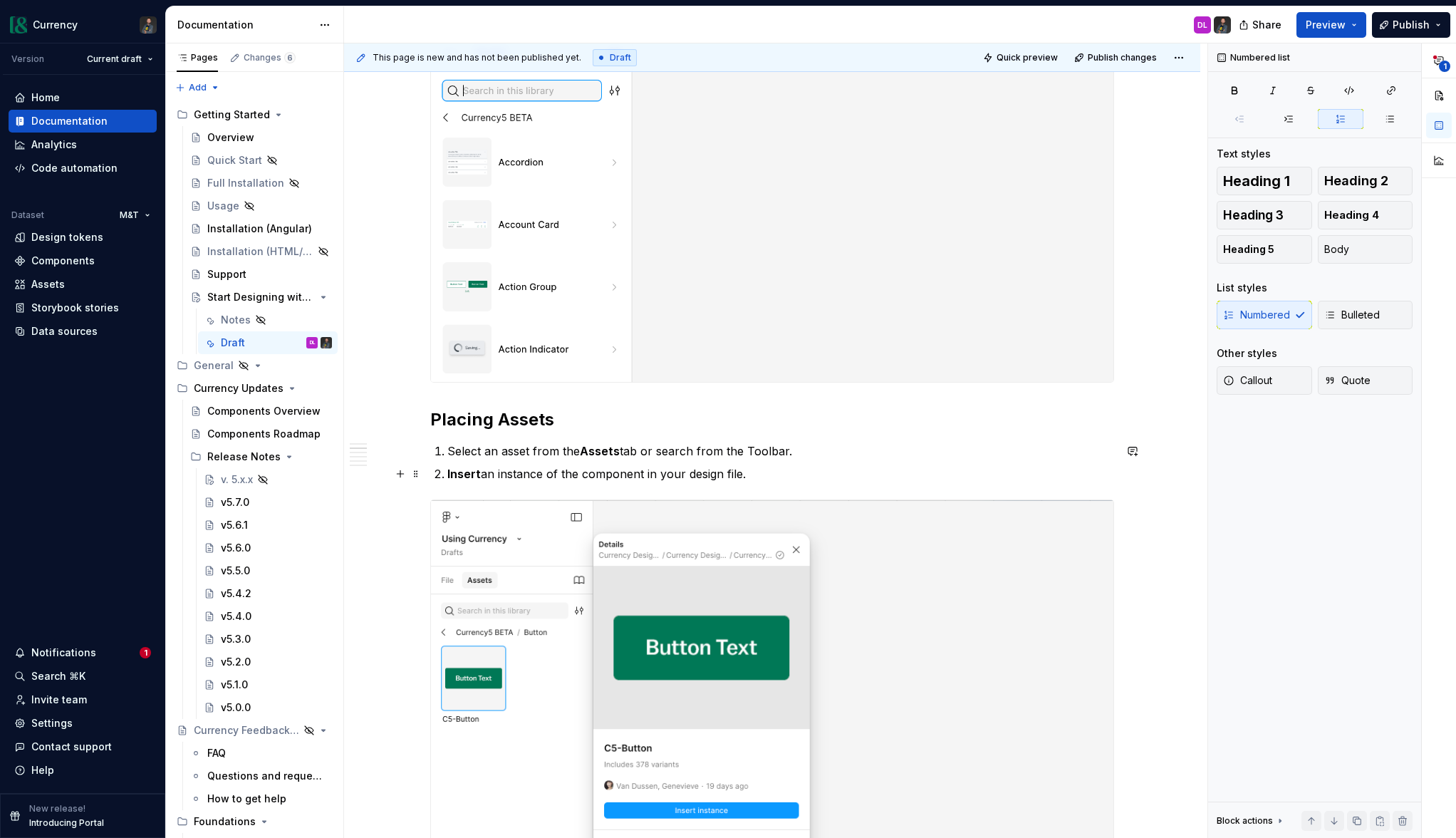
click at [764, 469] on p "Insert an instance of the component in your design file." at bounding box center [780, 474] width 667 height 17
click at [1136, 447] on button "button" at bounding box center [1133, 451] width 20 height 20
click at [955, 464] on span "[PERSON_NAME]" at bounding box center [977, 457] width 82 height 14
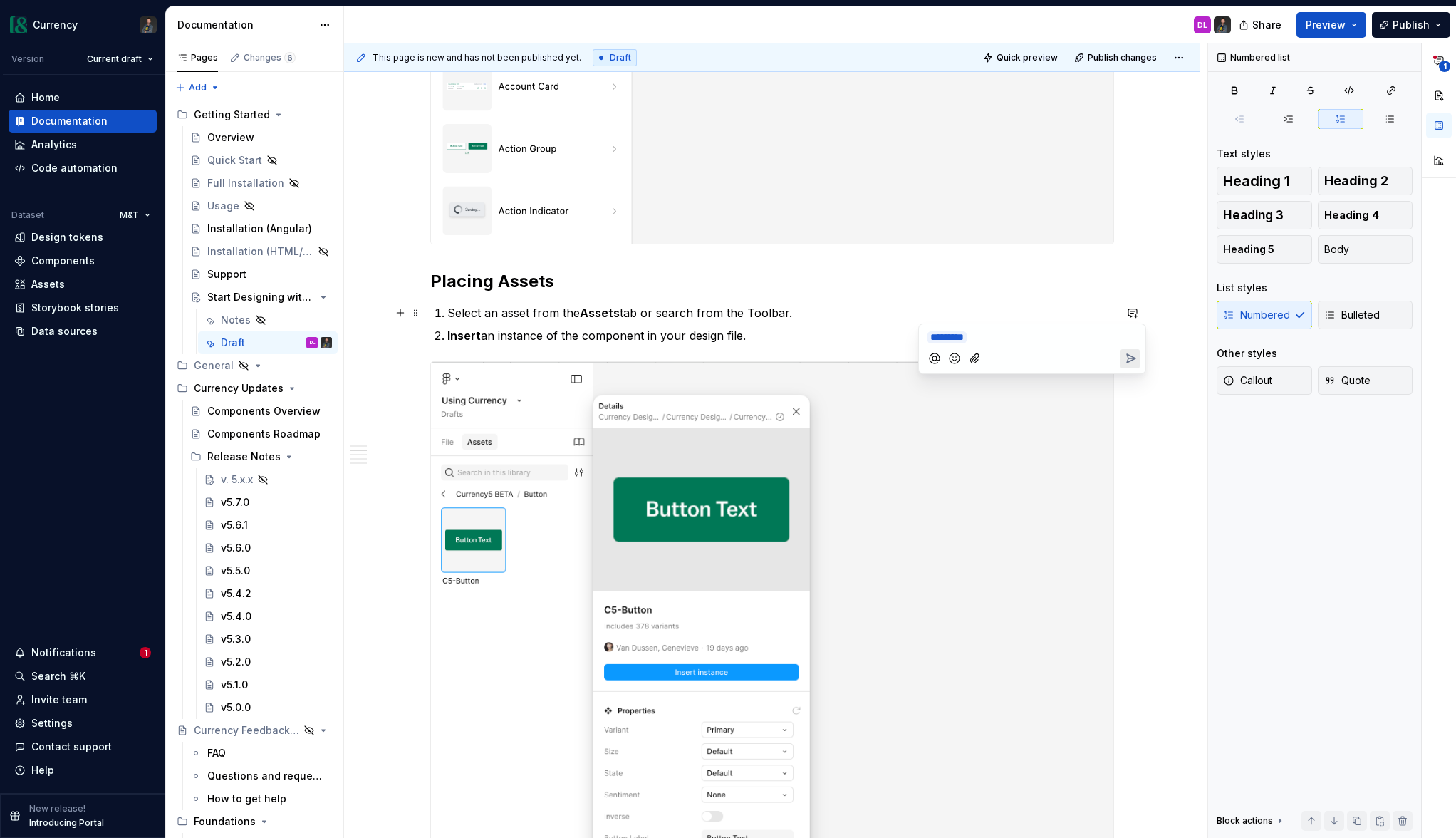
scroll to position [725, 0]
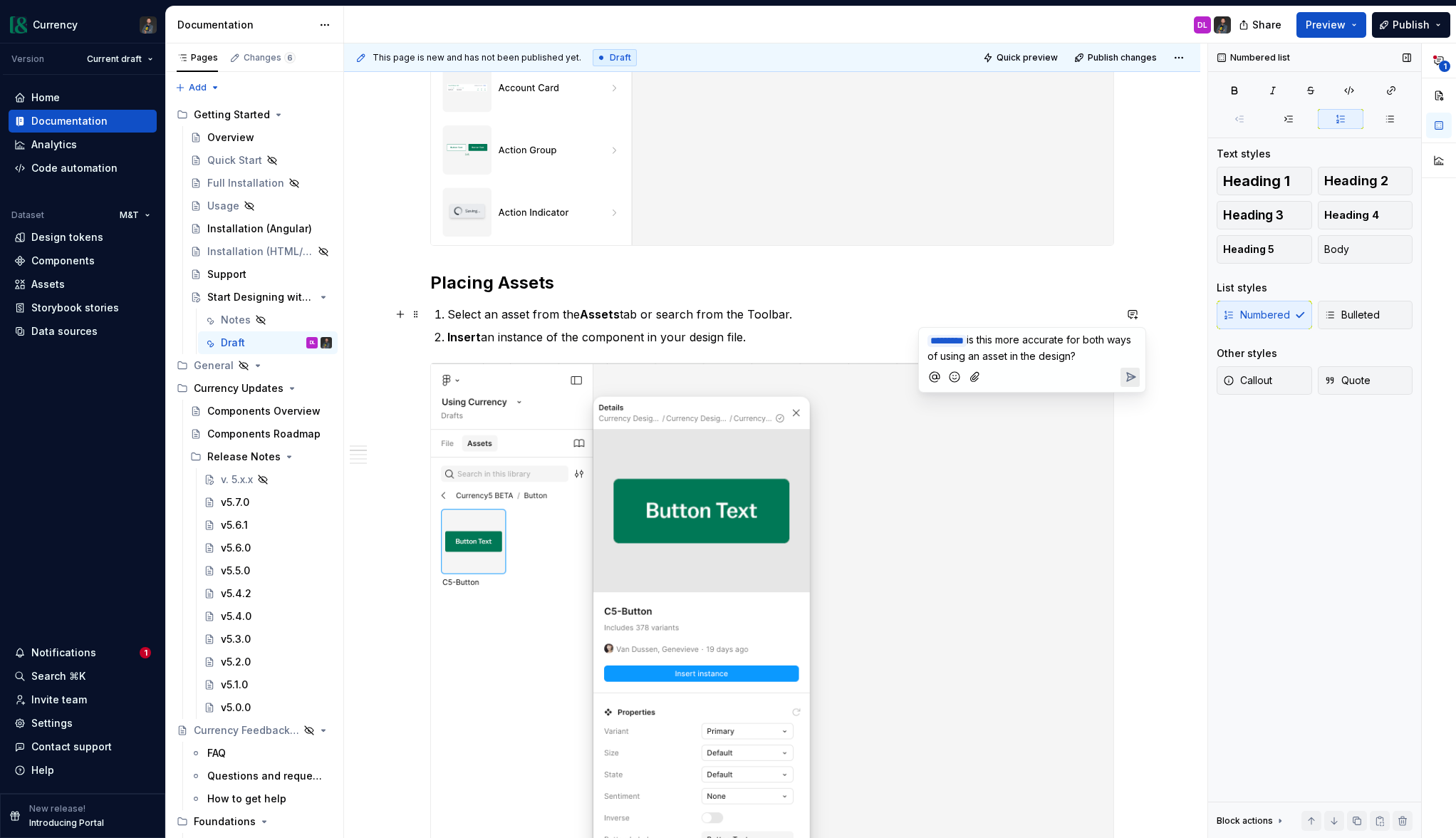
type textarea "*"
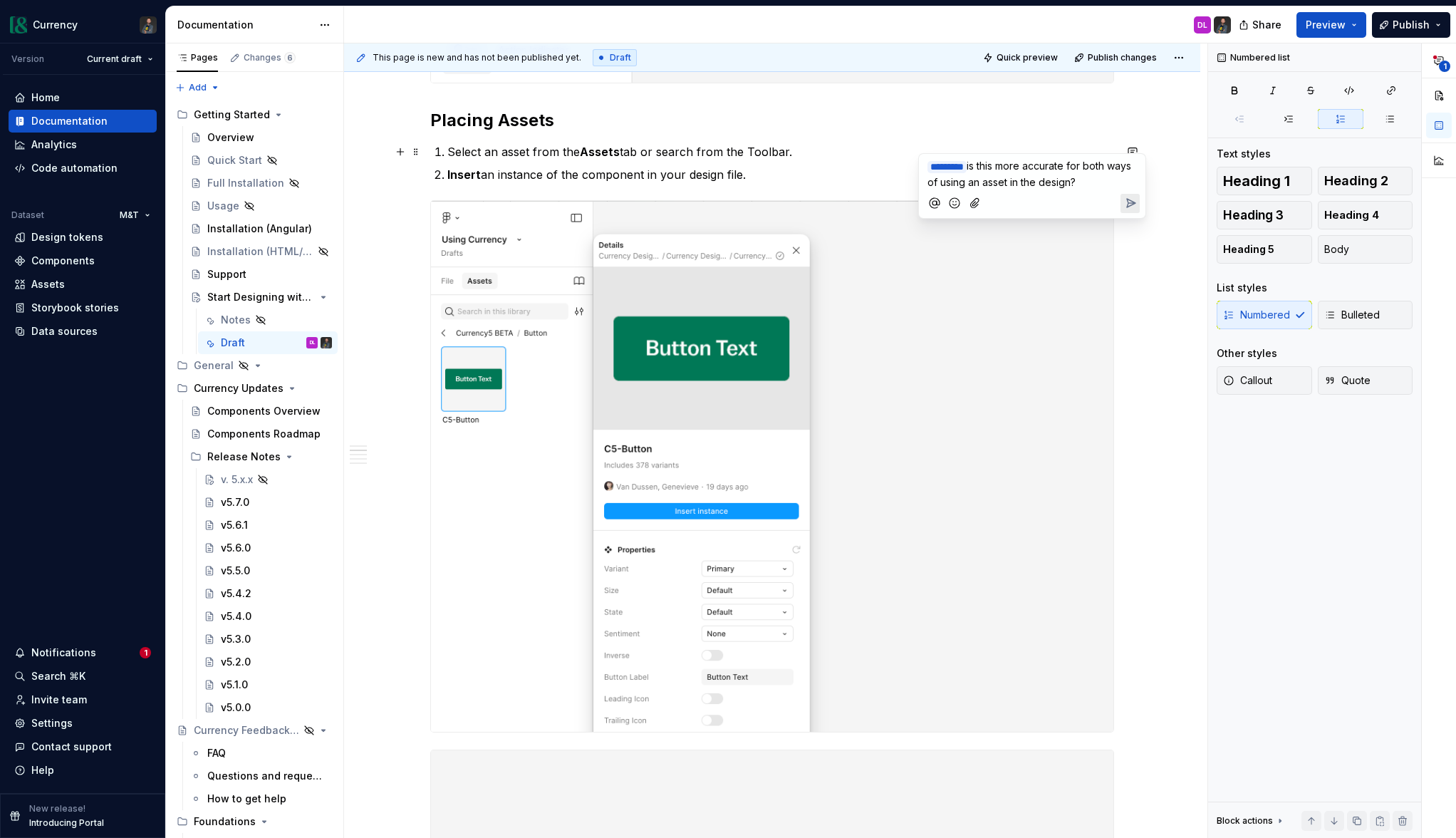
scroll to position [886, 0]
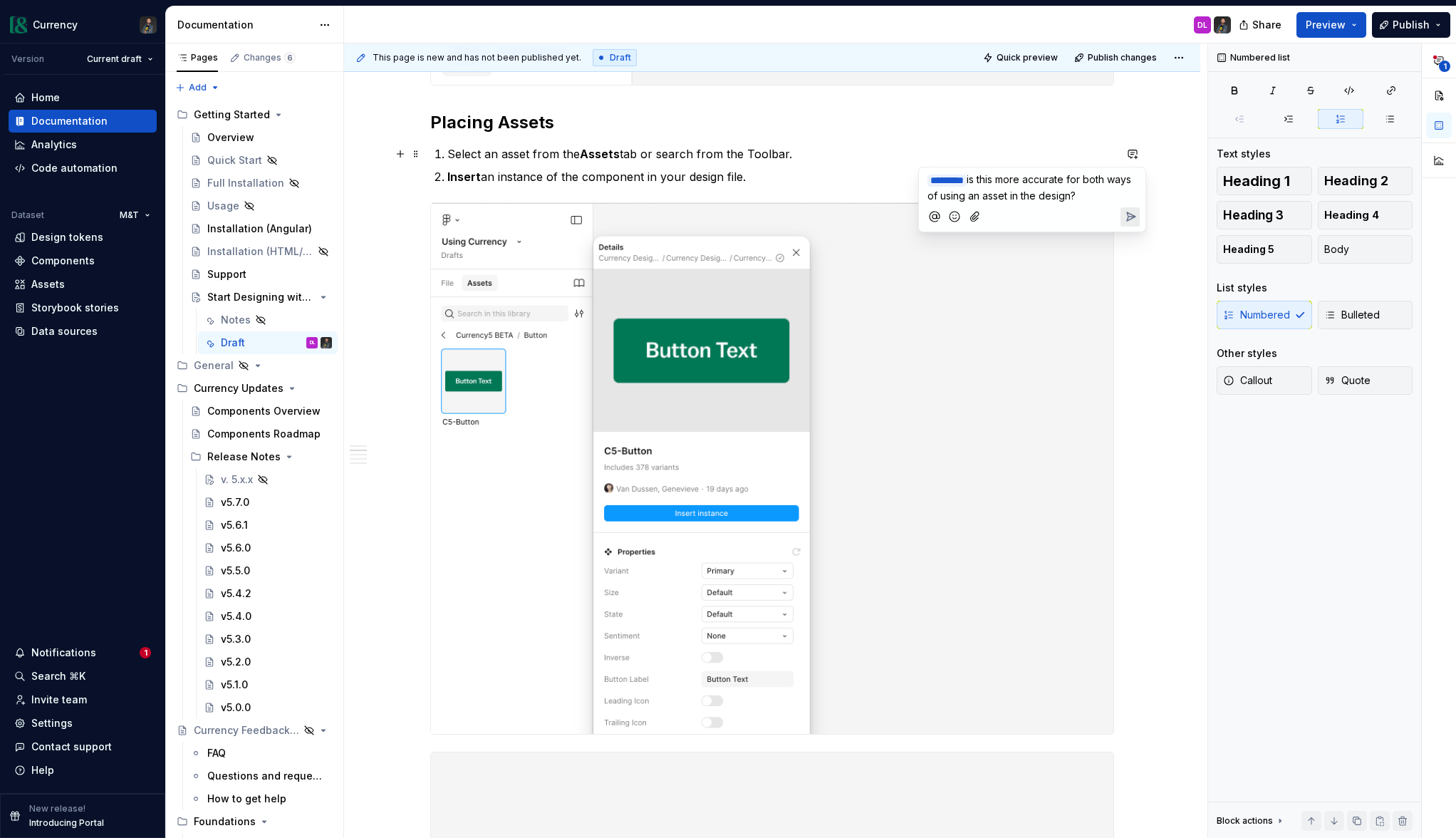
click at [1111, 195] on p "﻿ * ******** ﻿ is this more accurate for both ways of using an asset in the des…" at bounding box center [1033, 187] width 210 height 31
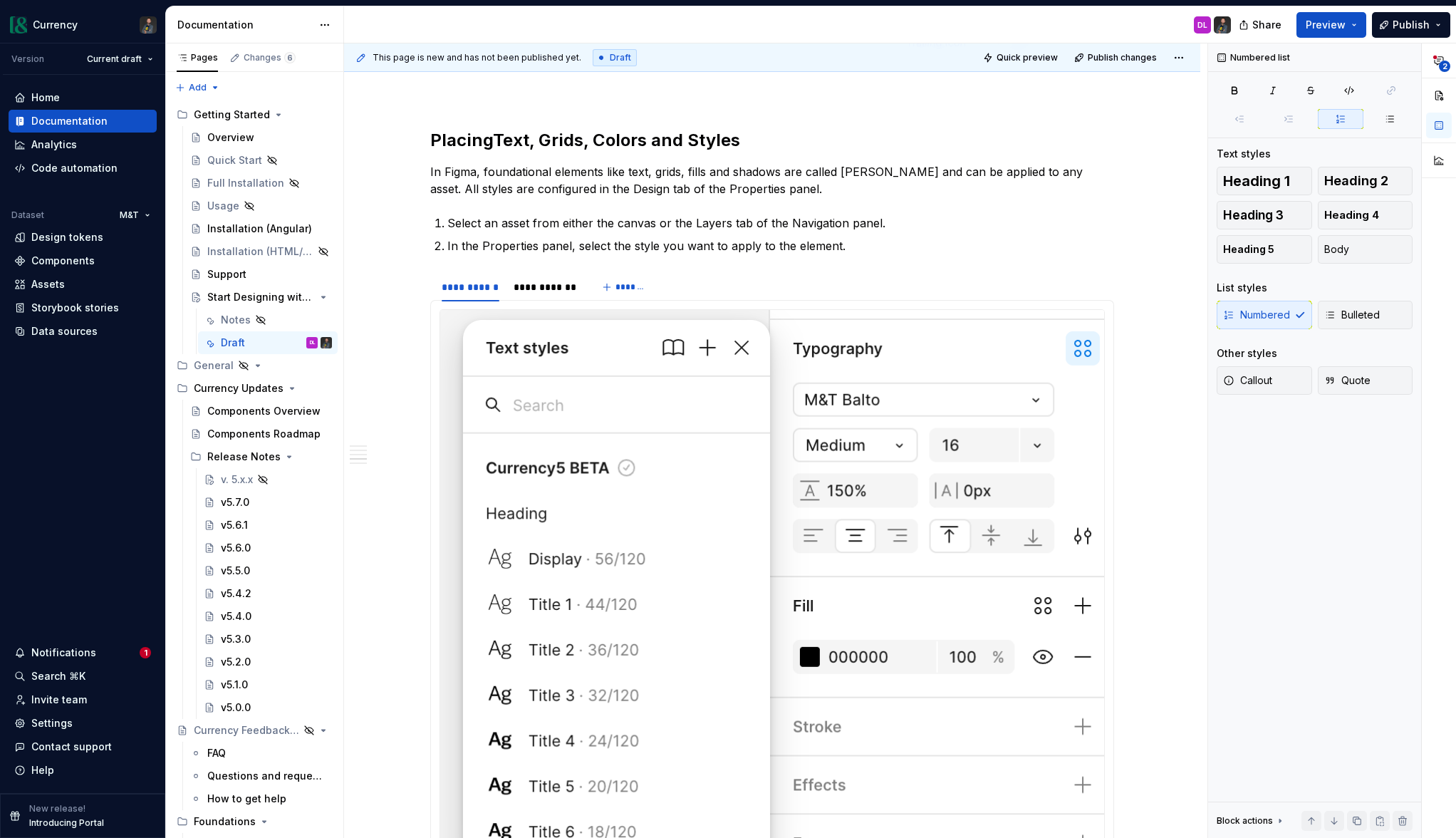
scroll to position [2583, 0]
click at [695, 218] on p "Select an asset from either the canvas or the Layers tab of the Navigation pane…" at bounding box center [780, 222] width 667 height 17
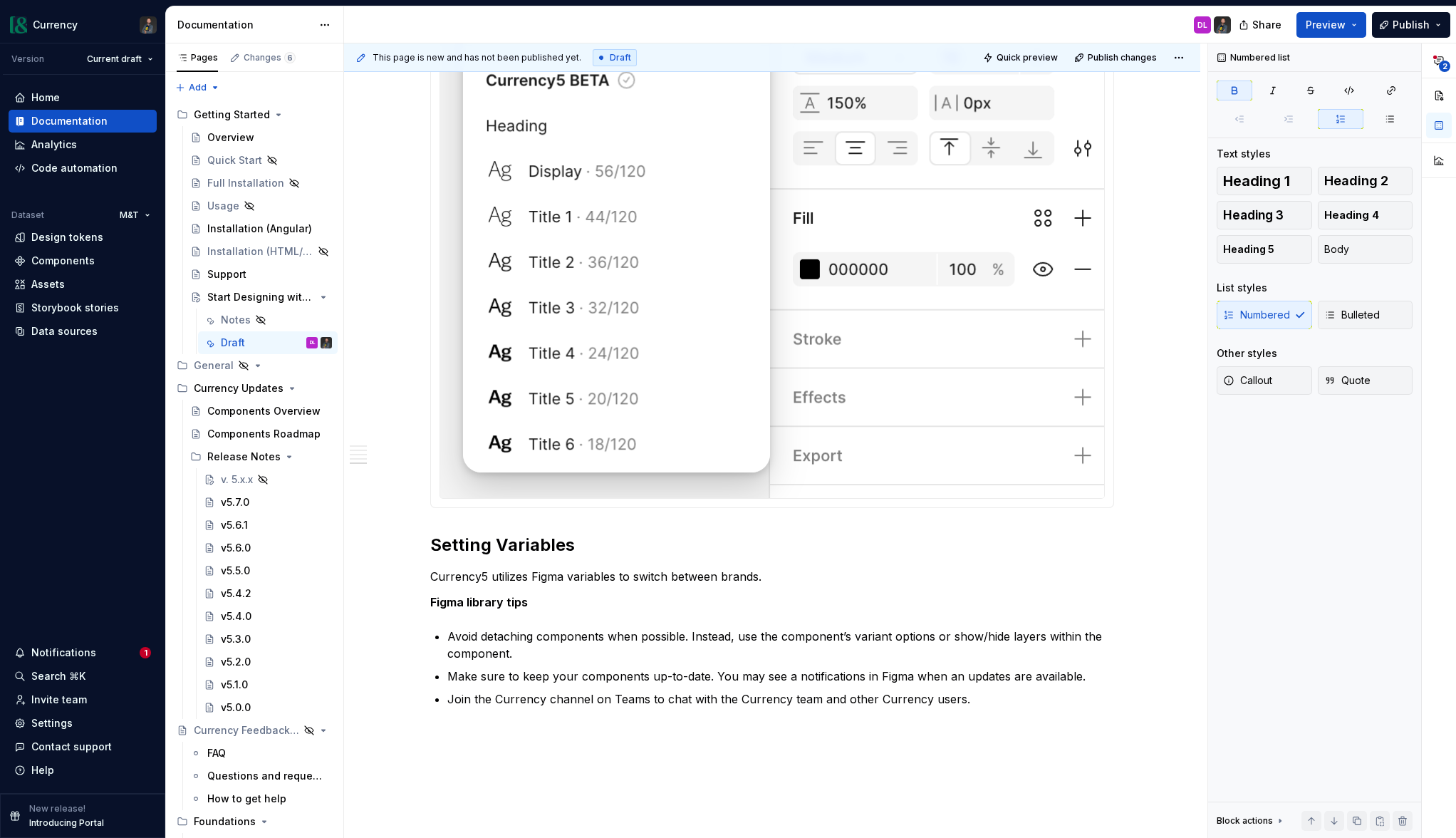
scroll to position [3106, 0]
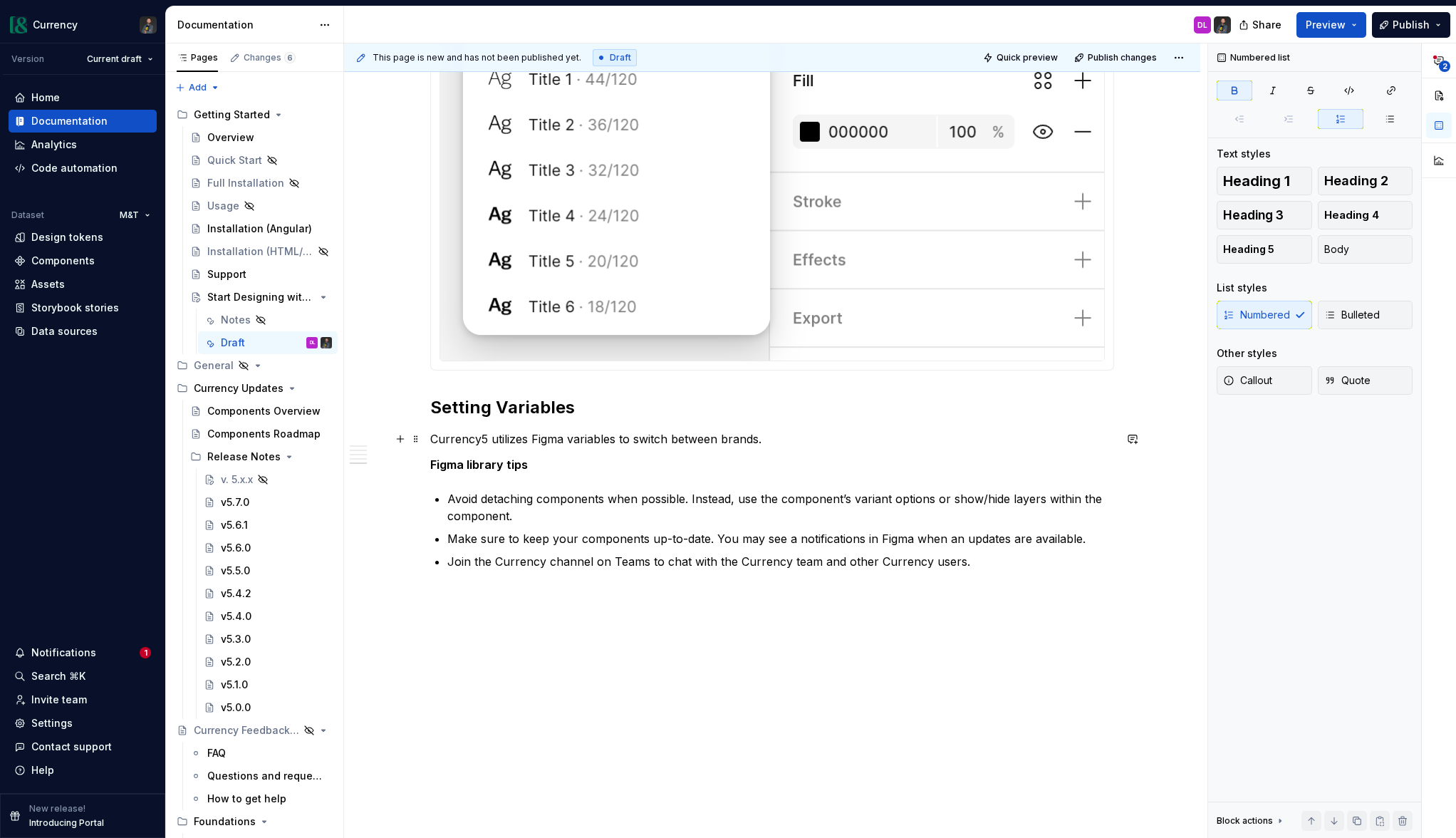
click at [767, 441] on p "Currency5 utilizes Figma variables to switch between brands." at bounding box center [772, 439] width 684 height 17
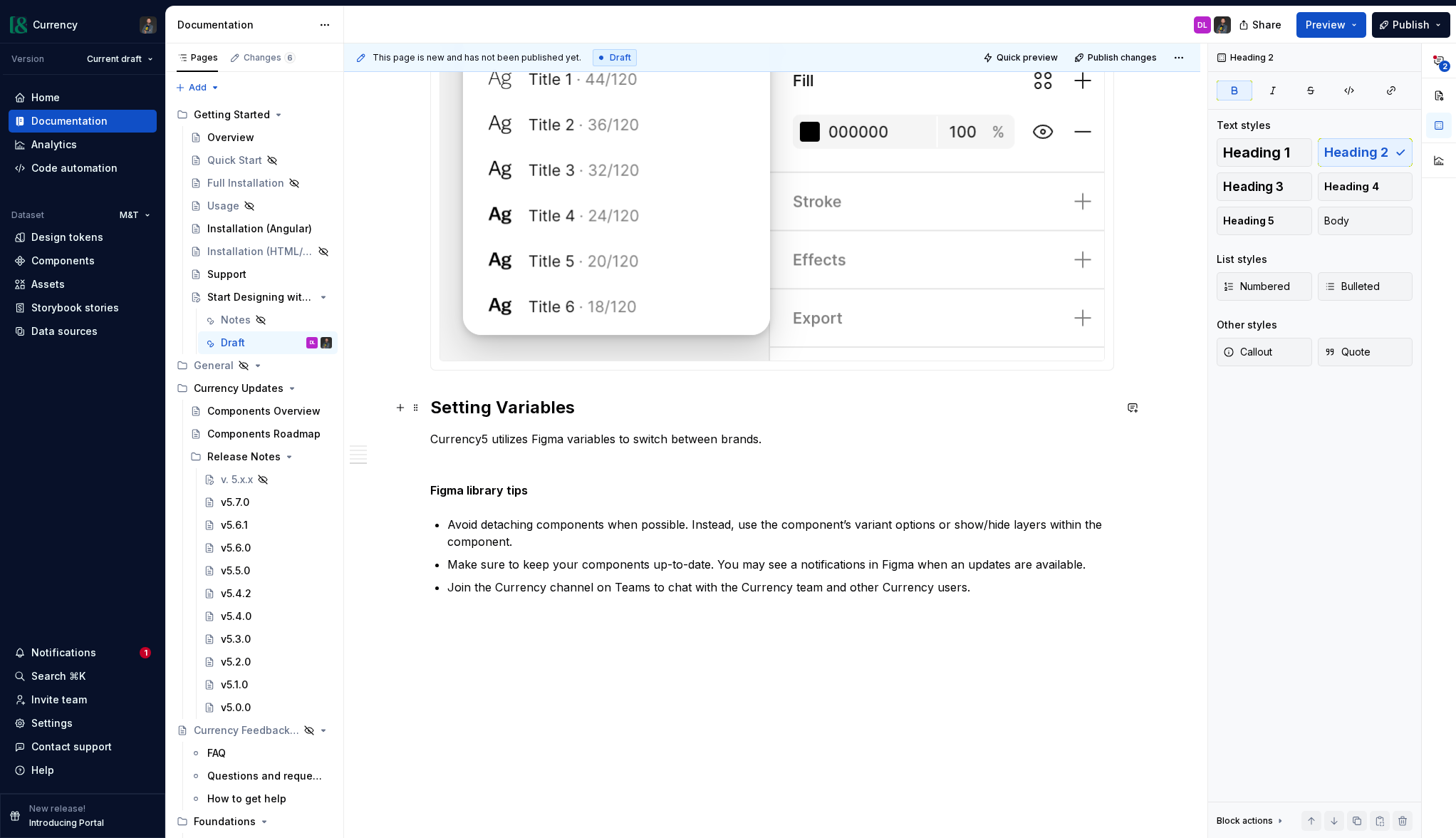
drag, startPoint x: 462, startPoint y: 409, endPoint x: 472, endPoint y: 418, distance: 13.5
click at [462, 410] on h2 "Setting Variables" at bounding box center [772, 408] width 684 height 23
click at [495, 485] on strong "Figma library tips" at bounding box center [479, 490] width 98 height 14
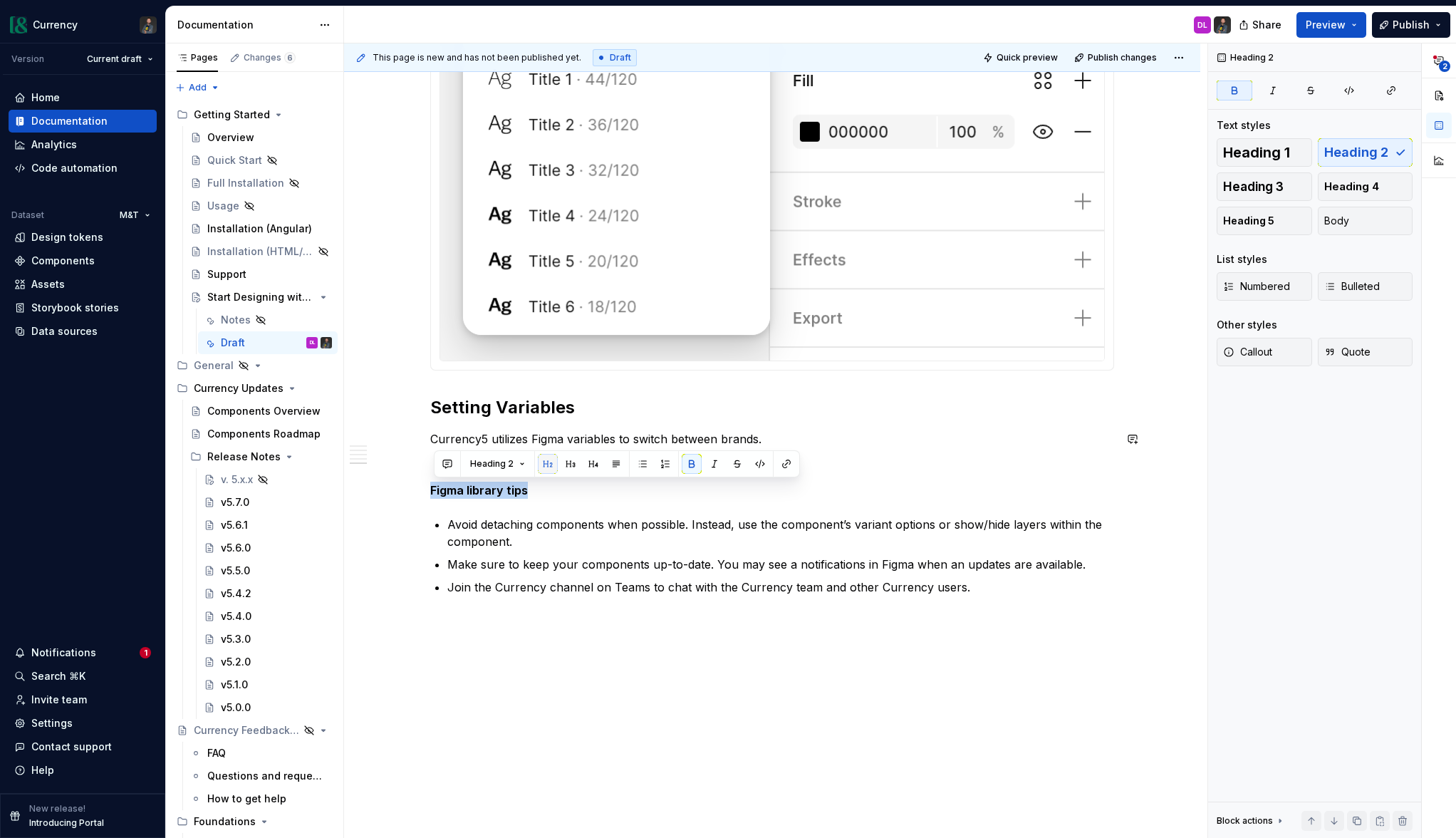
click at [553, 465] on button "button" at bounding box center [547, 463] width 20 height 20
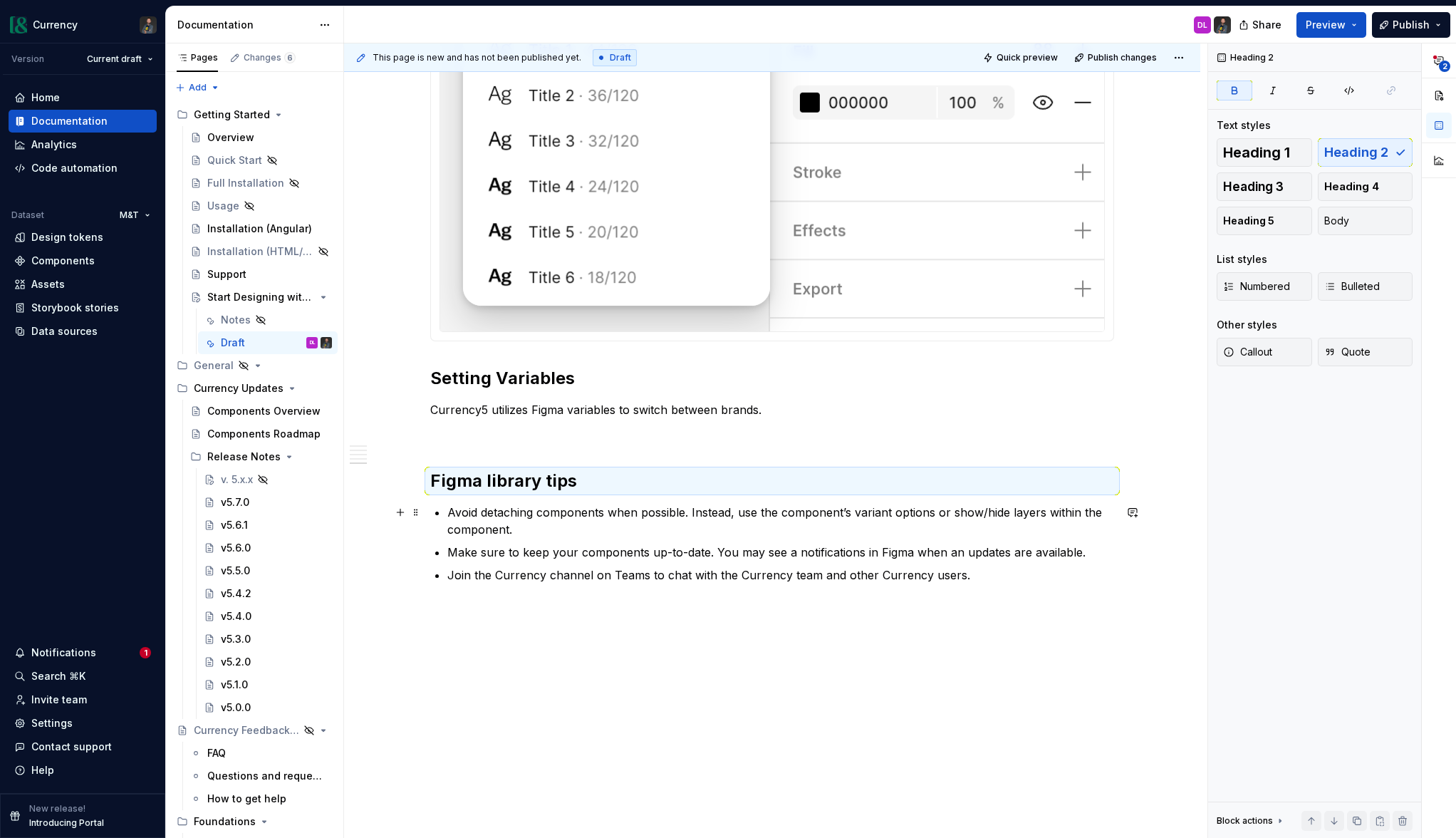
scroll to position [3137, 0]
click at [488, 484] on strong "Figma library tips" at bounding box center [503, 480] width 147 height 21
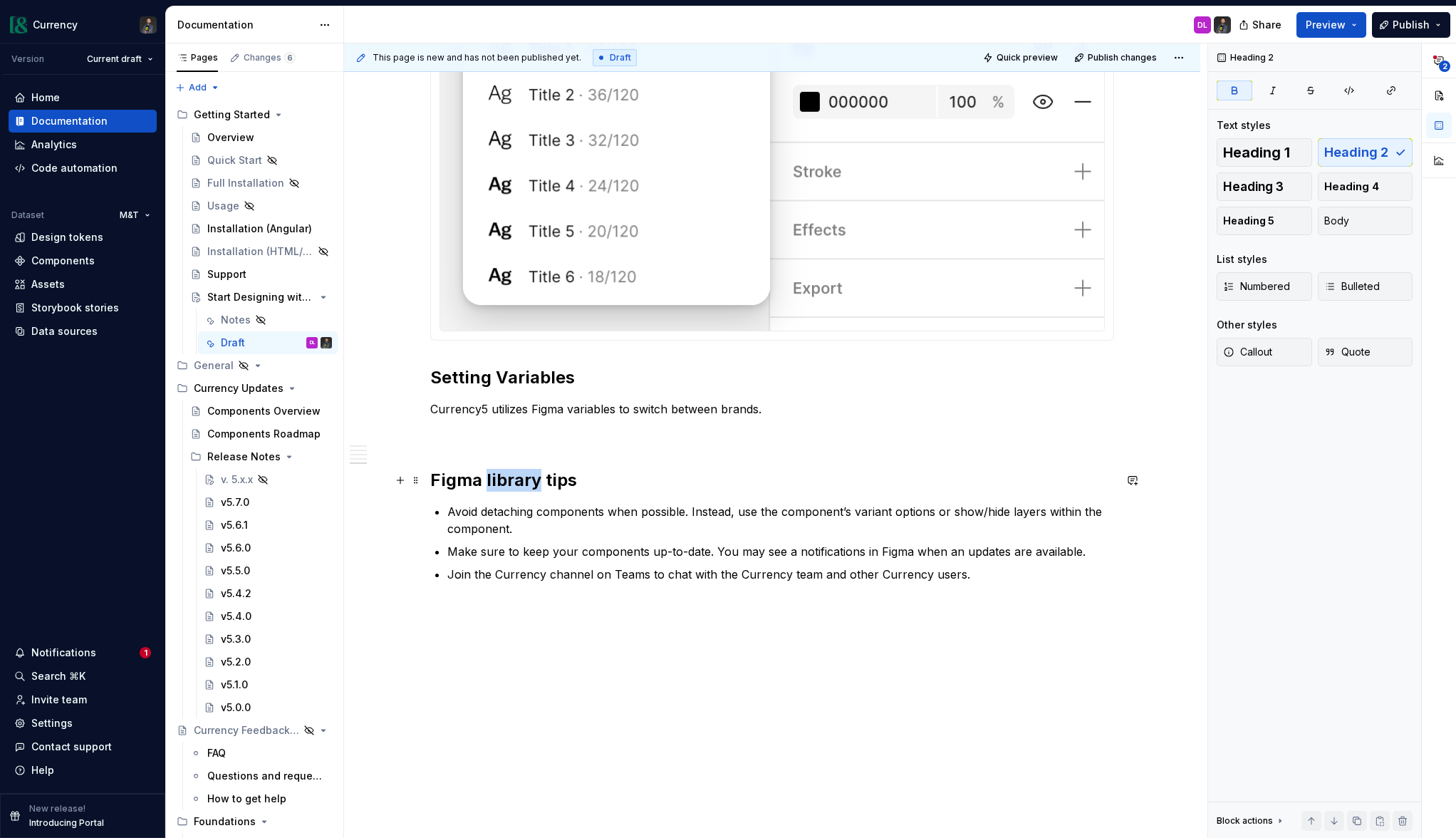
click at [488, 484] on strong "Figma library tips" at bounding box center [503, 480] width 147 height 21
click at [489, 484] on strong "Figma library tips" at bounding box center [503, 480] width 147 height 21
click at [564, 445] on button "button" at bounding box center [571, 450] width 20 height 20
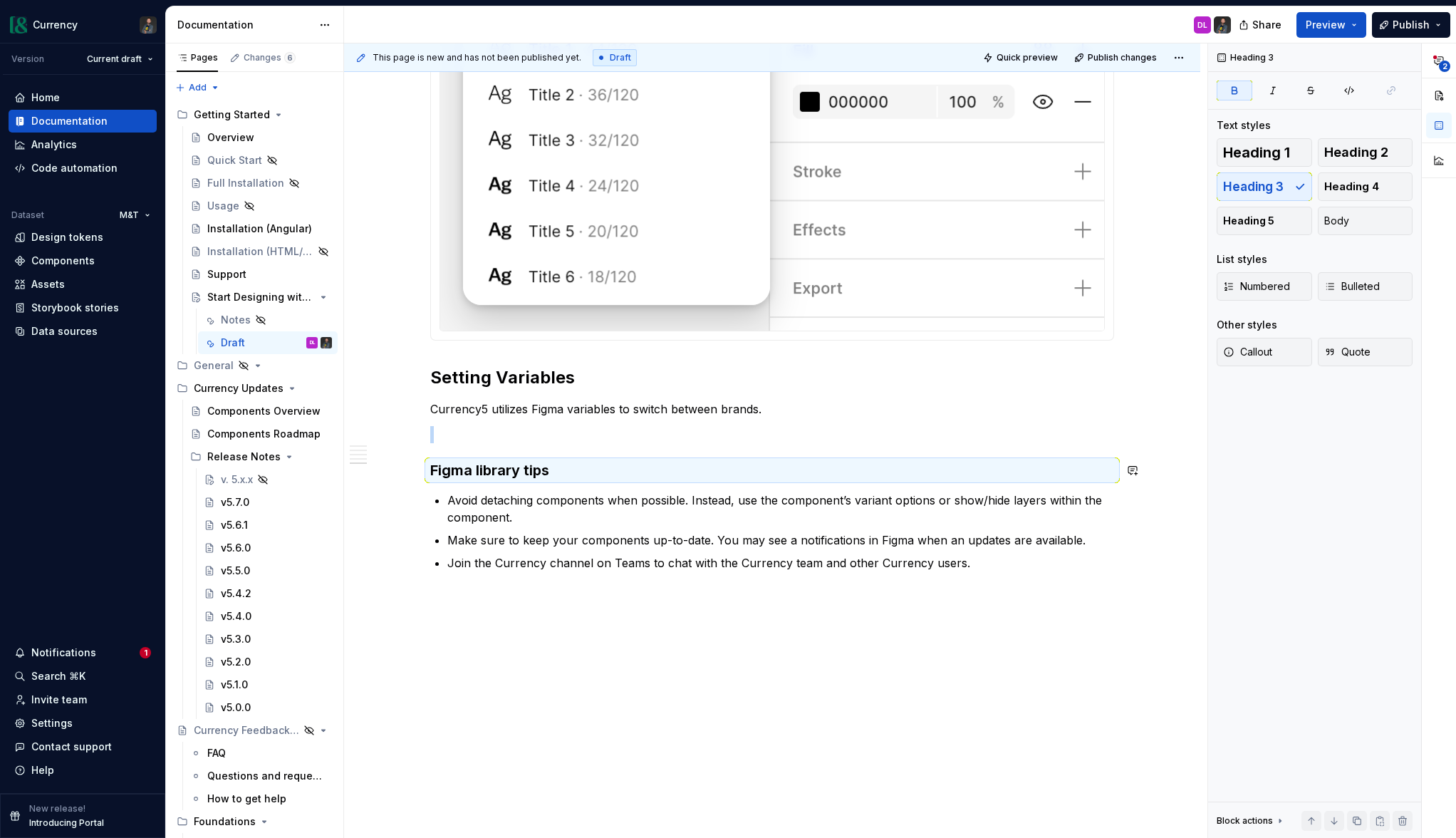
drag, startPoint x: 574, startPoint y: 454, endPoint x: 584, endPoint y: 475, distance: 23.3
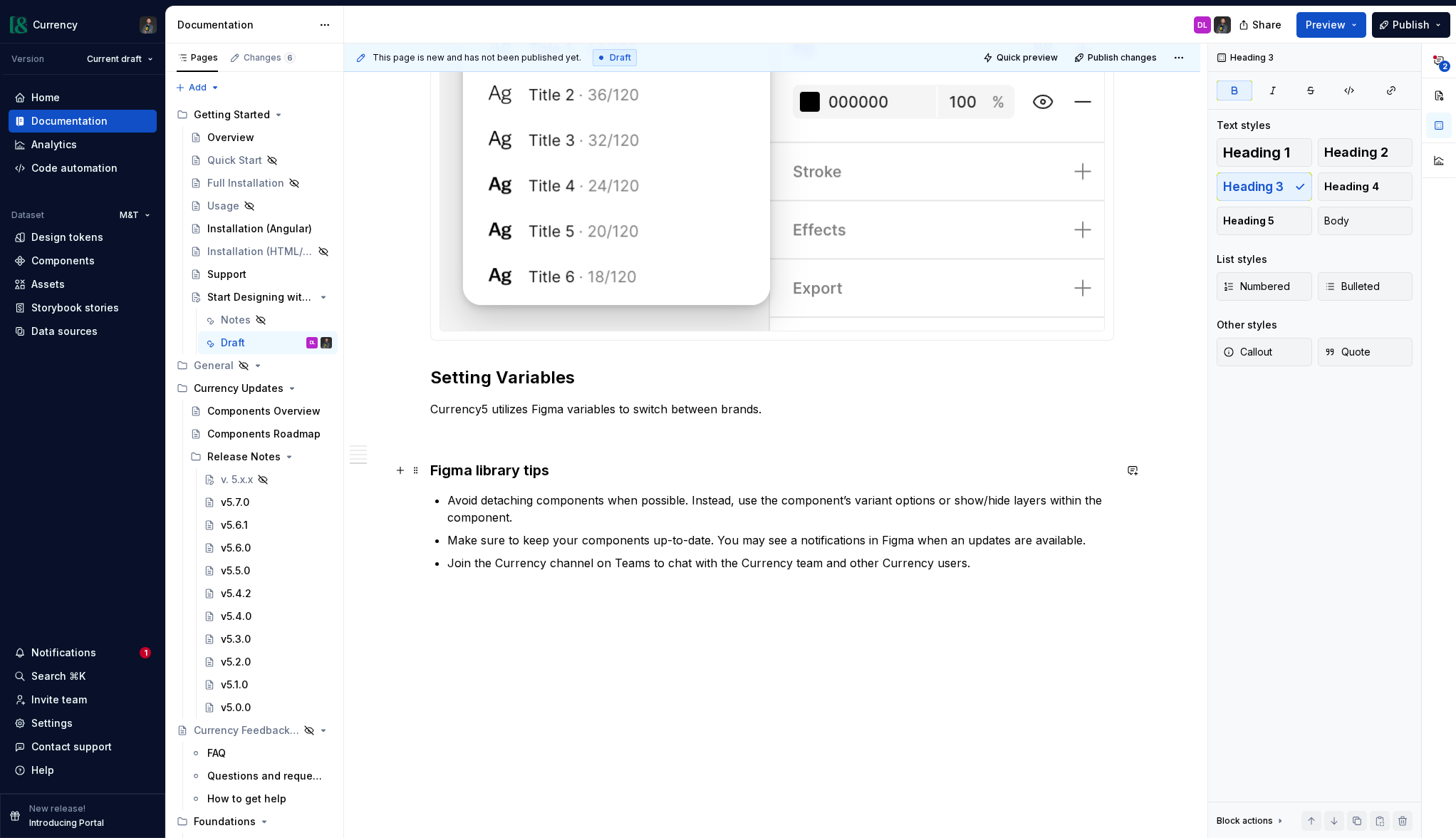
click at [577, 472] on h3 "Figma library tips" at bounding box center [772, 470] width 684 height 20
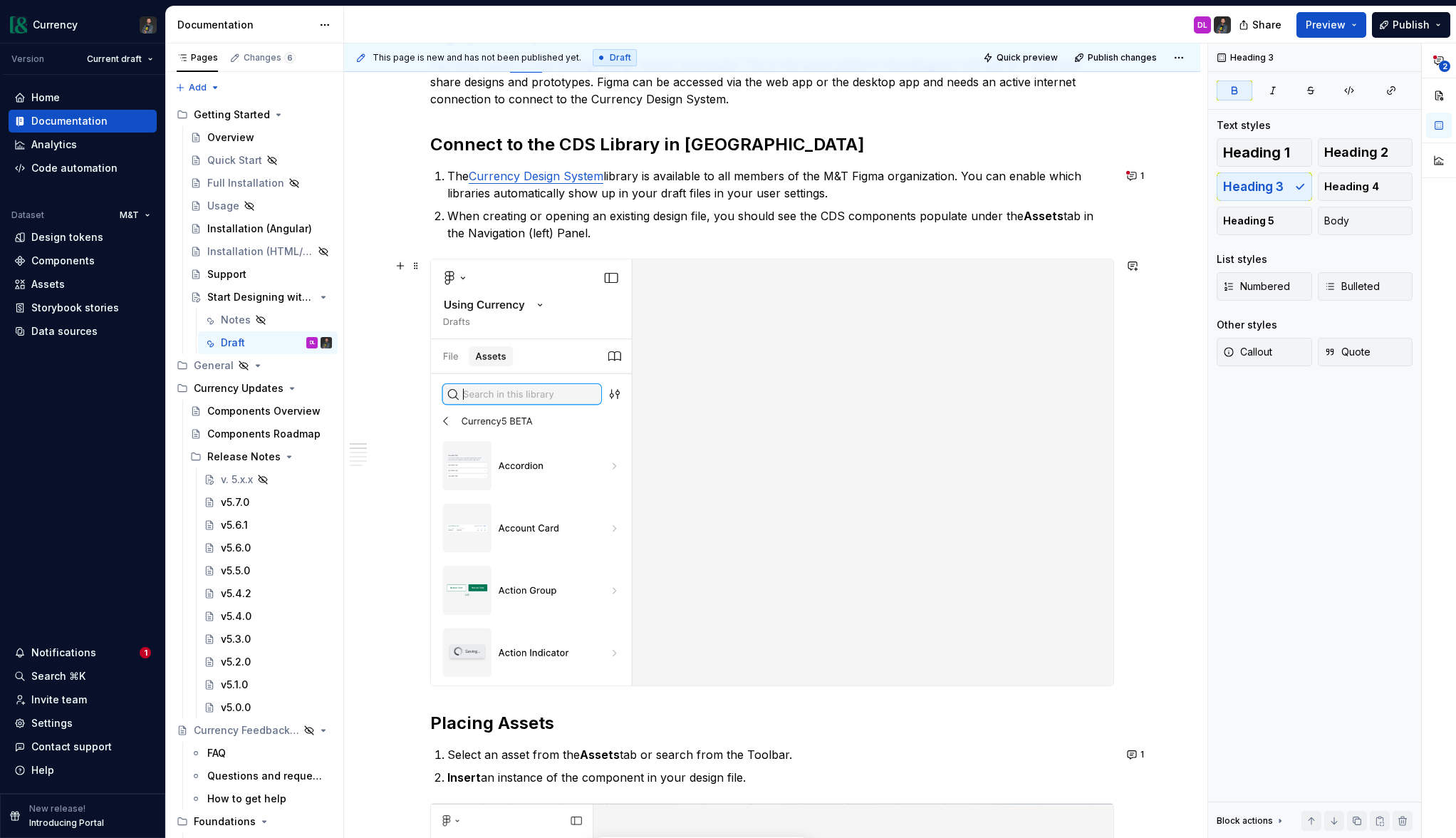
scroll to position [288, 0]
click at [1139, 174] on button "1" at bounding box center [1137, 173] width 28 height 20
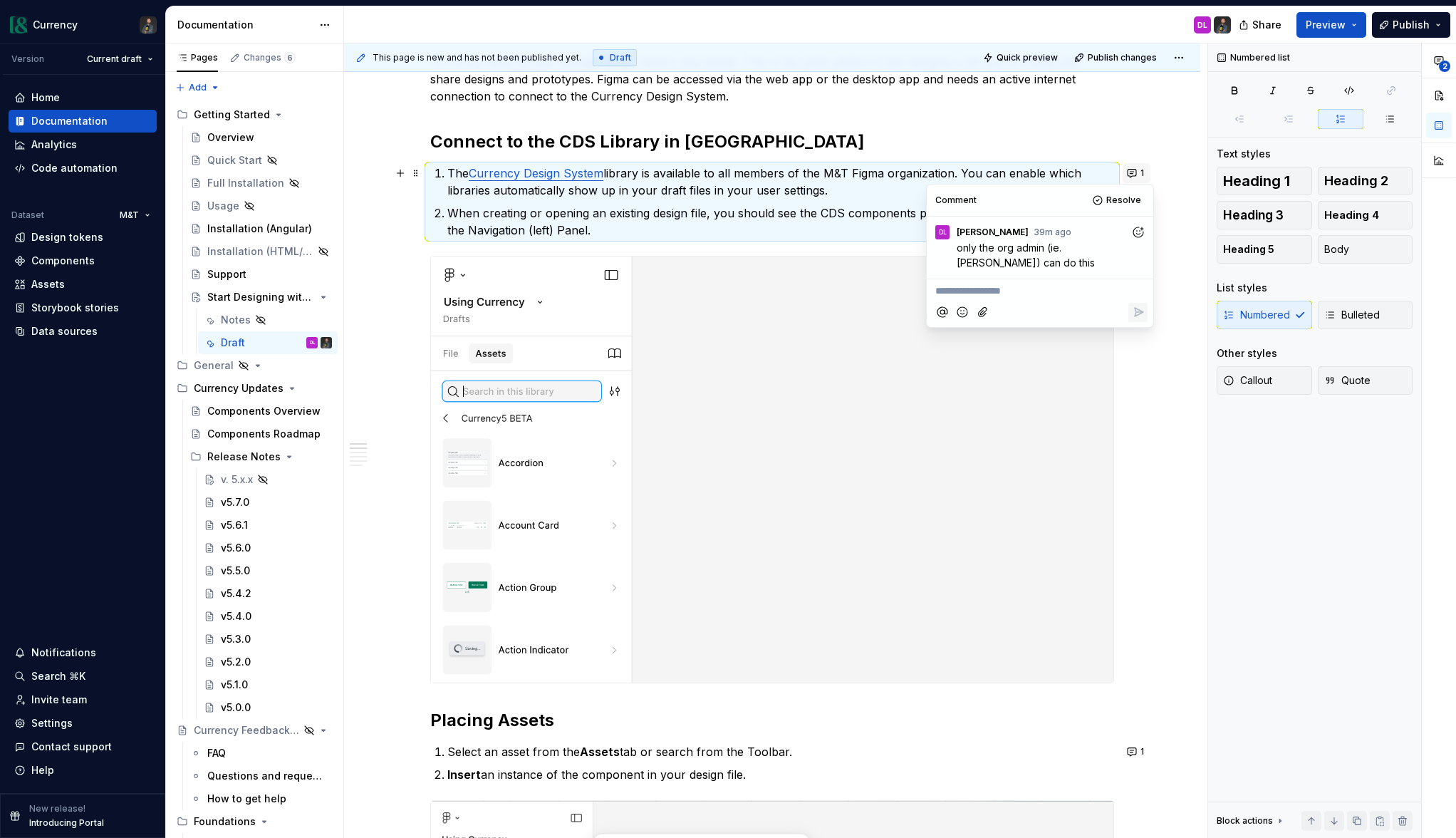
scroll to position [290, 0]
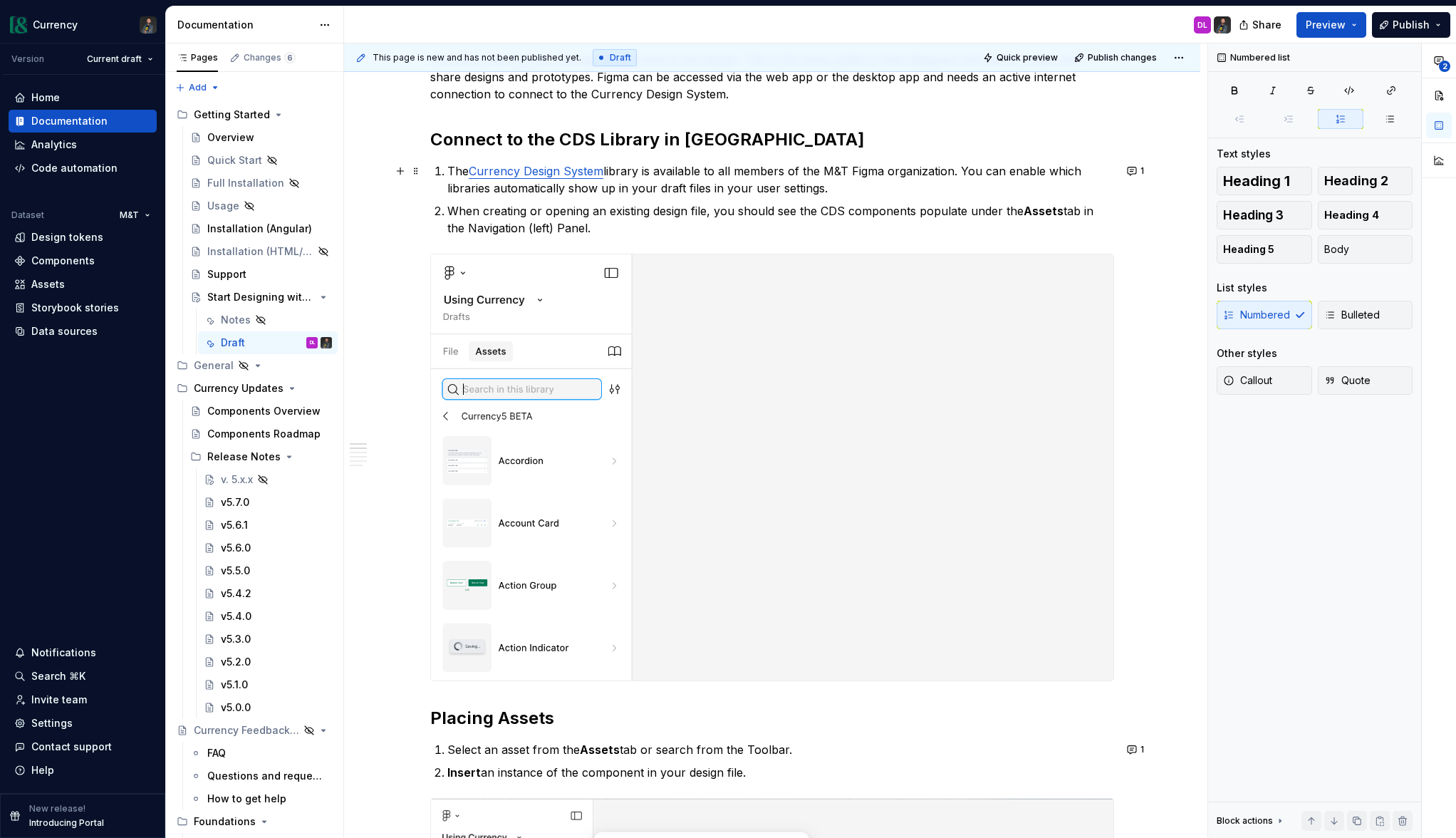
click at [865, 190] on p "The Currency Design System library is available to all members of the M&T Figma…" at bounding box center [780, 179] width 667 height 34
drag, startPoint x: 967, startPoint y: 166, endPoint x: 833, endPoint y: 190, distance: 136.1
click at [833, 190] on p "The Currency Design System library is available to all members of the M&T Figma…" at bounding box center [780, 179] width 667 height 34
click at [1135, 173] on button "1" at bounding box center [1137, 171] width 28 height 20
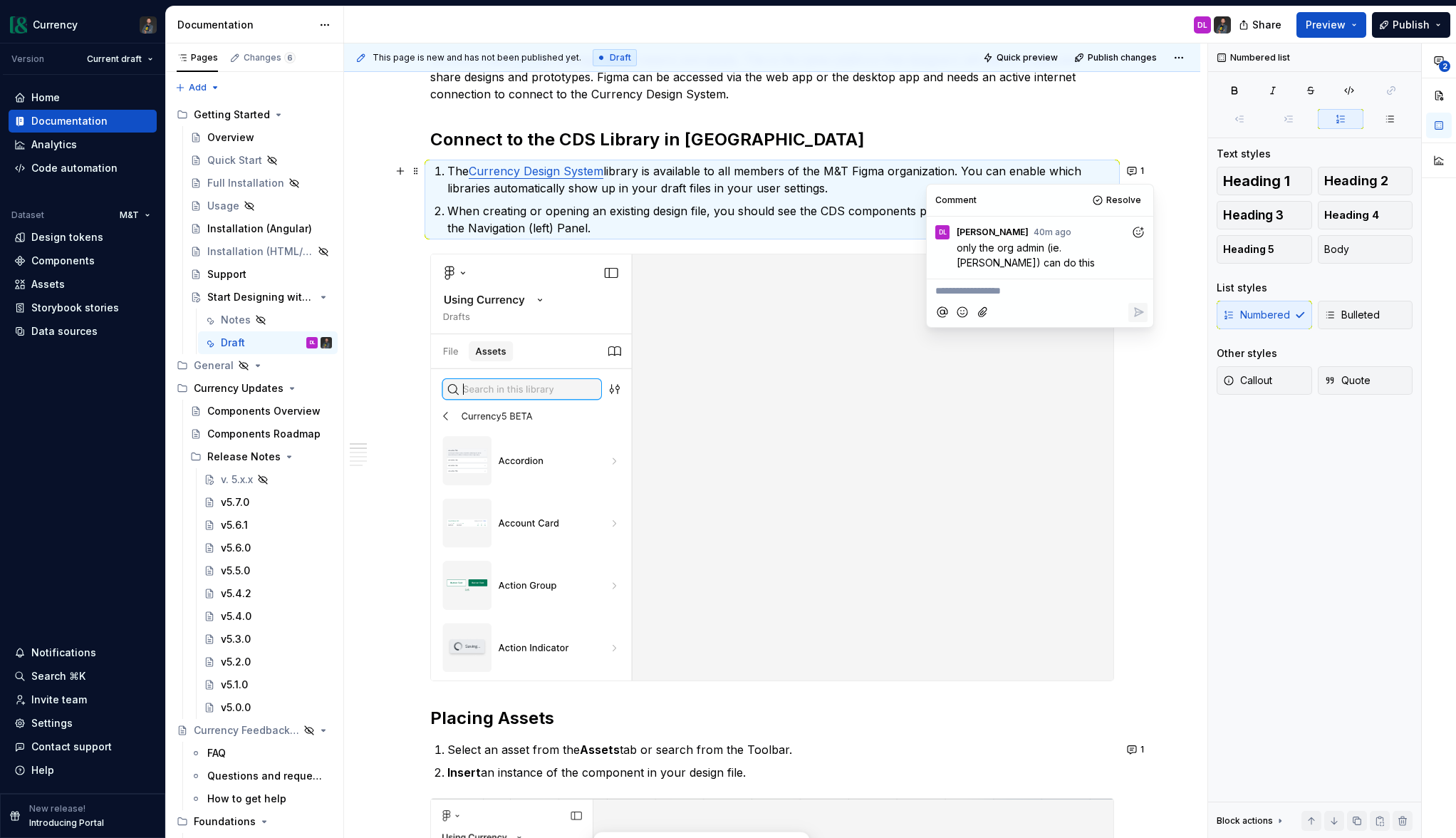
click at [982, 296] on p "**********" at bounding box center [1041, 291] width 210 height 15
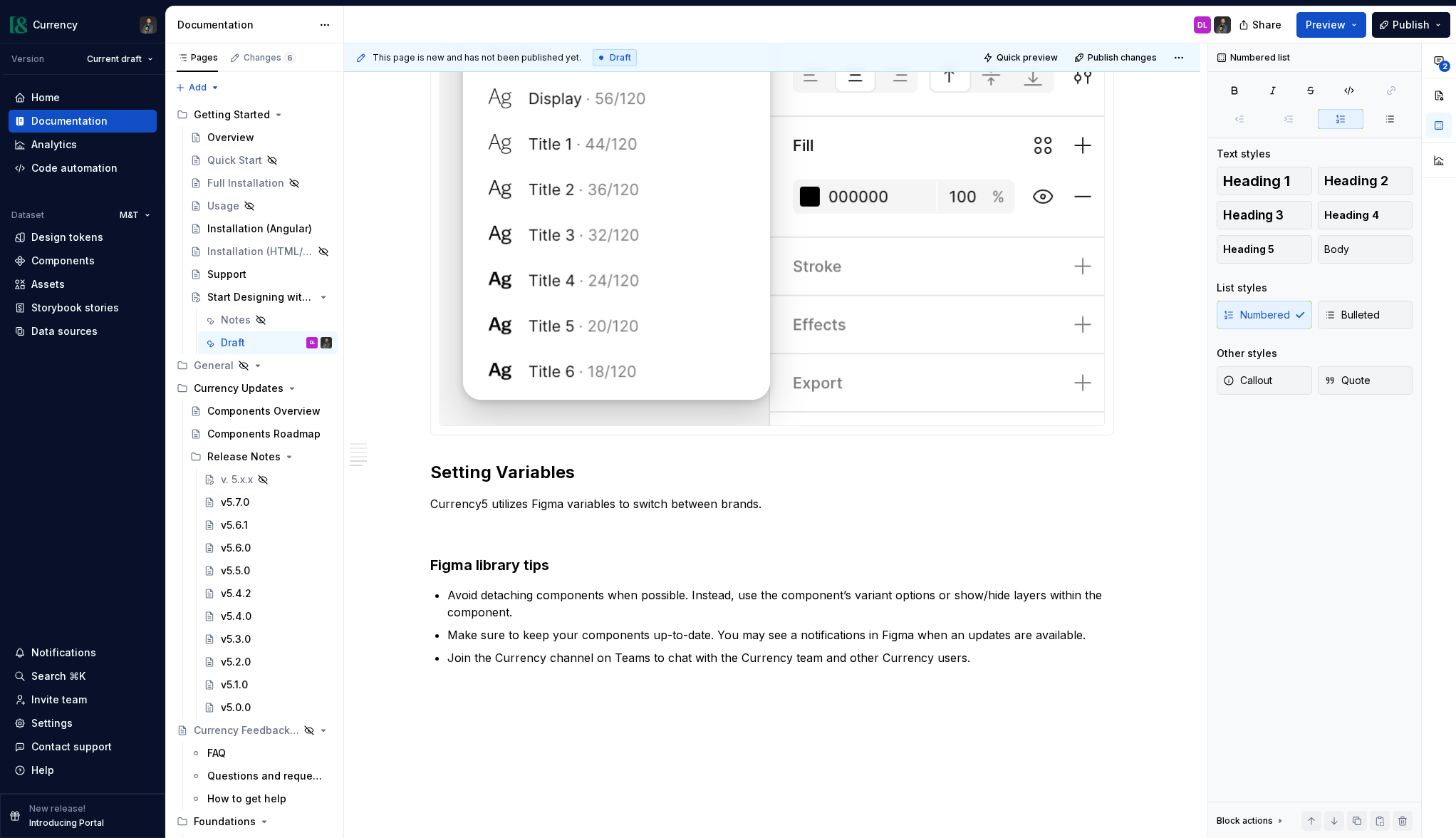
scroll to position [3138, 0]
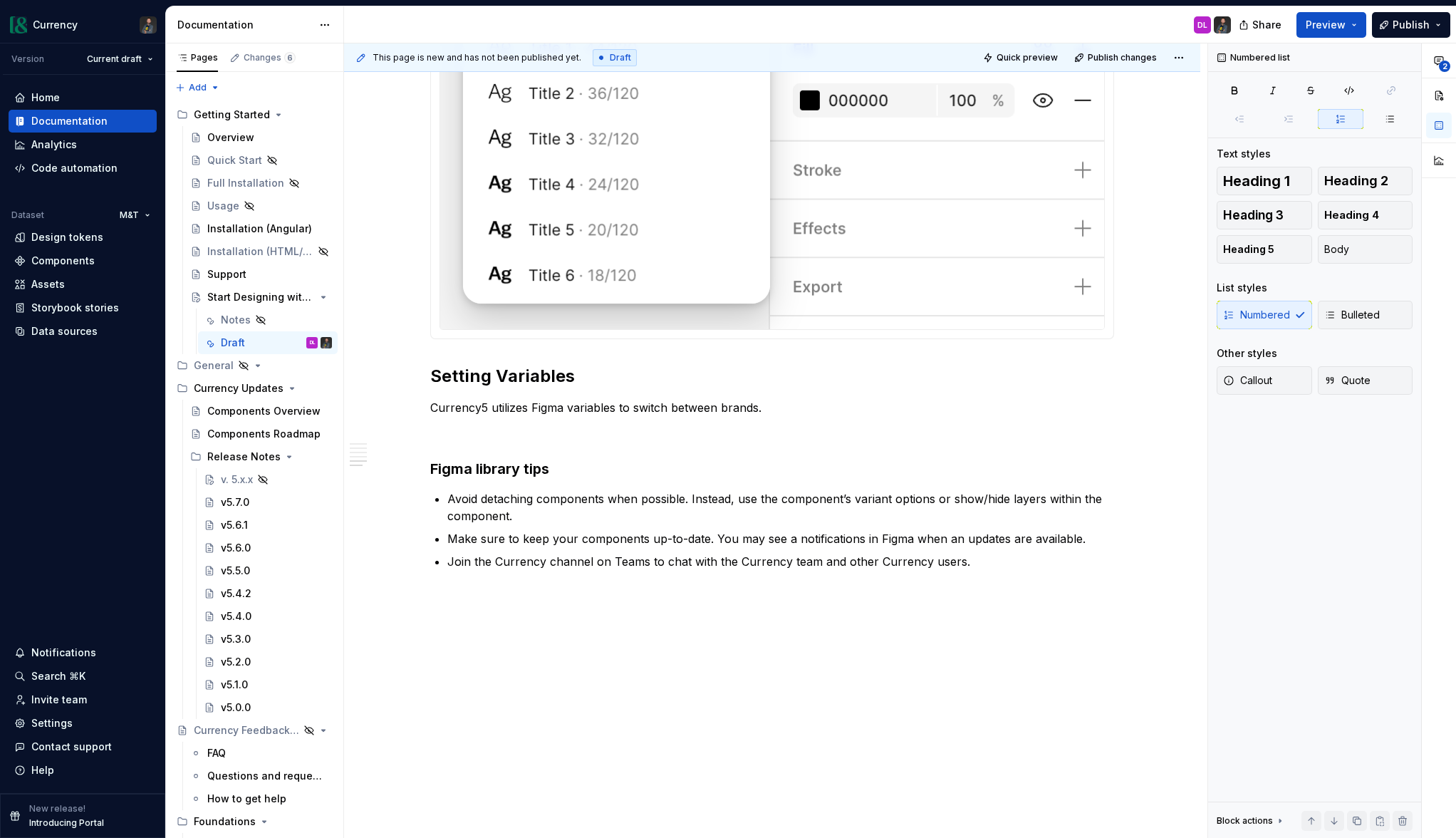
click at [581, 411] on p "Currency5 utilizes Figma variables to switch between brands." at bounding box center [772, 408] width 684 height 17
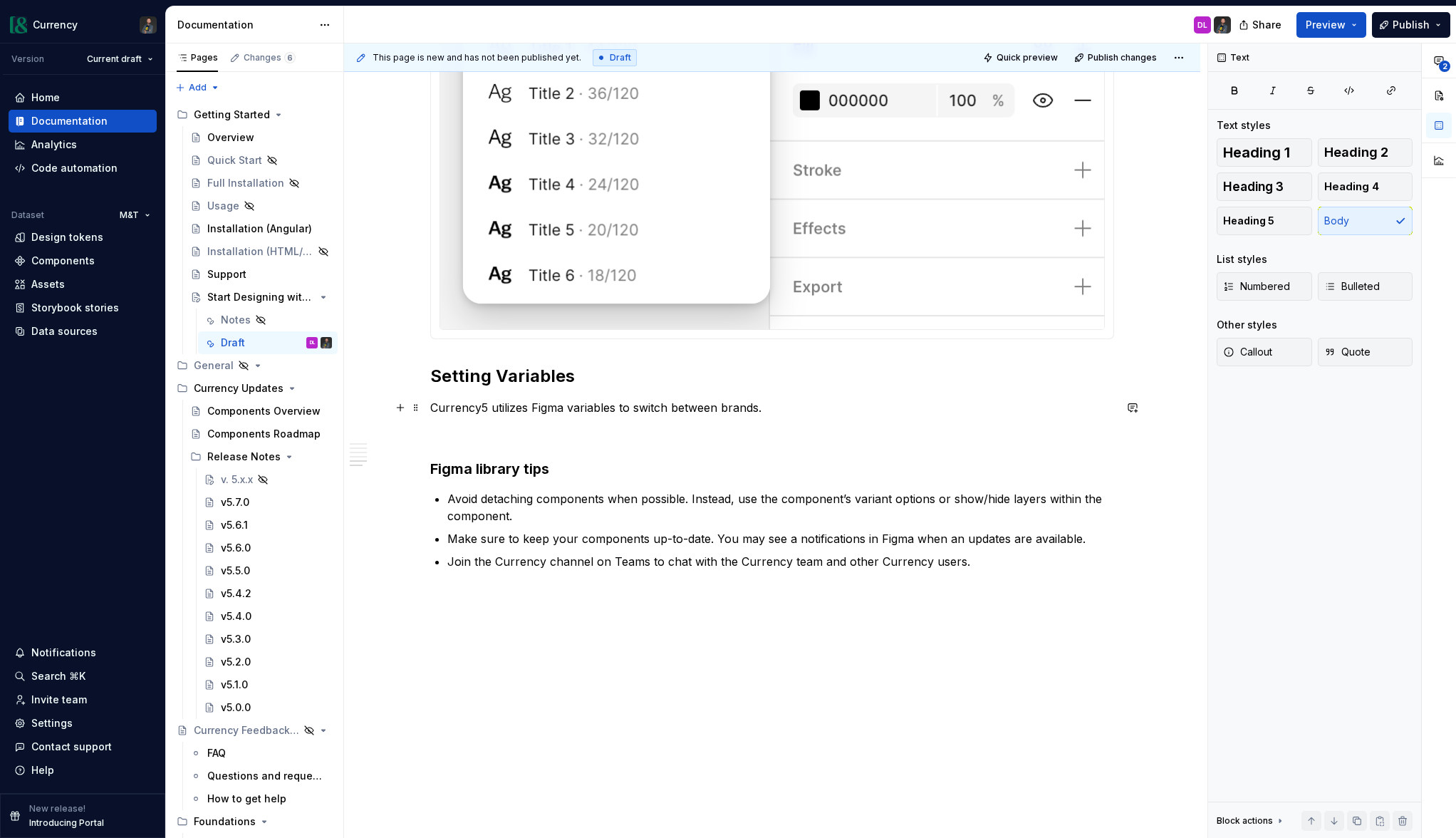
click at [769, 408] on p "Currency5 utilizes Figma variables to switch between brands." at bounding box center [772, 408] width 684 height 17
click at [1137, 409] on button "button" at bounding box center [1133, 407] width 20 height 20
click at [1124, 462] on button "Send" at bounding box center [1130, 455] width 19 height 19
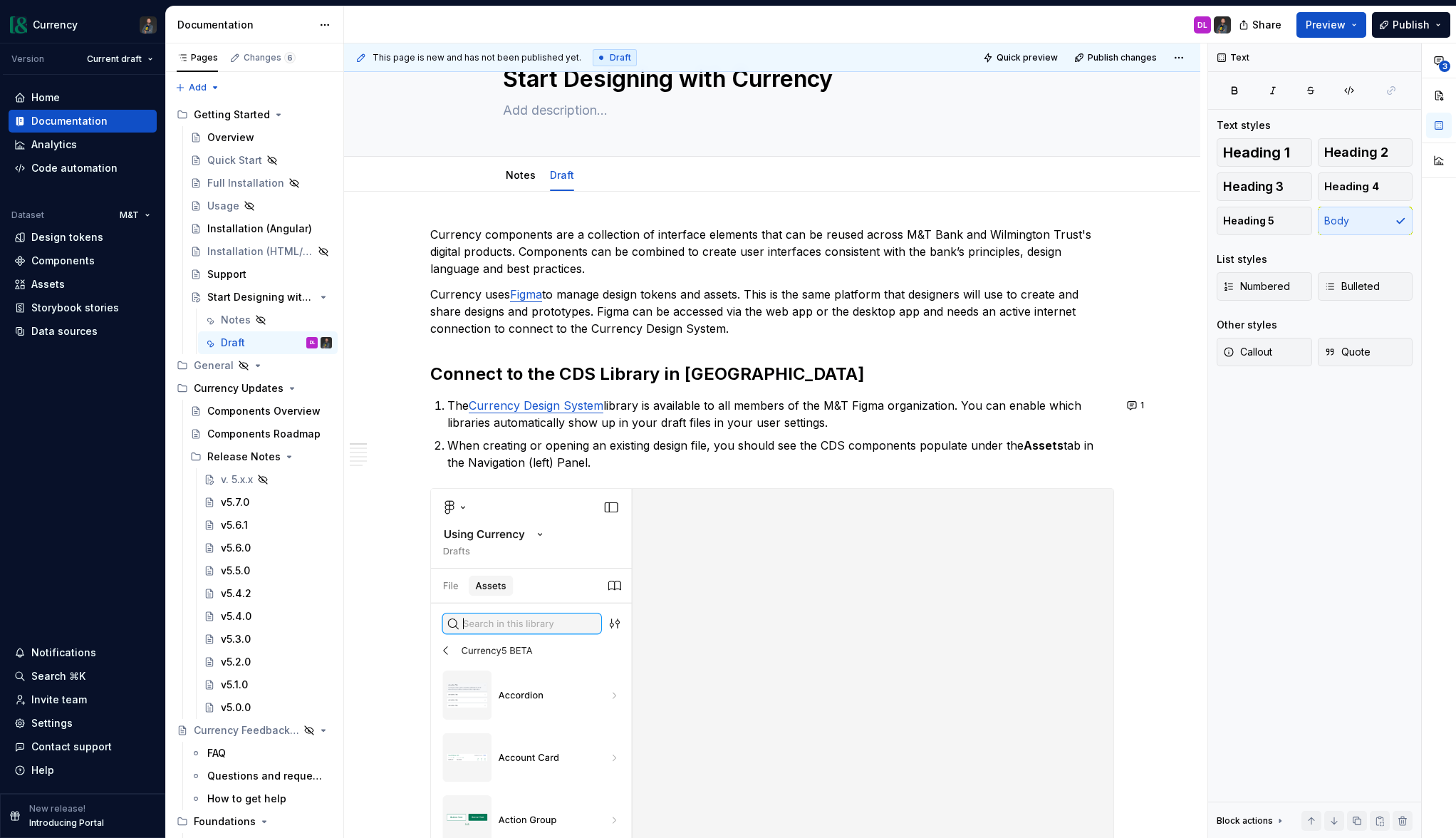
scroll to position [0, 0]
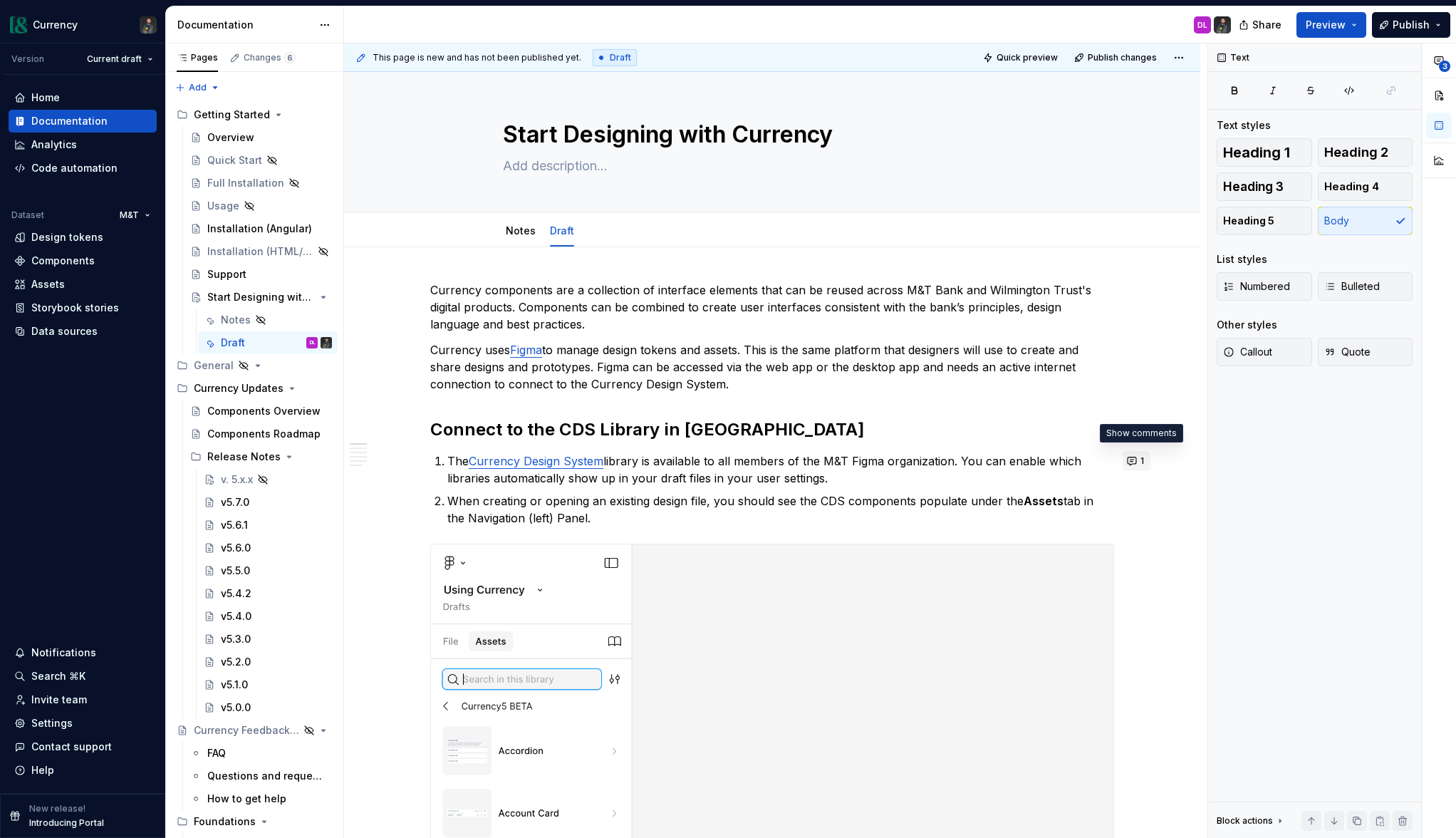
click at [1144, 452] on button "1" at bounding box center [1137, 461] width 28 height 20
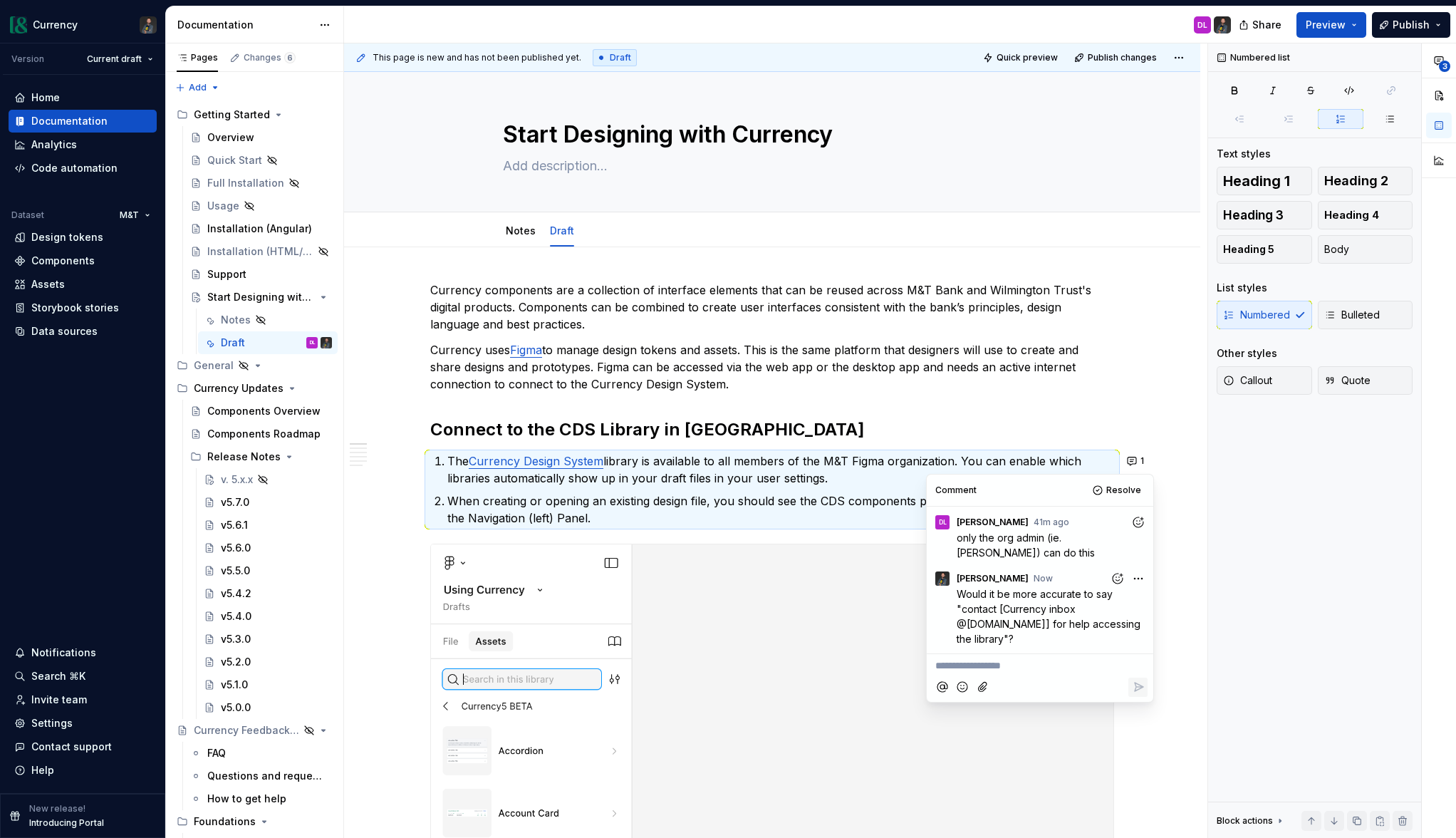
click at [1146, 577] on html "Currency Version Current draft Home Documentation Analytics Code automation Dat…" at bounding box center [728, 419] width 1456 height 838
click at [1072, 604] on span "Edit comment" at bounding box center [1093, 605] width 67 height 14
click at [953, 596] on div "Would it be more accurate to say "contact [Currency inbox @[DOMAIN_NAME]] for h…" at bounding box center [1040, 630] width 215 height 88
click at [961, 592] on span "Would it be more accurate to say "contact [Currency inbox @[DOMAIN_NAME]] for h…" at bounding box center [1035, 617] width 159 height 57
click at [1139, 624] on icon "Save" at bounding box center [1139, 661] width 14 height 14
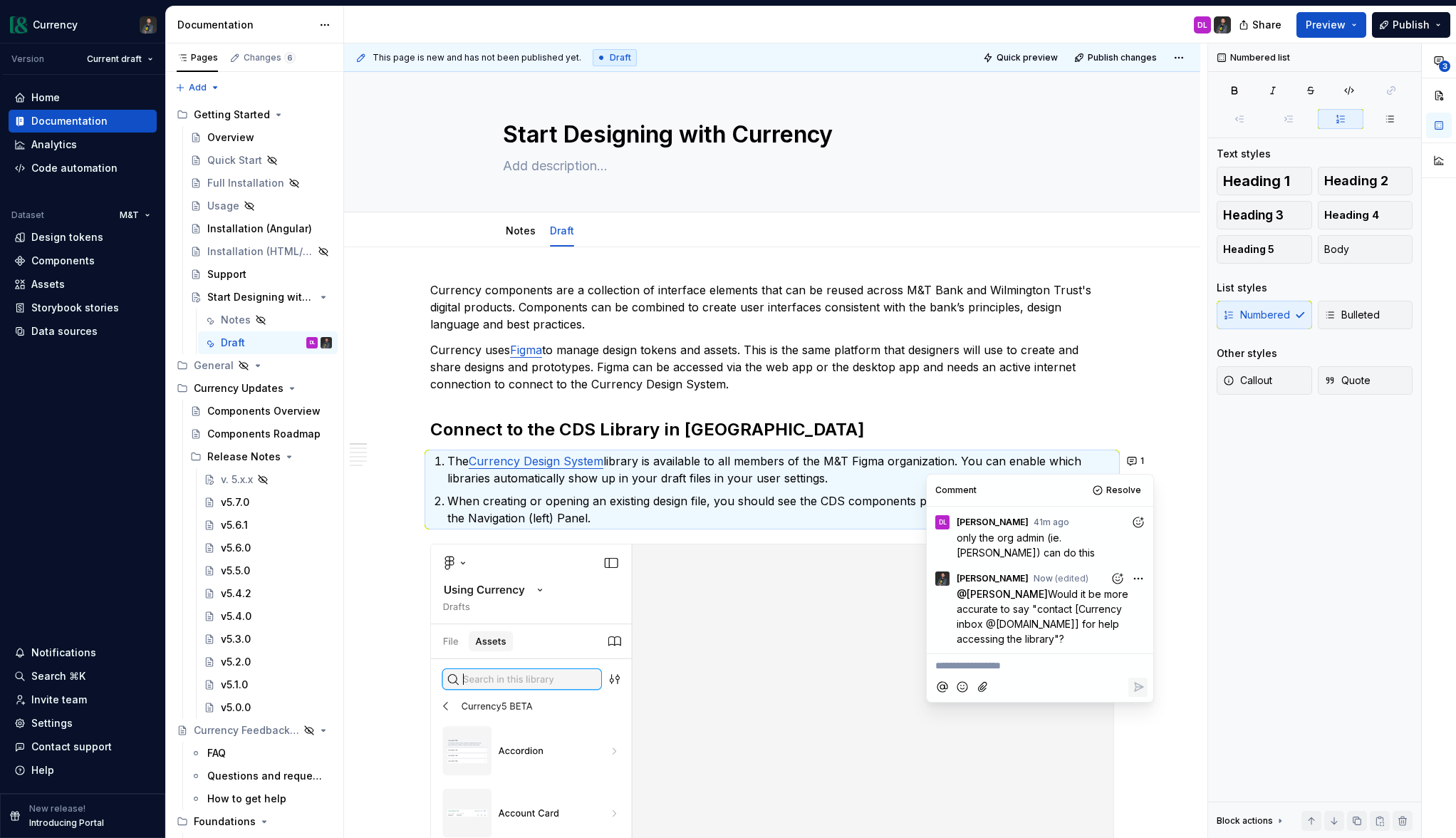
click at [767, 476] on p "The Currency Design System library is available to all members of the M&T Figma…" at bounding box center [780, 469] width 667 height 34
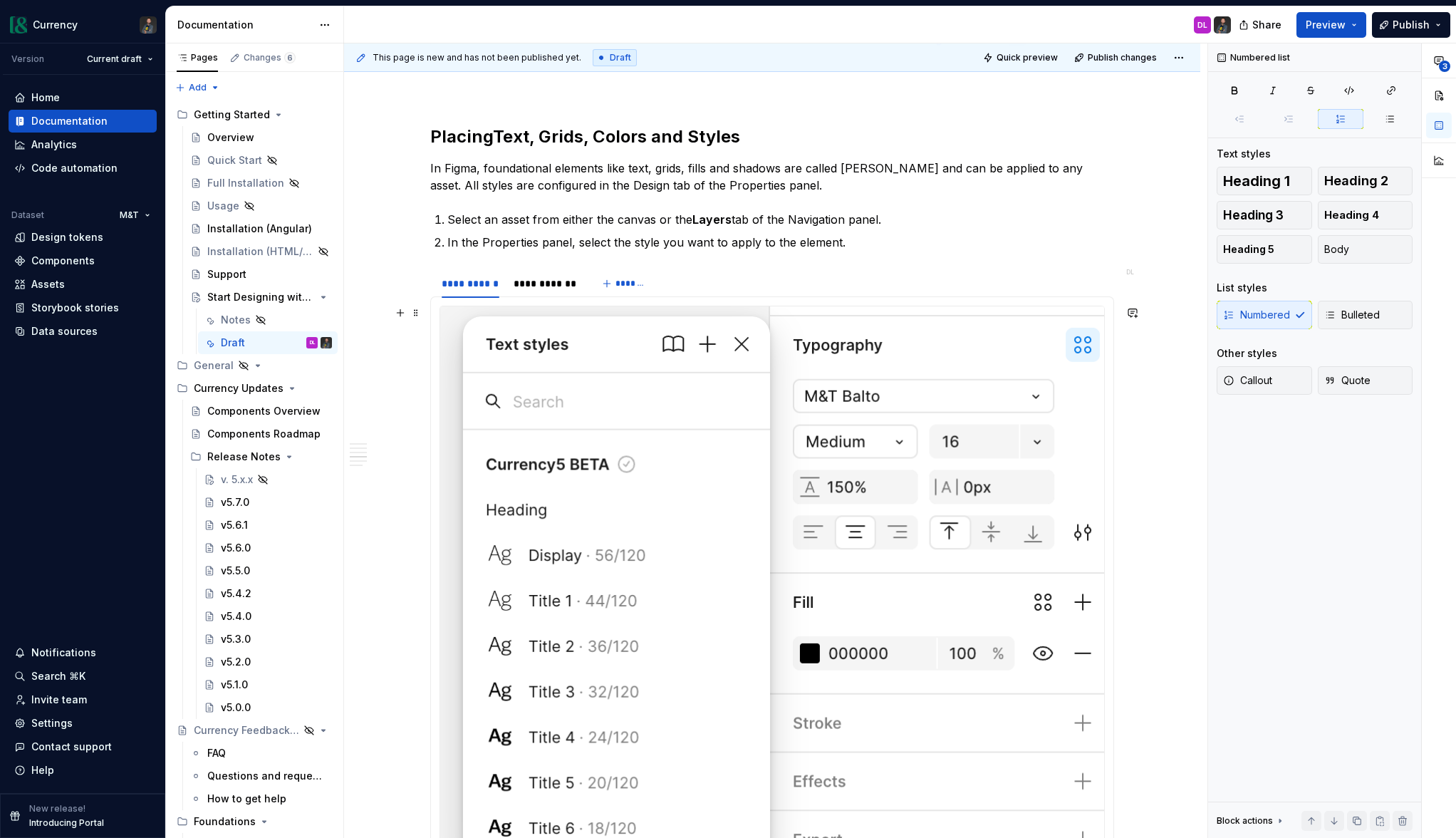
scroll to position [2584, 0]
click at [545, 283] on div "**********" at bounding box center [545, 285] width 64 height 14
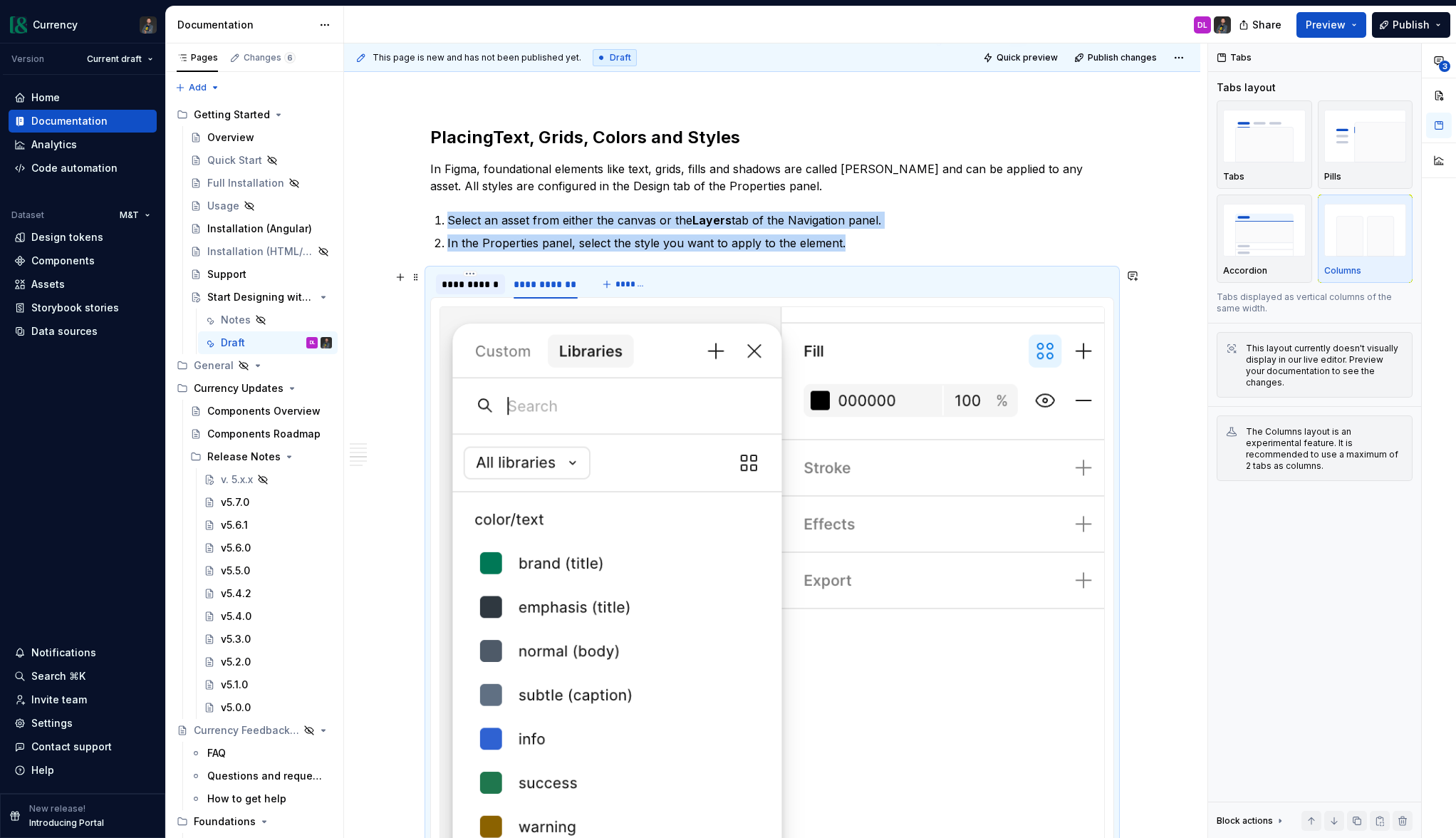
scroll to position [2621, 0]
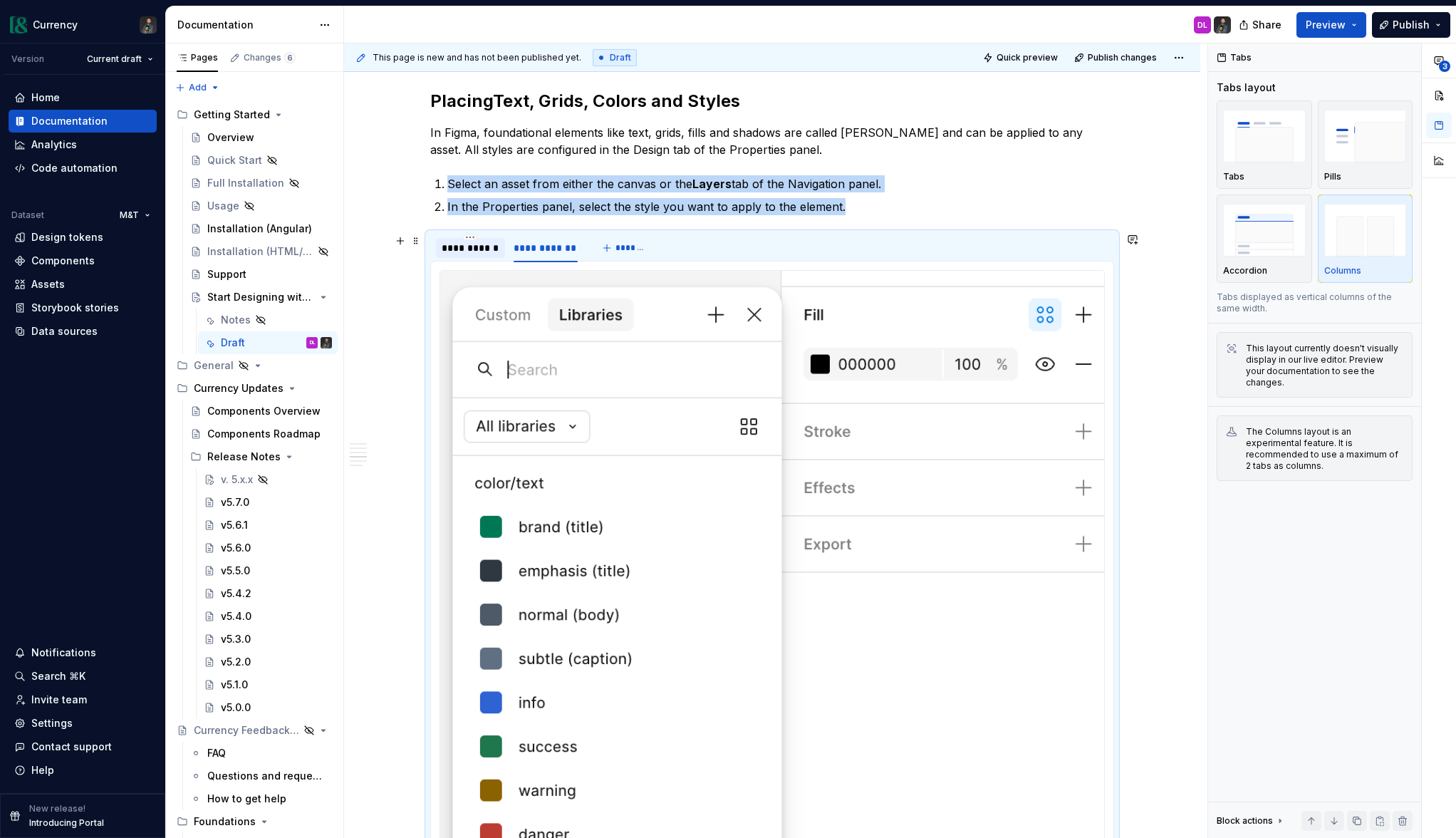
click at [480, 243] on div "**********" at bounding box center [470, 248] width 58 height 14
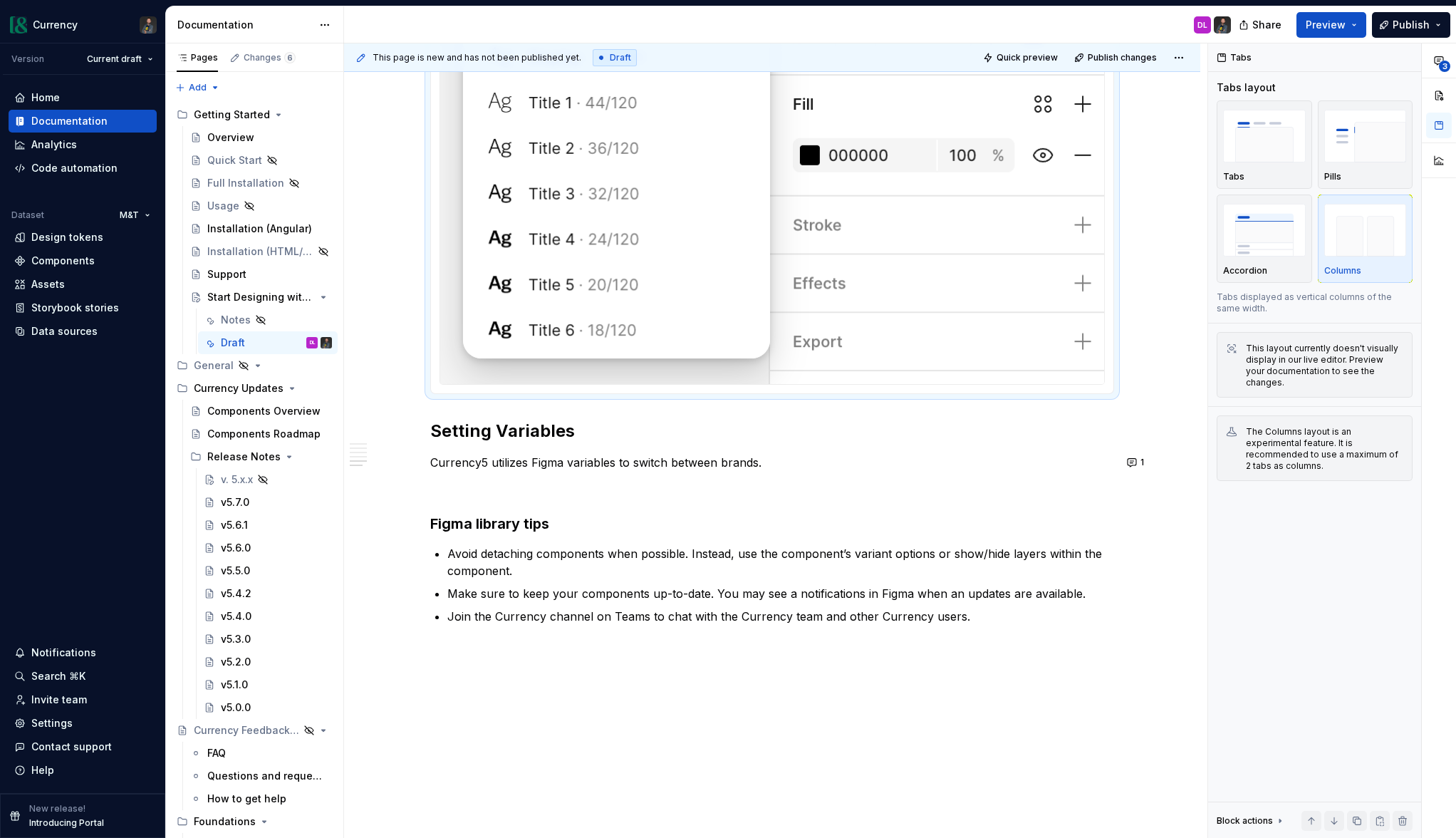
scroll to position [3138, 0]
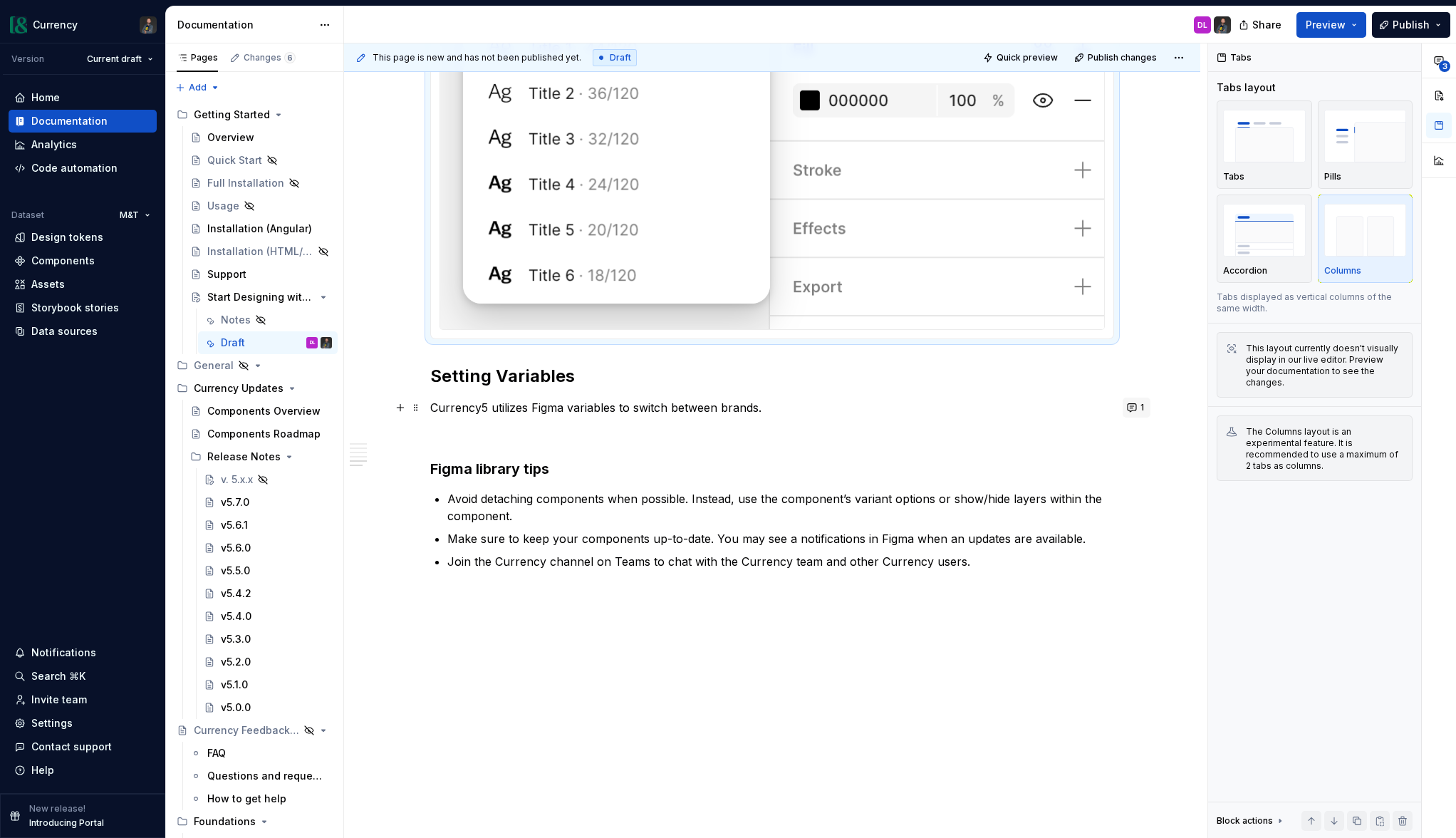
click at [1142, 412] on button "1" at bounding box center [1137, 407] width 28 height 20
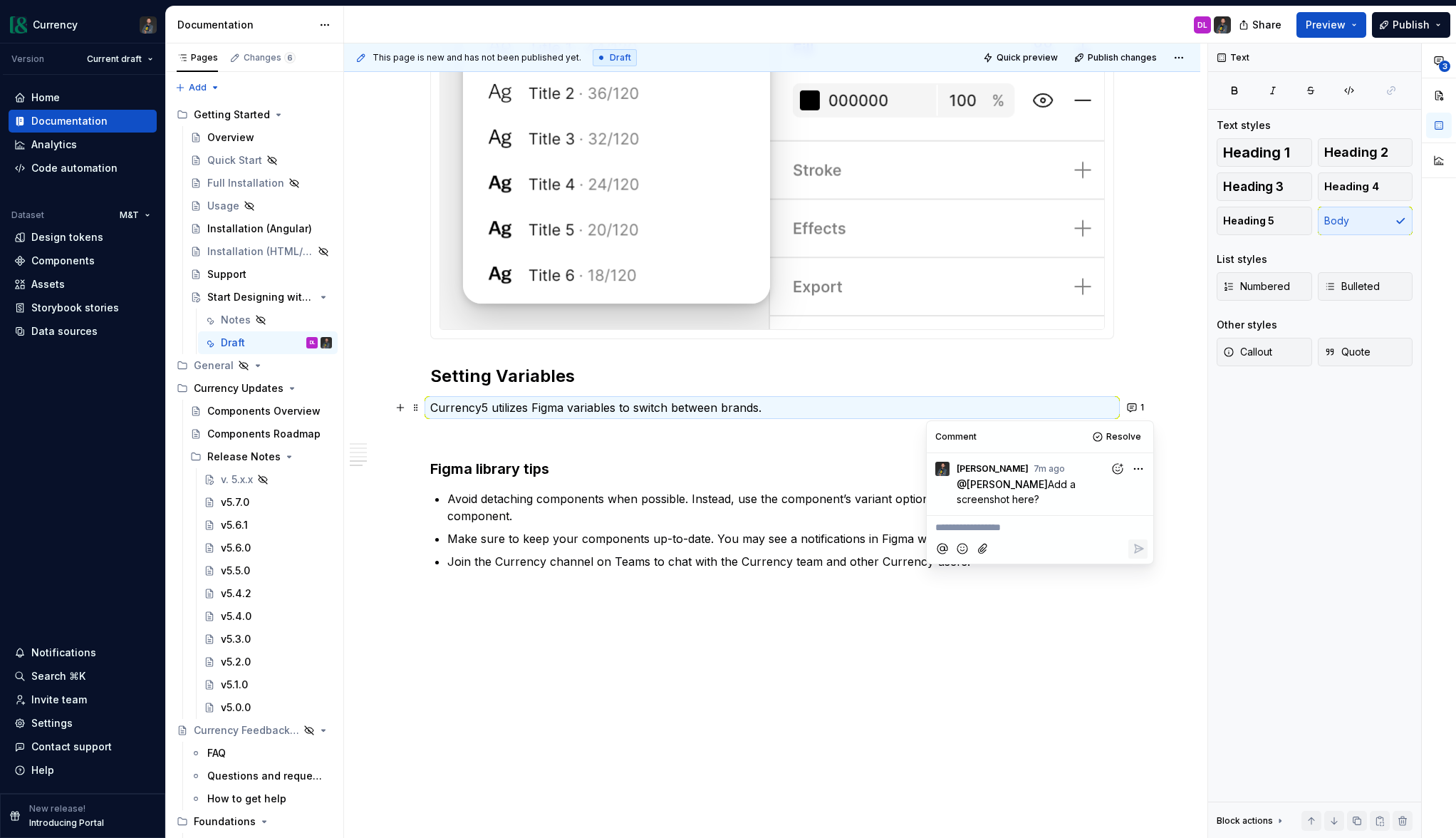
click at [1136, 469] on html "Currency Version Current draft Home Documentation Analytics Code automation Dat…" at bounding box center [728, 419] width 1456 height 838
click at [1097, 489] on span "Edit comment" at bounding box center [1093, 495] width 67 height 14
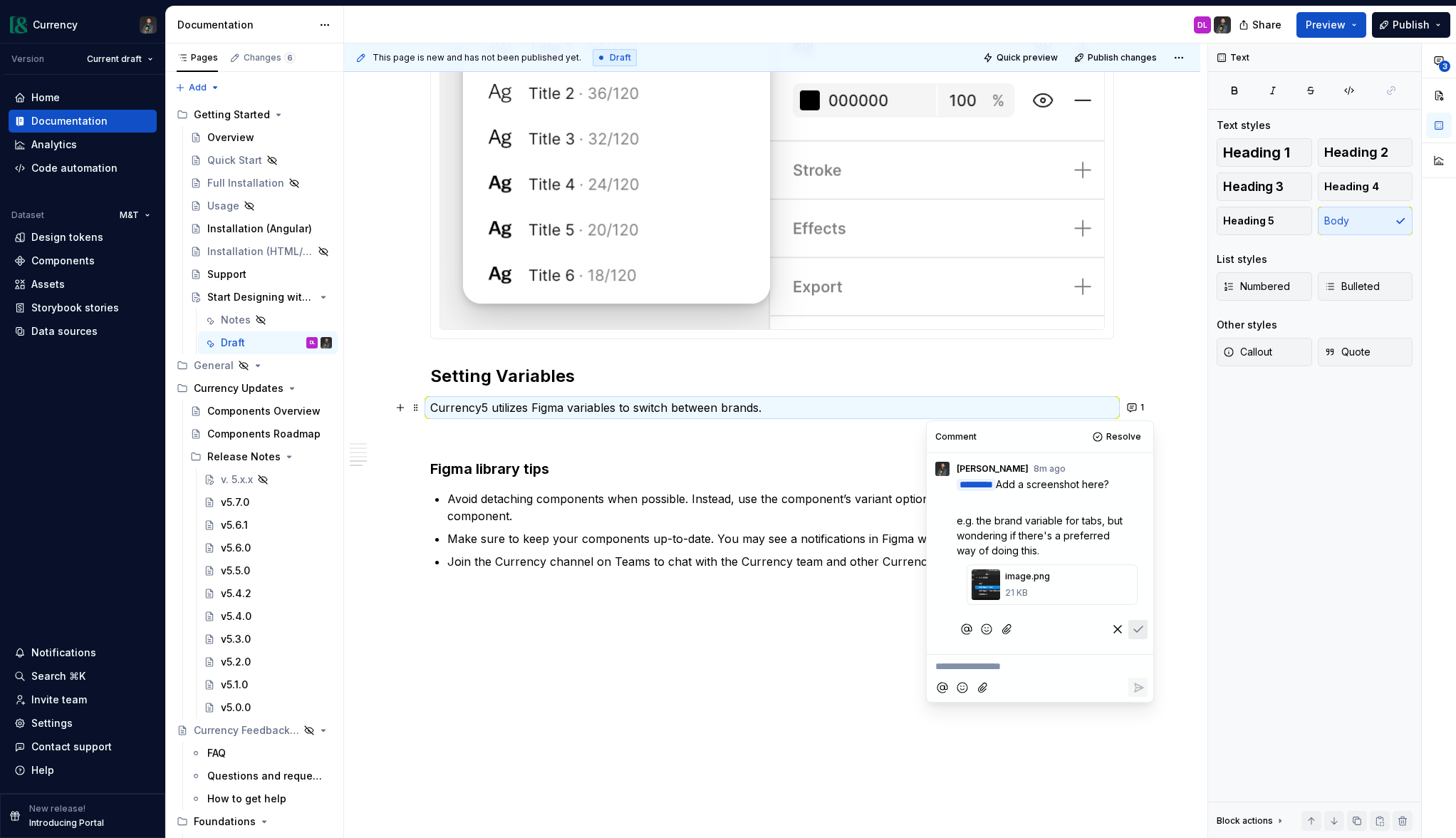
click at [1137, 624] on icon "Save" at bounding box center [1139, 629] width 9 height 6
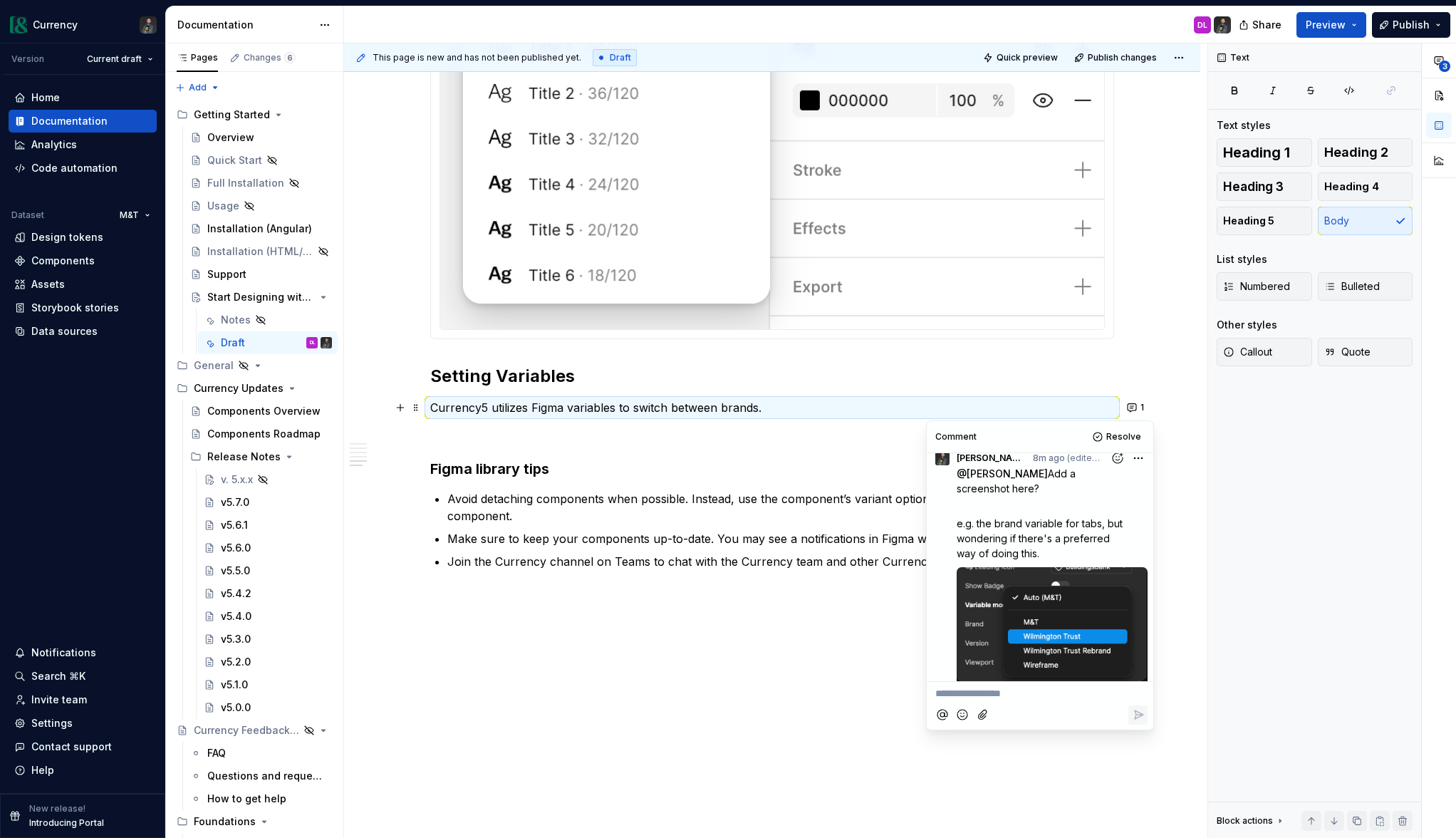
click at [1100, 517] on span "e.g. the brand variable for tabs, but wondering if there's a preferred way of d…" at bounding box center [1041, 538] width 169 height 42
click at [1142, 456] on html "Currency Version Current draft Home Documentation Analytics Code automation Dat…" at bounding box center [728, 419] width 1456 height 838
click at [1096, 482] on span "Edit comment" at bounding box center [1093, 484] width 67 height 14
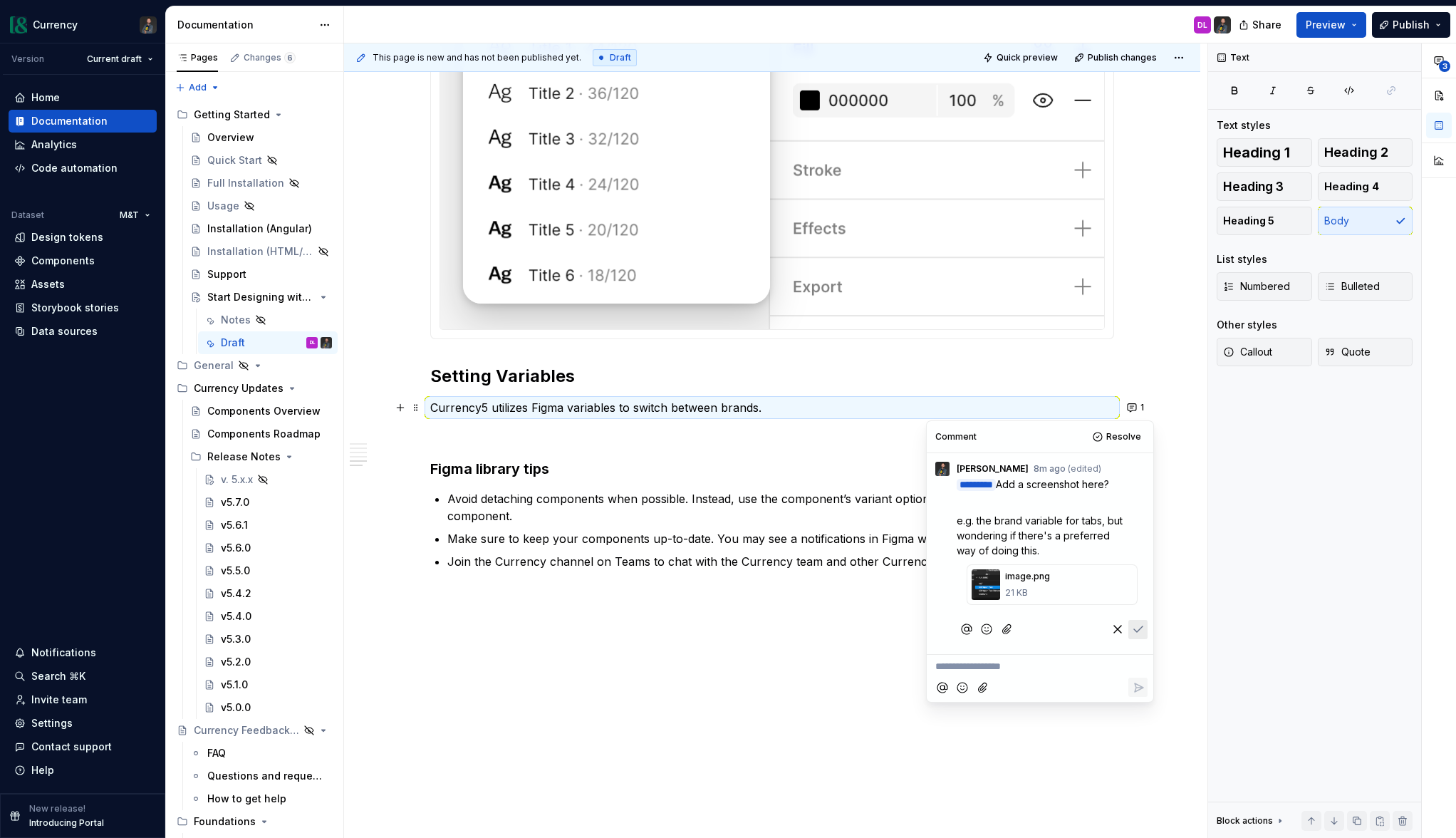
scroll to position [0, 0]
click at [1100, 520] on span "e.g. the brand variable for tabs, but wondering if there's a preferred way of d…" at bounding box center [1041, 535] width 169 height 42
click at [1013, 568] on span "e.g. the brand variable for tabs (via the left panel > assets), but wondering i…" at bounding box center [1041, 543] width 168 height 57
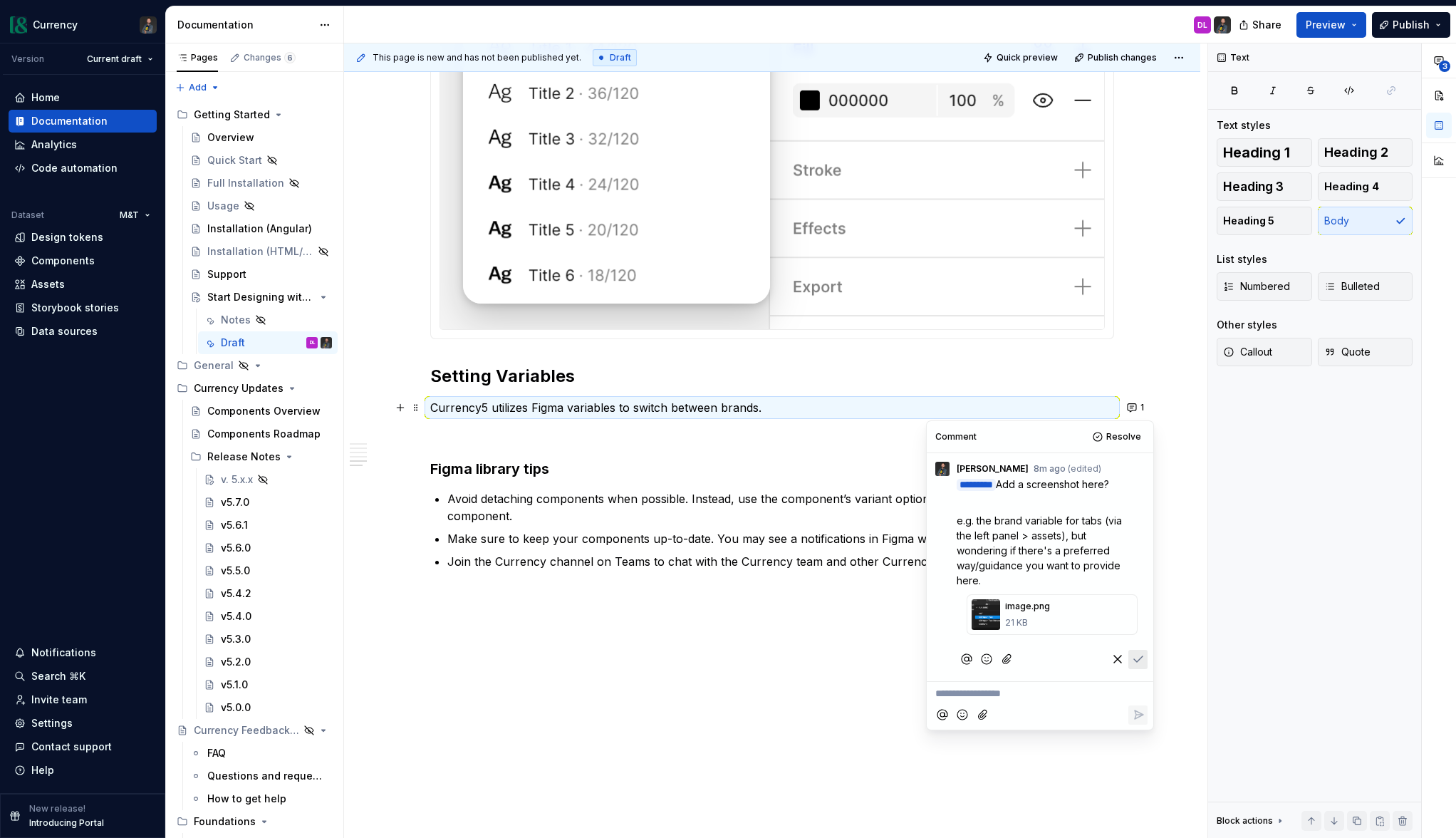
click at [1136, 624] on icon "Save" at bounding box center [1139, 659] width 14 height 14
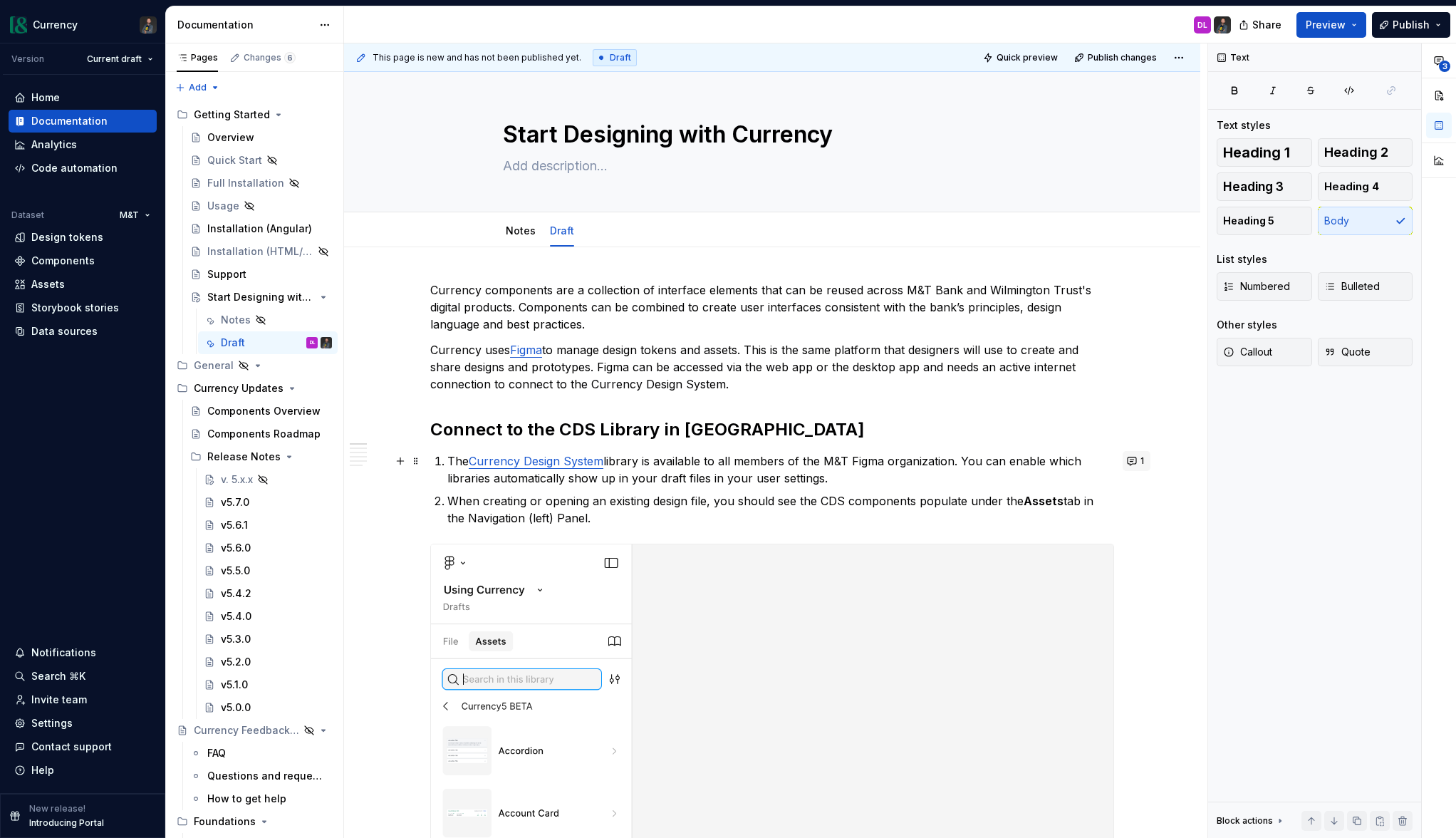
click at [1133, 458] on button "1" at bounding box center [1137, 461] width 28 height 20
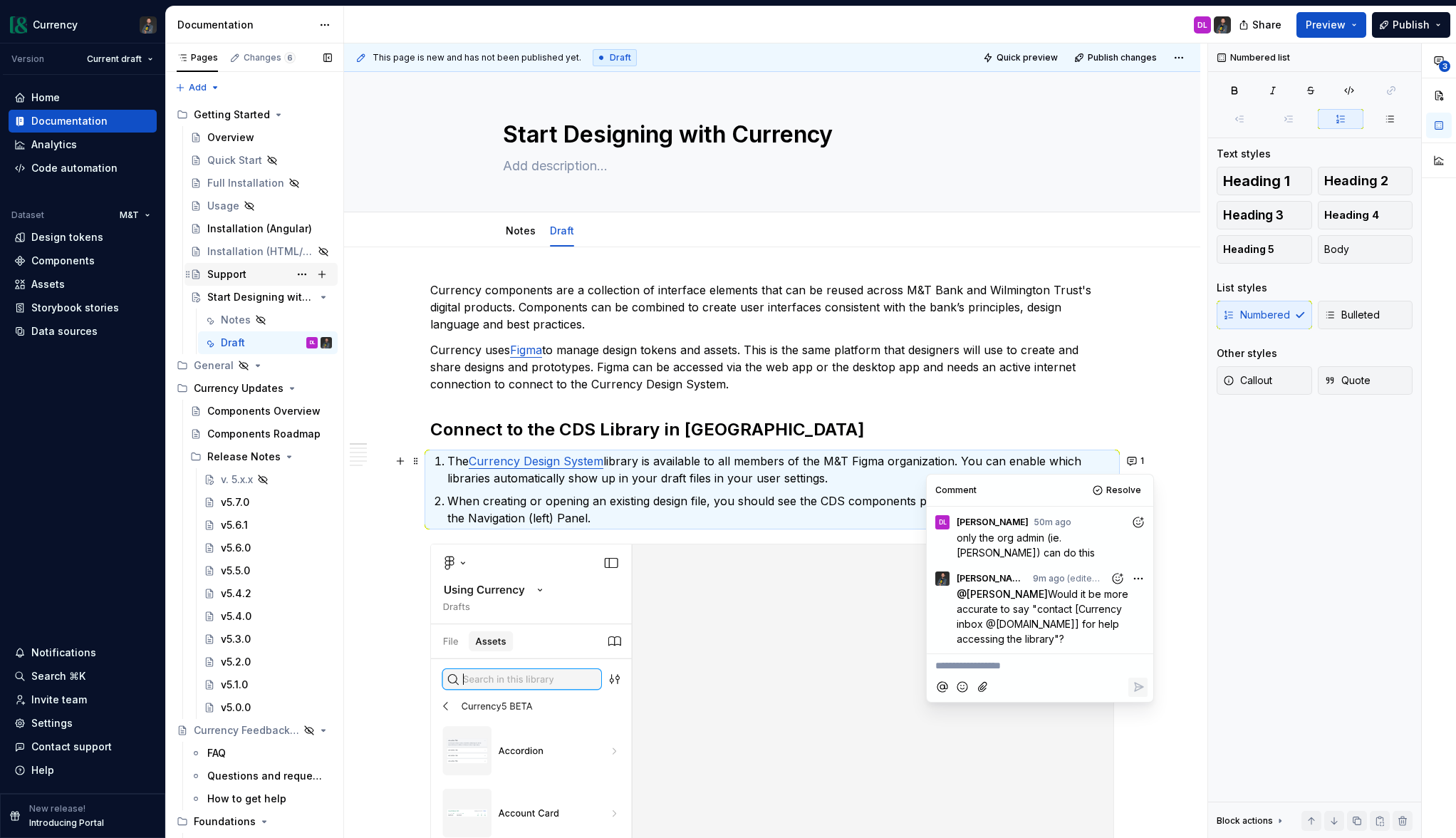
click at [234, 274] on div "Support" at bounding box center [226, 274] width 39 height 14
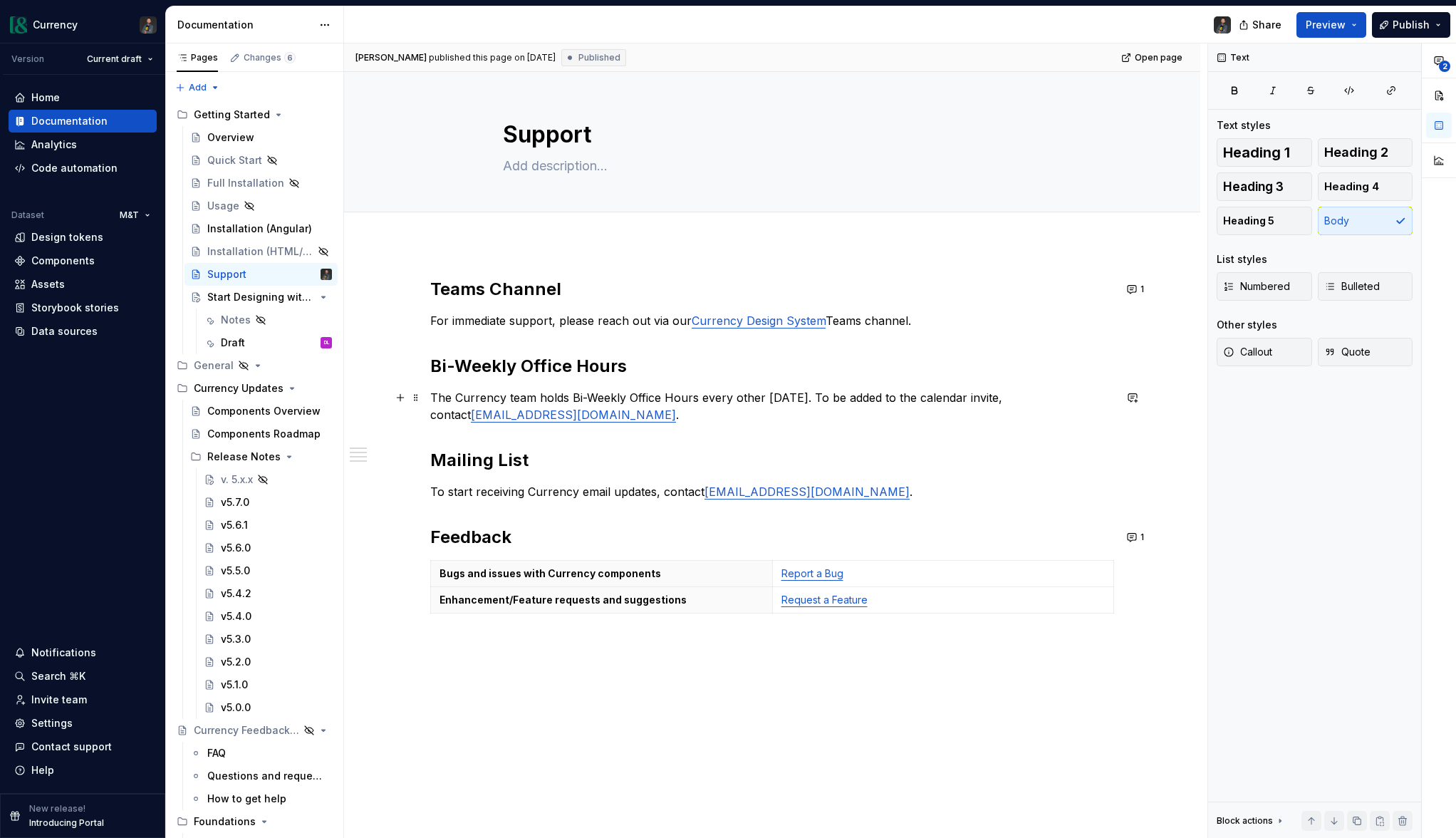
click at [839, 399] on p "The Currency team holds Bi-Weekly Office Hours every other [DATE]. To be added …" at bounding box center [772, 406] width 684 height 34
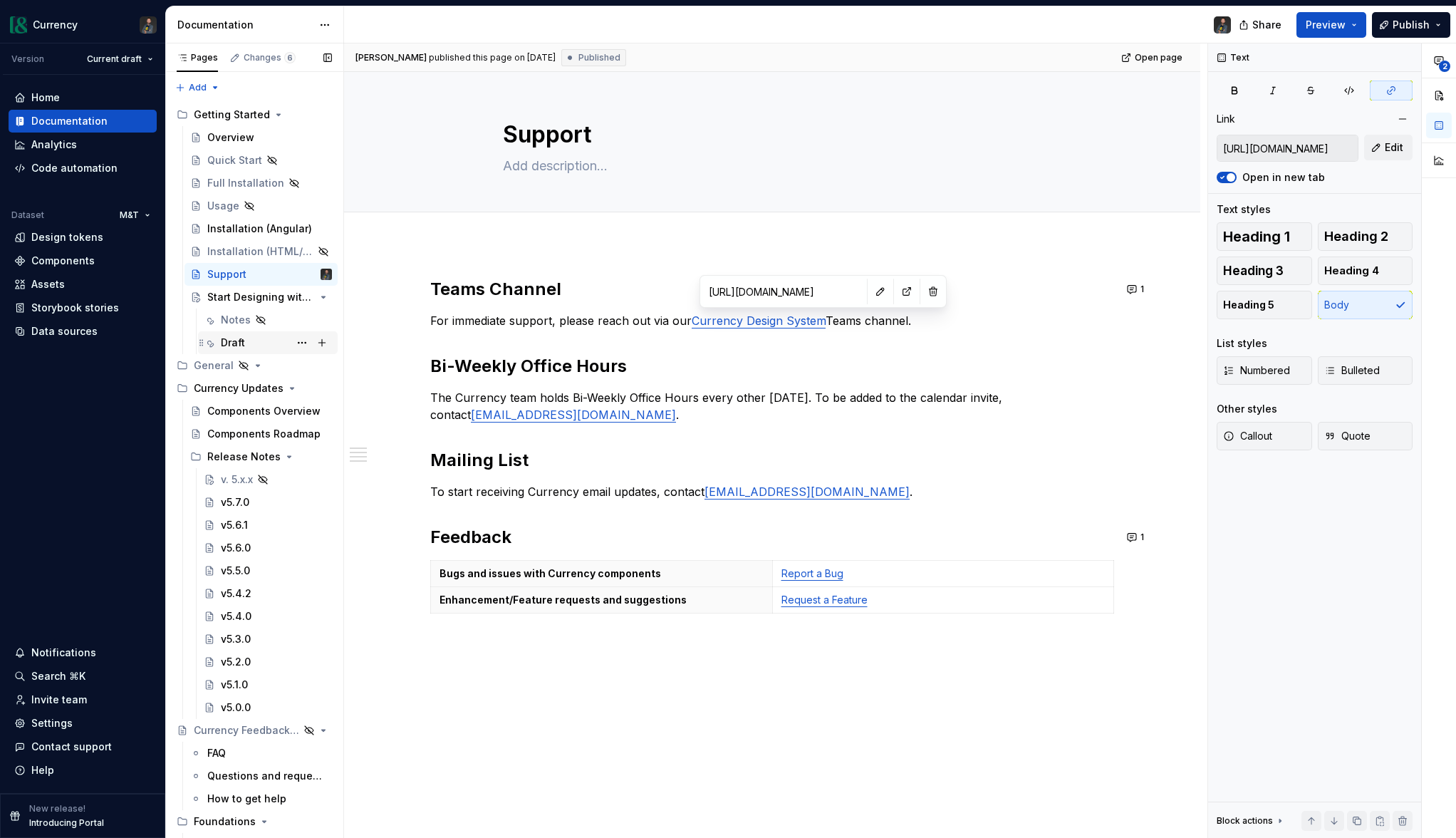
click at [235, 343] on div "Draft" at bounding box center [233, 343] width 24 height 14
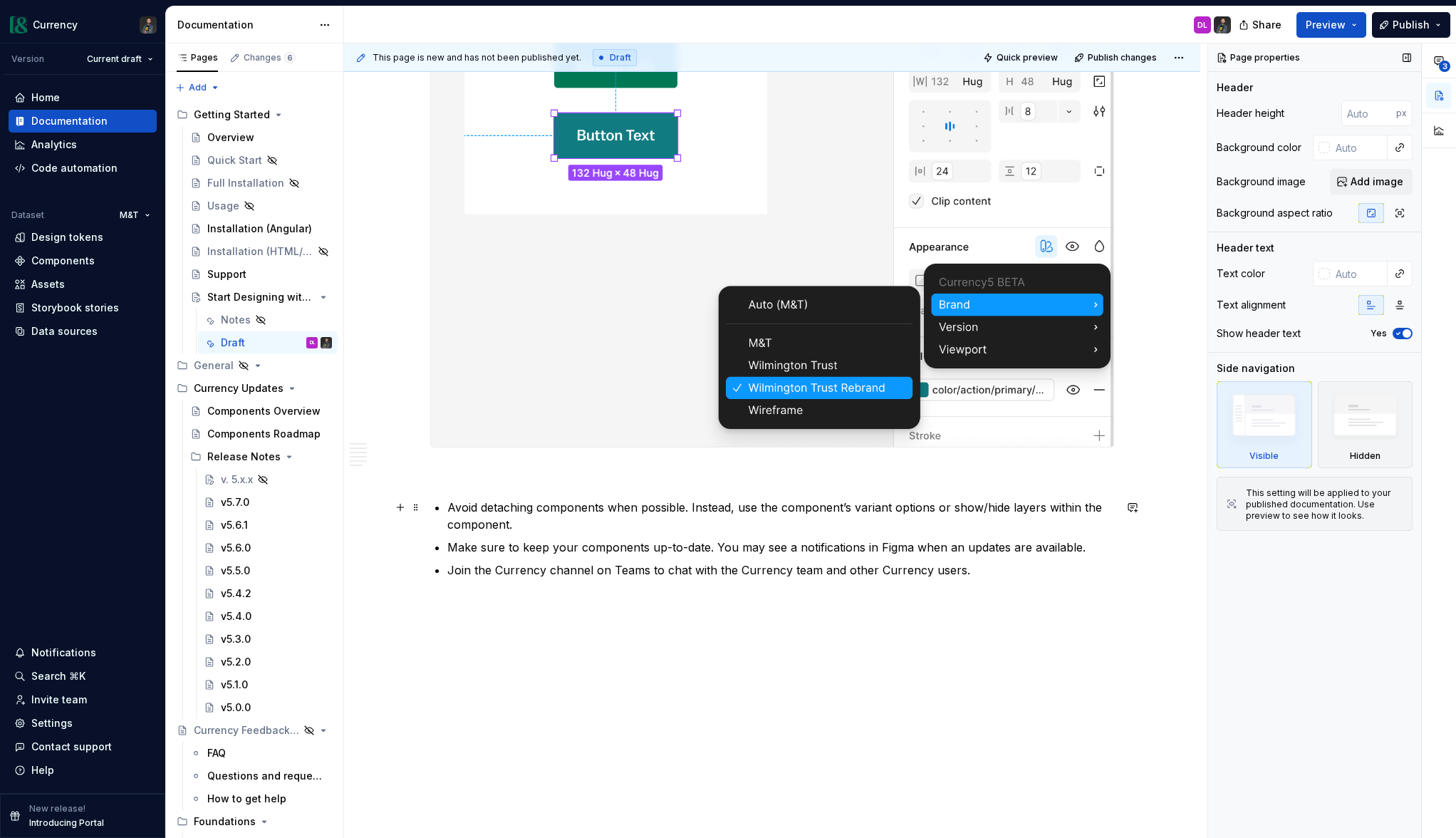
scroll to position [4308, 0]
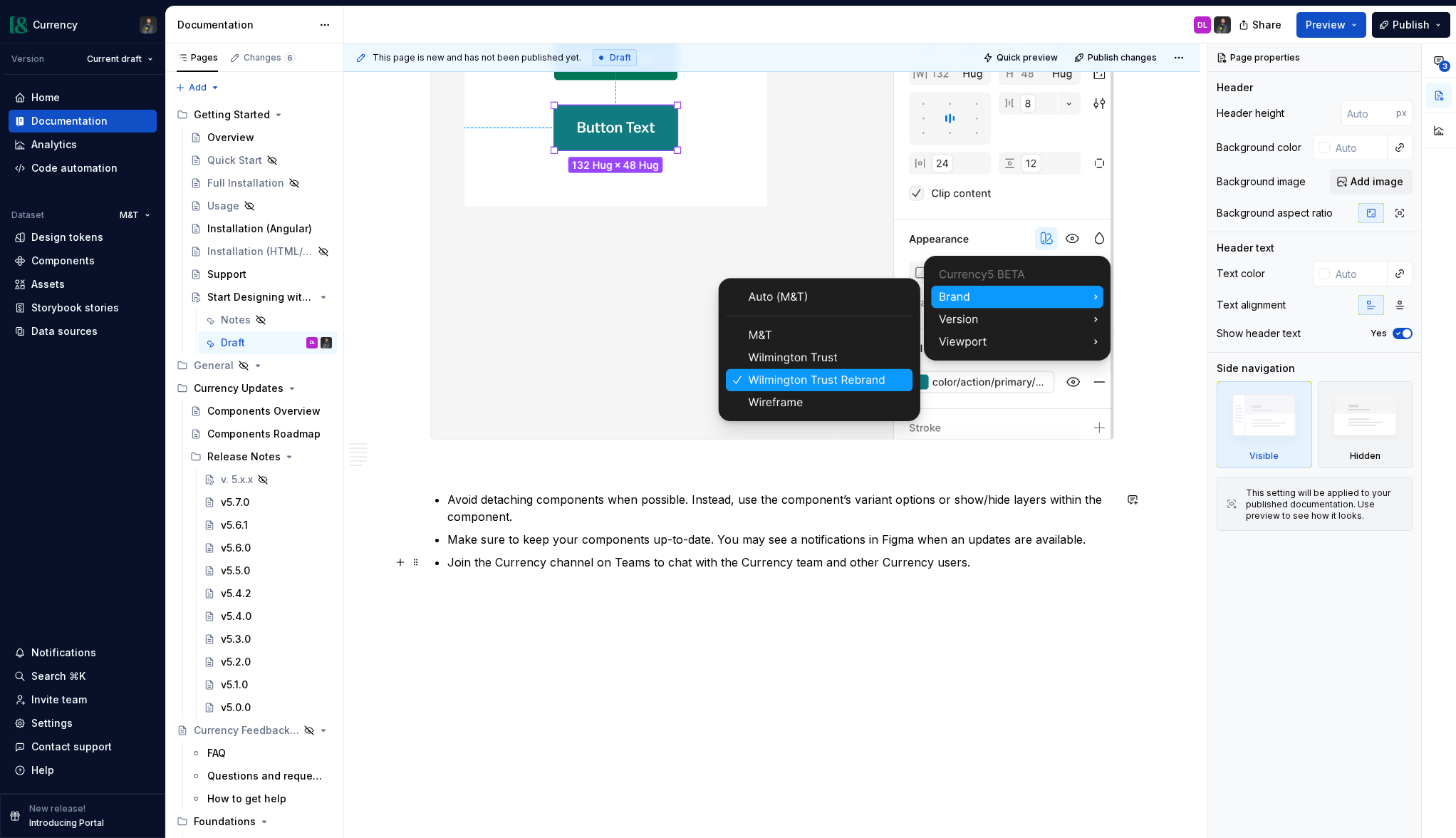
type textarea "*"
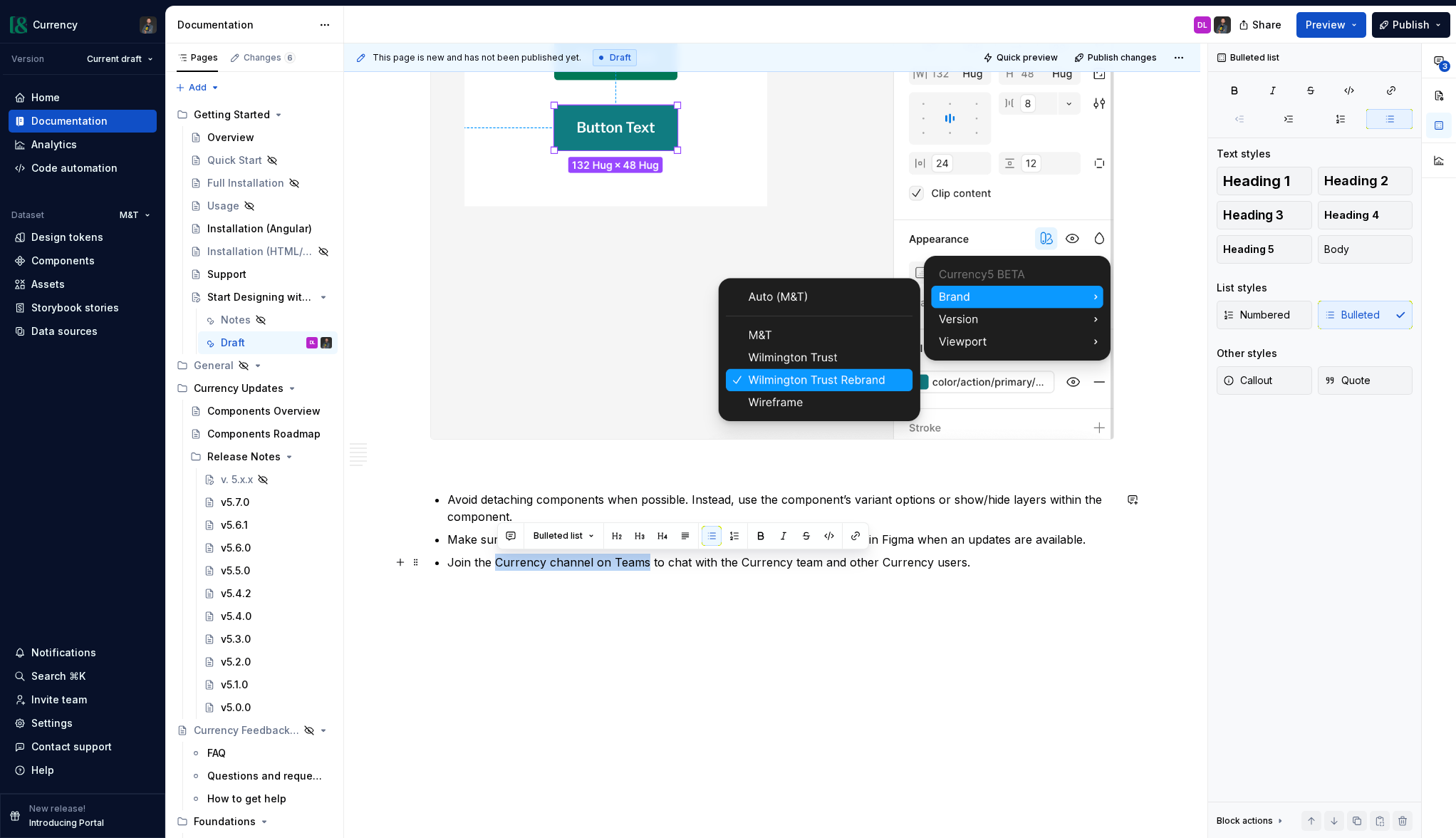
drag, startPoint x: 499, startPoint y: 563, endPoint x: 649, endPoint y: 562, distance: 150.0
click at [649, 562] on p "Join the Currency channel on Teams to chat with the Currency team and other Cur…" at bounding box center [780, 562] width 667 height 17
click at [852, 534] on button "button" at bounding box center [855, 535] width 20 height 20
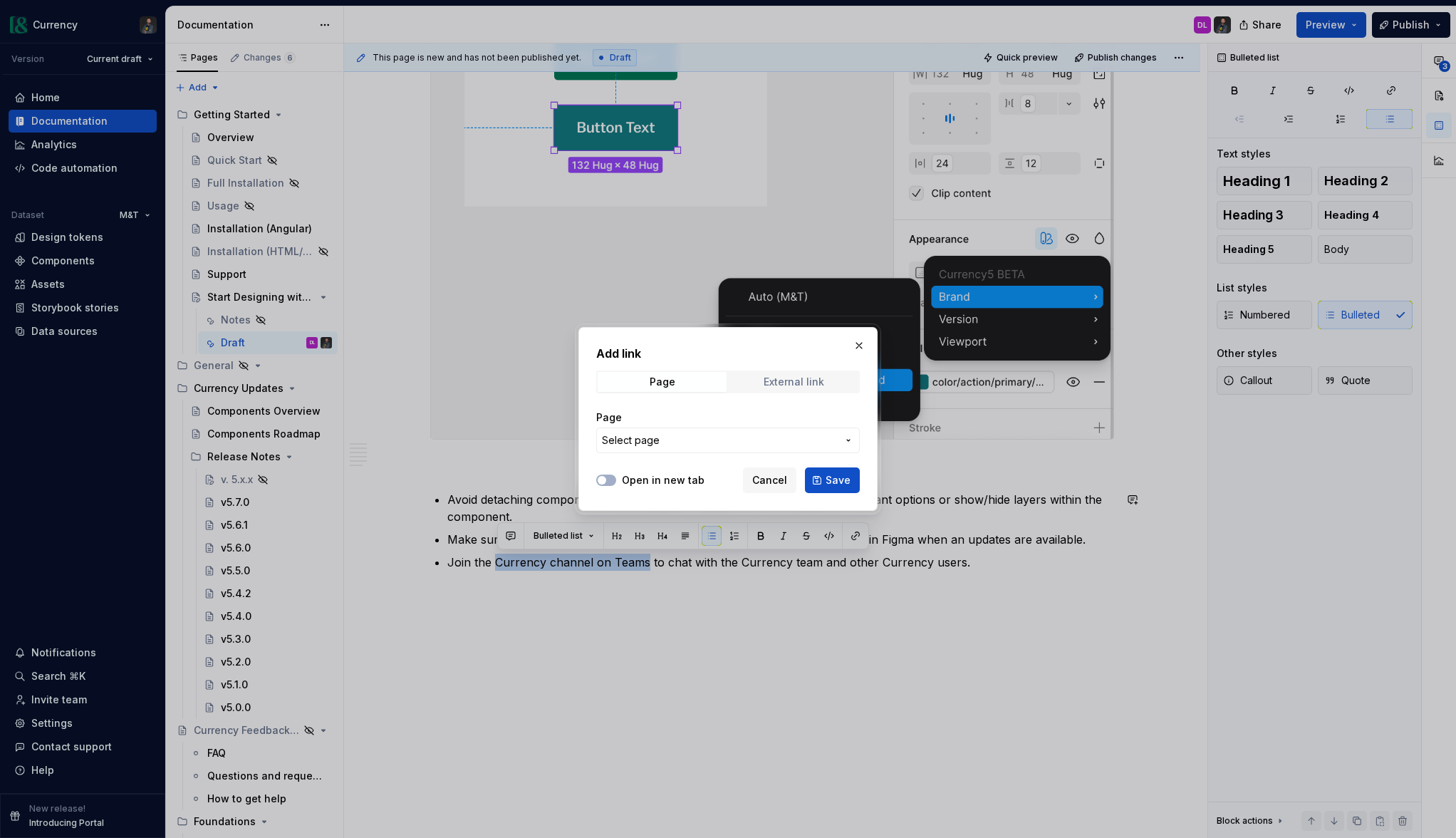
click at [785, 382] on div "External link" at bounding box center [794, 382] width 61 height 11
click at [621, 441] on input "URL" at bounding box center [728, 441] width 264 height 26
paste input "[URL][DOMAIN_NAME]"
click at [759, 442] on input "[URL][DOMAIN_NAME]" at bounding box center [728, 441] width 264 height 26
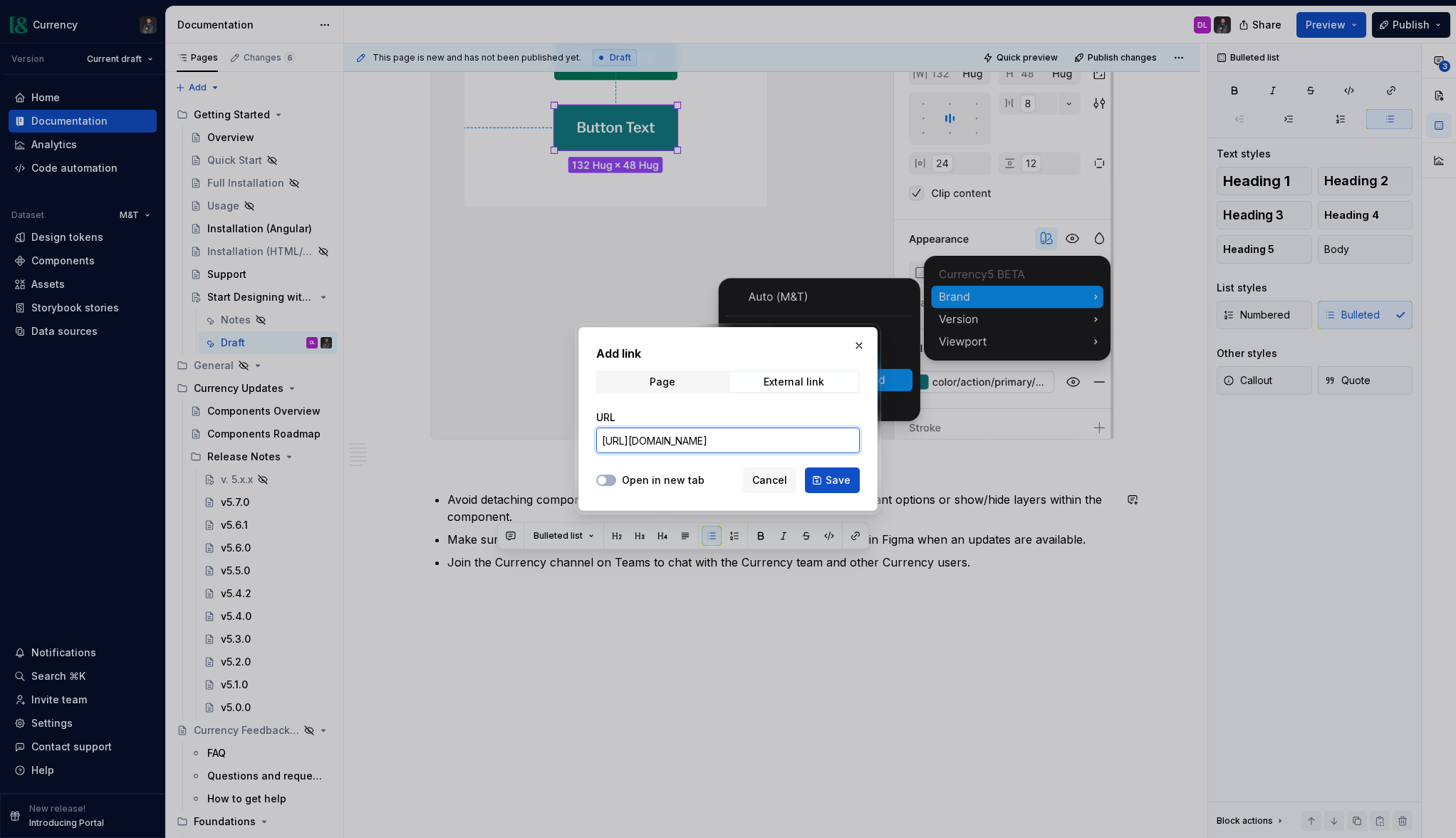
scroll to position [0, 0]
type input "[URL][DOMAIN_NAME]"
click at [839, 482] on span "Save" at bounding box center [838, 481] width 25 height 14
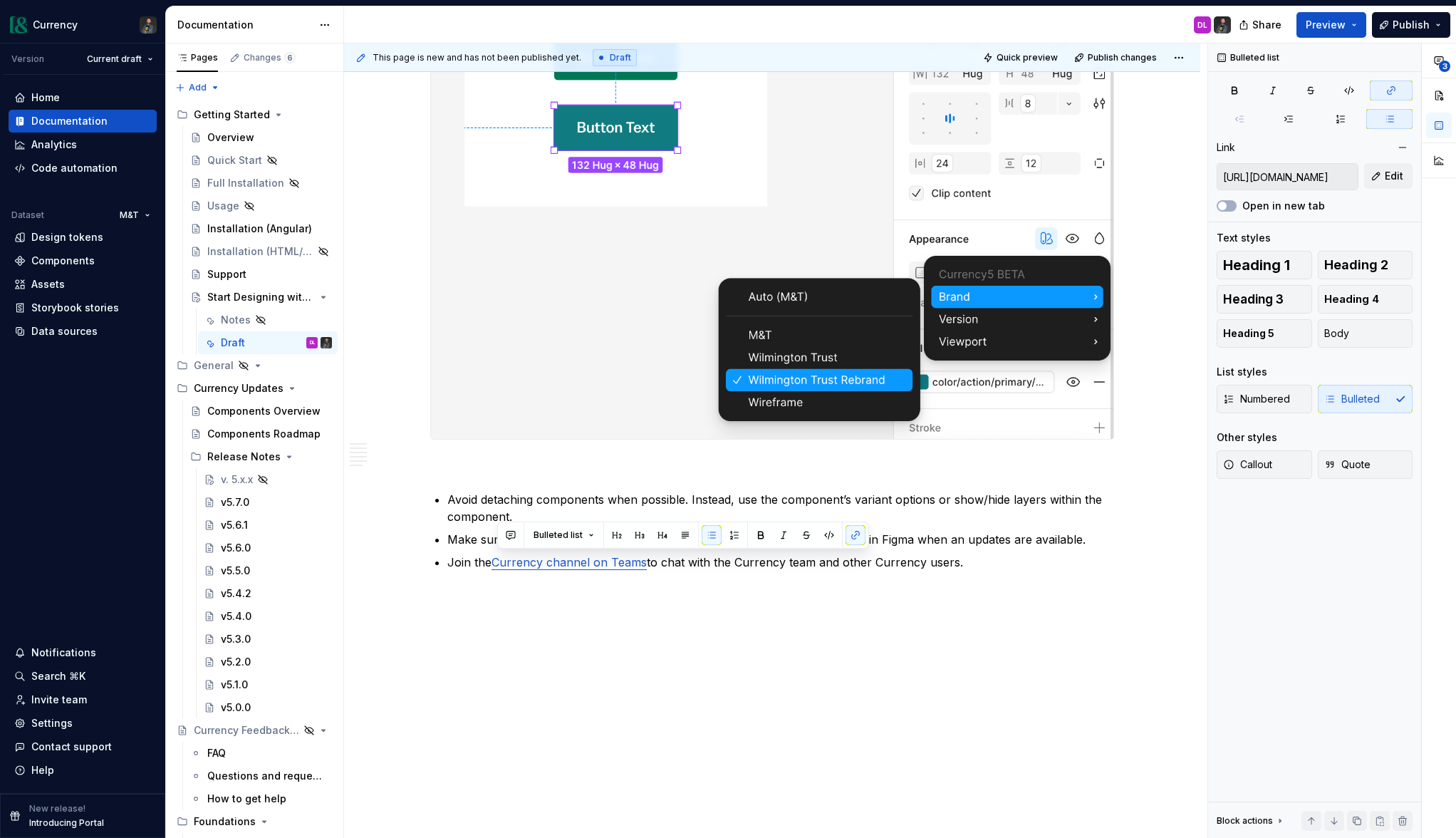
scroll to position [4309, 0]
type textarea "*"
click at [552, 560] on link "Currency channel on Teams" at bounding box center [569, 561] width 155 height 14
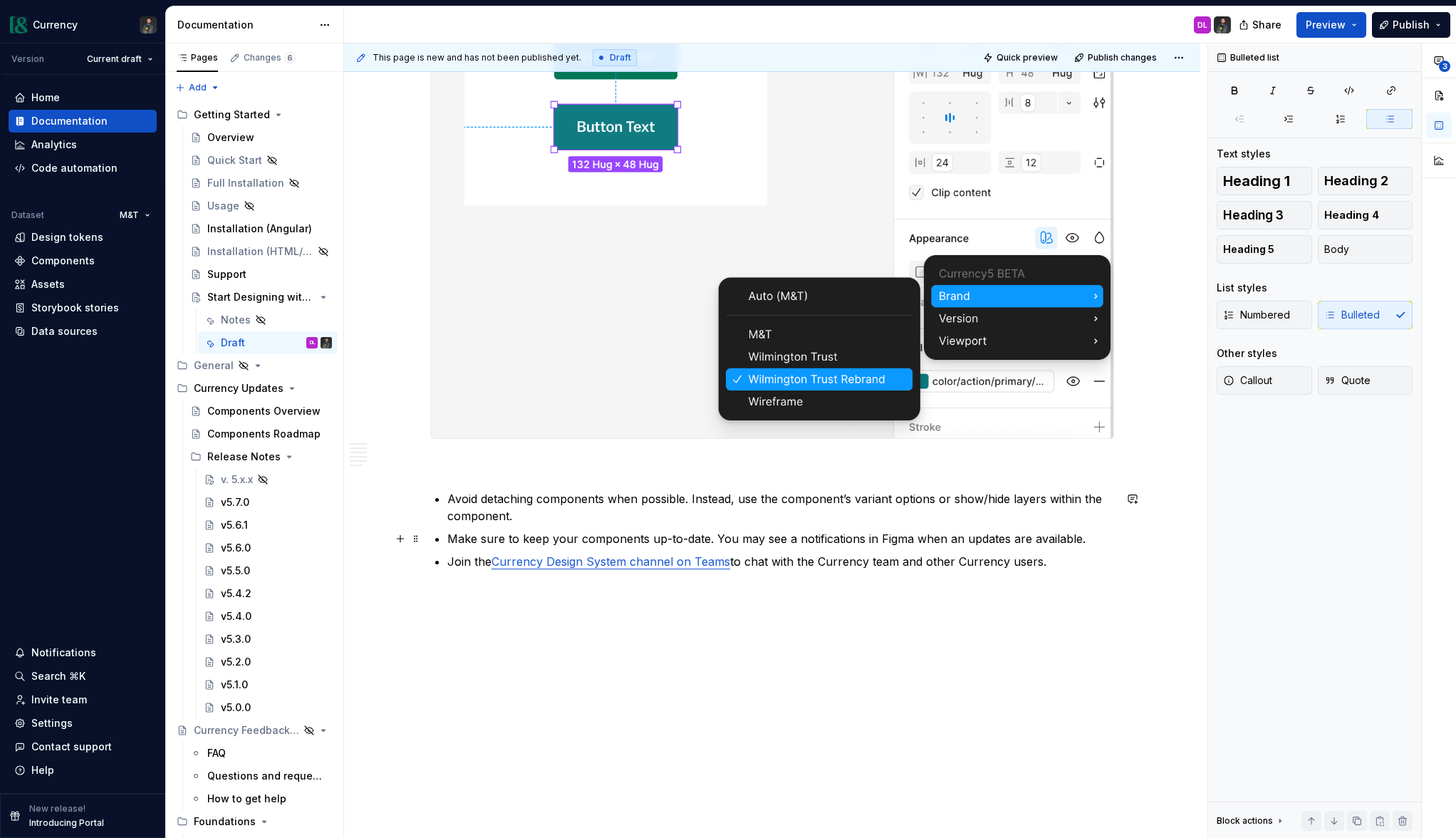
click at [948, 528] on ul "Avoid detaching components when possible. Instead, use the component’s variant …" at bounding box center [780, 530] width 667 height 80
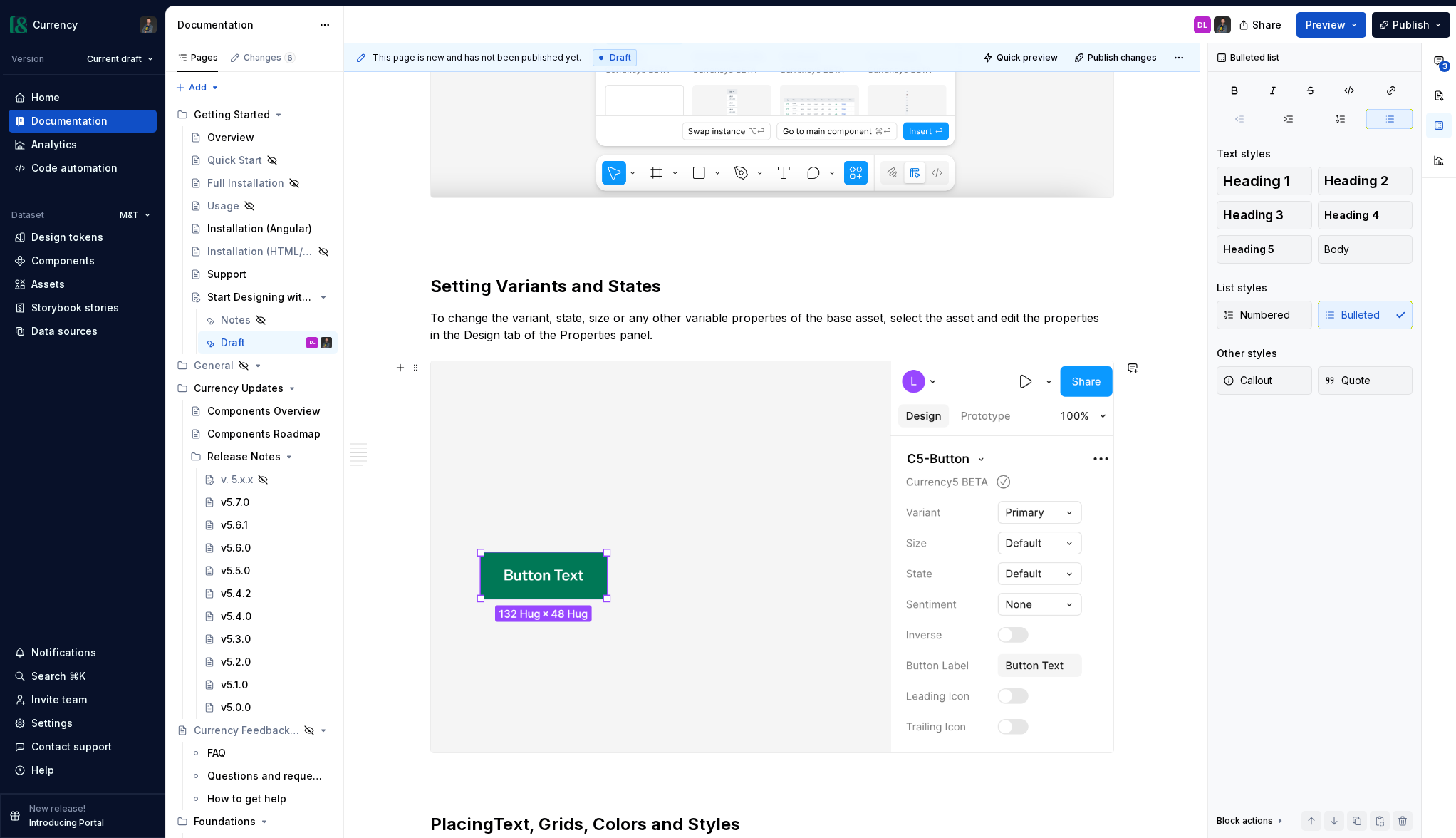
scroll to position [1831, 0]
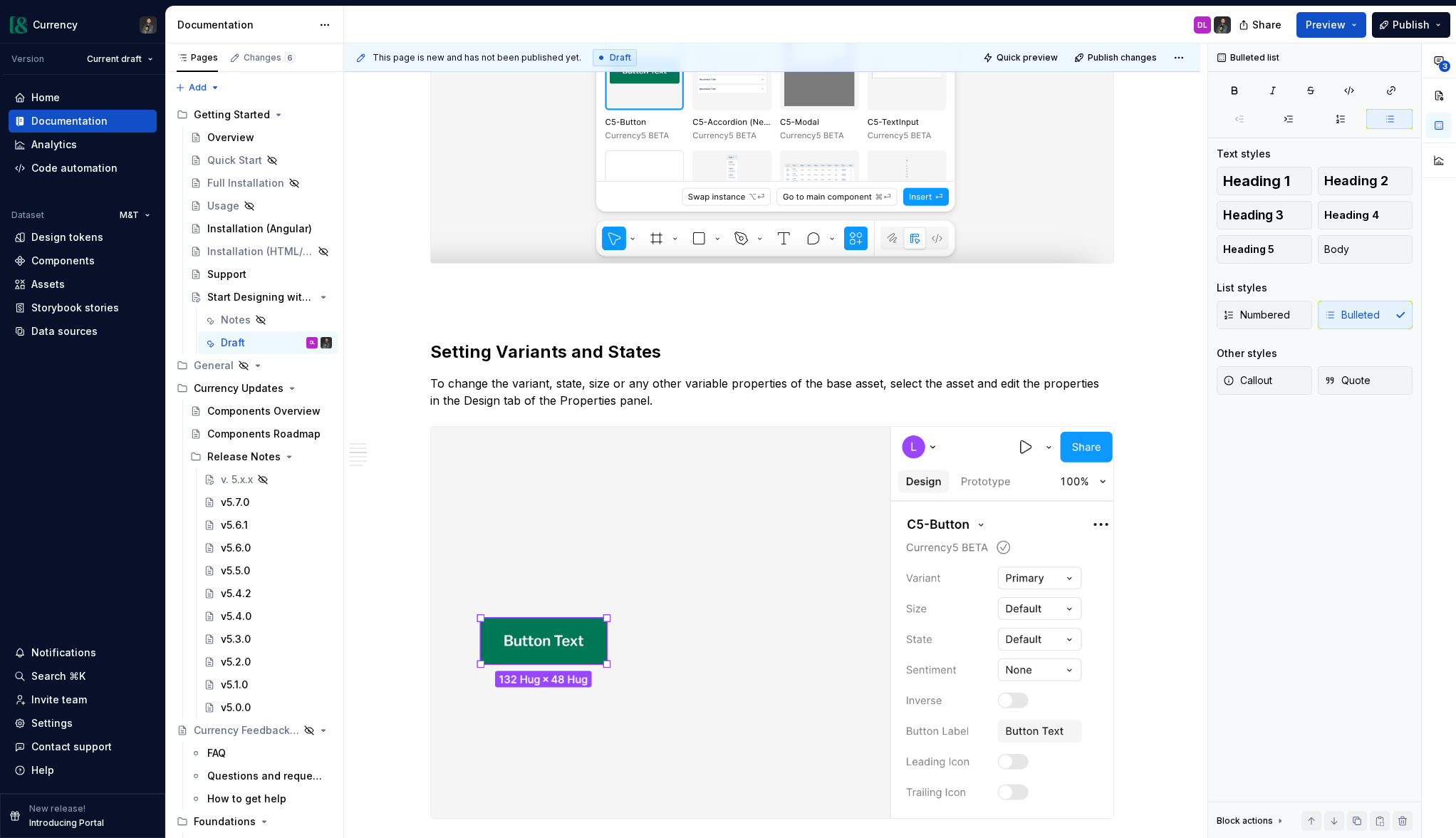
type textarea "*"
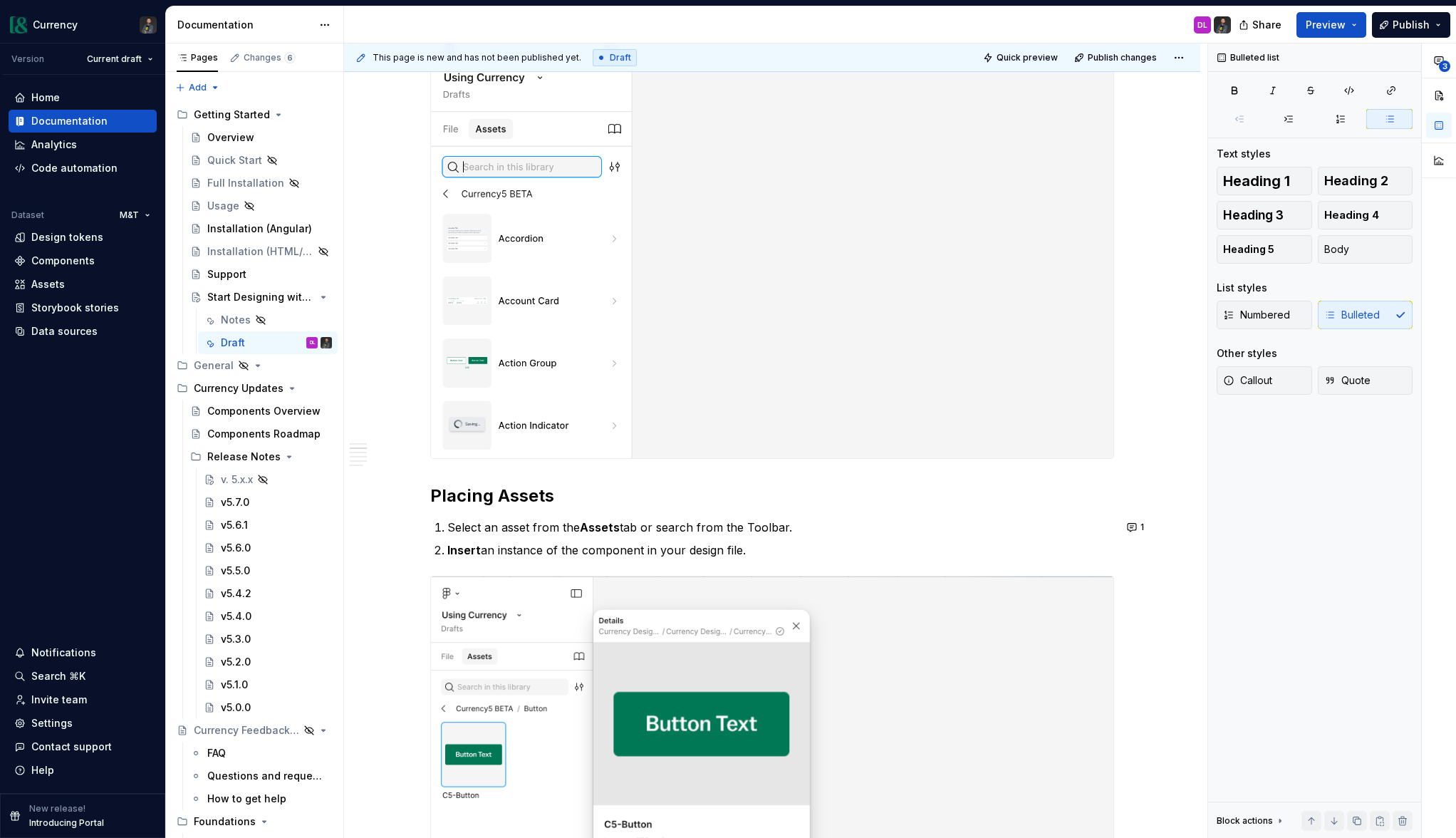
scroll to position [0, 0]
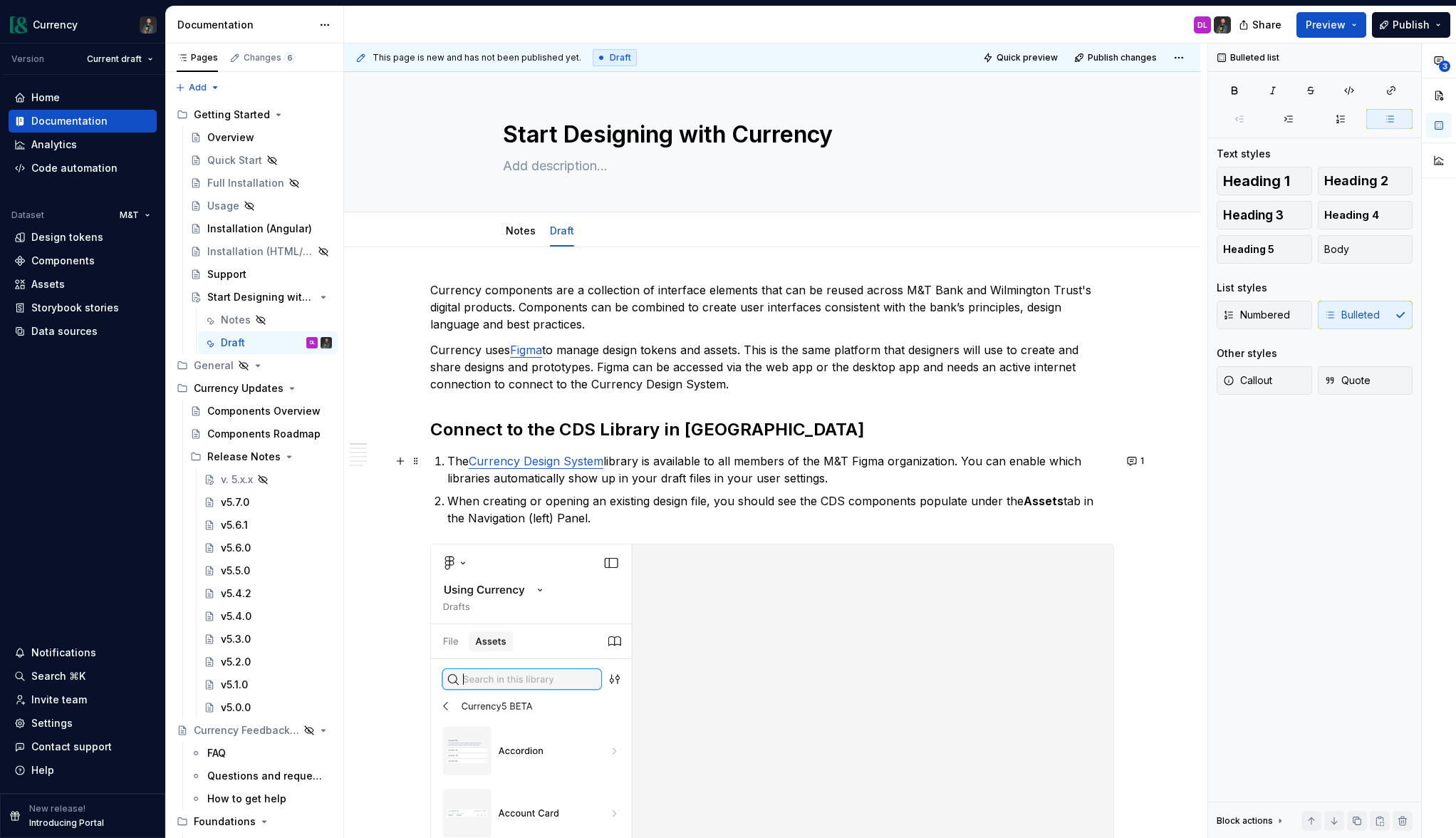
click at [877, 481] on p "The Currency Design System library is available to all members of the M&T Figma…" at bounding box center [780, 469] width 667 height 34
drag, startPoint x: 829, startPoint y: 478, endPoint x: 965, endPoint y: 465, distance: 136.6
click at [965, 465] on p "The Currency Design System library is available to all members of the M&T Figma…" at bounding box center [780, 469] width 667 height 34
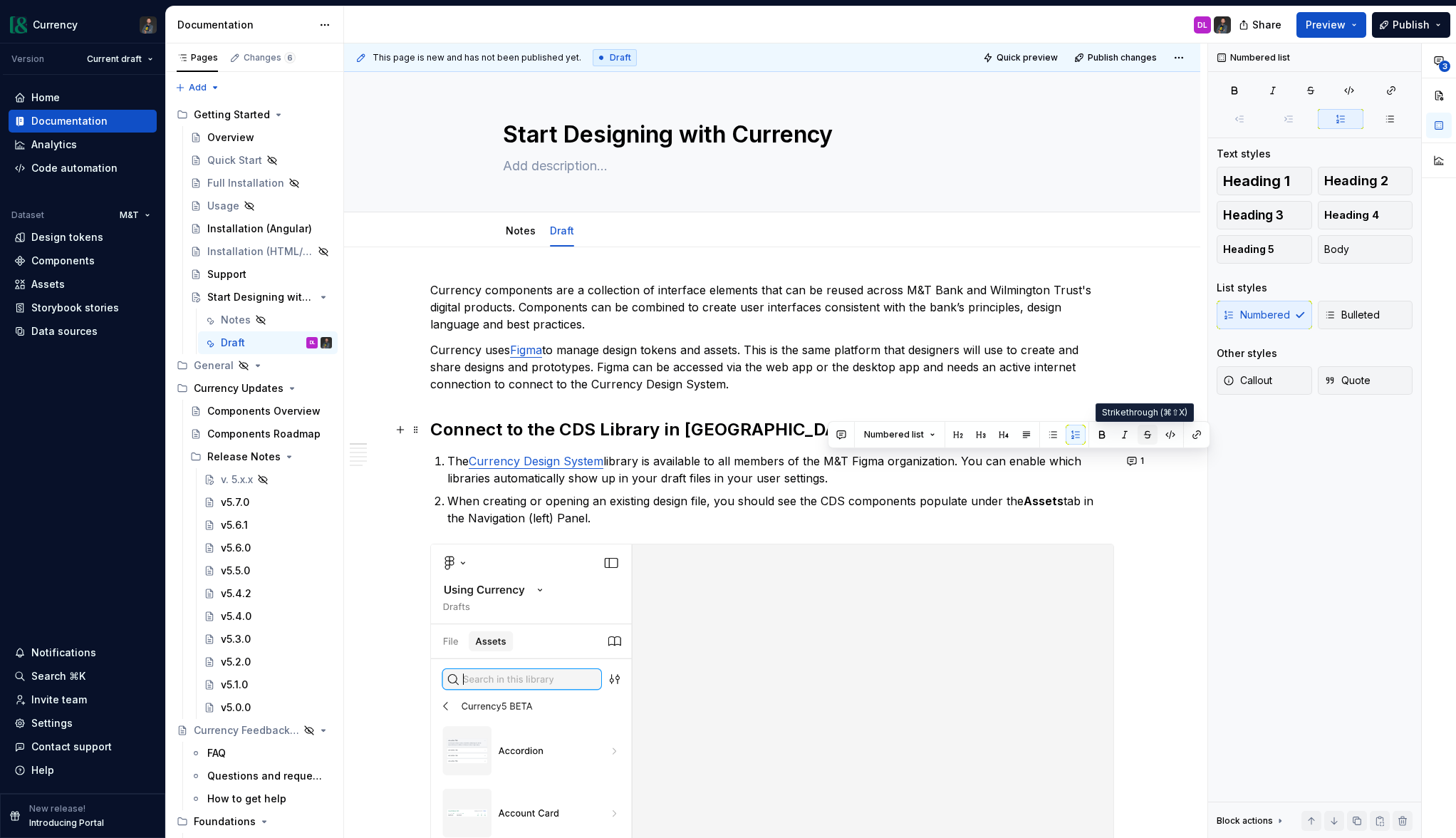
click at [1142, 435] on button "button" at bounding box center [1147, 435] width 20 height 20
click at [852, 477] on p "The Currency Design System library is available to all members of the M&T Figma…" at bounding box center [780, 469] width 667 height 34
click at [838, 476] on p "The Currency Design System library is available to all members of the M&T Figma…" at bounding box center [780, 469] width 667 height 34
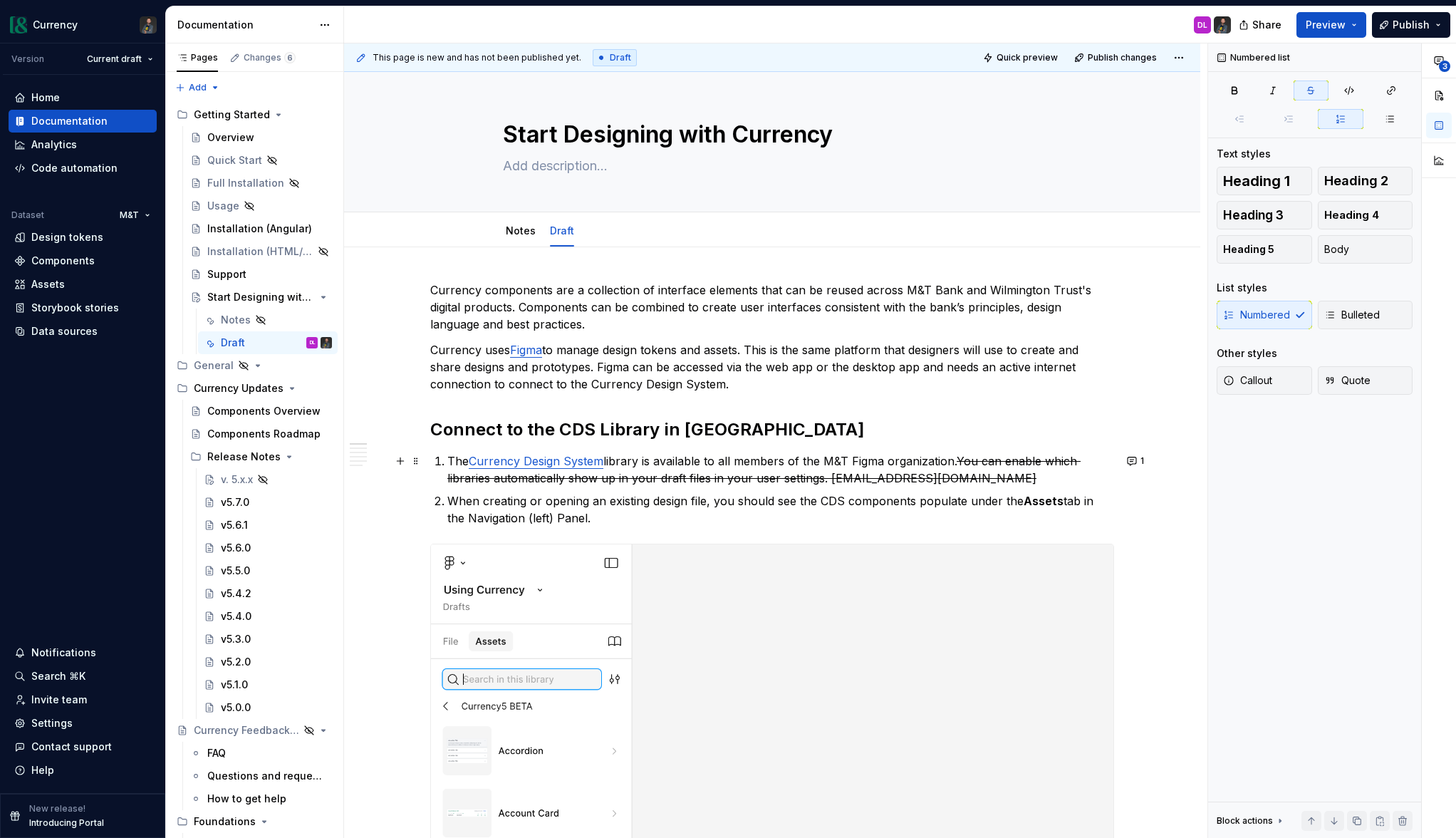
click at [838, 478] on s "You can enable which libraries automatically show up in your draft files in you…" at bounding box center [764, 469] width 633 height 31
click at [1026, 477] on p "The Currency Design System library is available to all members of the M&T Figma…" at bounding box center [780, 469] width 667 height 34
drag, startPoint x: 1017, startPoint y: 479, endPoint x: 826, endPoint y: 477, distance: 191.0
click at [826, 477] on p "The Currency Design System library is available to all members of the M&T Figma…" at bounding box center [780, 469] width 667 height 34
click at [1147, 448] on button "button" at bounding box center [1147, 451] width 20 height 20
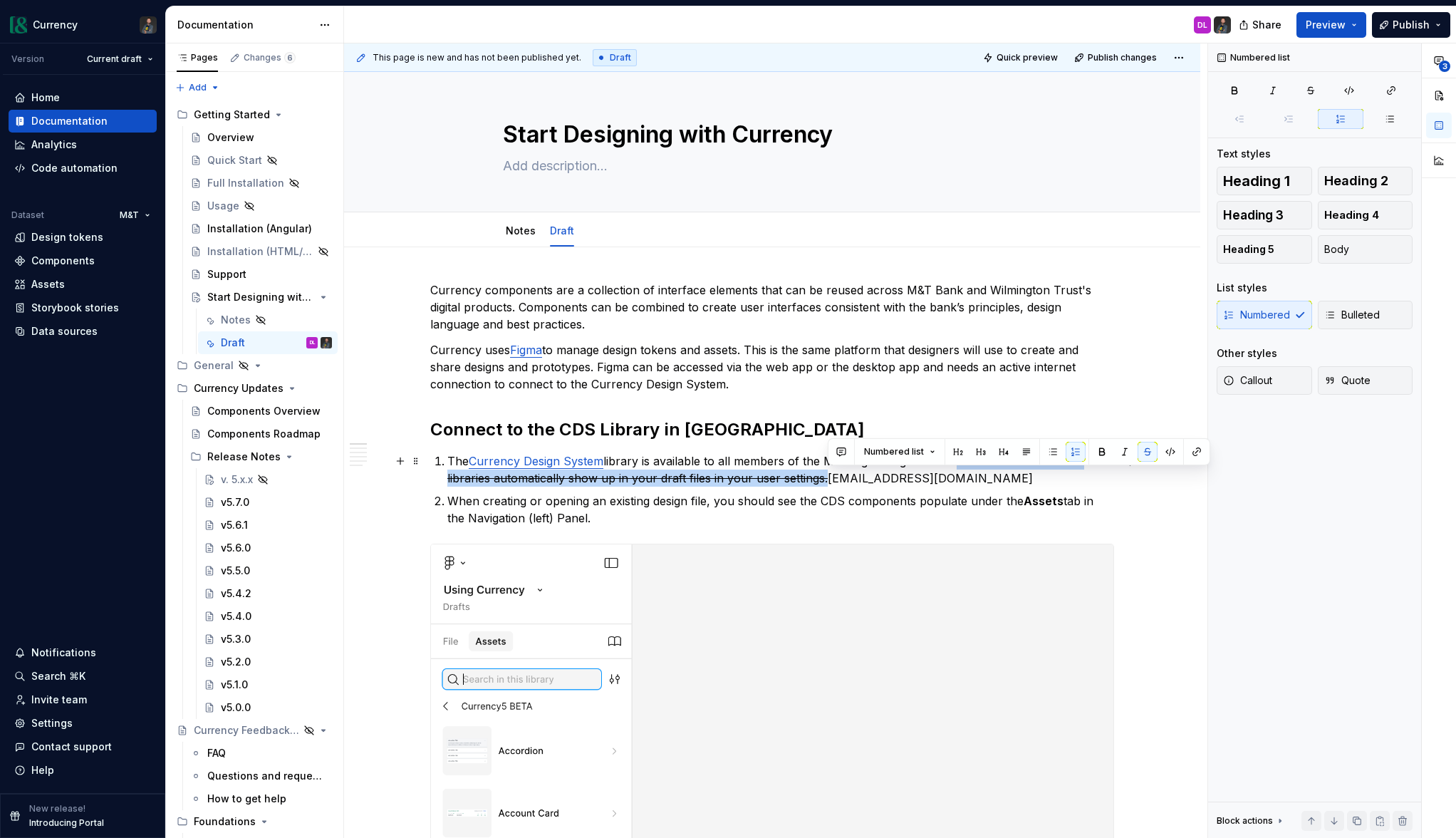
drag, startPoint x: 832, startPoint y: 479, endPoint x: 869, endPoint y: 520, distance: 55.2
click at [832, 479] on p "The Currency Design System library is available to all members of the M&T Figma…" at bounding box center [780, 469] width 667 height 34
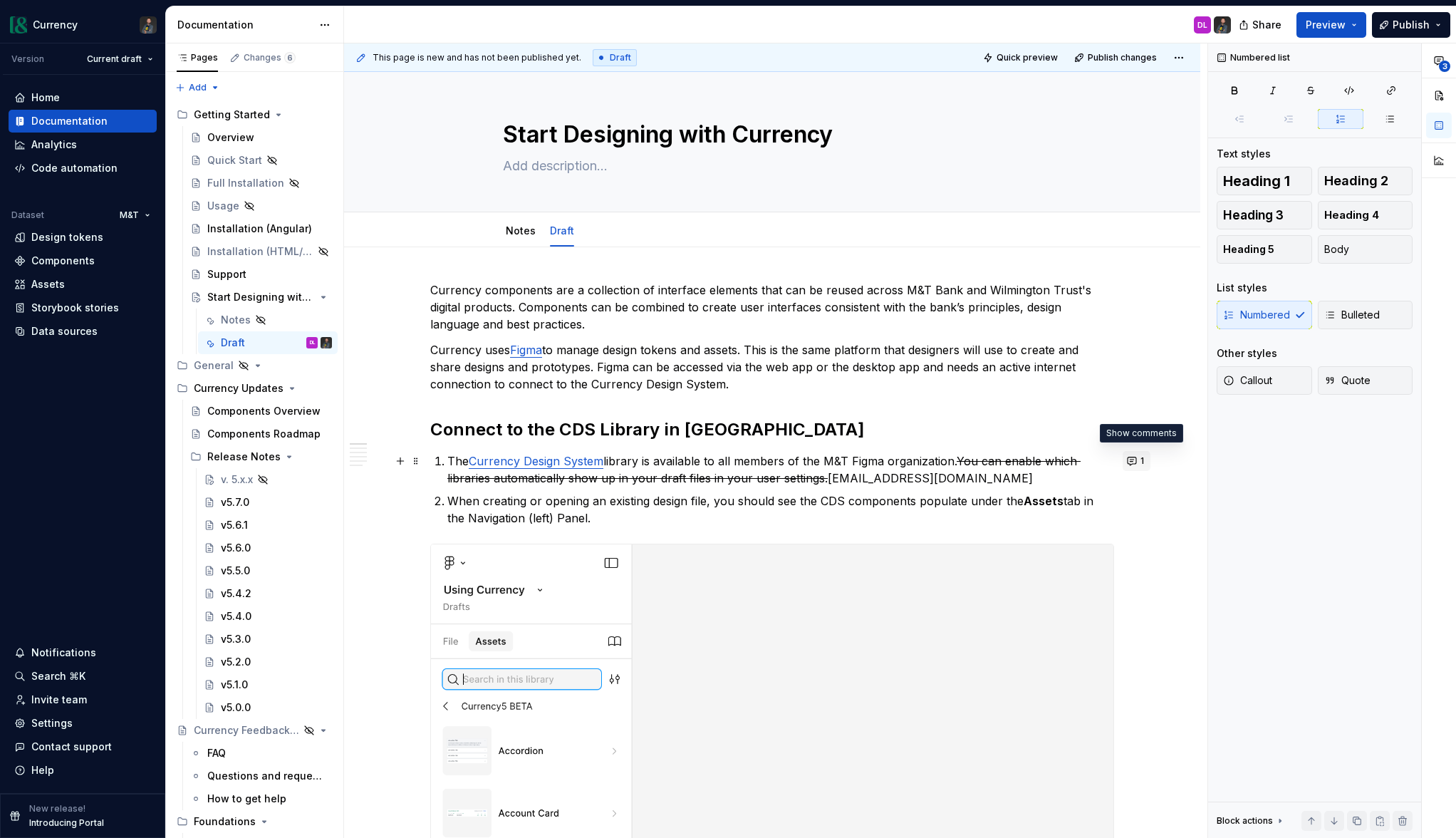
click at [1141, 460] on button "1" at bounding box center [1137, 461] width 28 height 20
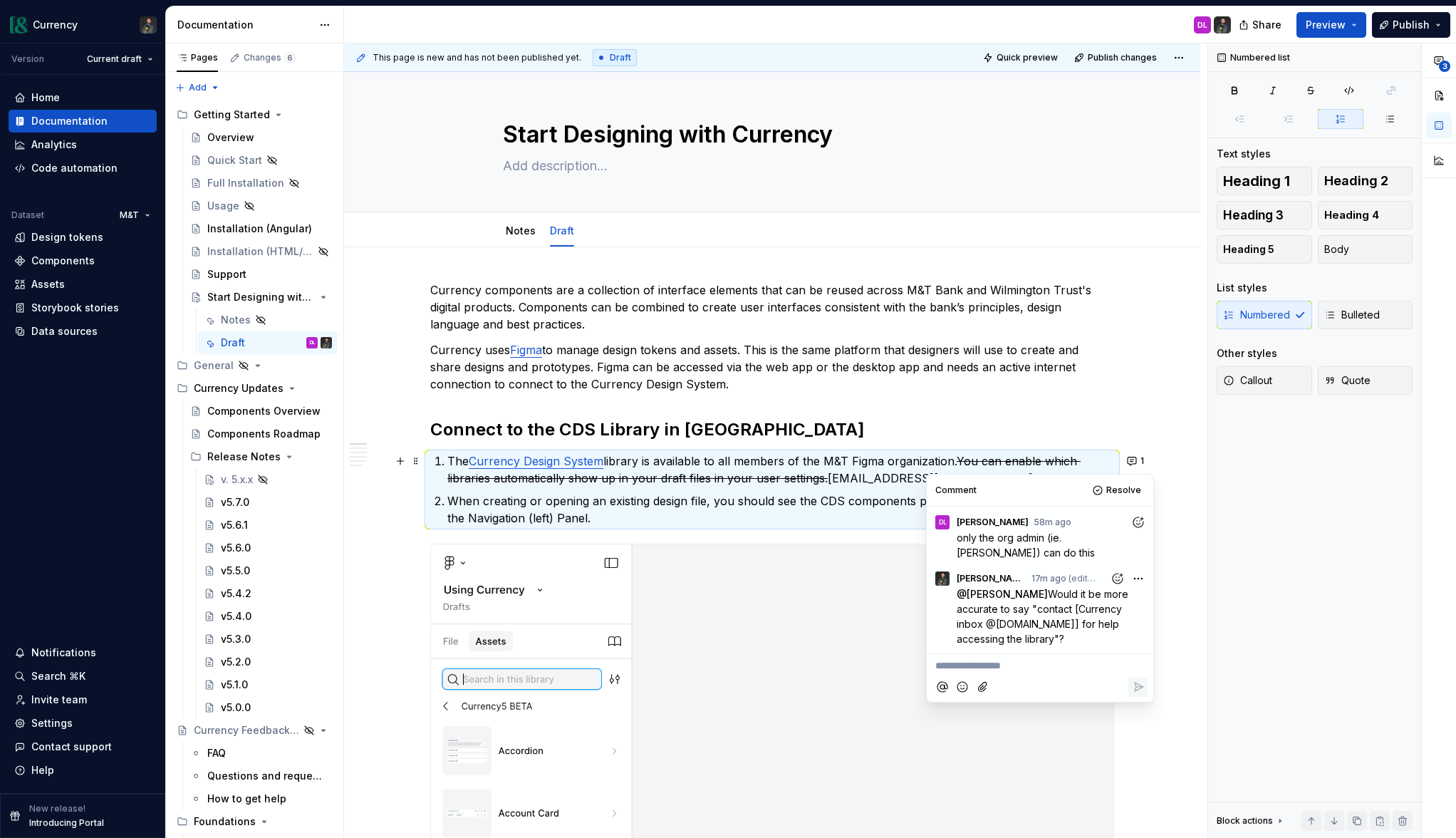
click at [852, 474] on p "The Currency Design System library is available to all members of the M&T Figma…" at bounding box center [780, 469] width 667 height 34
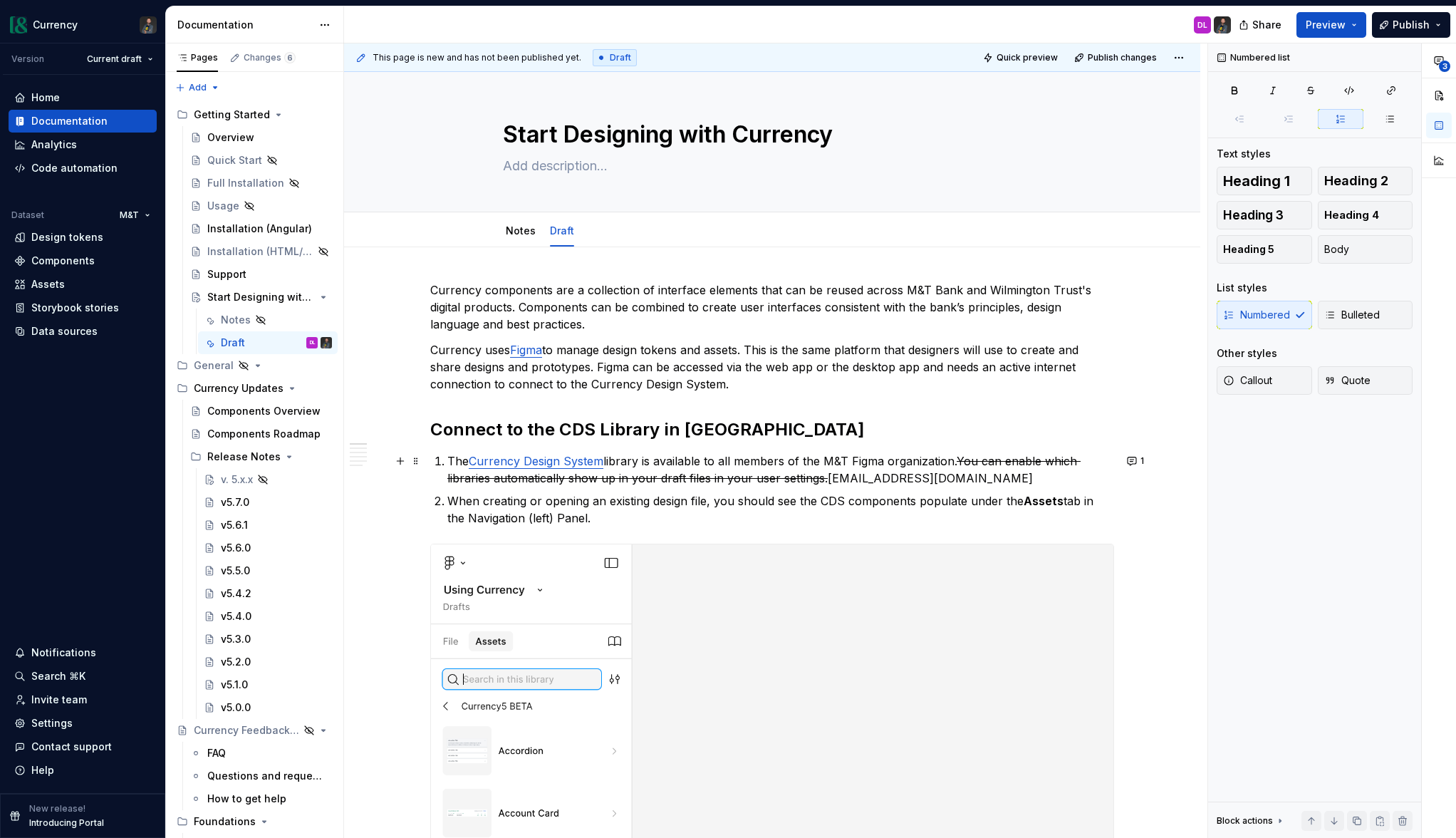
click at [830, 477] on p "The Currency Design System library is available to all members of the M&T Figma…" at bounding box center [780, 469] width 667 height 34
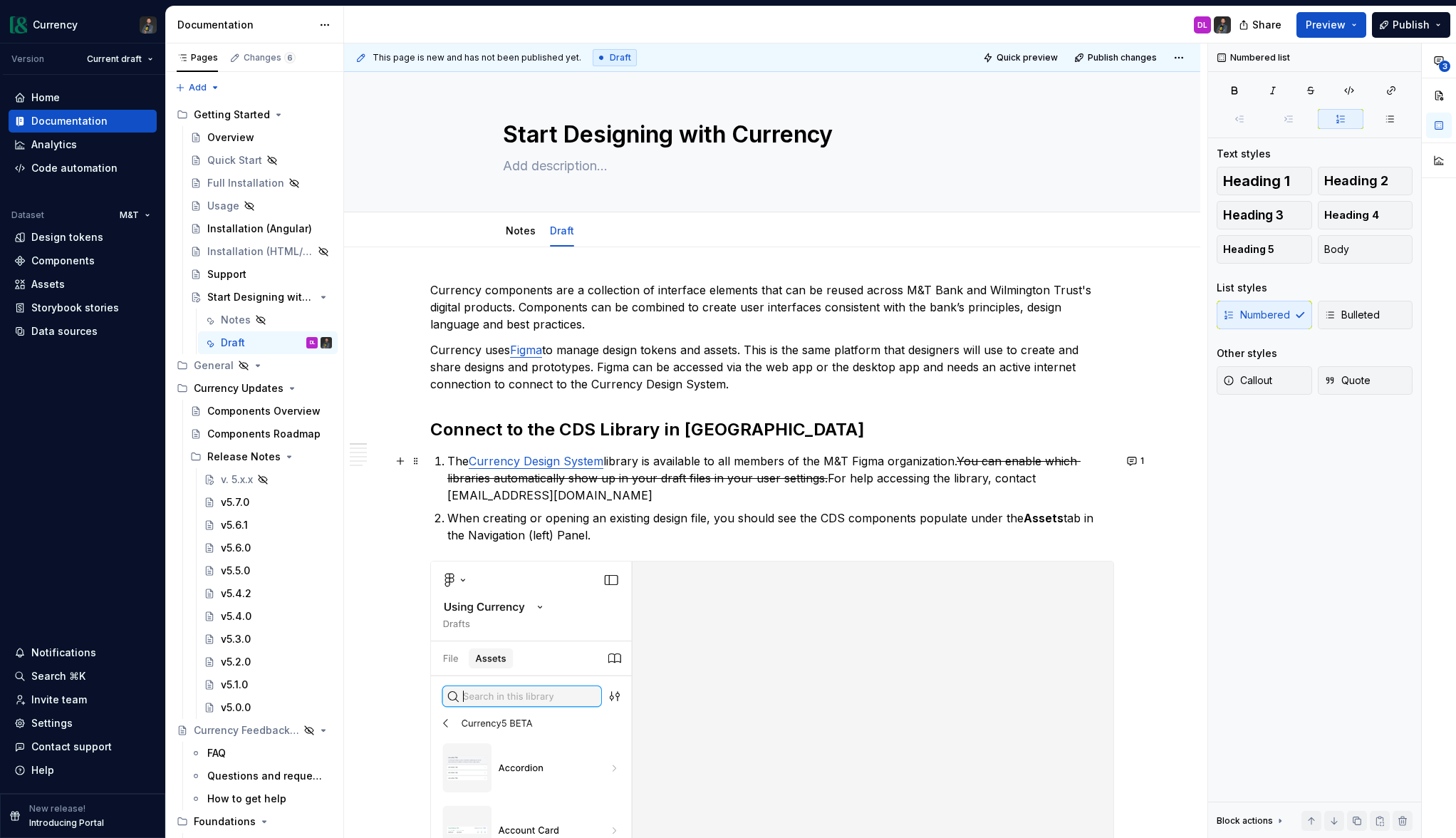
drag, startPoint x: 643, startPoint y: 496, endPoint x: 661, endPoint y: 501, distance: 18.7
click at [643, 496] on p "The Currency Design System library is available to all members of the M&T Figma…" at bounding box center [780, 478] width 667 height 51
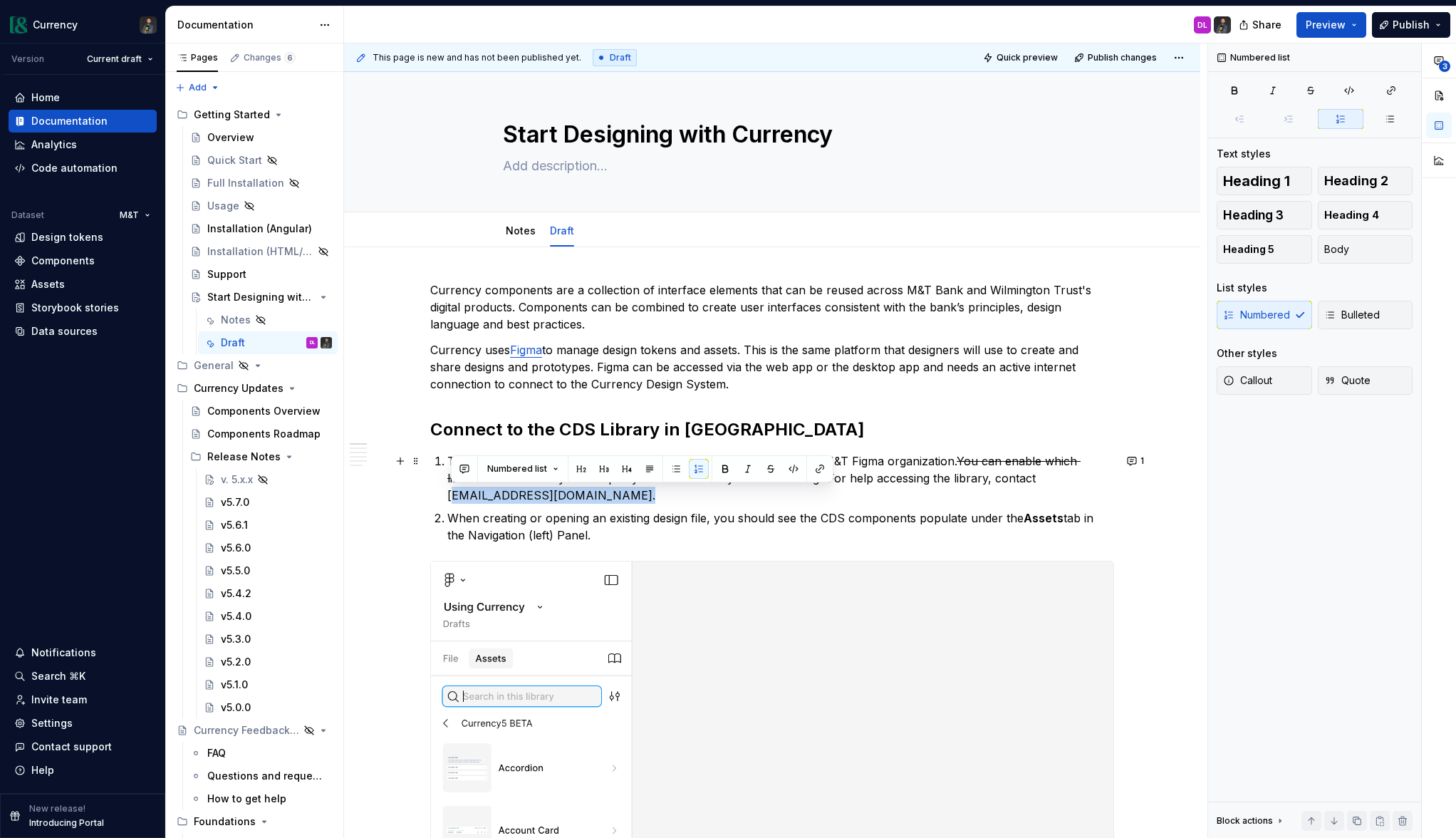
drag, startPoint x: 637, startPoint y: 494, endPoint x: 442, endPoint y: 494, distance: 195.0
click at [818, 471] on button "button" at bounding box center [819, 468] width 20 height 20
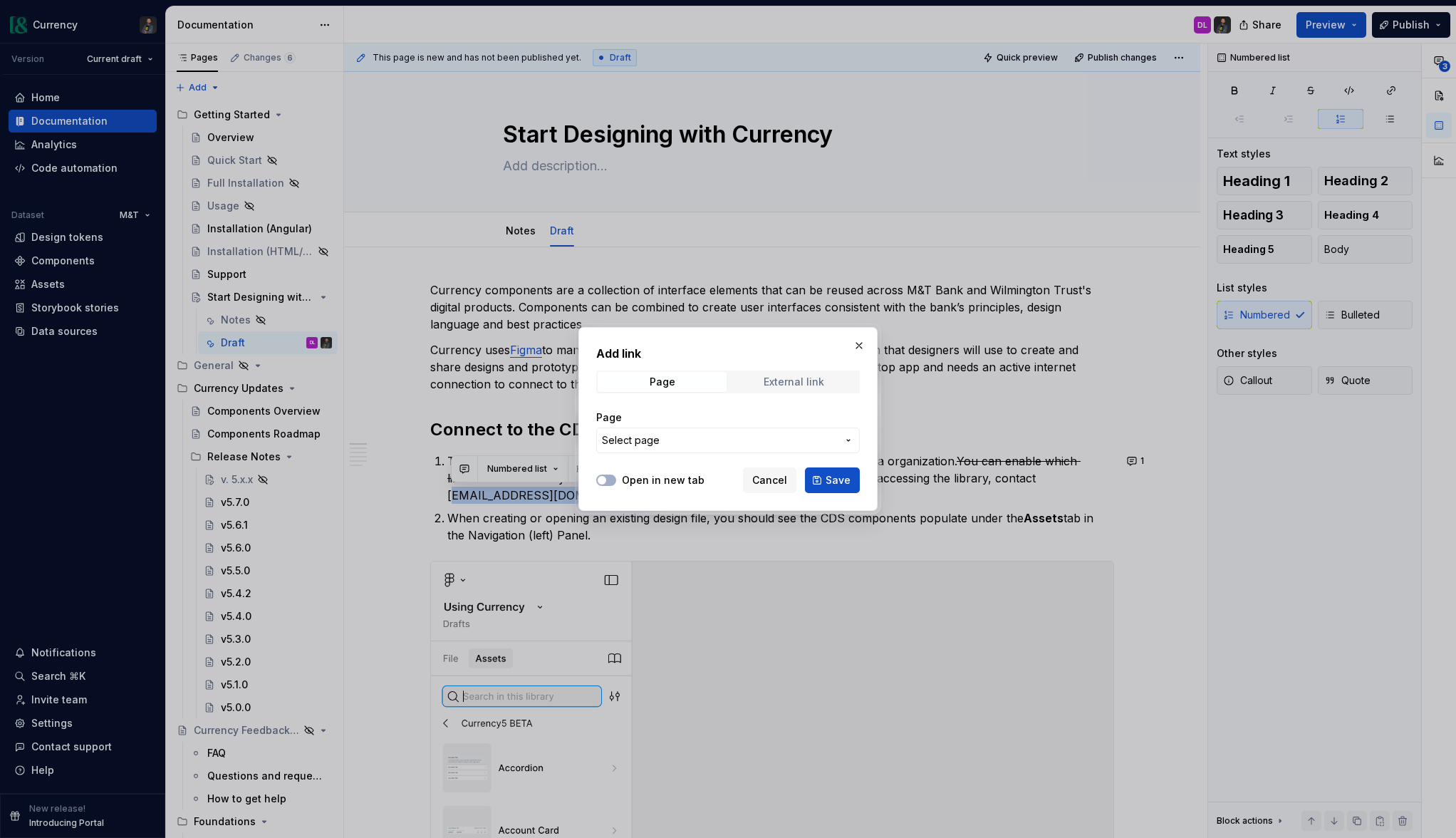
click at [789, 377] on div "External link" at bounding box center [794, 382] width 61 height 11
click at [626, 441] on input "URL" at bounding box center [728, 441] width 264 height 26
paste input "[EMAIL_ADDRESS][DOMAIN_NAME]"
type input "mailto:[EMAIL_ADDRESS][DOMAIN_NAME]"
click at [832, 477] on span "Save" at bounding box center [838, 481] width 25 height 14
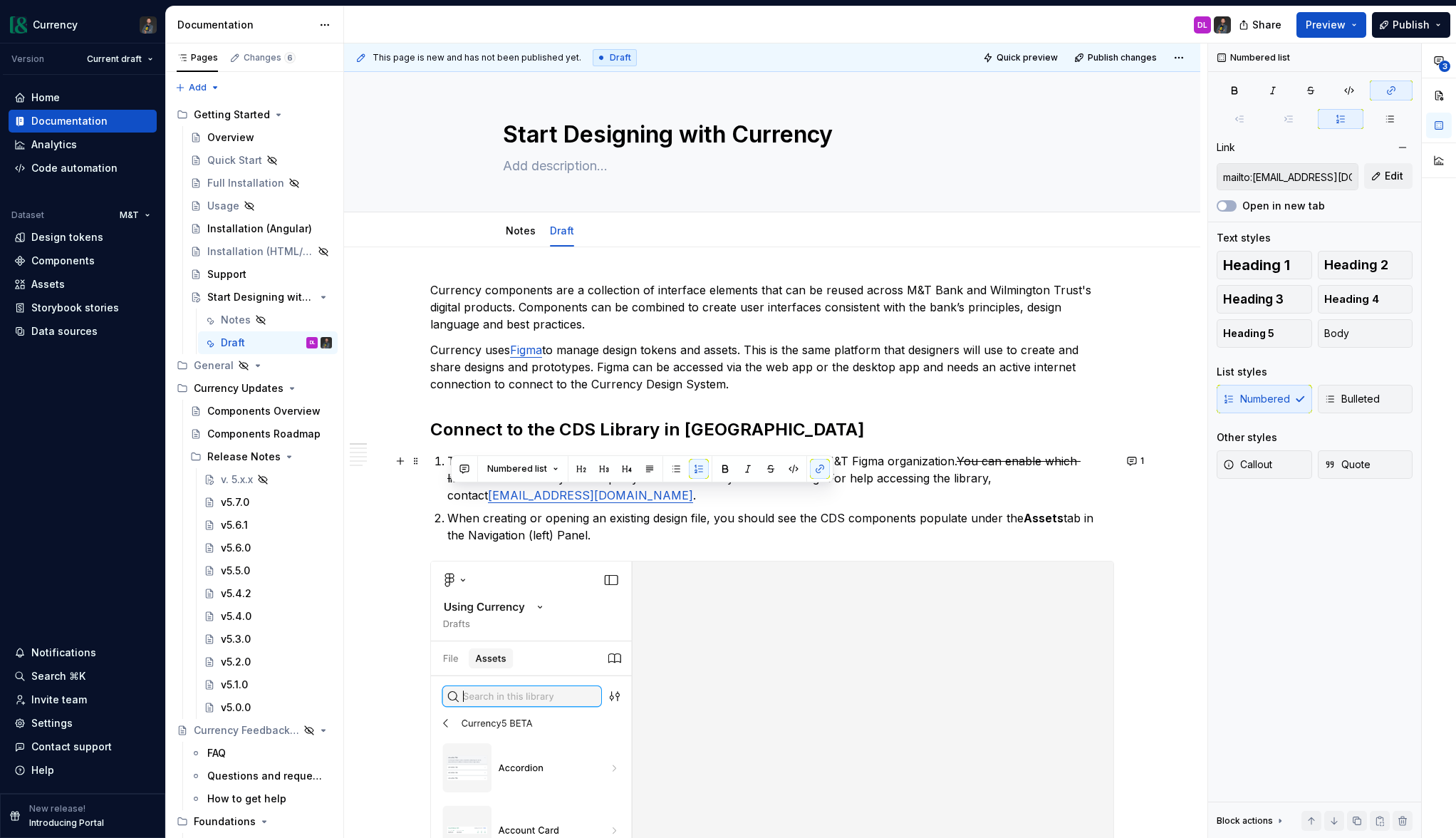
click at [685, 500] on p "The Currency Design System library is available to all members of the M&T Figma…" at bounding box center [780, 478] width 667 height 51
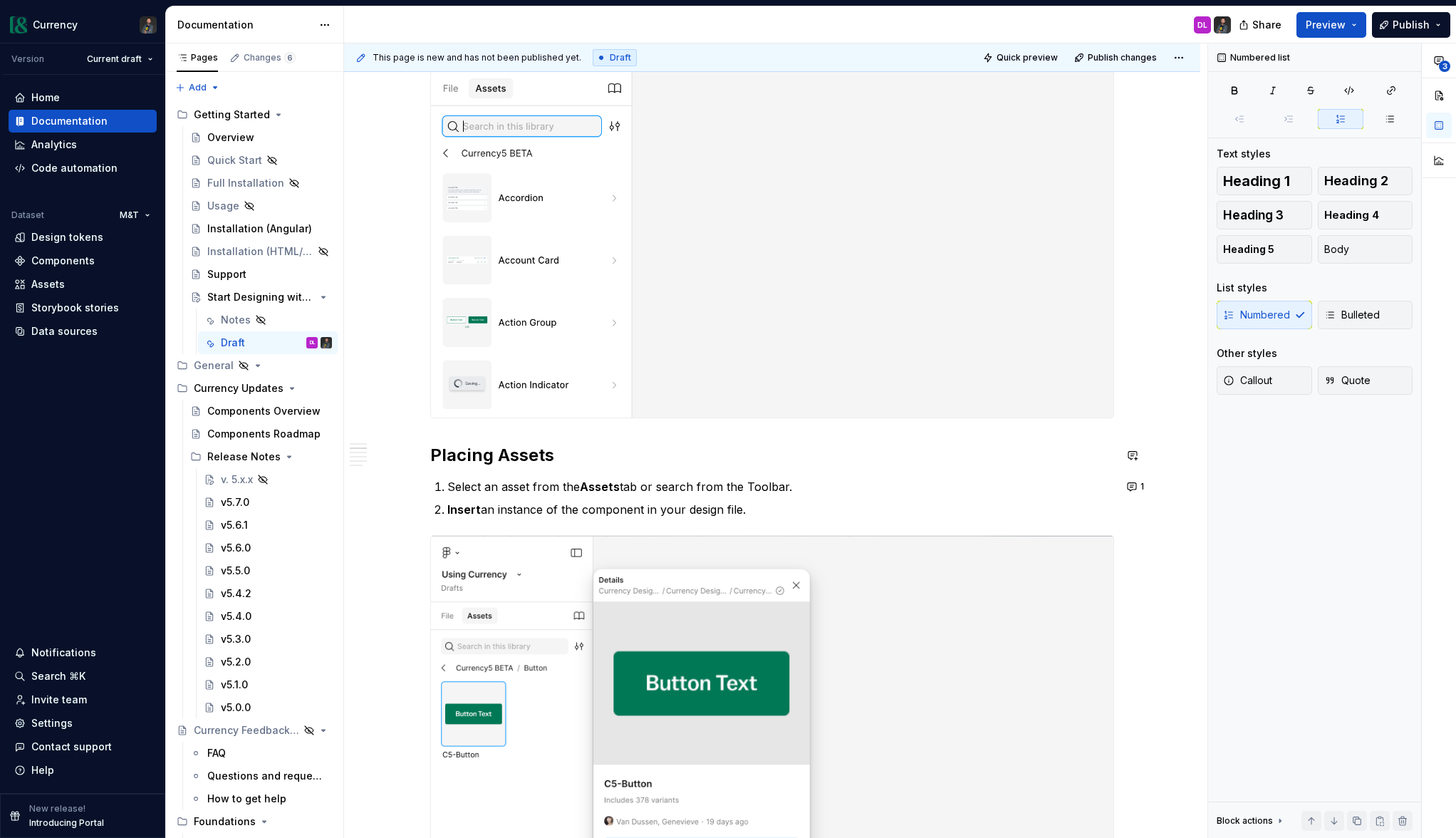
scroll to position [651, 0]
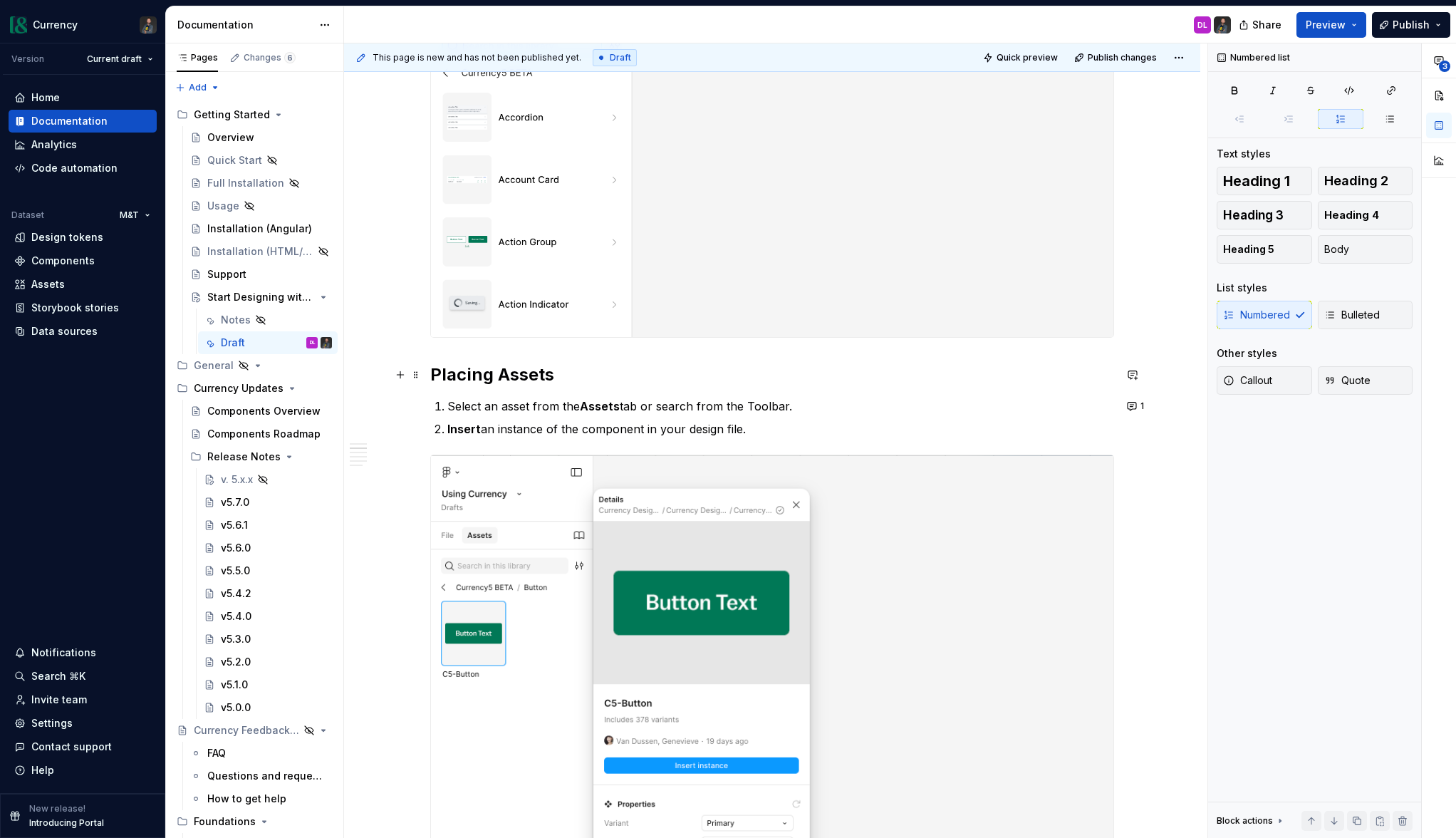
click at [575, 375] on h2 "Placing Assets" at bounding box center [772, 375] width 684 height 23
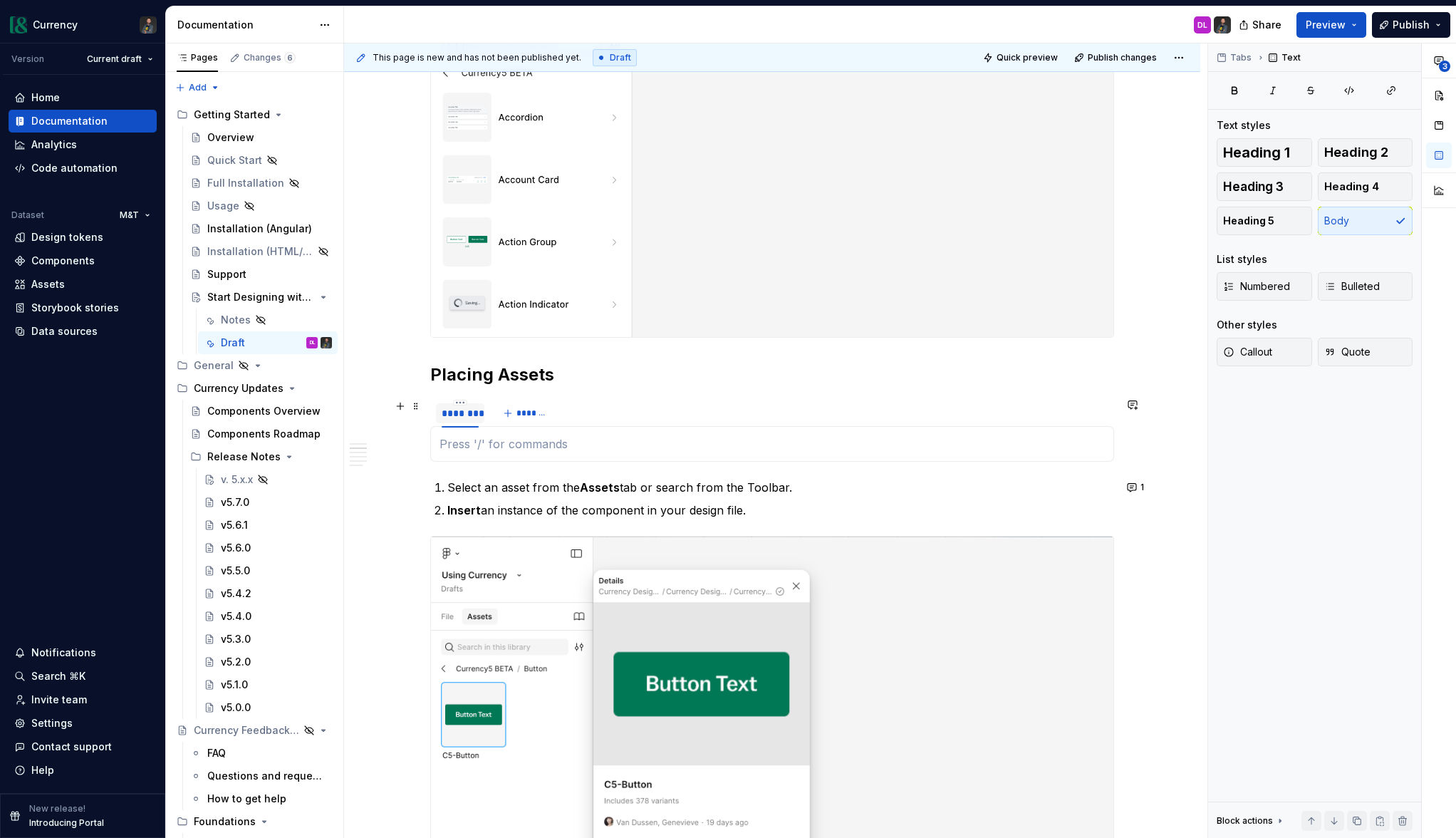
type textarea "*"
click at [469, 414] on div "********" at bounding box center [460, 413] width 37 height 14
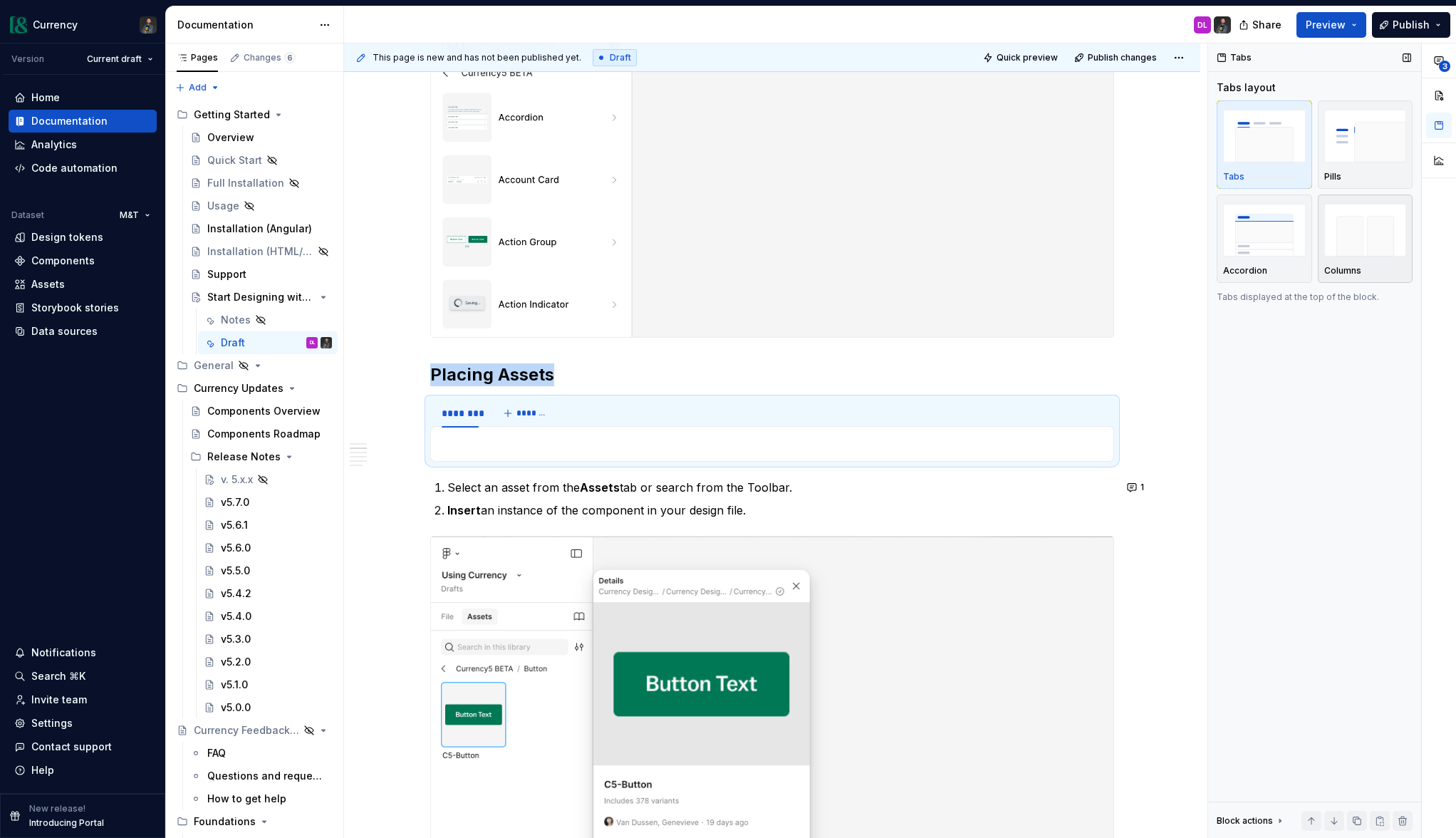
click at [1203, 250] on img "button" at bounding box center [1365, 230] width 82 height 52
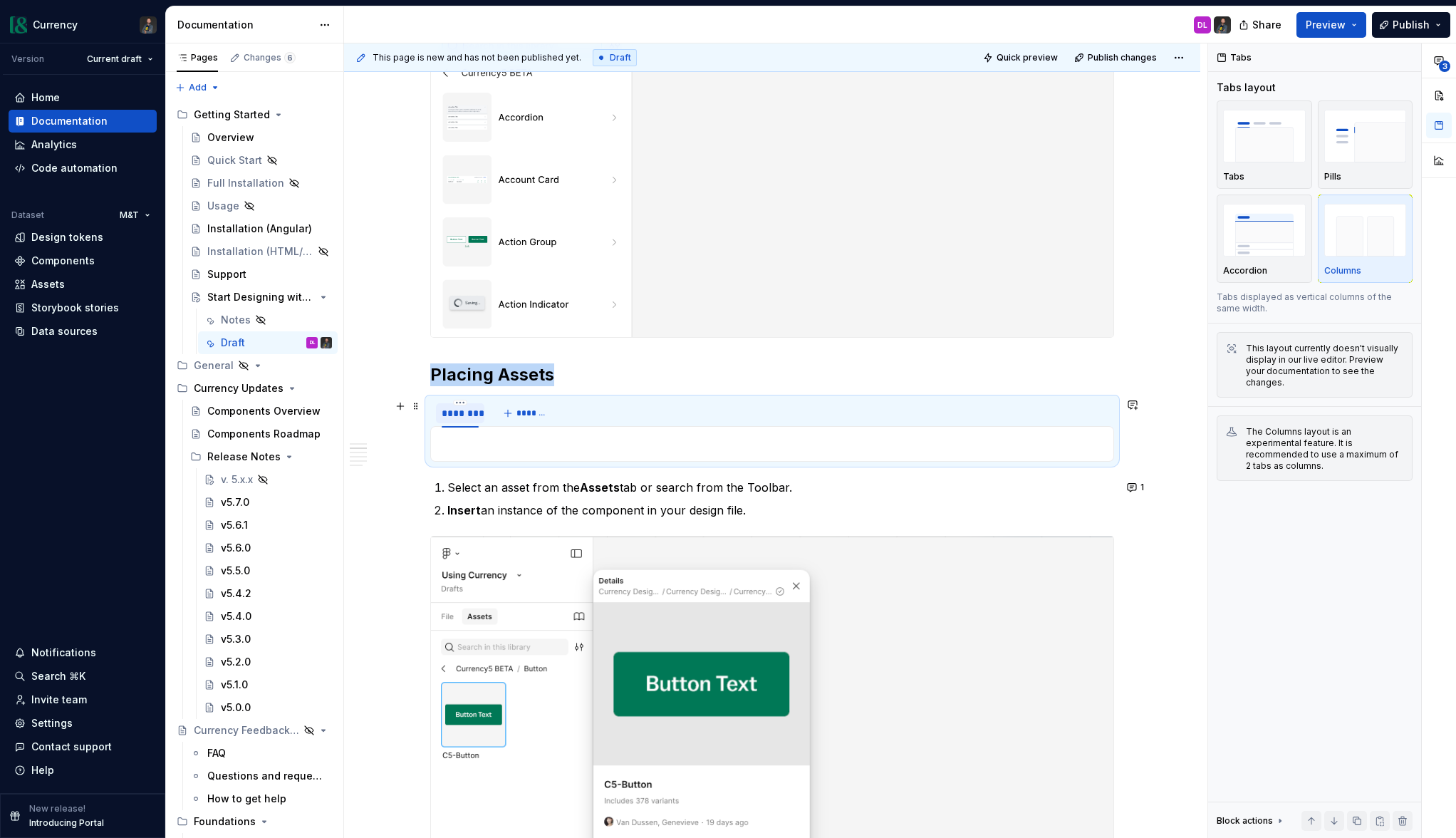
click at [465, 415] on div "********" at bounding box center [460, 413] width 37 height 14
type input "****"
click at [523, 405] on button "*******" at bounding box center [510, 413] width 56 height 20
click at [499, 412] on input "******" at bounding box center [493, 413] width 46 height 26
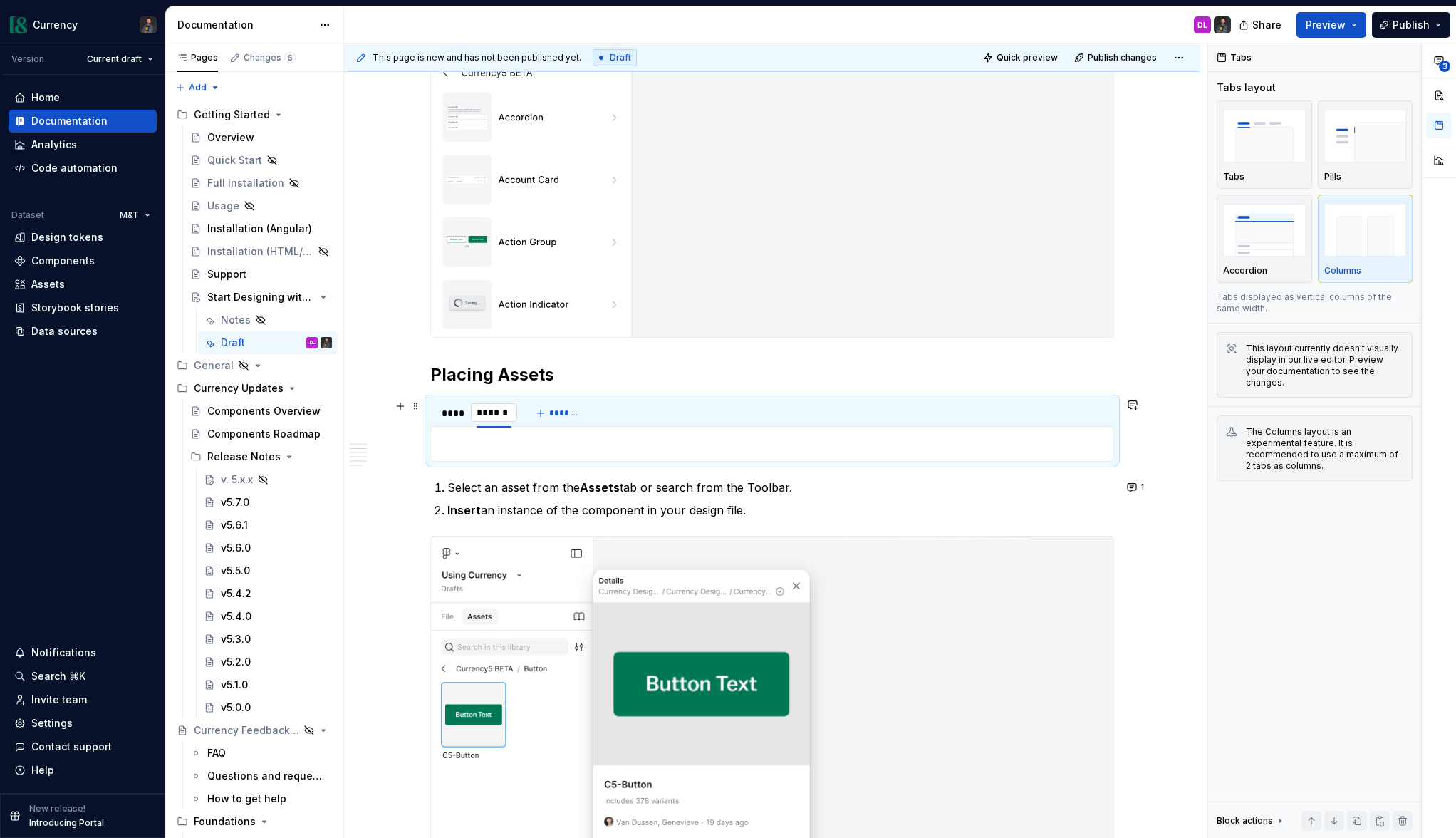
click at [499, 412] on input "******" at bounding box center [493, 413] width 46 height 26
type input "**********"
click at [452, 503] on strong "Insert" at bounding box center [464, 510] width 34 height 14
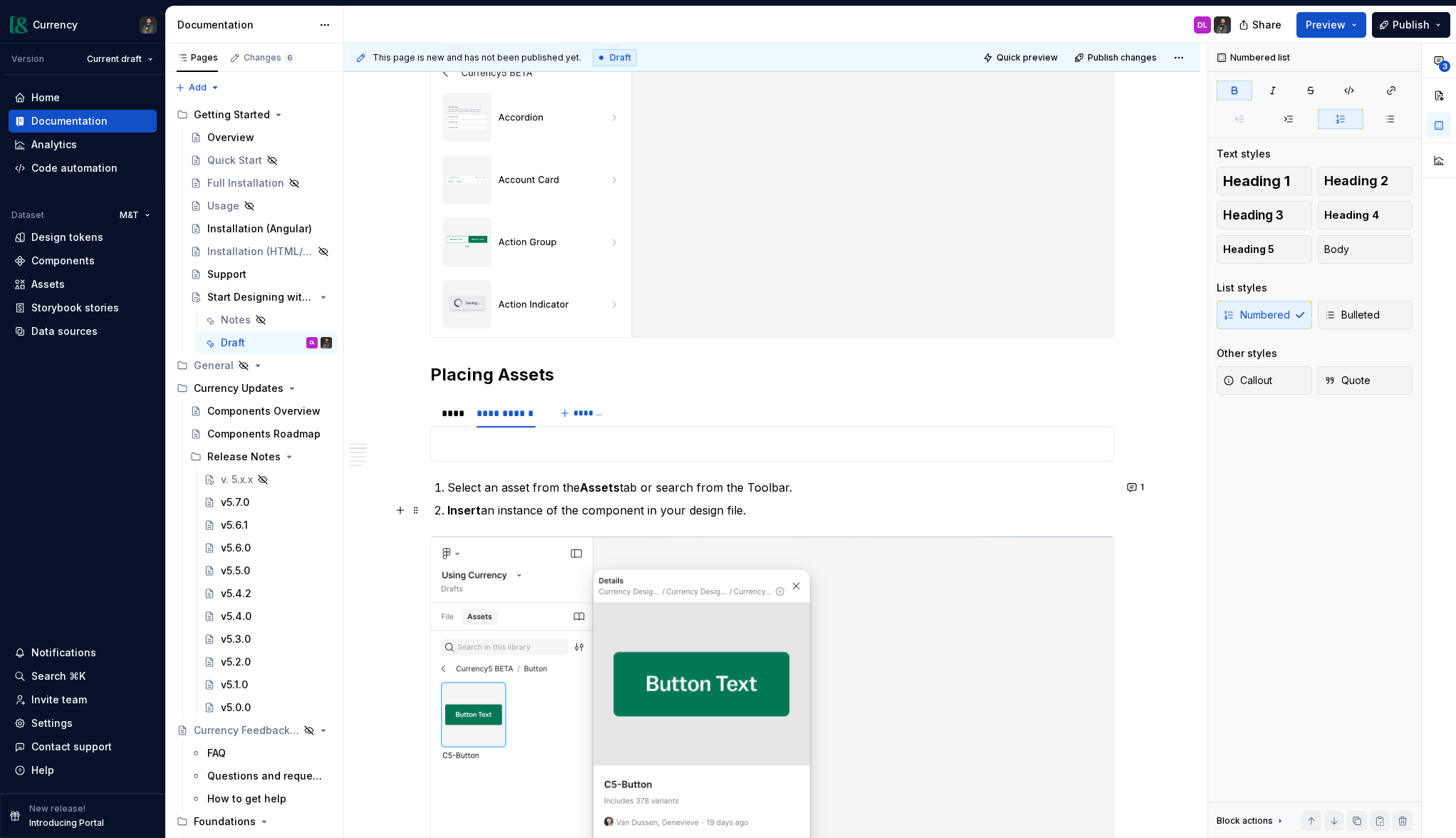
click at [608, 500] on ol "Select an asset from the Assets tab or search from the Toolbar. Insert an insta…" at bounding box center [780, 499] width 667 height 40
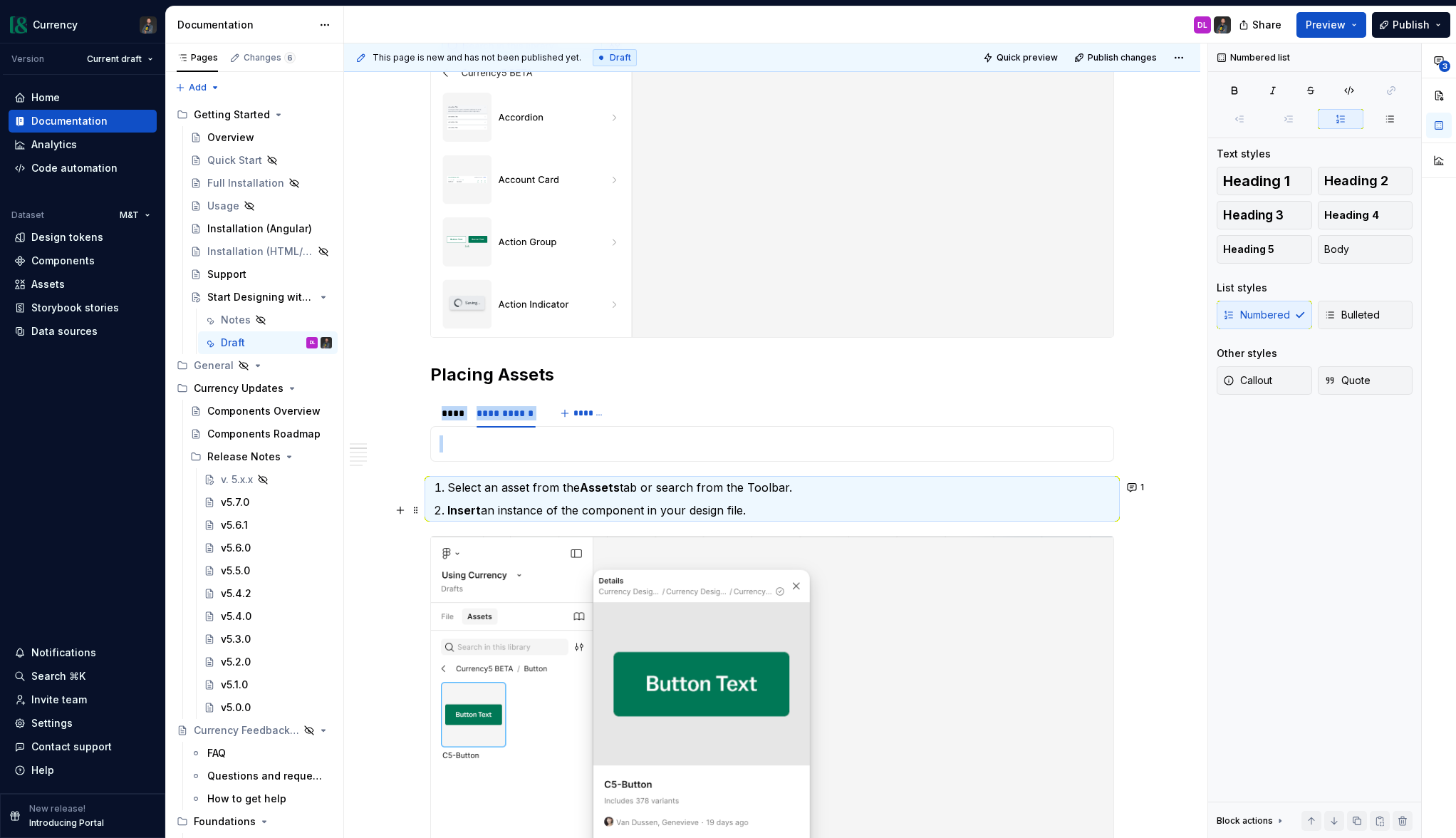
click at [608, 500] on ol "Select an asset from the Assets tab or search from the Toolbar. Insert an insta…" at bounding box center [780, 499] width 667 height 40
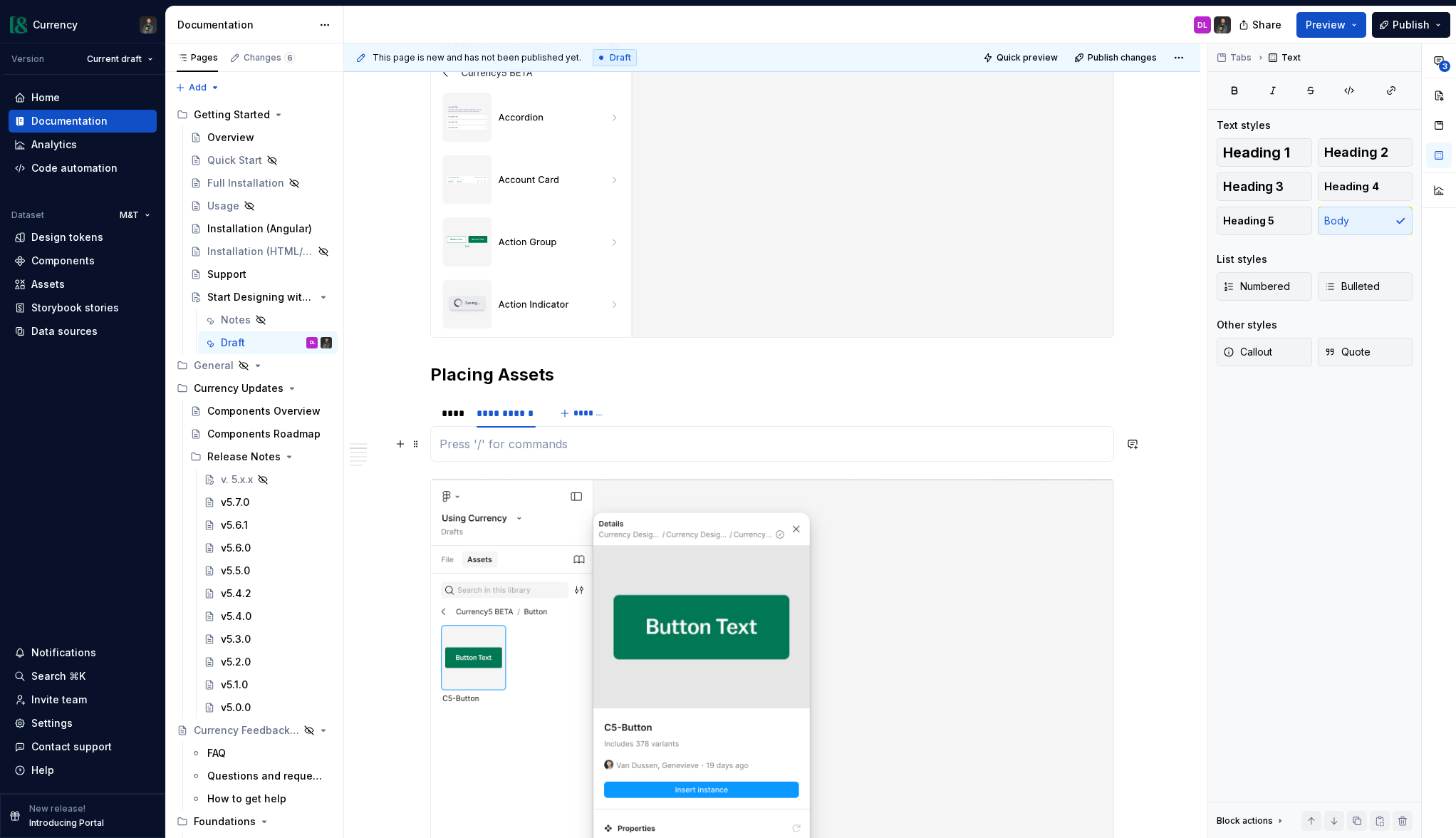
click at [549, 450] on p at bounding box center [772, 444] width 665 height 17
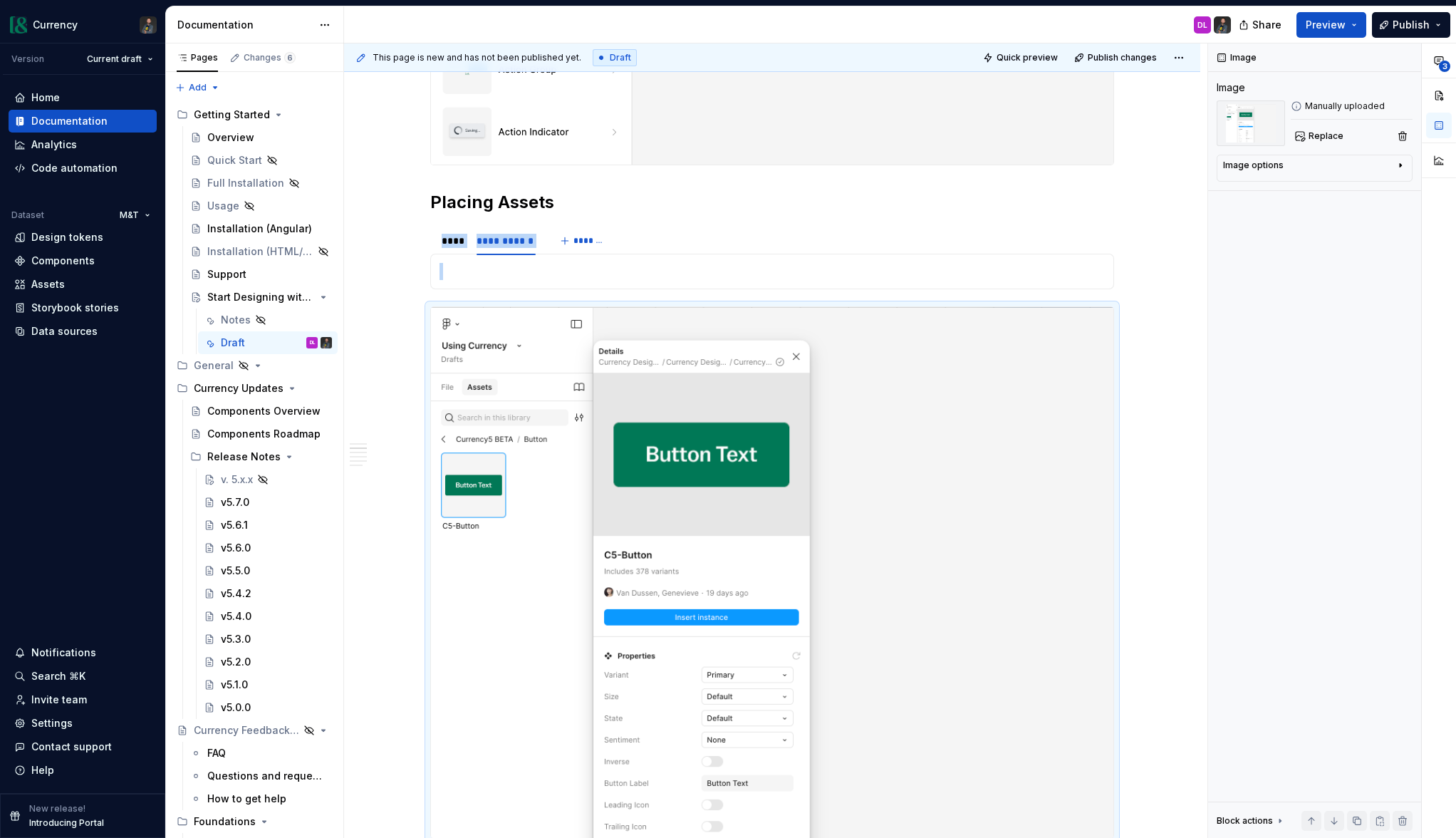
type textarea "*"
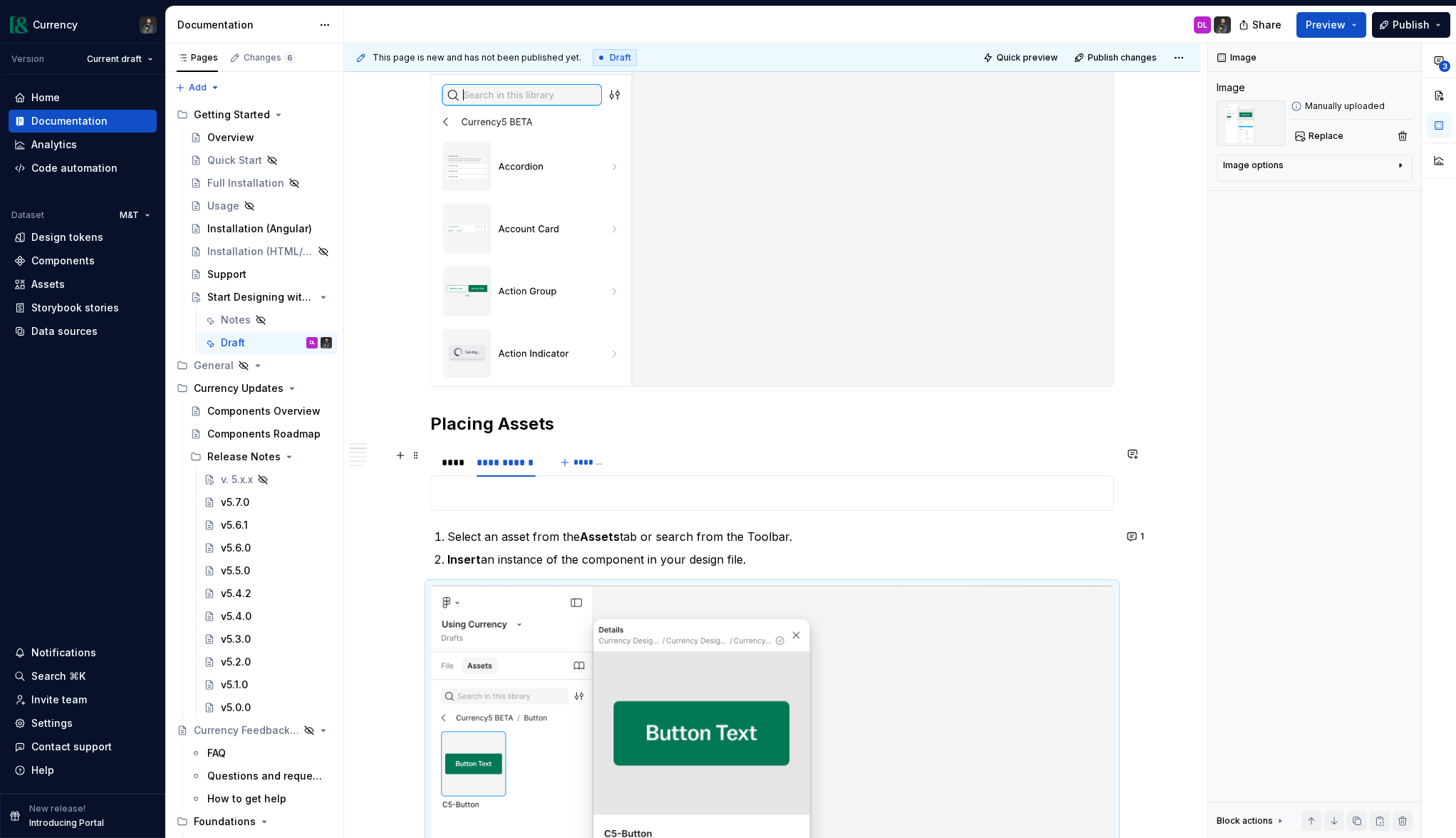
scroll to position [577, 0]
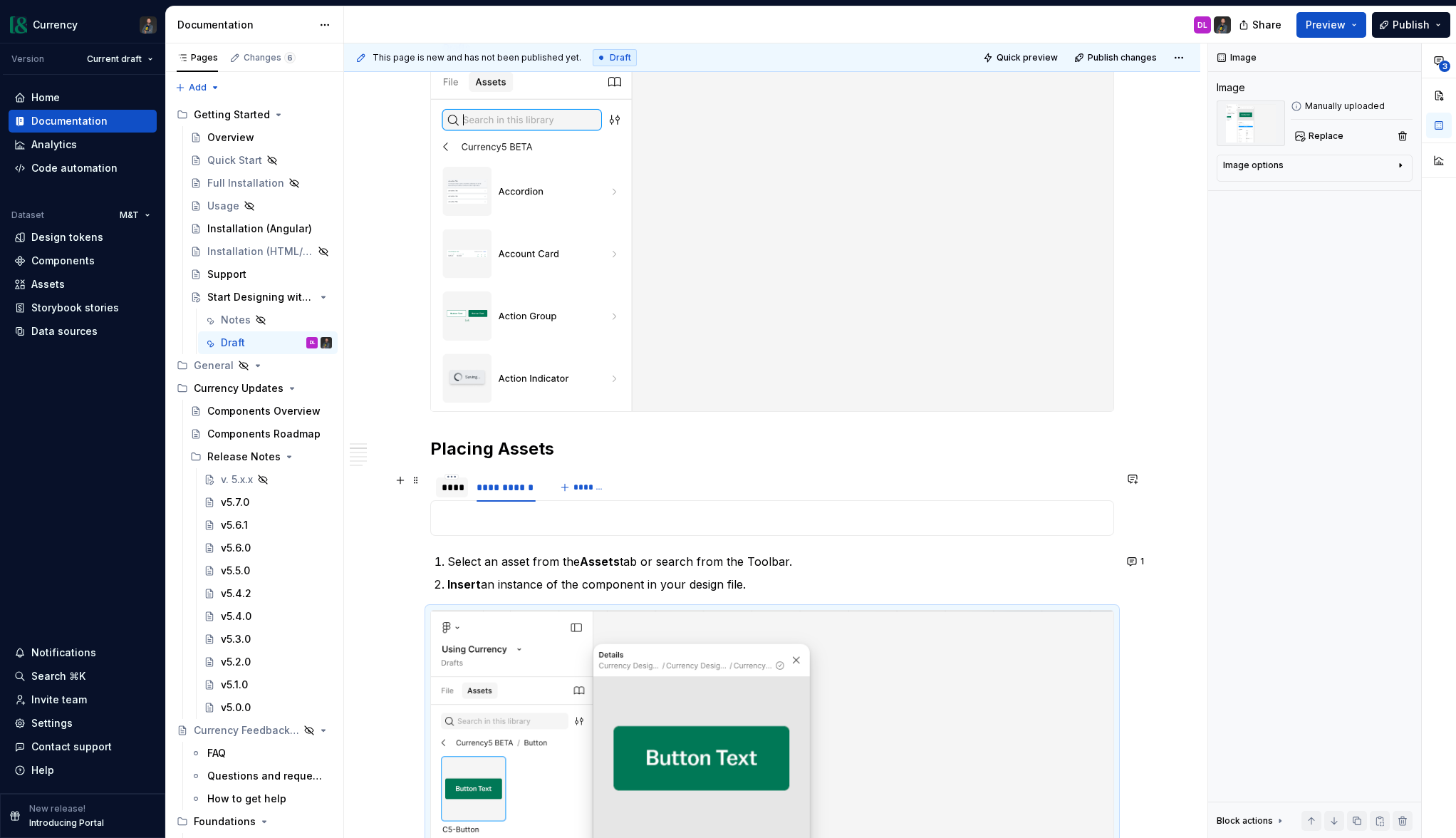
click at [455, 490] on div "****" at bounding box center [452, 488] width 21 height 14
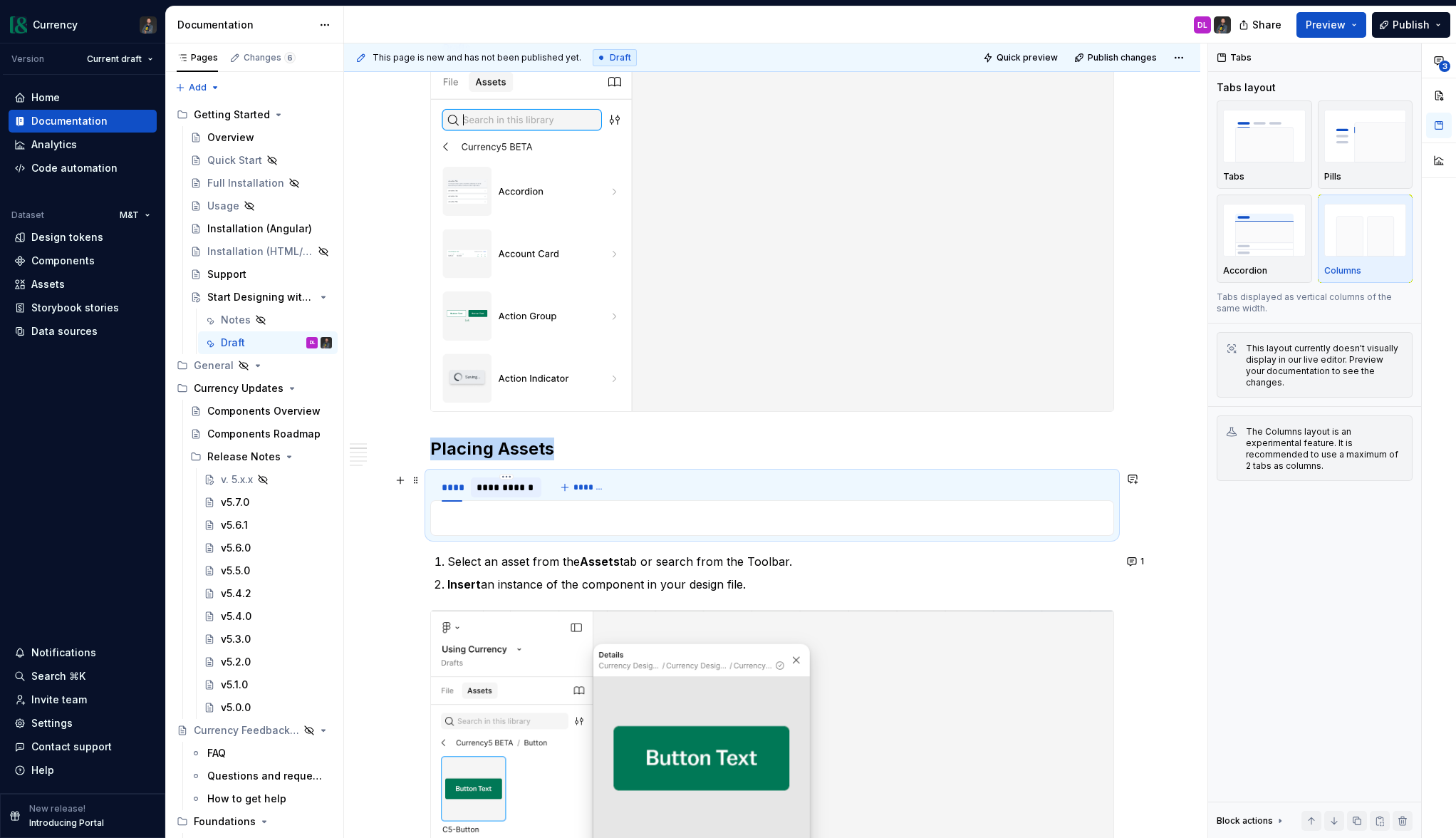
click at [504, 489] on div "**********" at bounding box center [506, 488] width 60 height 14
click at [462, 489] on div "****" at bounding box center [452, 488] width 21 height 14
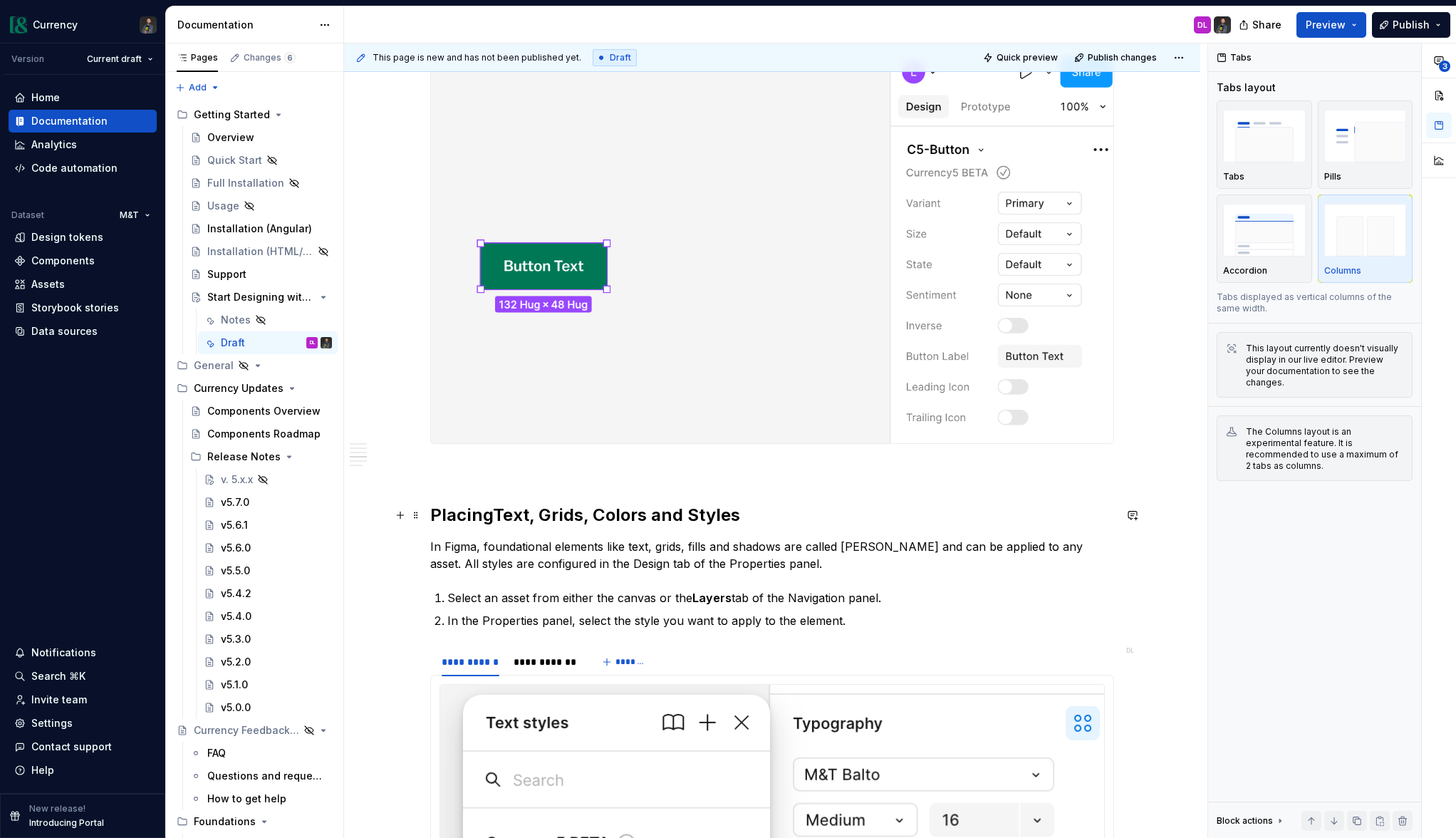
scroll to position [2189, 0]
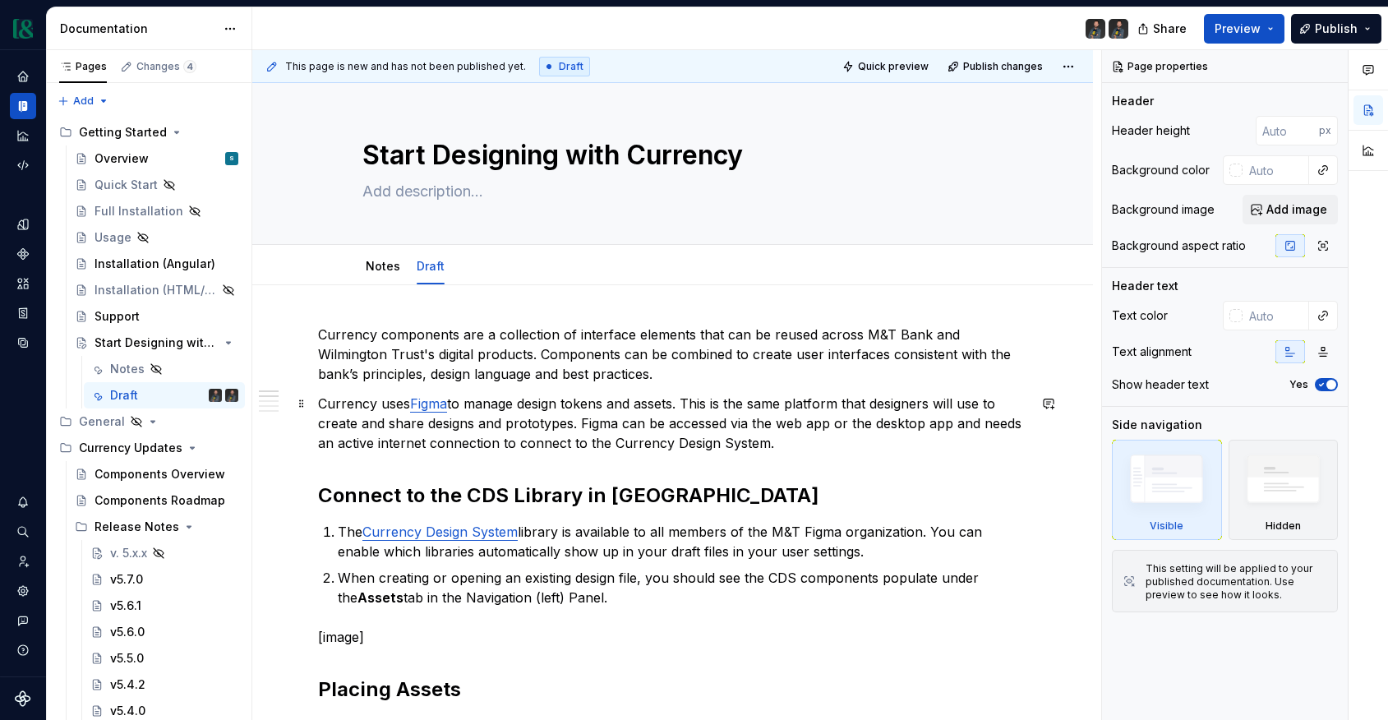
type textarea "*"
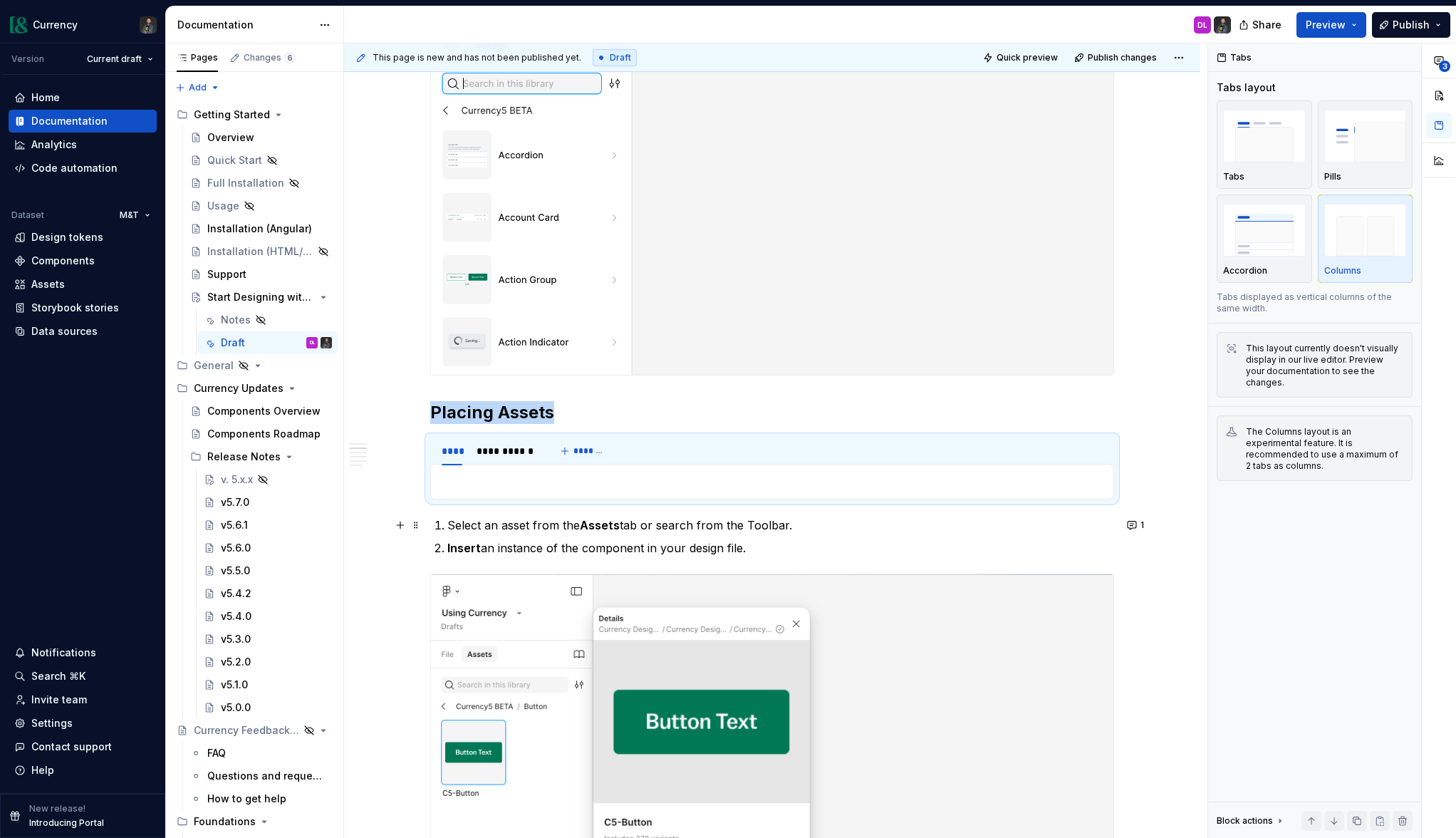
scroll to position [580, 0]
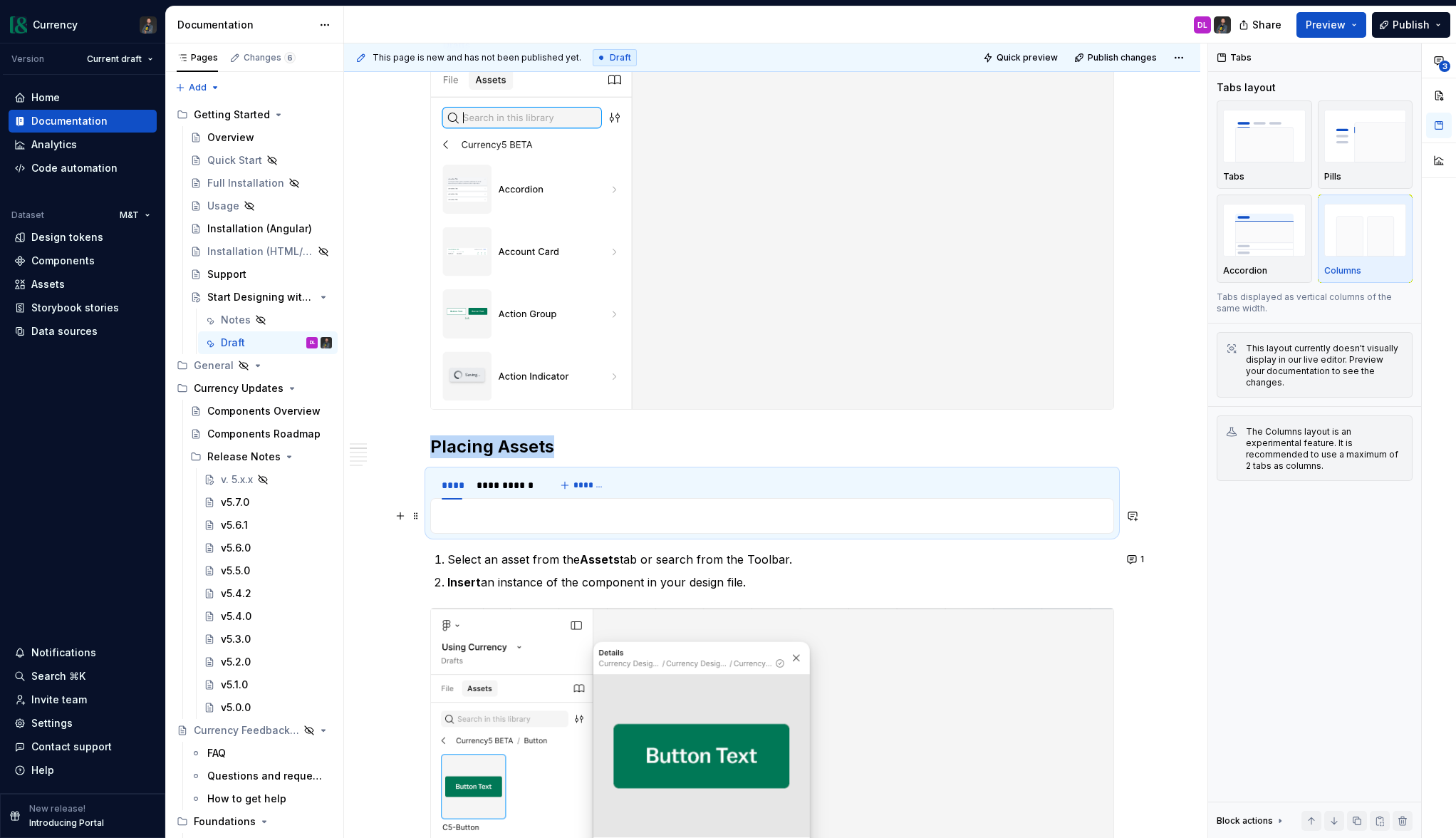
click at [506, 516] on p at bounding box center [772, 516] width 665 height 17
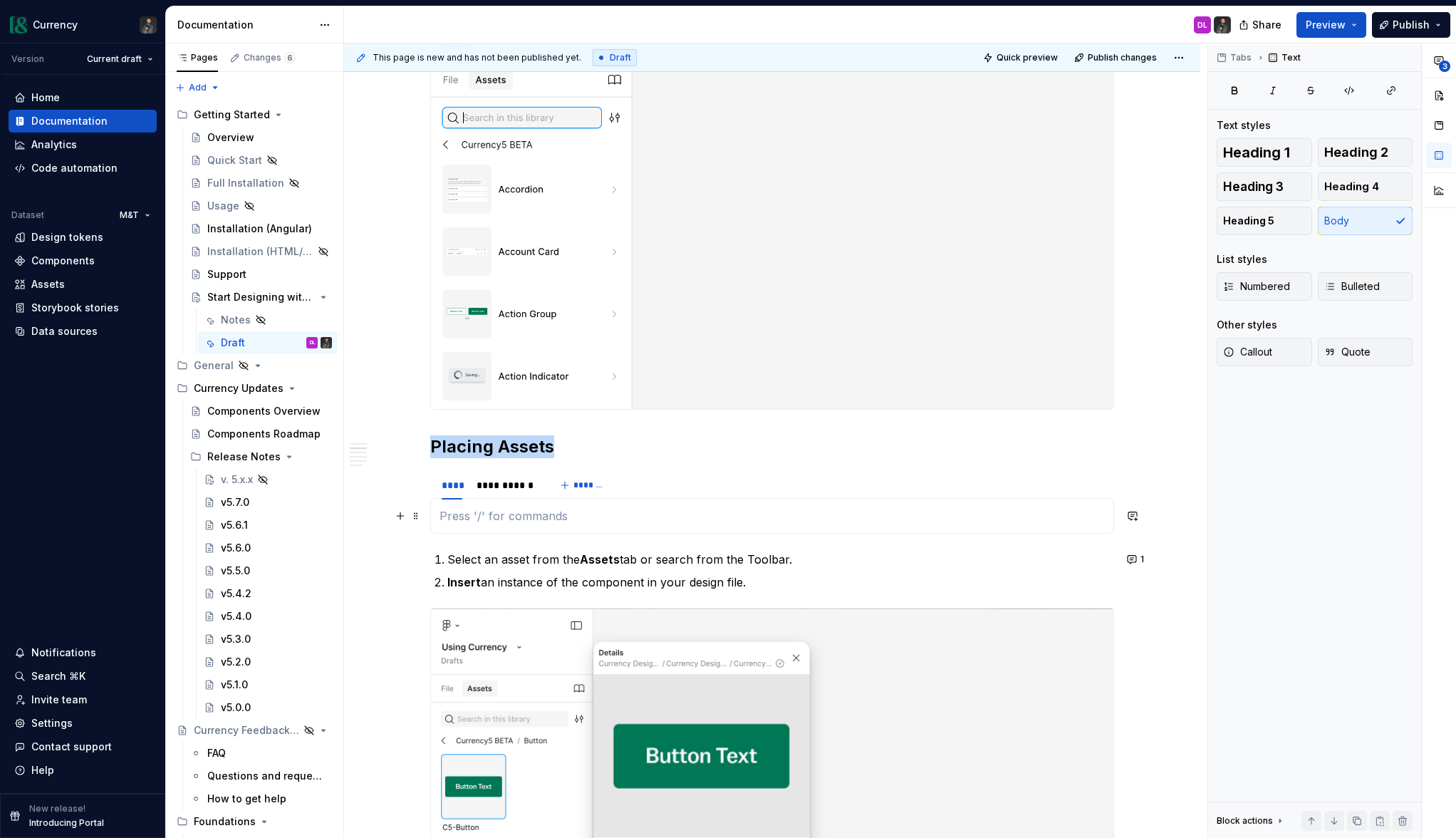
scroll to position [577, 0]
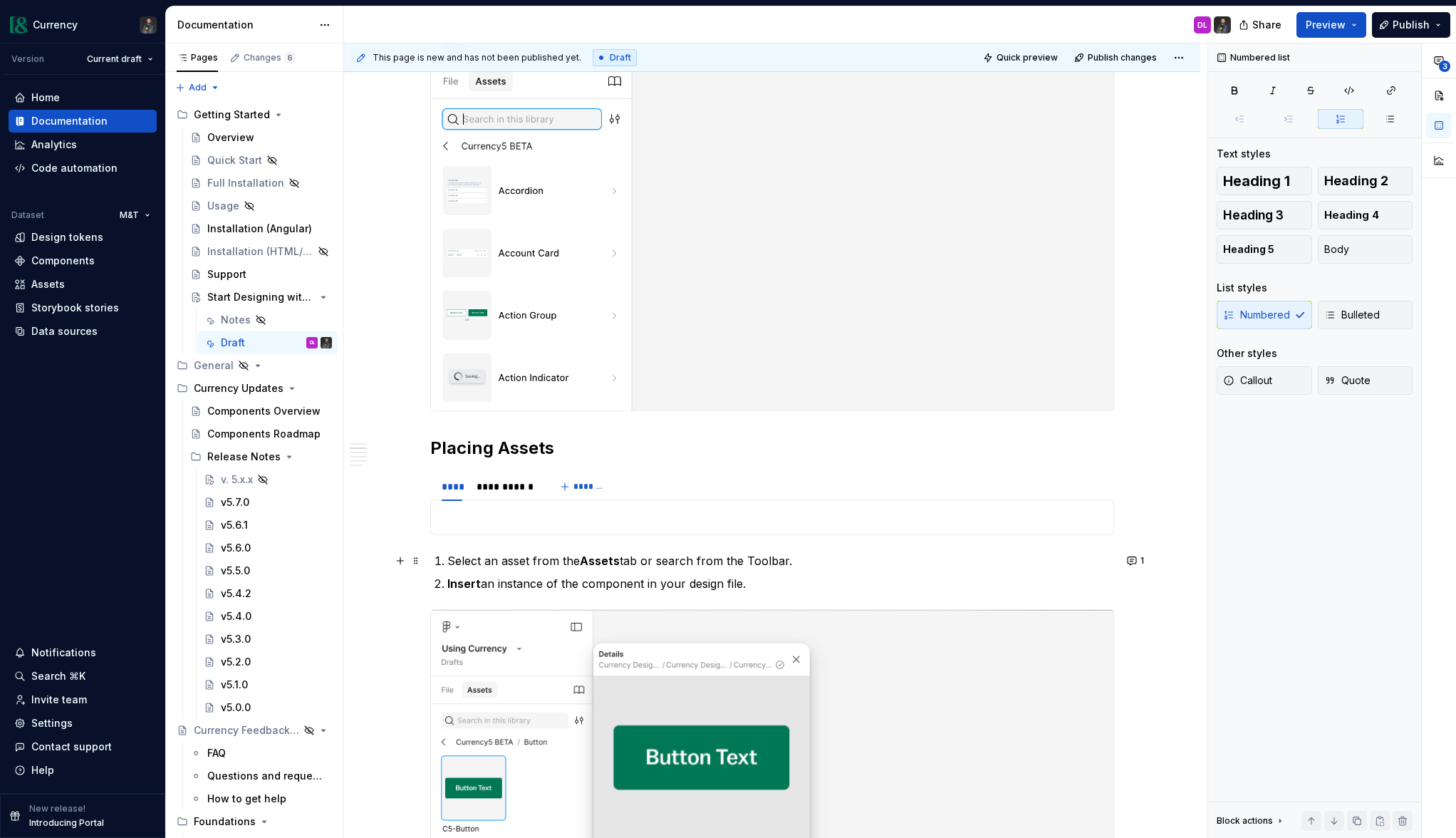
click at [532, 566] on p "Select an asset from the Assets tab or search from the Toolbar." at bounding box center [780, 561] width 667 height 17
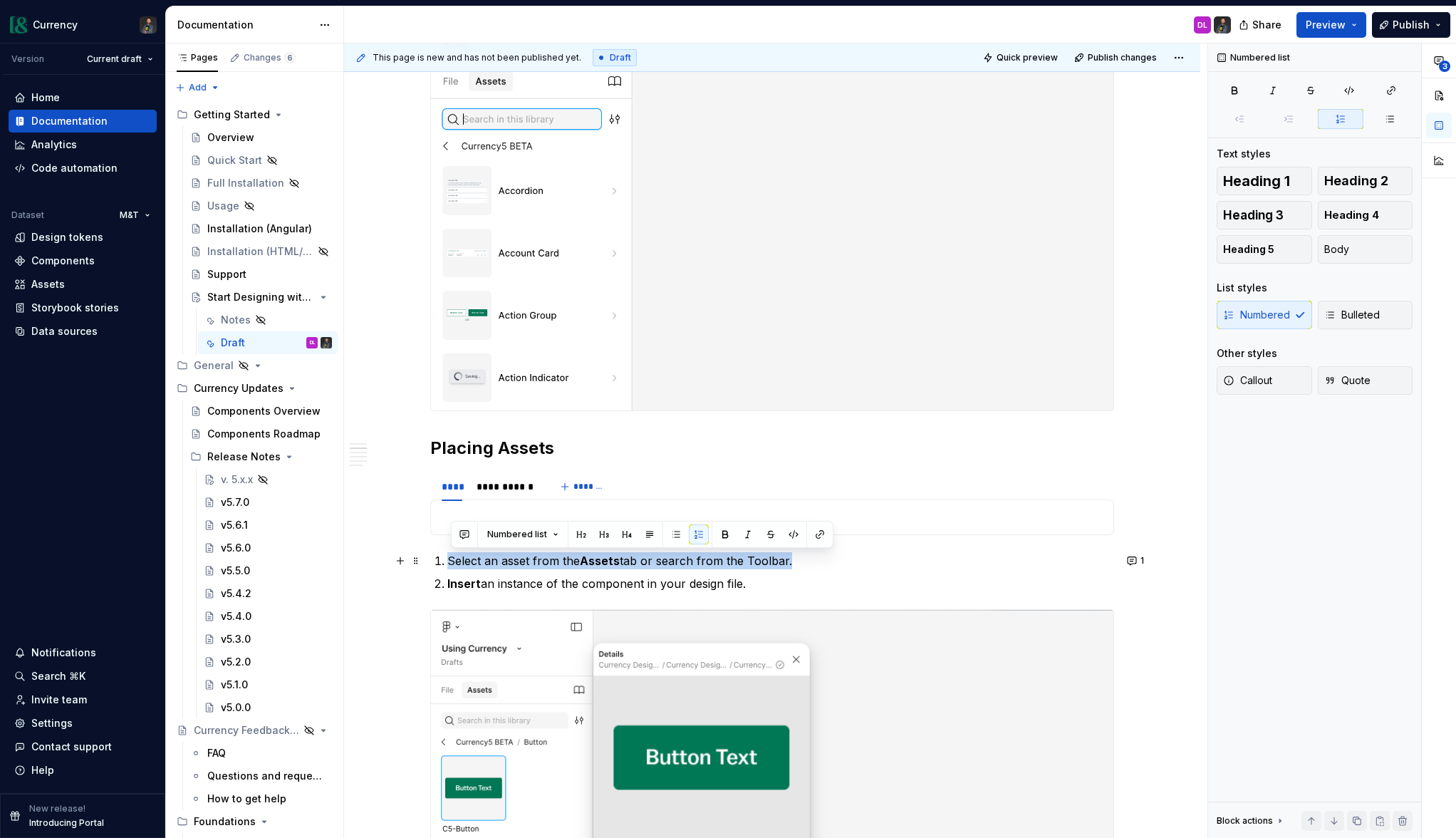
click at [532, 566] on p "Select an asset from the Assets tab or search from the Toolbar." at bounding box center [780, 561] width 667 height 17
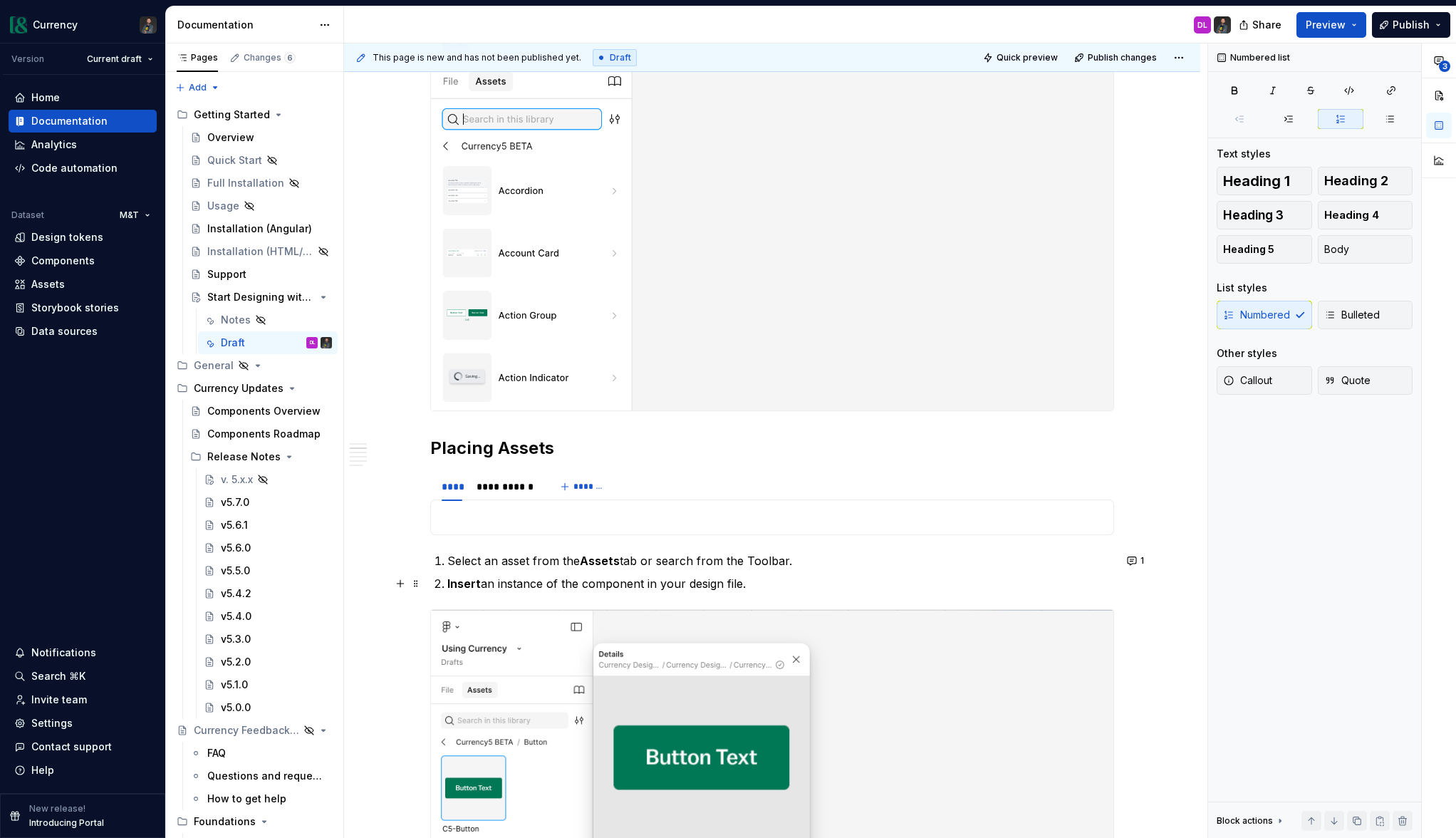
drag, startPoint x: 641, startPoint y: 576, endPoint x: 681, endPoint y: 579, distance: 40.1
click at [650, 577] on p "Insert an instance of the component in your design file." at bounding box center [780, 584] width 667 height 17
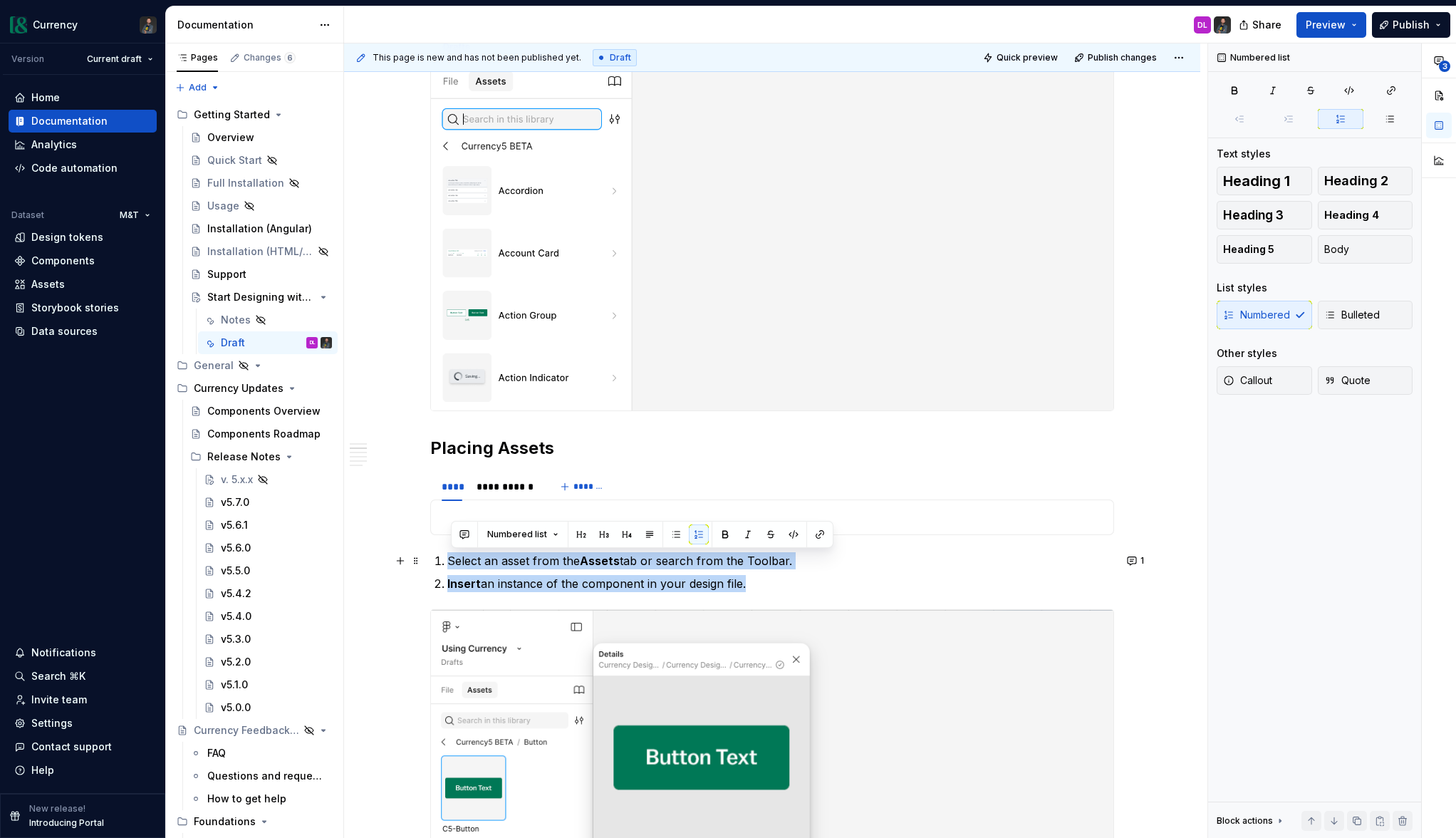
drag, startPoint x: 770, startPoint y: 584, endPoint x: 429, endPoint y: 564, distance: 341.6
copy ol "Select an asset from the Assets tab or search from the Toolbar. Insert an insta…"
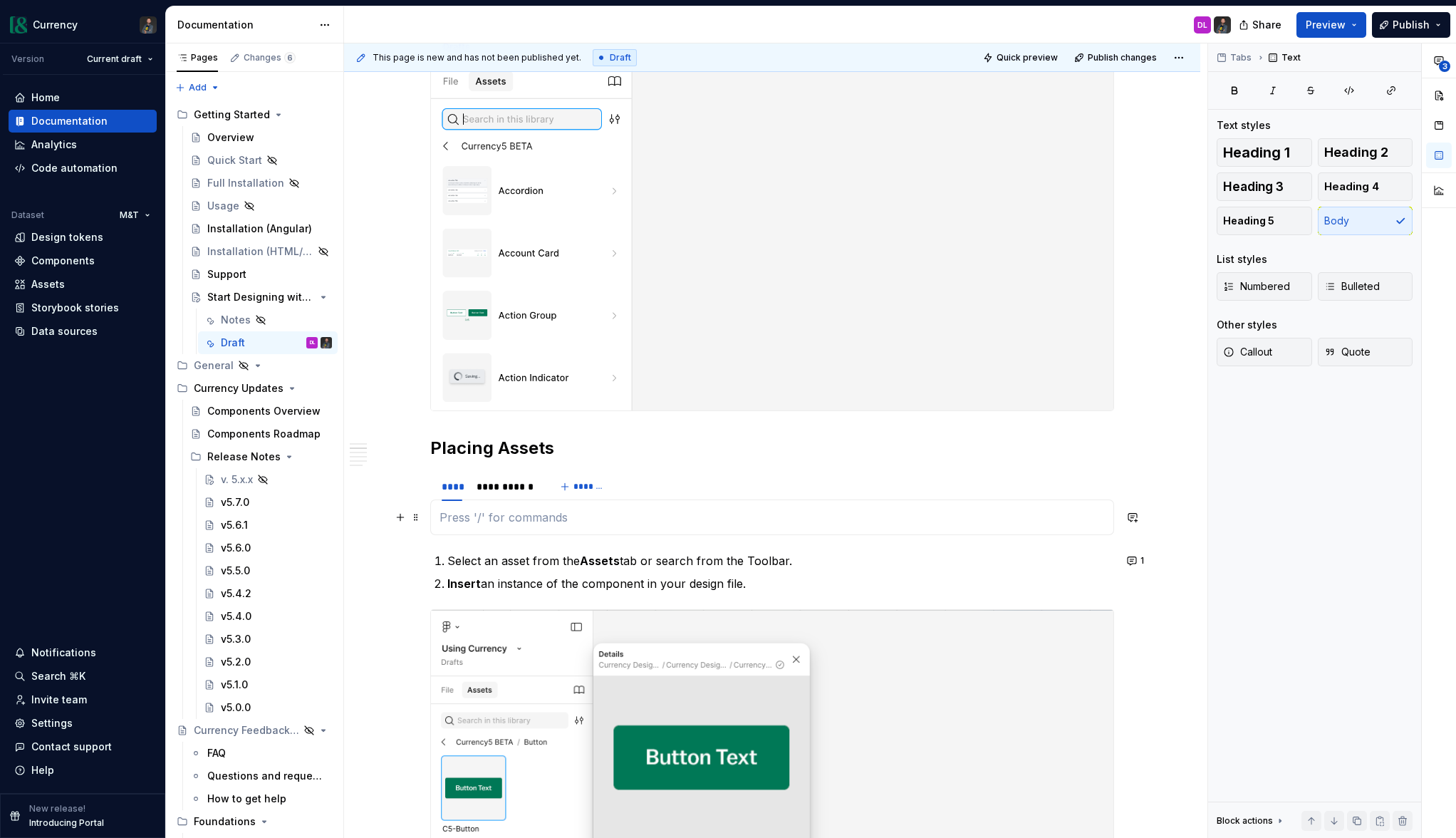
click at [460, 510] on p at bounding box center [772, 518] width 665 height 17
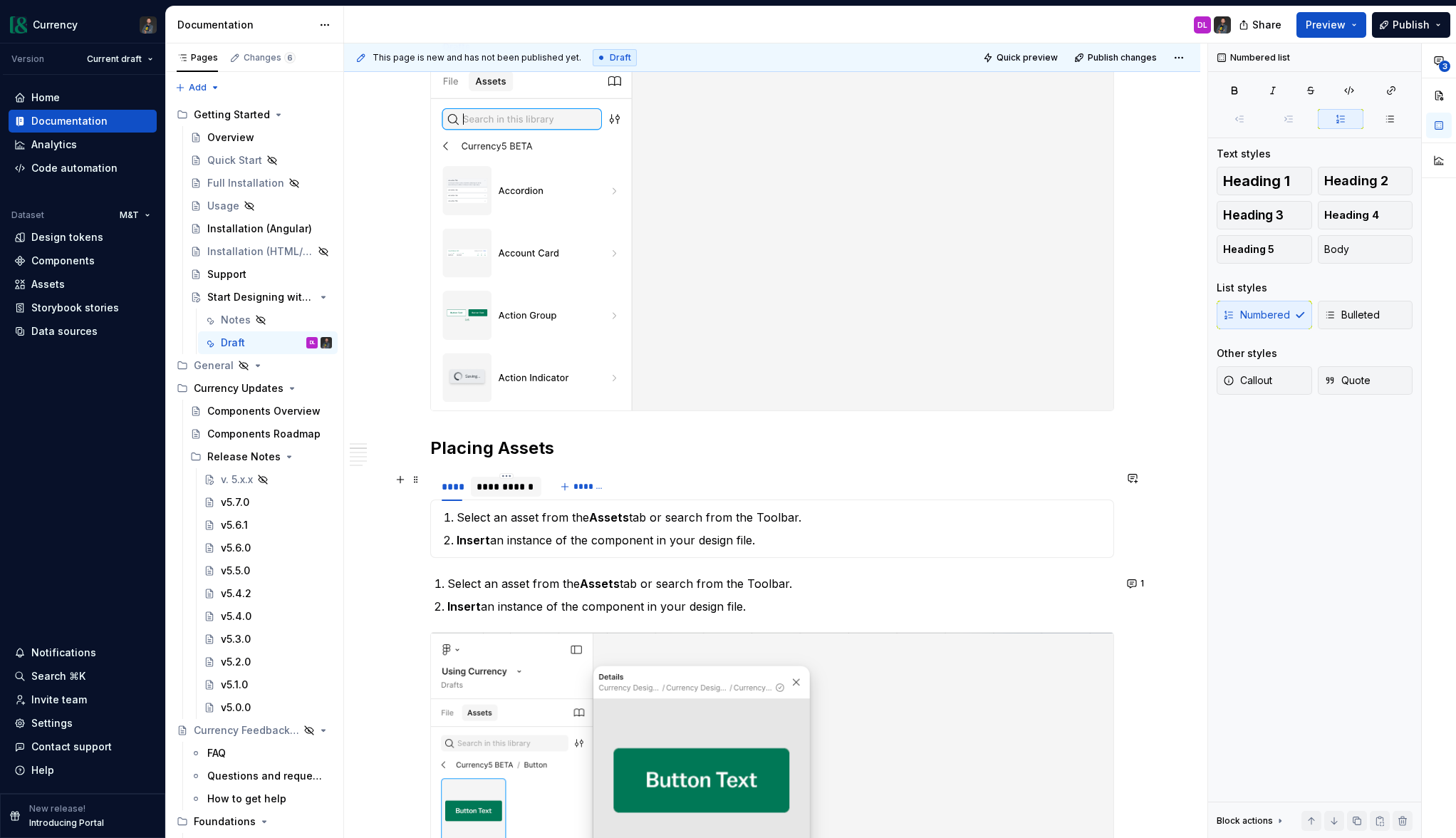
click at [517, 490] on div "**********" at bounding box center [506, 487] width 60 height 14
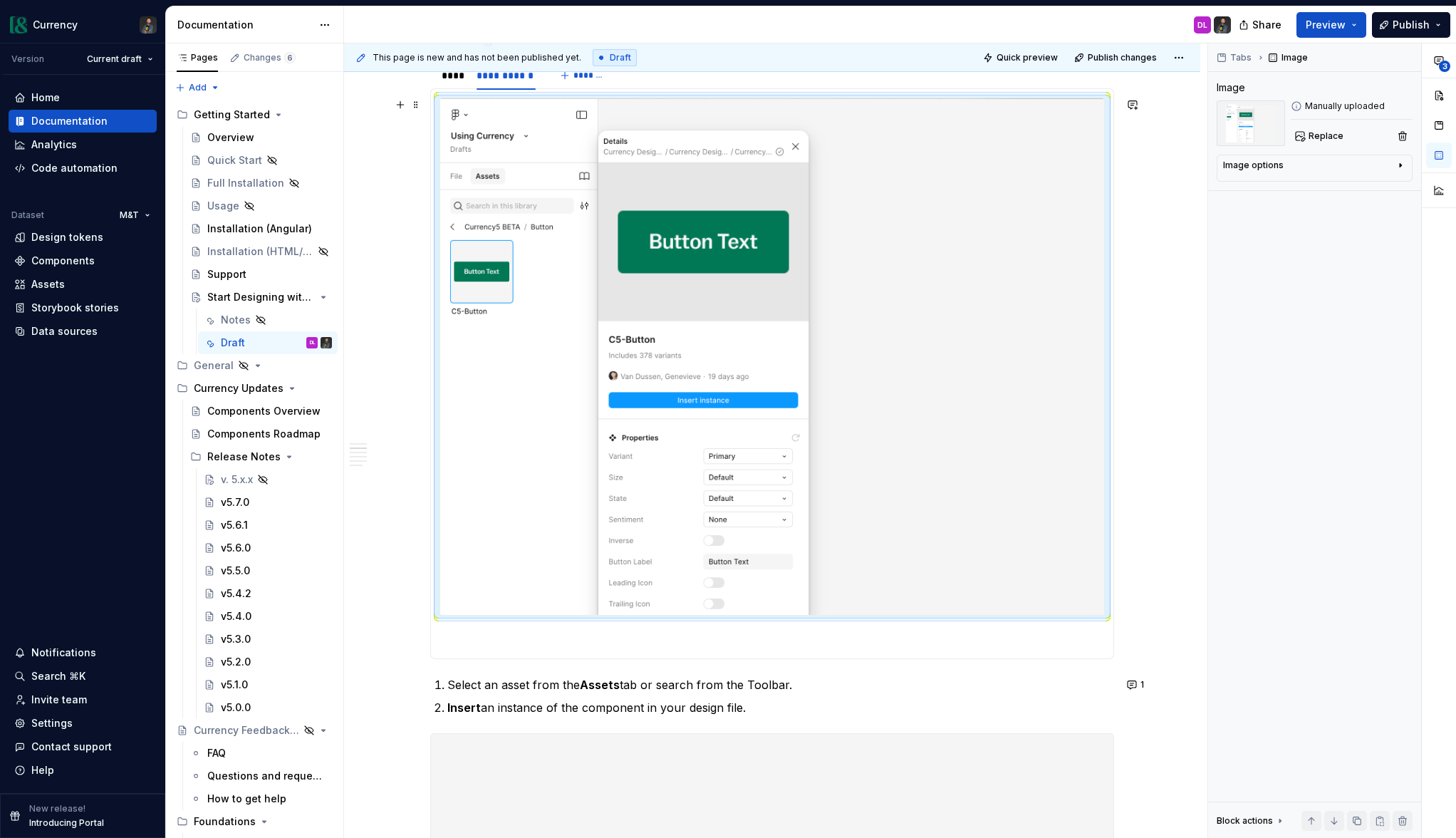
scroll to position [1066, 0]
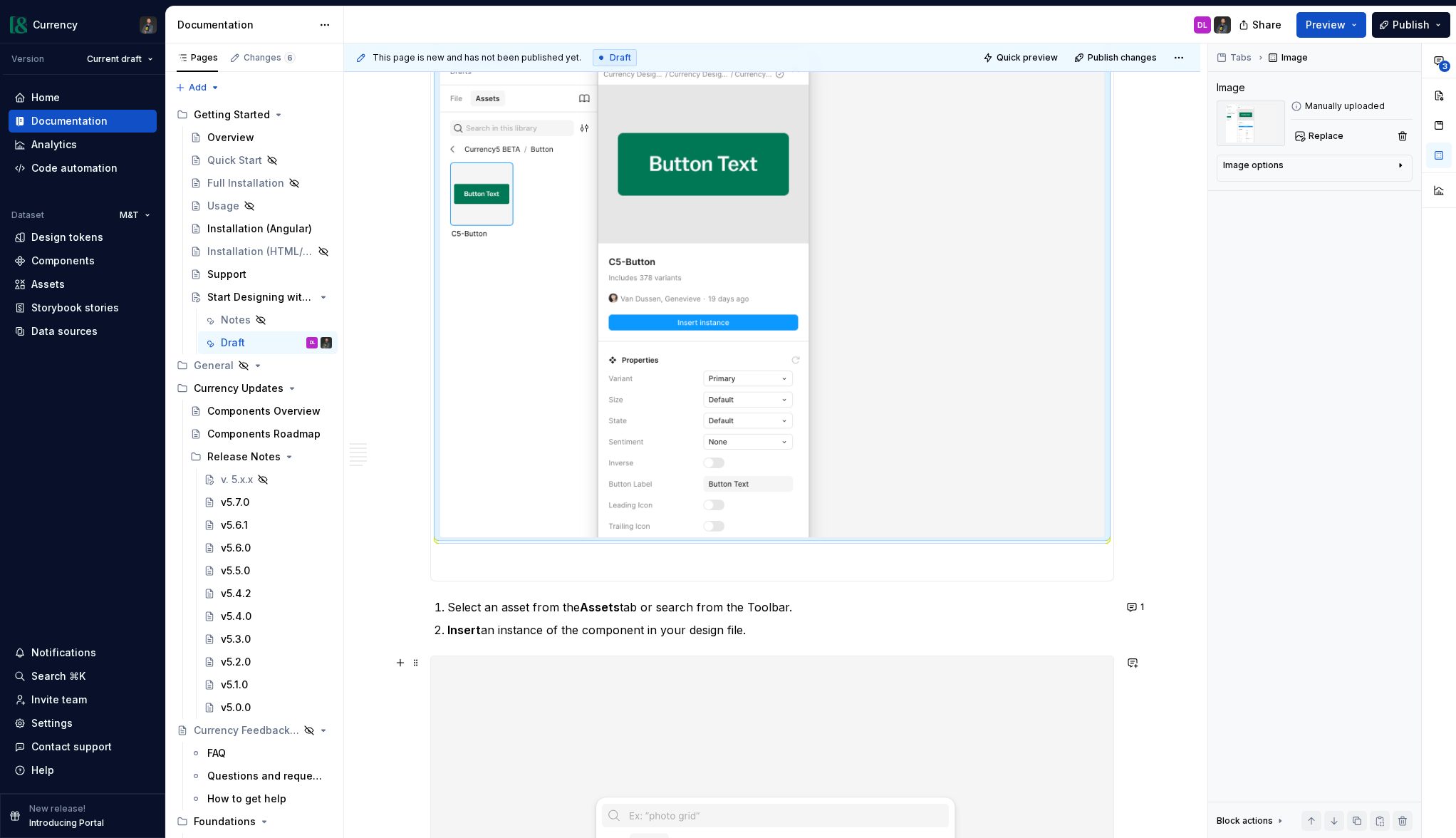
click at [669, 437] on img at bounding box center [773, 278] width 664 height 516
click at [1392, 164] on div "Image options" at bounding box center [1309, 168] width 172 height 17
click at [1392, 164] on div "Image options" at bounding box center [1309, 165] width 172 height 11
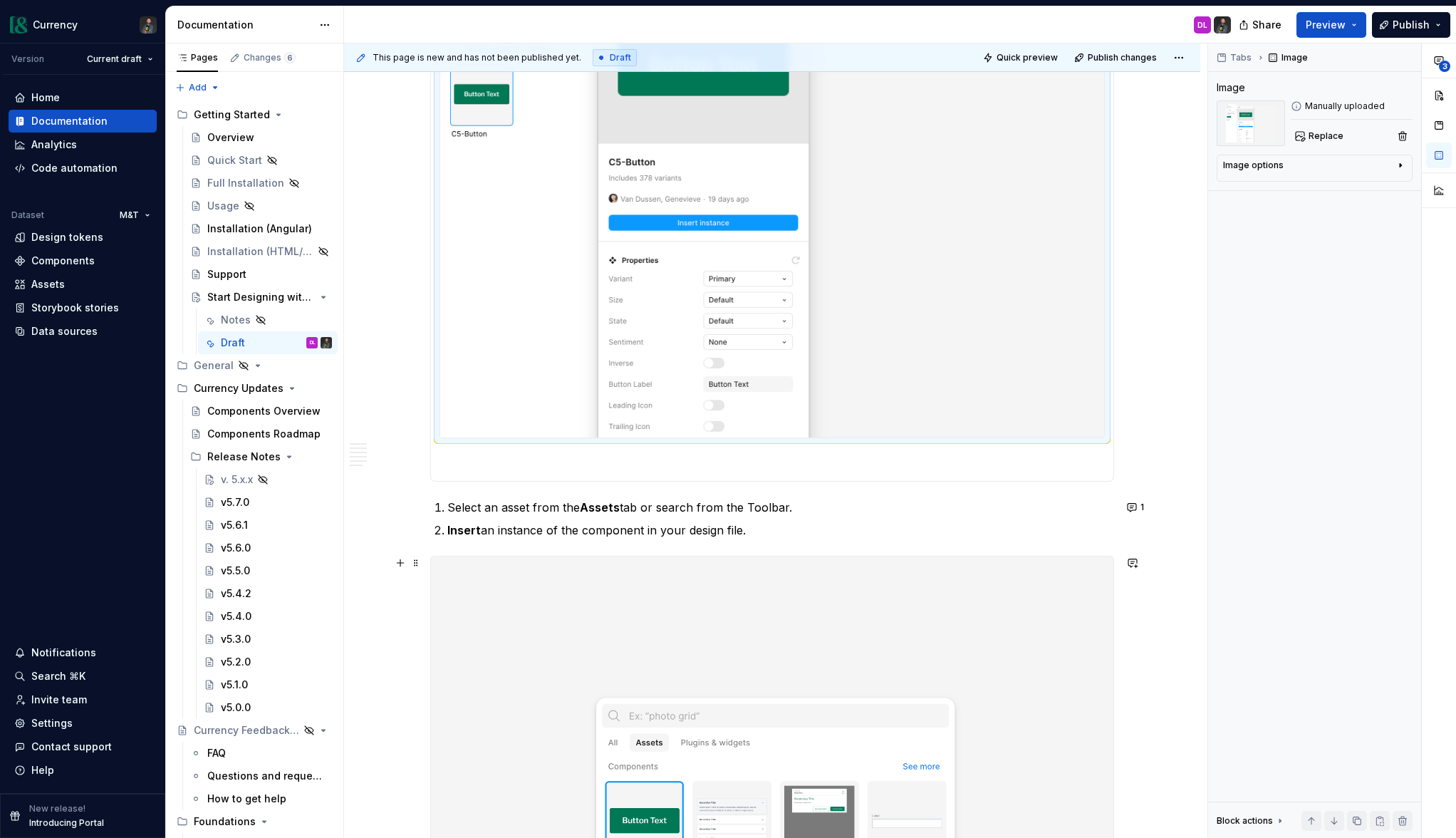
scroll to position [1169, 0]
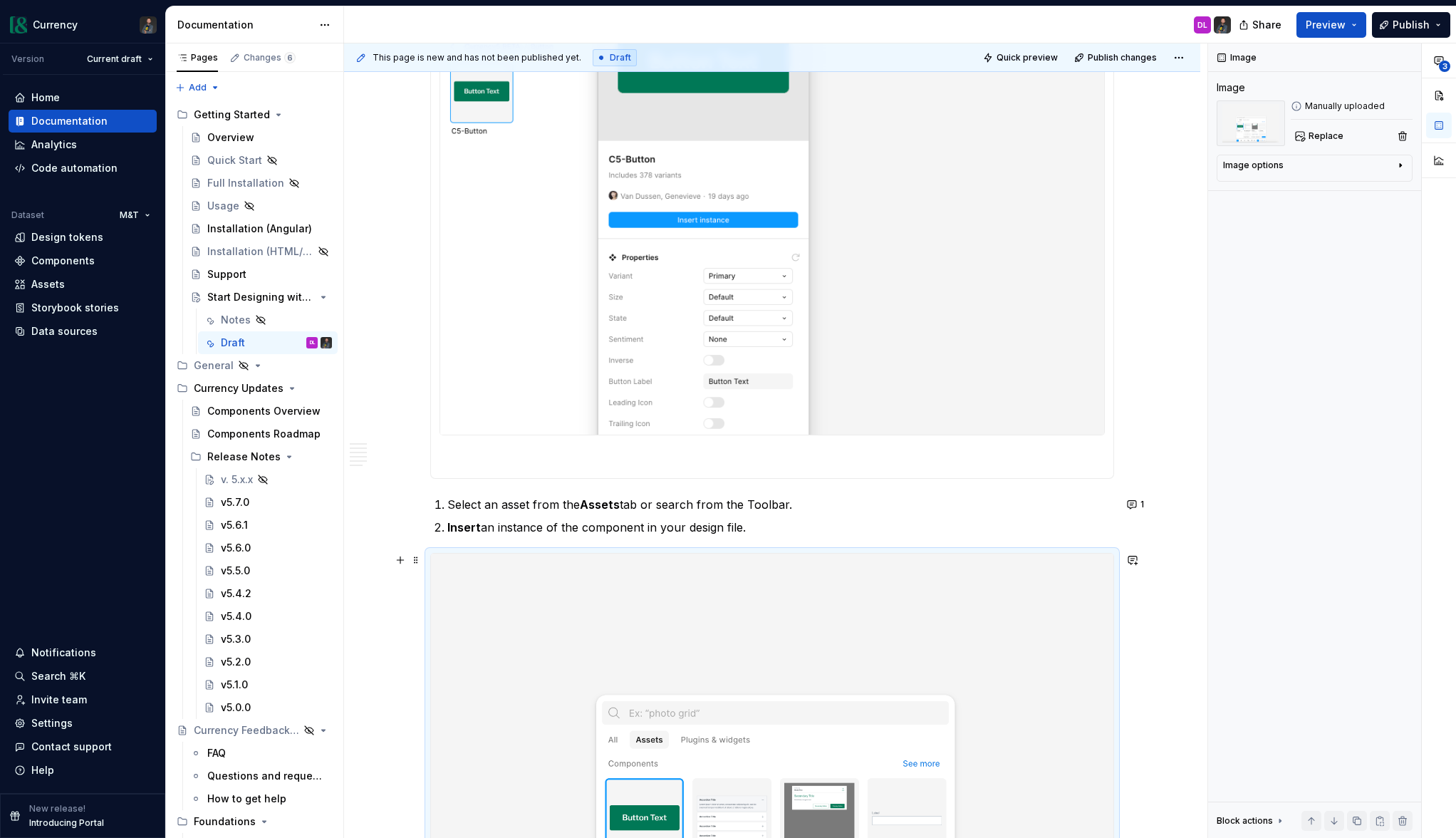
click at [533, 592] on img at bounding box center [772, 782] width 682 height 456
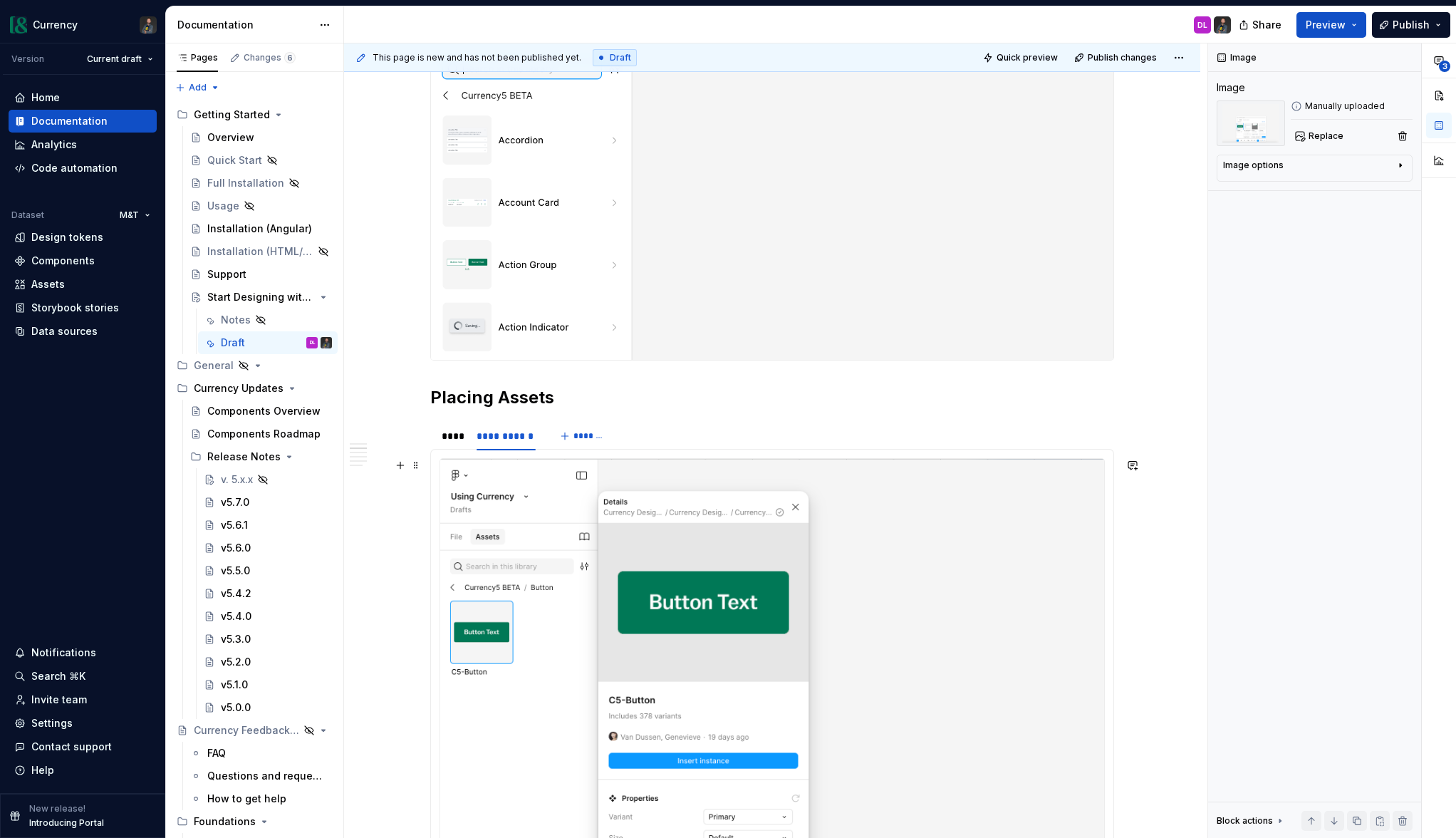
scroll to position [686, 0]
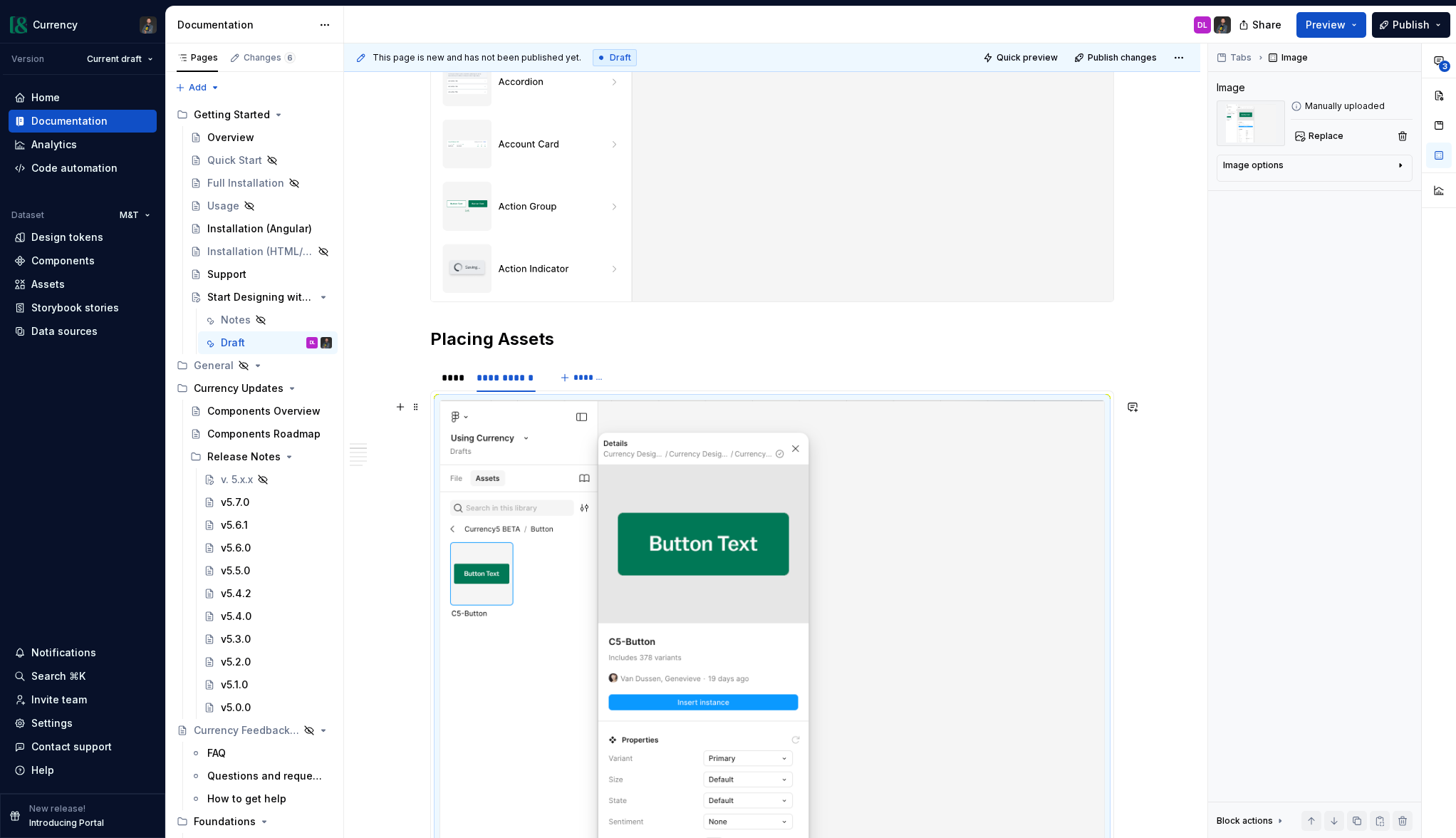
click at [748, 551] on img at bounding box center [773, 658] width 664 height 516
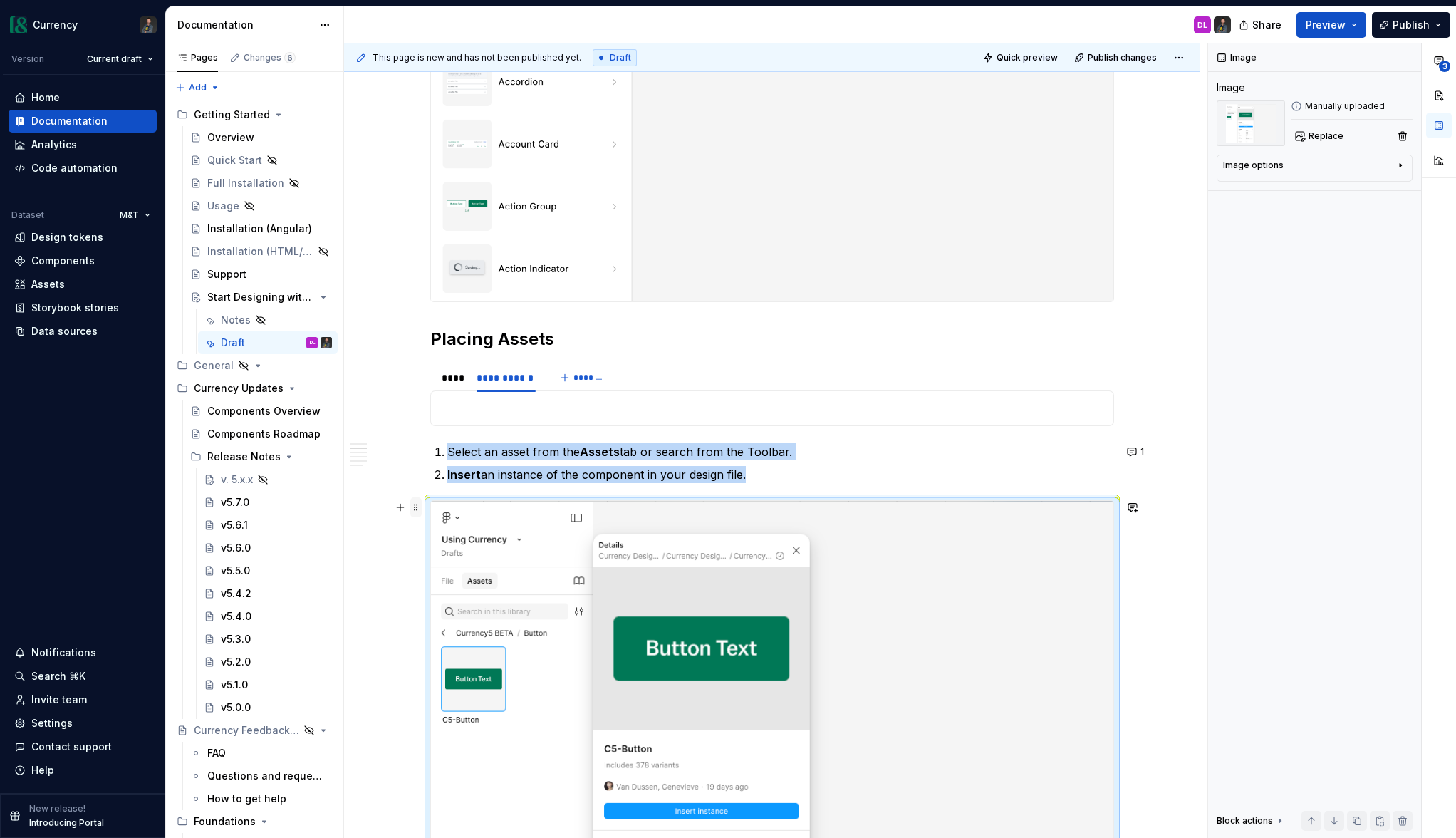
click at [421, 514] on span at bounding box center [415, 507] width 11 height 20
click at [1385, 821] on button "button" at bounding box center [1380, 821] width 20 height 20
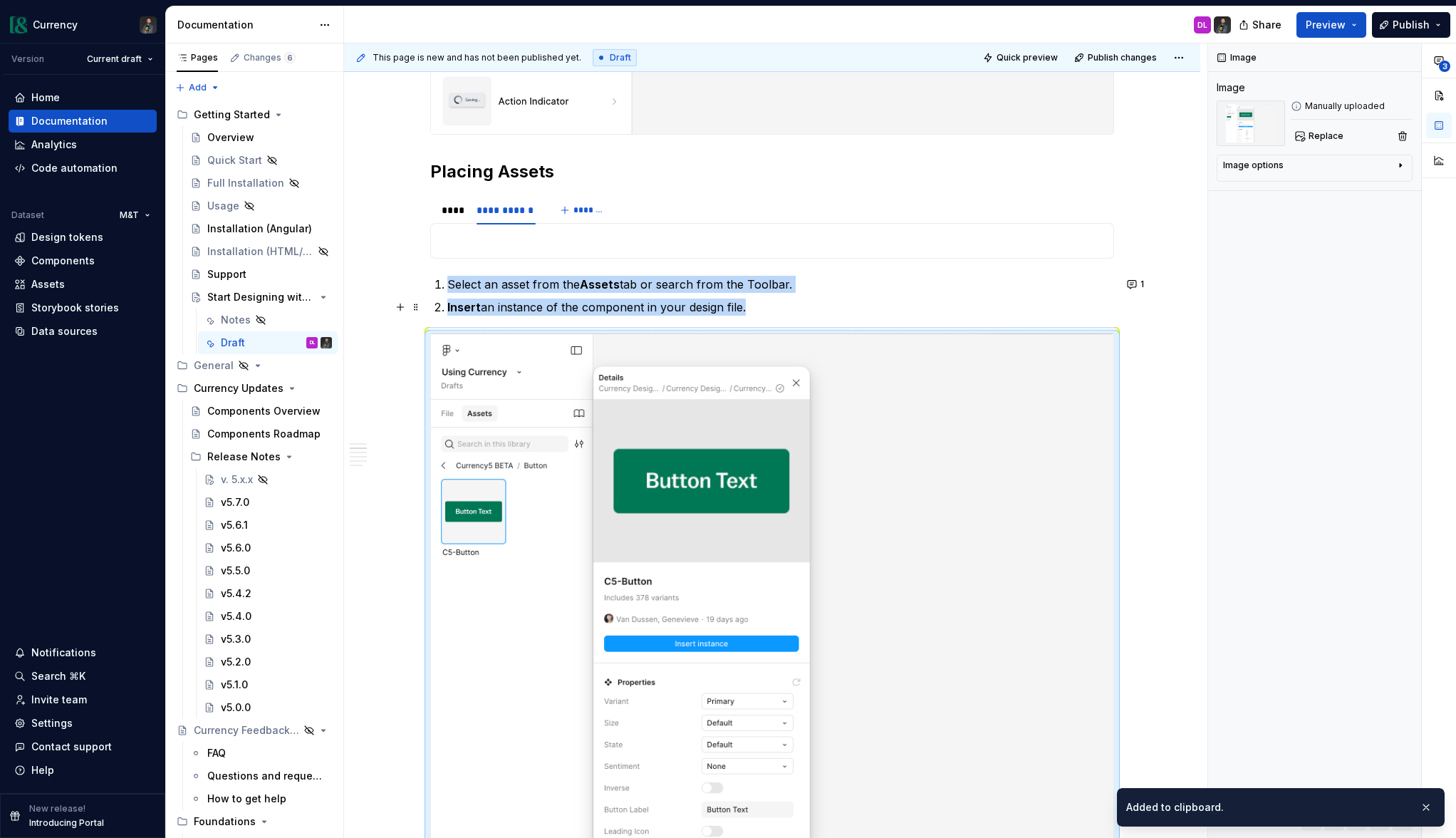
scroll to position [853, 0]
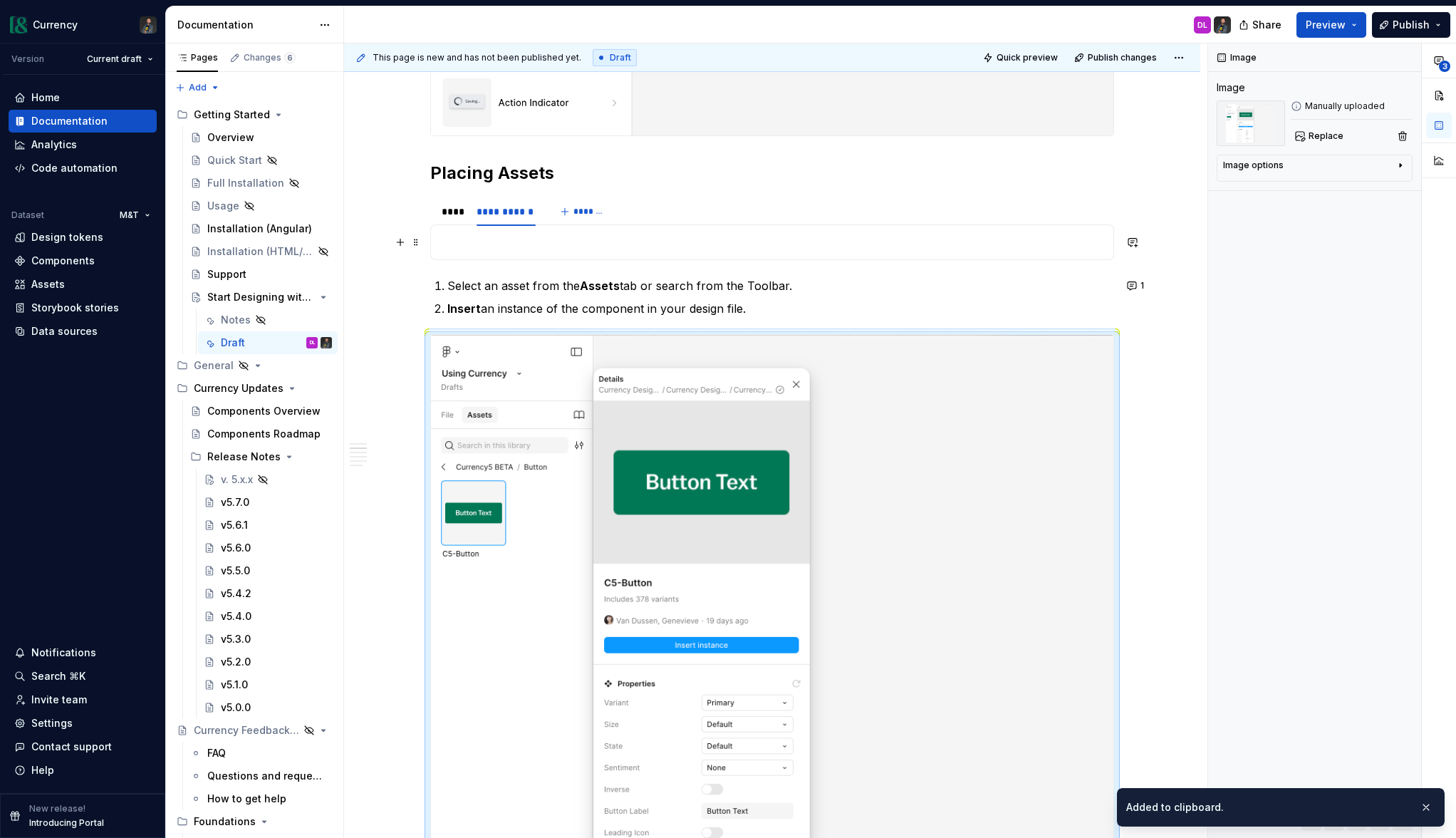
click at [557, 238] on p at bounding box center [772, 242] width 665 height 17
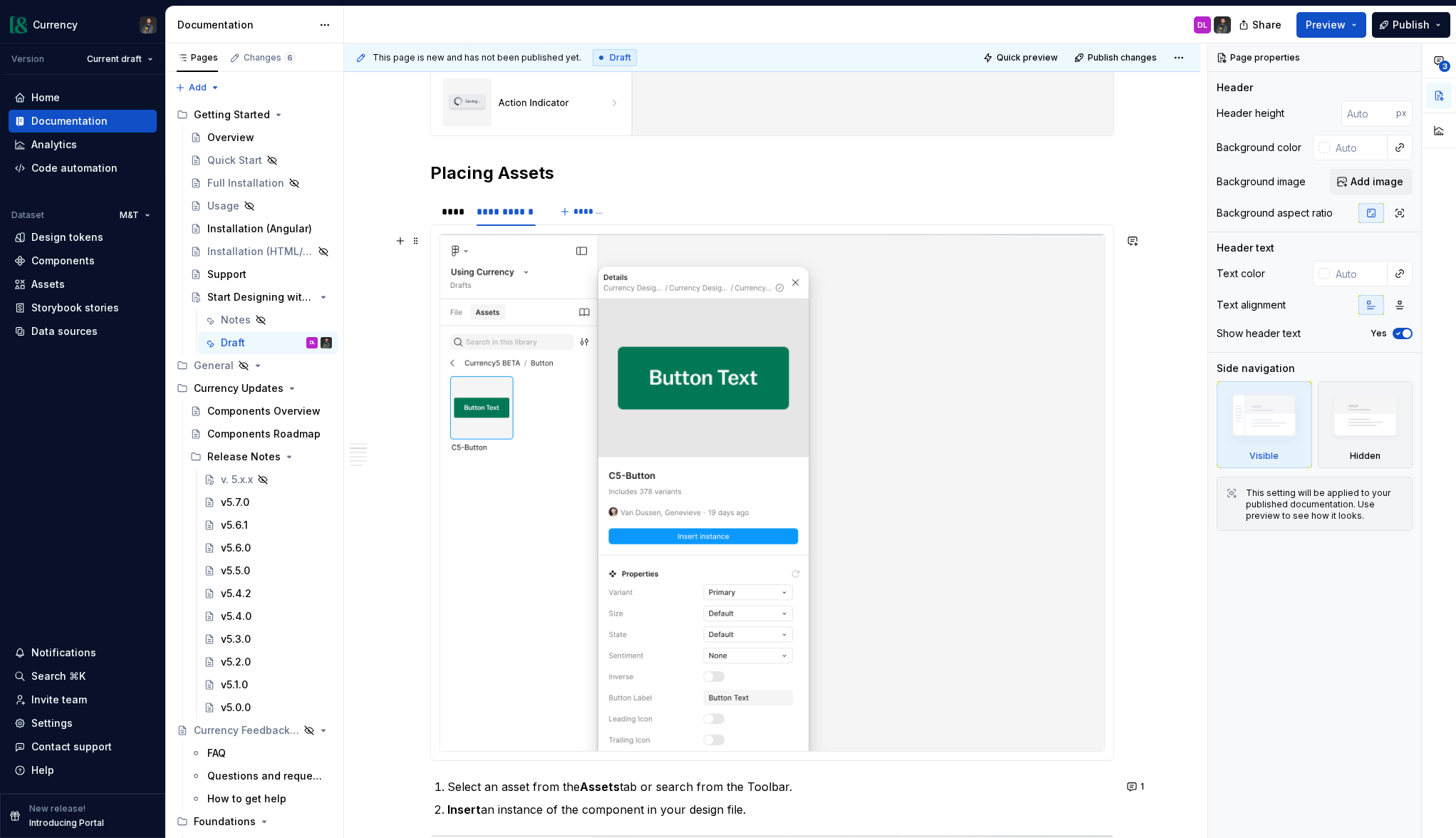
click at [465, 750] on div at bounding box center [772, 492] width 665 height 517
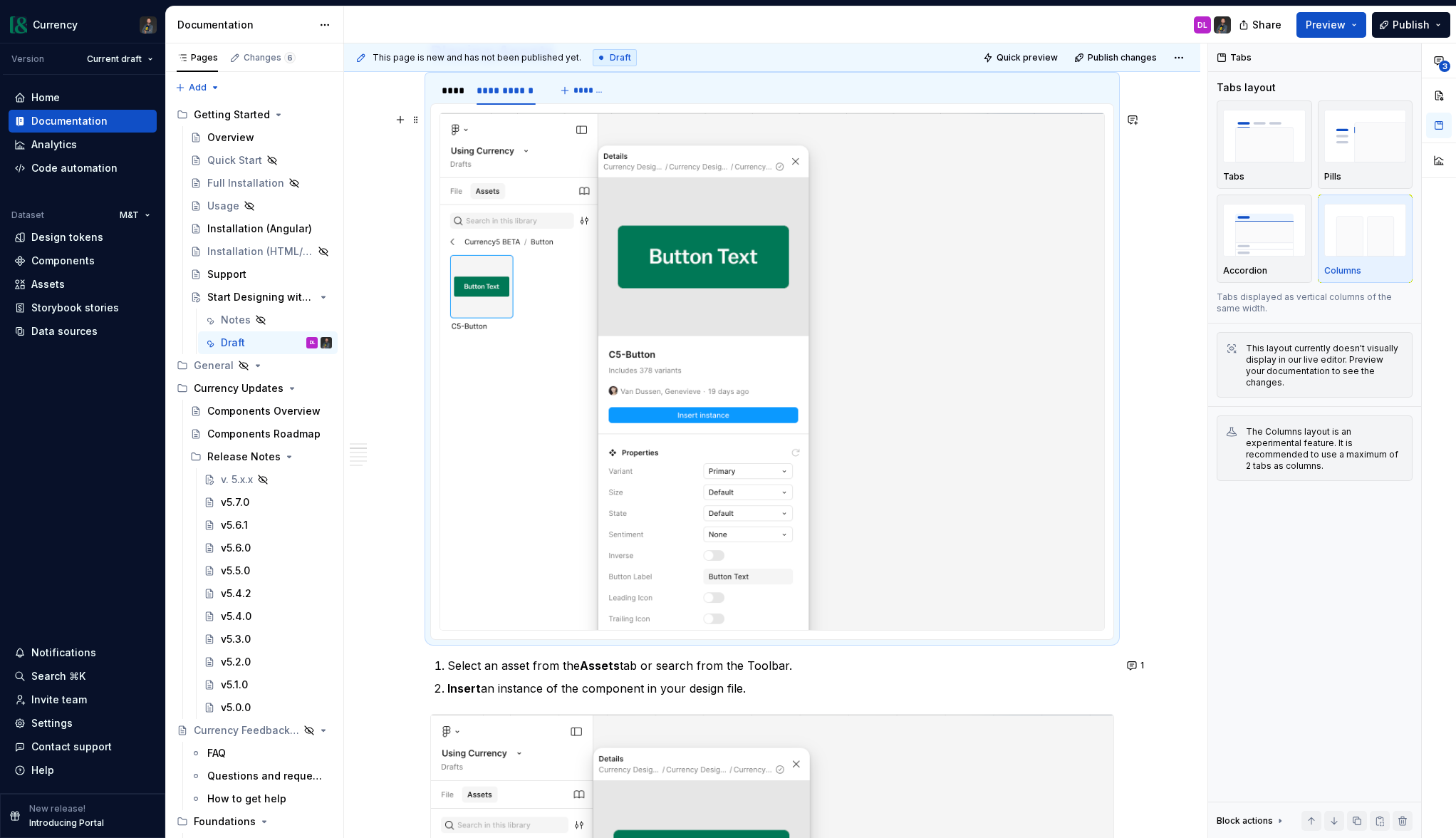
scroll to position [981, 0]
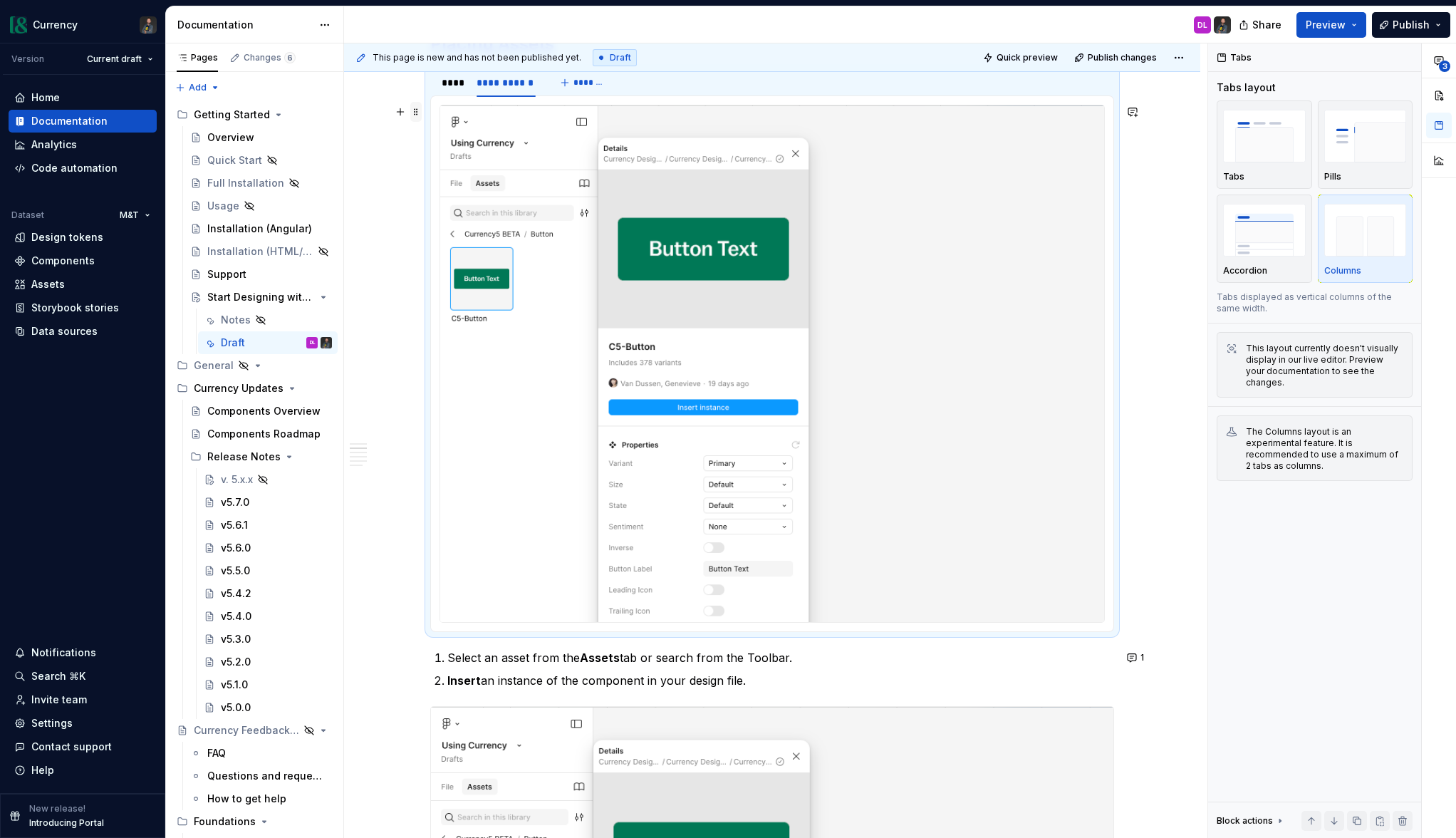
click at [417, 111] on span at bounding box center [415, 111] width 11 height 20
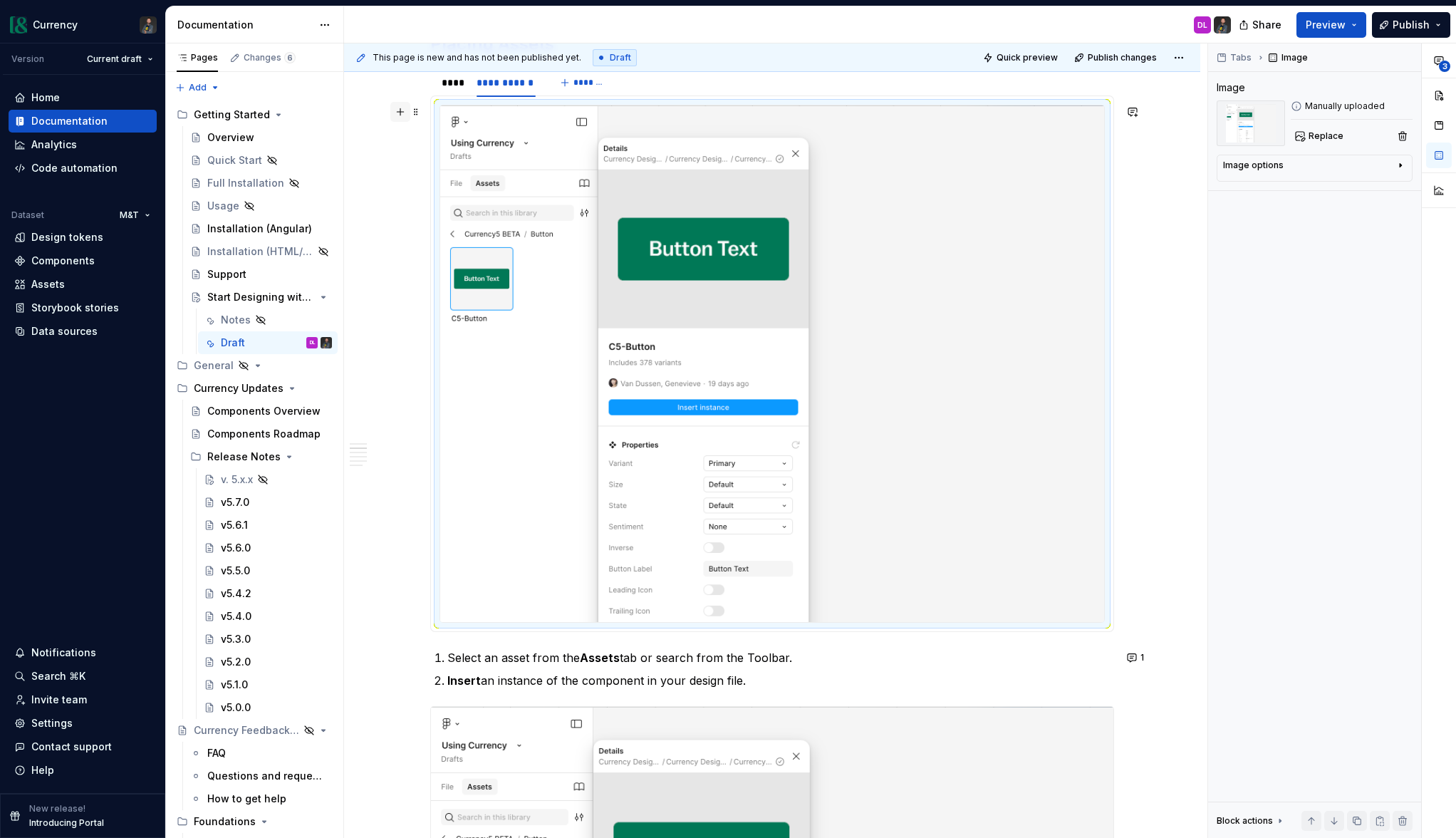
click at [401, 108] on button "button" at bounding box center [400, 111] width 20 height 20
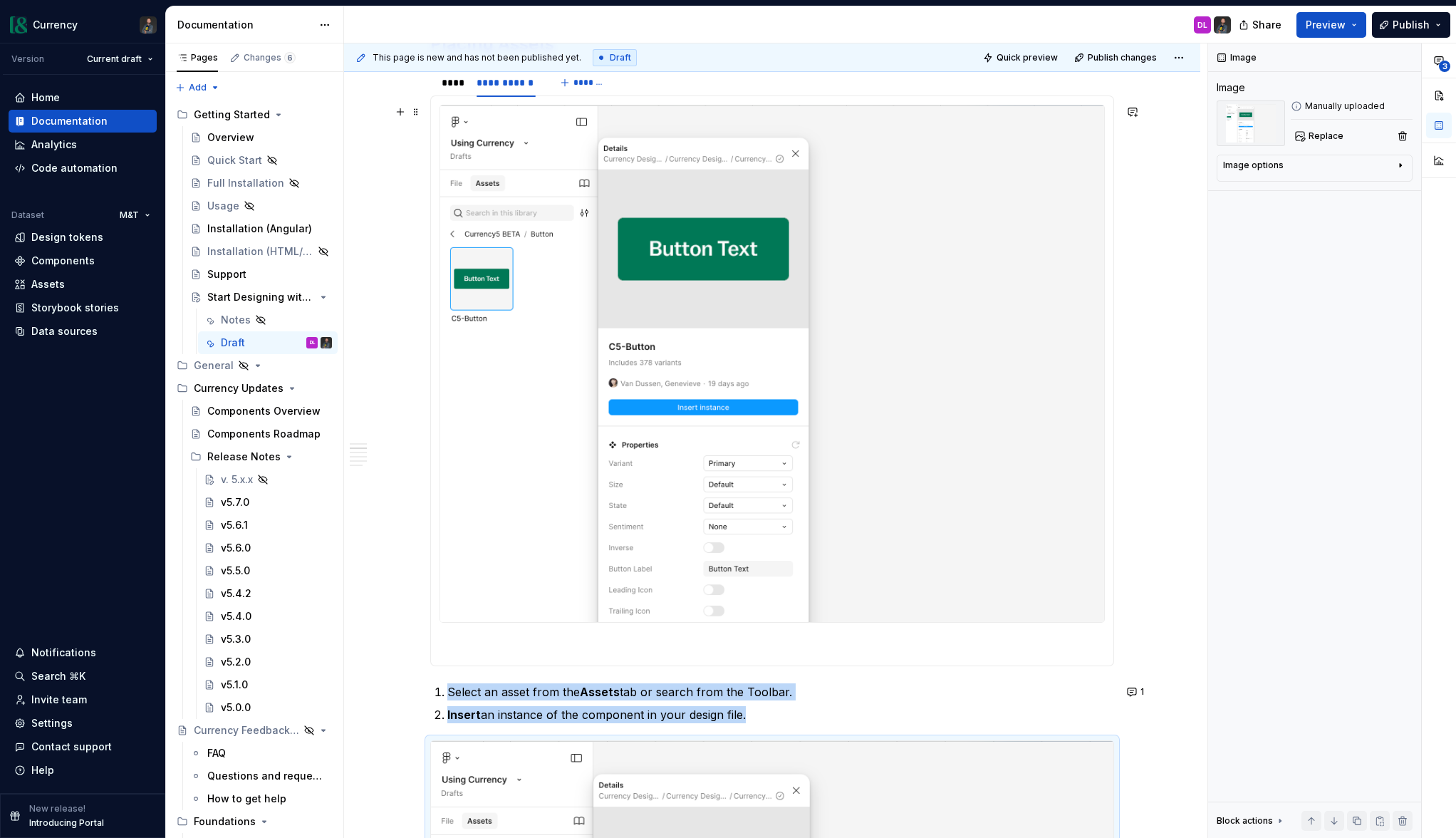
click at [421, 746] on span at bounding box center [415, 747] width 11 height 20
click at [1387, 826] on button "button" at bounding box center [1380, 821] width 20 height 20
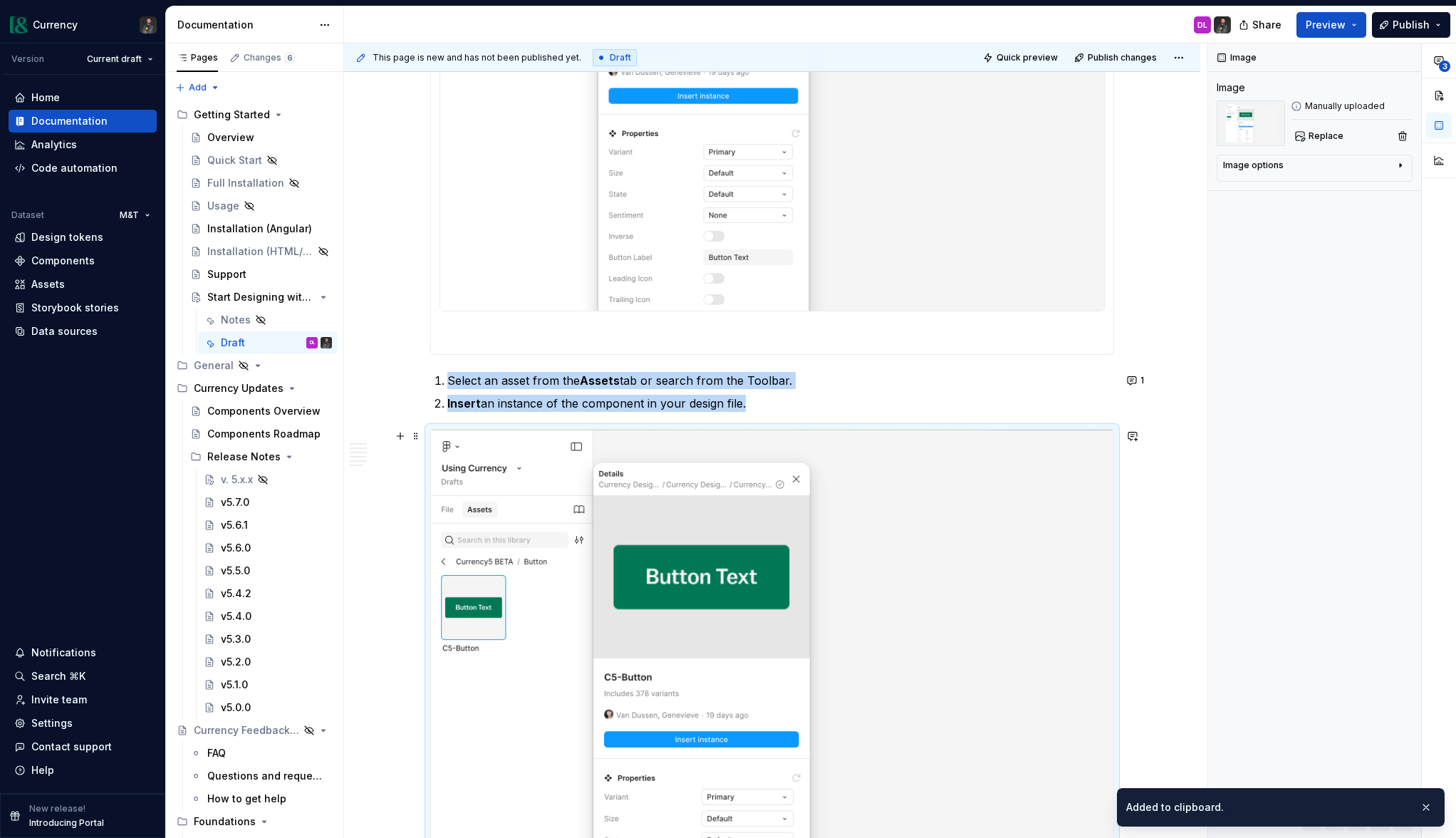
scroll to position [1268, 0]
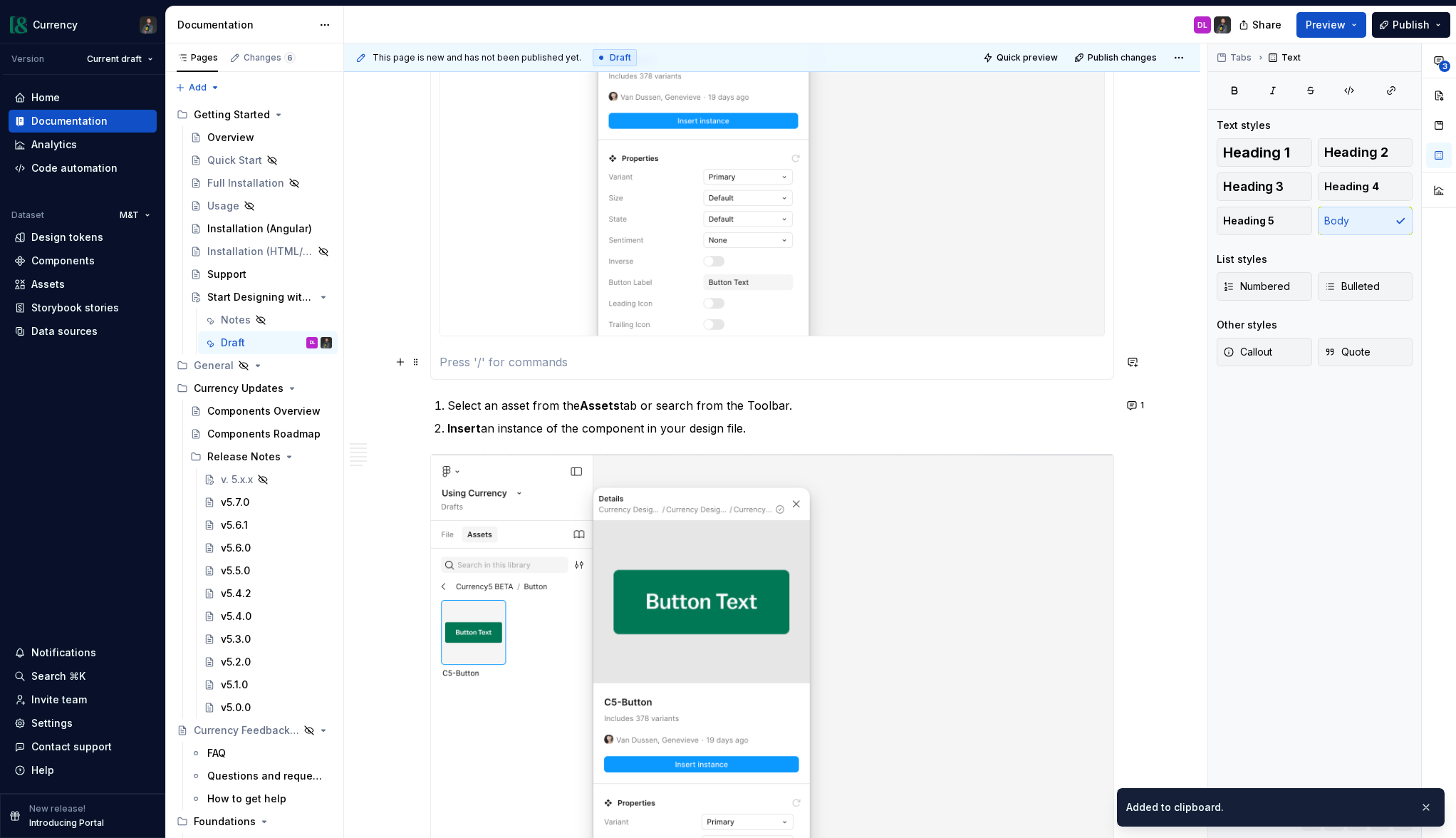
click at [507, 360] on p at bounding box center [772, 363] width 665 height 17
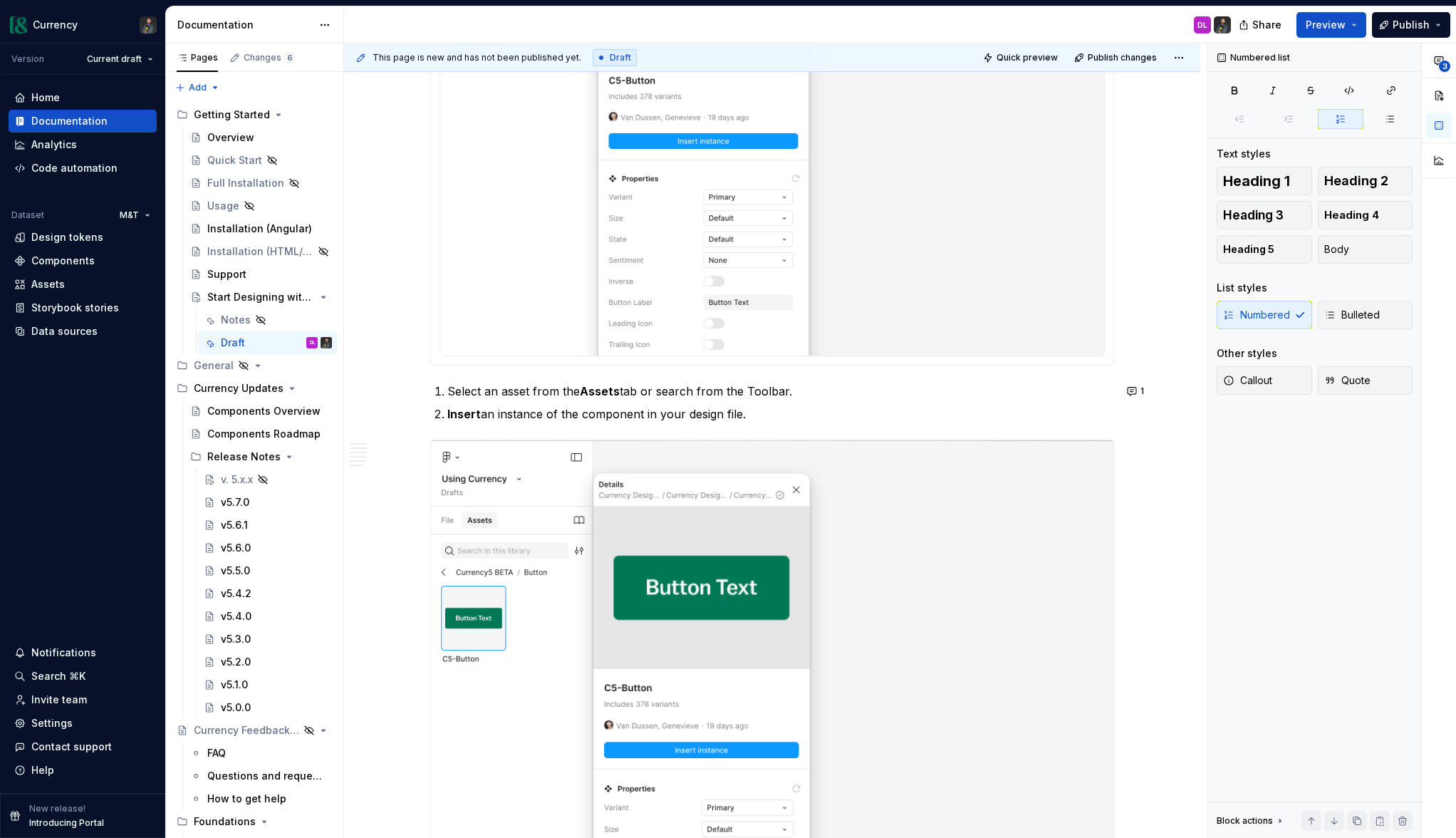
scroll to position [1739, 0]
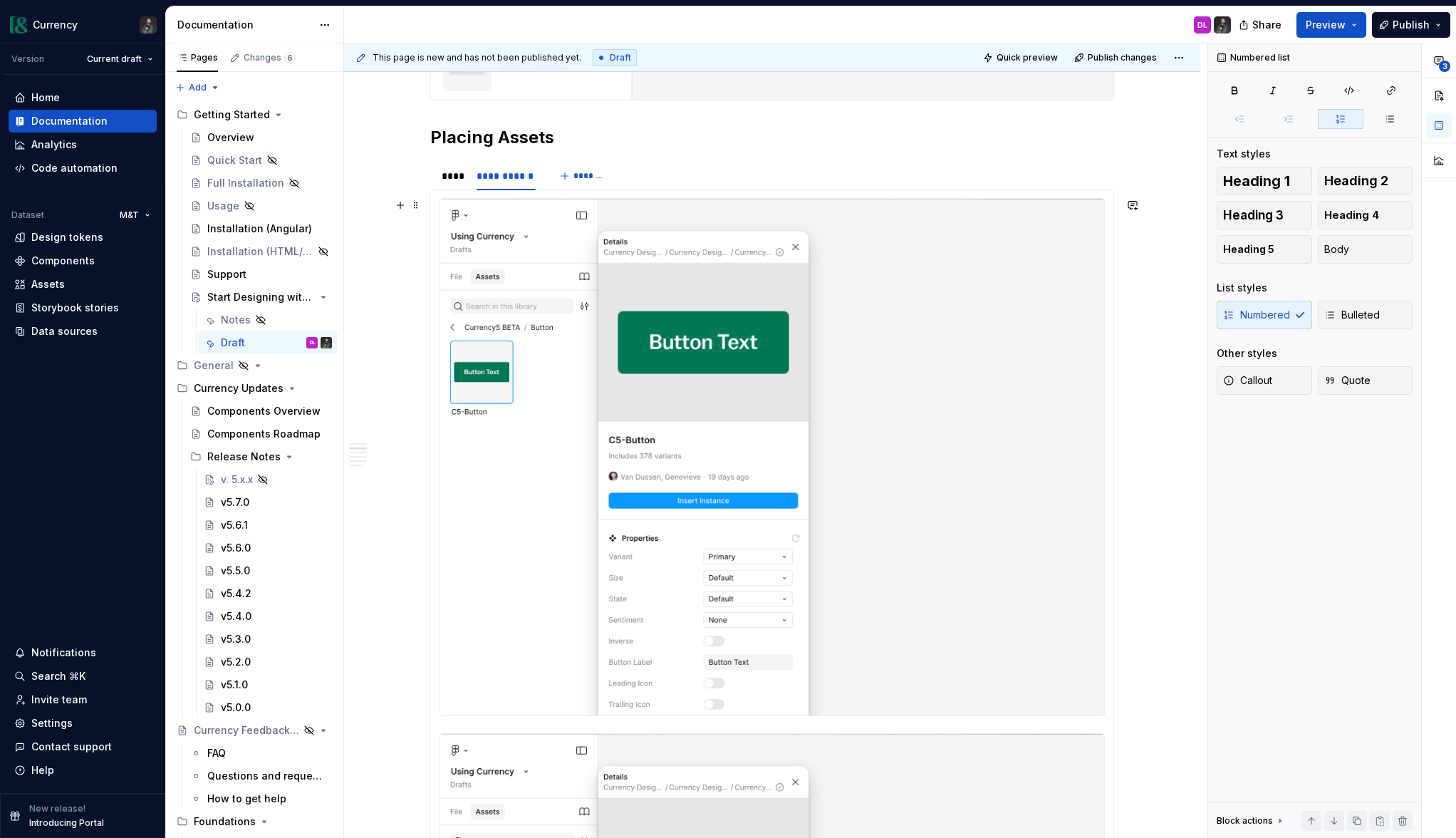
scroll to position [885, 0]
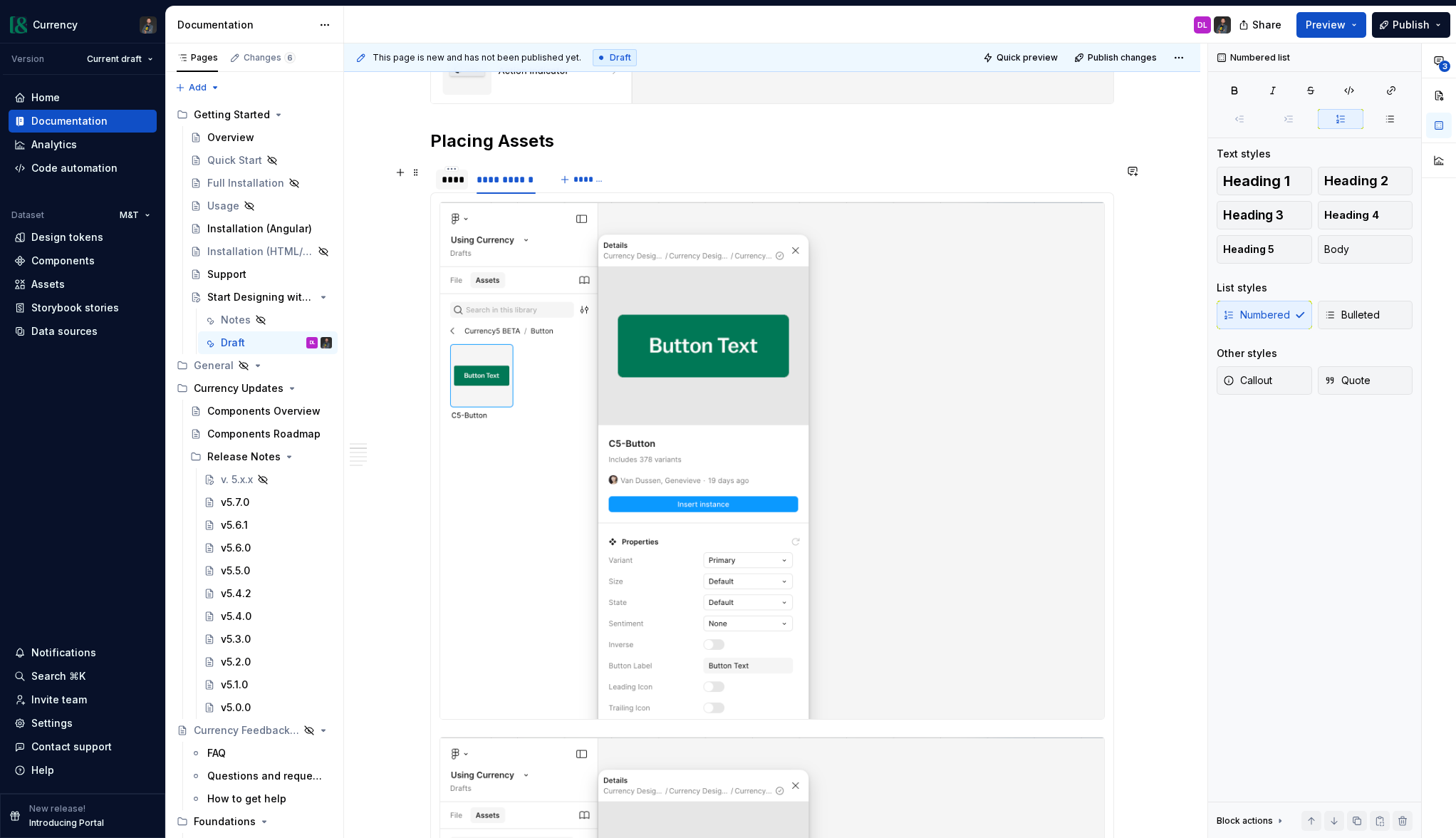
click at [451, 178] on div "****" at bounding box center [452, 180] width 21 height 14
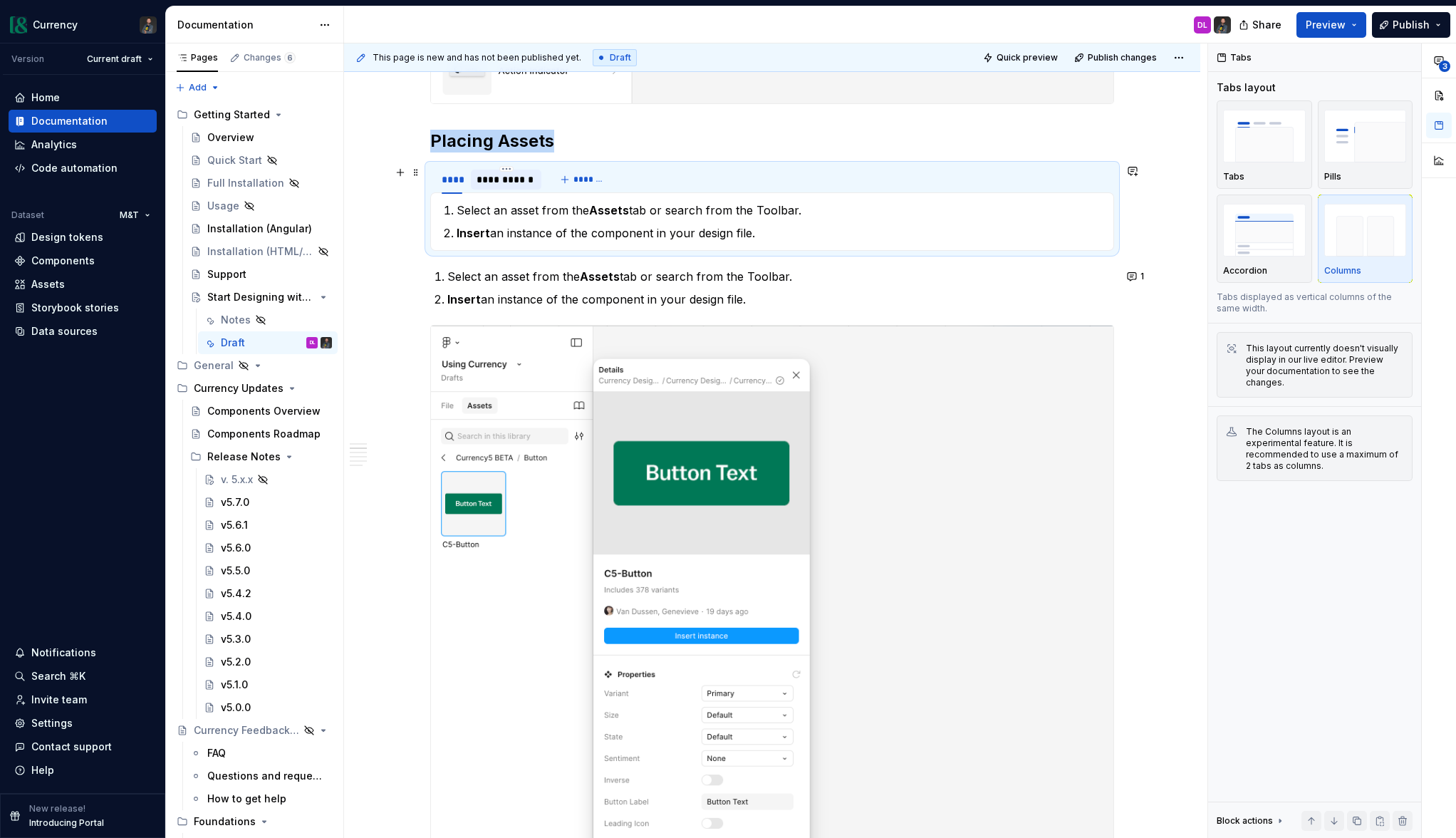
click at [499, 176] on div "**********" at bounding box center [506, 180] width 60 height 14
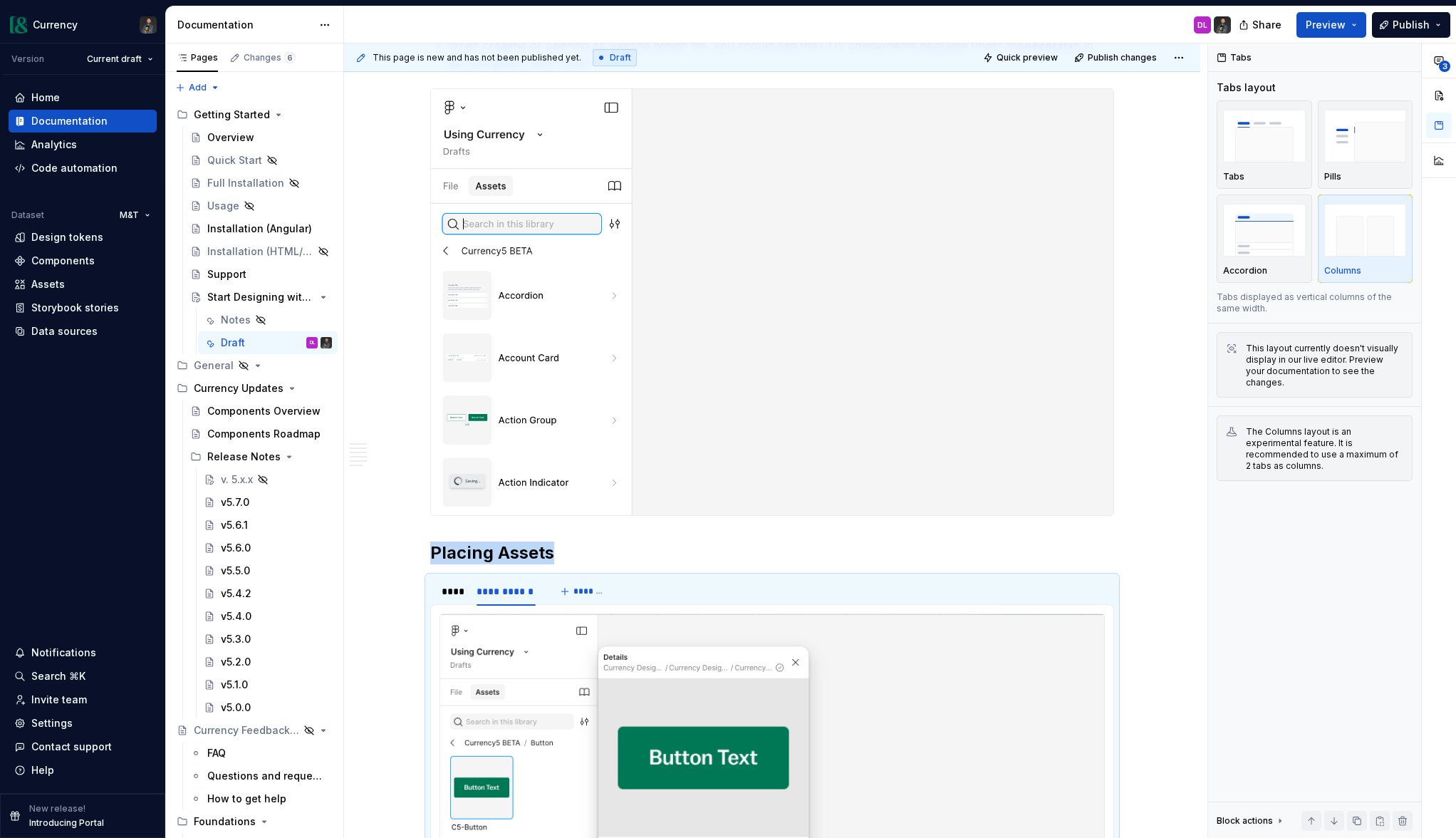
scroll to position [0, 0]
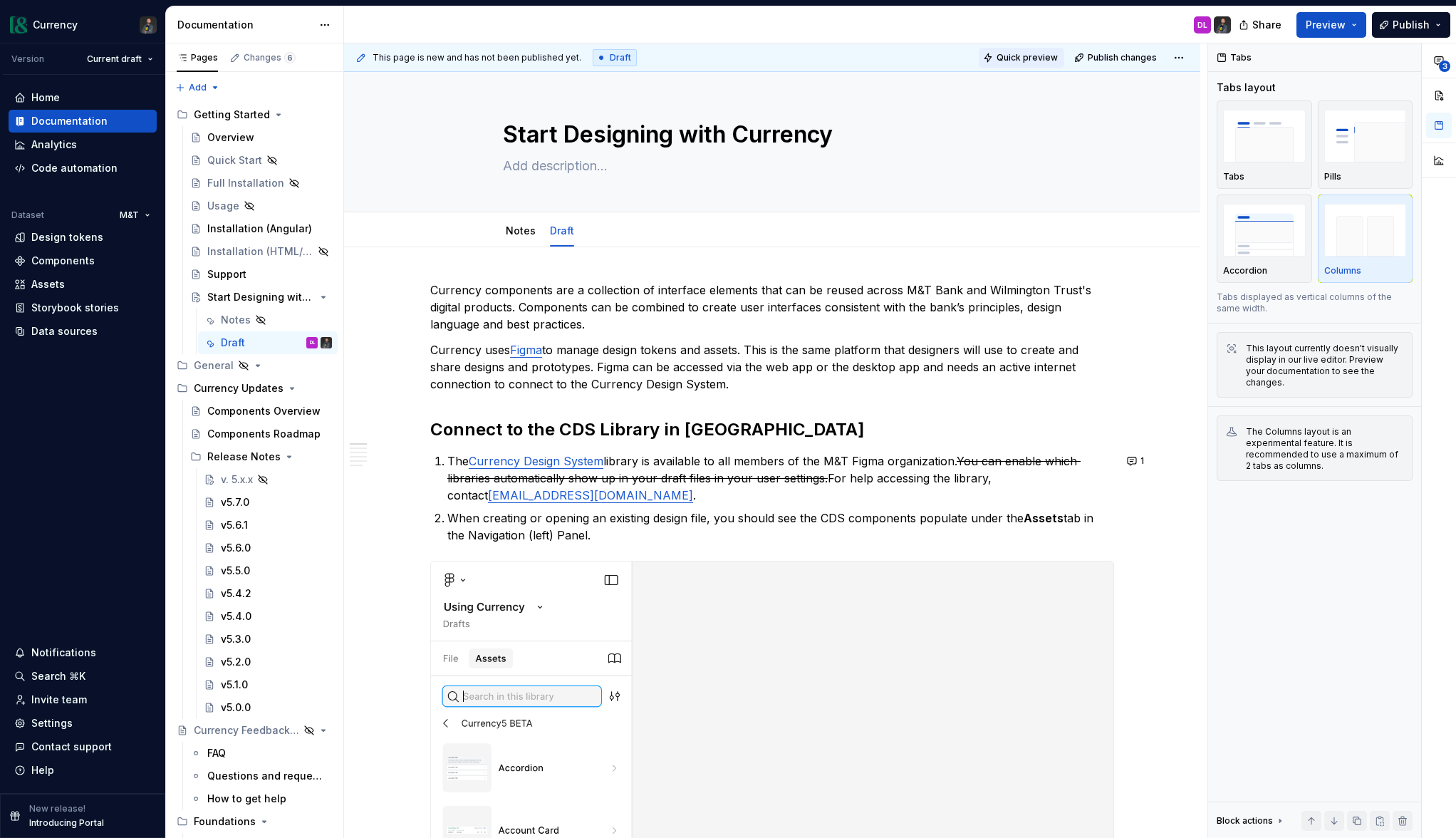
click at [1015, 62] on span "Quick preview" at bounding box center [1027, 57] width 62 height 11
click at [1182, 50] on html "Currency Version Current draft Home Documentation Analytics Code automation Dat…" at bounding box center [728, 419] width 1456 height 838
click at [1116, 82] on div "Open preview" at bounding box center [1140, 85] width 93 height 14
type textarea "*"
